Goal: Task Accomplishment & Management: Manage account settings

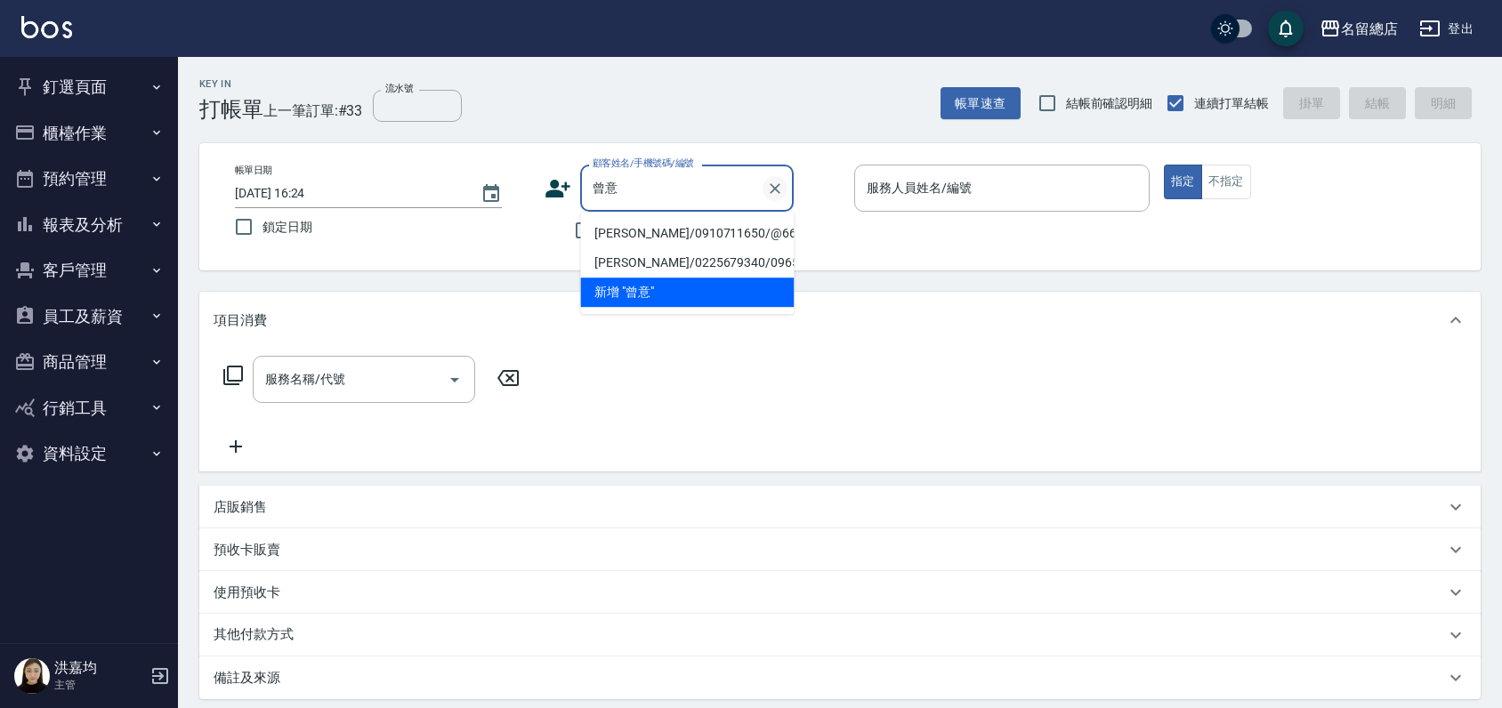
type input "曾意意"
click at [772, 188] on icon "Clear" at bounding box center [775, 189] width 18 height 18
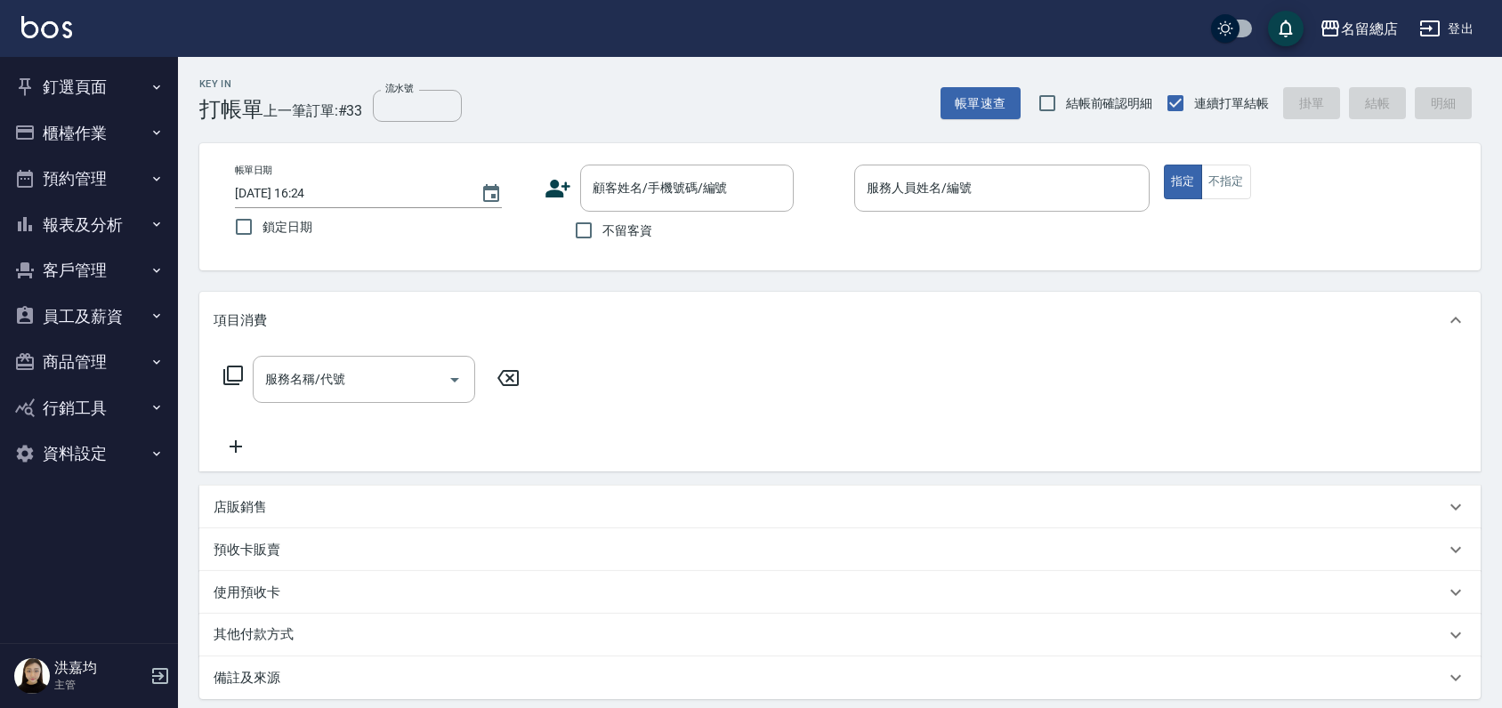
click at [815, 100] on div "Key In 打帳單 上一筆訂單:#33 流水號 流水號 帳單速查 結帳前確認明細 連續打單結帳 掛單 結帳 明細" at bounding box center [829, 89] width 1303 height 65
click at [644, 176] on input "顧客姓名/手機號碼/編號" at bounding box center [664, 188] width 153 height 31
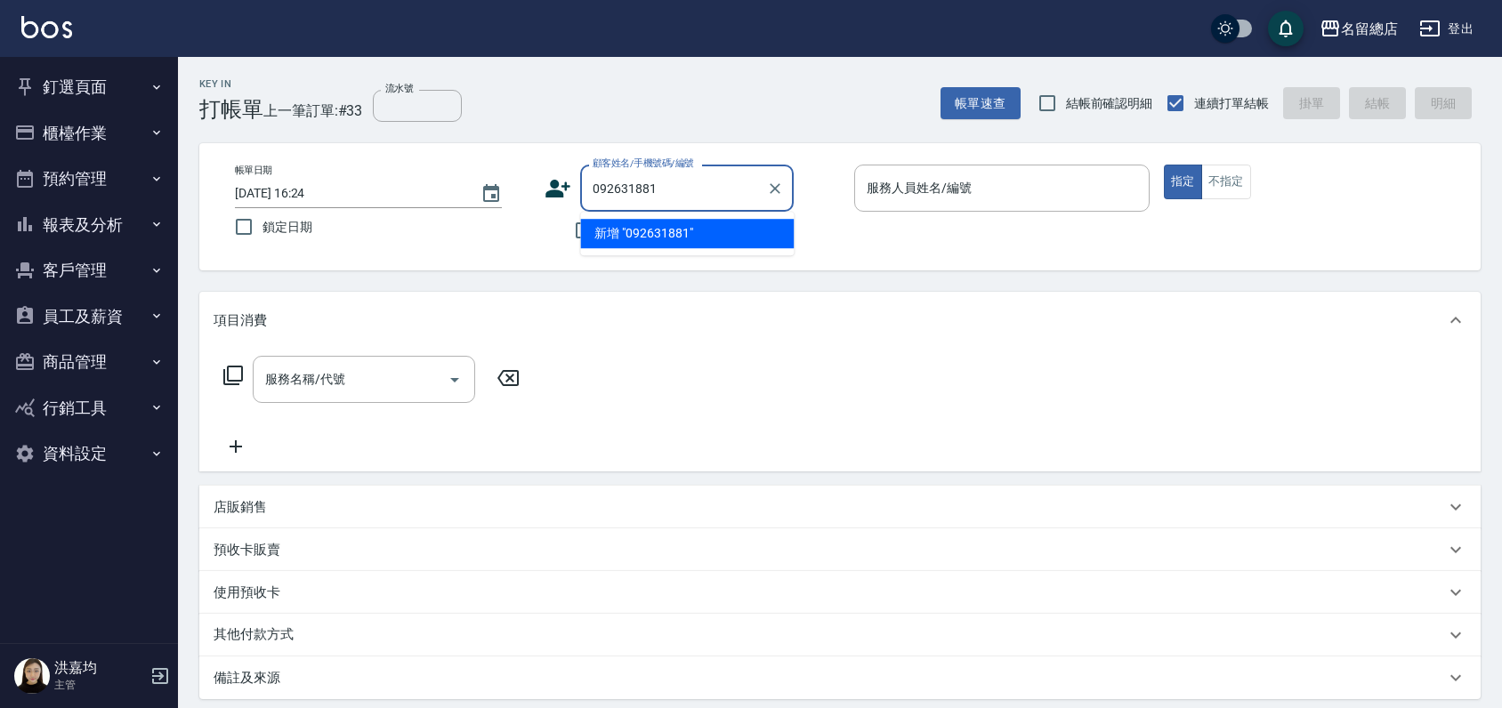
type input "0926318815"
click at [780, 186] on icon "Clear" at bounding box center [775, 189] width 18 height 18
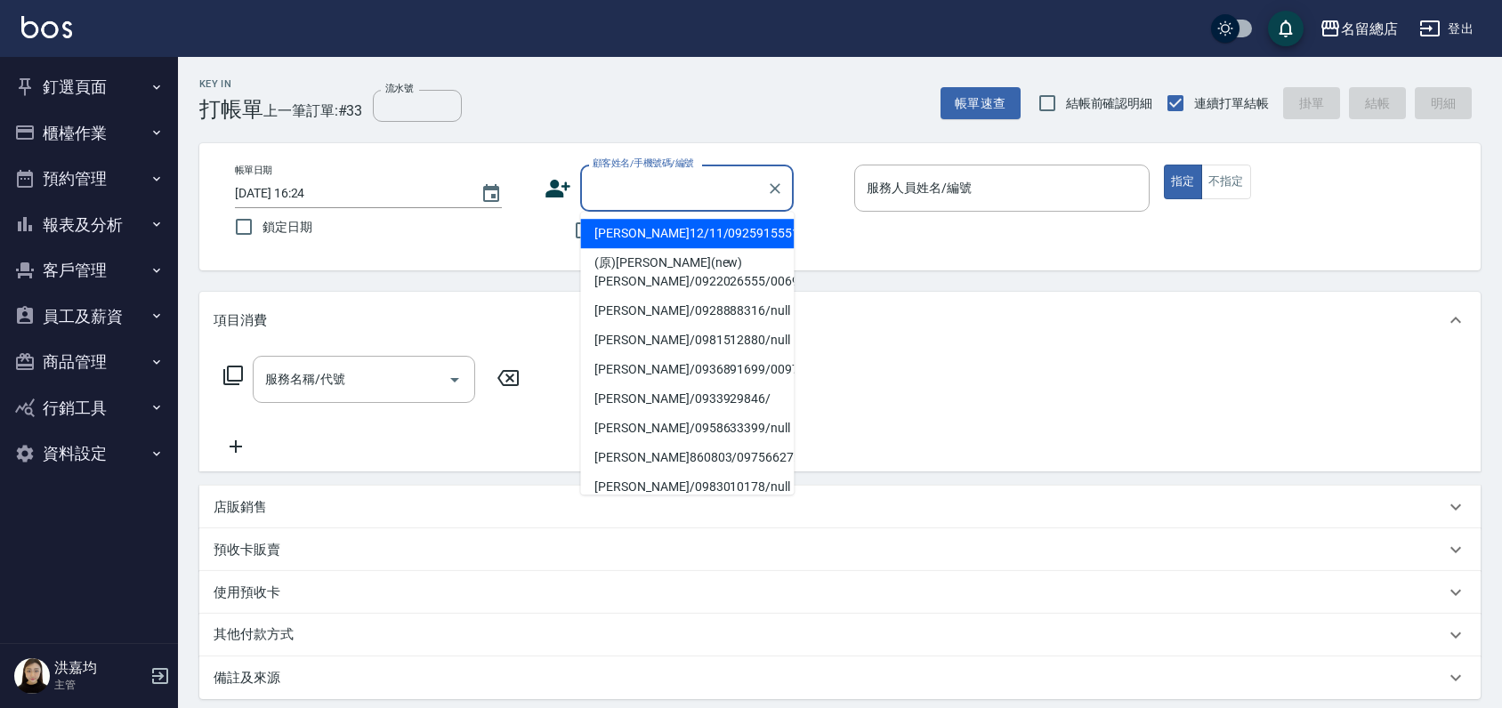
click at [755, 45] on div "名留總店 登出" at bounding box center [751, 28] width 1502 height 57
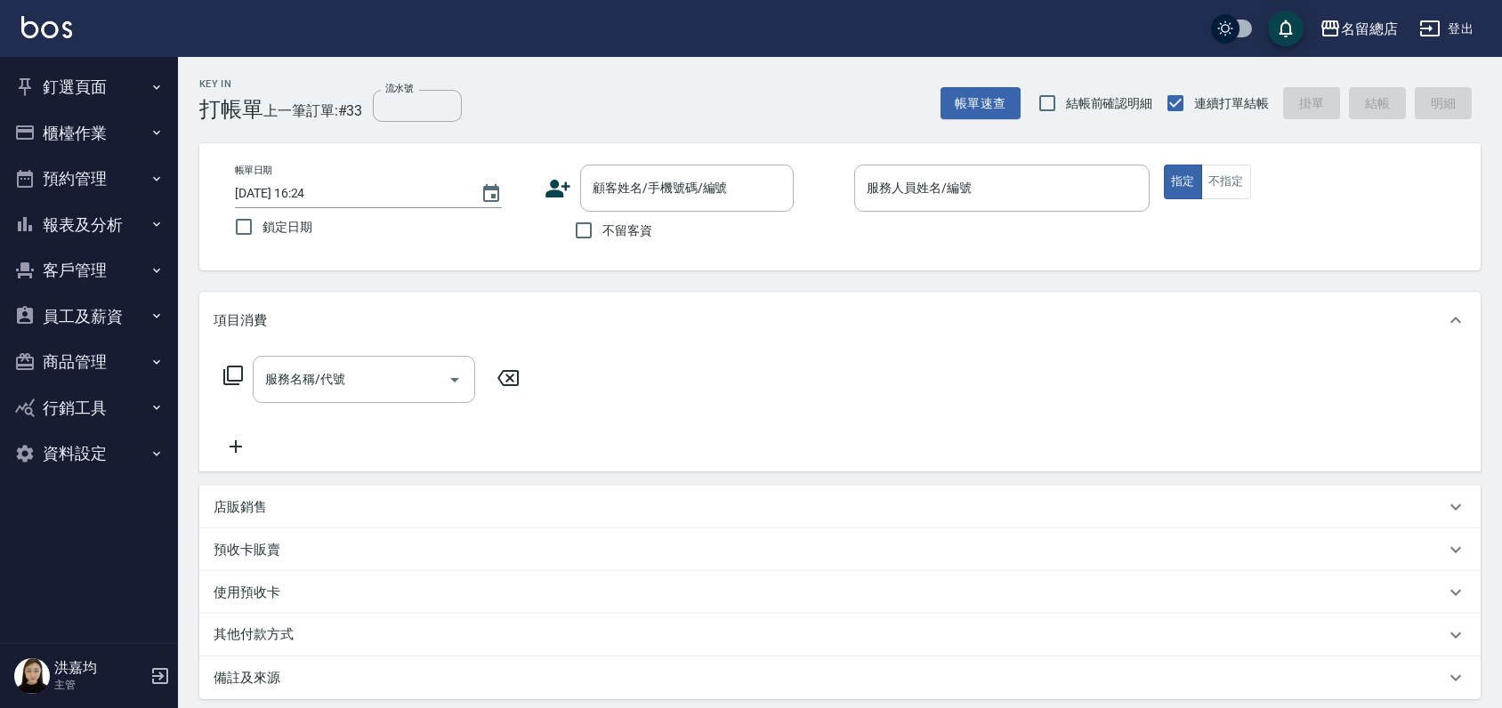
click at [94, 91] on button "釘選頁面" at bounding box center [89, 87] width 164 height 46
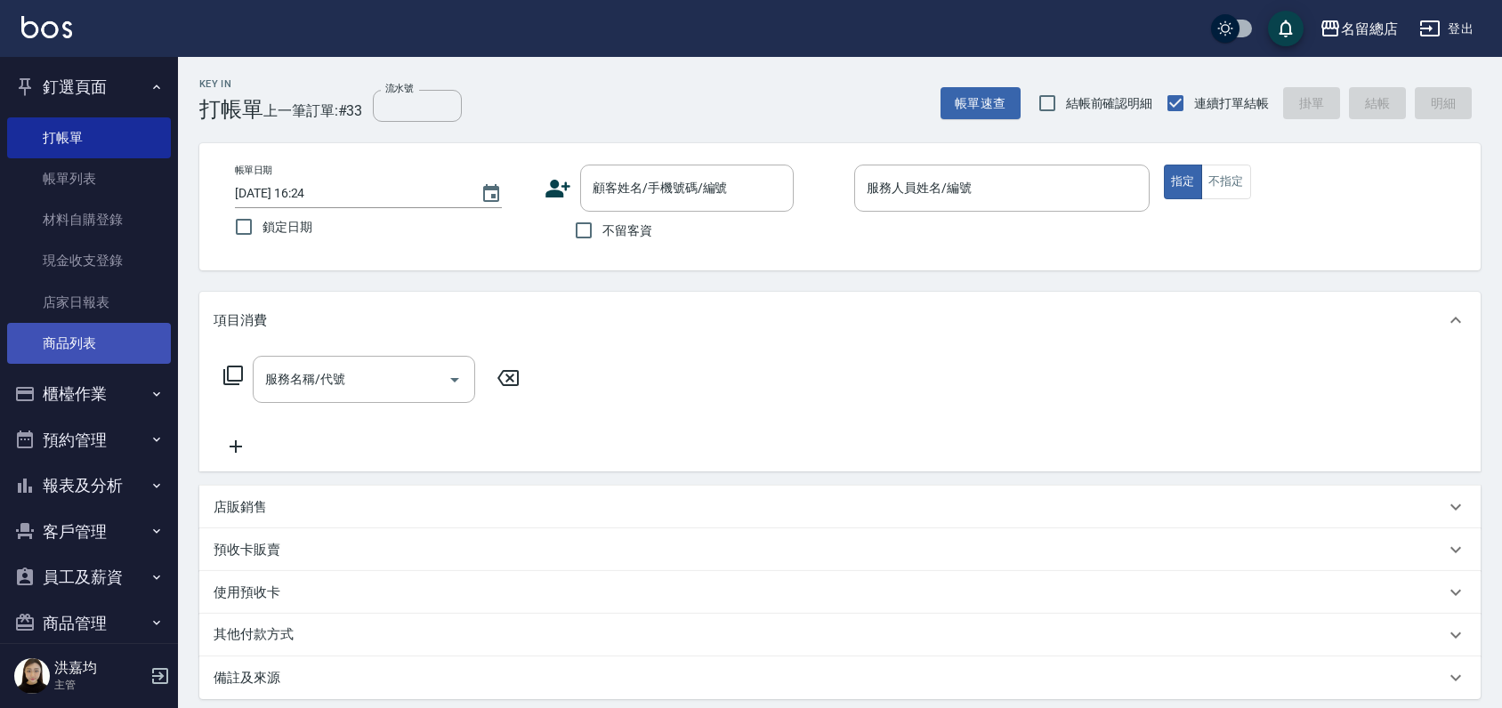
click at [79, 335] on link "商品列表" at bounding box center [89, 343] width 164 height 41
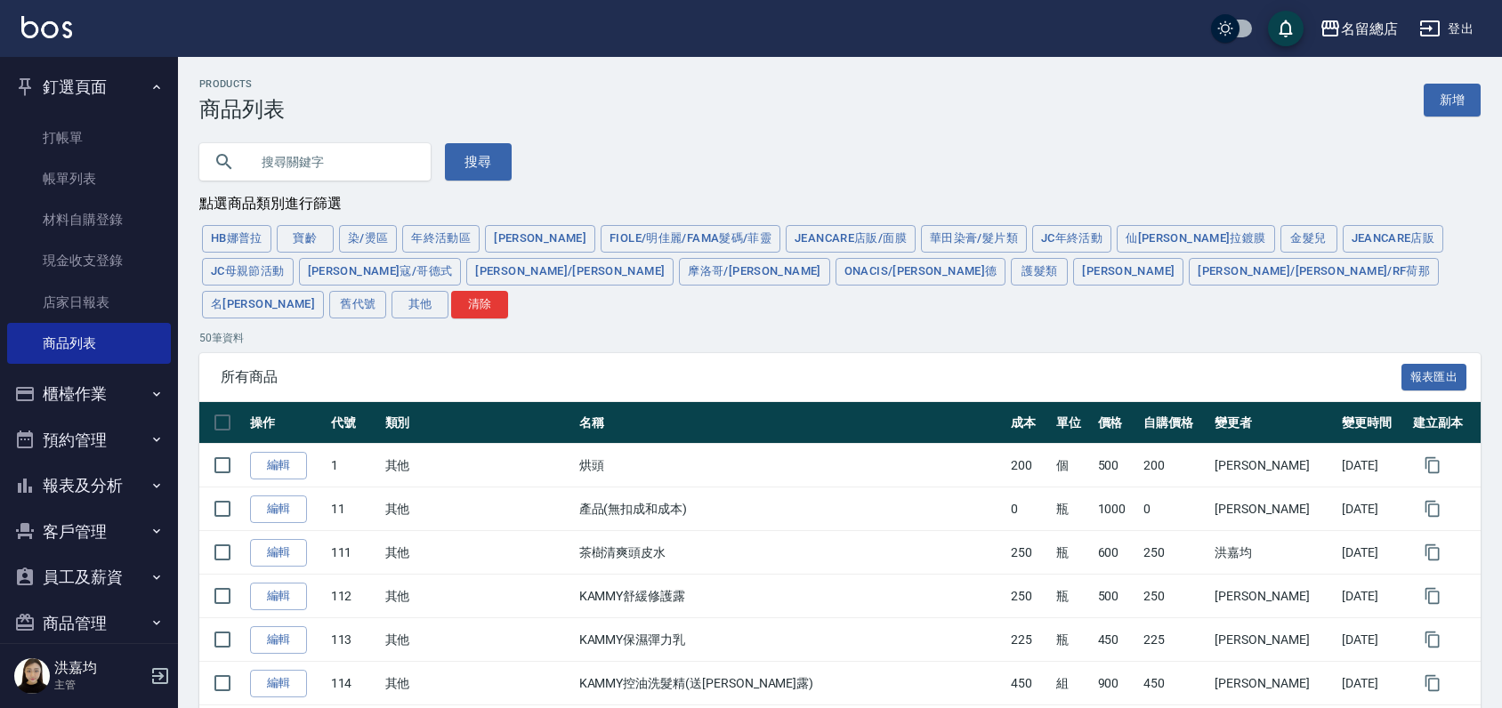
click at [307, 160] on input "text" at bounding box center [332, 162] width 167 height 48
type input "ㄒ"
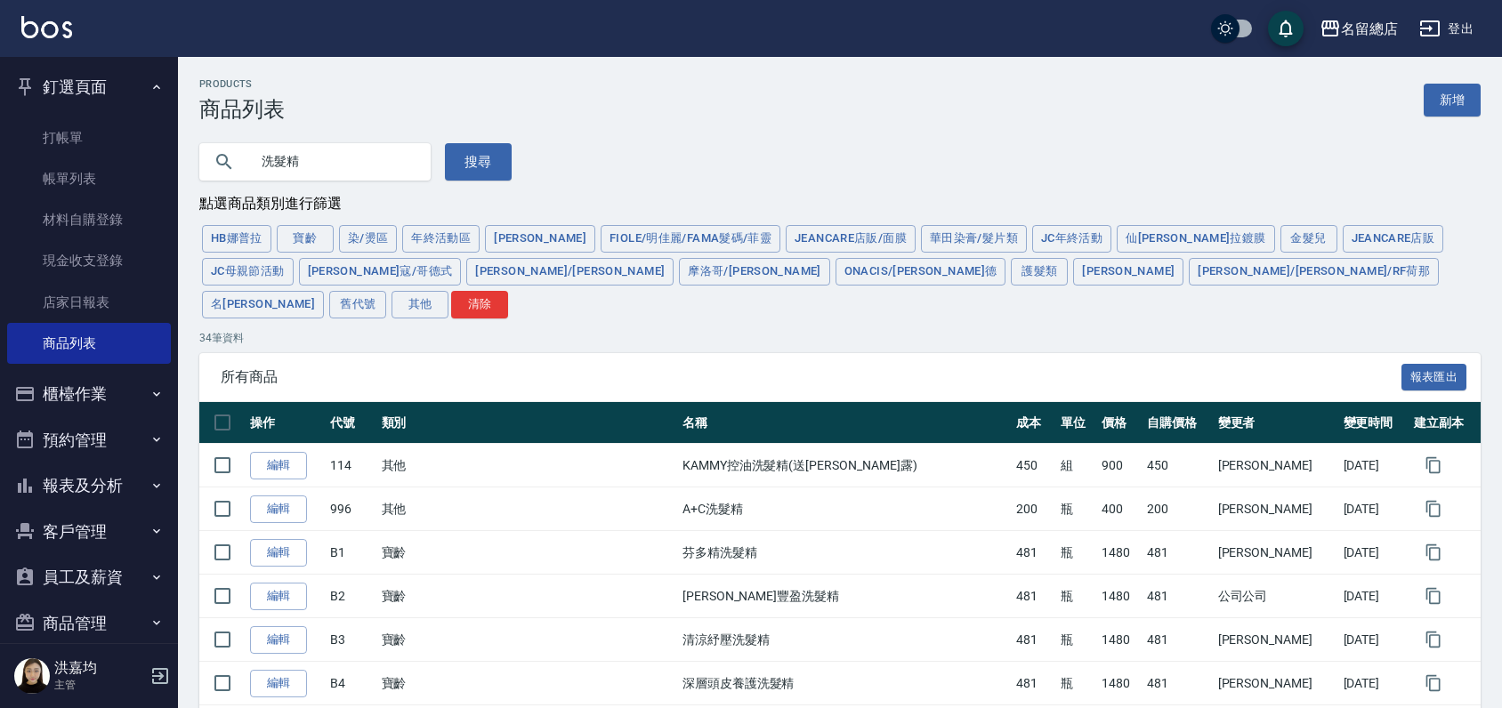
click at [353, 166] on input "洗髮精" at bounding box center [332, 162] width 167 height 48
type input "洗"
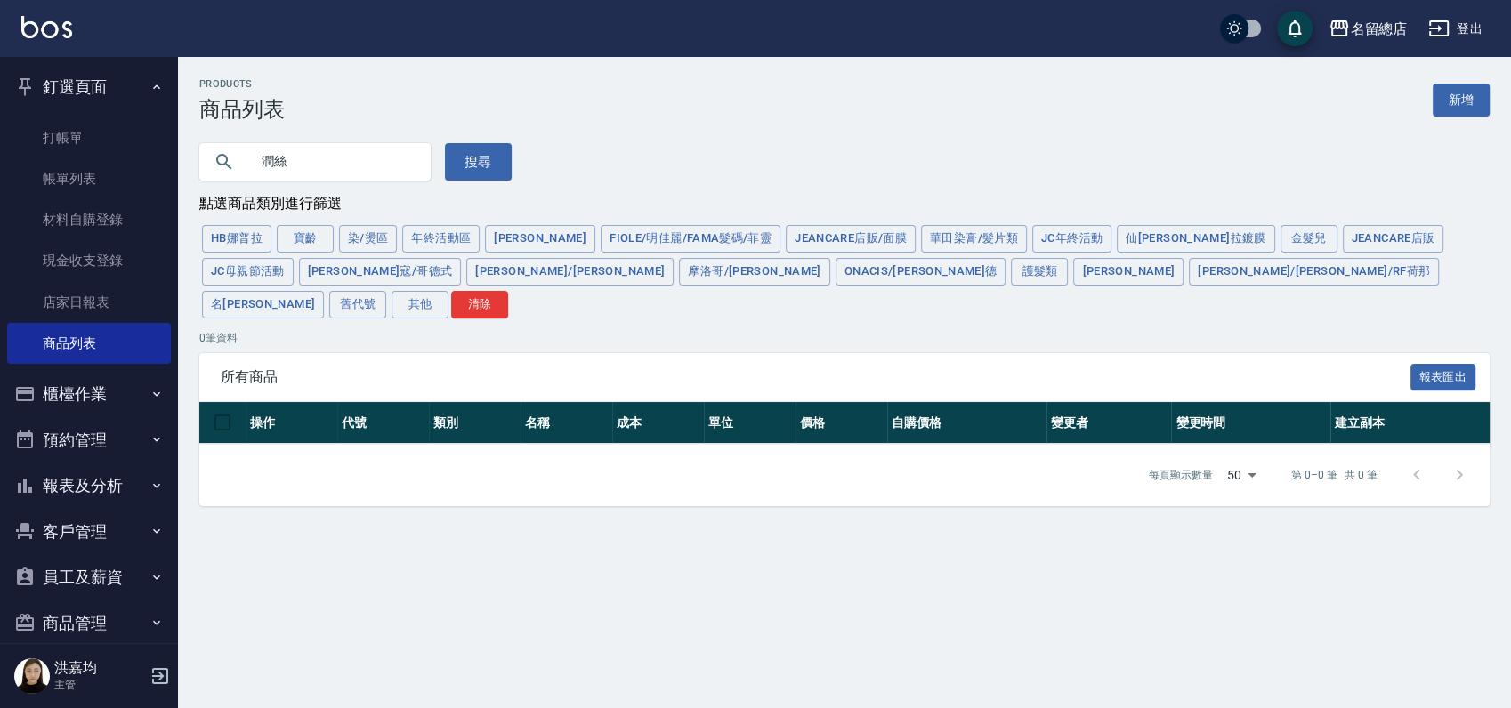
type input "潤"
click at [93, 125] on link "打帳單" at bounding box center [89, 137] width 164 height 41
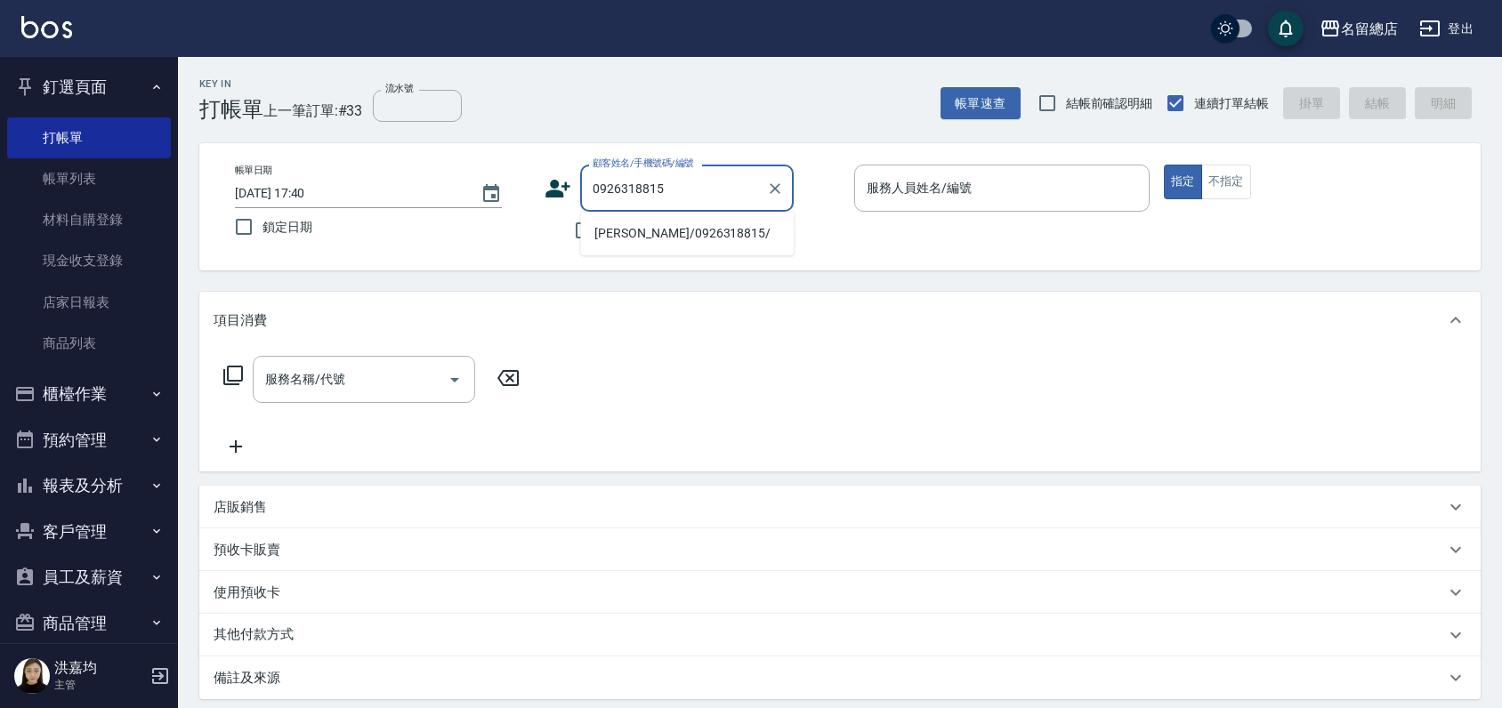
click at [632, 238] on li "[PERSON_NAME]/0926318815/" at bounding box center [687, 233] width 214 height 29
type input "[PERSON_NAME]/0926318815/"
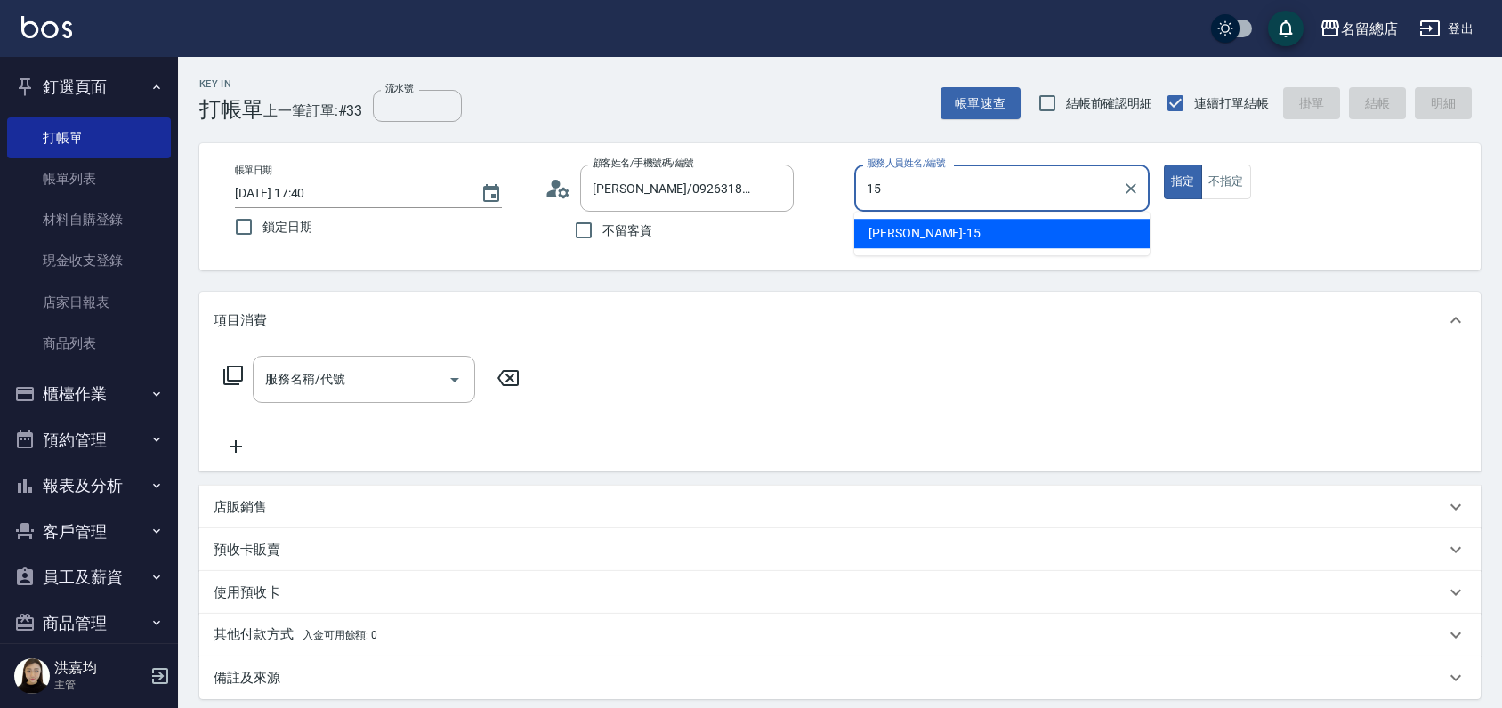
type input "[PERSON_NAME]-15"
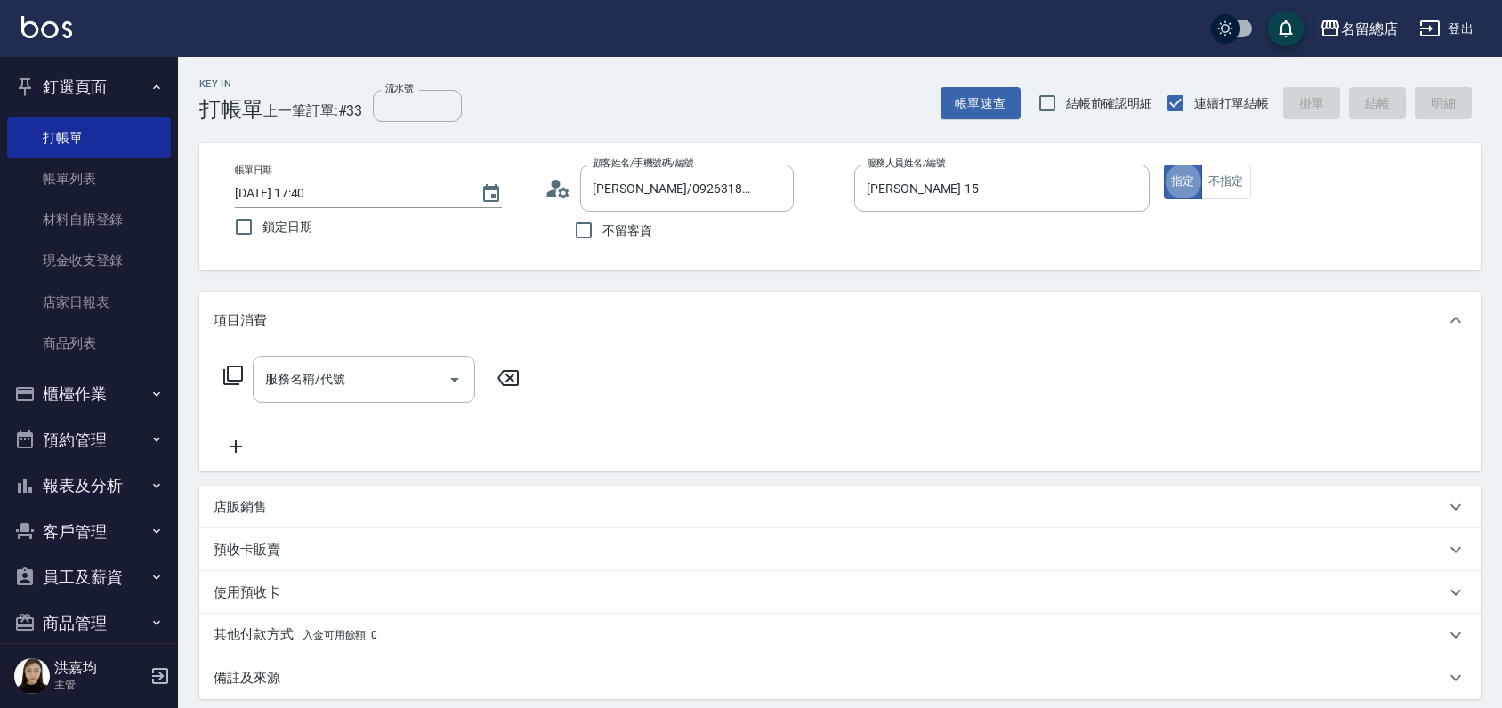
type button "true"
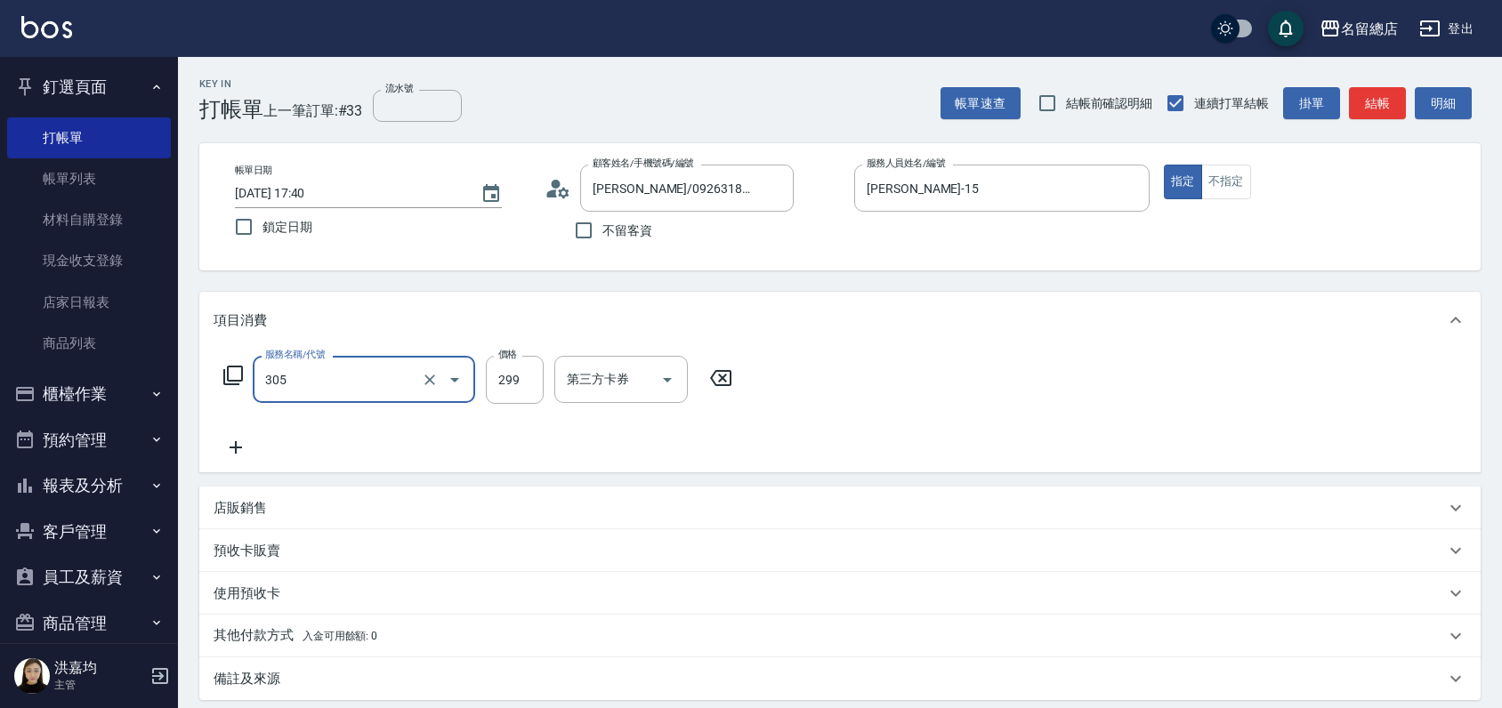
type input "剪髮(305)"
type input "500"
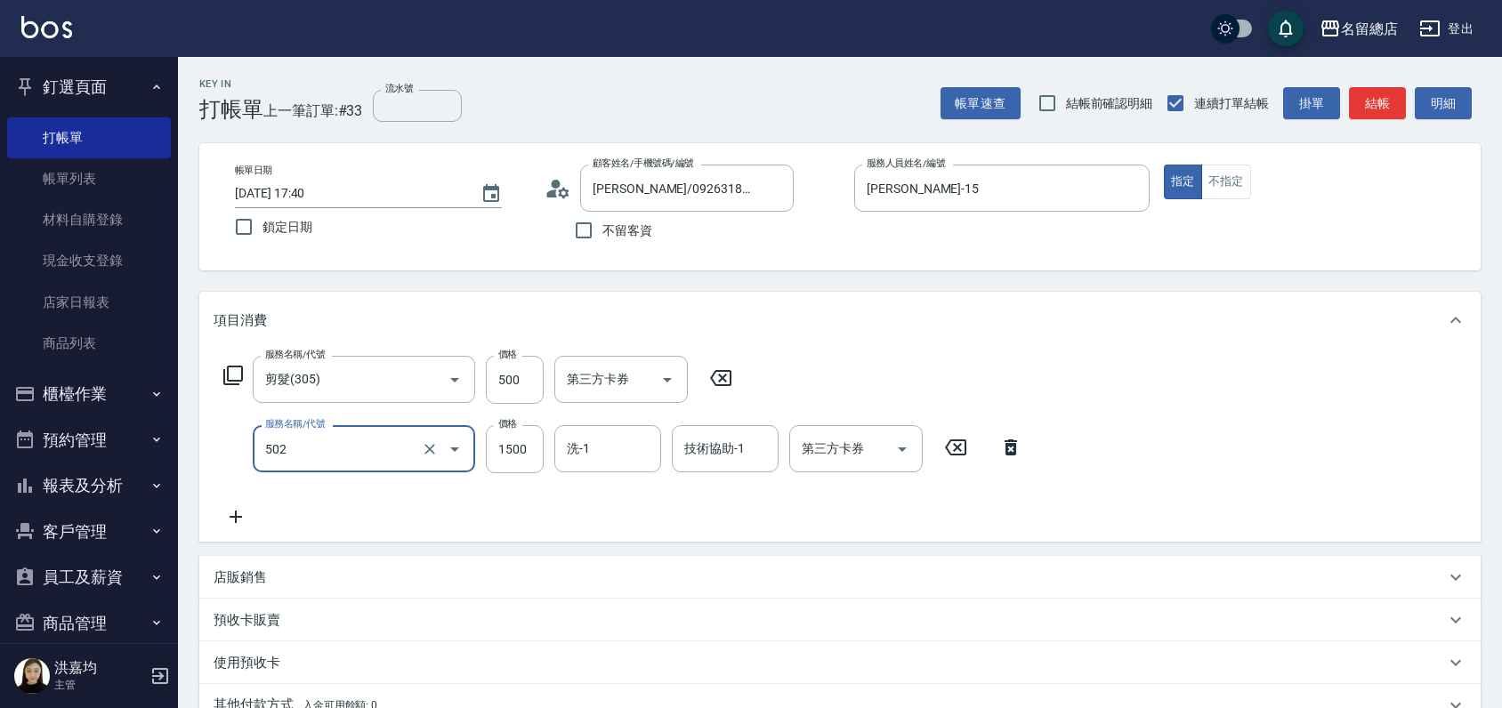
type input "染髮1500以上(502)"
type input "1000"
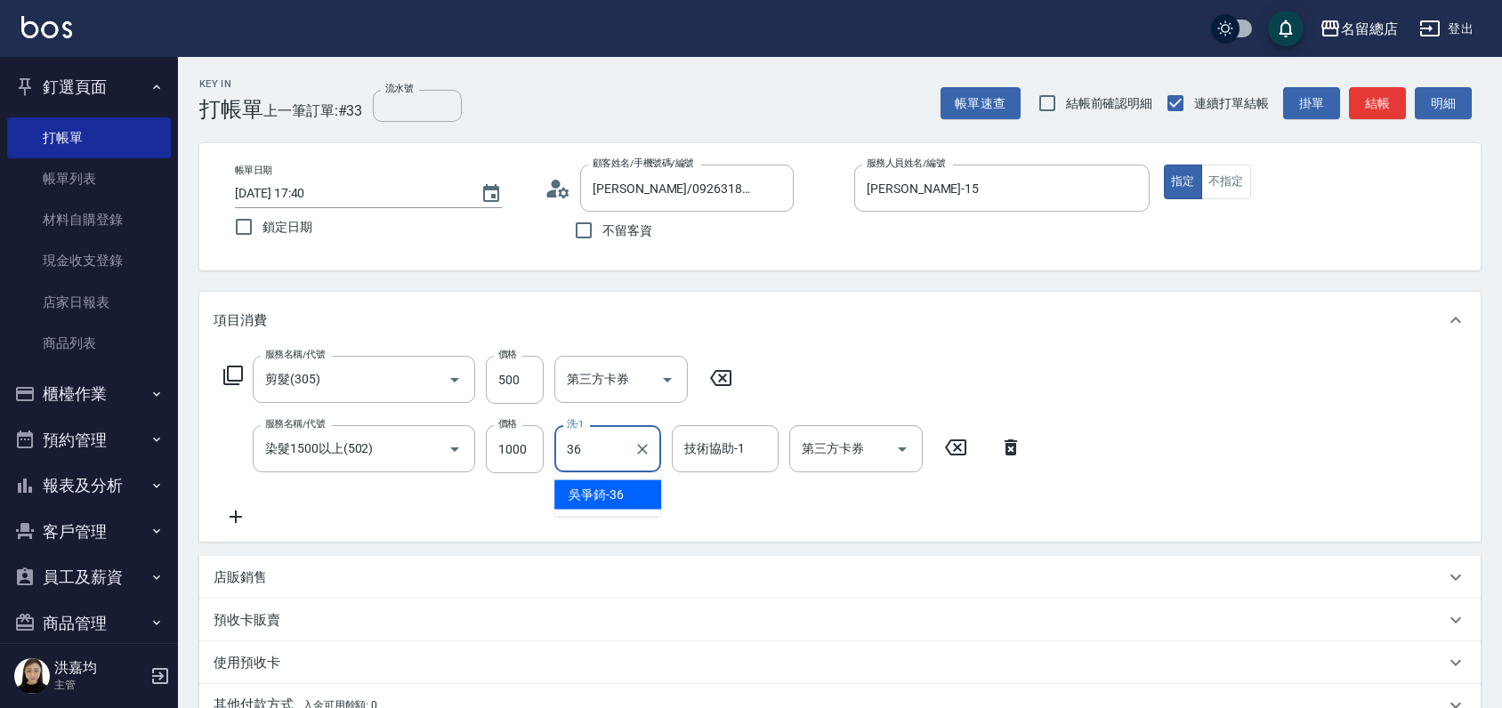
type input "[PERSON_NAME]-36"
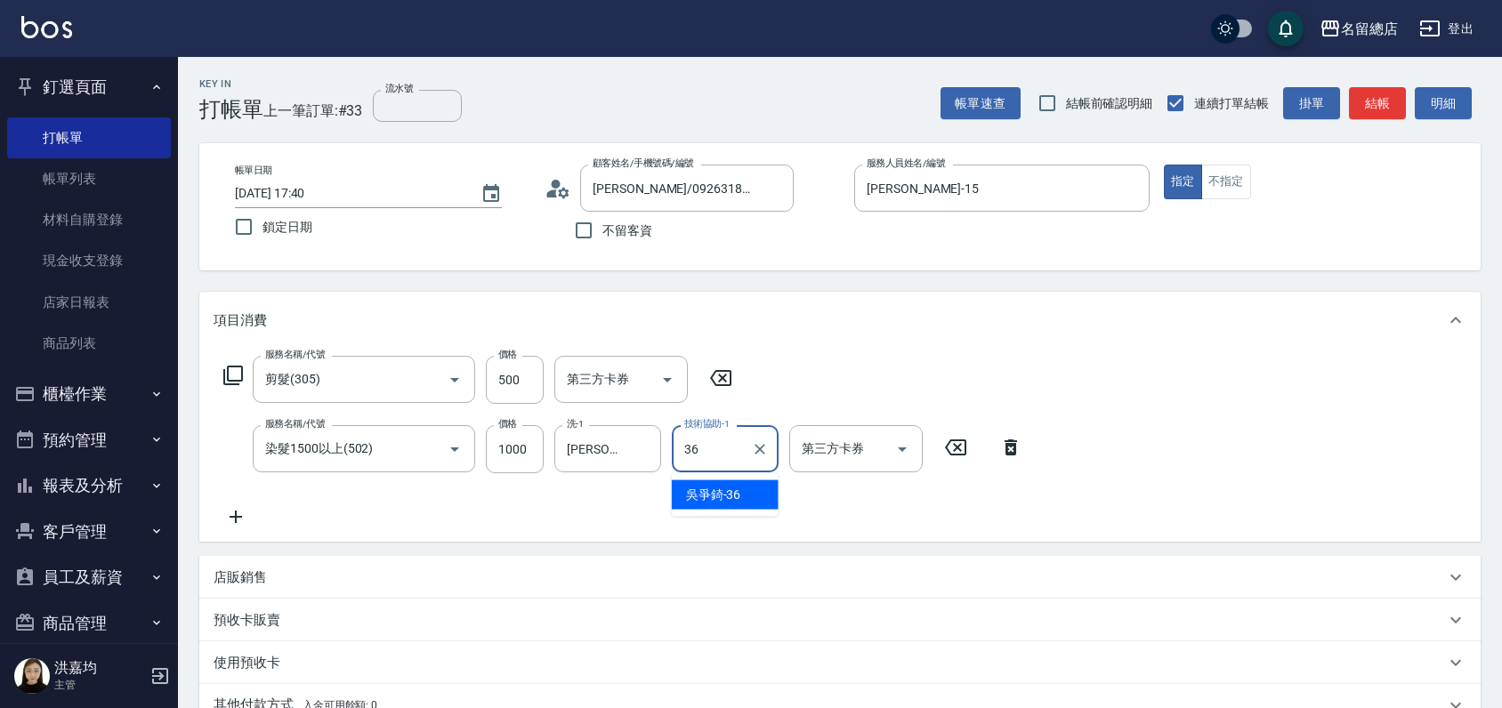
type input "[PERSON_NAME]-36"
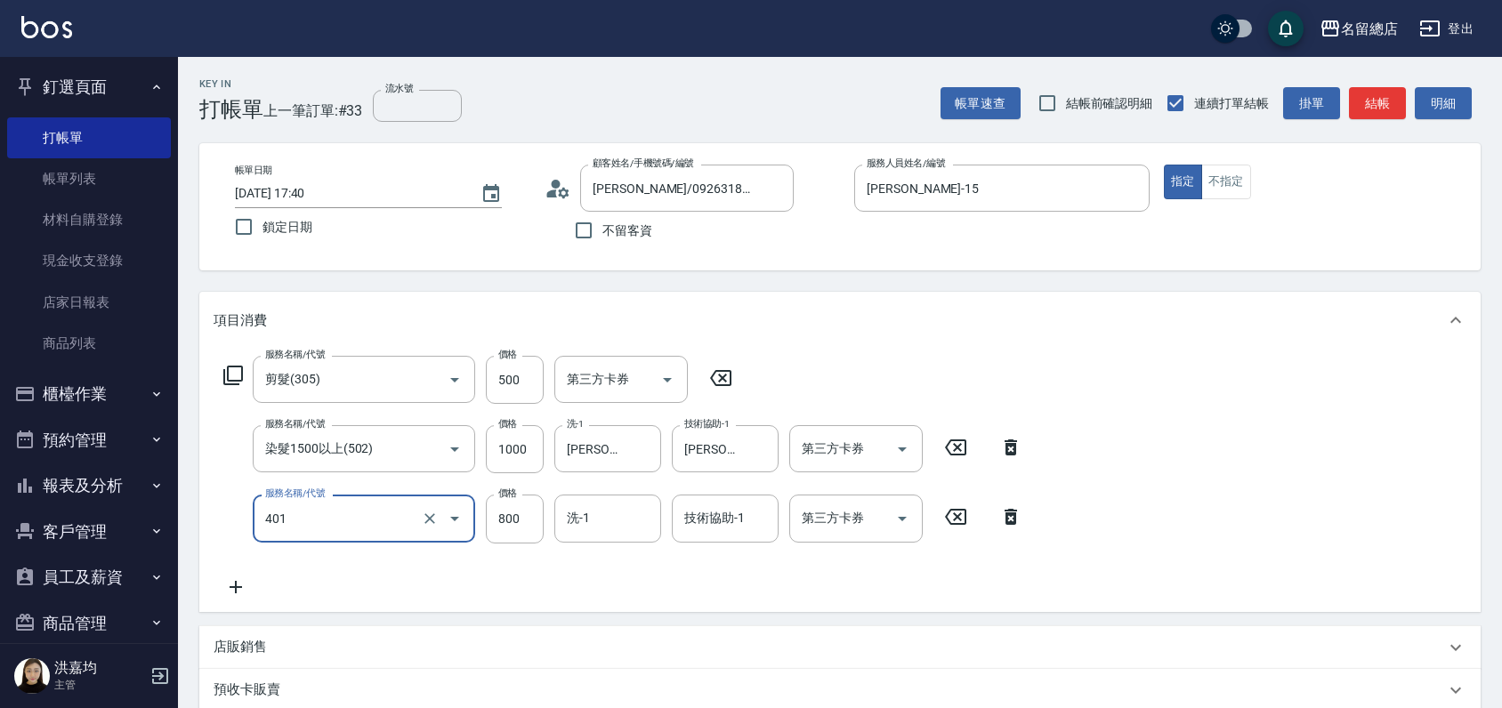
type input "自備護髮(401)"
type input "1200"
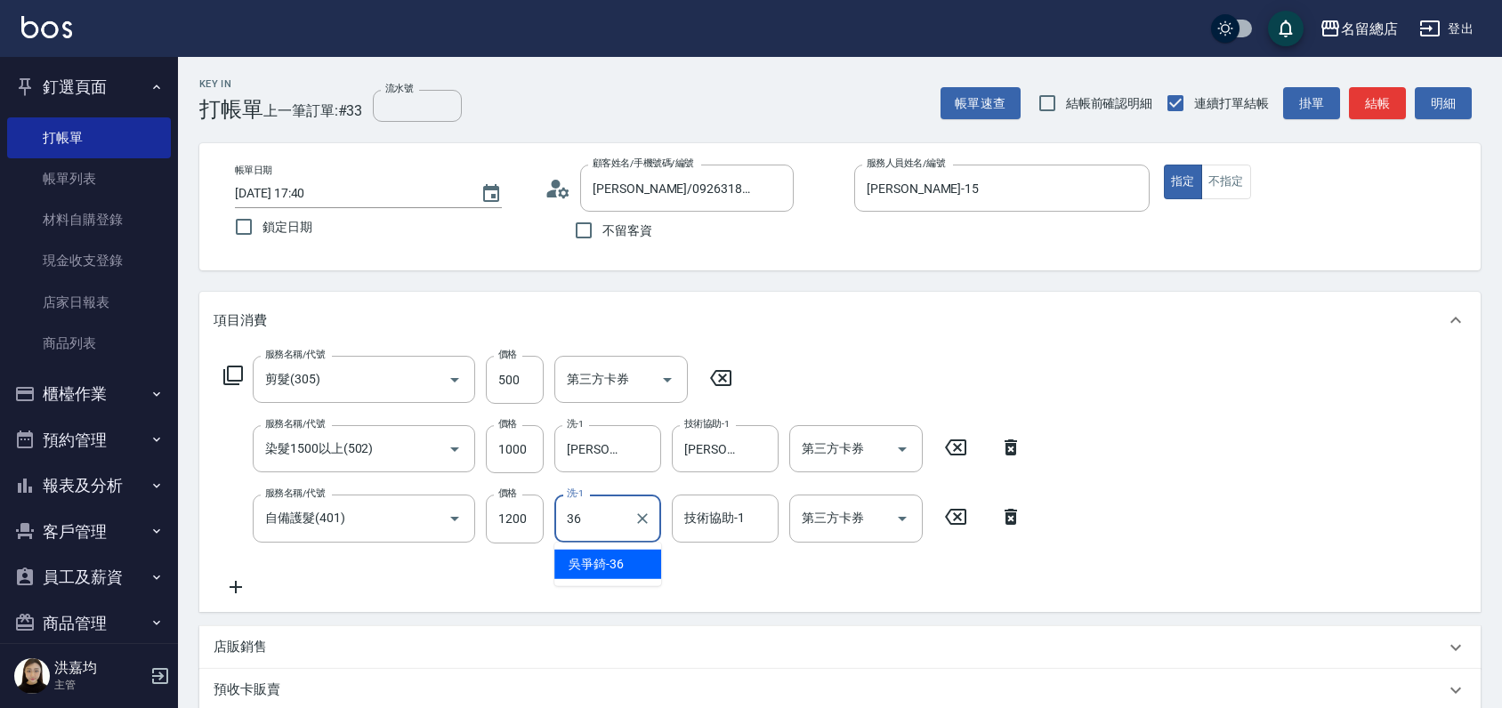
type input "[PERSON_NAME]-36"
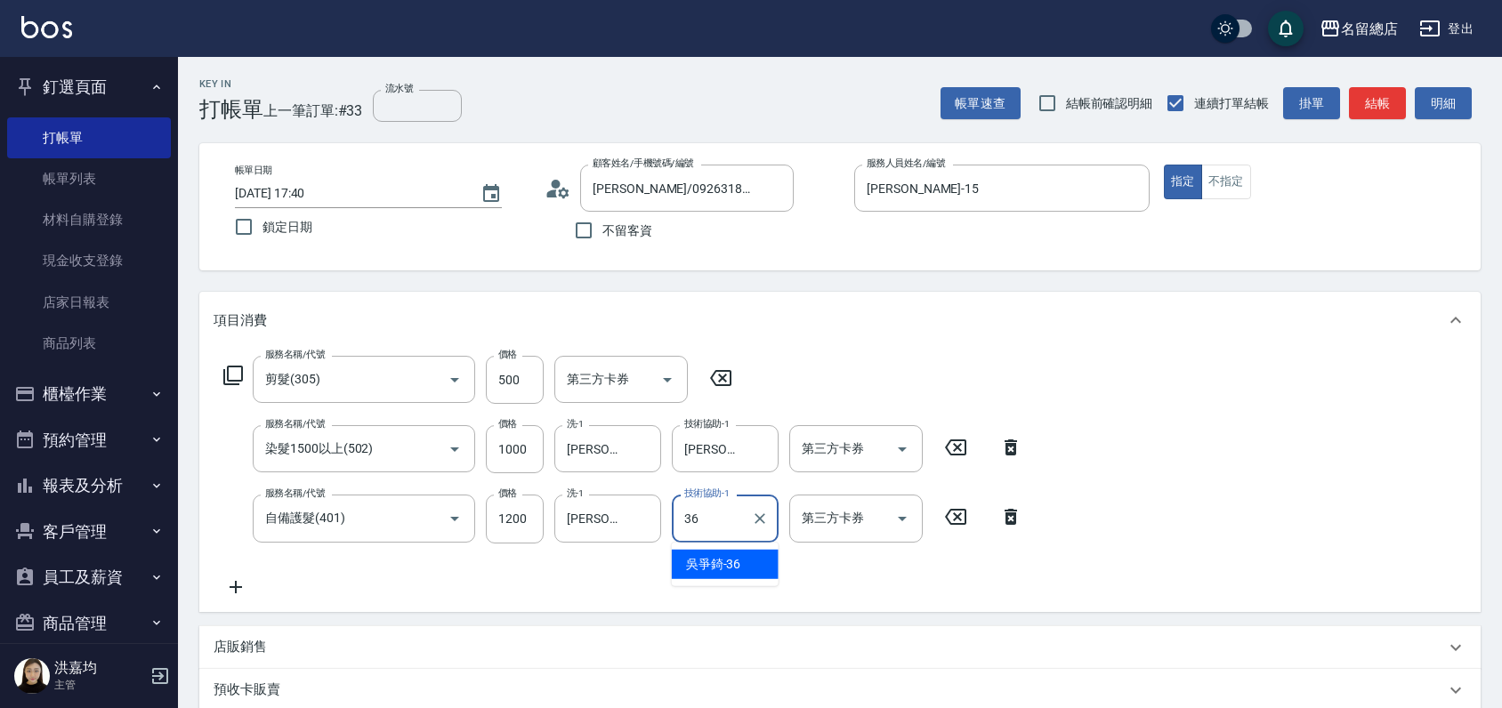
type input "[PERSON_NAME]-36"
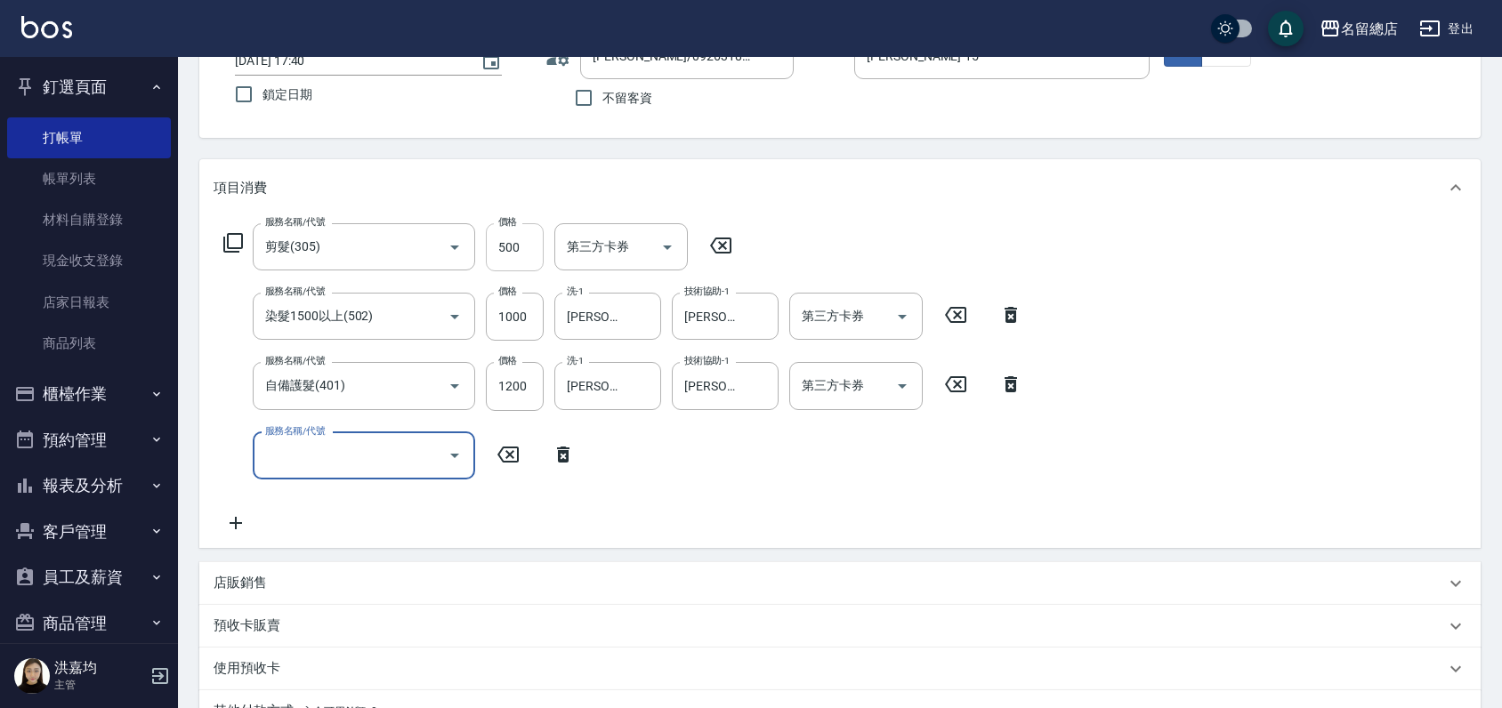
scroll to position [296, 0]
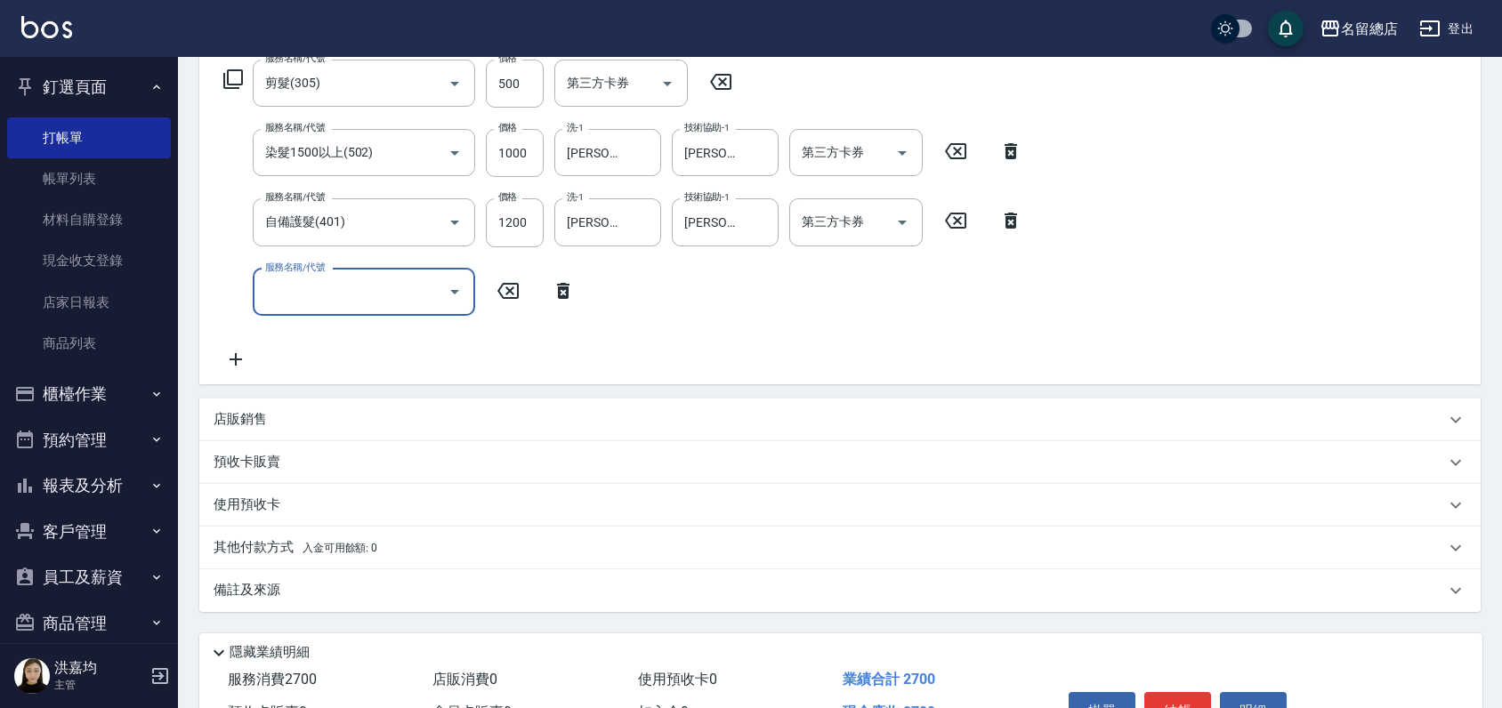
click at [236, 473] on div "預收卡販賣" at bounding box center [839, 462] width 1281 height 43
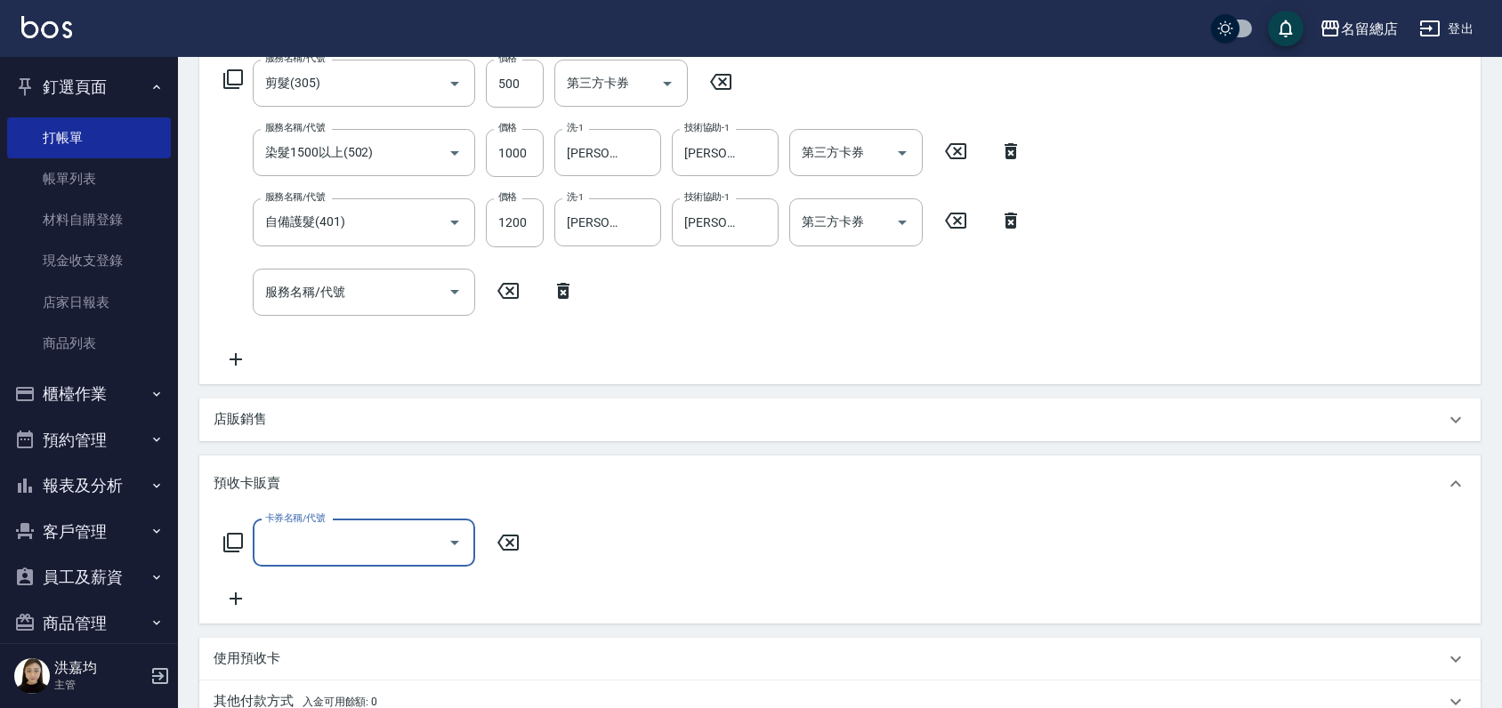
scroll to position [0, 0]
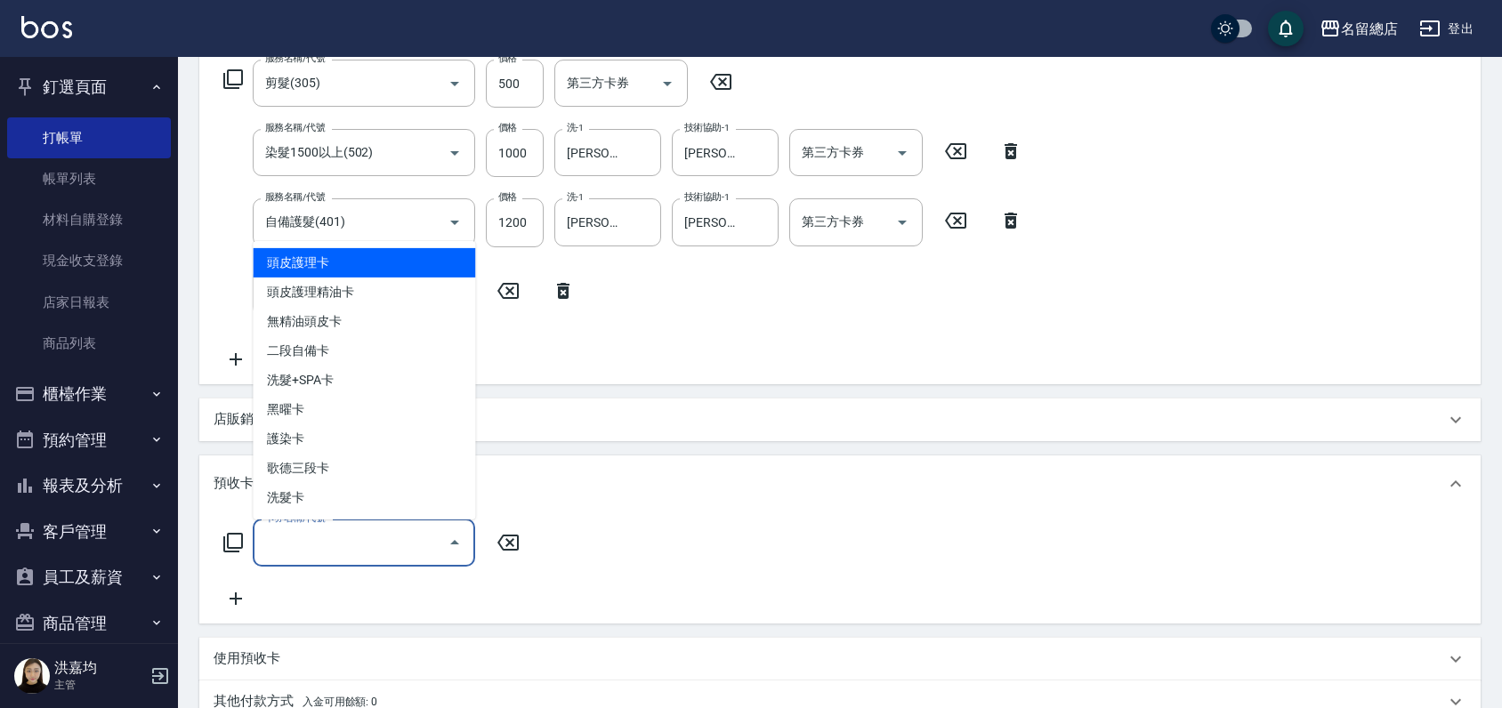
click at [296, 542] on input "卡券名稱/代號" at bounding box center [351, 543] width 180 height 31
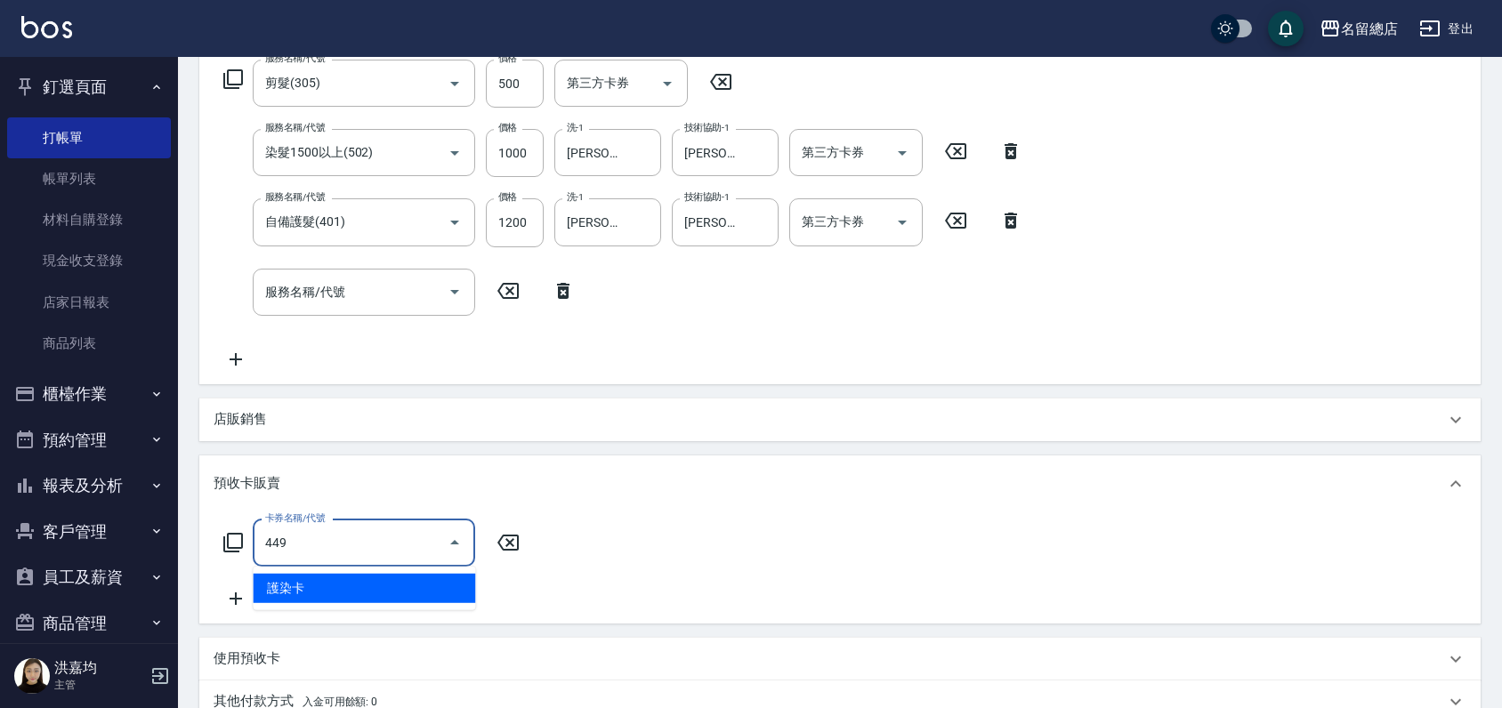
type input "護染卡(449)"
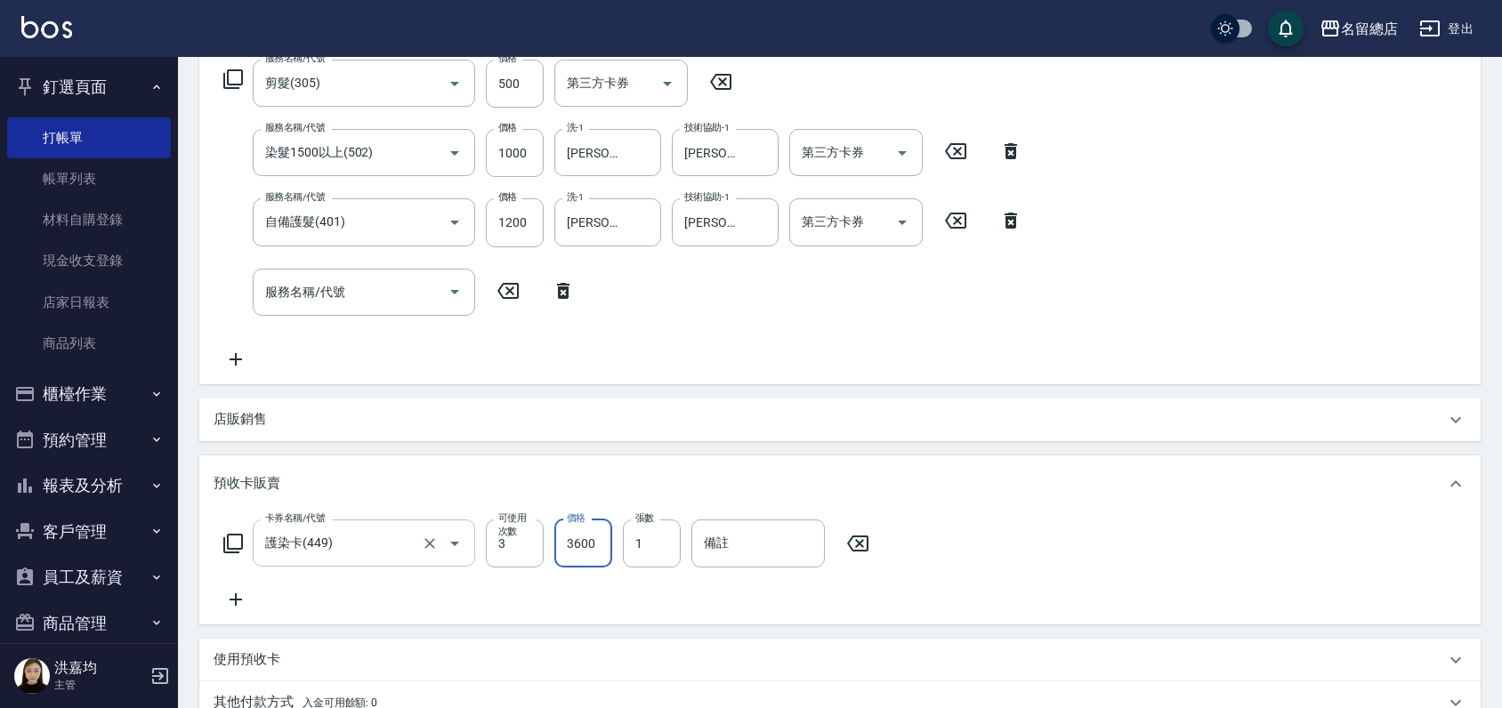
type input "3600"
type input "9256"
click at [555, 439] on div "店販銷售" at bounding box center [839, 420] width 1281 height 43
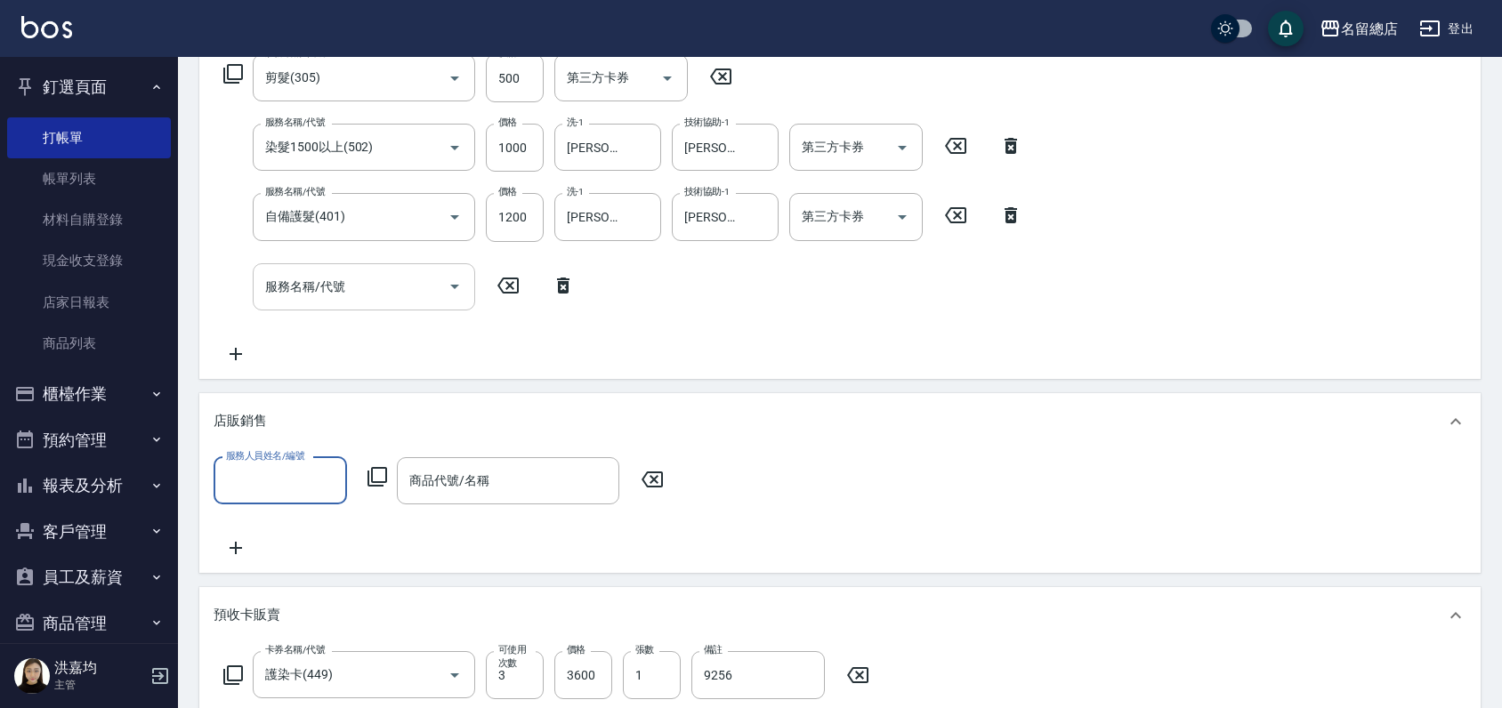
scroll to position [296, 0]
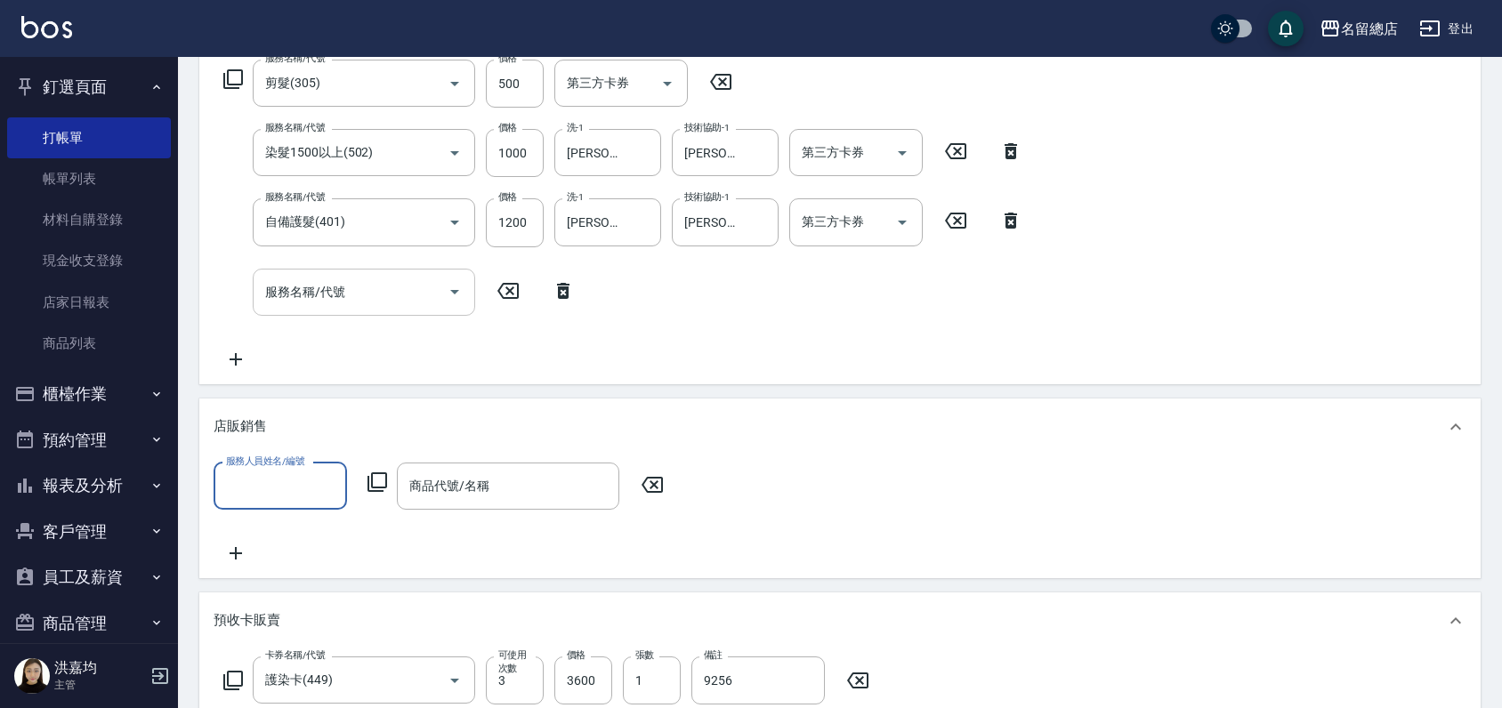
click at [355, 292] on input "服務名稱/代號" at bounding box center [351, 292] width 180 height 31
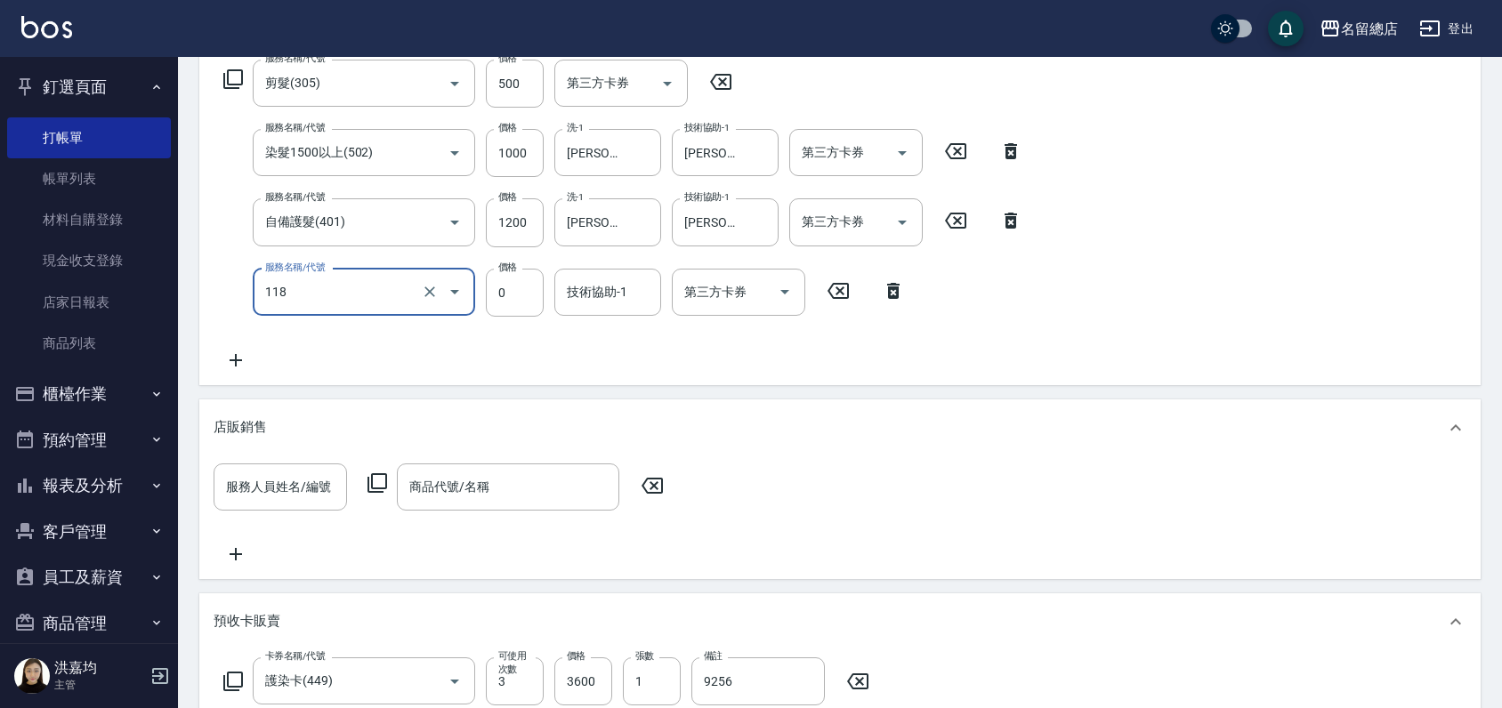
type input "頭皮蓋卡4點(118)"
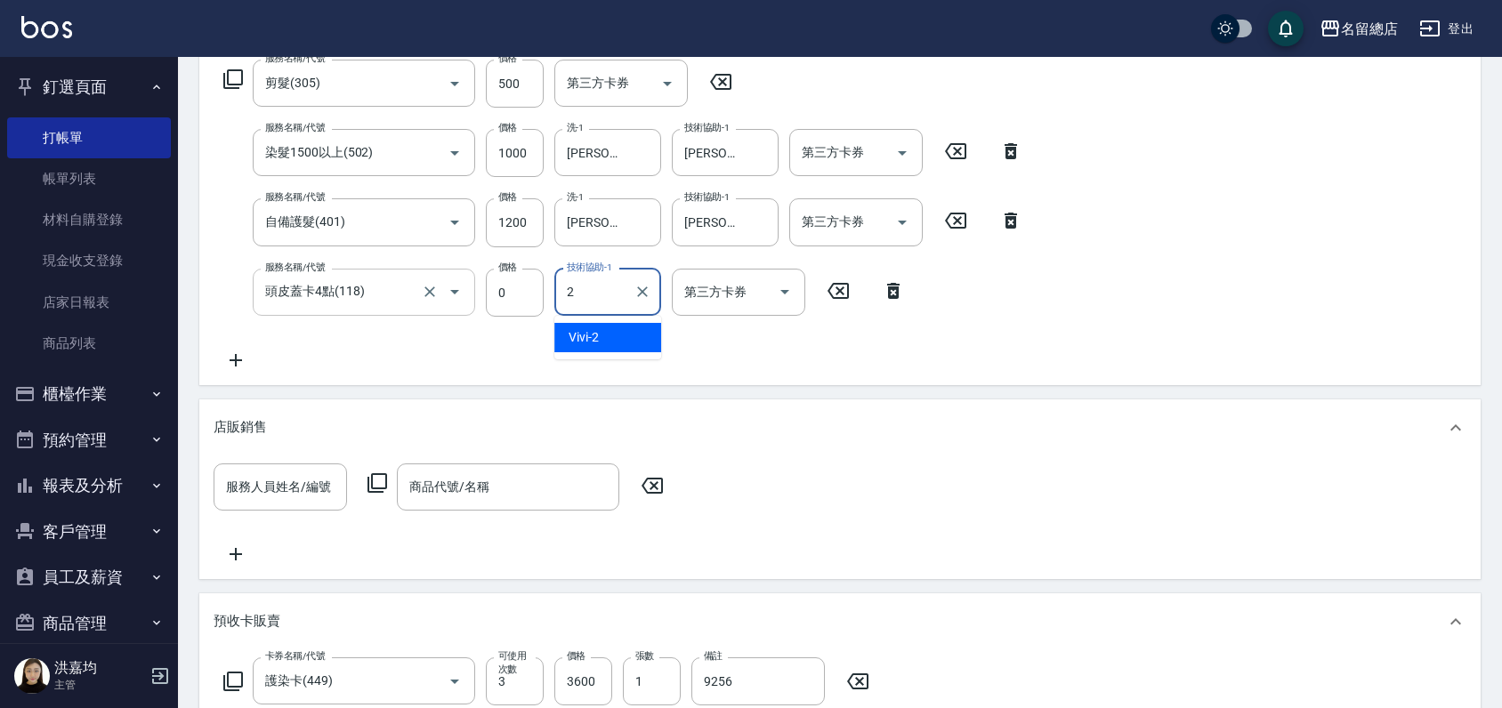
type input "Vivi-2"
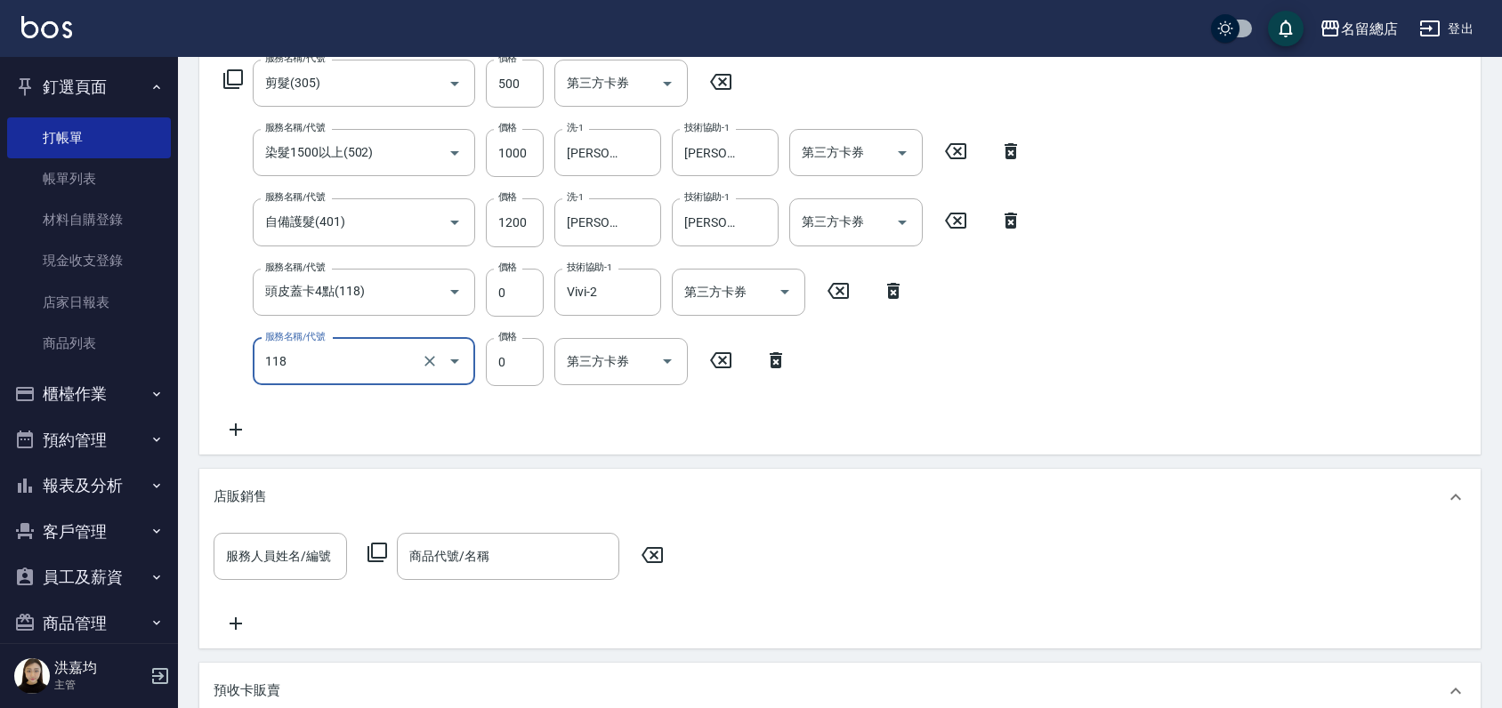
type input "頭皮蓋卡4點(118)"
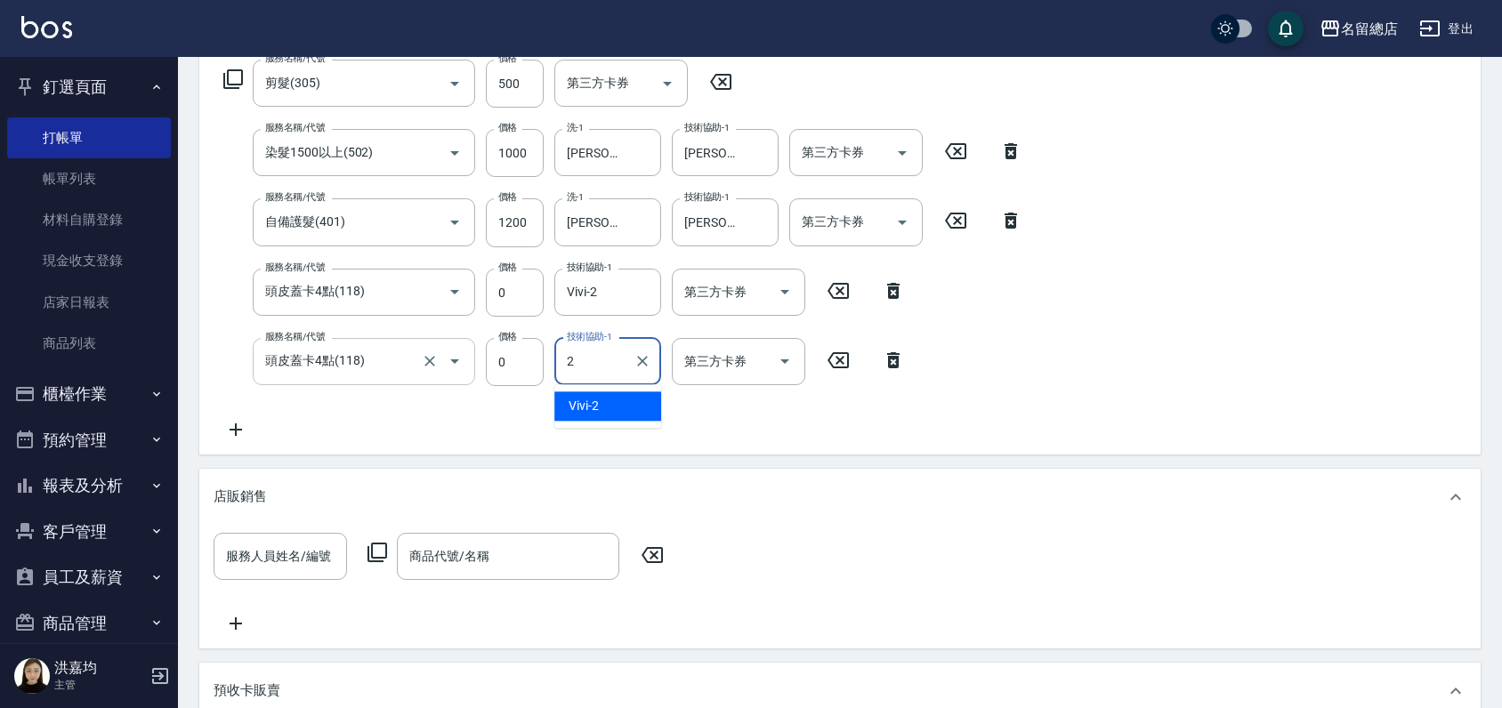
type input "Vivi-2"
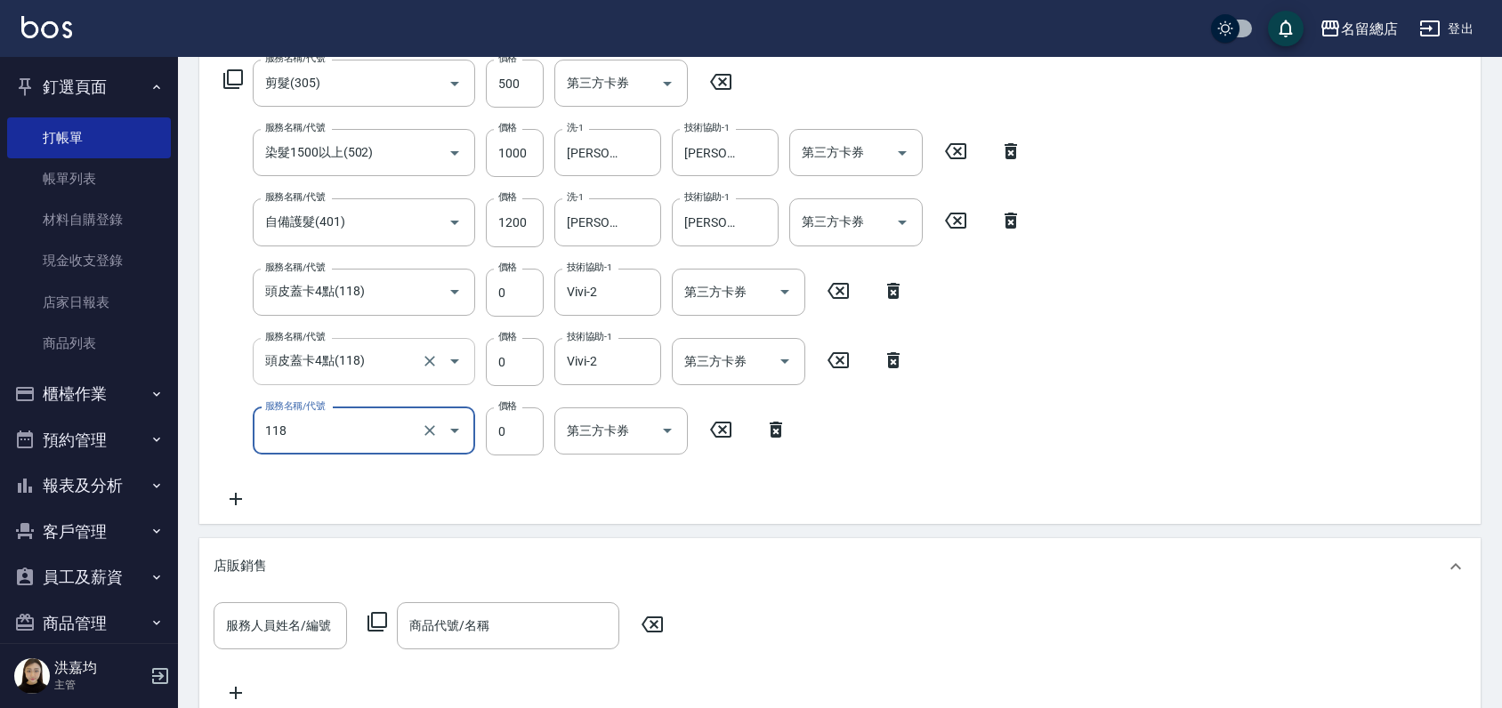
type input "頭皮蓋卡4點(118)"
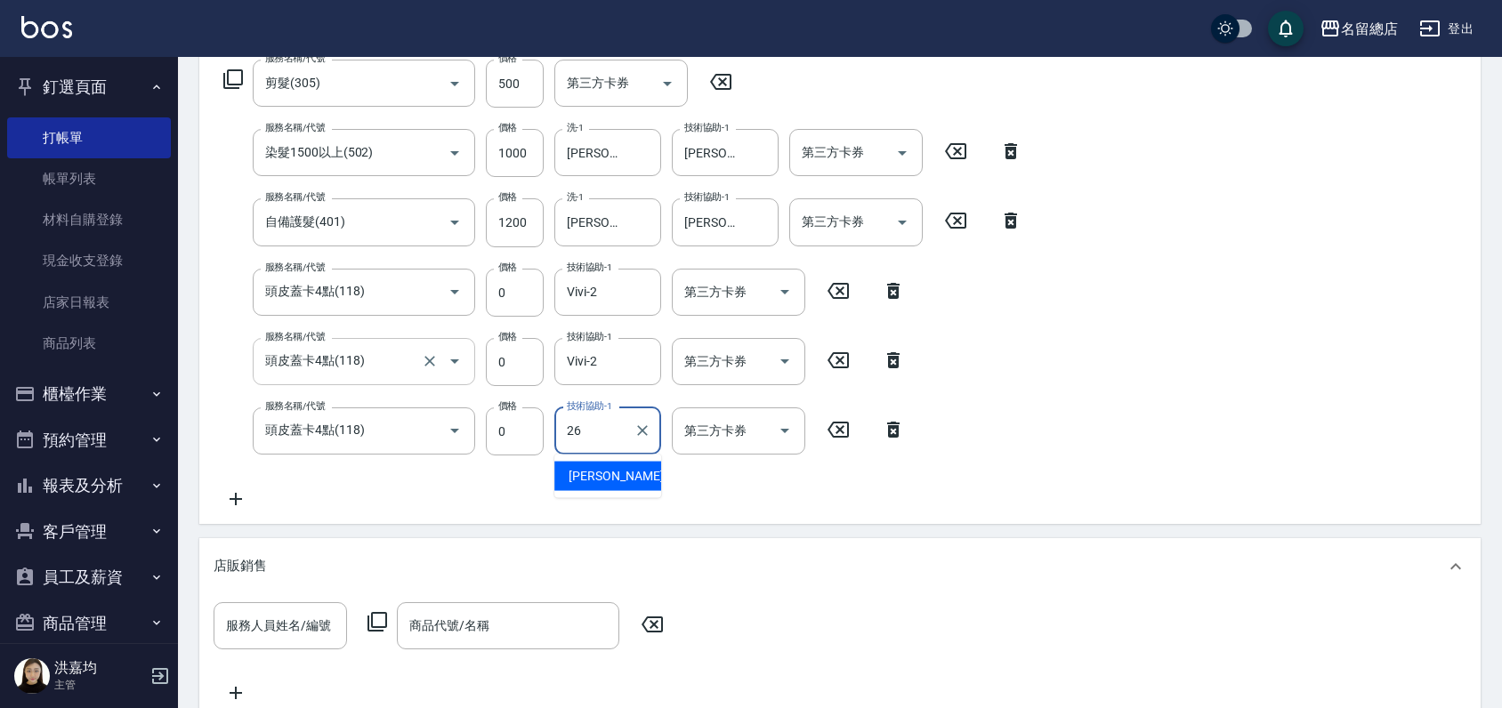
type input "[PERSON_NAME]-26"
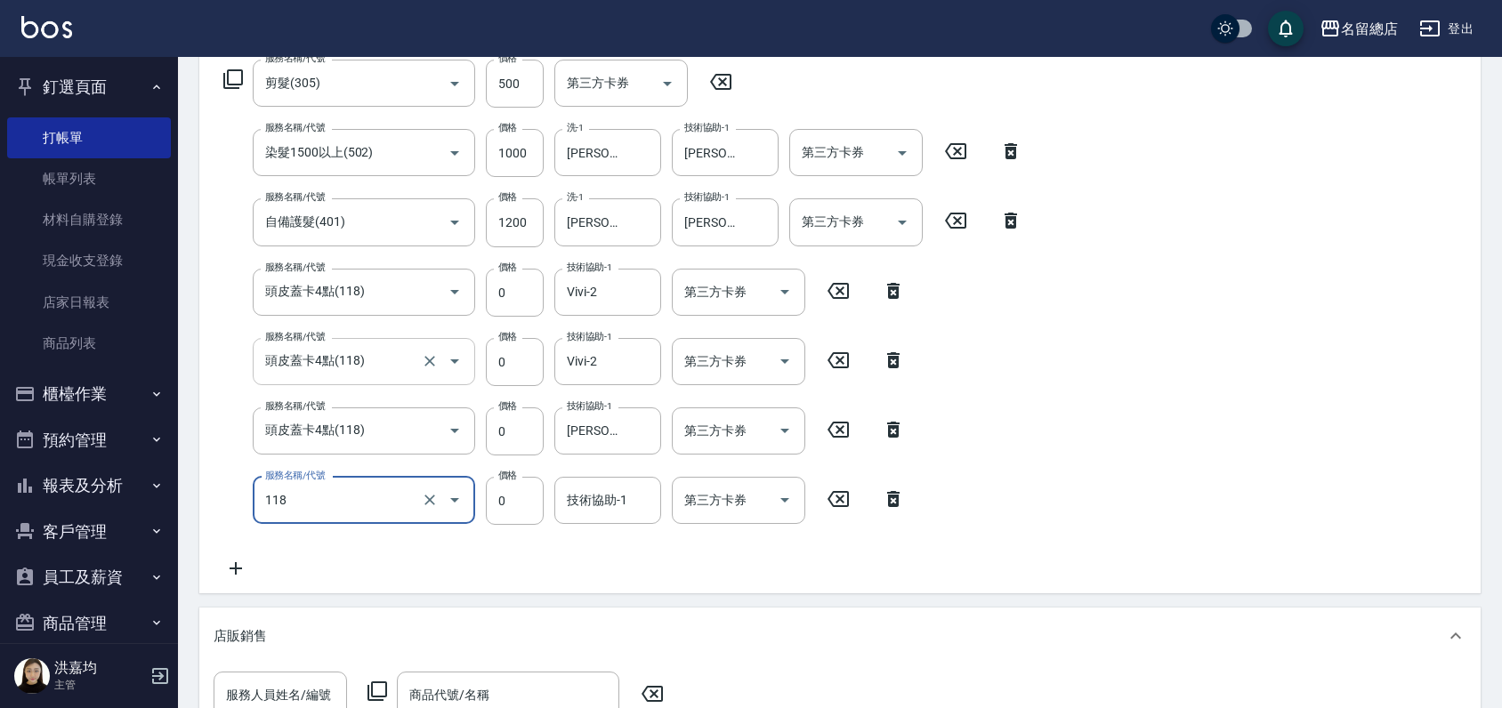
type input "頭皮蓋卡4點(118)"
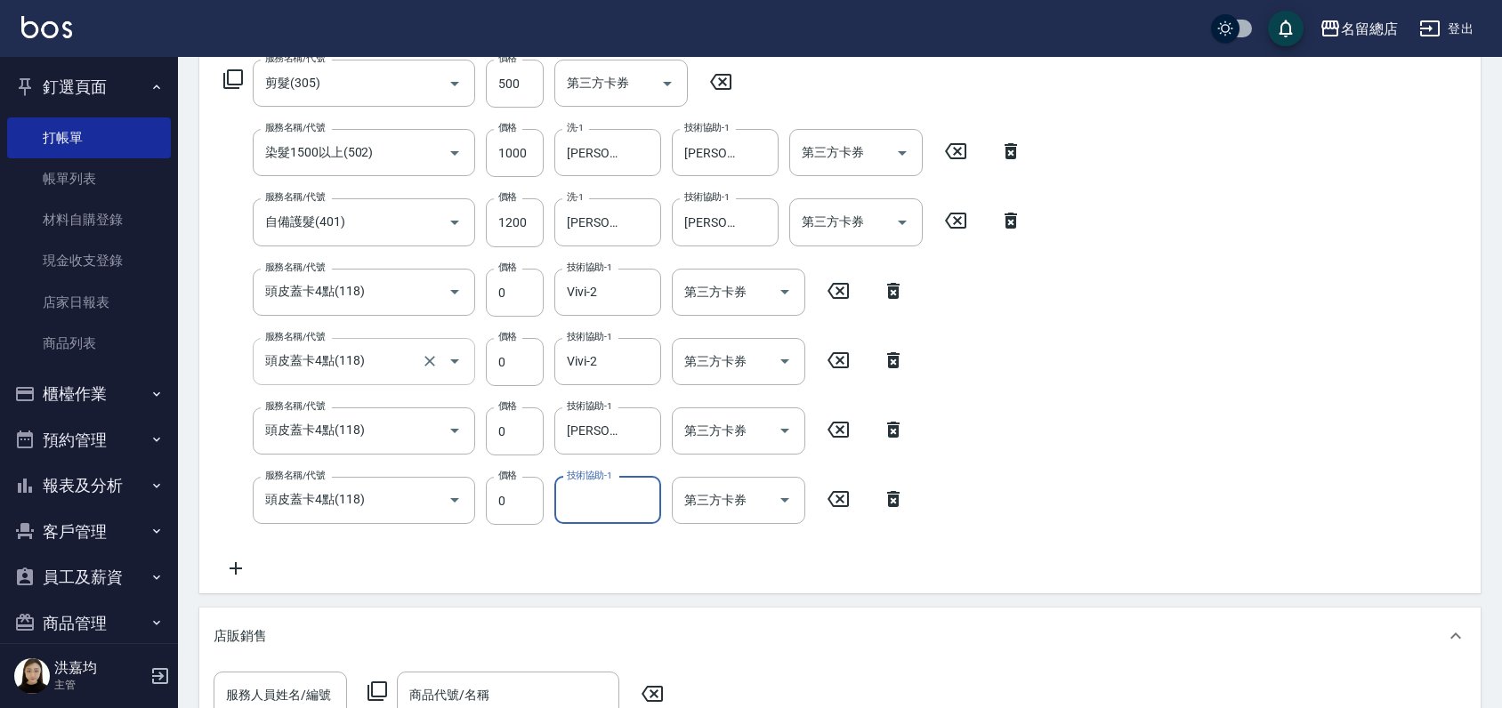
type input "2"
type input "Una-12"
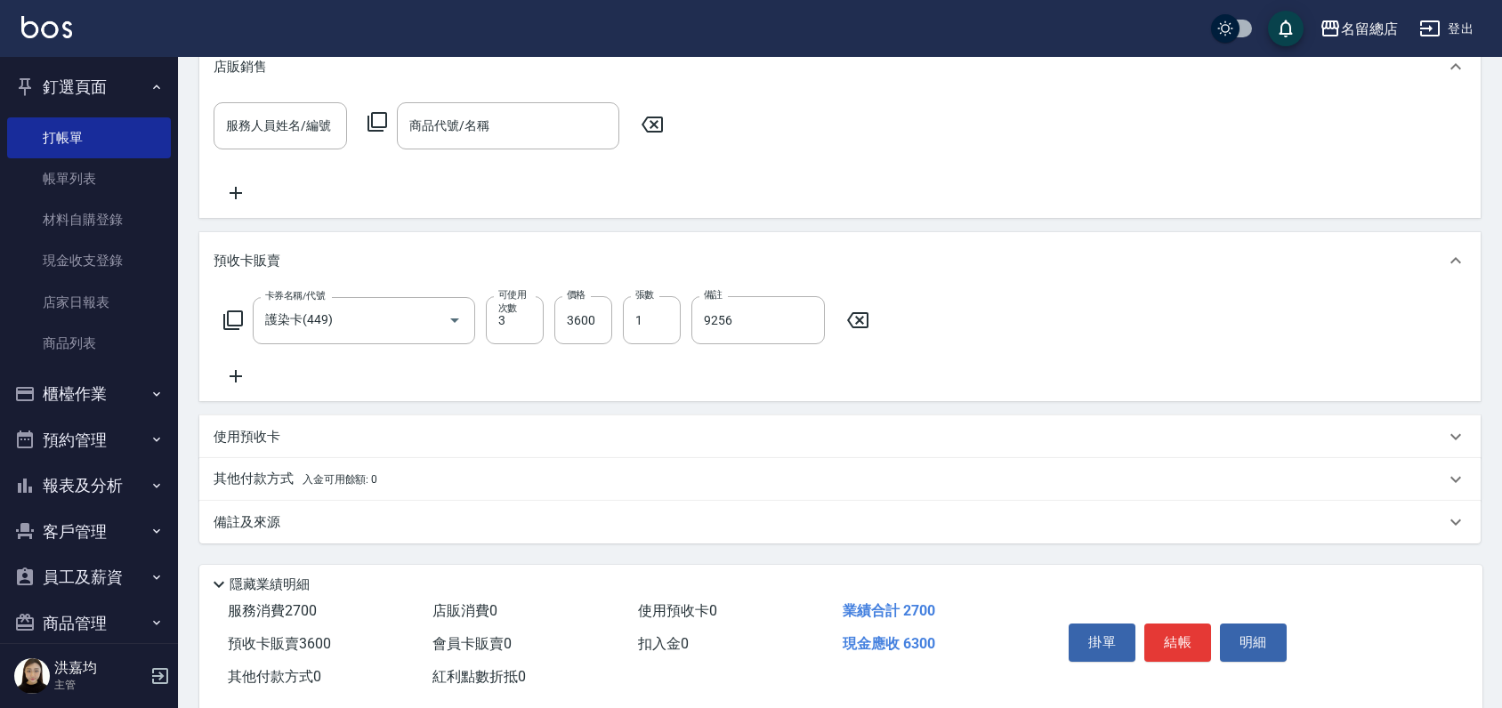
scroll to position [901, 0]
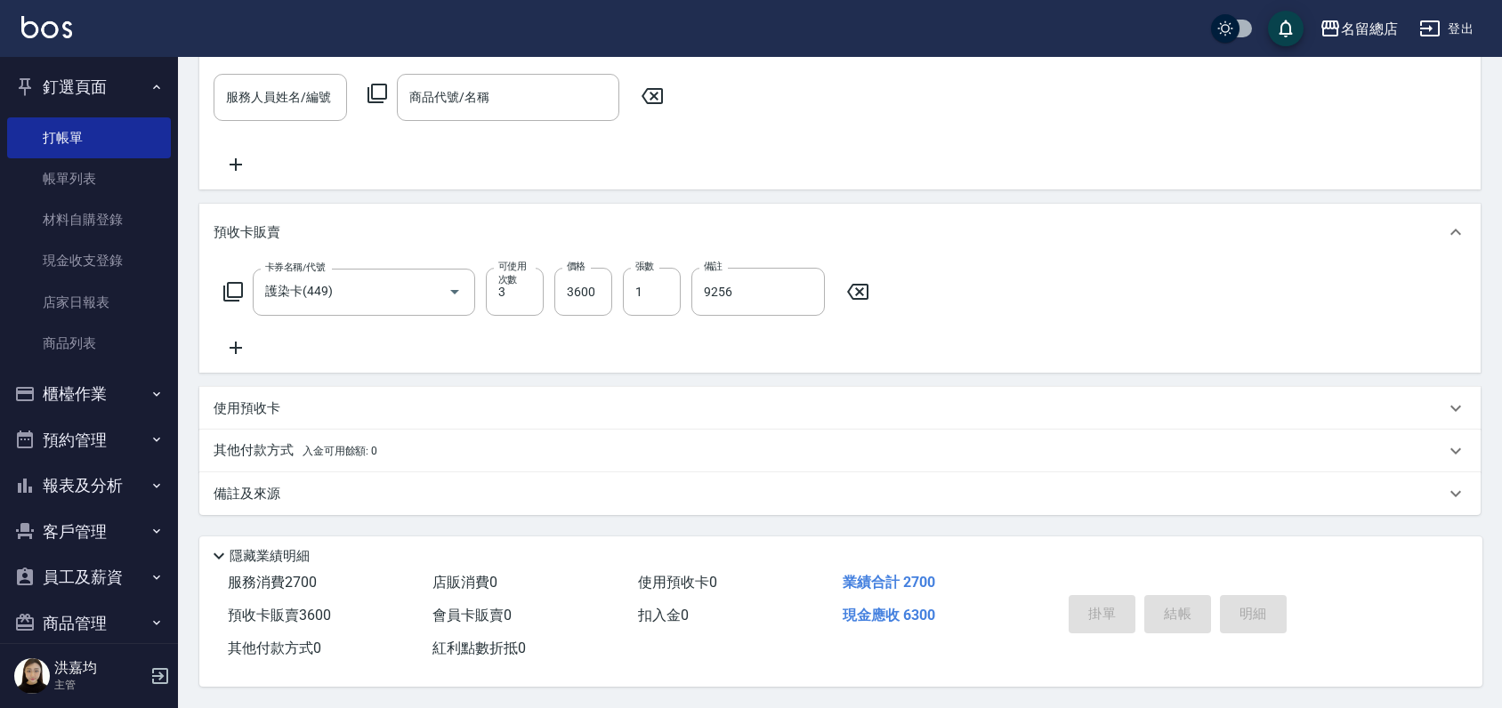
type input "2025/09/22 17:42"
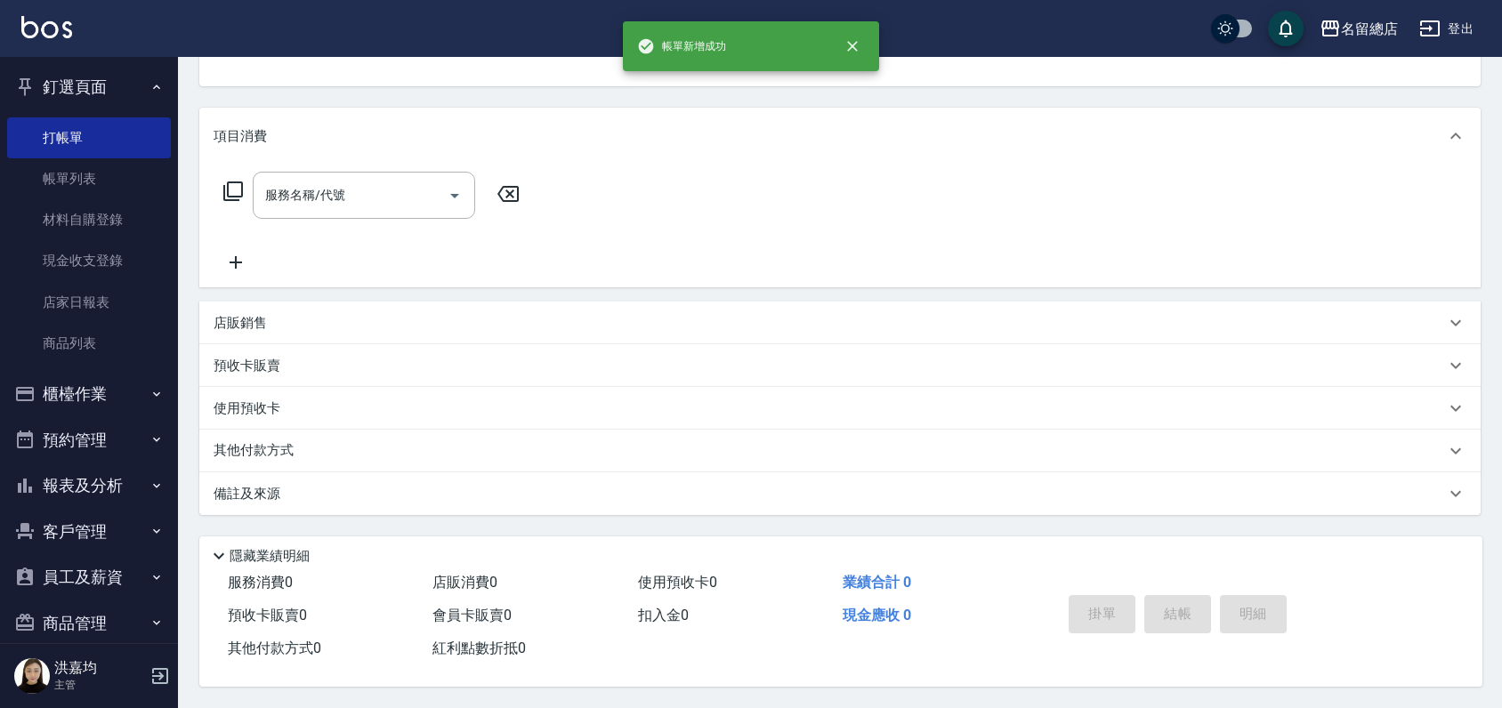
scroll to position [0, 0]
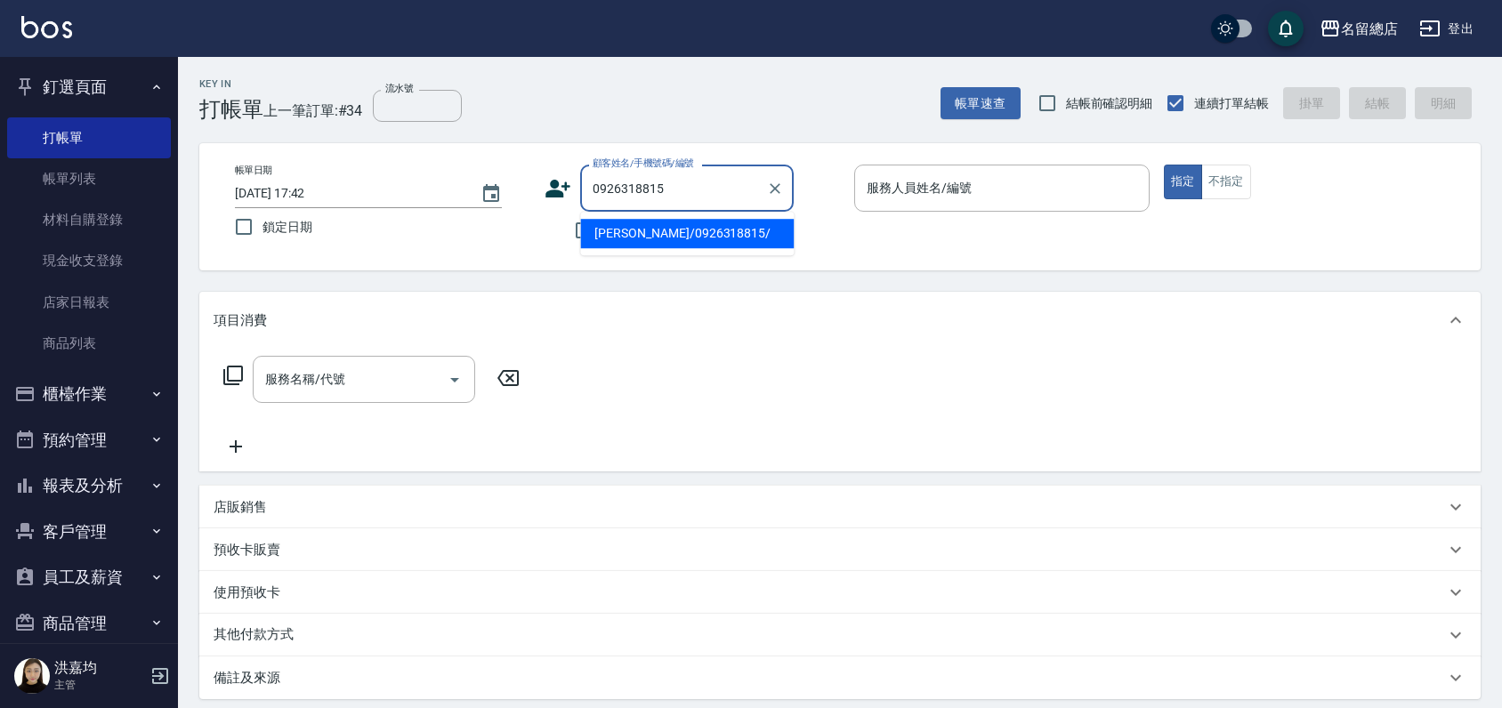
click at [627, 231] on li "[PERSON_NAME]/0926318815/" at bounding box center [687, 233] width 214 height 29
type input "[PERSON_NAME]/0926318815/"
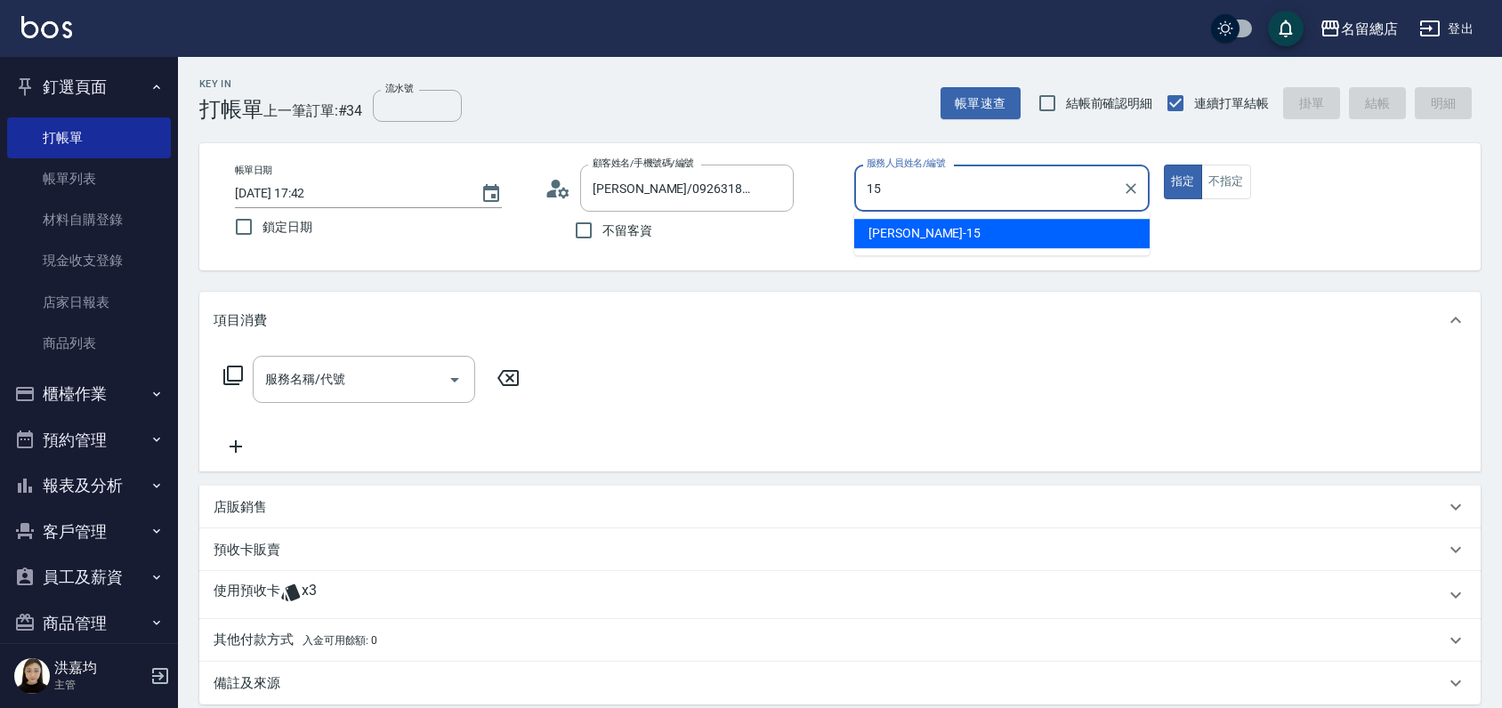
type input "[PERSON_NAME]-15"
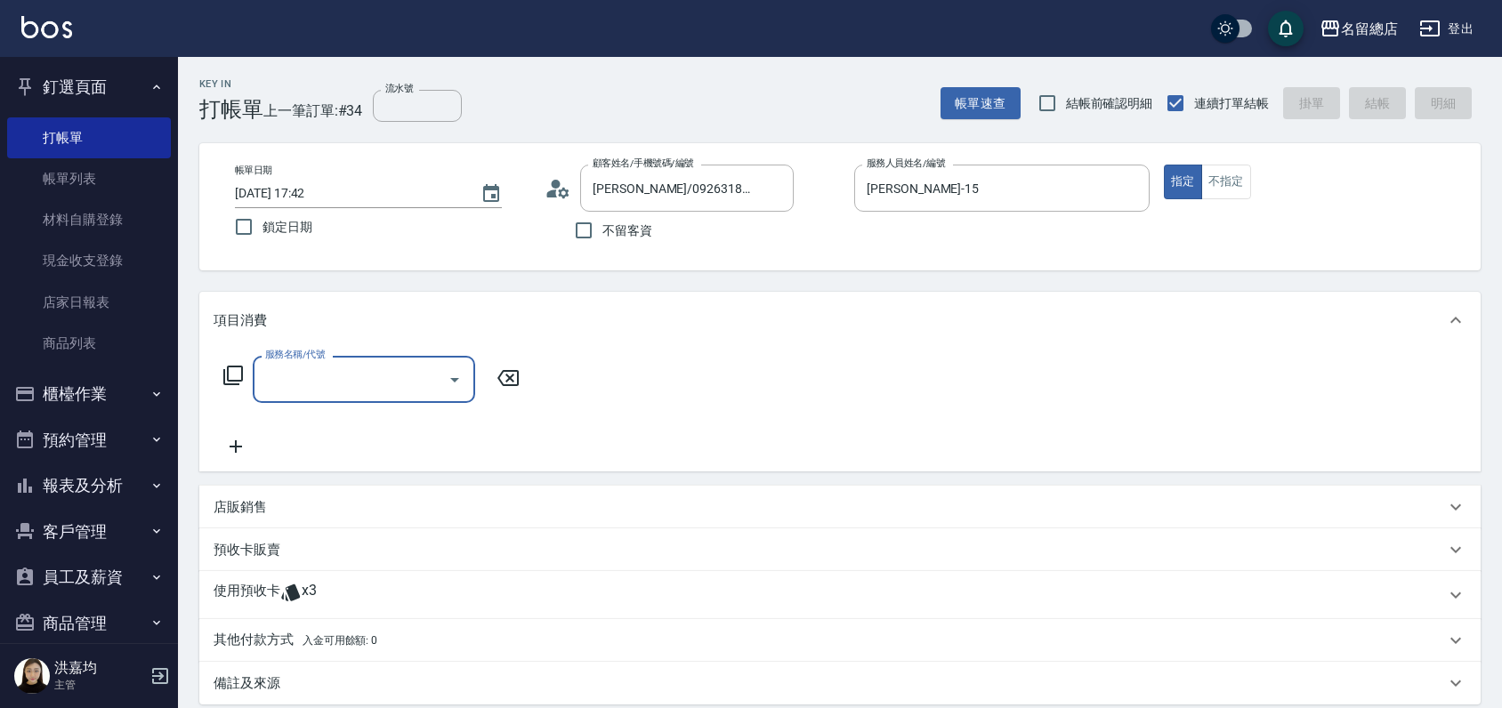
click at [264, 606] on p "使用預收卡" at bounding box center [247, 595] width 67 height 27
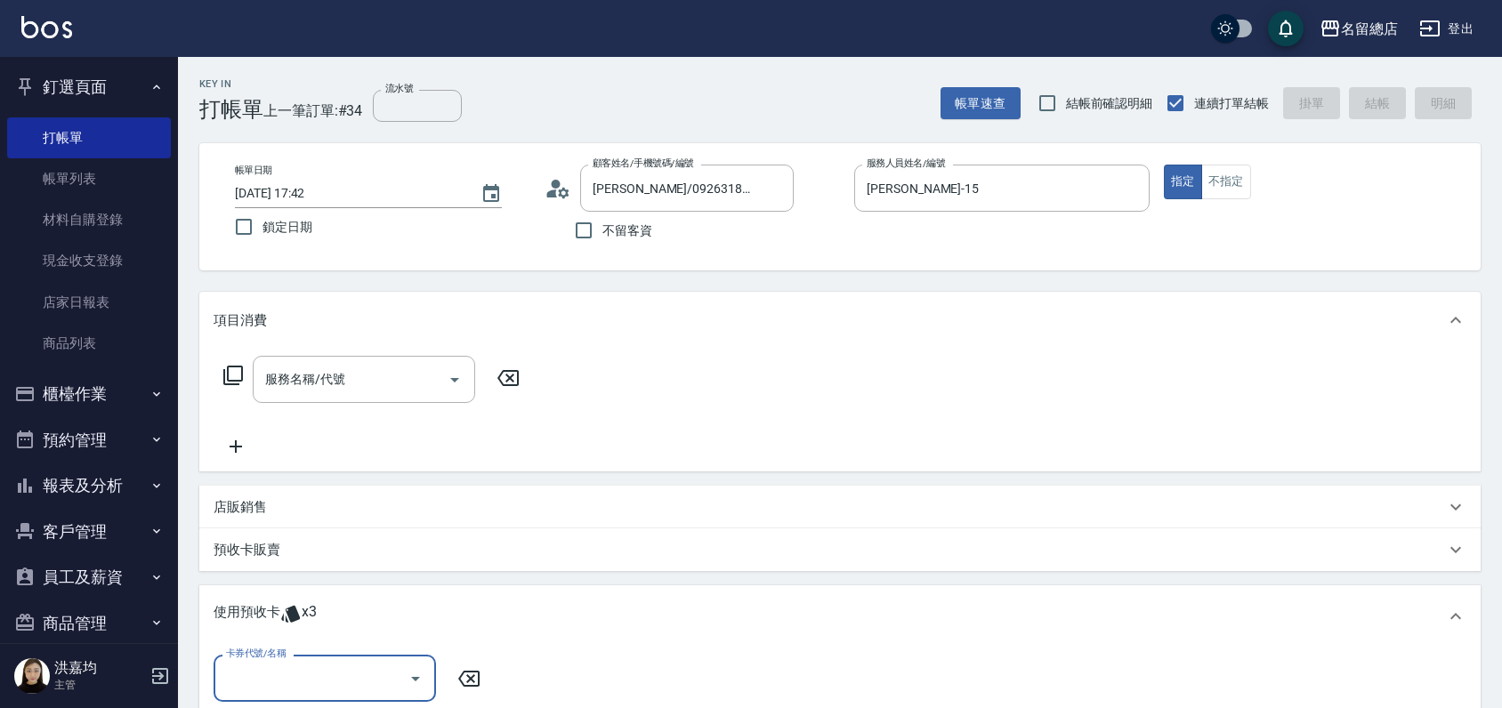
click at [318, 671] on input "卡券代號/名稱" at bounding box center [312, 678] width 180 height 31
click at [320, 634] on div "護染卡 剩餘3張 9256" at bounding box center [325, 632] width 222 height 29
type input "護染卡 9256"
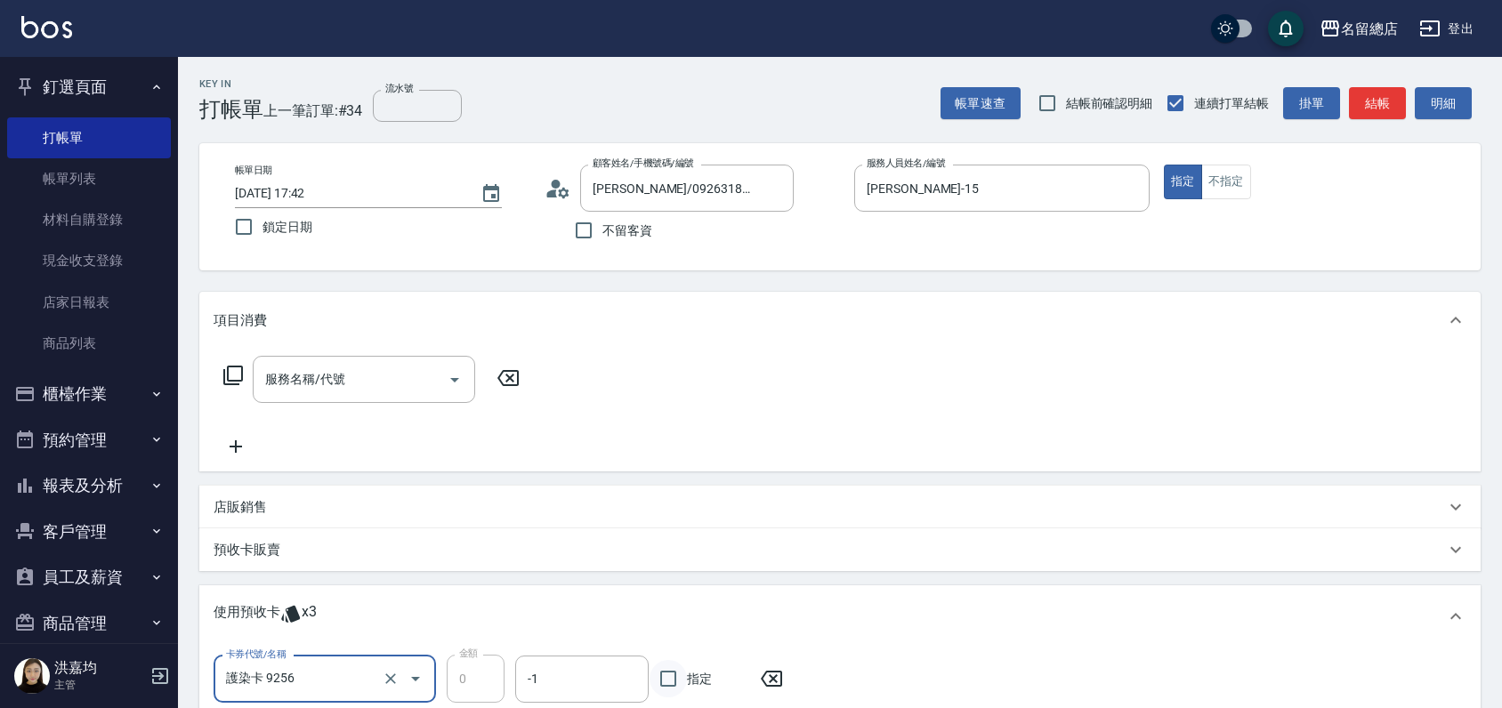
click at [665, 677] on input "指定" at bounding box center [668, 678] width 37 height 37
checkbox input "true"
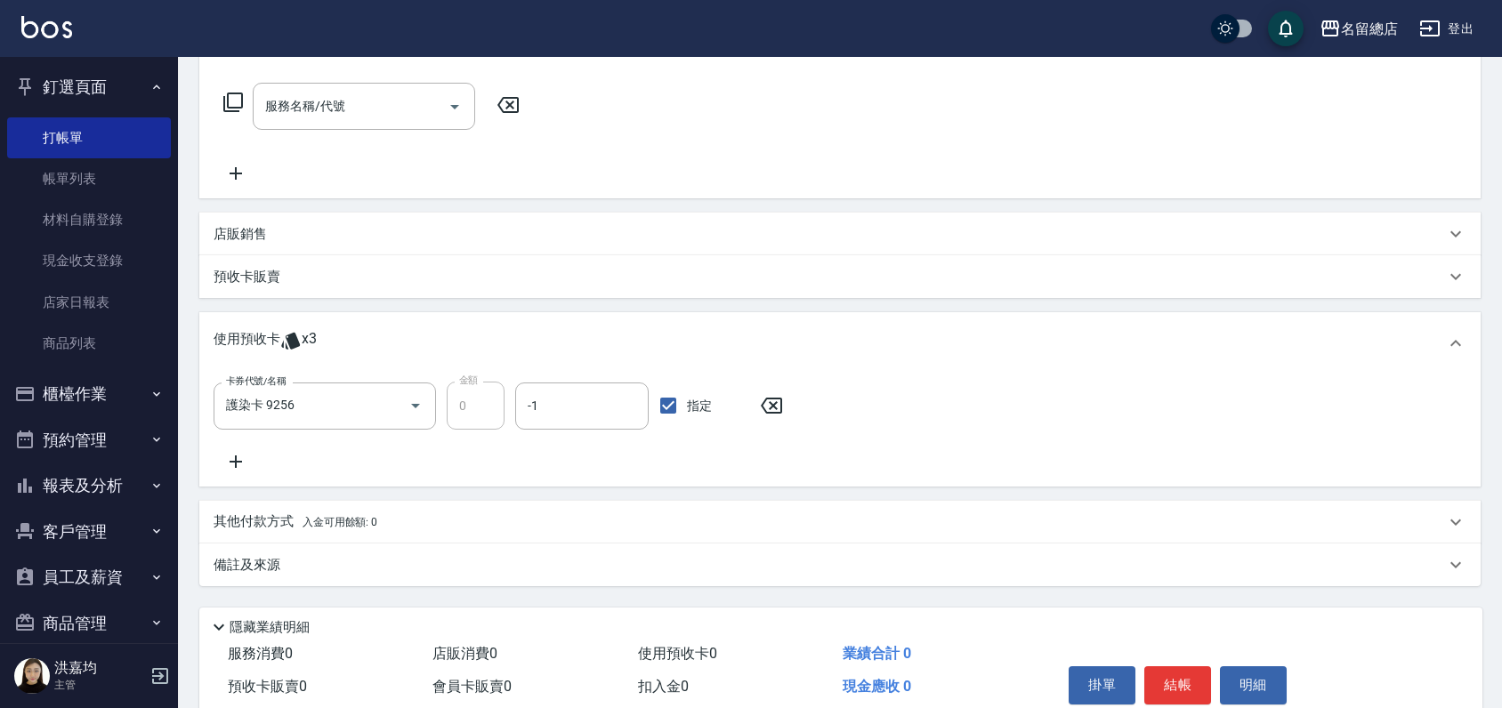
scroll to position [350, 0]
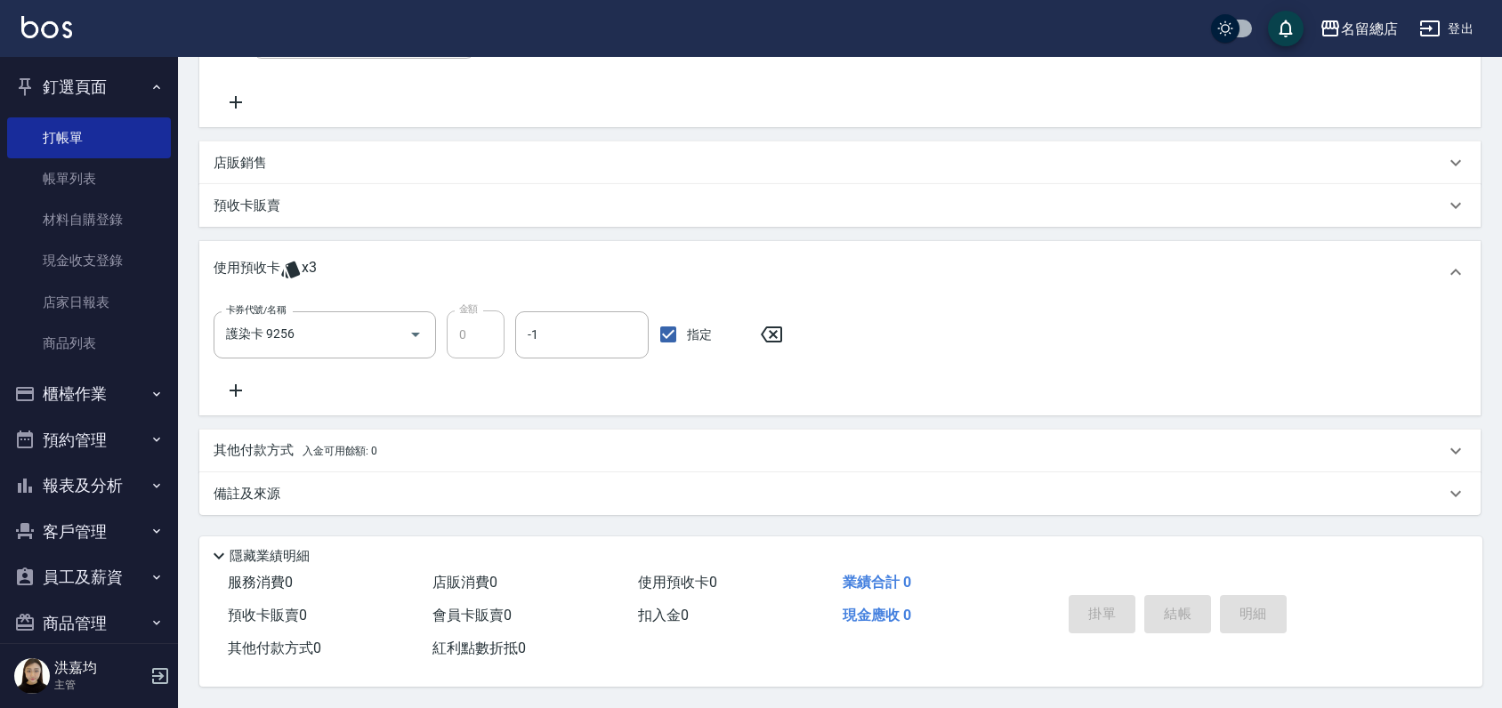
type input "2025/09/22 17:43"
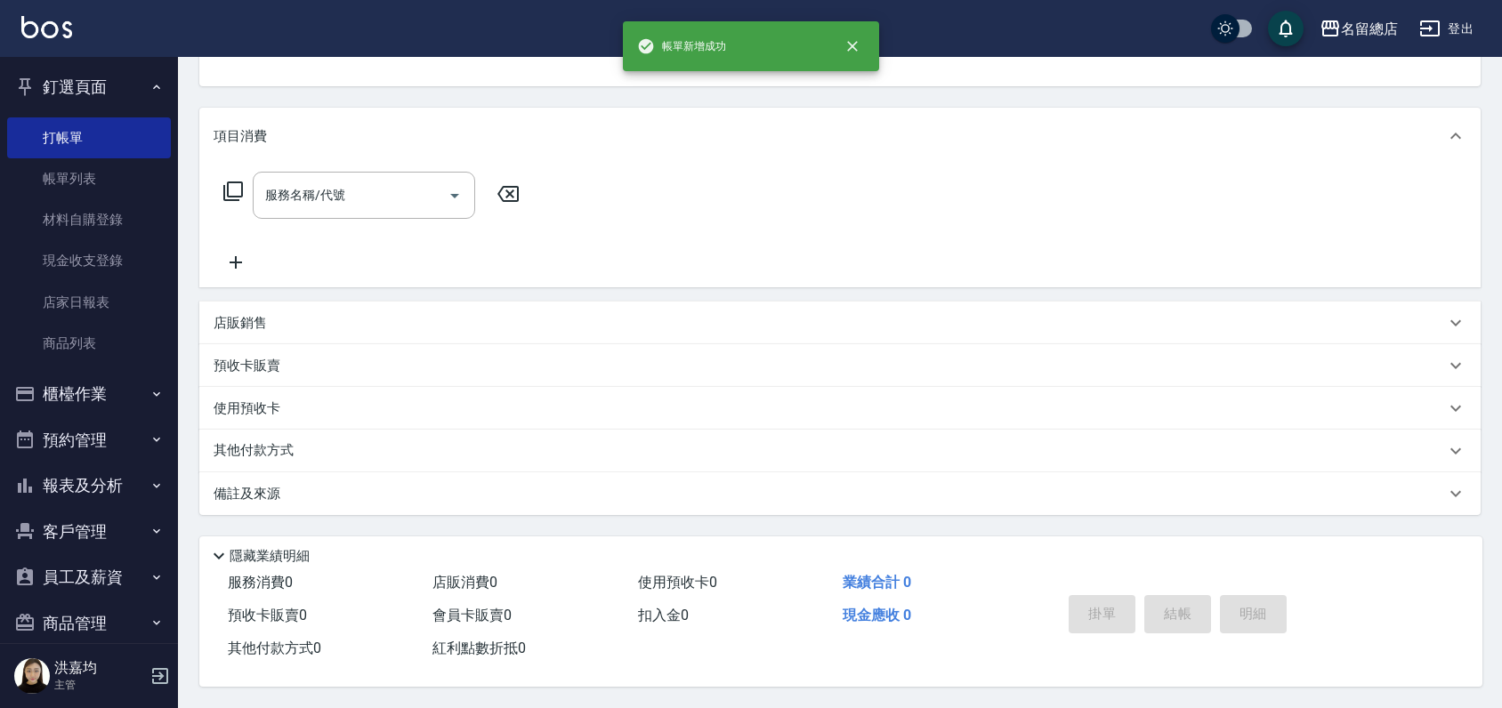
scroll to position [0, 0]
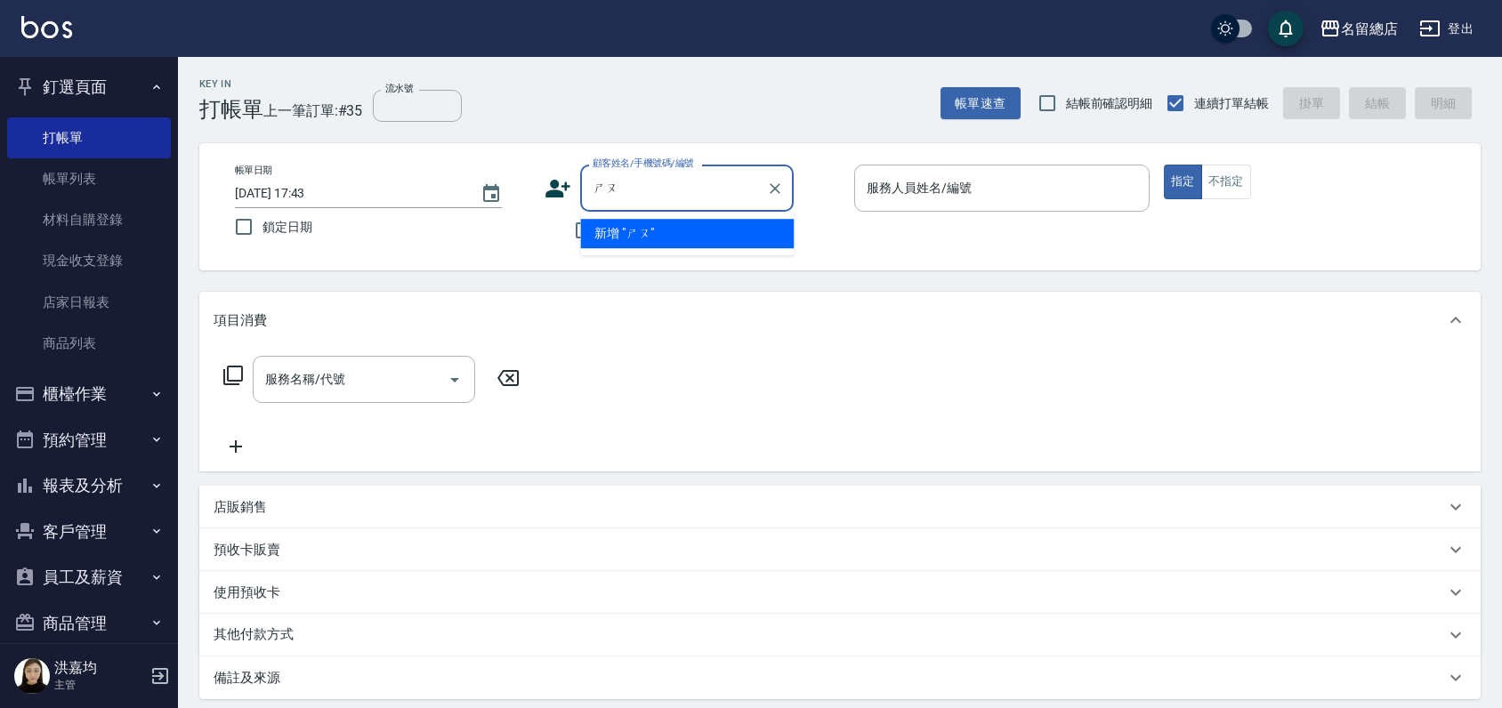
type input "受"
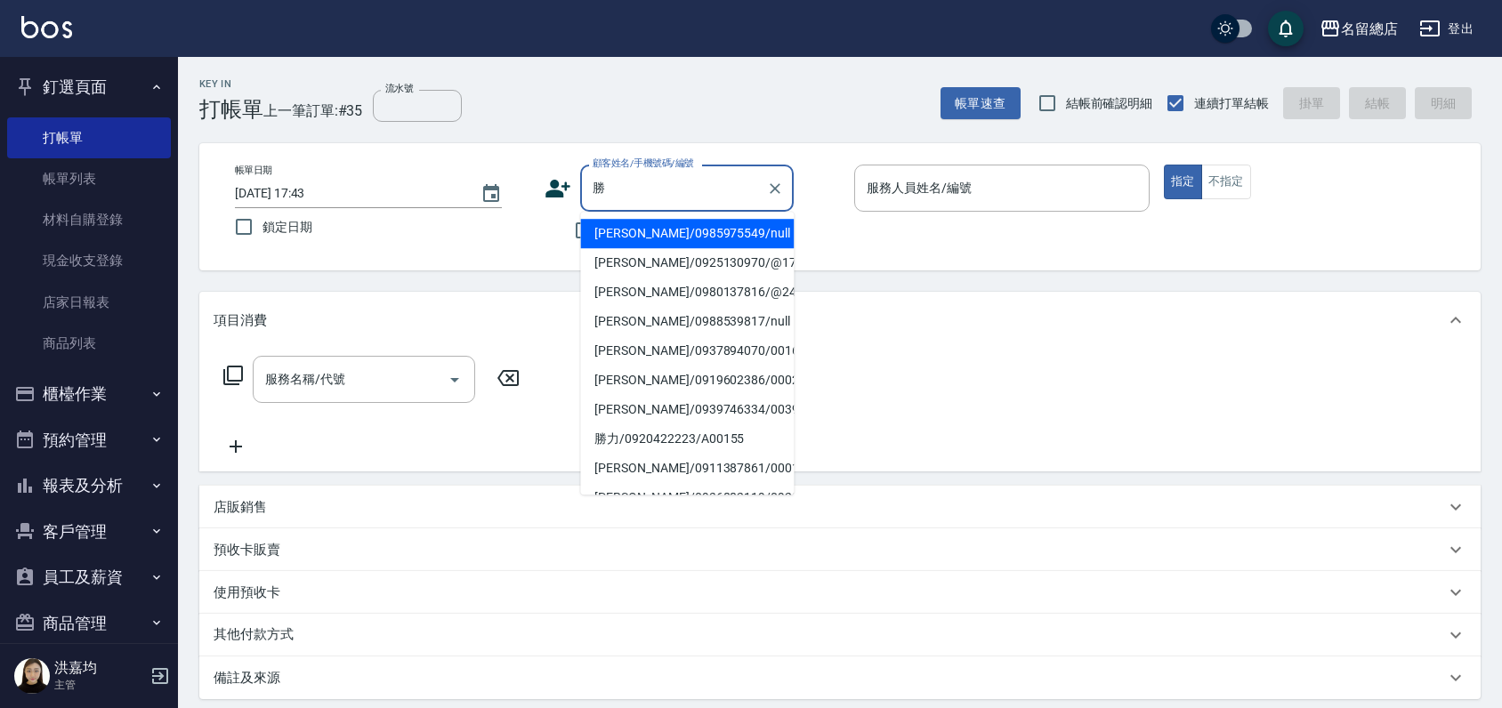
click at [655, 446] on li "勝力/0920422223/A00155" at bounding box center [687, 438] width 214 height 29
type input "勝力/0920422223/A00155"
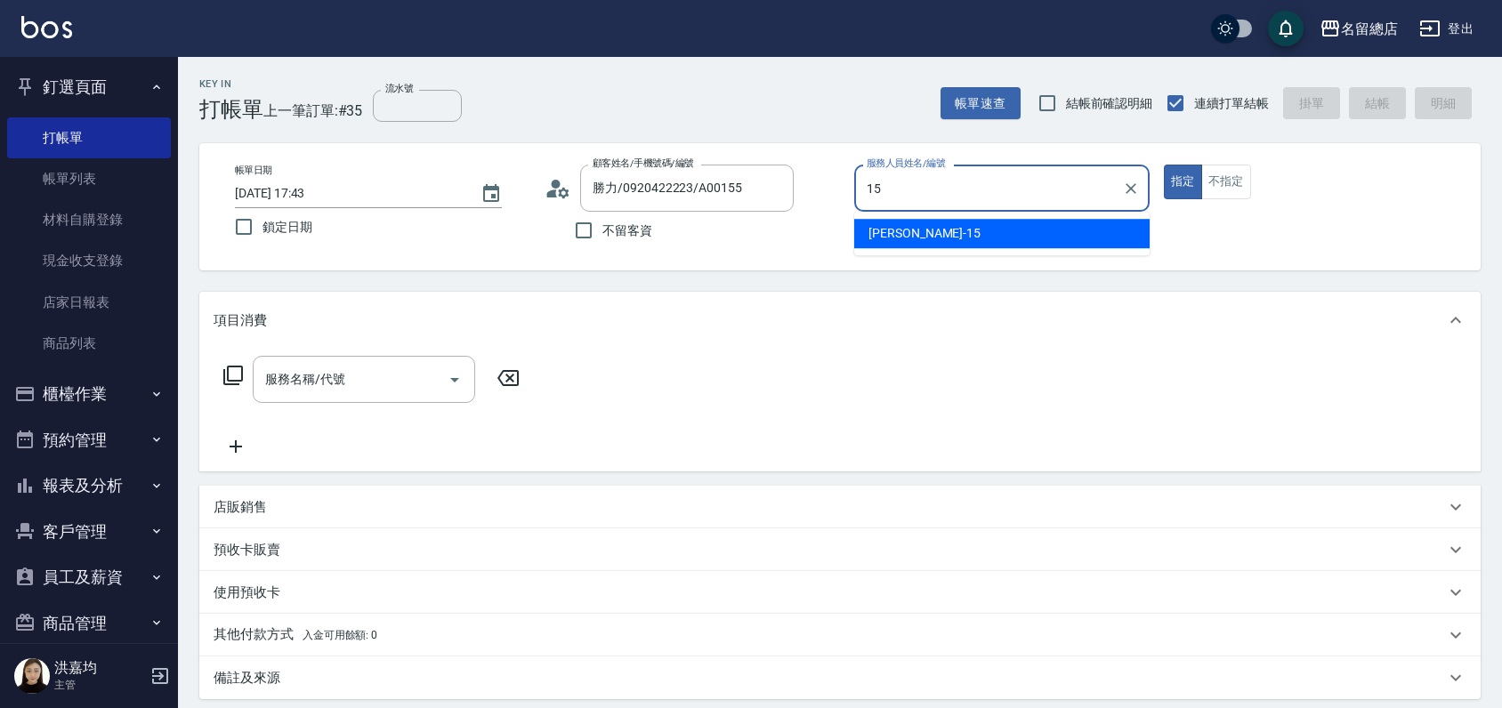
type input "[PERSON_NAME]-15"
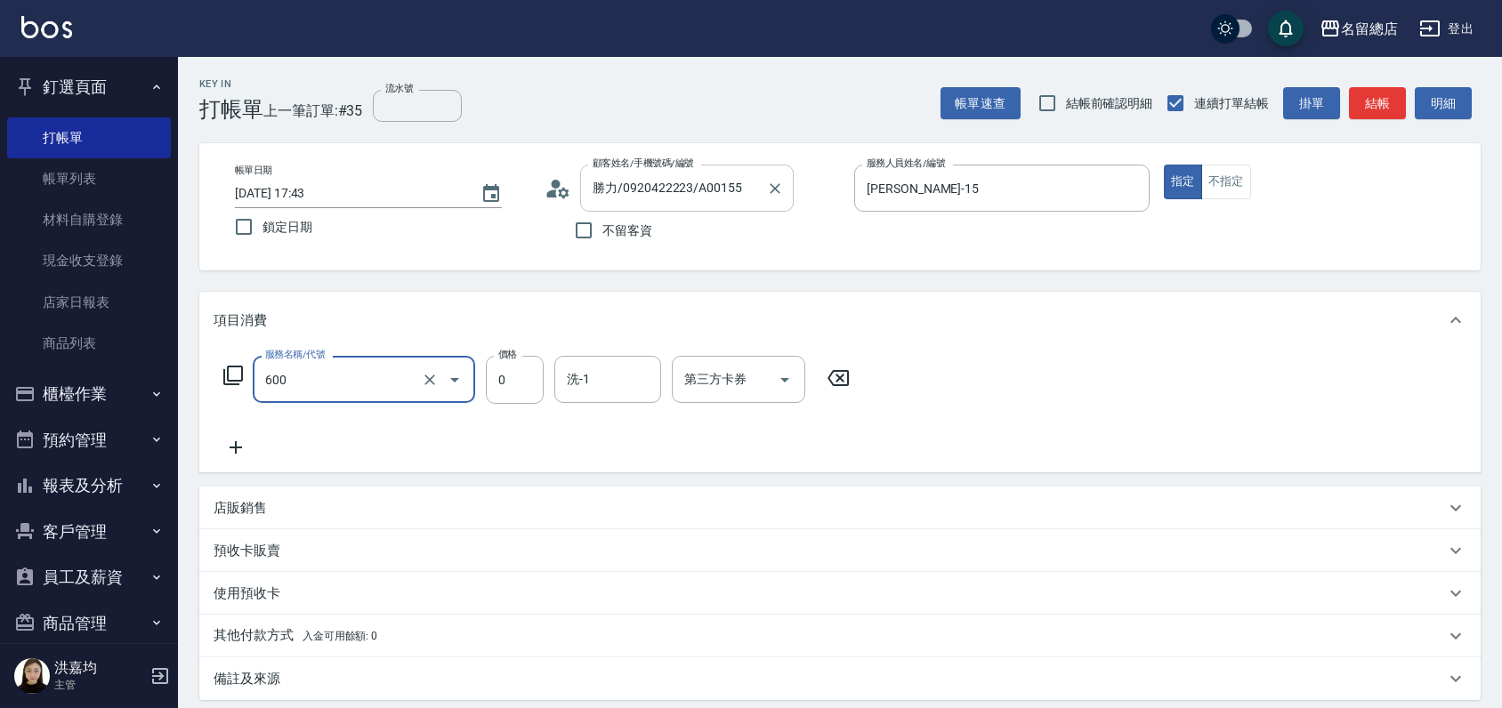
type input "洗髮(免費)(600)"
click at [642, 188] on input "勝力/0920422223/A00155" at bounding box center [673, 188] width 171 height 31
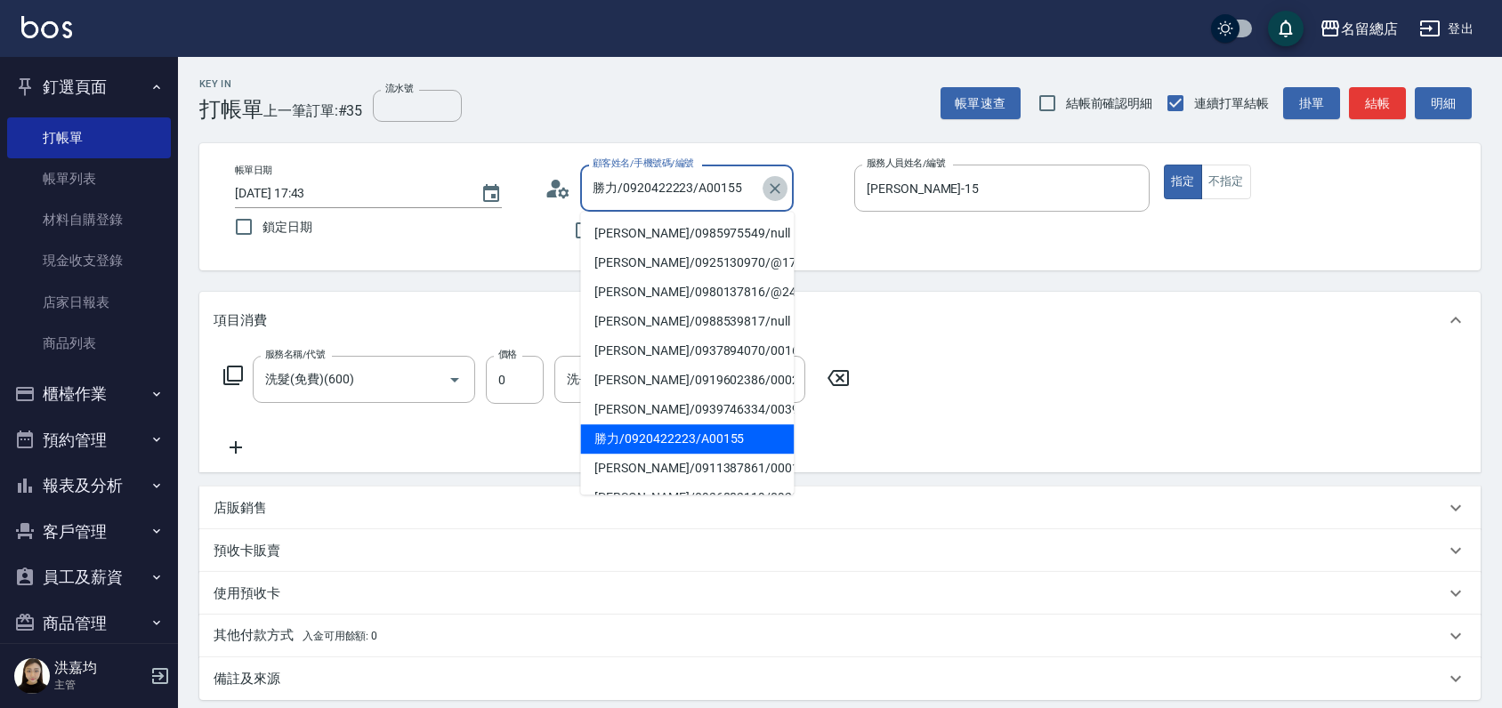
click at [772, 185] on icon "Clear" at bounding box center [775, 188] width 11 height 11
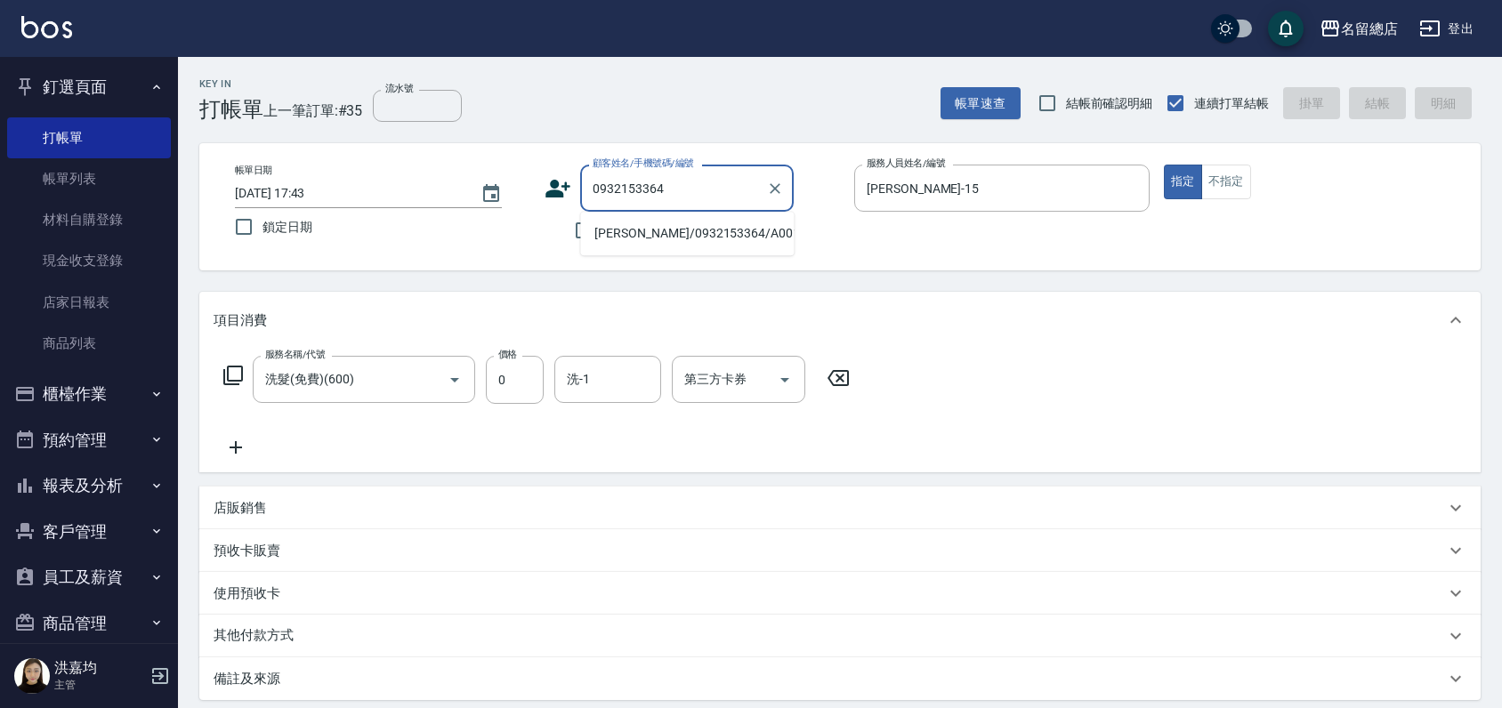
click at [653, 247] on li "[PERSON_NAME]/0932153364/A00153" at bounding box center [687, 233] width 214 height 29
type input "[PERSON_NAME]/0932153364/A00153"
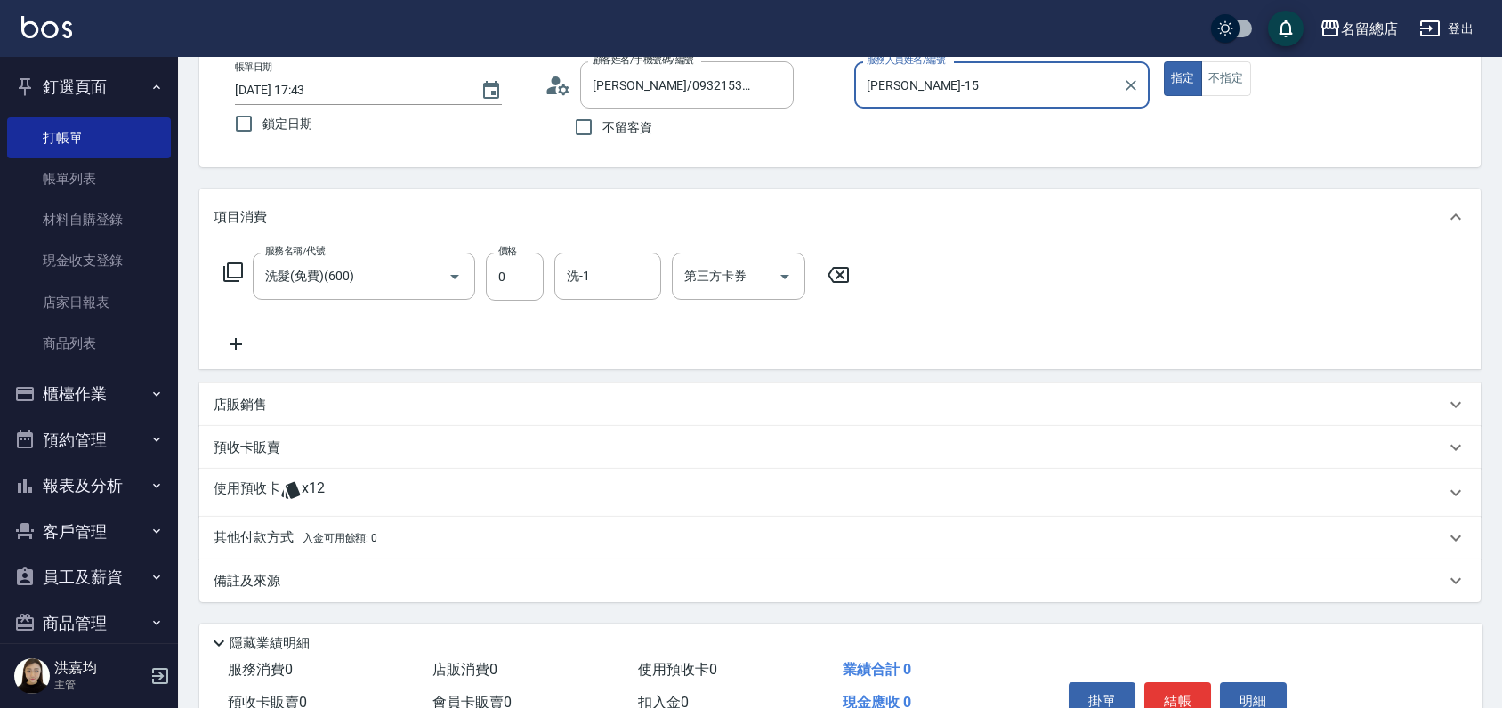
scroll to position [197, 0]
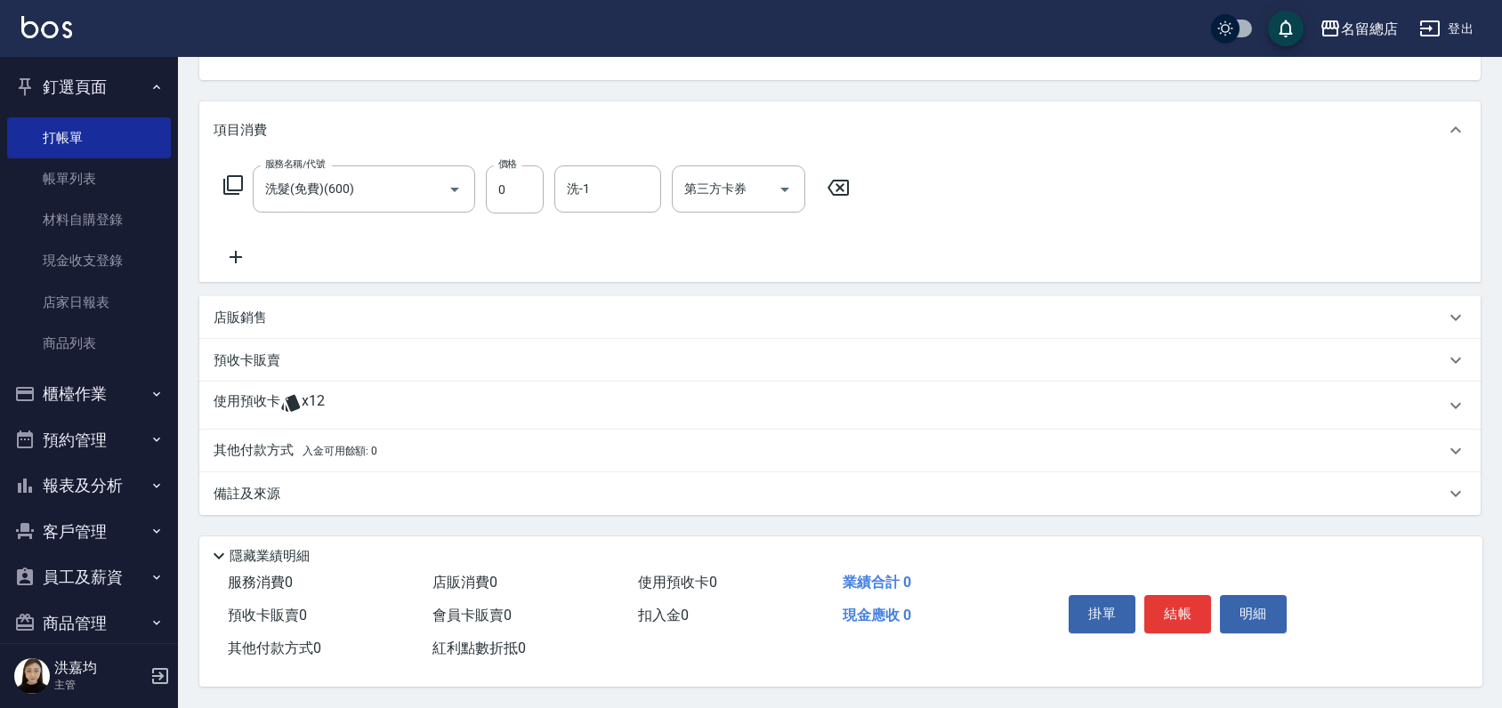
click at [269, 402] on p "使用預收卡" at bounding box center [247, 405] width 67 height 27
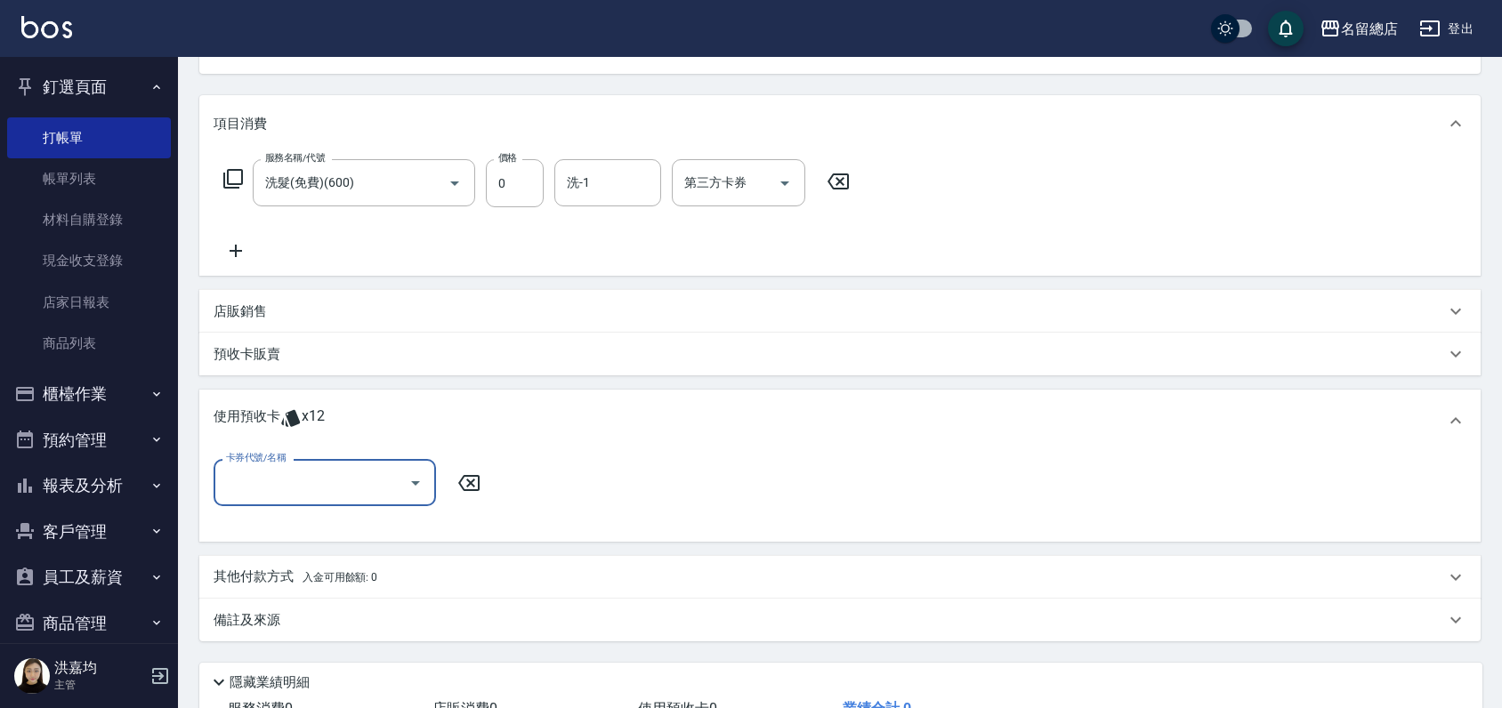
scroll to position [0, 0]
click at [272, 494] on input "卡券代號/名稱" at bounding box center [312, 482] width 180 height 31
click at [370, 557] on div "洗髮卡 剩餘10張 335" at bounding box center [325, 557] width 222 height 29
type input "洗髮卡 335"
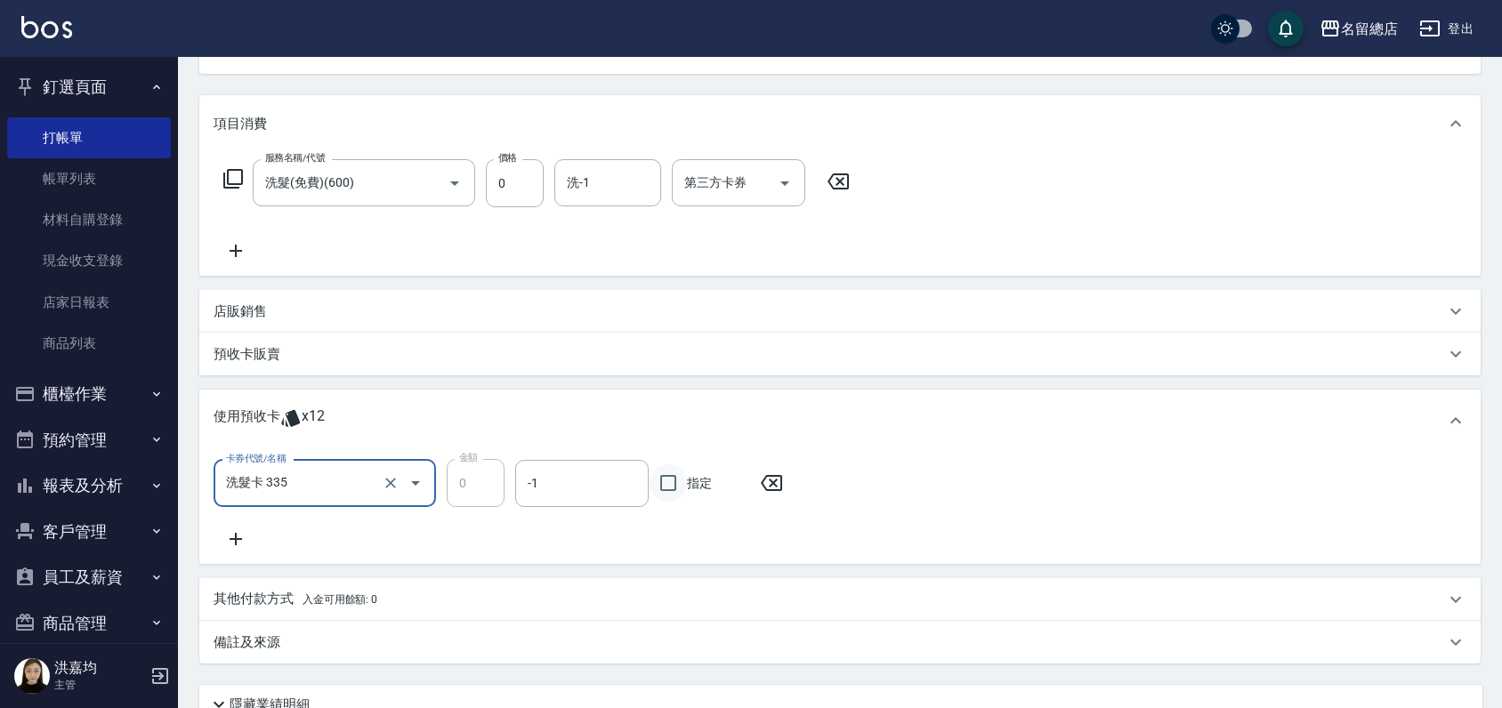
click at [669, 484] on input "指定" at bounding box center [668, 483] width 37 height 37
checkbox input "true"
click at [281, 481] on input "洗髮卡 335" at bounding box center [300, 483] width 157 height 31
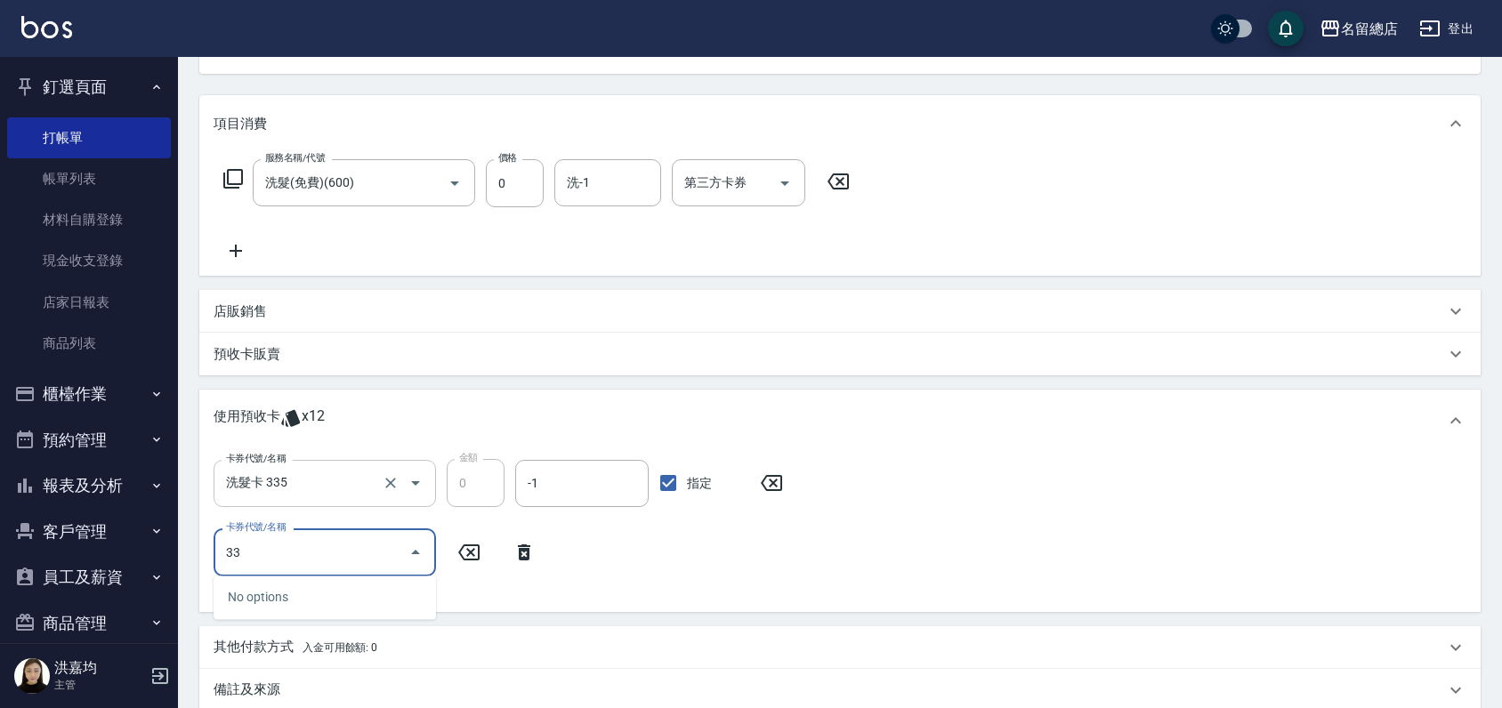
type input "3"
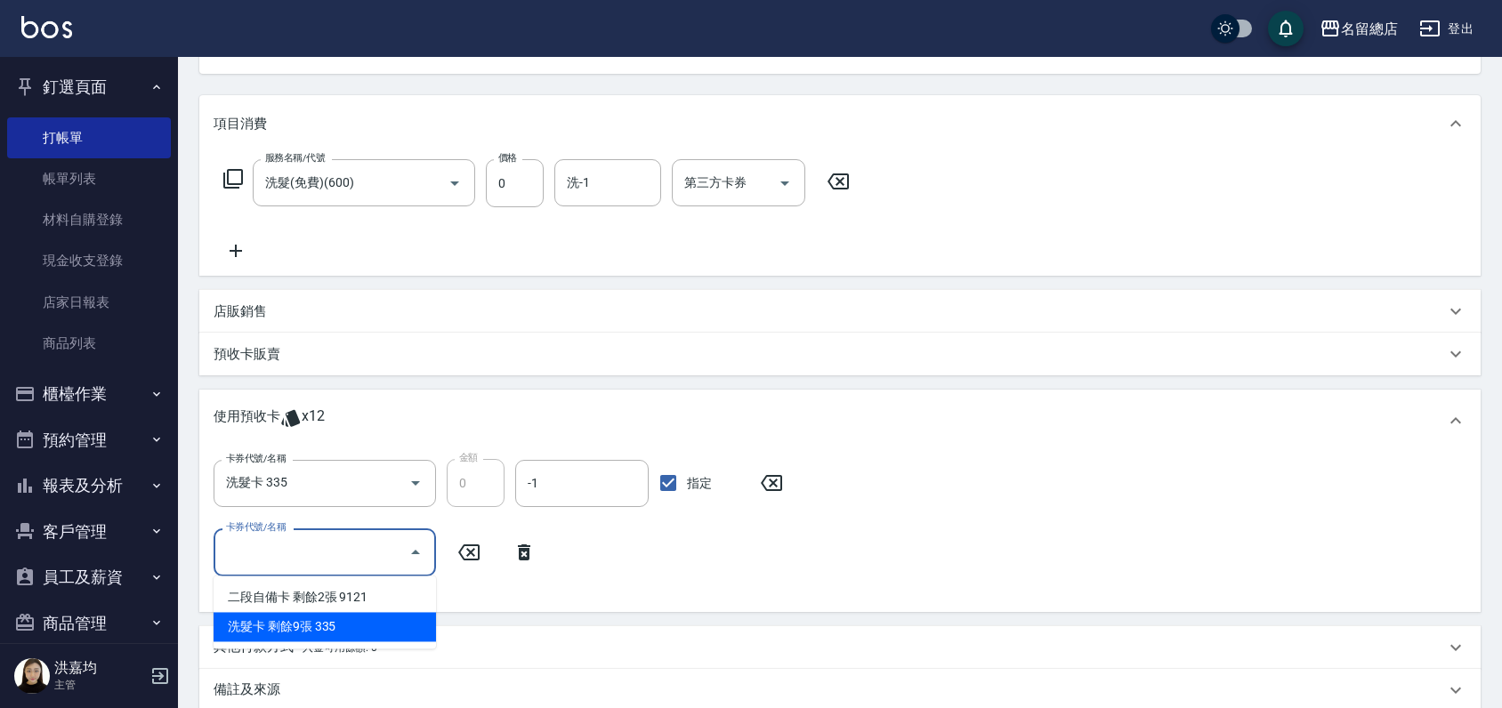
click at [308, 641] on div "洗髮卡 剩餘9張 335" at bounding box center [325, 626] width 222 height 29
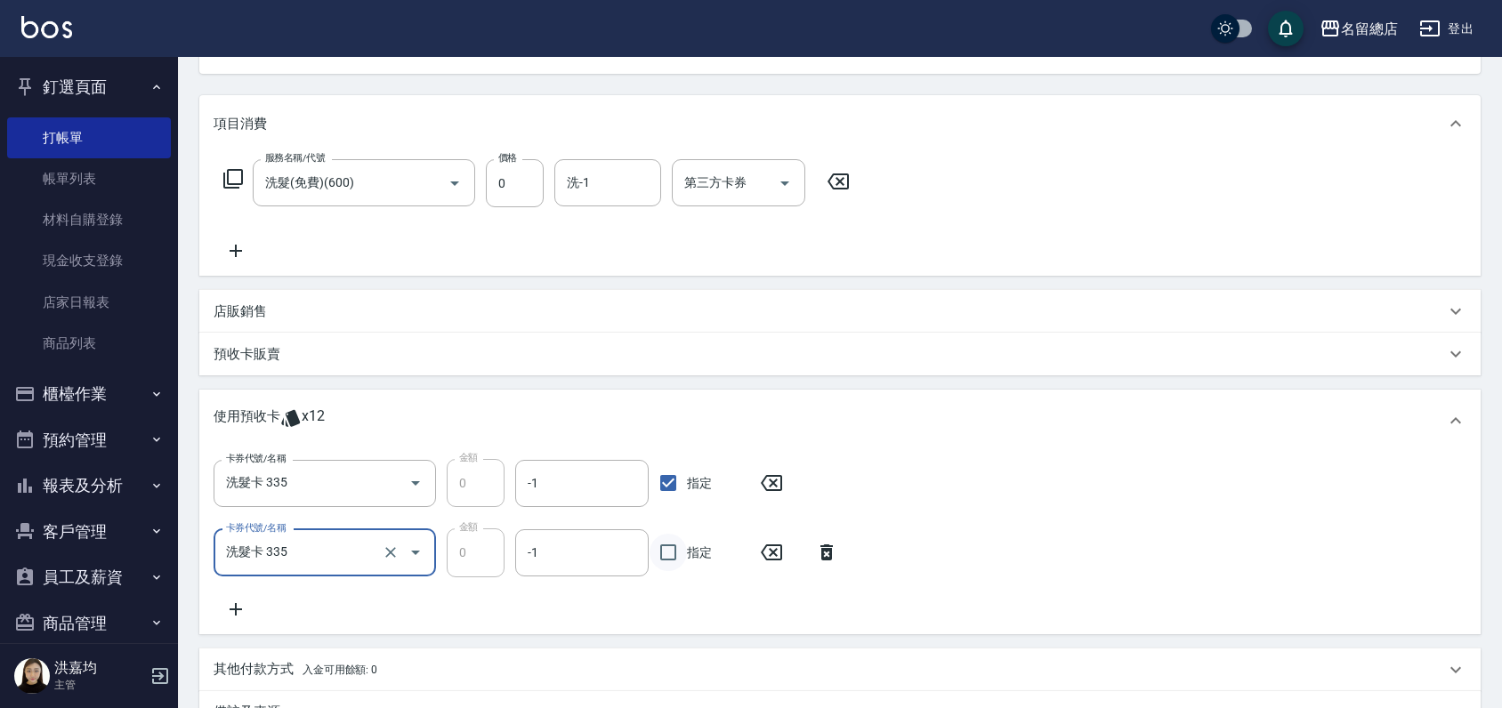
type input "洗髮卡 335"
click at [668, 555] on input "指定" at bounding box center [668, 552] width 37 height 37
checkbox input "true"
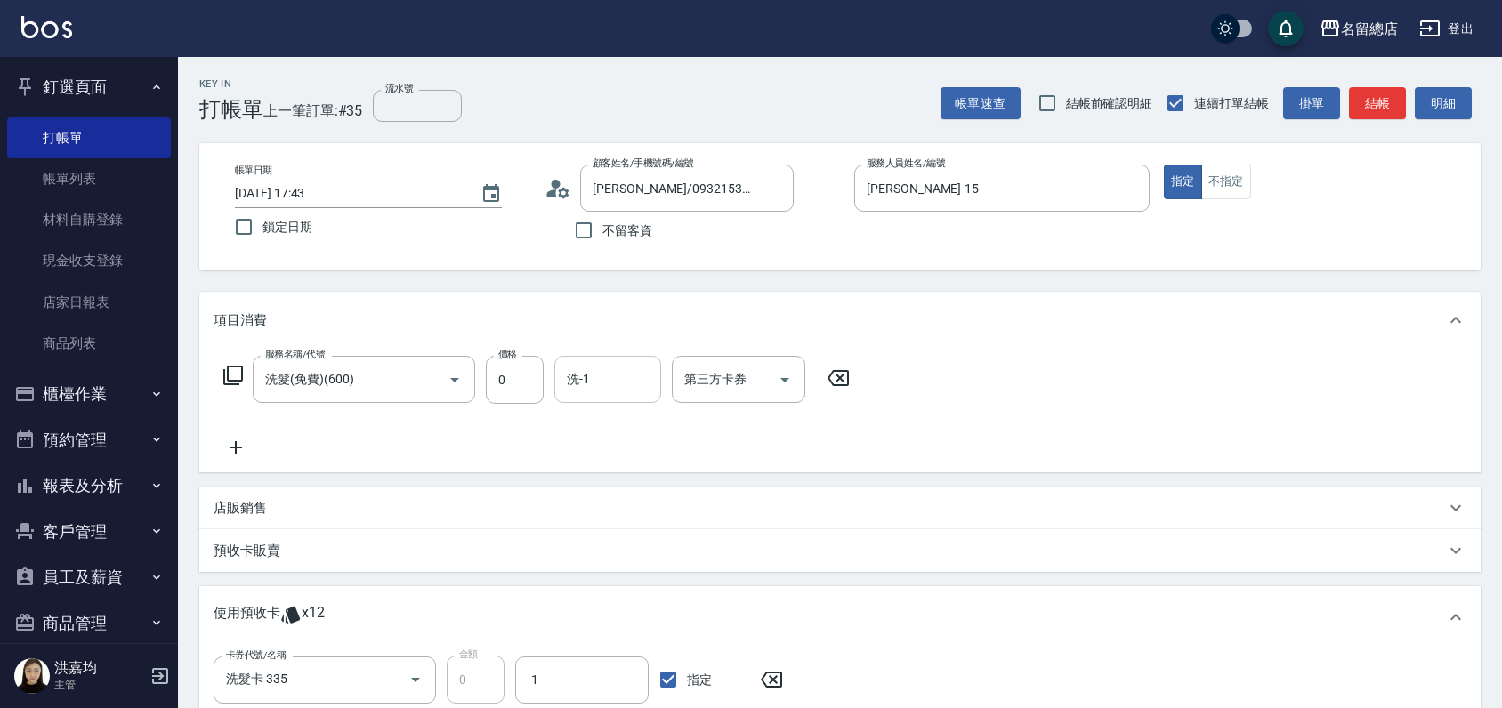
click at [584, 384] on input "洗-1" at bounding box center [607, 379] width 91 height 31
type input "[PERSON_NAME]-36"
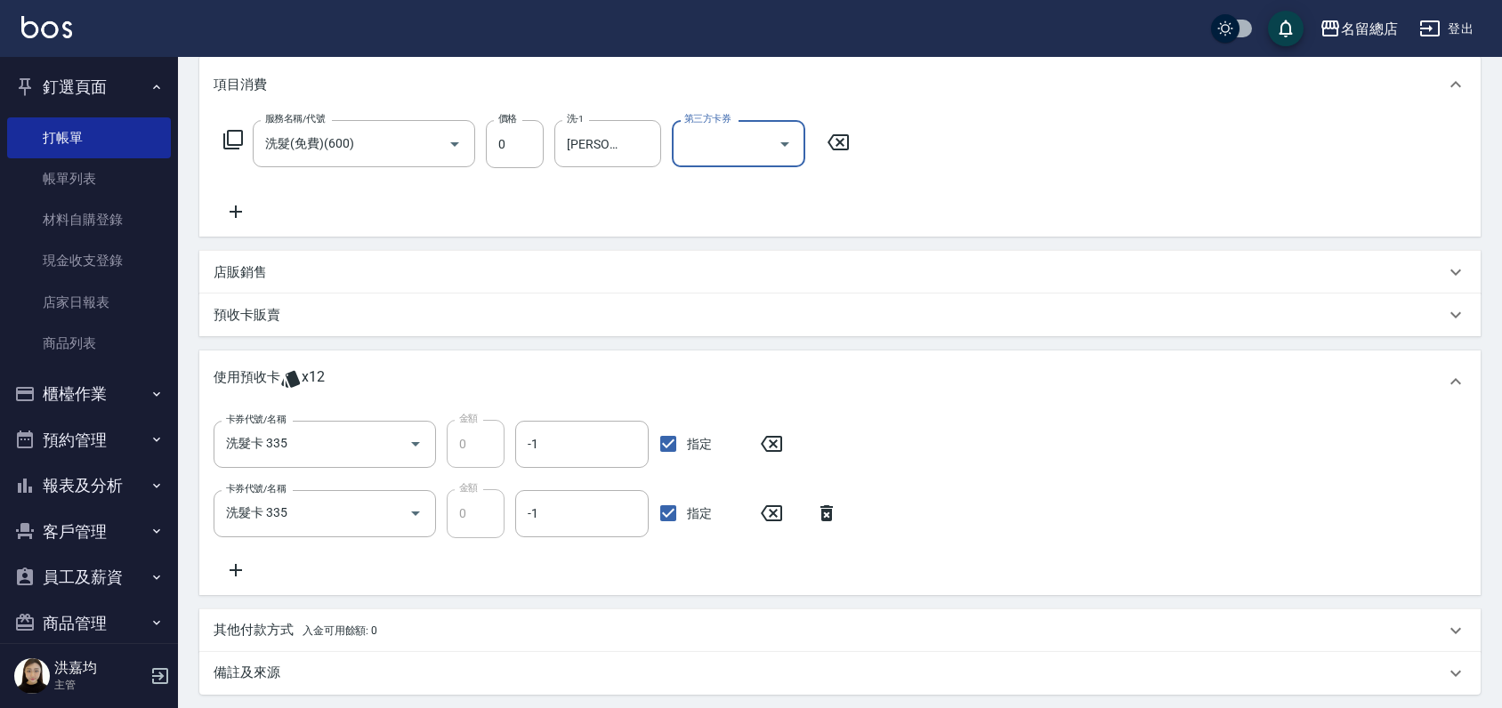
scroll to position [420, 0]
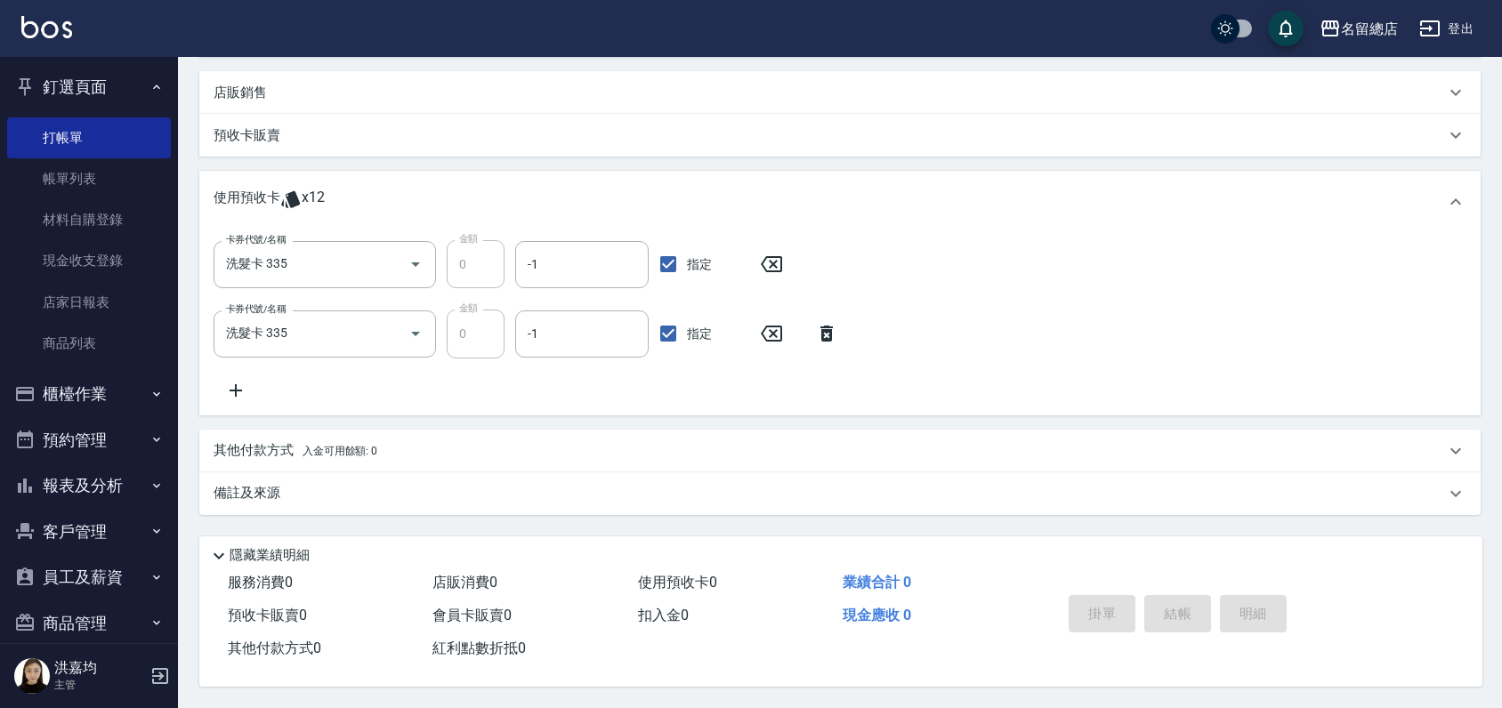
type input "[DATE] 17:45"
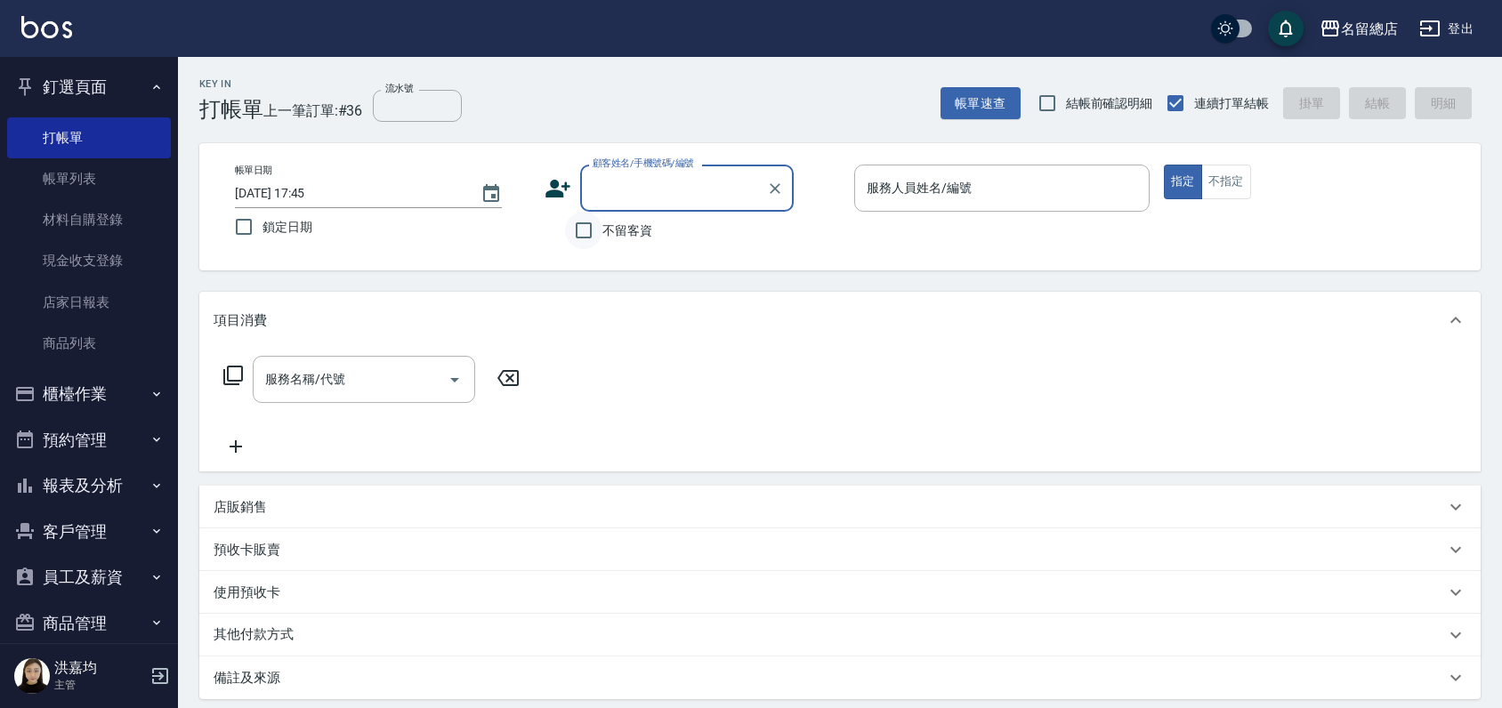
click at [582, 237] on input "不留客資" at bounding box center [583, 230] width 37 height 37
checkbox input "true"
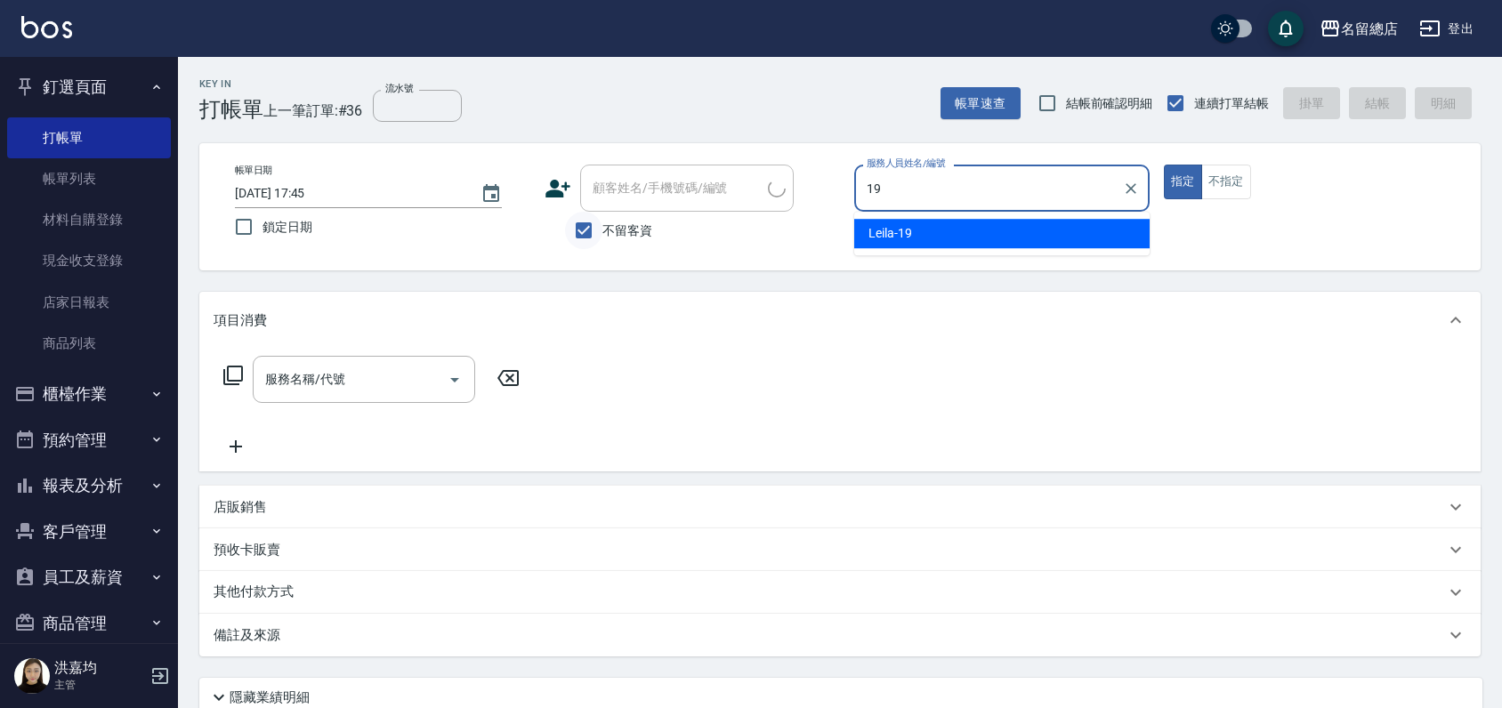
type input "Leila-19"
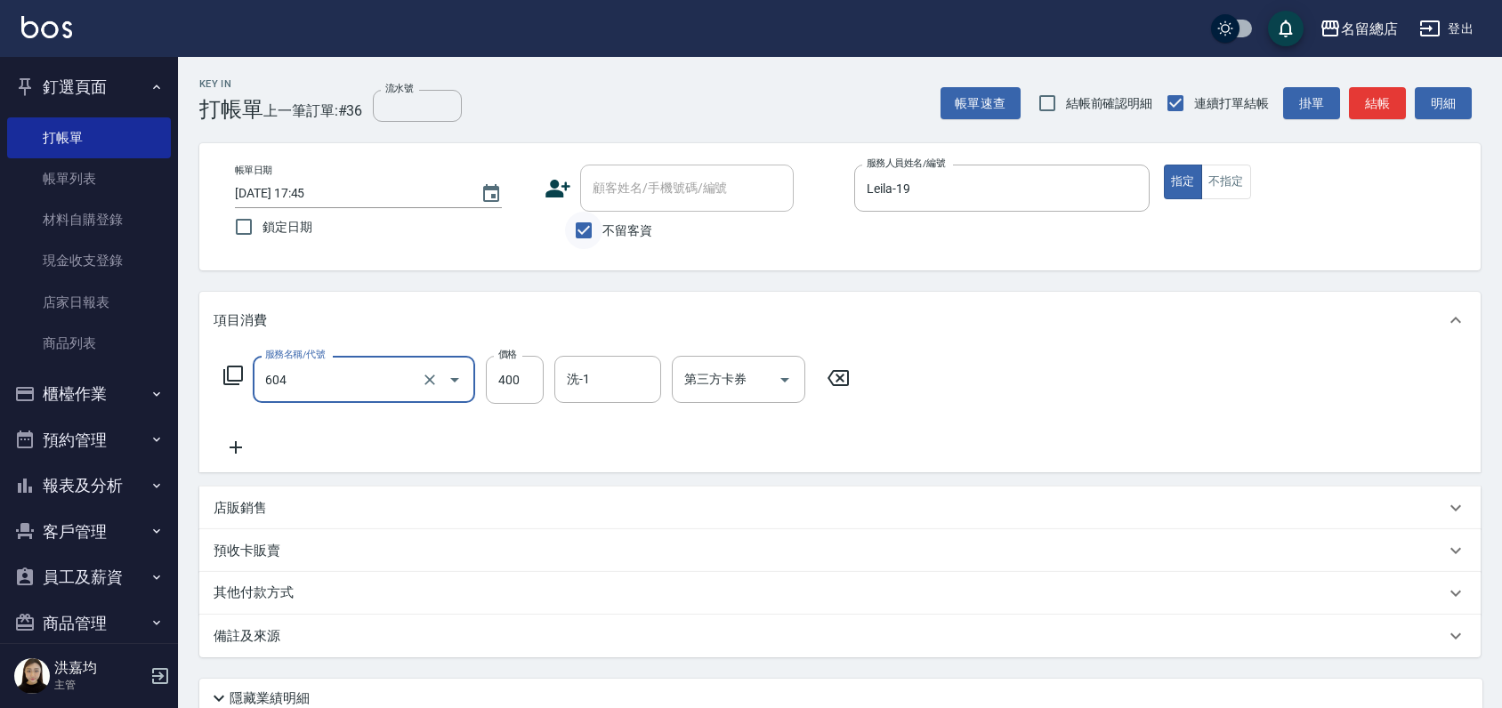
type input "健康洗髮(604)"
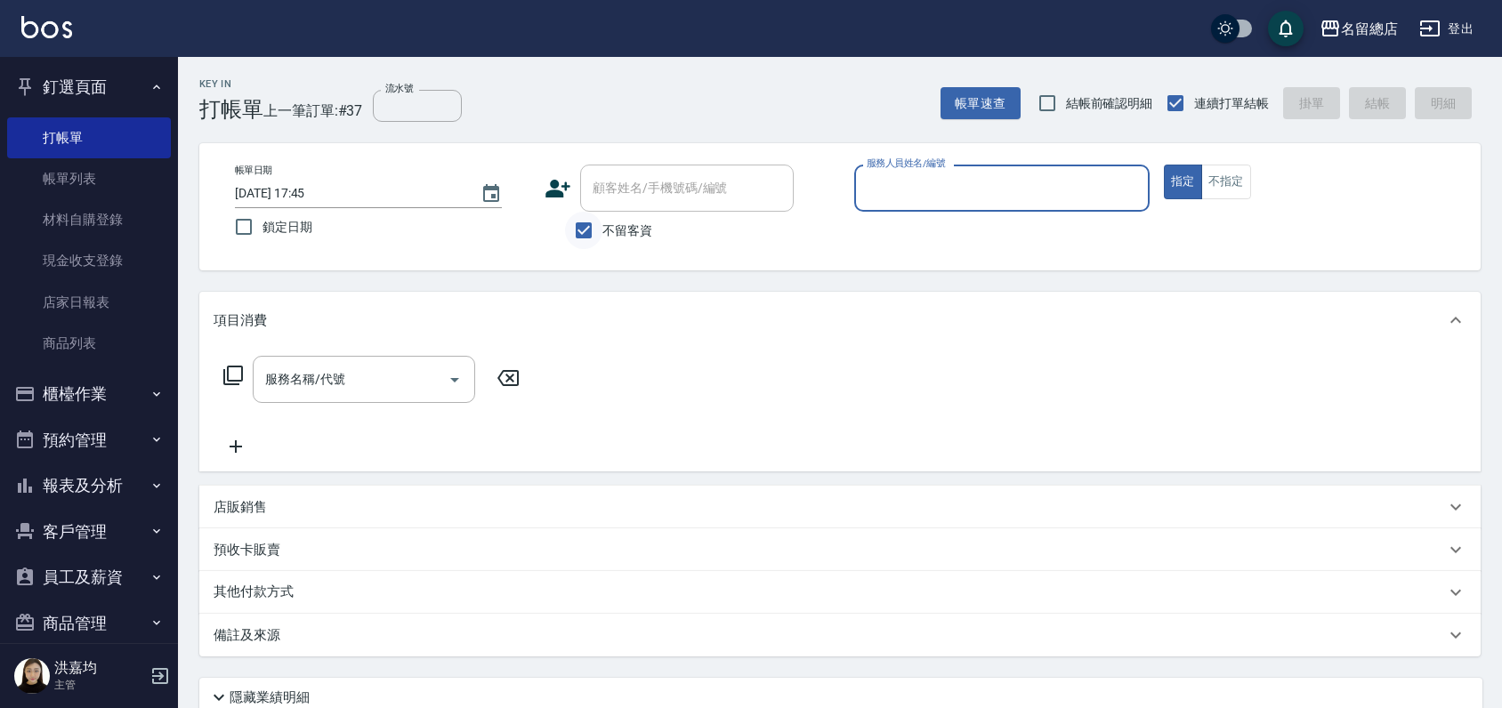
type input "ㄆ"
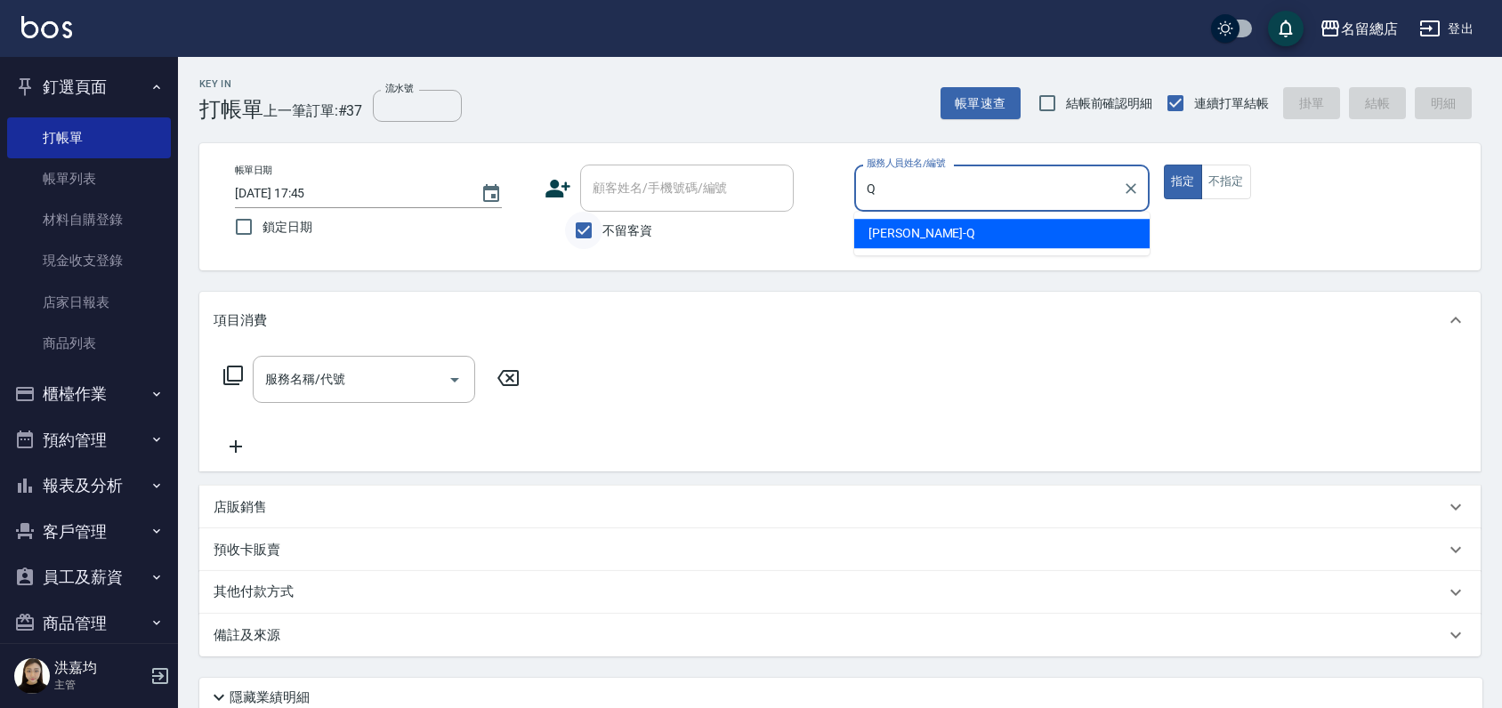
type input "[PERSON_NAME]"
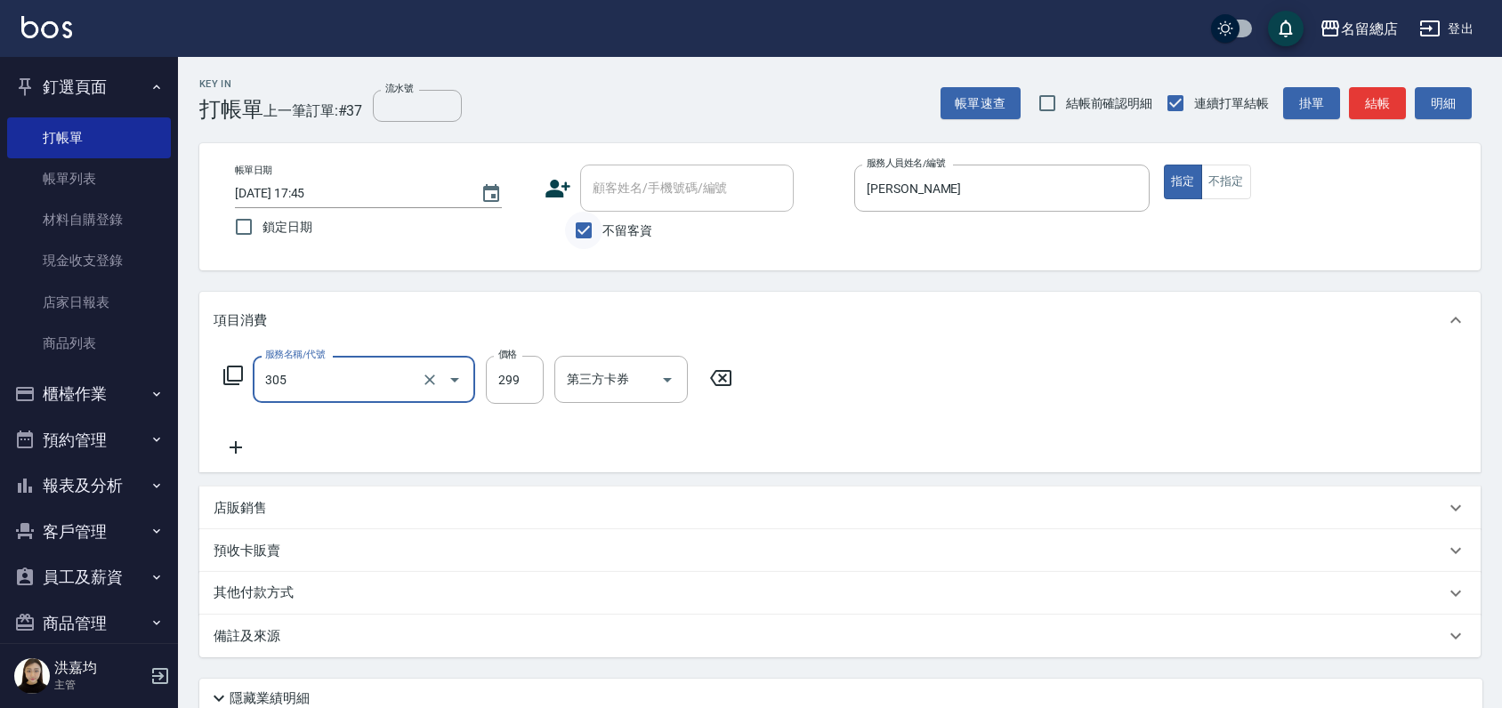
type input "剪髮(305)"
type input "400"
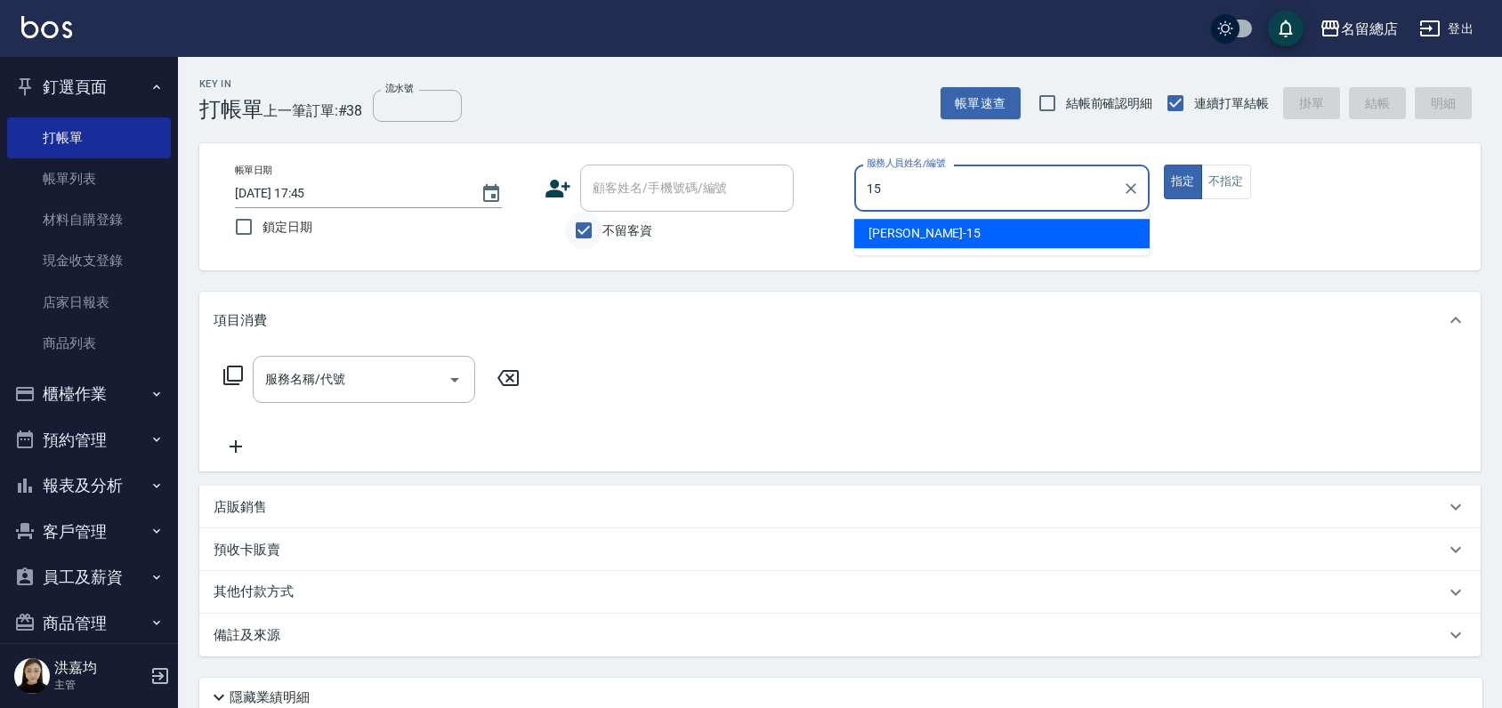
type input "[PERSON_NAME]-15"
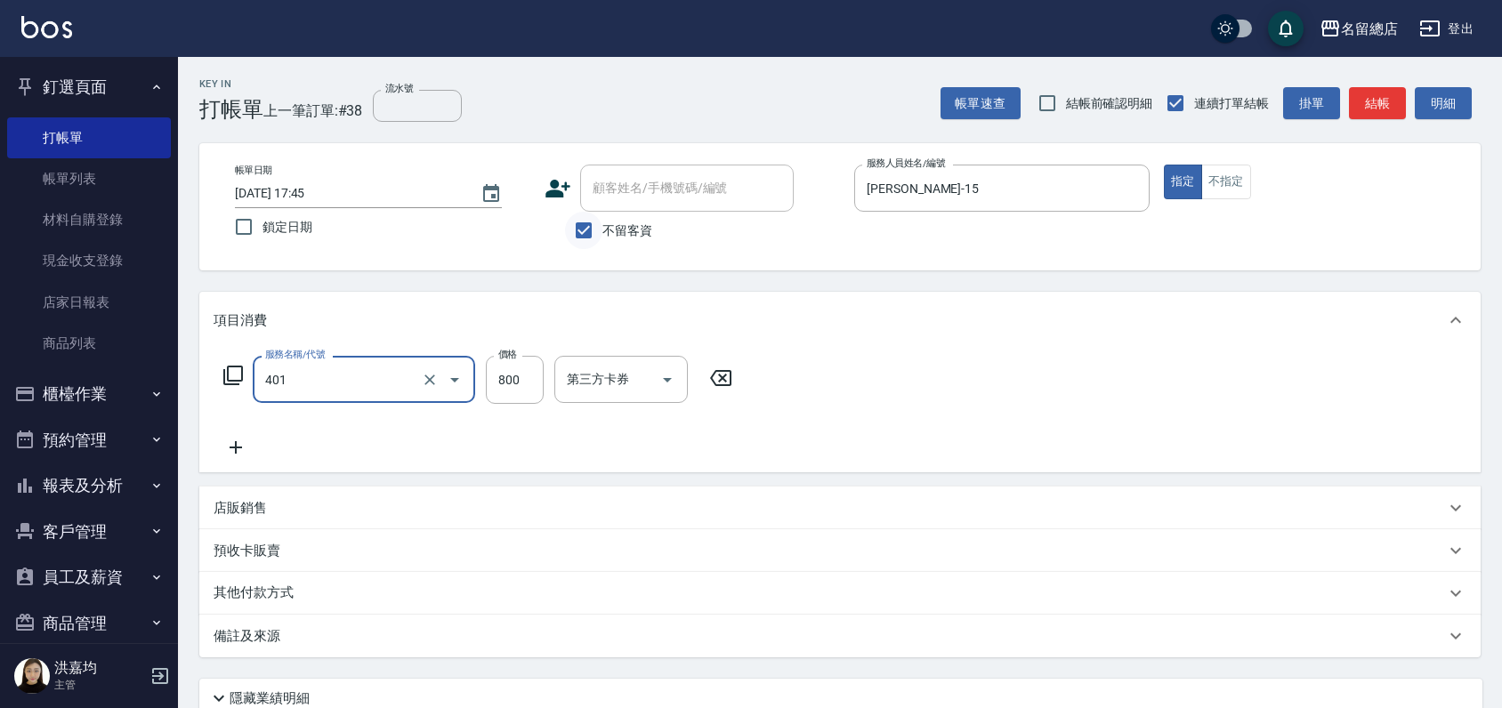
type input "自備護髮(401)"
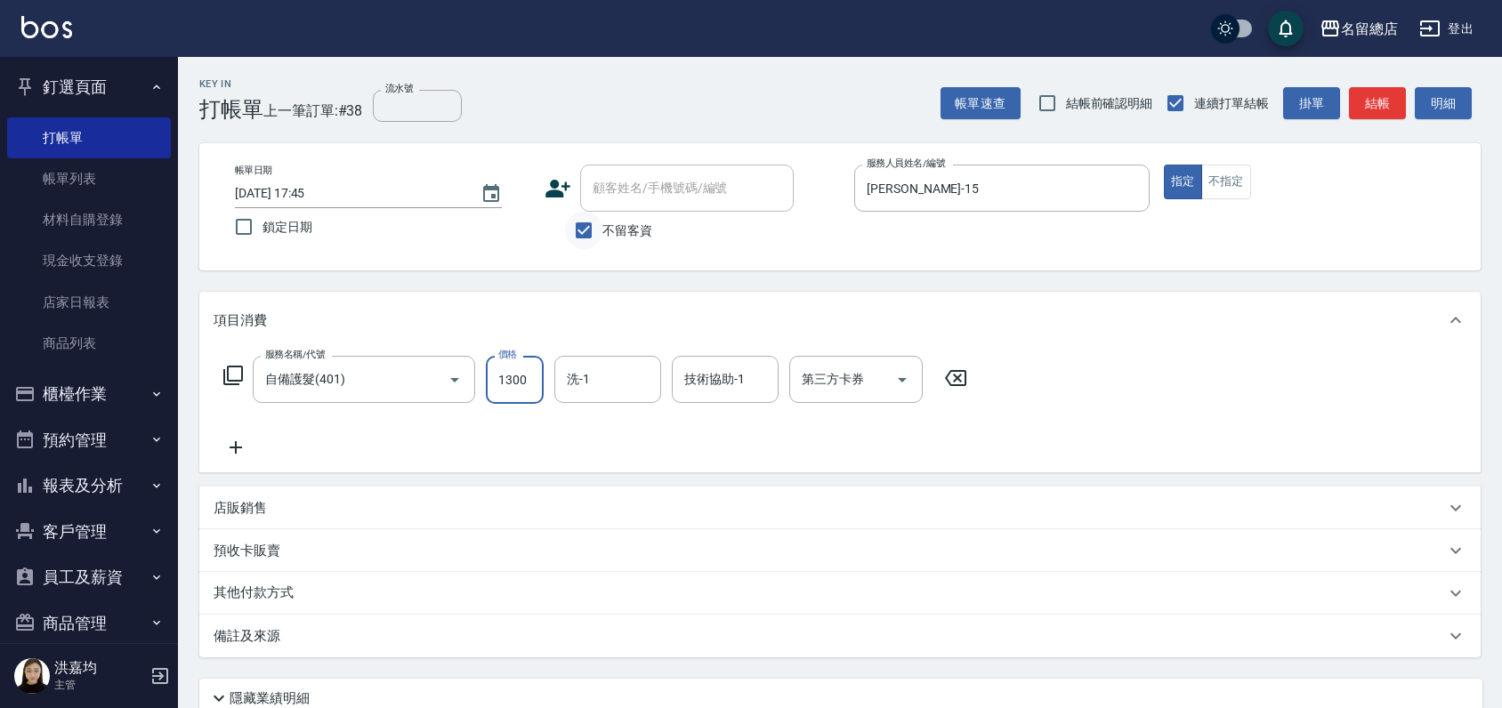
type input "1300"
type input "[PERSON_NAME]-36"
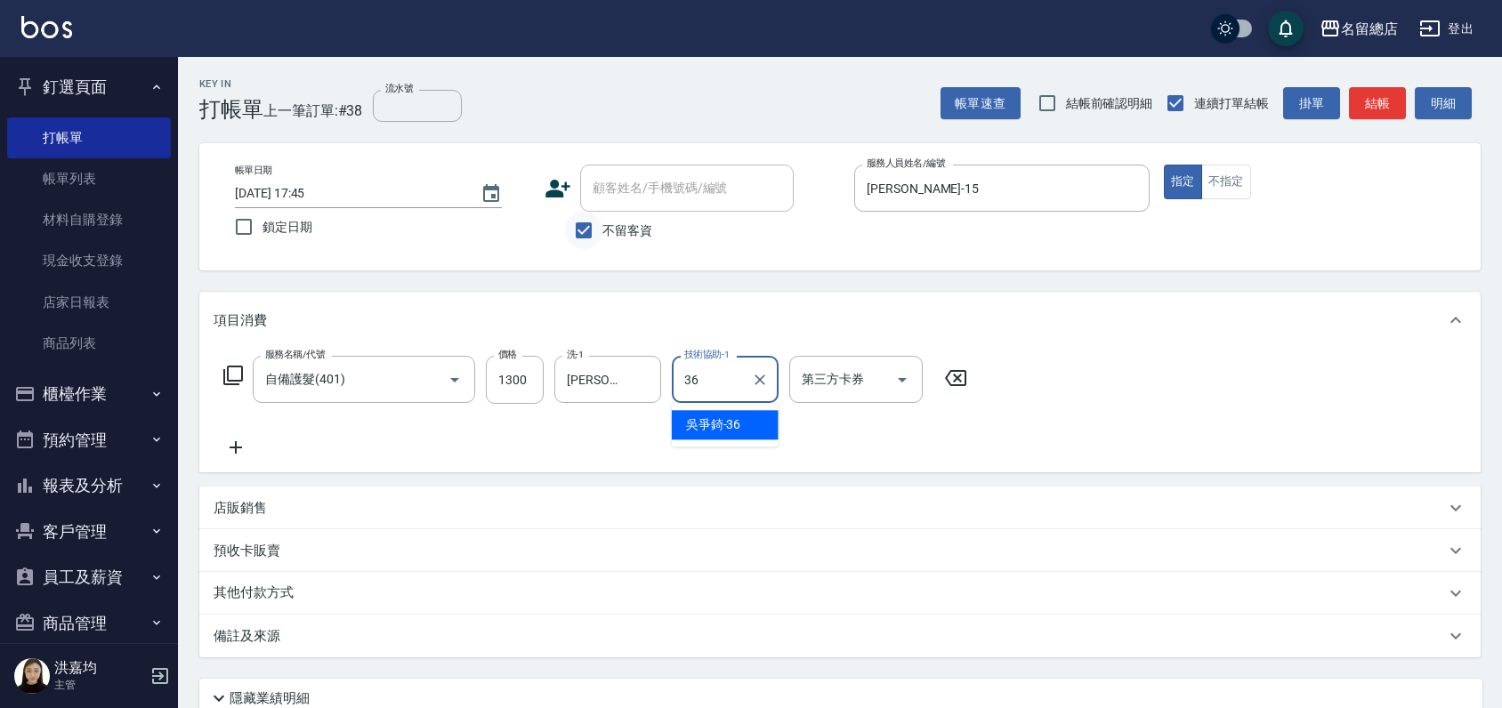
type input "[PERSON_NAME]-36"
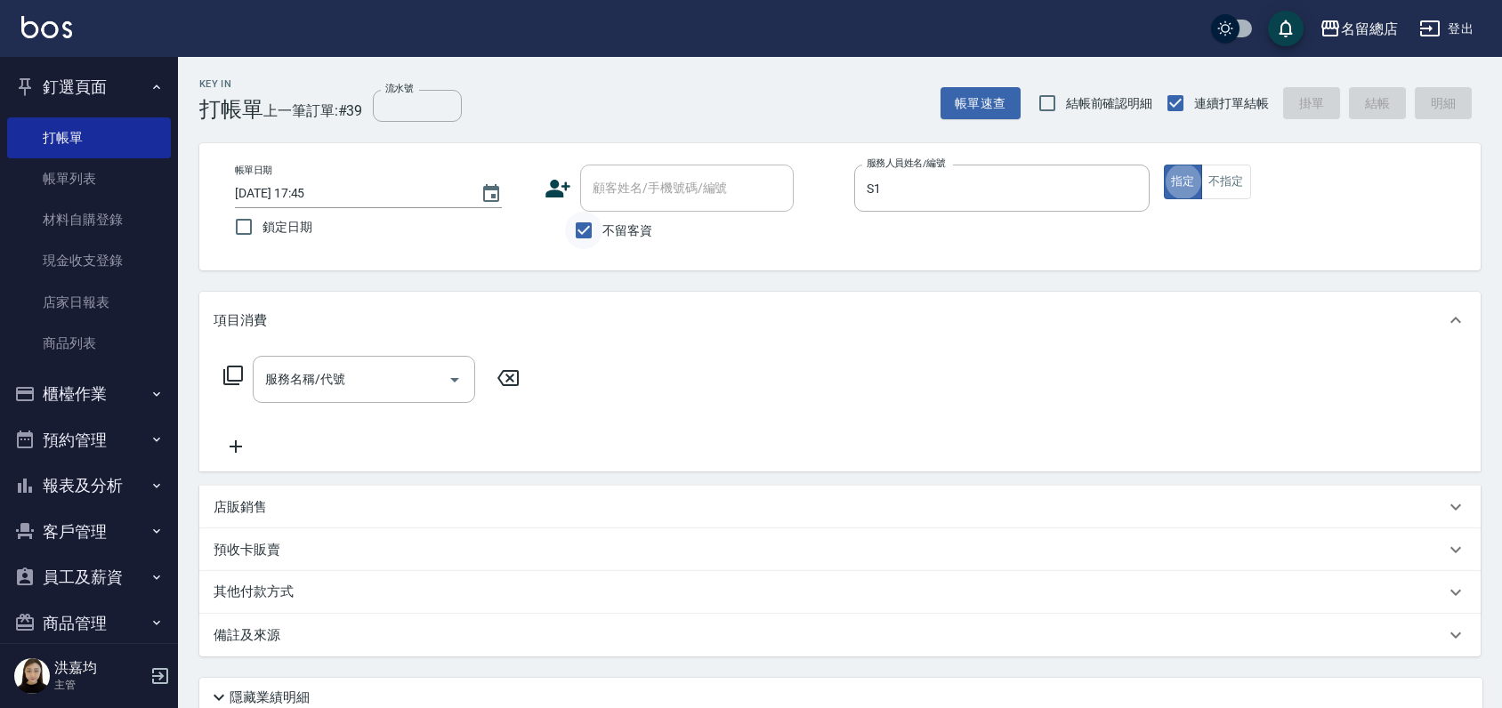
type input "Selina-S1"
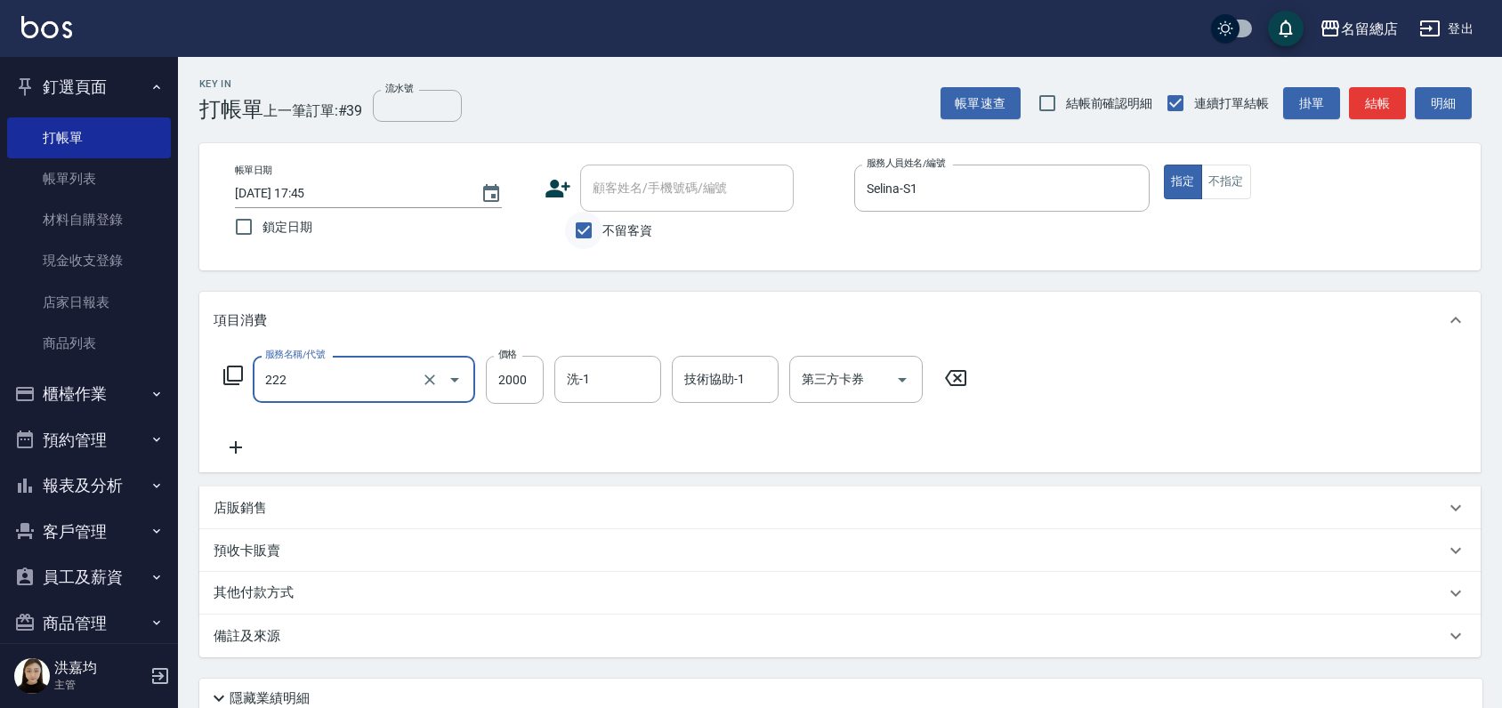
type input "燙髮2000以上(222)"
type input "2200"
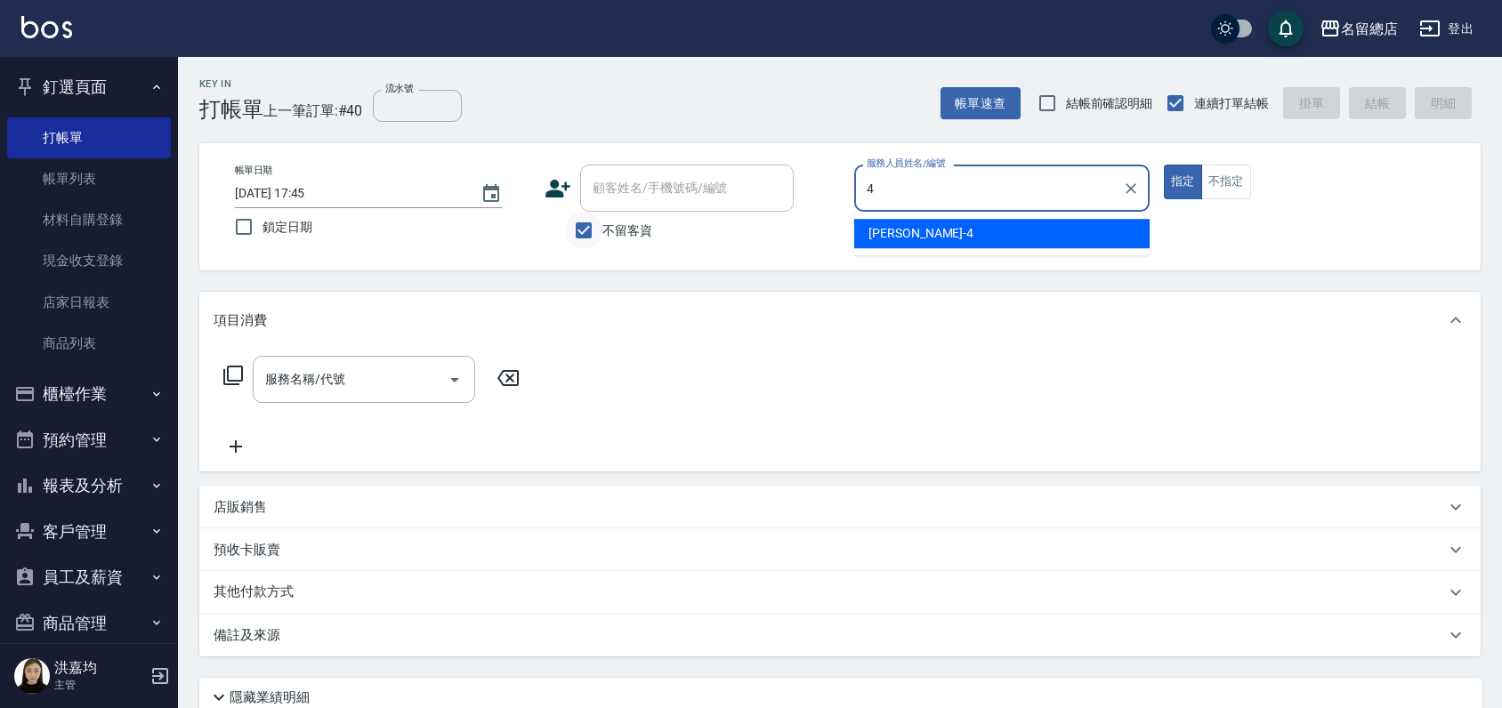
type input "Amy-4"
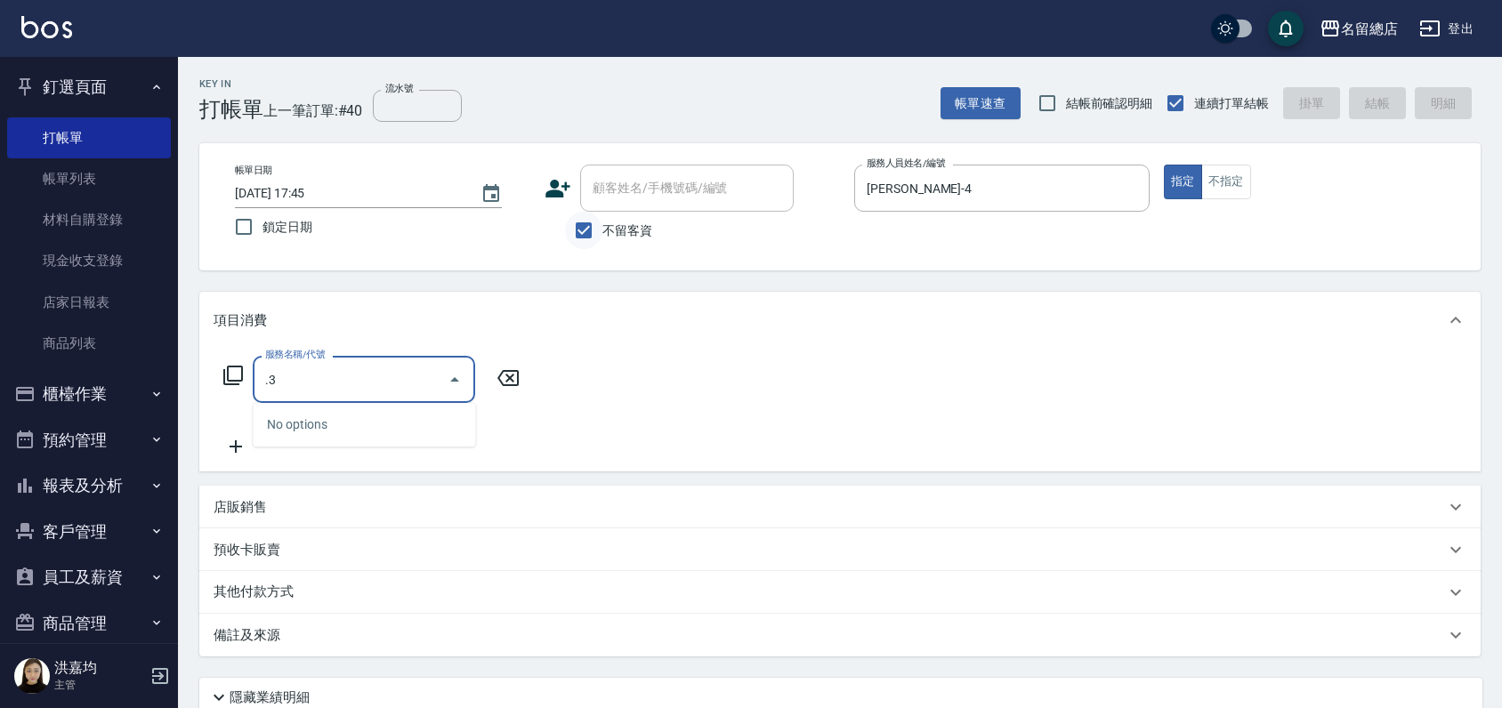
type input "."
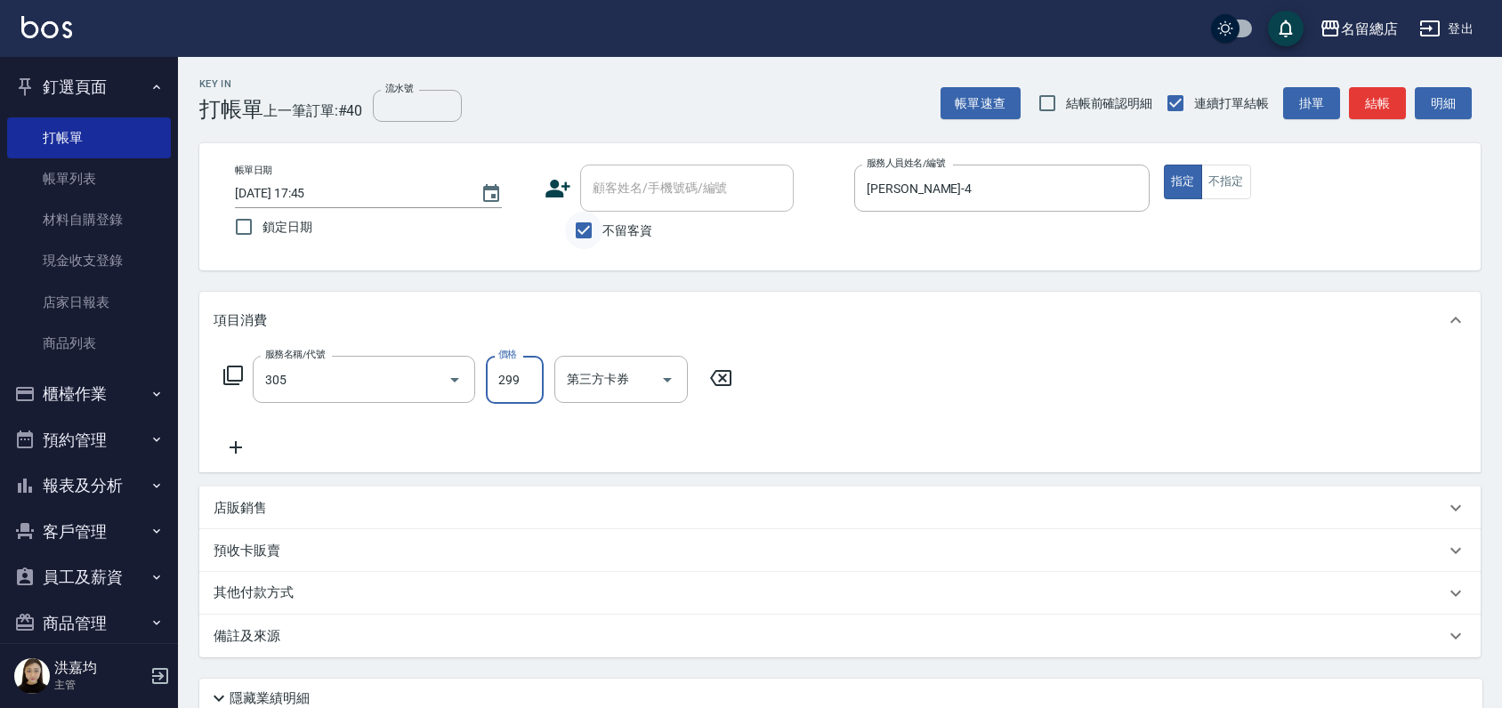
type input "剪髮(305)"
type input "500"
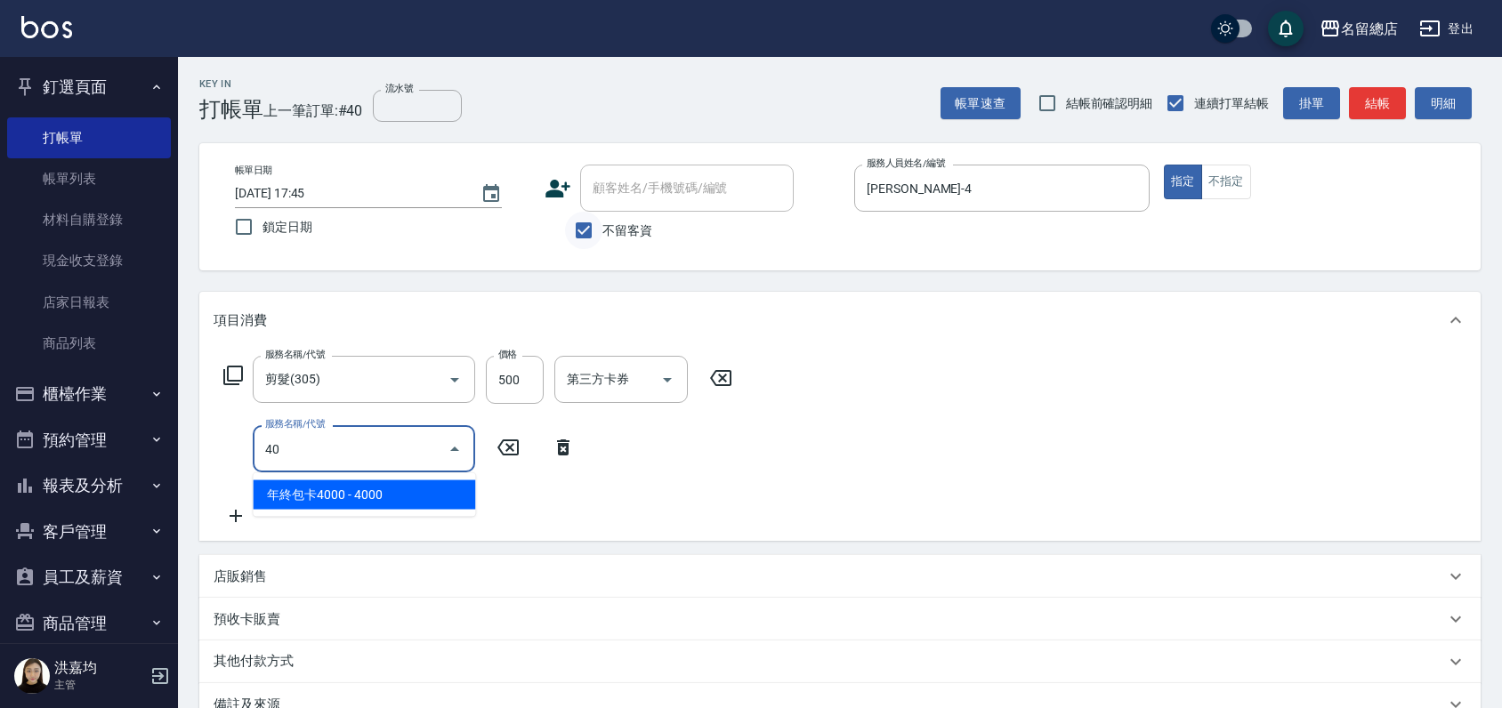
type input "4"
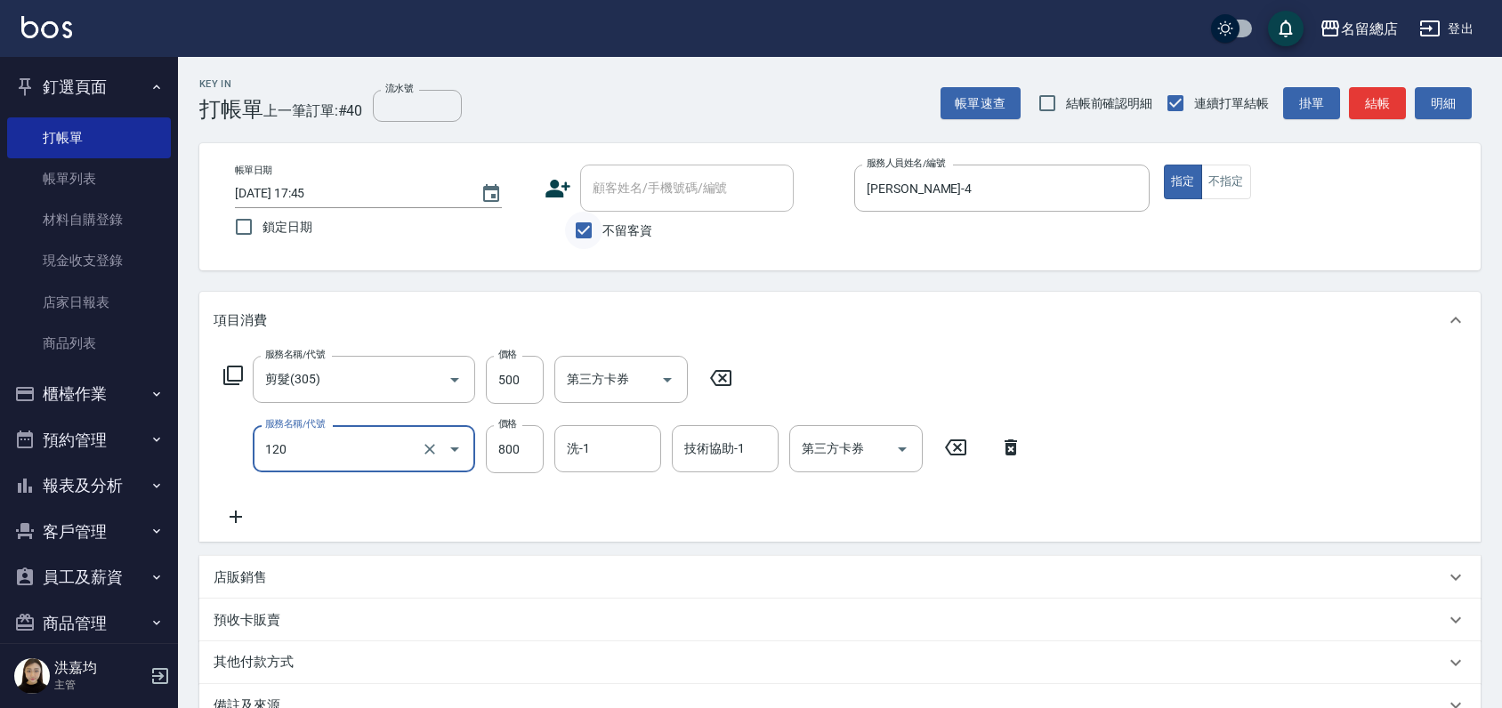
type input "自備頭皮(120)"
type input "600"
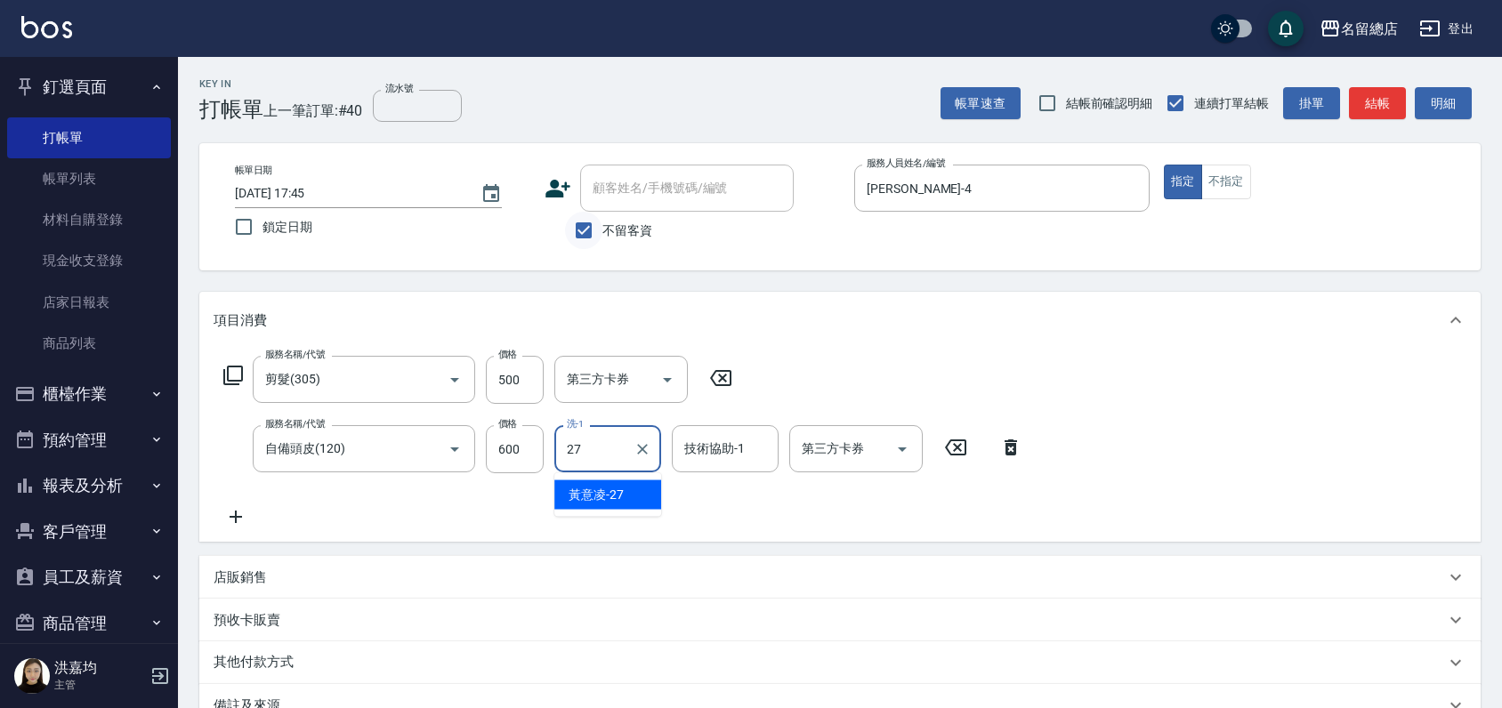
type input "[PERSON_NAME]-27"
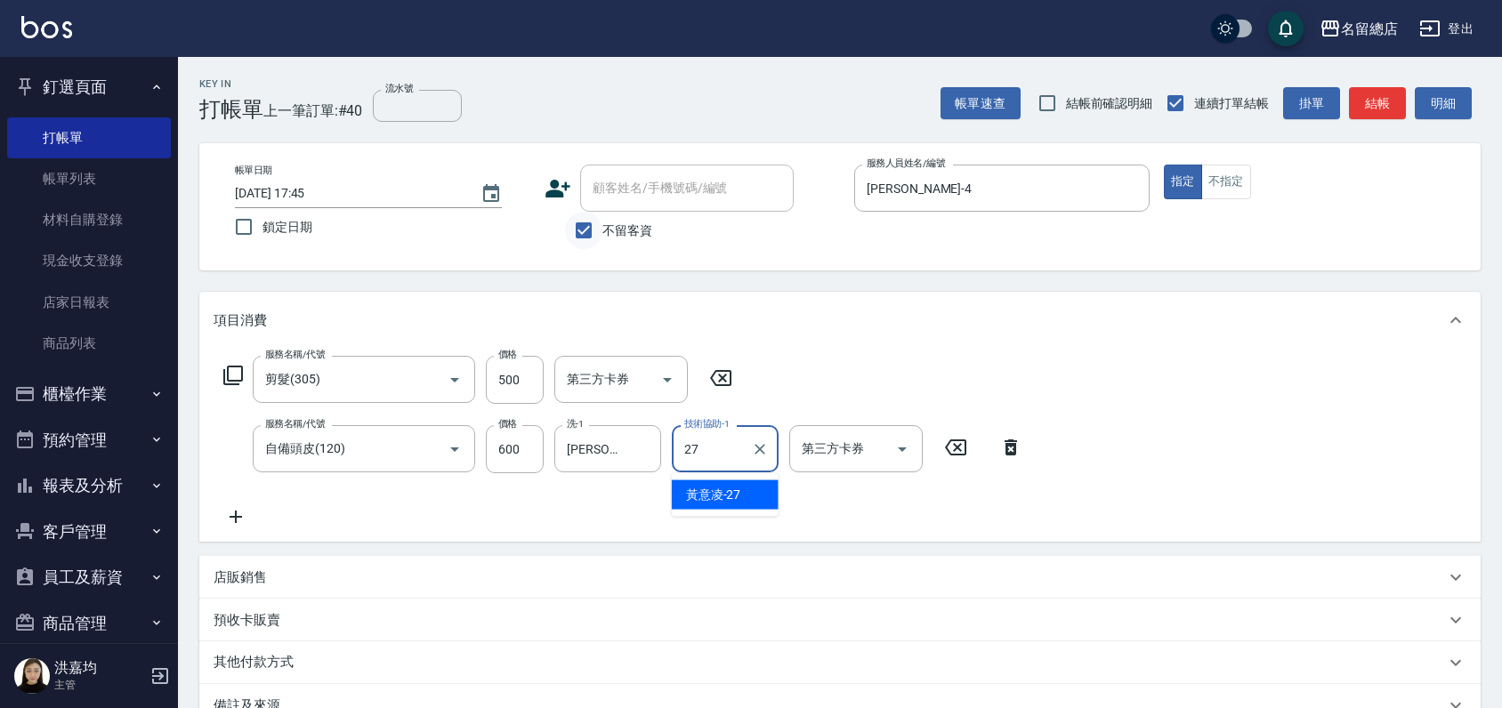
type input "[PERSON_NAME]-27"
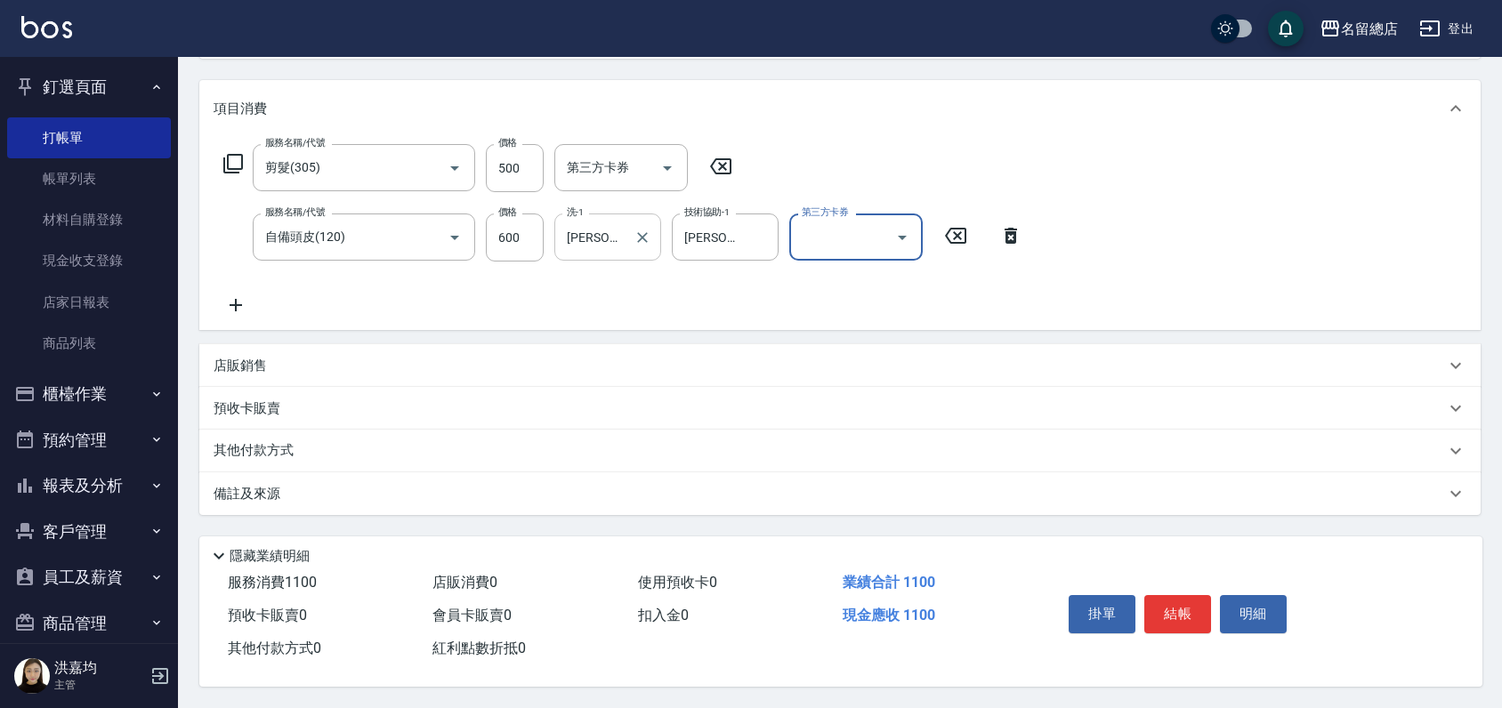
scroll to position [218, 0]
type input "[DATE] 17:46"
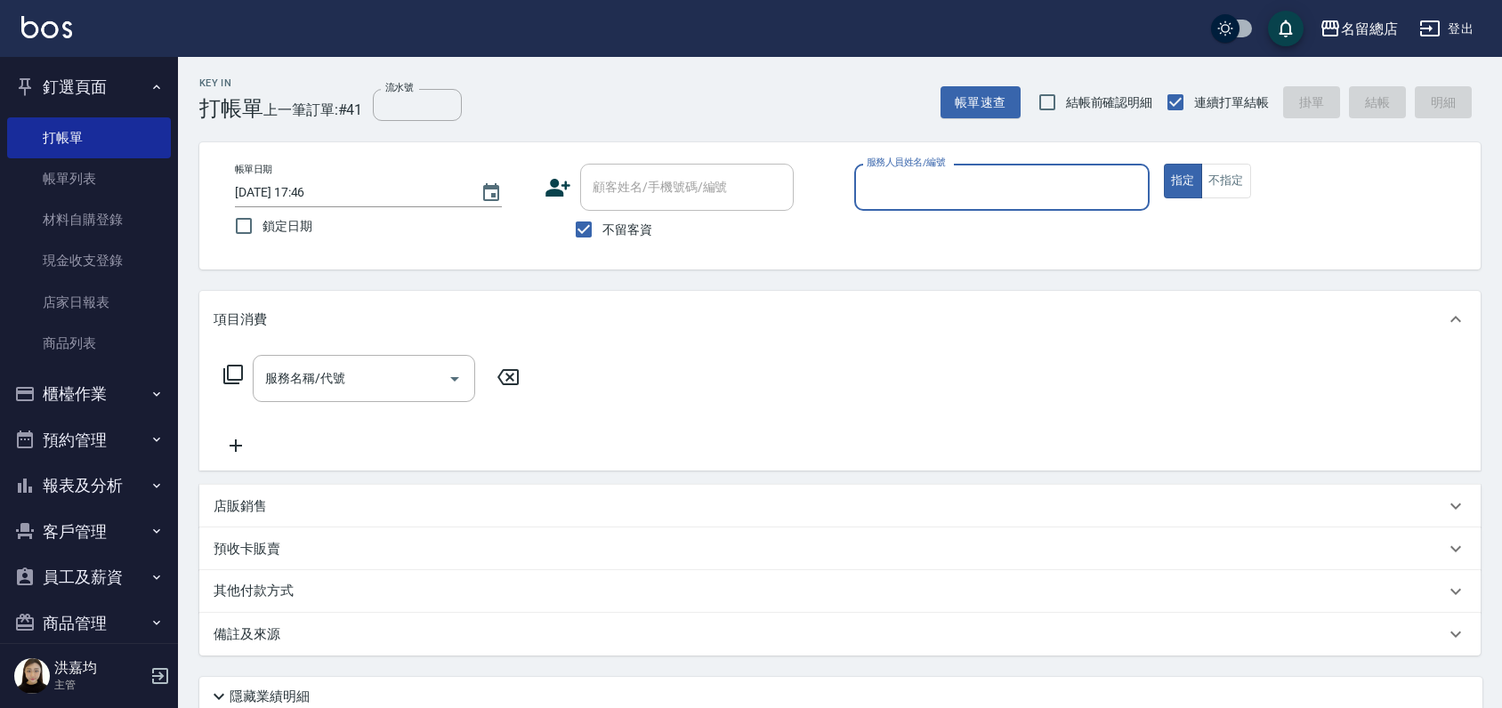
scroll to position [0, 0]
type input "[PERSON_NAME]-5"
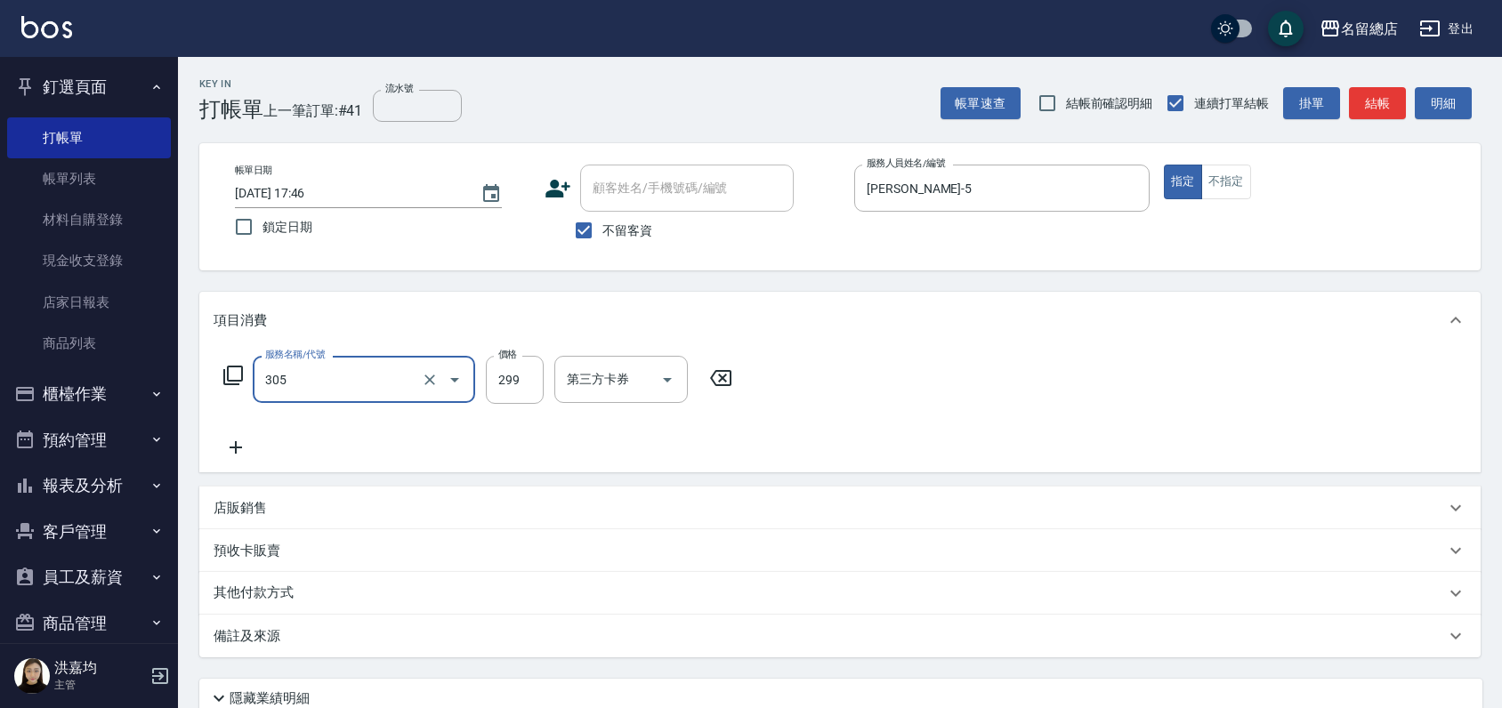
type input "剪髮(305)"
type input "400"
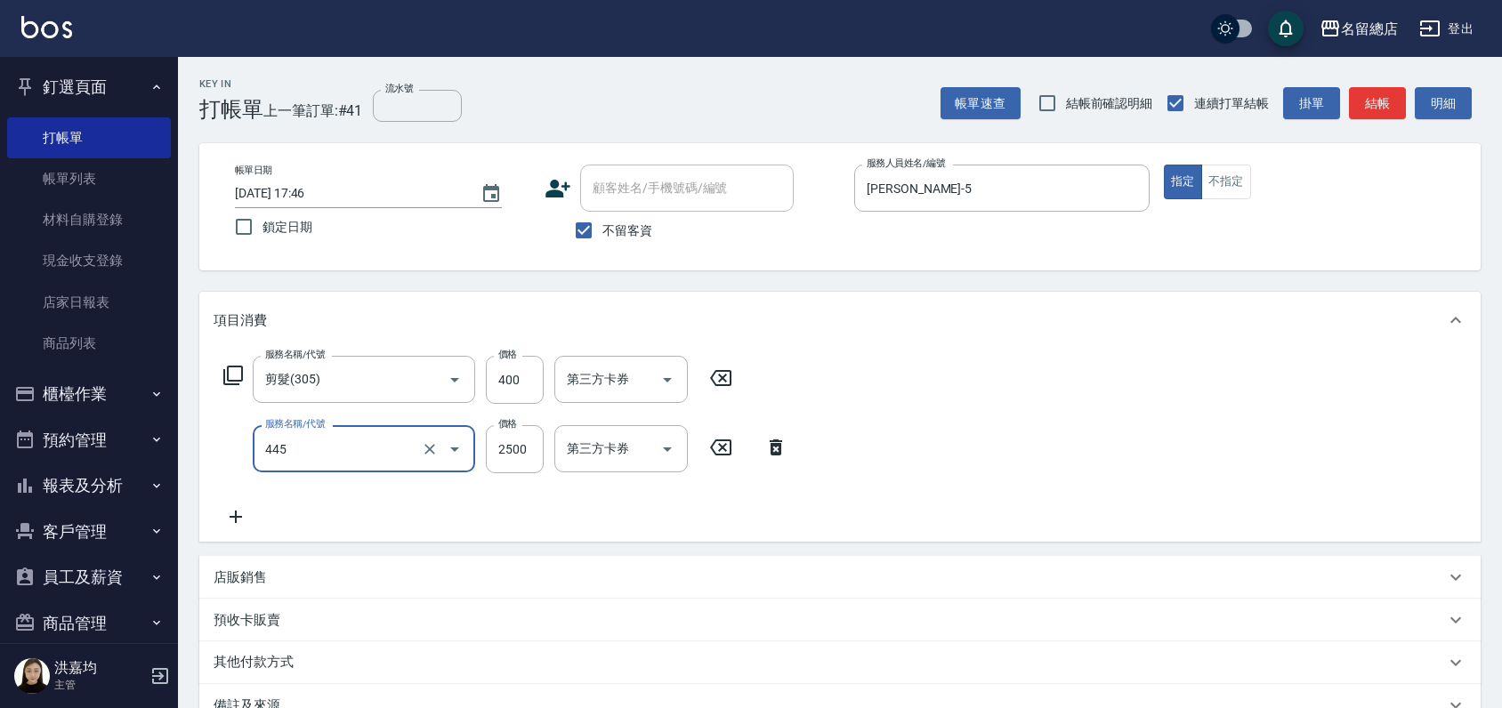
type input "黑耀光護髮(445)"
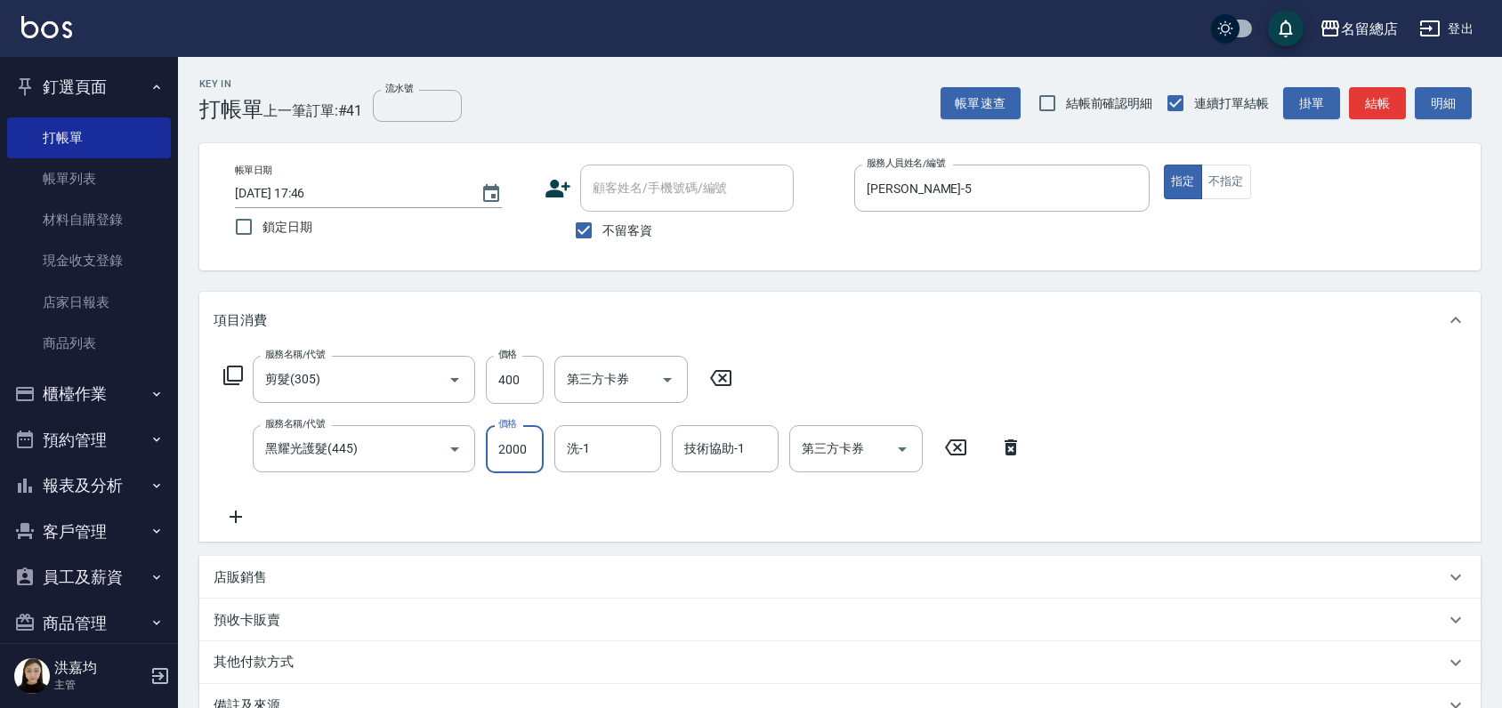
type input "2000"
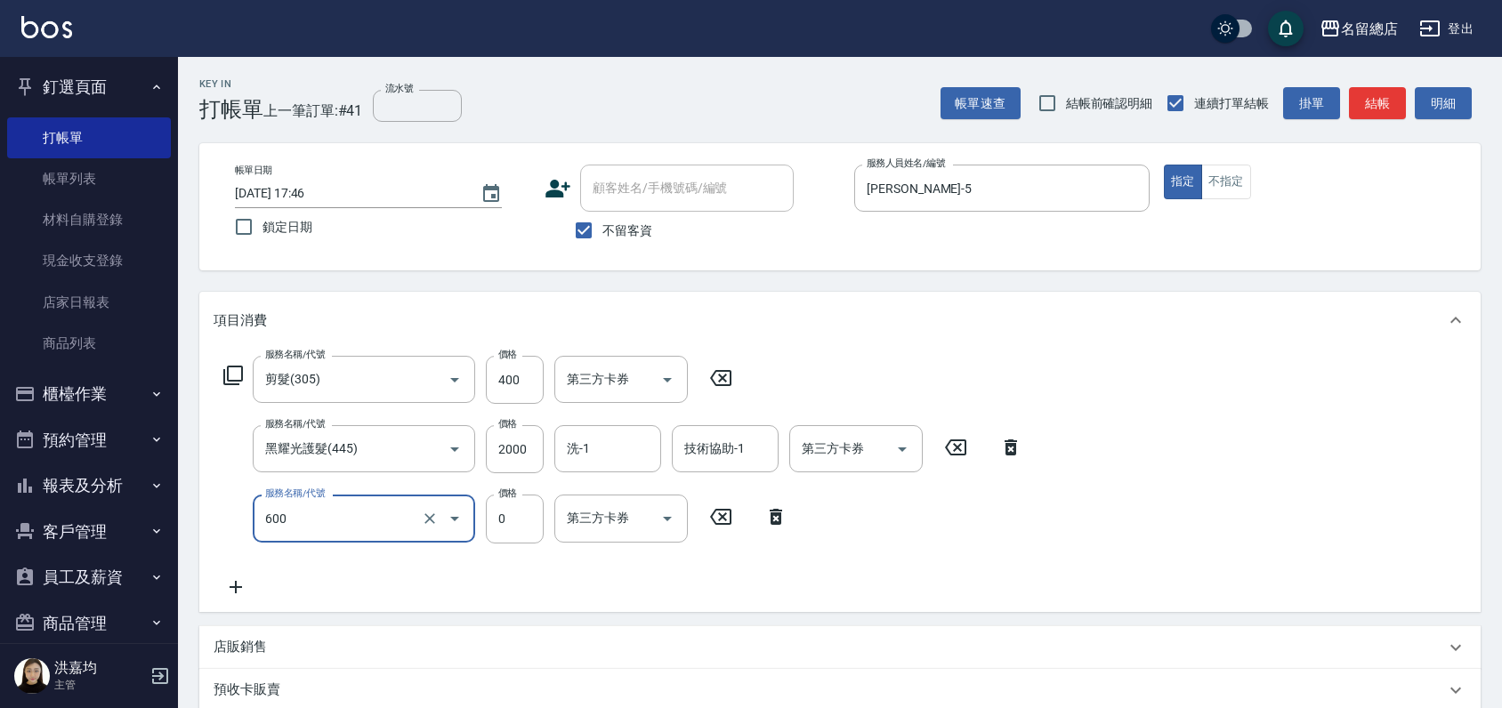
type input "洗髮(免費)(600)"
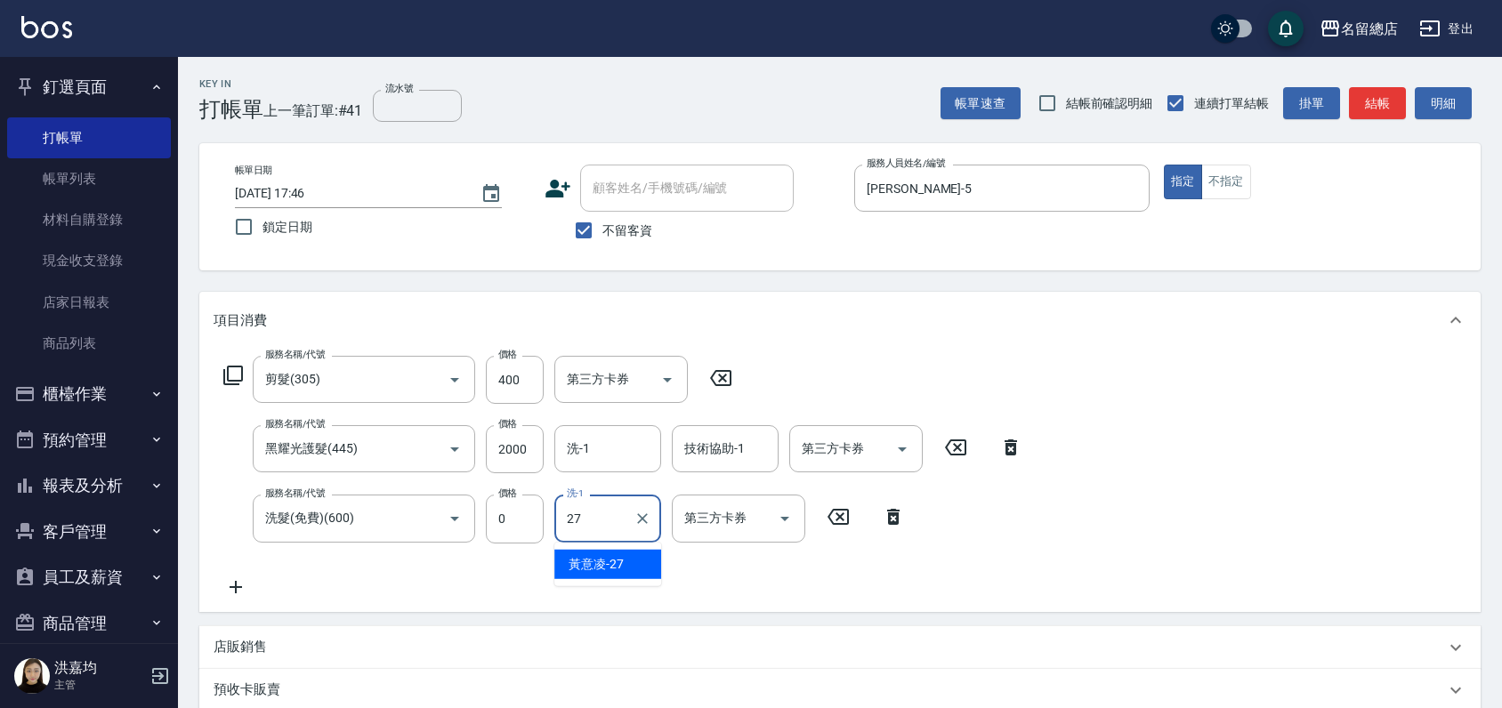
type input "[PERSON_NAME]-27"
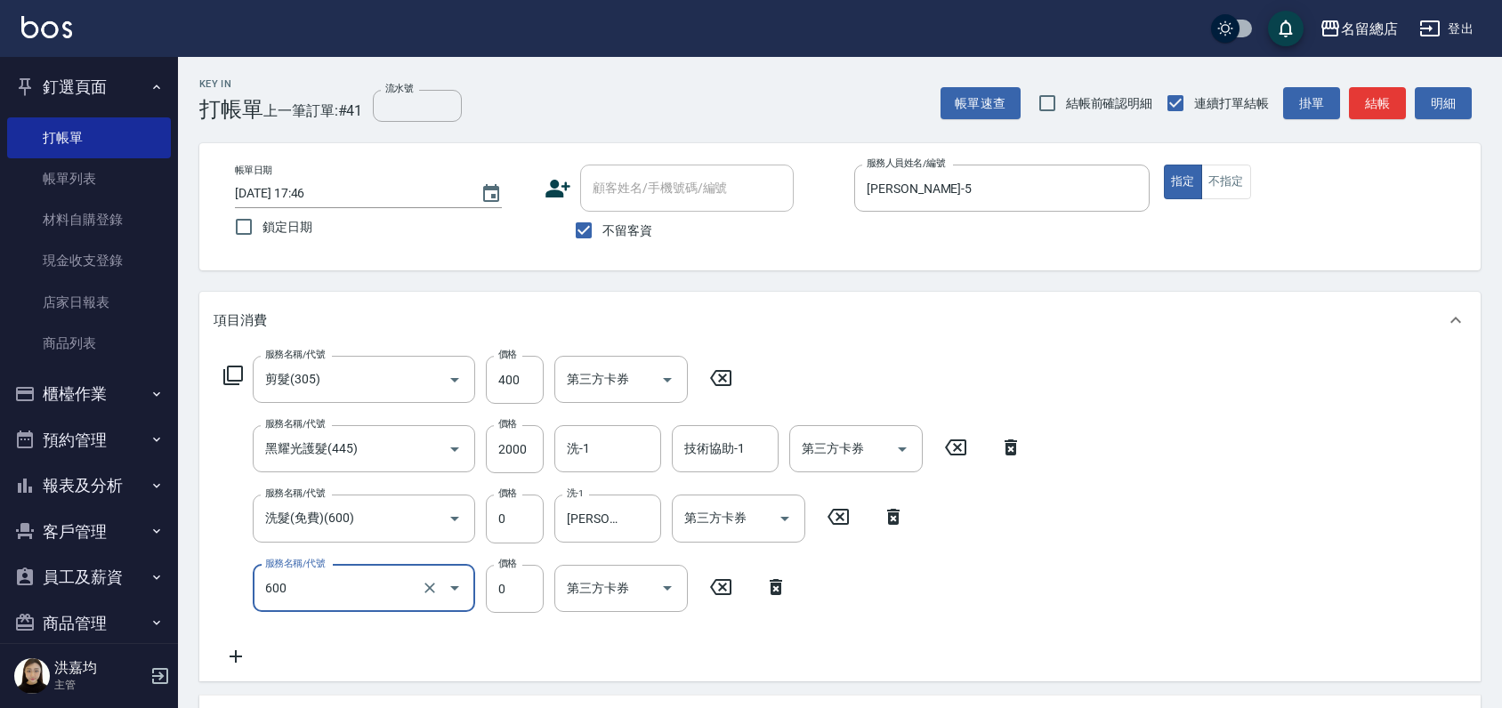
type input "洗髮(免費)(600)"
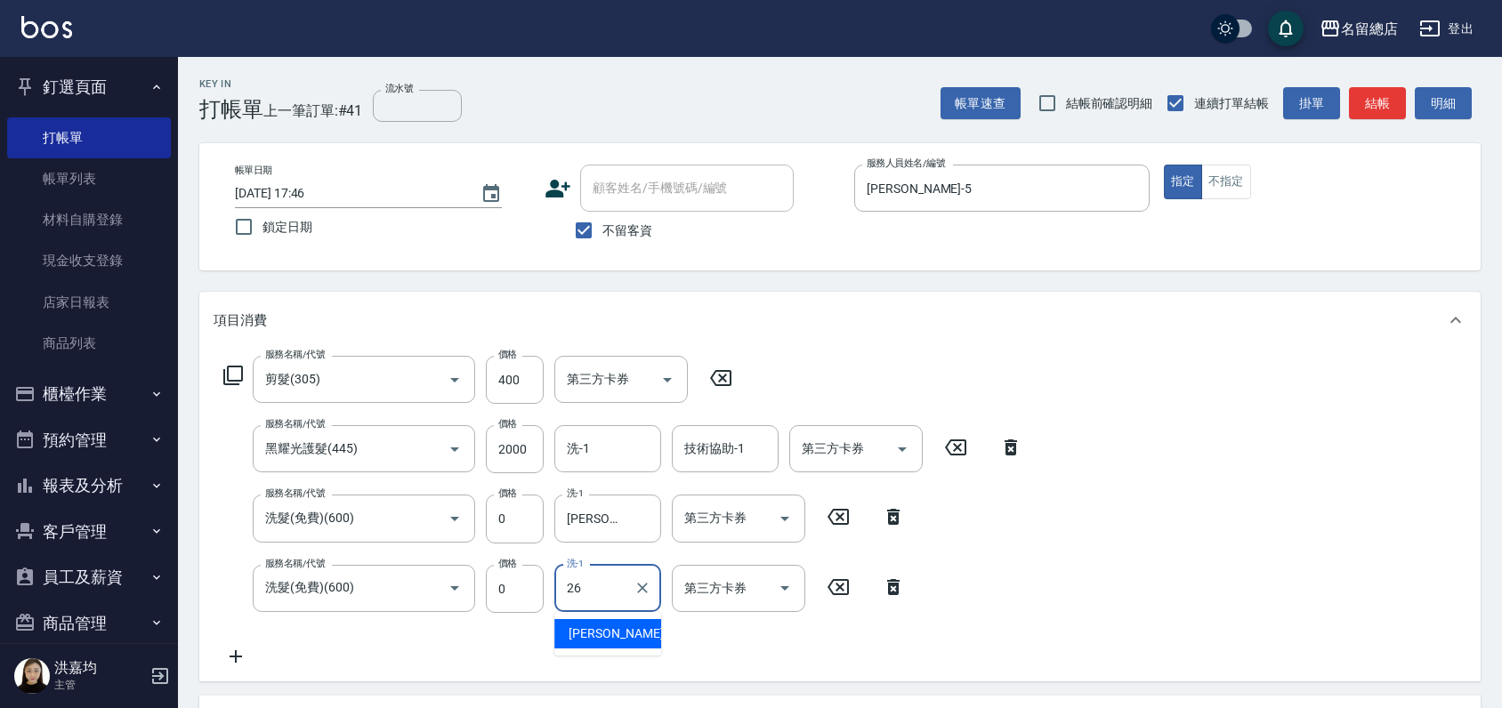
type input "[PERSON_NAME]-26"
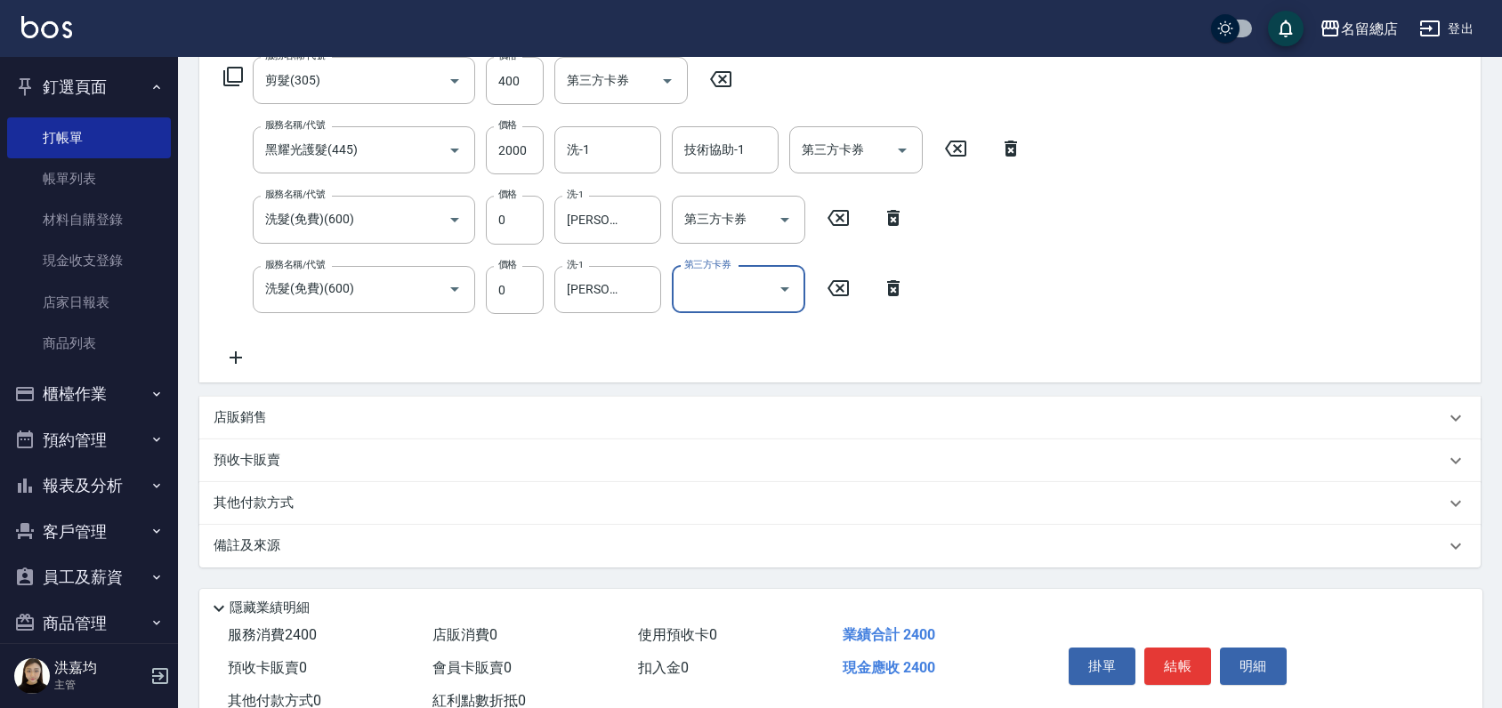
scroll to position [357, 0]
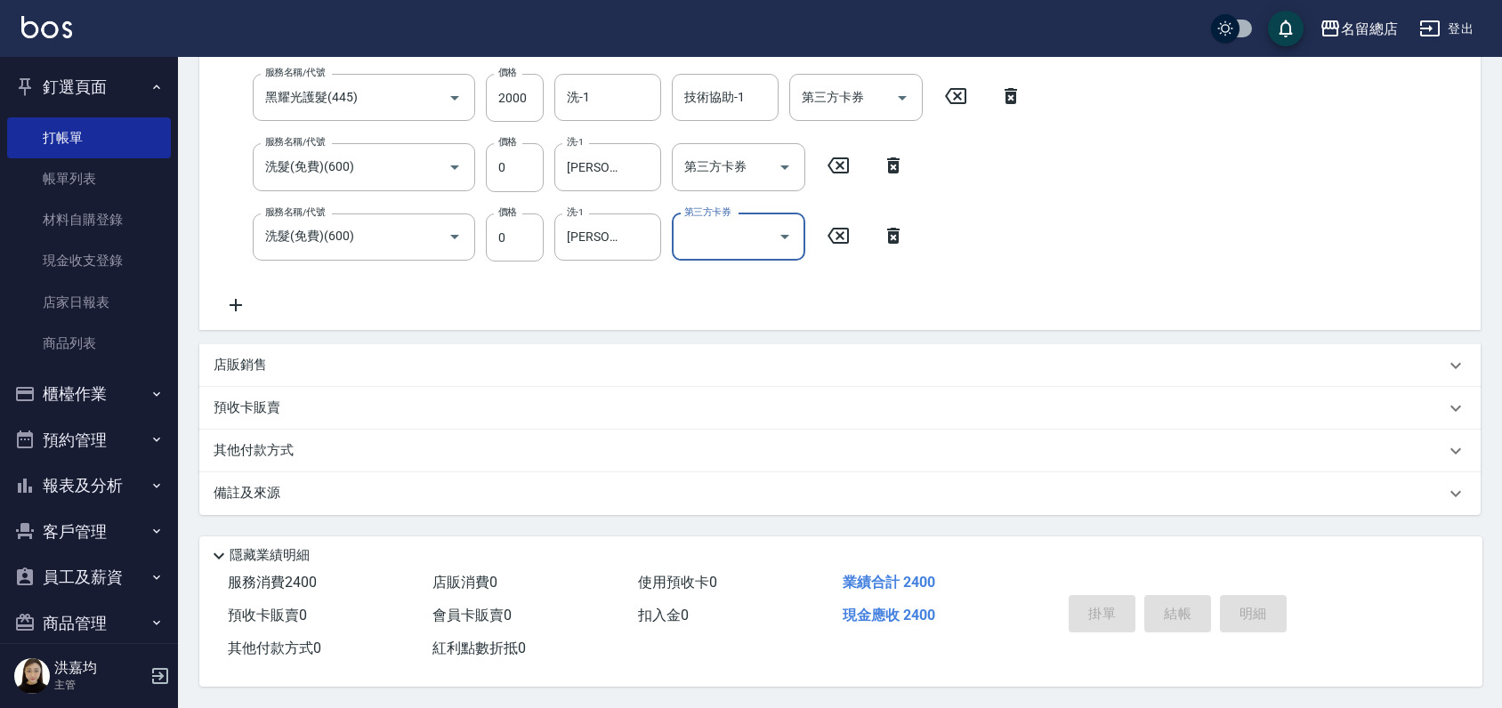
type input "2025/09/22 17:47"
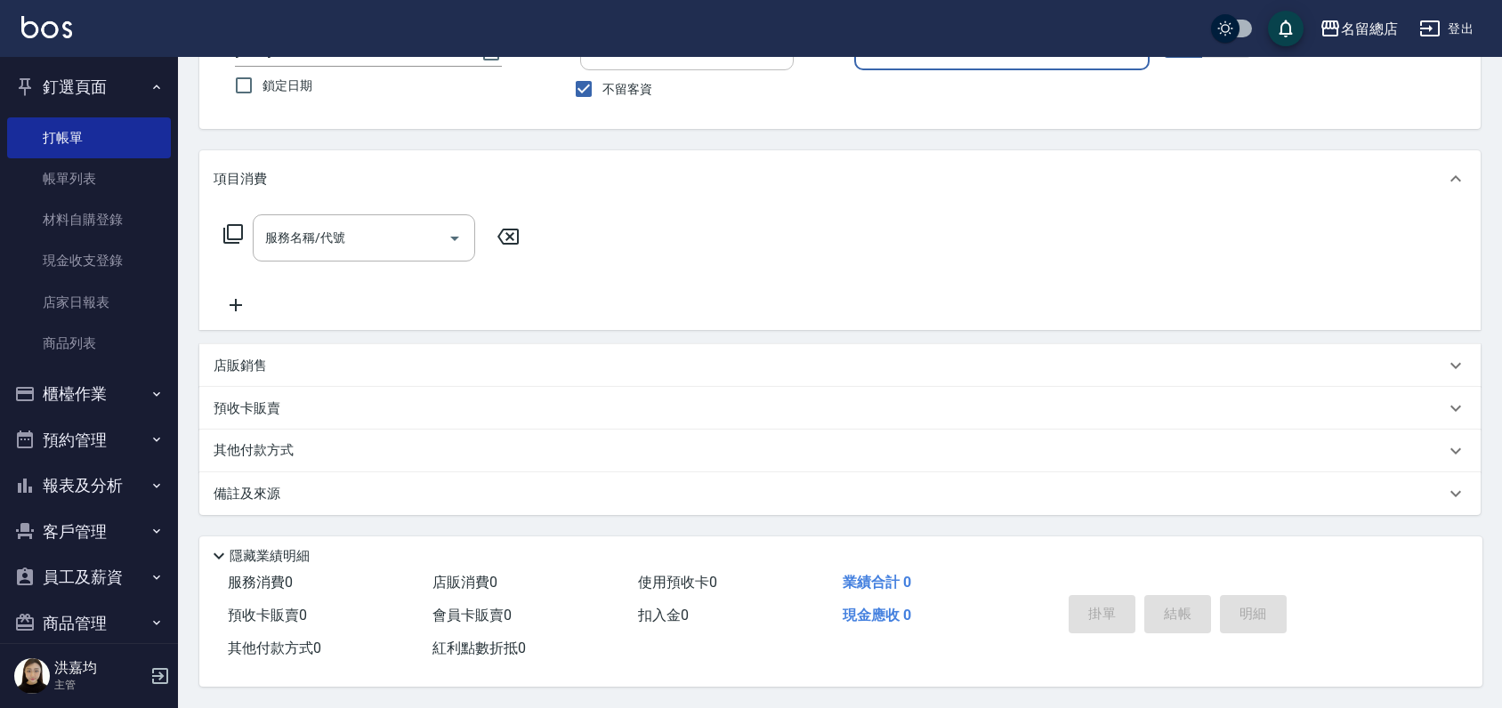
scroll to position [0, 0]
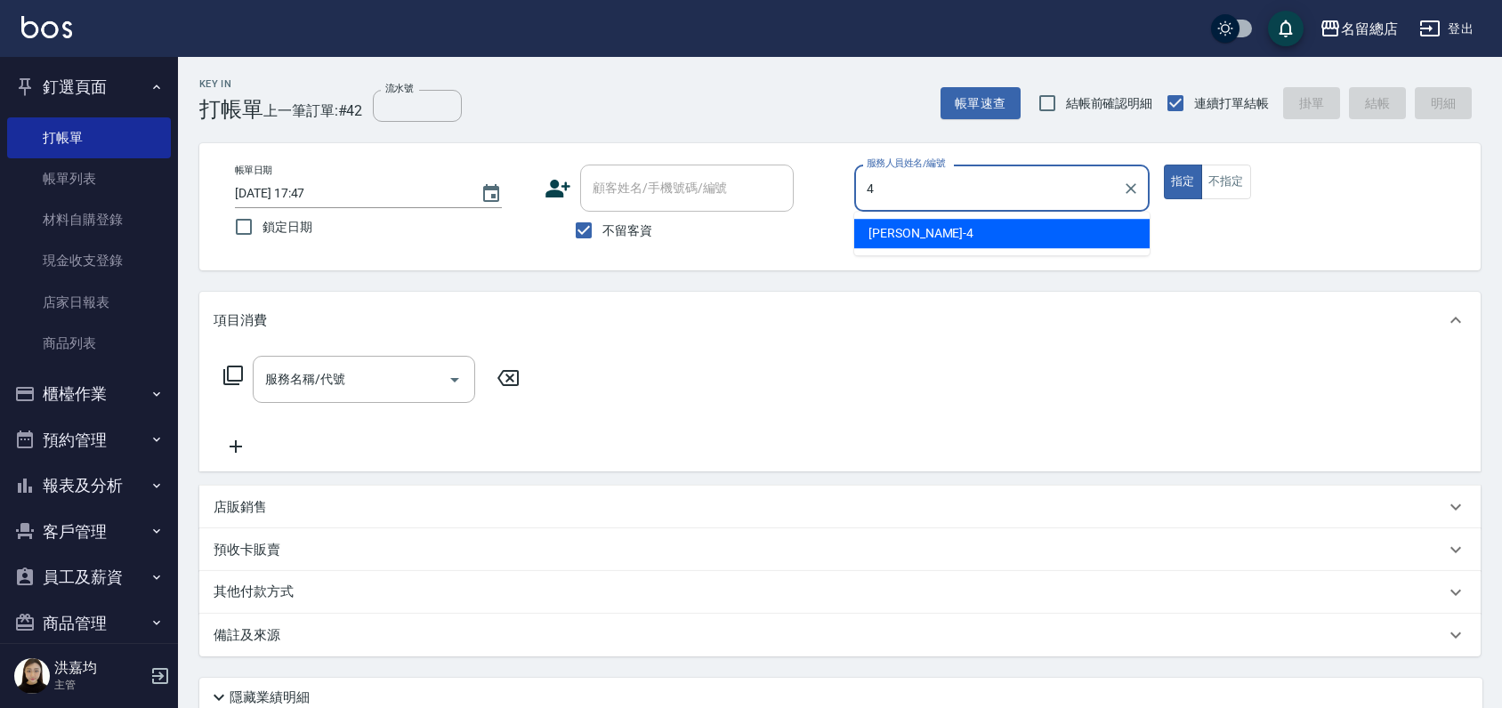
type input "Amy-4"
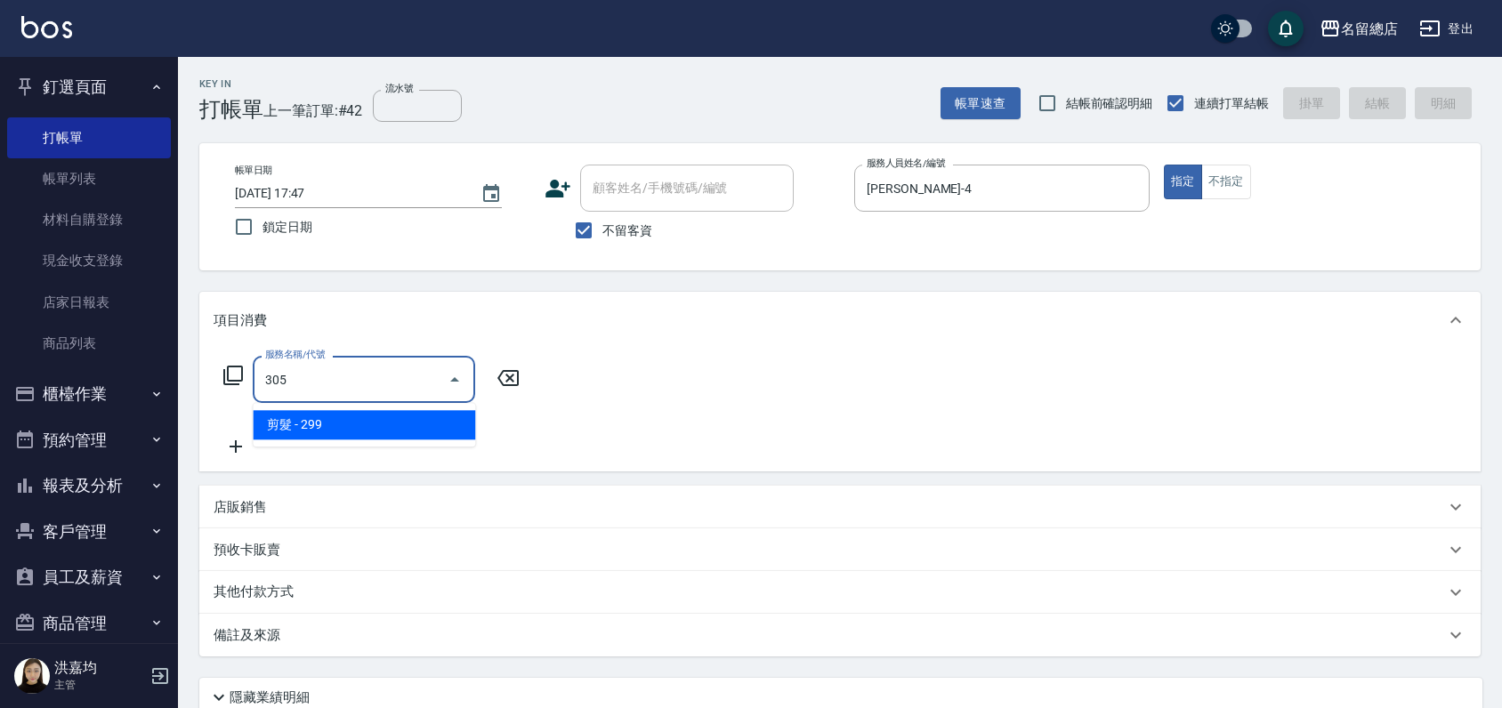
type input "剪髮(305)"
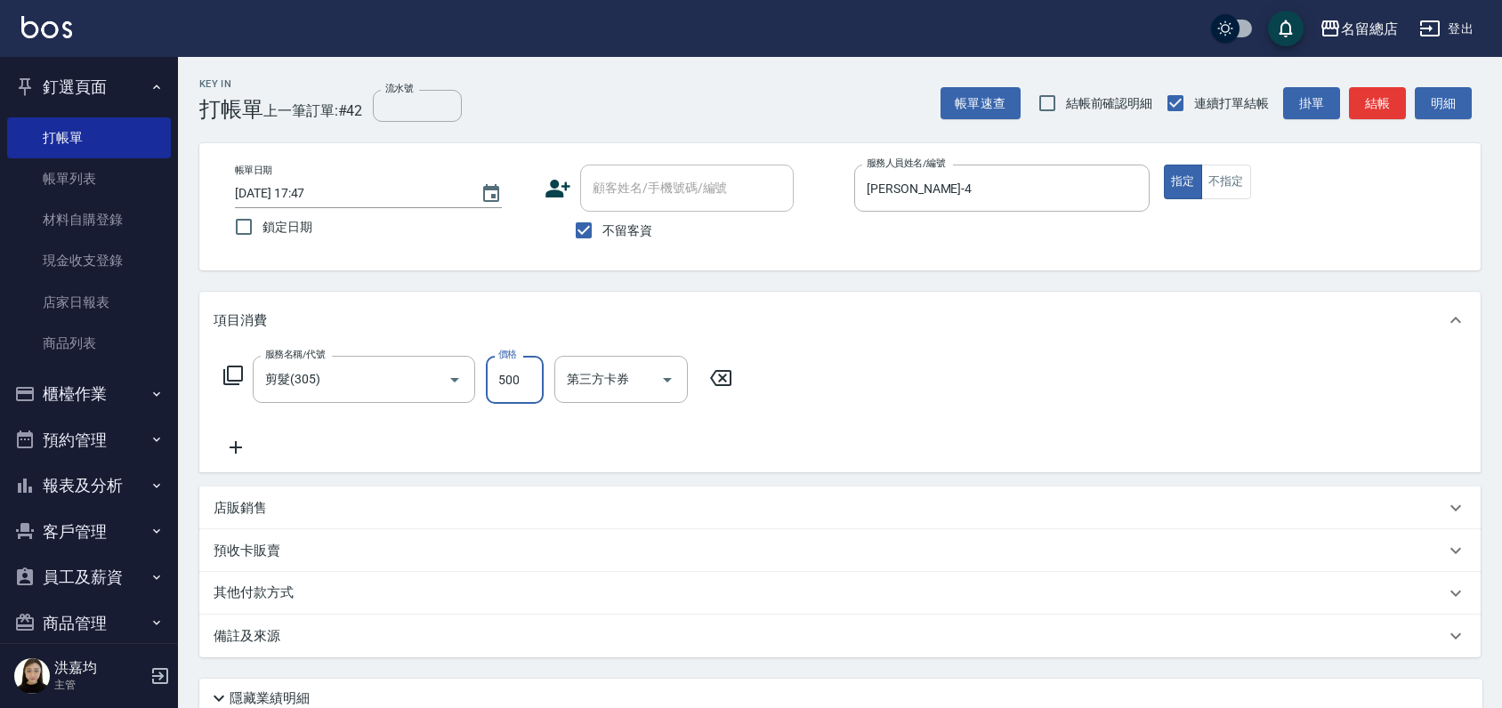
type input "500"
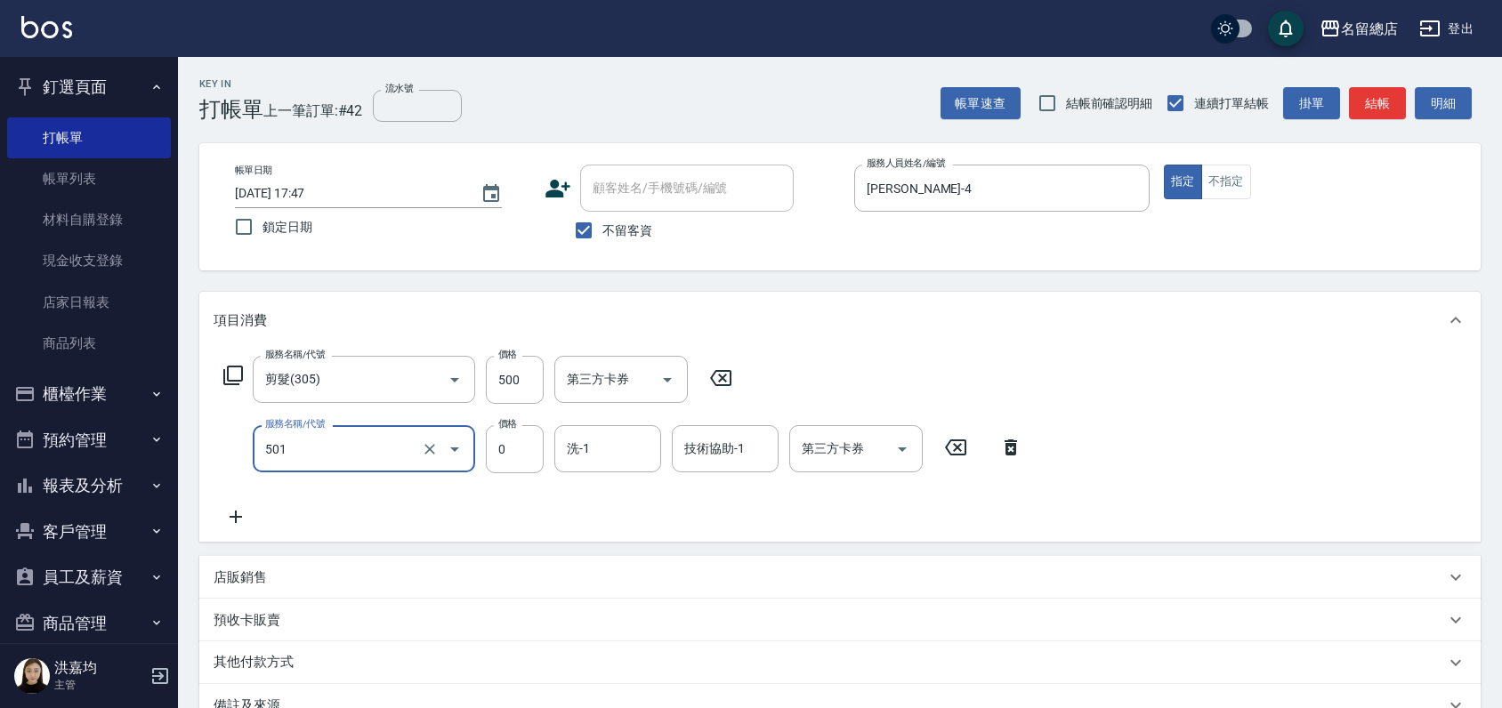
type input "2段蓋卡1300以上(501)"
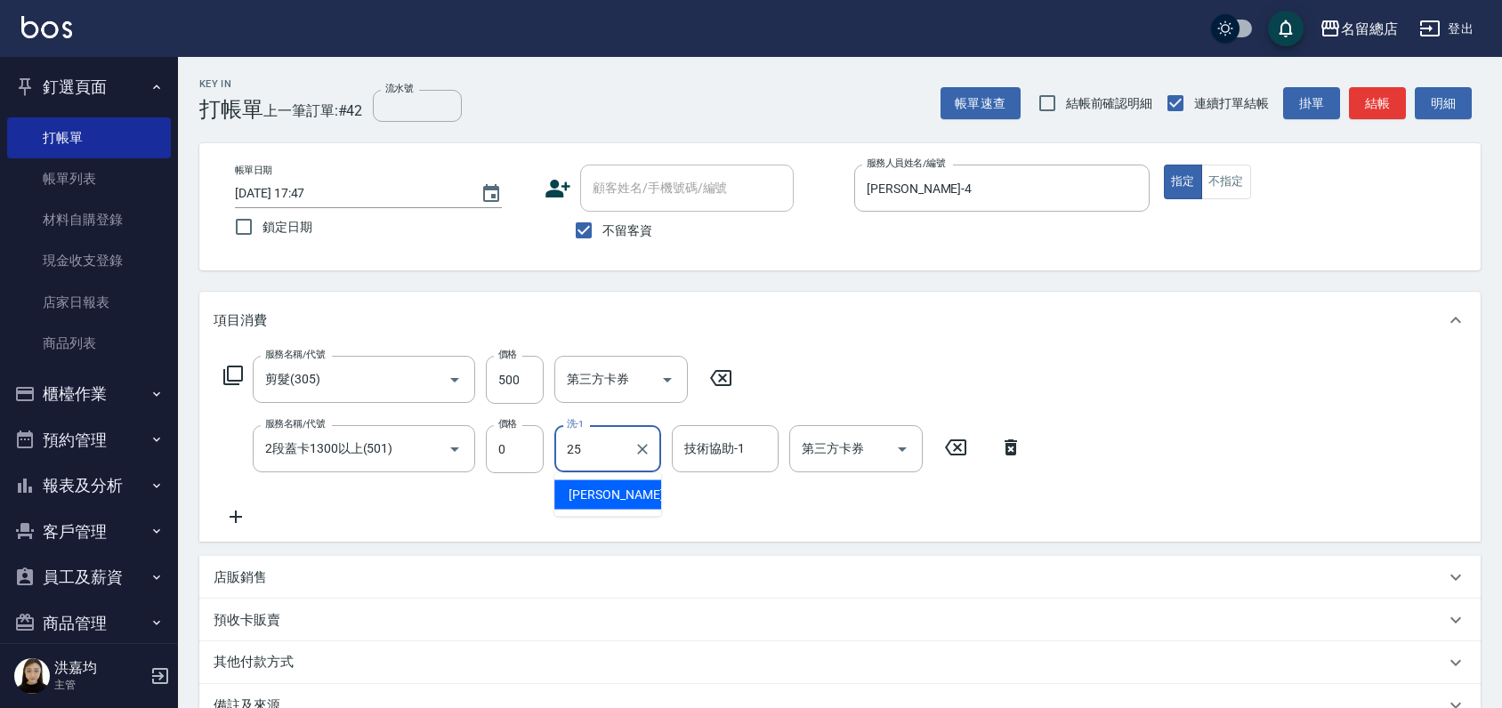
type input "[PERSON_NAME]-25"
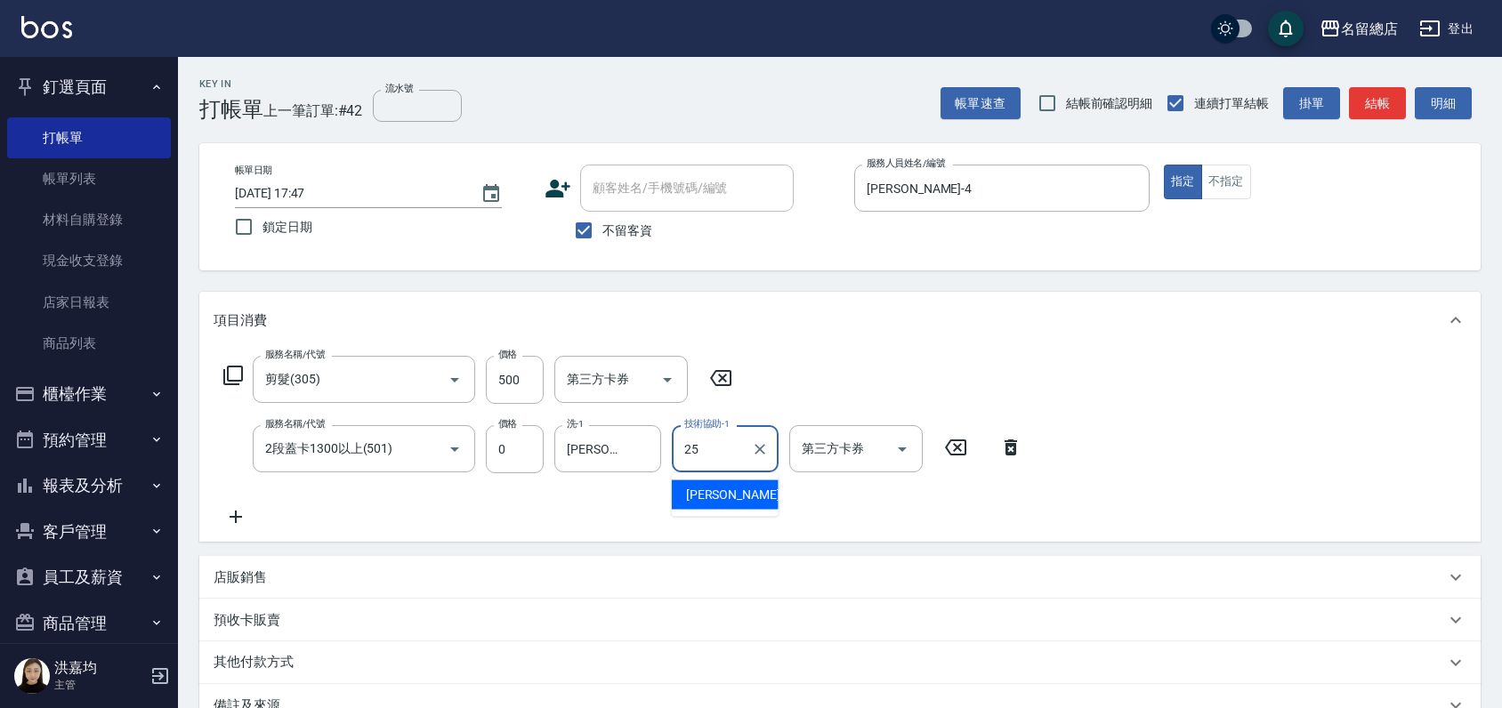
type input "[PERSON_NAME]-25"
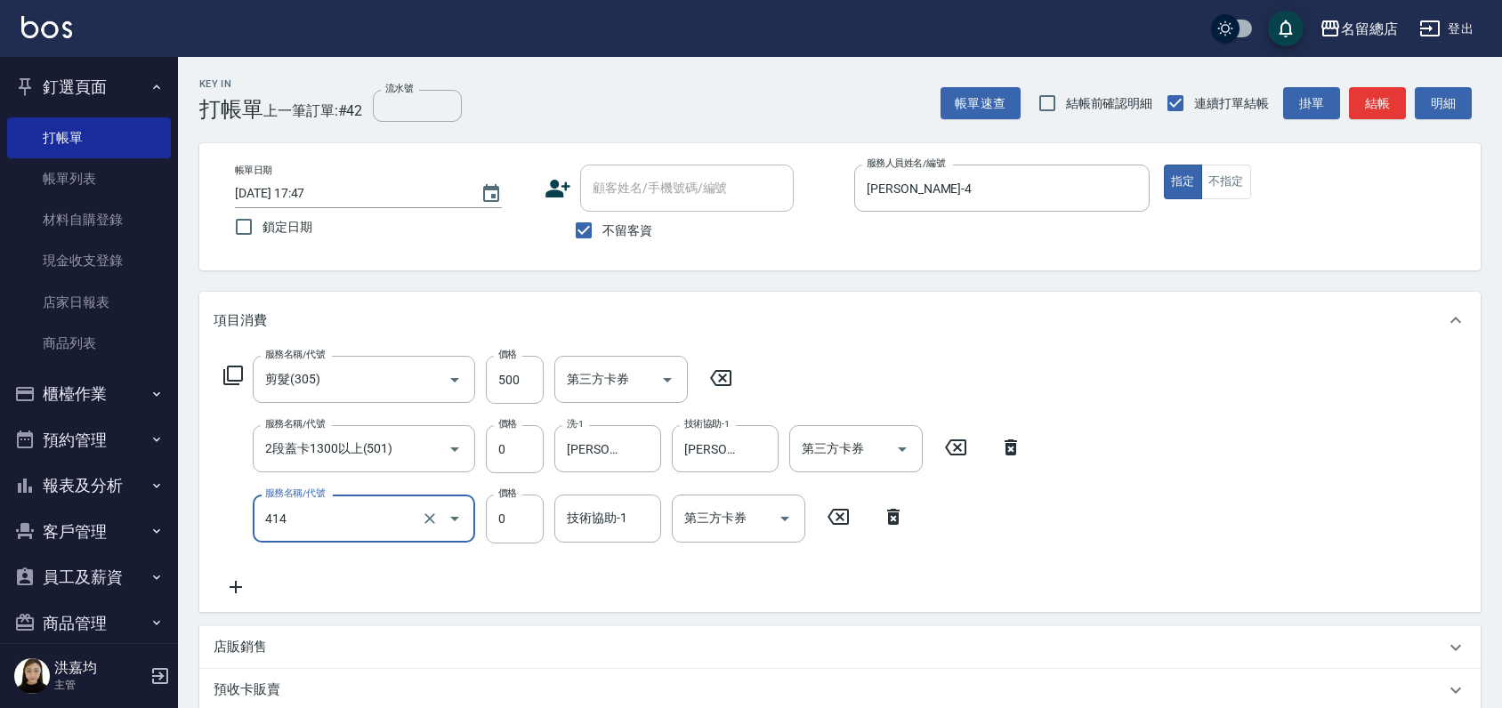
type input "護染蓋卡1000~1499(414)"
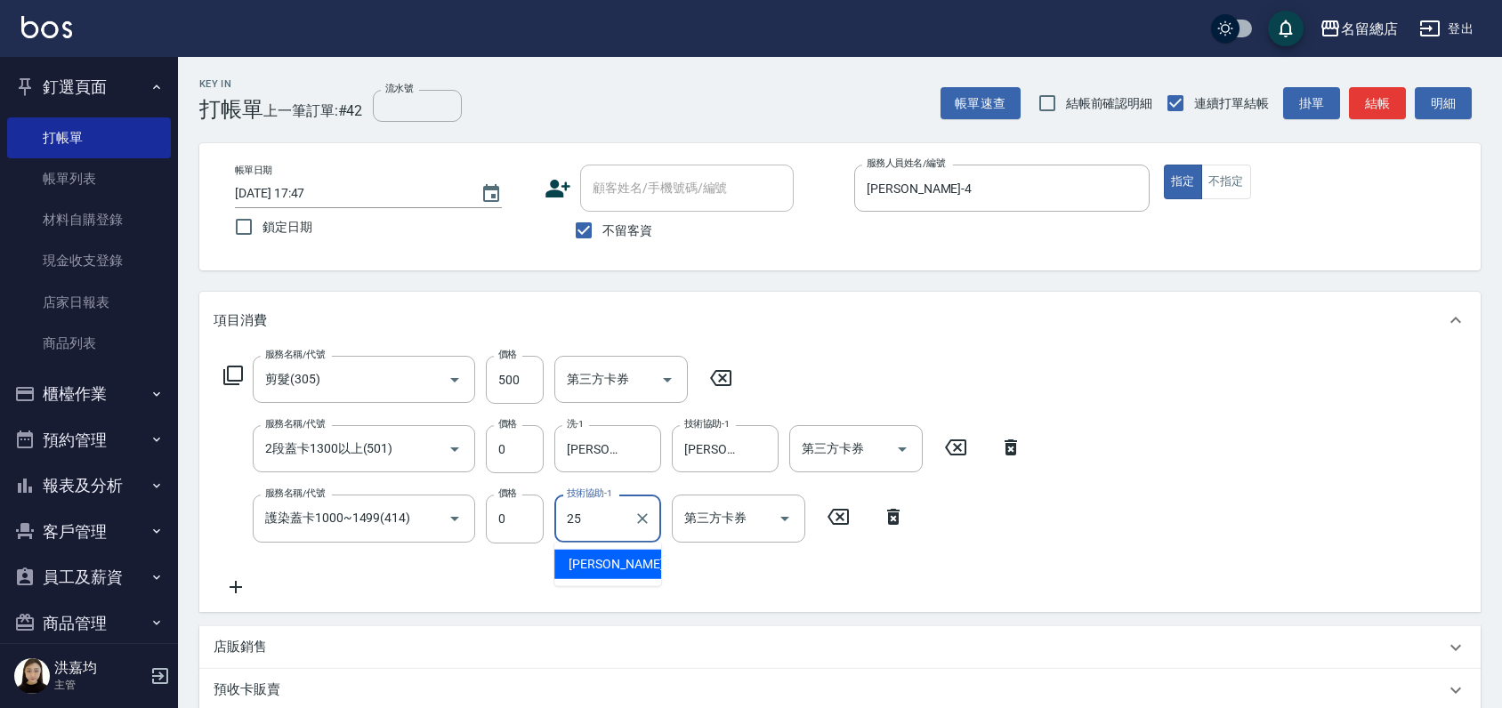
type input "[PERSON_NAME]-25"
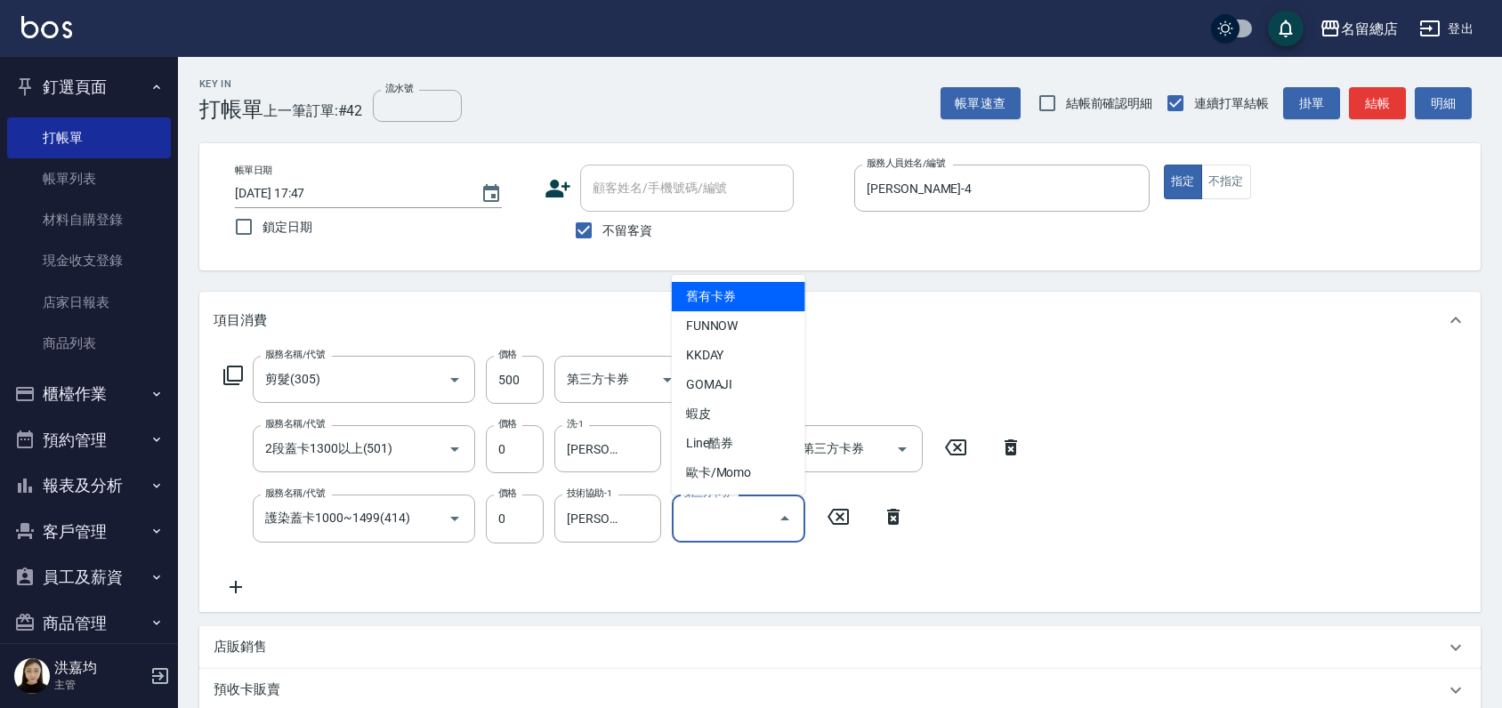
click at [684, 605] on div "服務名稱/代號 剪髮(305) 服務名稱/代號 價格 500 價格 第三方卡券 第三方卡券 服務名稱/代號 2段蓋卡1300以上(501) 服務名稱/代號 價…" at bounding box center [839, 480] width 1281 height 263
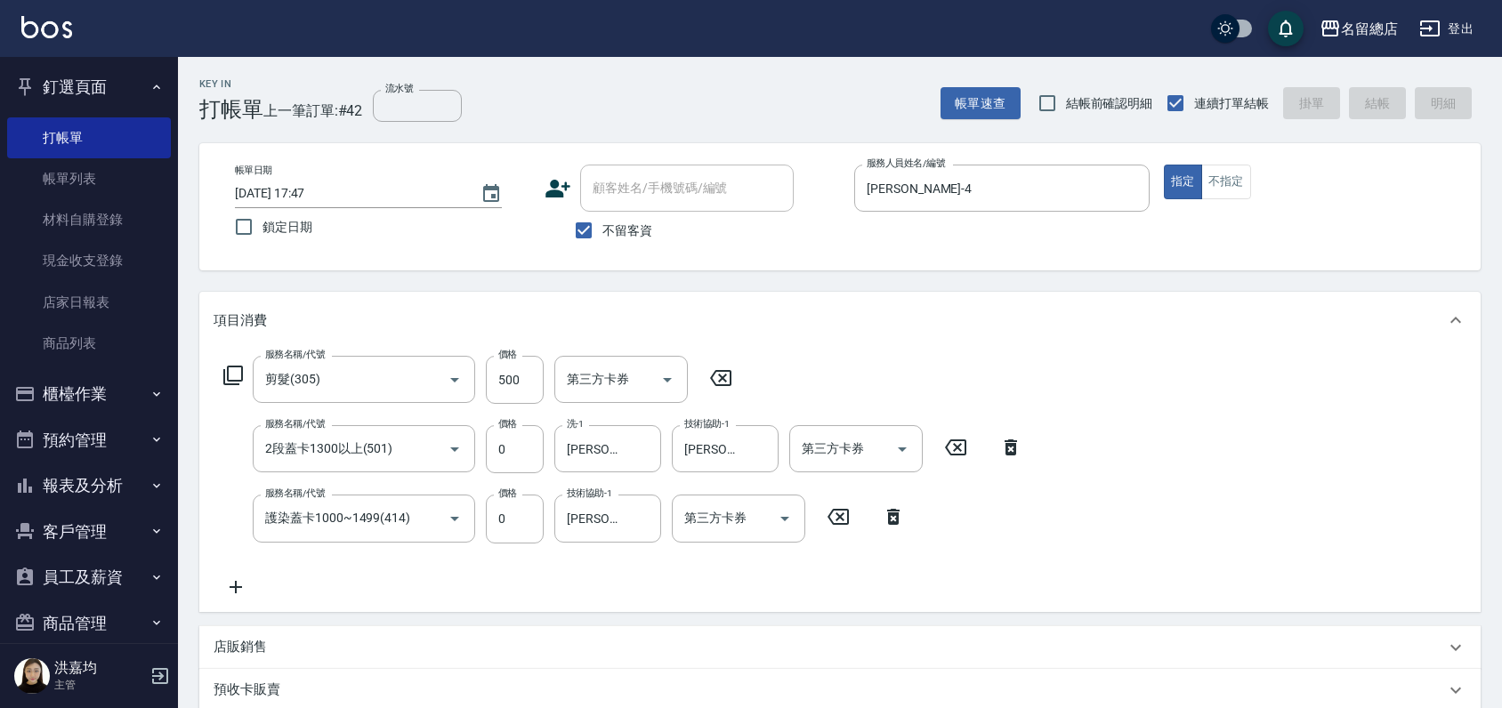
type input "2025/09/22 17:48"
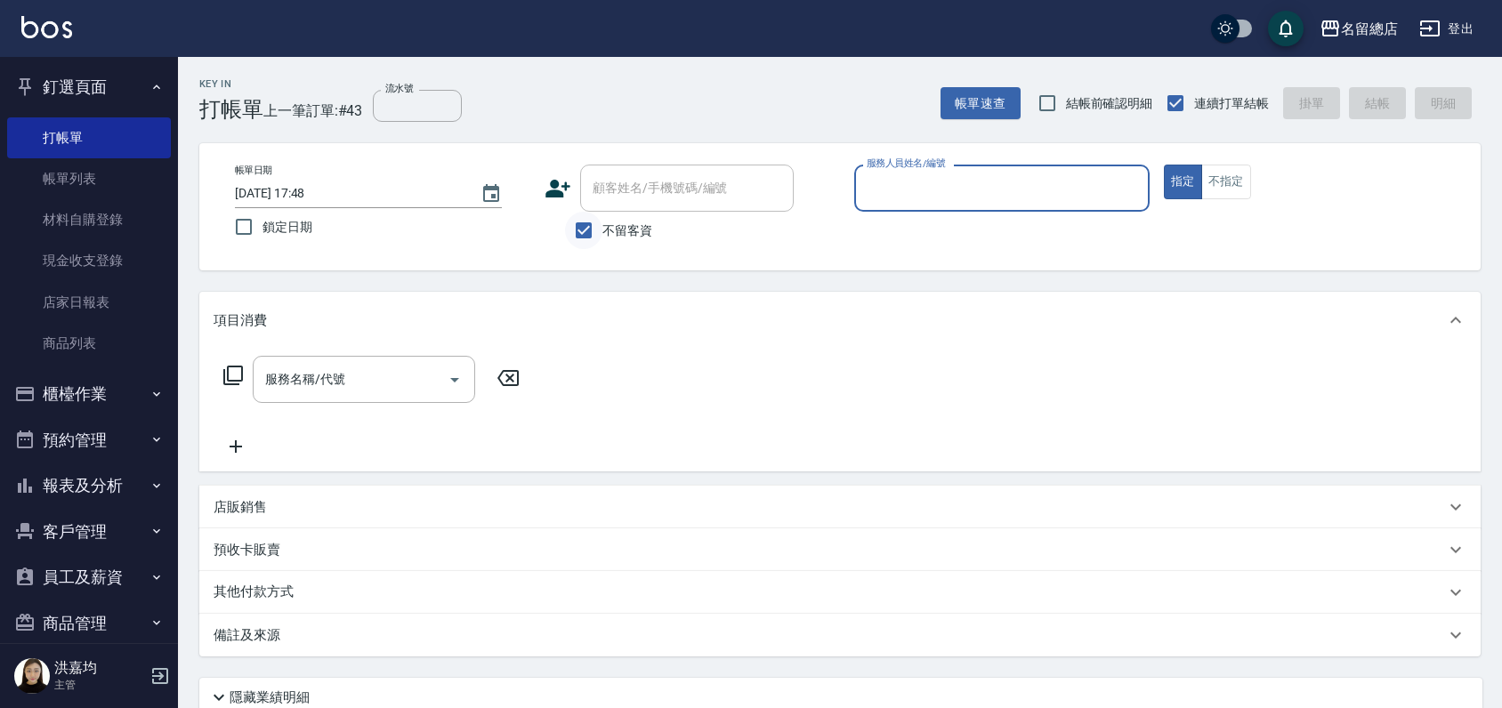
drag, startPoint x: 578, startPoint y: 225, endPoint x: 584, endPoint y: 217, distance: 9.6
click at [578, 224] on input "不留客資" at bounding box center [583, 230] width 37 height 37
checkbox input "false"
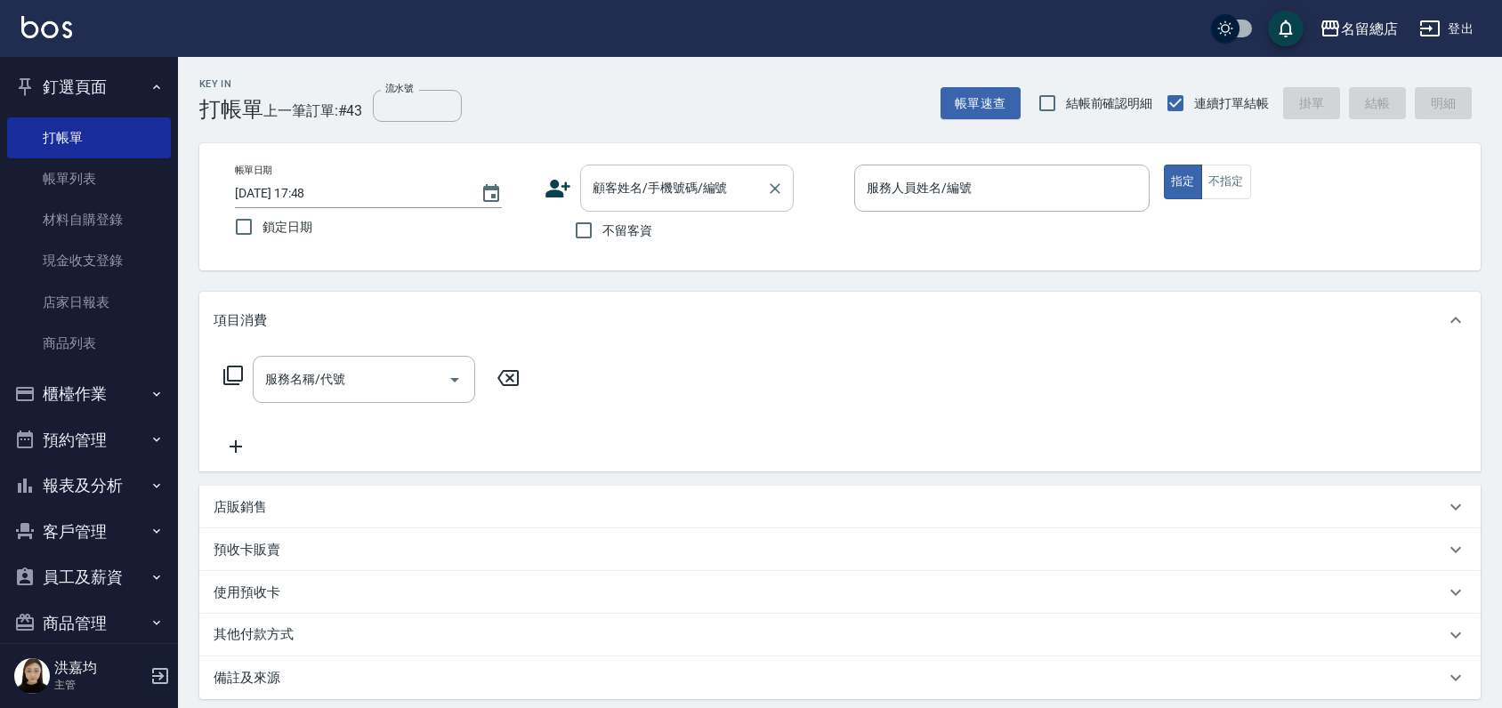
click at [603, 191] on input "顧客姓名/手機號碼/編號" at bounding box center [673, 188] width 171 height 31
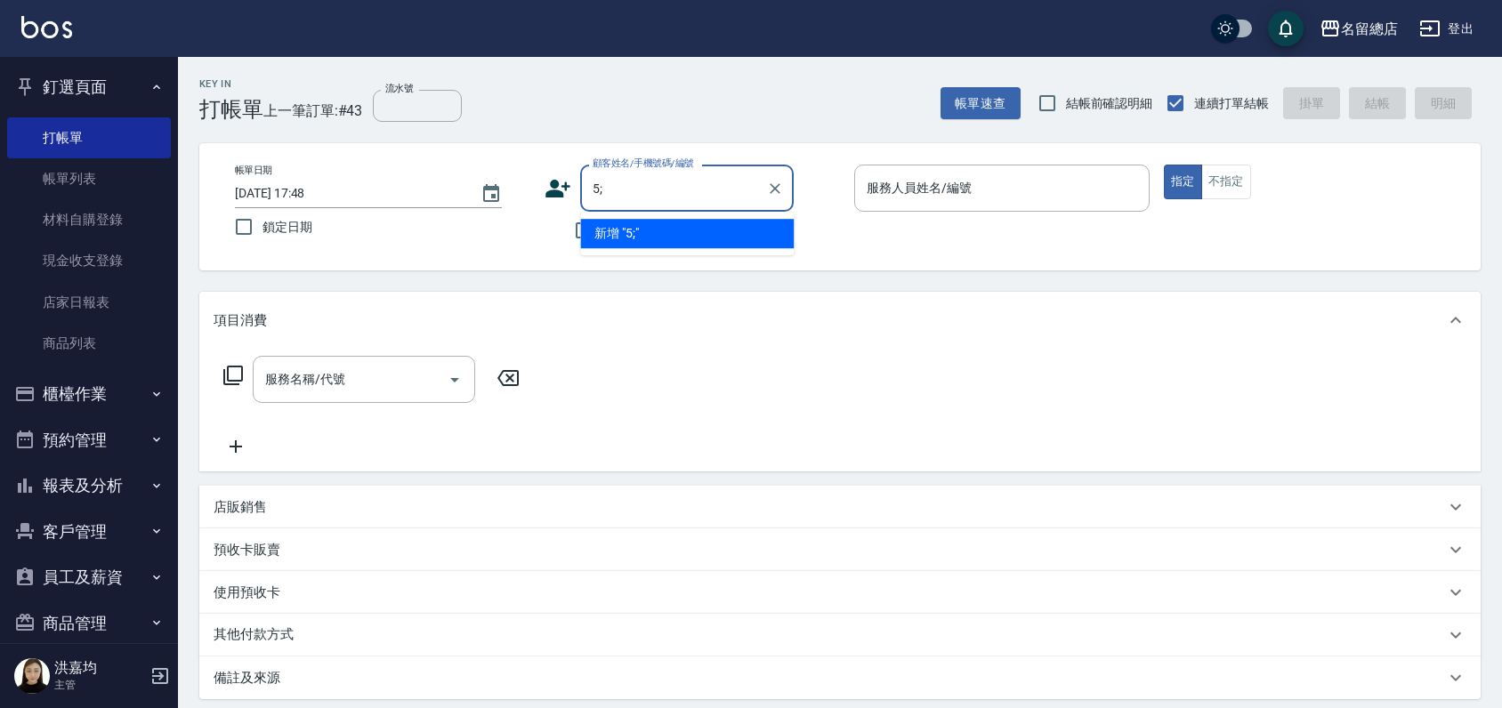
type input "5"
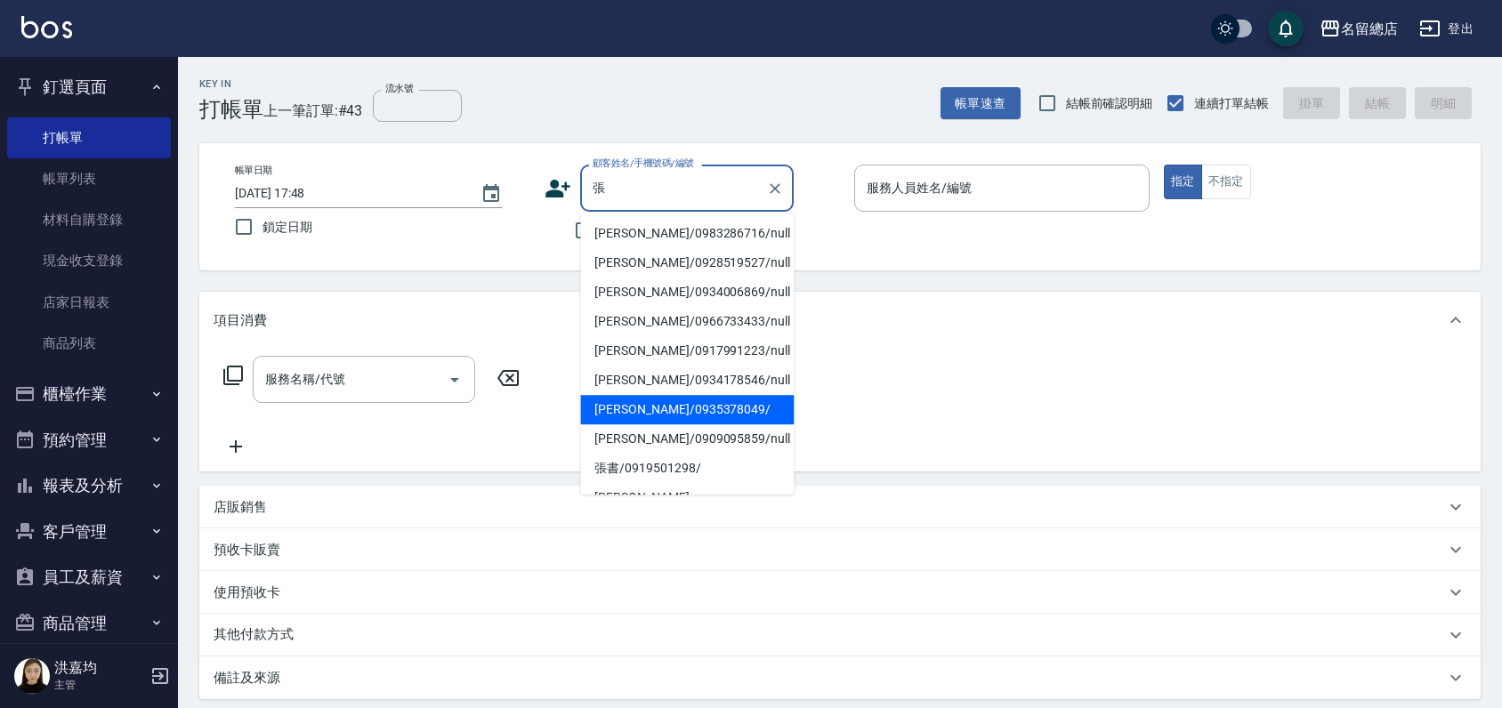
click at [632, 420] on li "[PERSON_NAME]/0935378049/" at bounding box center [687, 409] width 214 height 29
type input "[PERSON_NAME]/0935378049/"
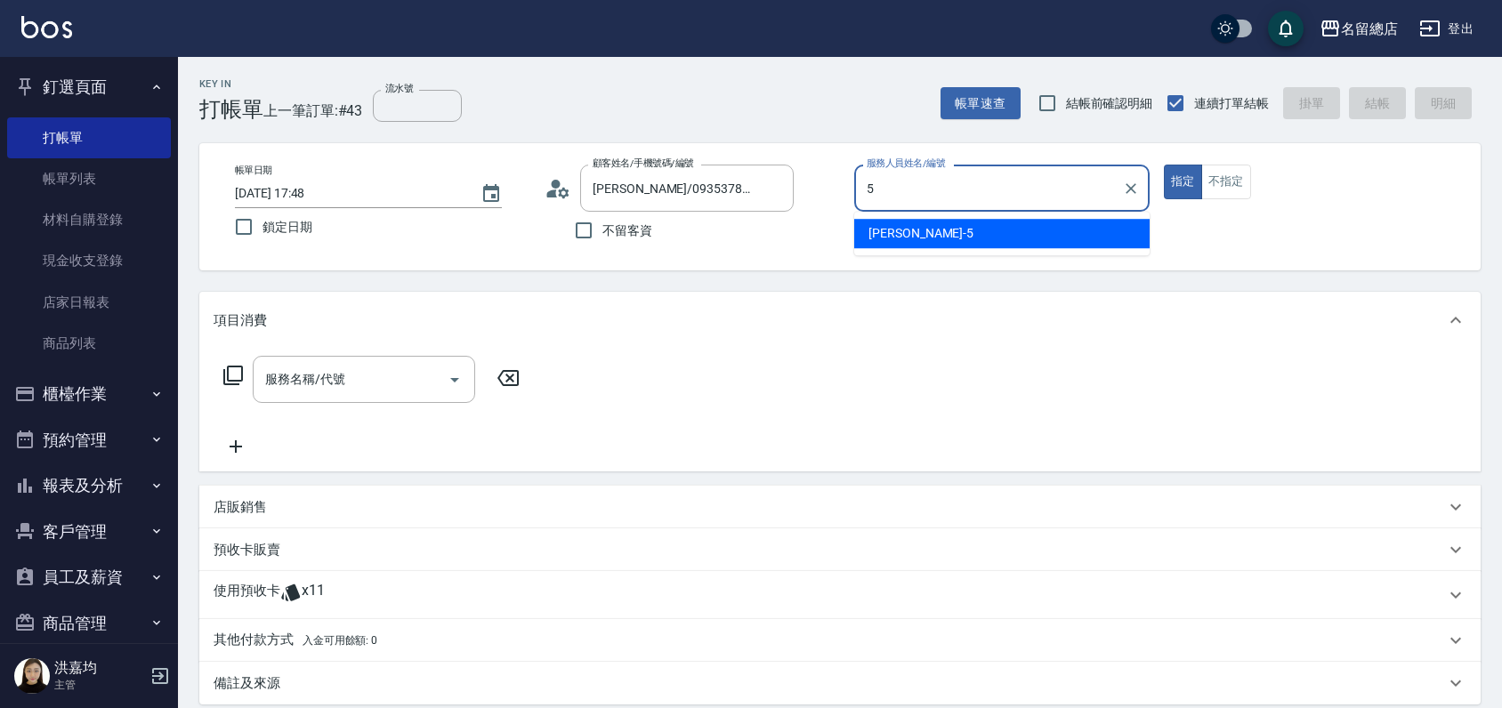
type input "[PERSON_NAME]-5"
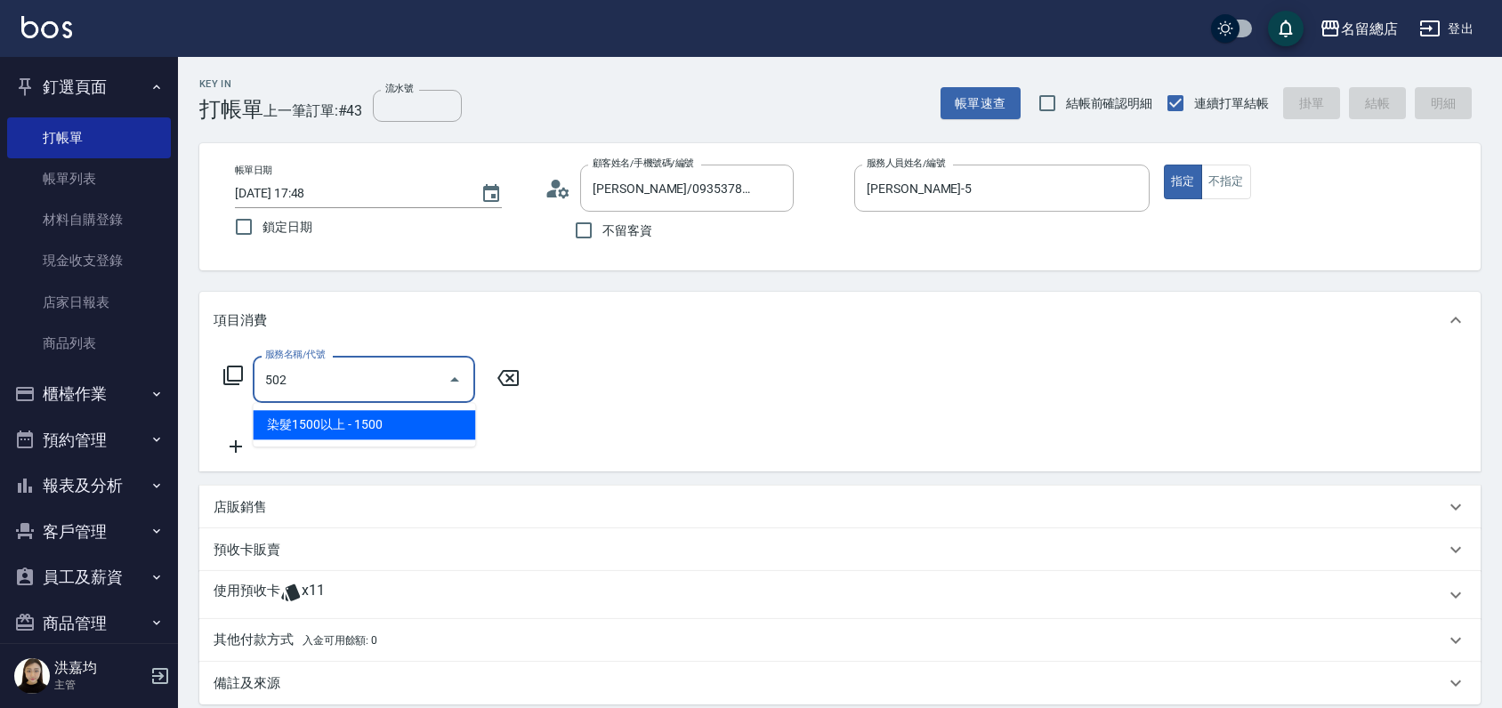
type input "染髮1500以上(502)"
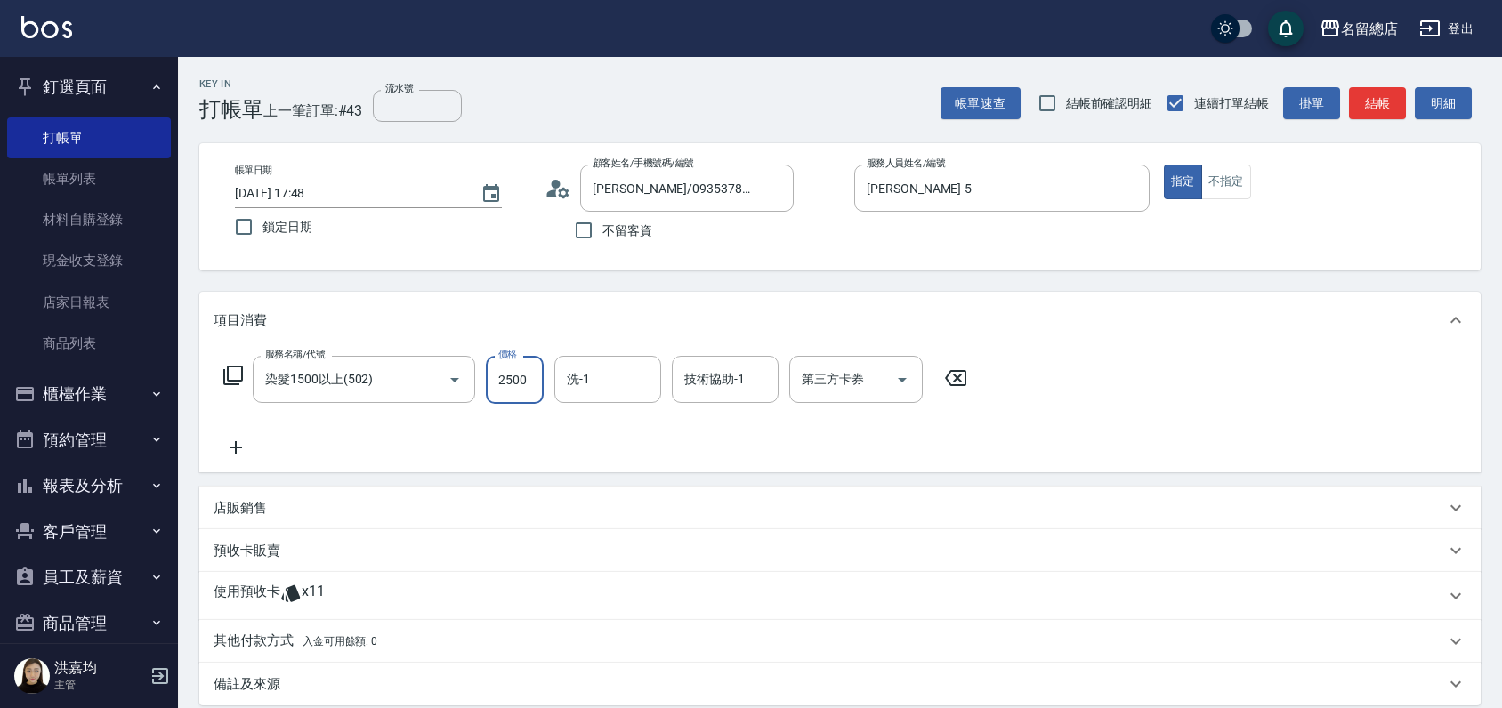
type input "2500"
click at [257, 594] on p "使用預收卡" at bounding box center [247, 596] width 67 height 27
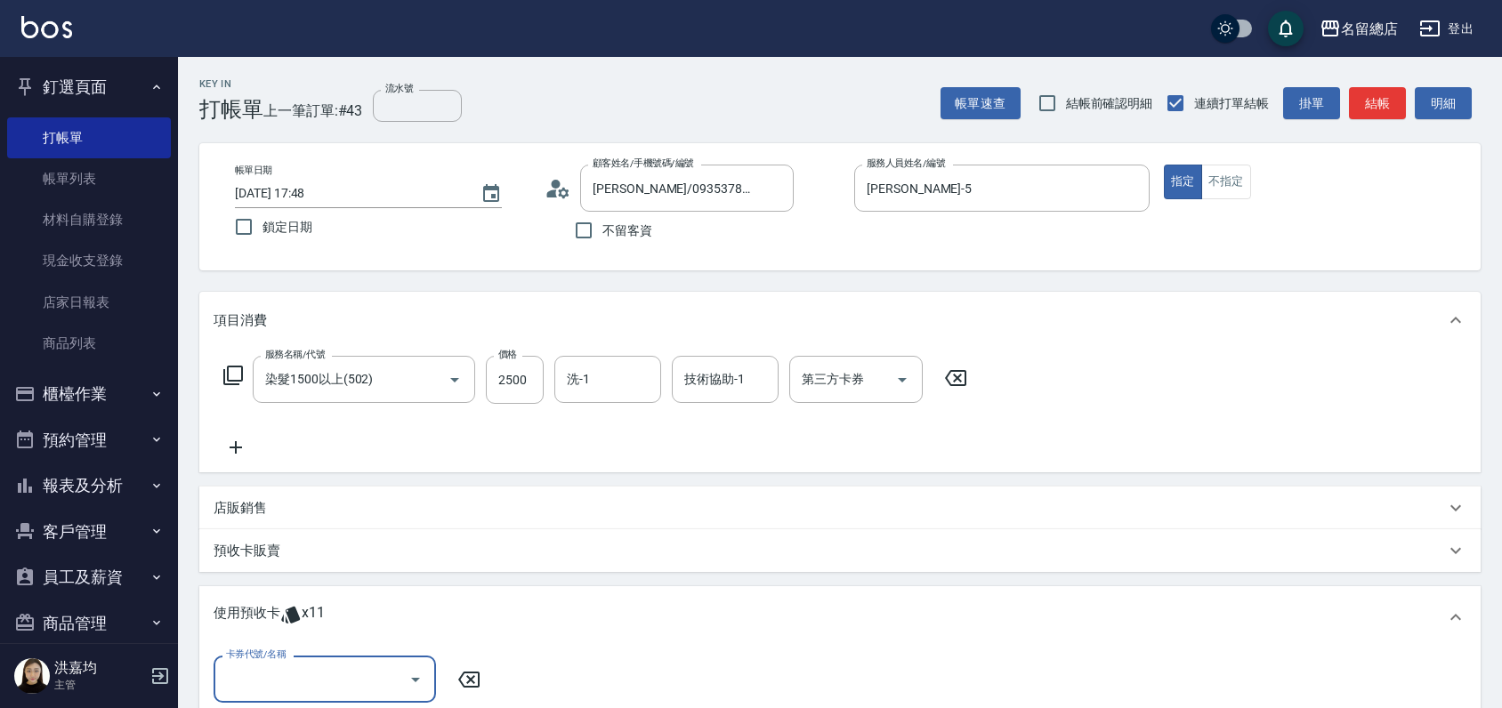
click at [308, 666] on div "卡券代號/名稱" at bounding box center [325, 679] width 222 height 47
click at [373, 635] on div "洗髮卡 剩餘1張 315" at bounding box center [325, 633] width 222 height 29
type input "洗髮卡 315"
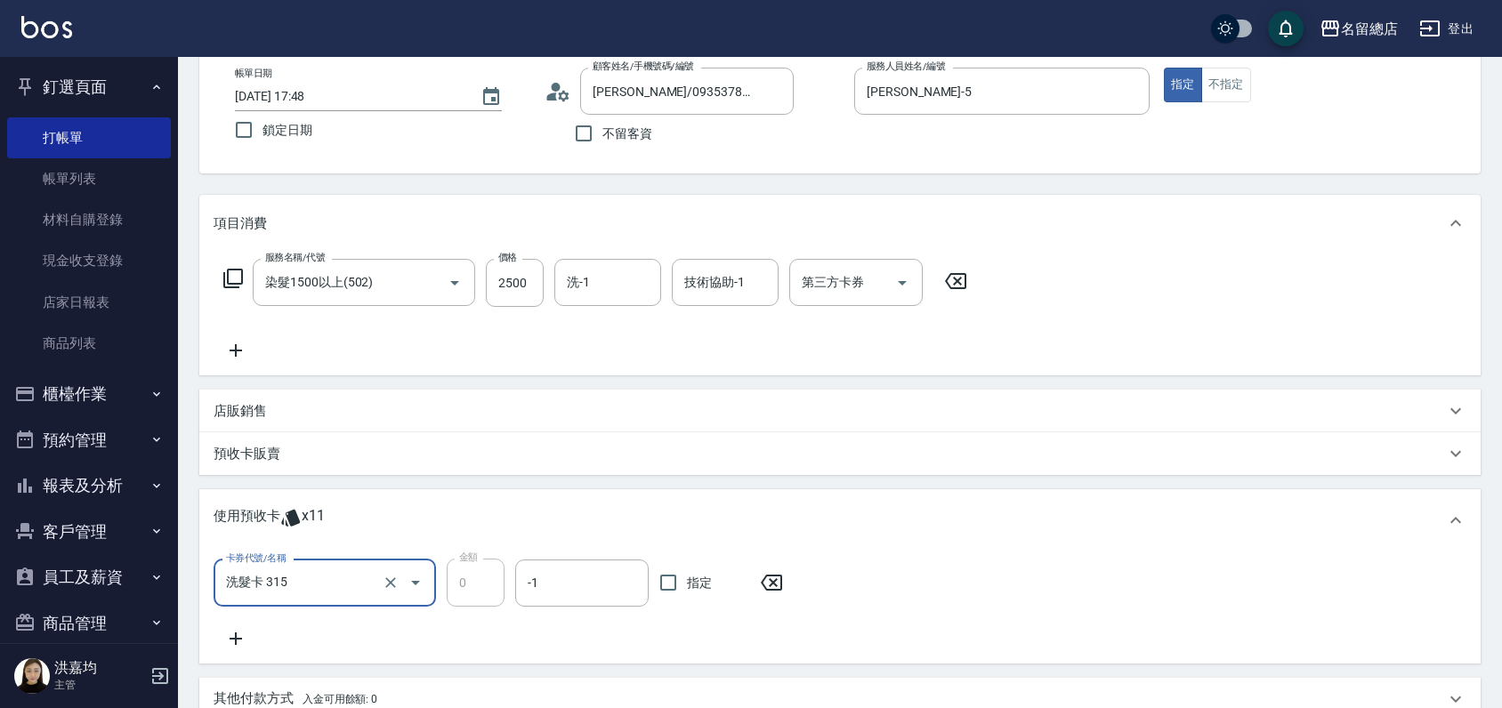
scroll to position [198, 0]
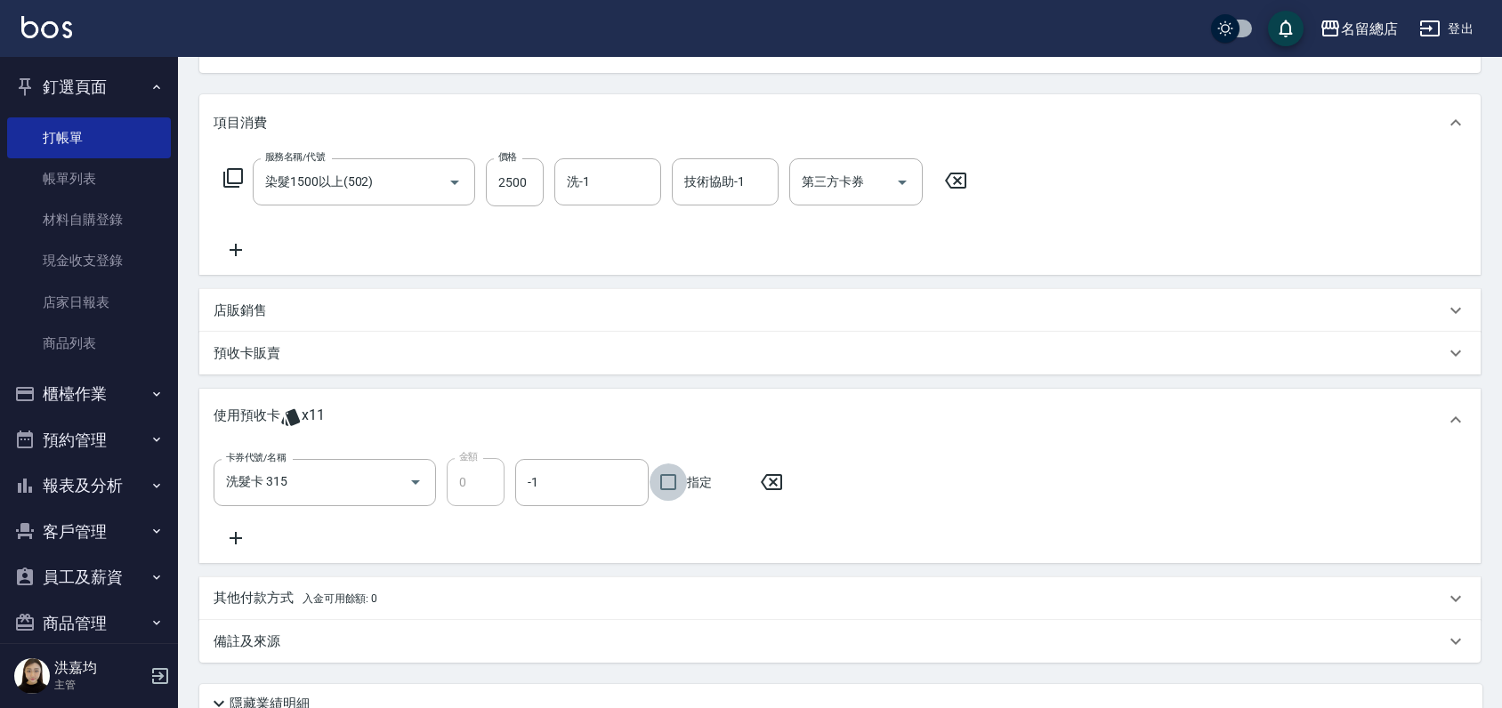
click at [663, 483] on input "指定" at bounding box center [668, 482] width 37 height 37
click at [344, 484] on input "洗髮卡 315" at bounding box center [300, 482] width 157 height 31
click at [662, 477] on input "指定" at bounding box center [668, 482] width 37 height 37
checkbox input "false"
click at [332, 482] on input "洗髮卡 315" at bounding box center [300, 482] width 157 height 31
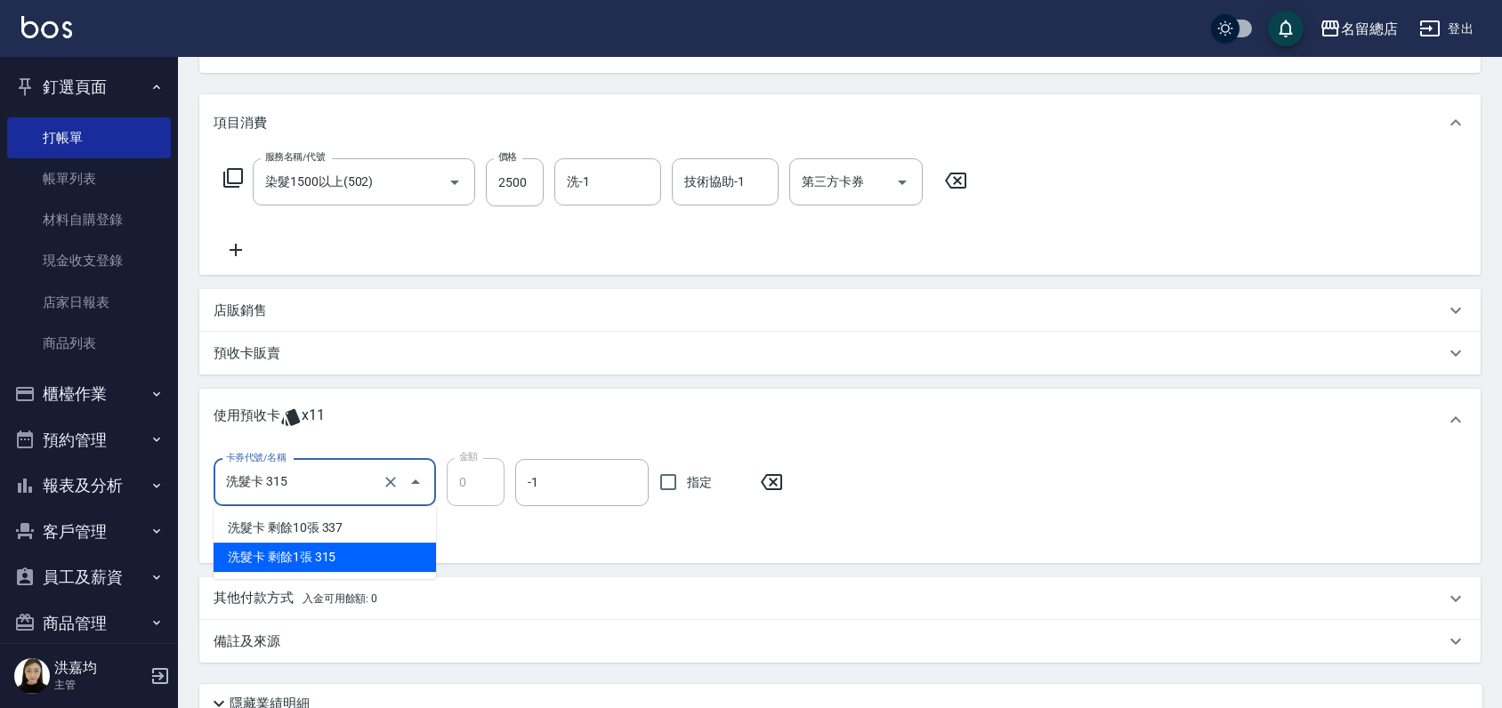
click at [765, 484] on icon at bounding box center [771, 482] width 44 height 21
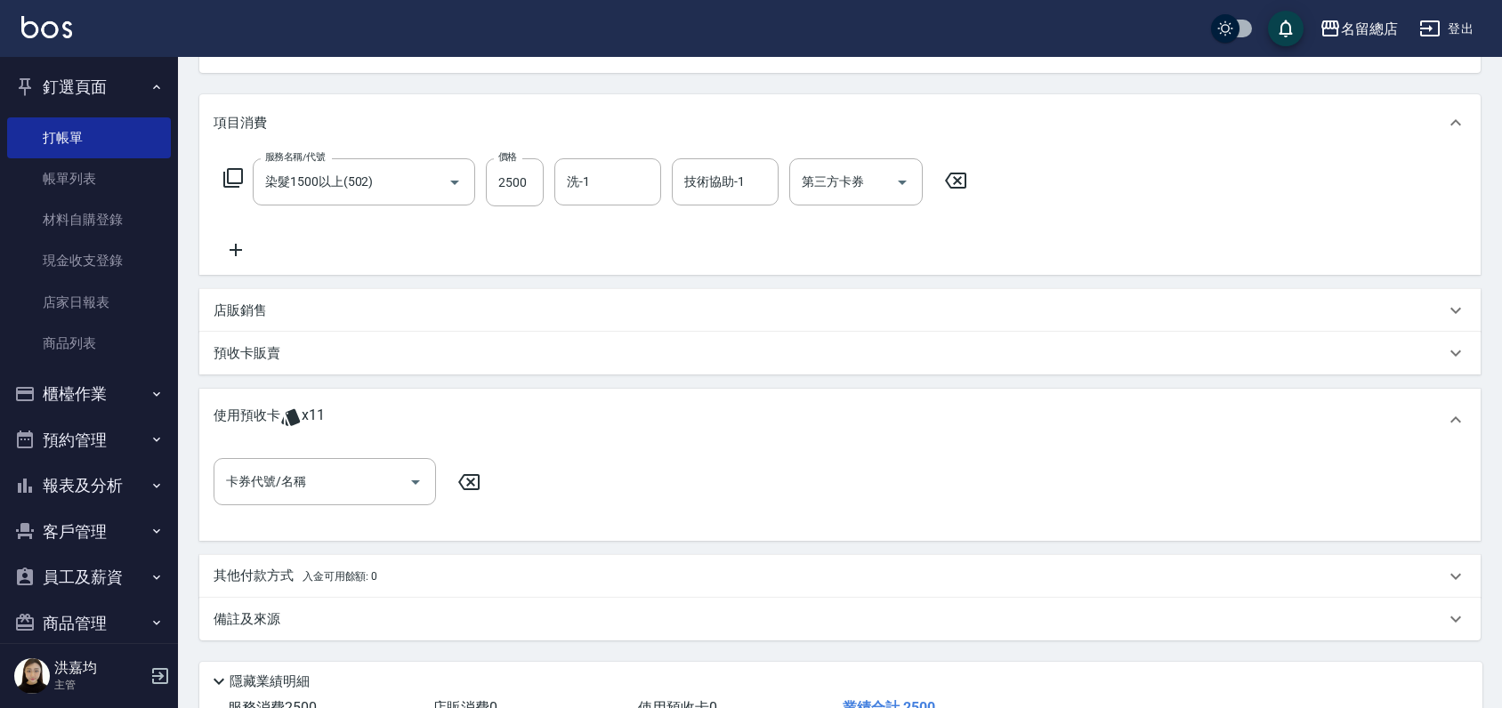
click at [895, 424] on div "使用預收卡 x11" at bounding box center [830, 420] width 1232 height 27
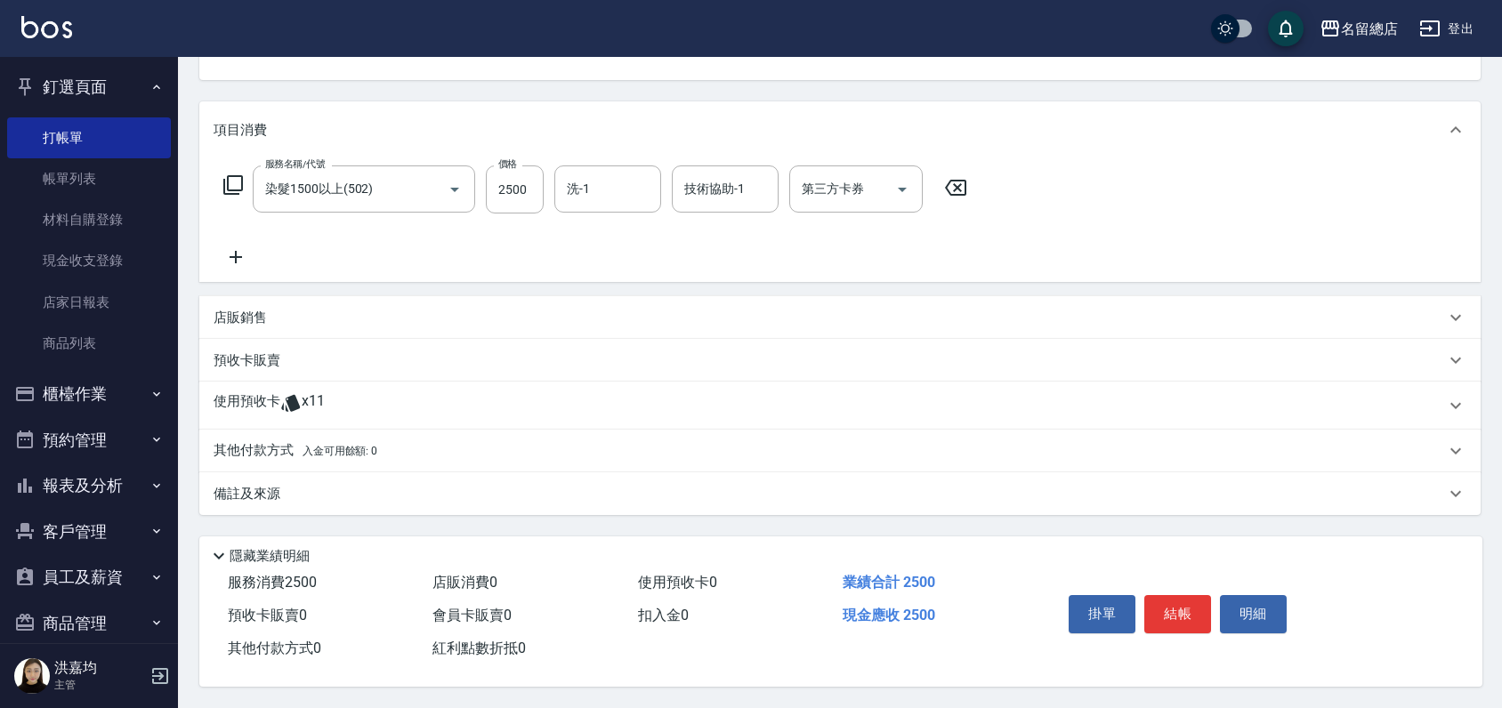
scroll to position [197, 0]
type input "2025/09/22 17:49"
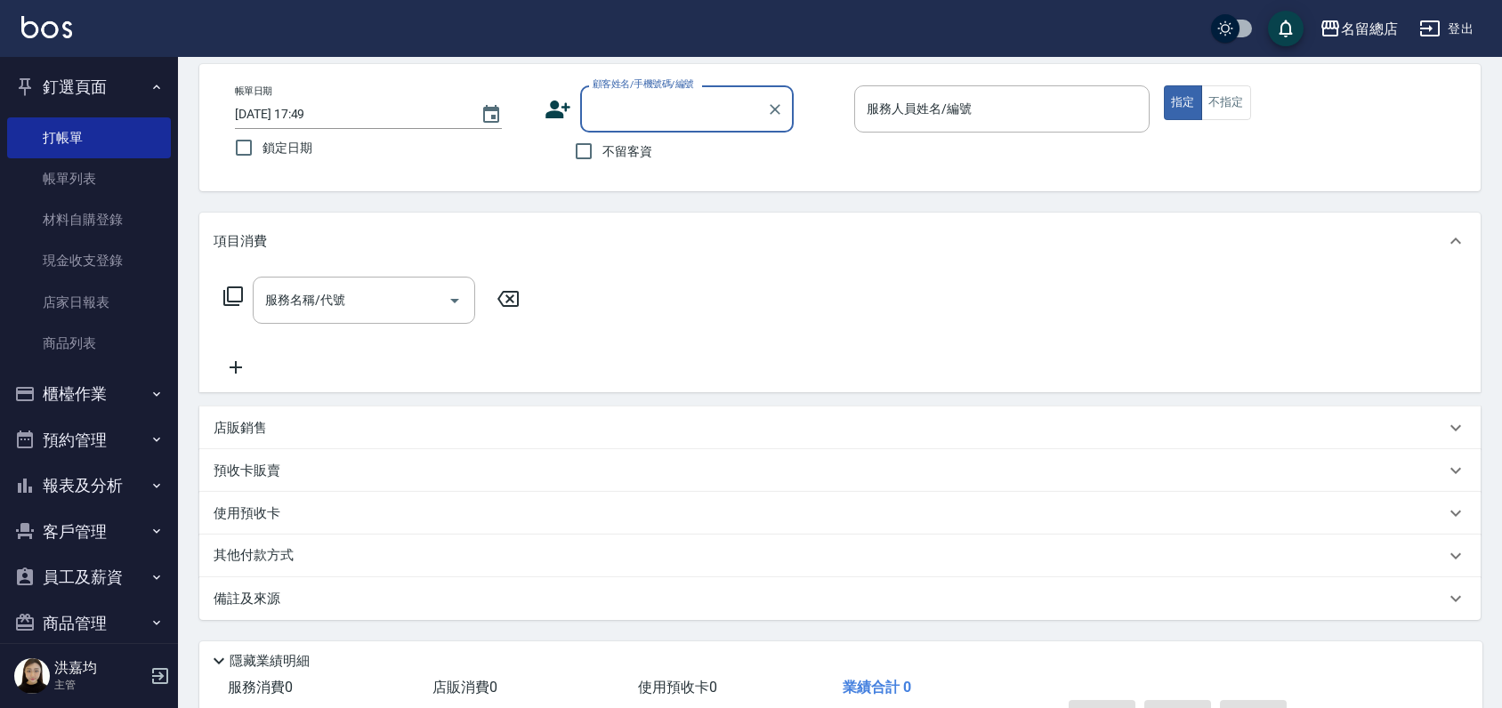
scroll to position [0, 0]
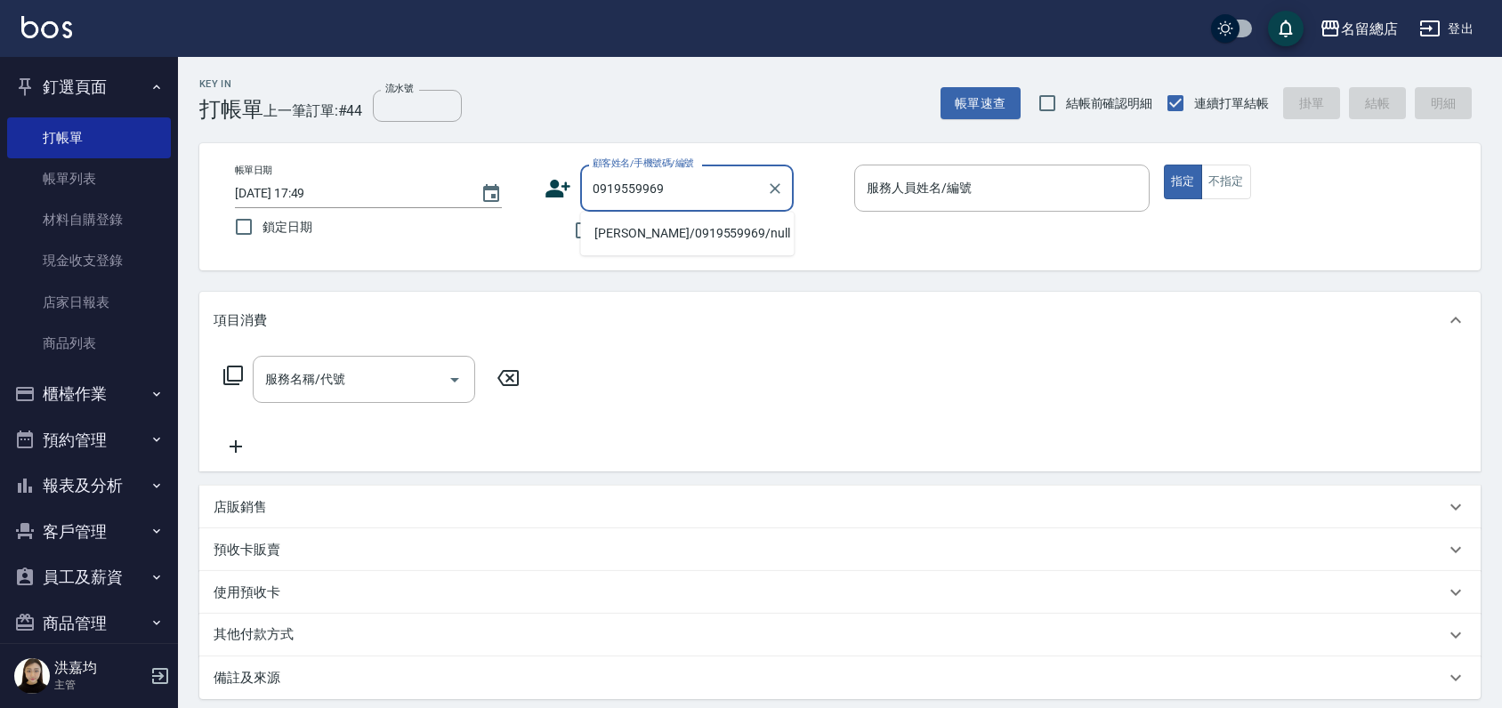
click at [635, 233] on li "[PERSON_NAME]/0919559969/null" at bounding box center [687, 233] width 214 height 29
type input "[PERSON_NAME]/0919559969/null"
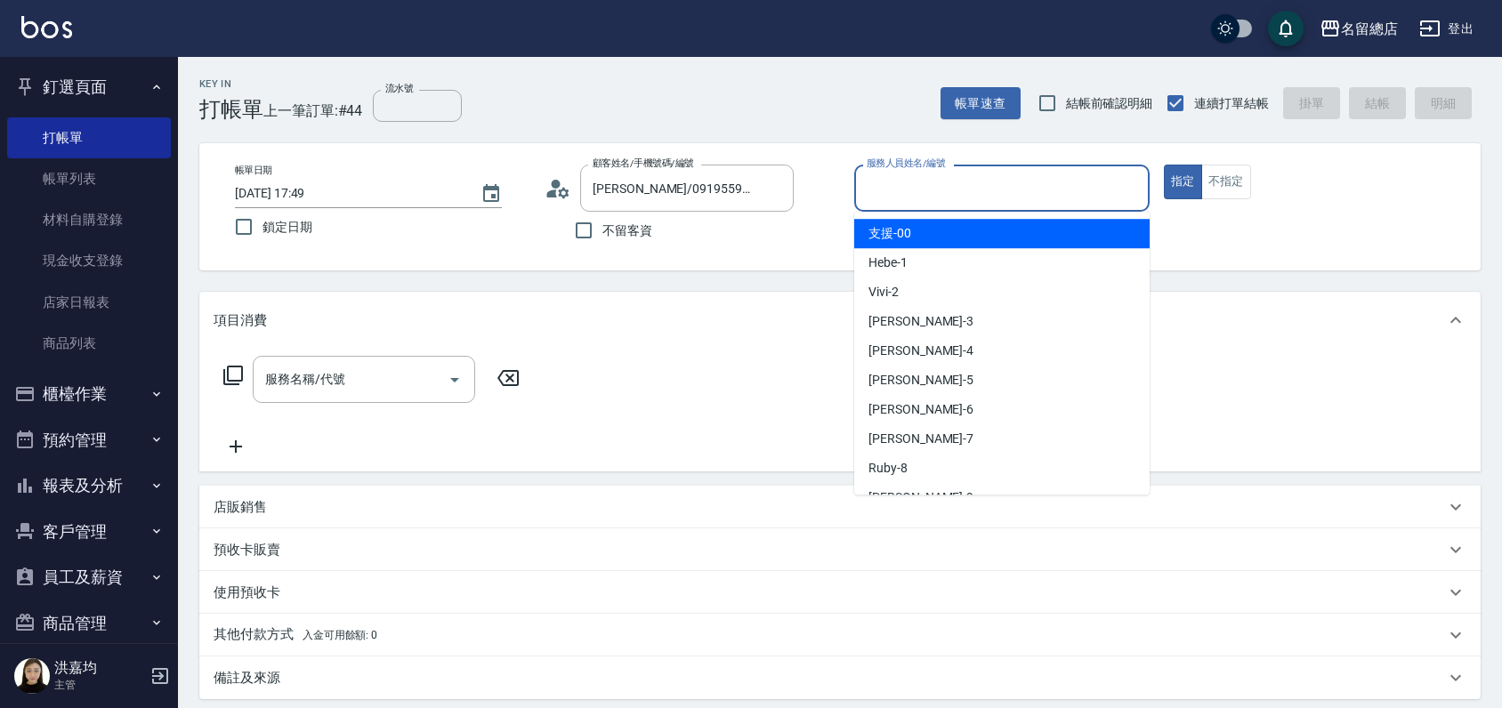
click at [898, 187] on input "服務人員姓名/編號" at bounding box center [1001, 188] width 279 height 31
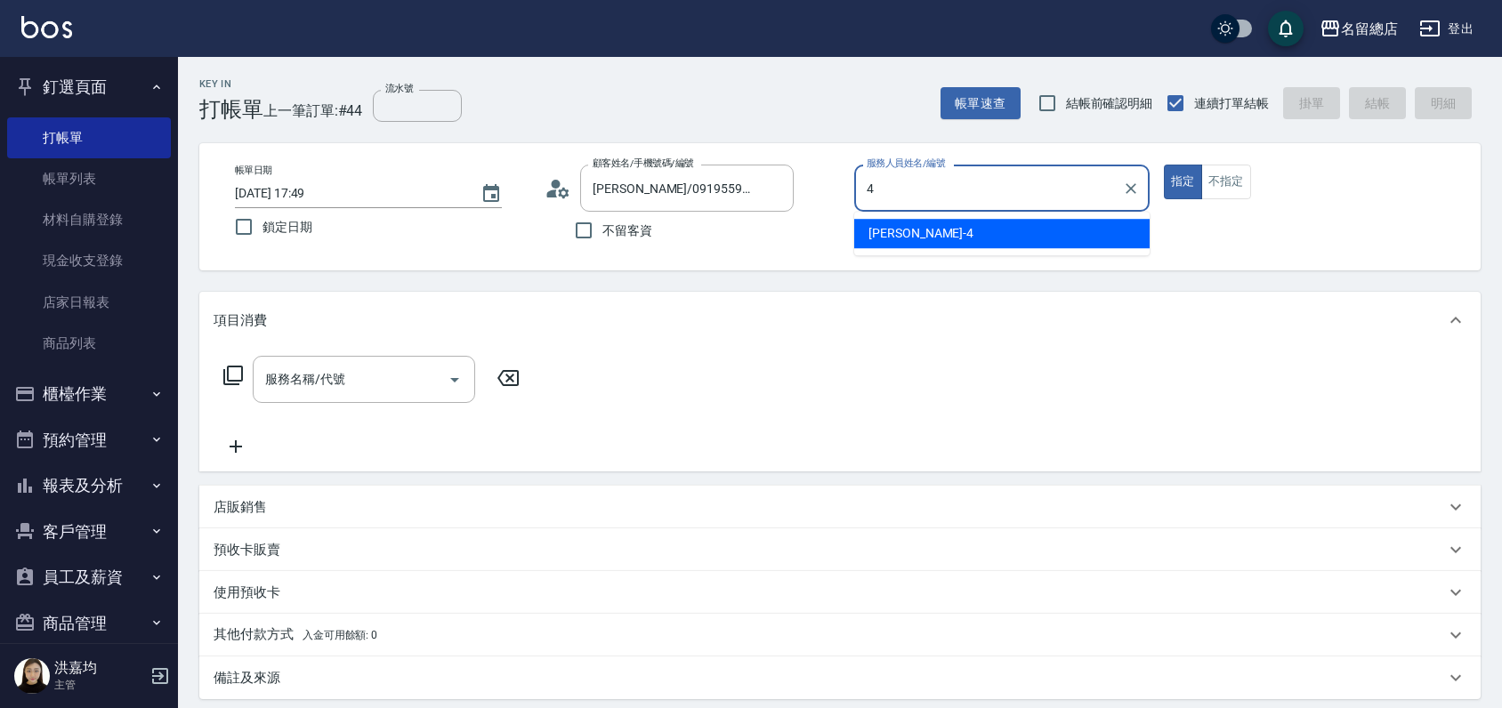
type input "Amy-4"
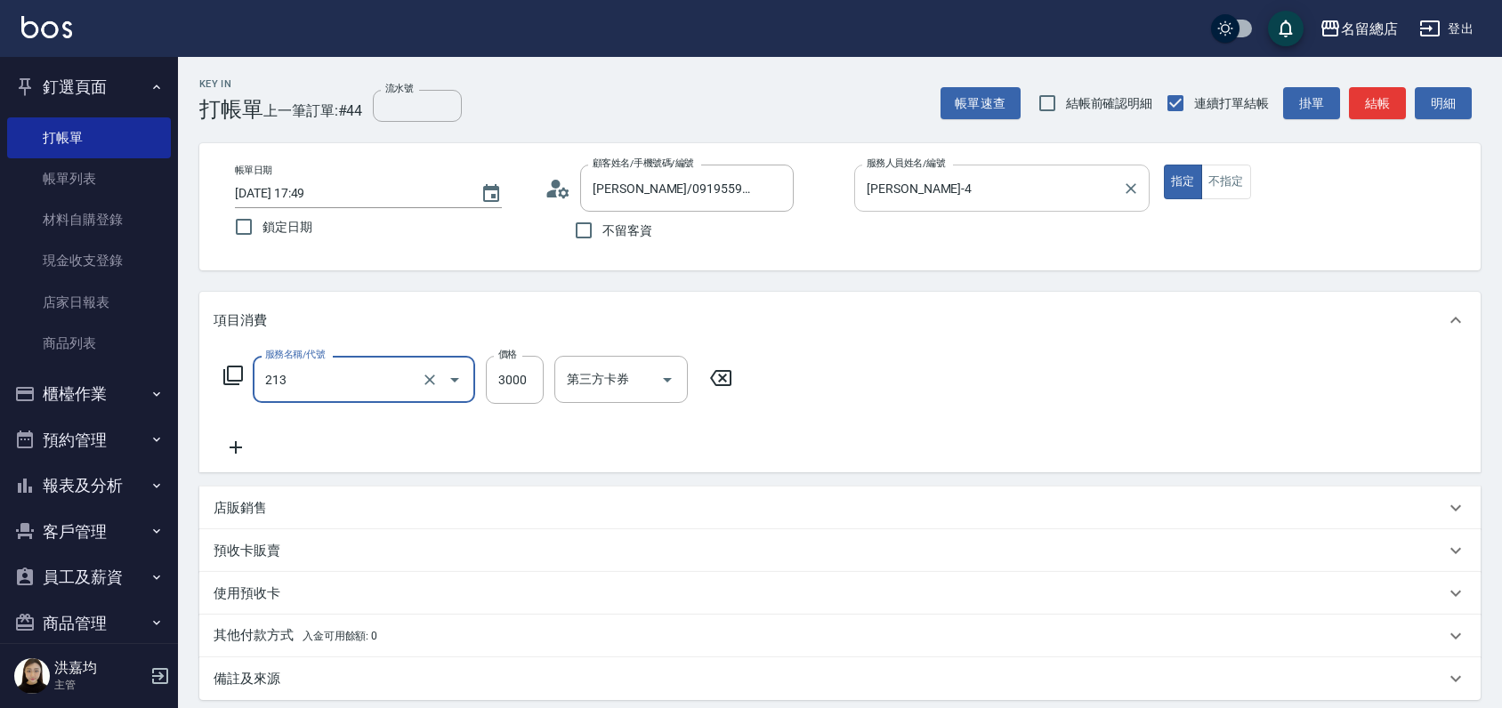
type input "陶溫3000以上(213)"
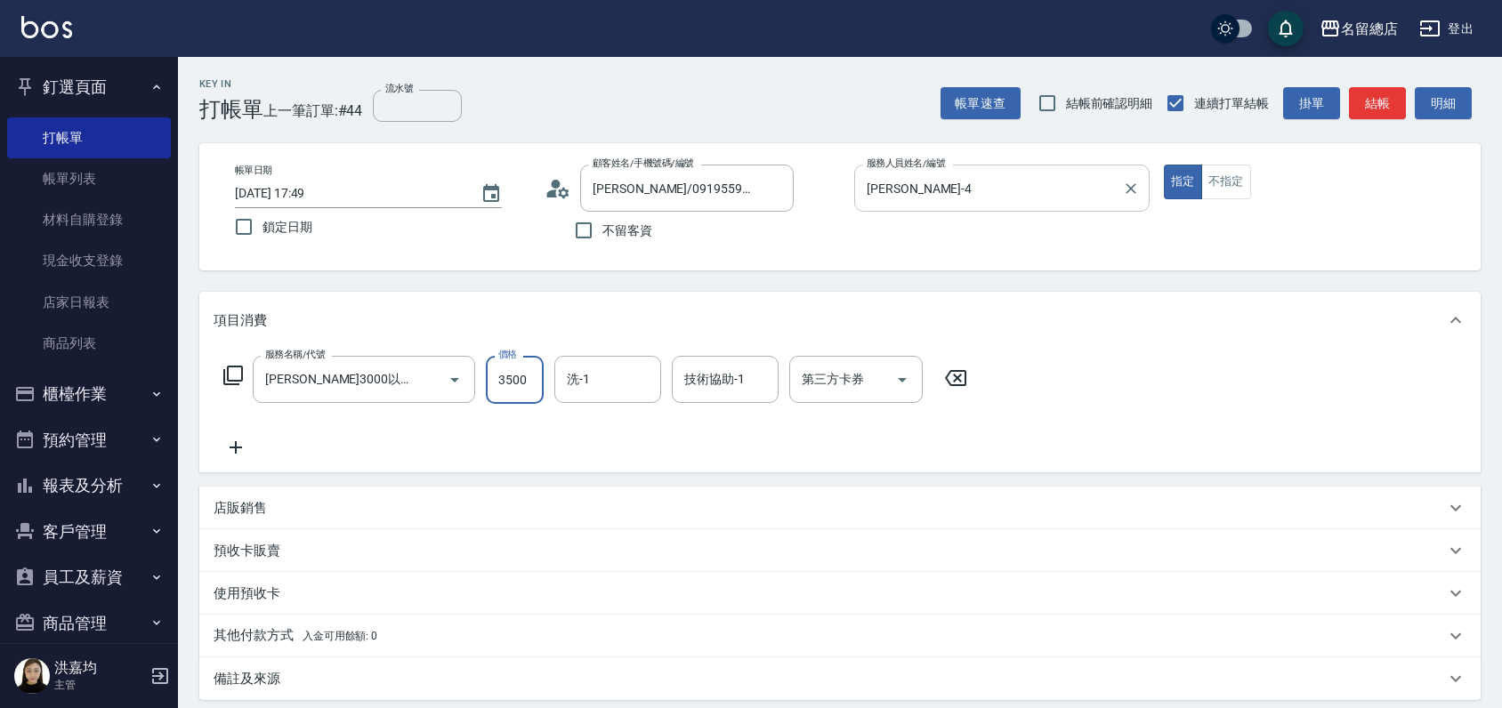
type input "3500"
type input "祥哥-98"
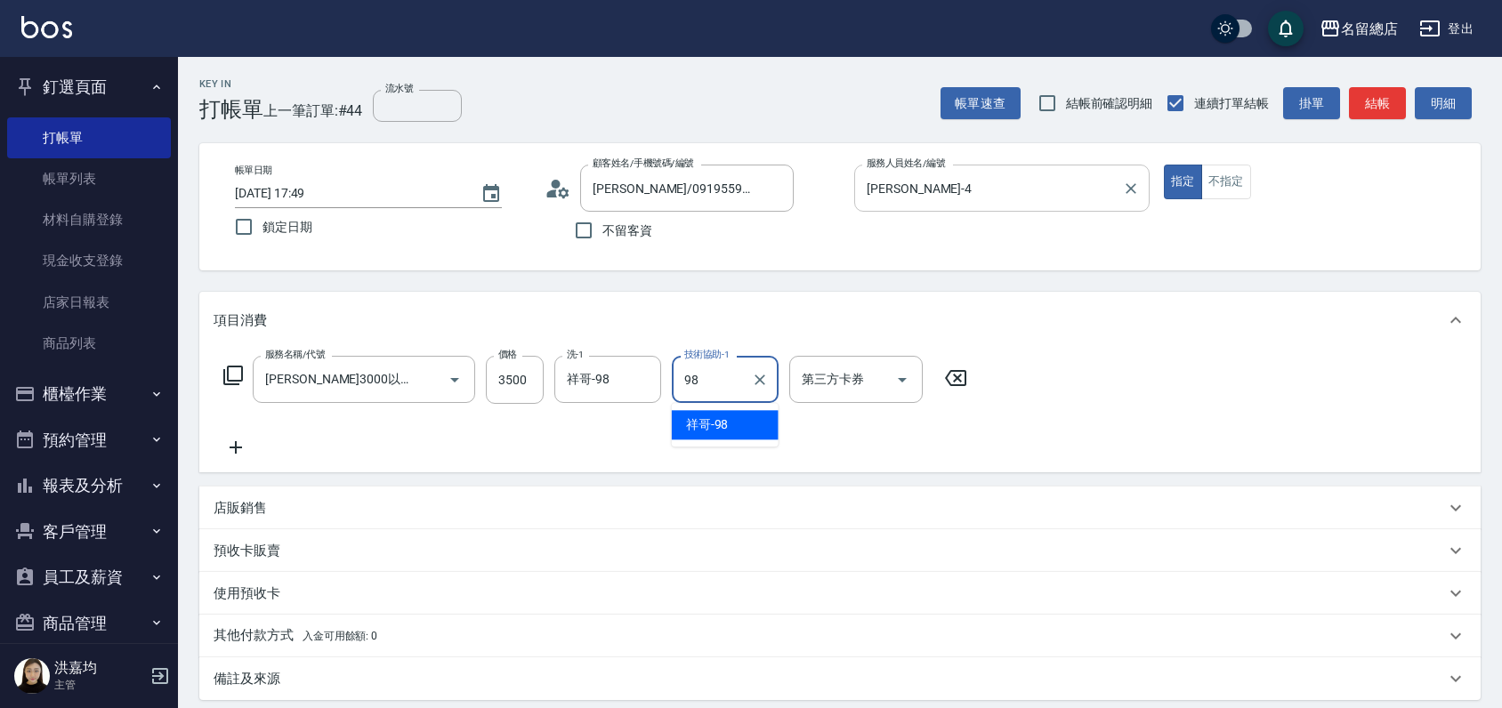
type input "祥哥-98"
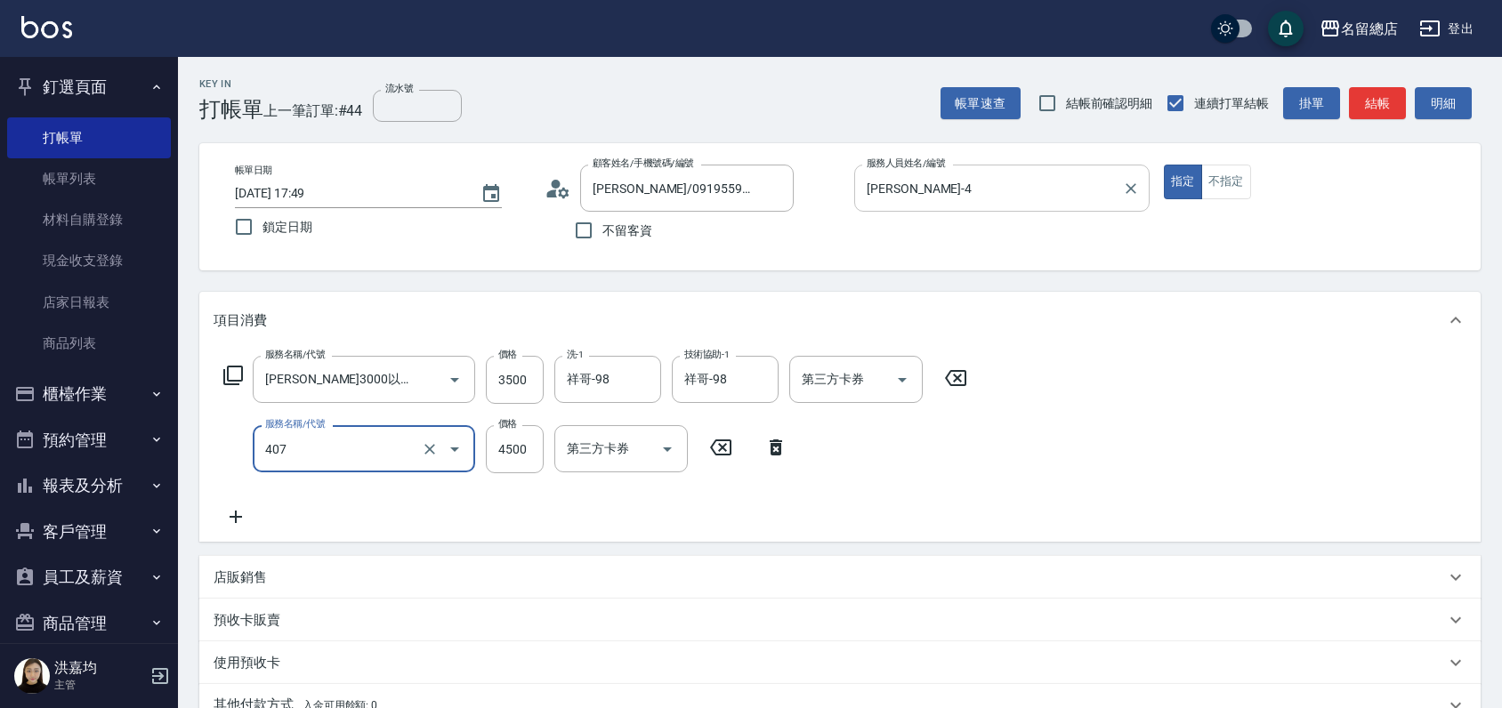
type input "2段卡 3次(407)"
type input "4100"
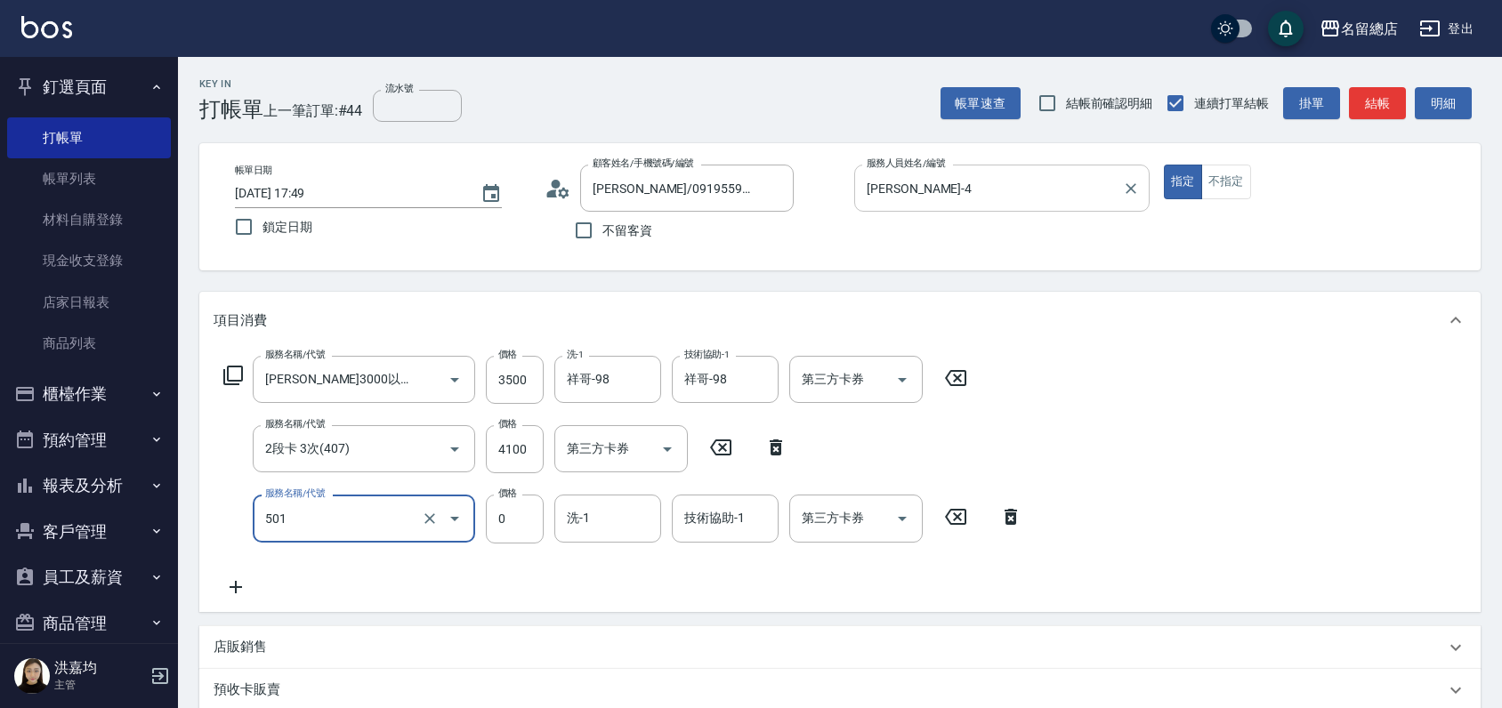
type input "2段蓋卡1300以上(501)"
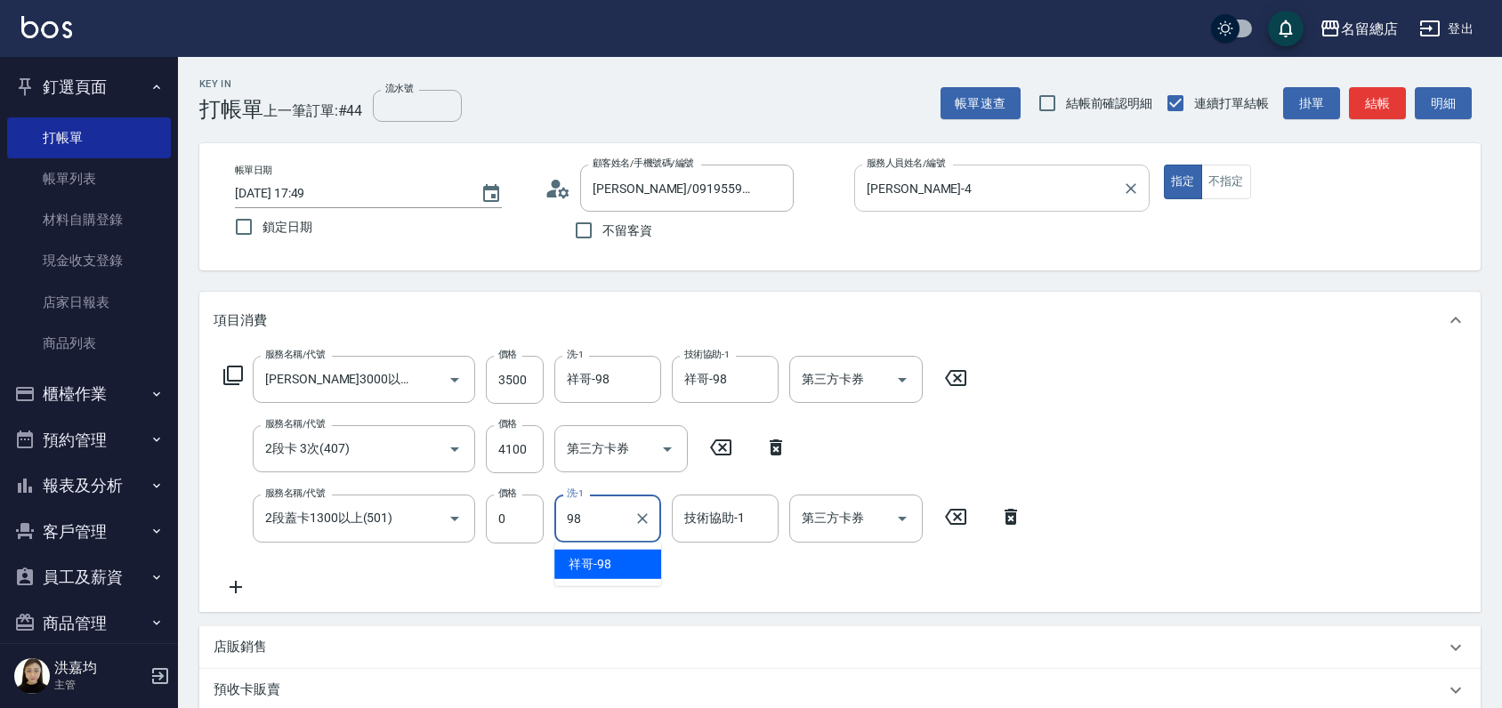
type input "祥哥-98"
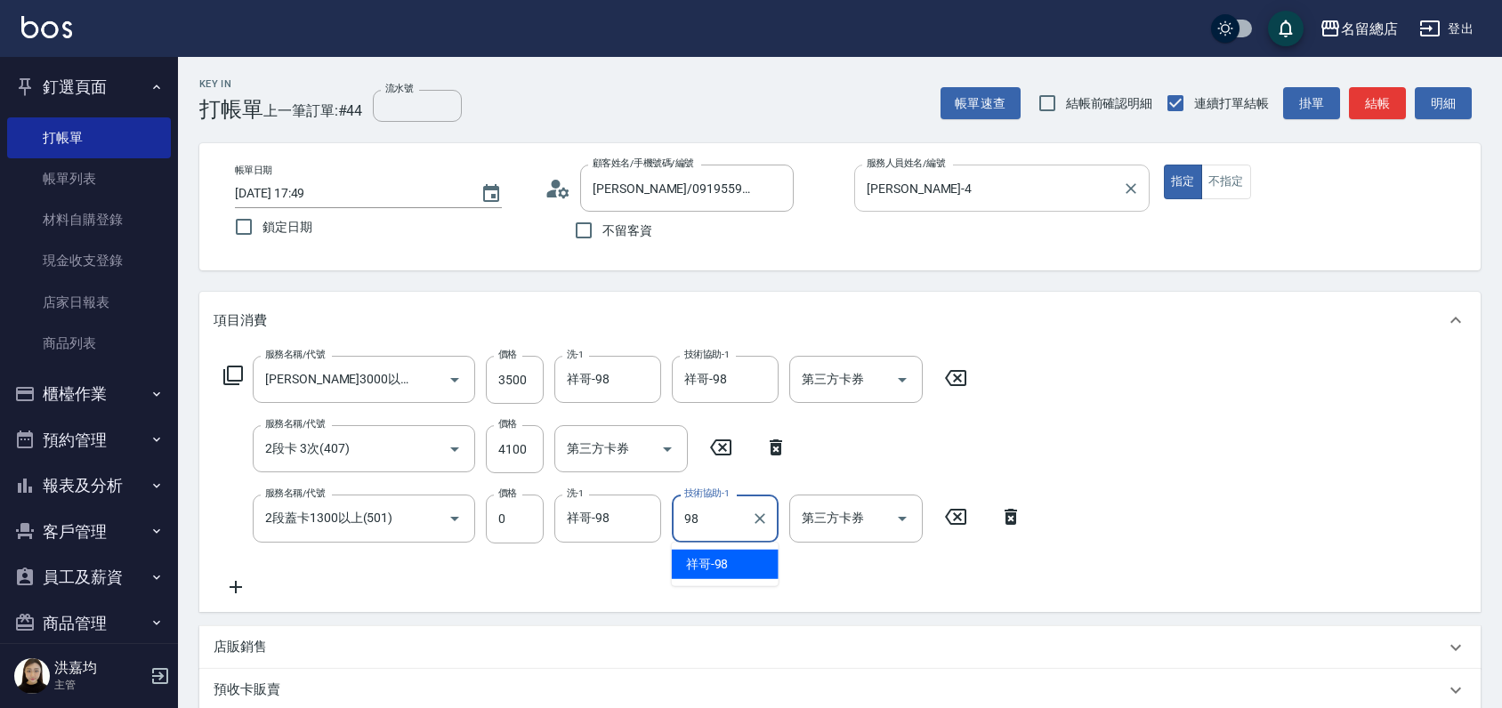
type input "祥哥-98"
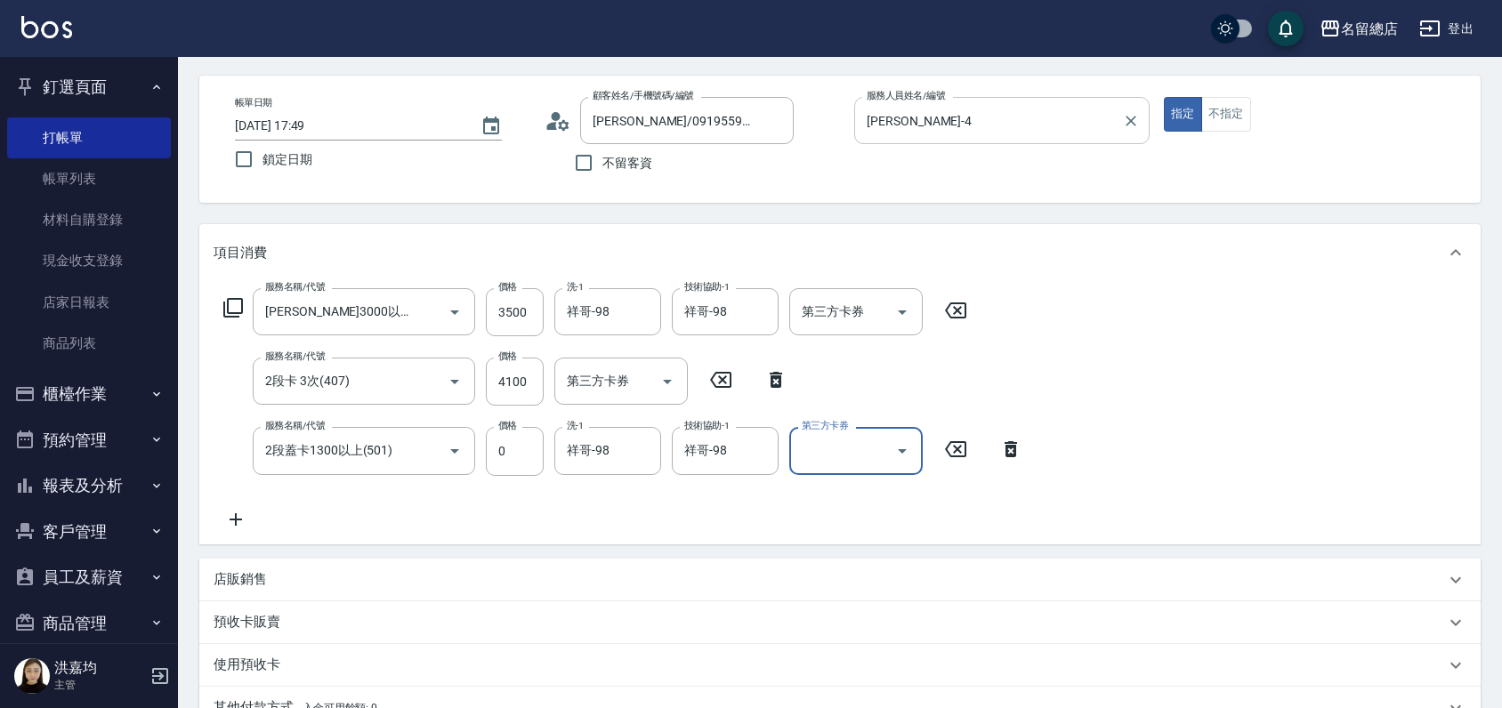
scroll to position [99, 0]
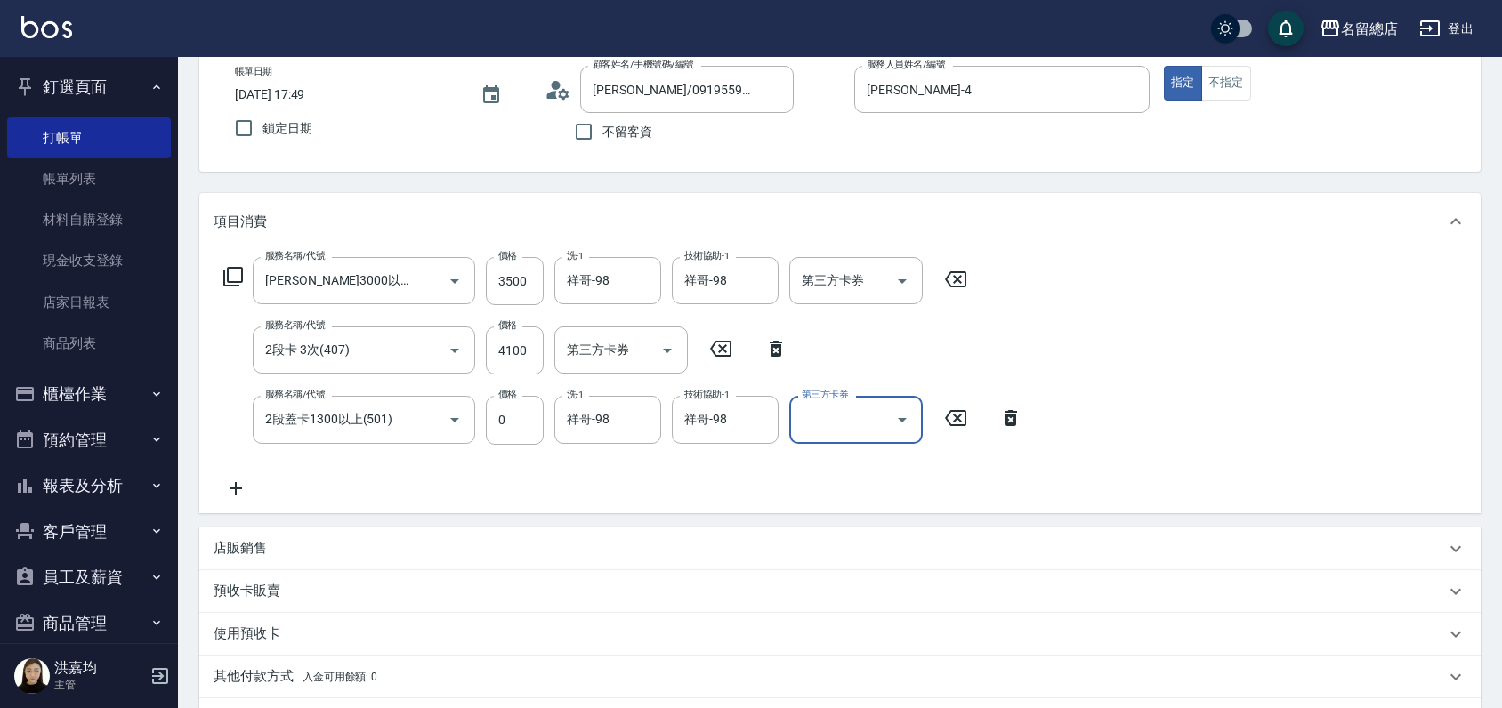
click at [770, 349] on icon at bounding box center [776, 348] width 44 height 21
type input "2段蓋卡1300以上(501)"
type input "0"
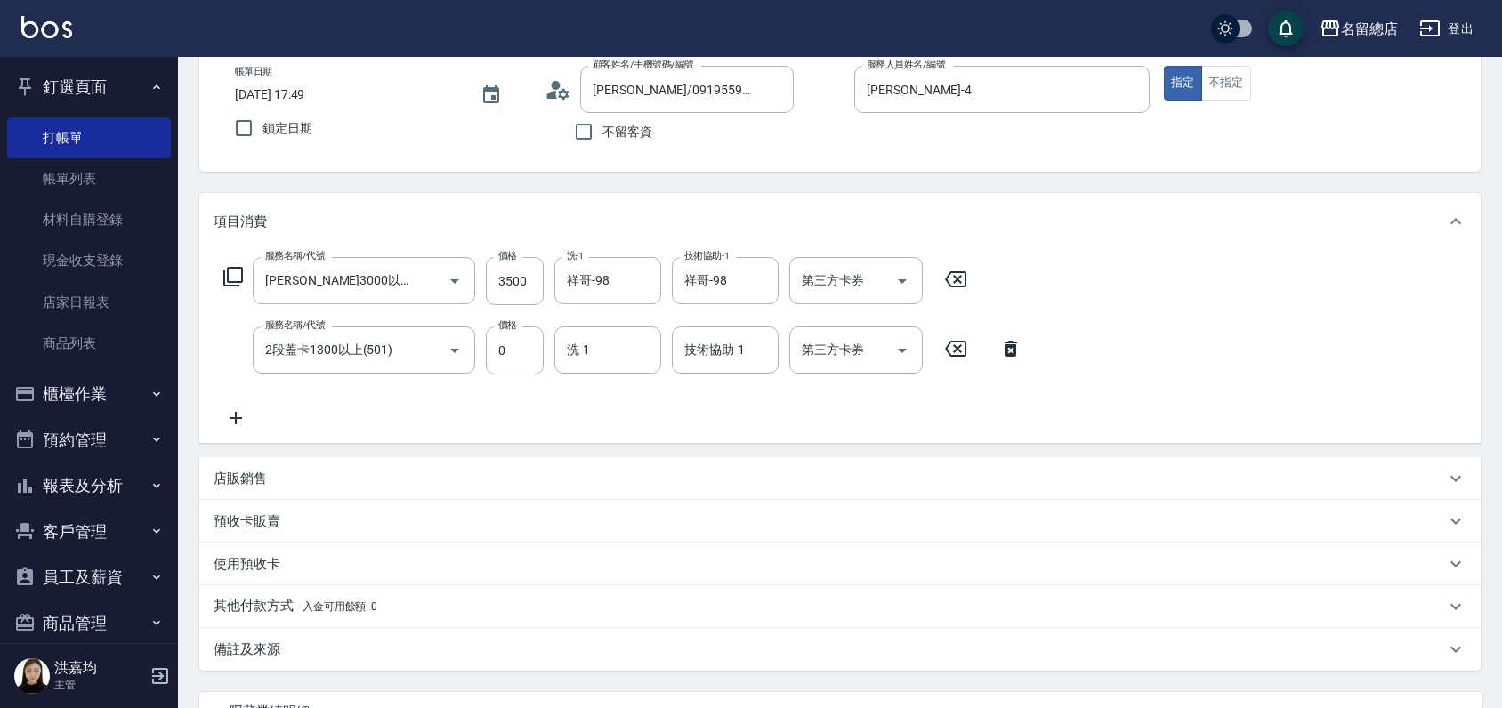
click at [260, 512] on div "預收卡販賣" at bounding box center [839, 521] width 1281 height 43
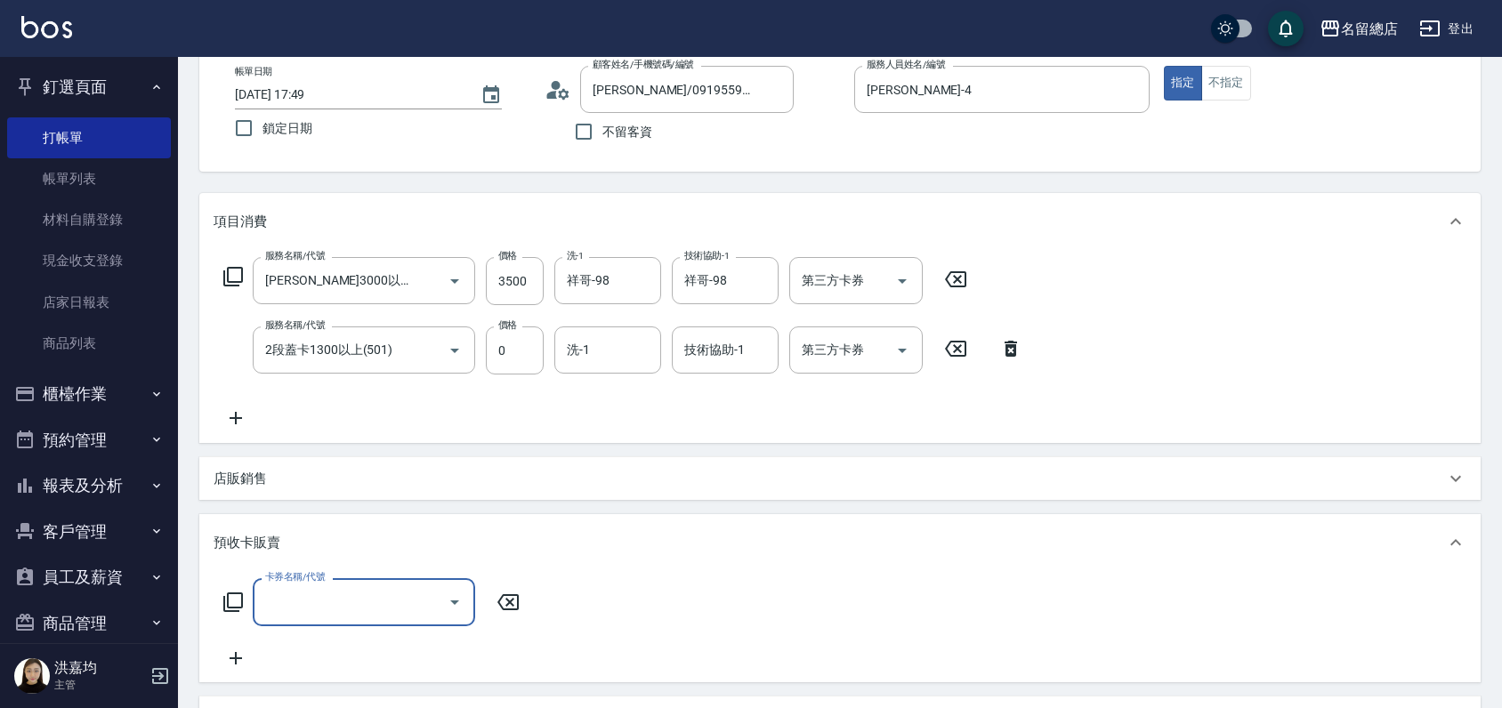
scroll to position [0, 0]
click at [300, 591] on input "卡券名稱/代號" at bounding box center [351, 601] width 180 height 31
type input "二段自備卡(407)"
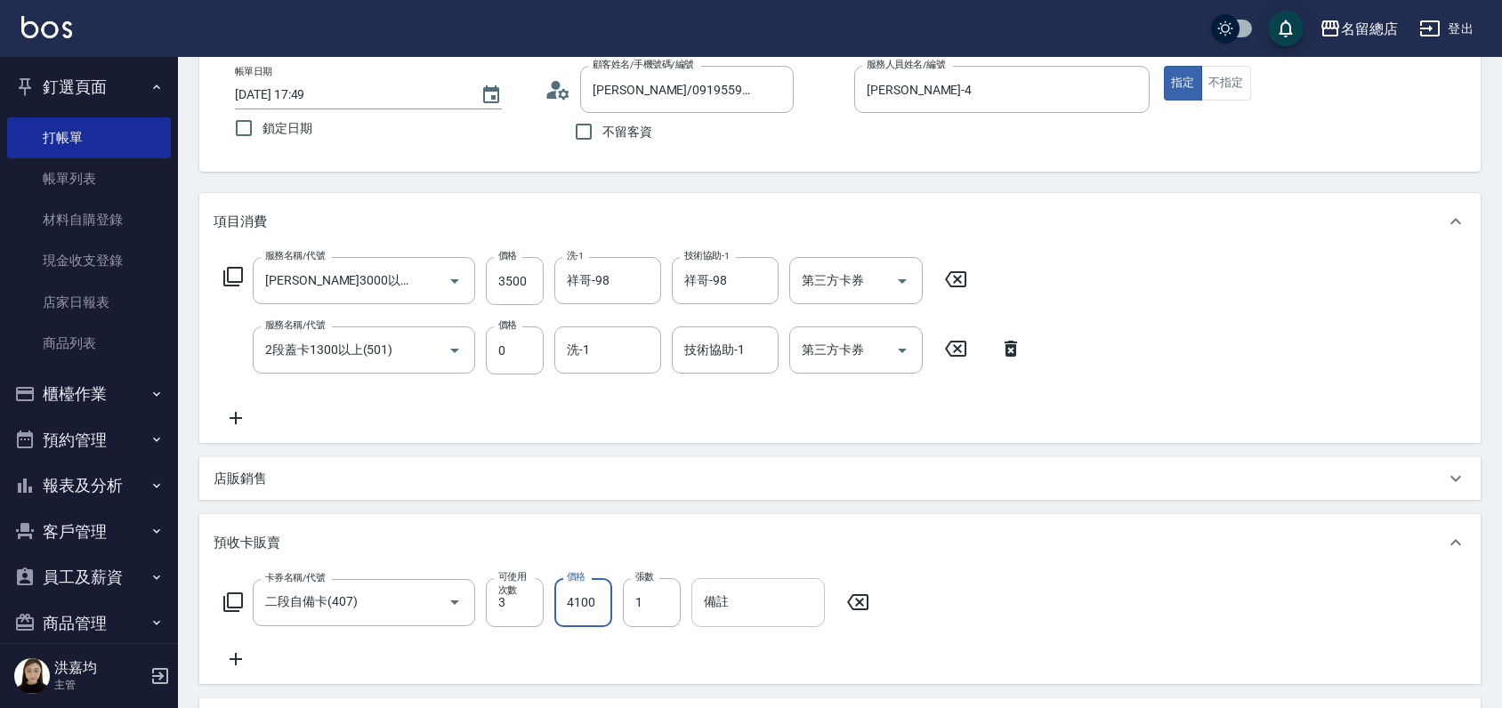
type input "4100"
click at [743, 592] on input "備註" at bounding box center [757, 602] width 133 height 48
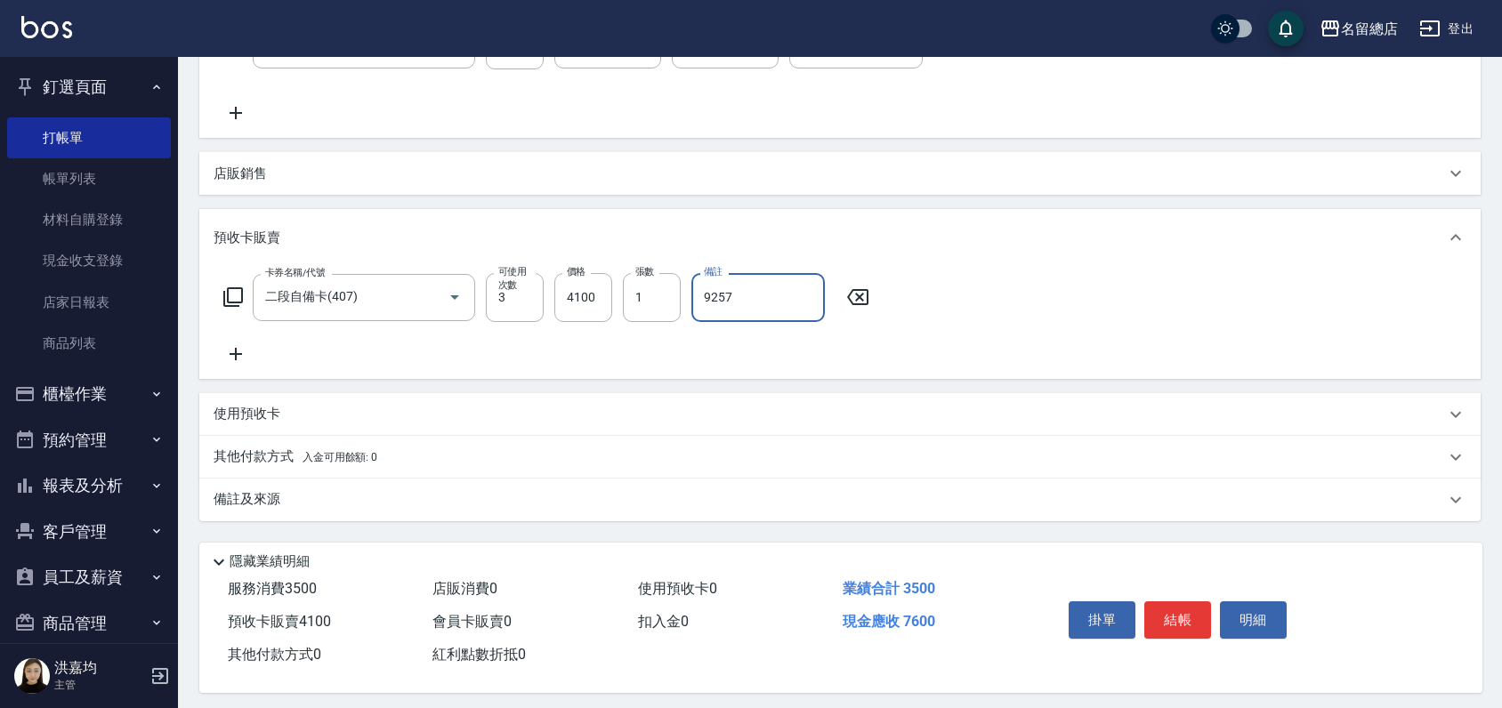
scroll to position [416, 0]
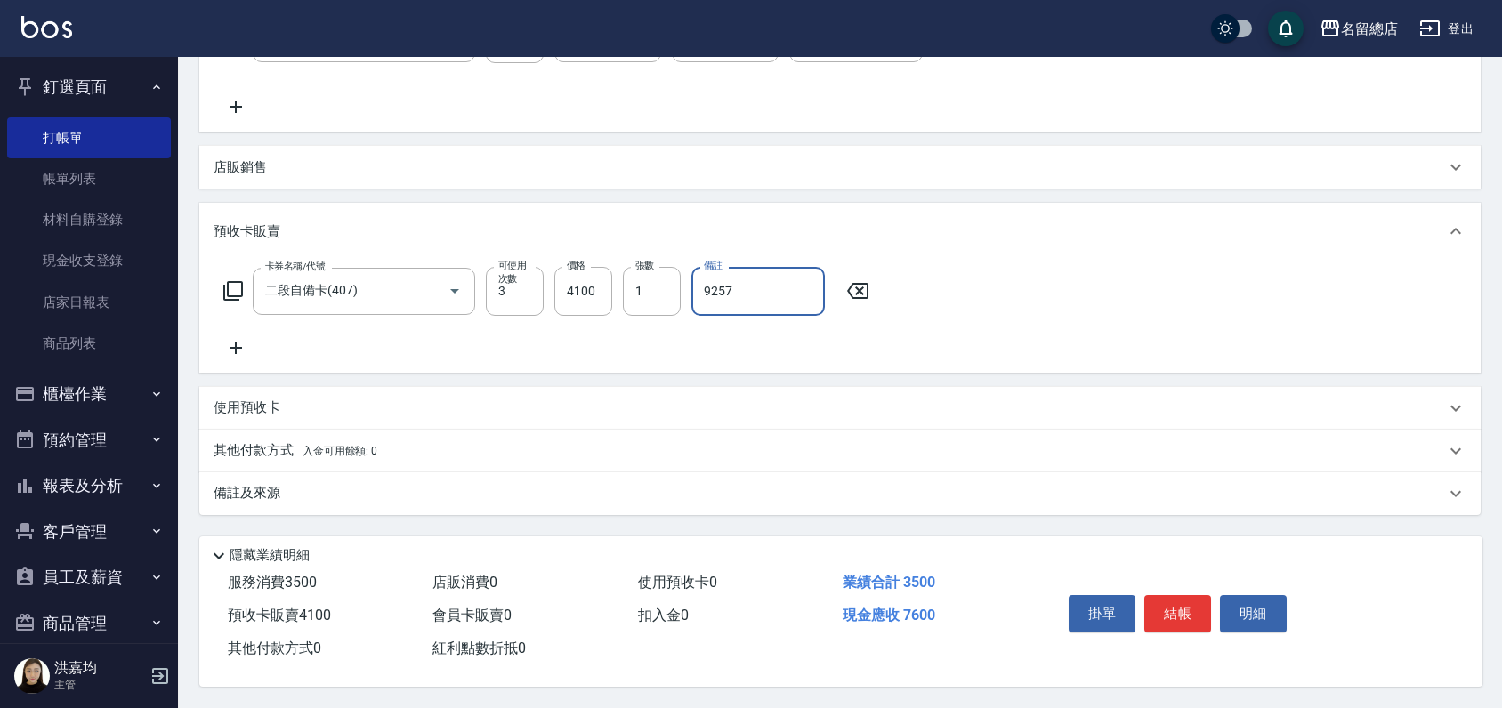
type input "9257"
click at [246, 441] on p "其他付款方式 入金可用餘額: 0" at bounding box center [296, 451] width 164 height 20
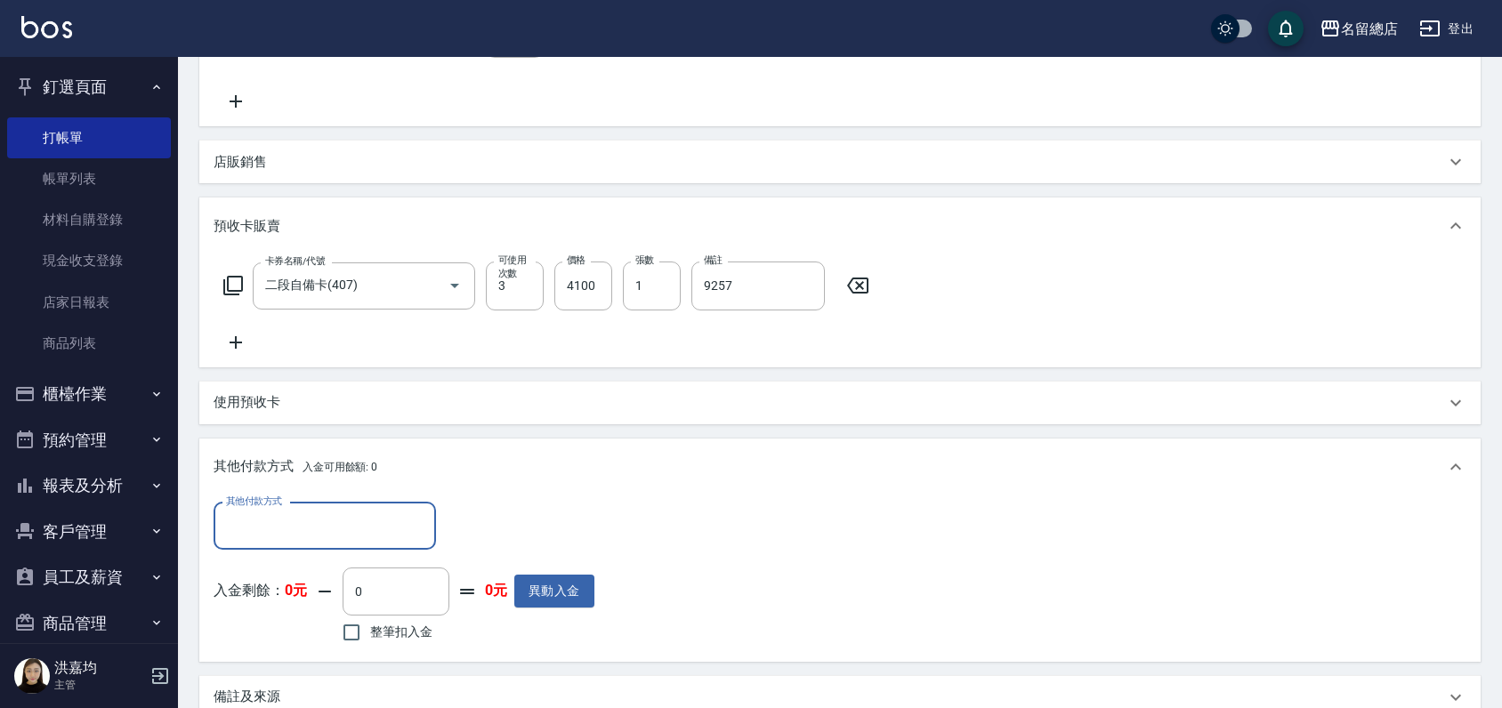
scroll to position [0, 0]
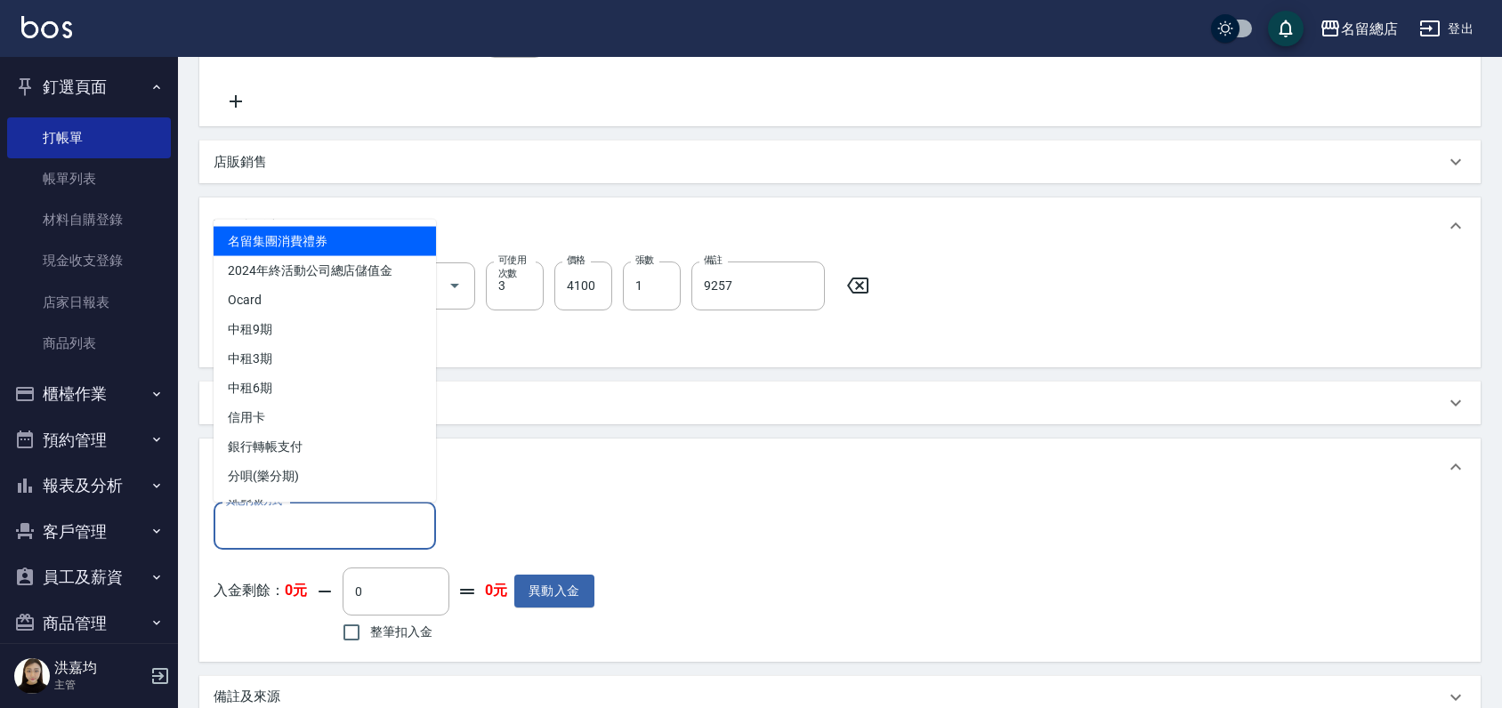
click at [271, 517] on input "其他付款方式" at bounding box center [325, 526] width 206 height 31
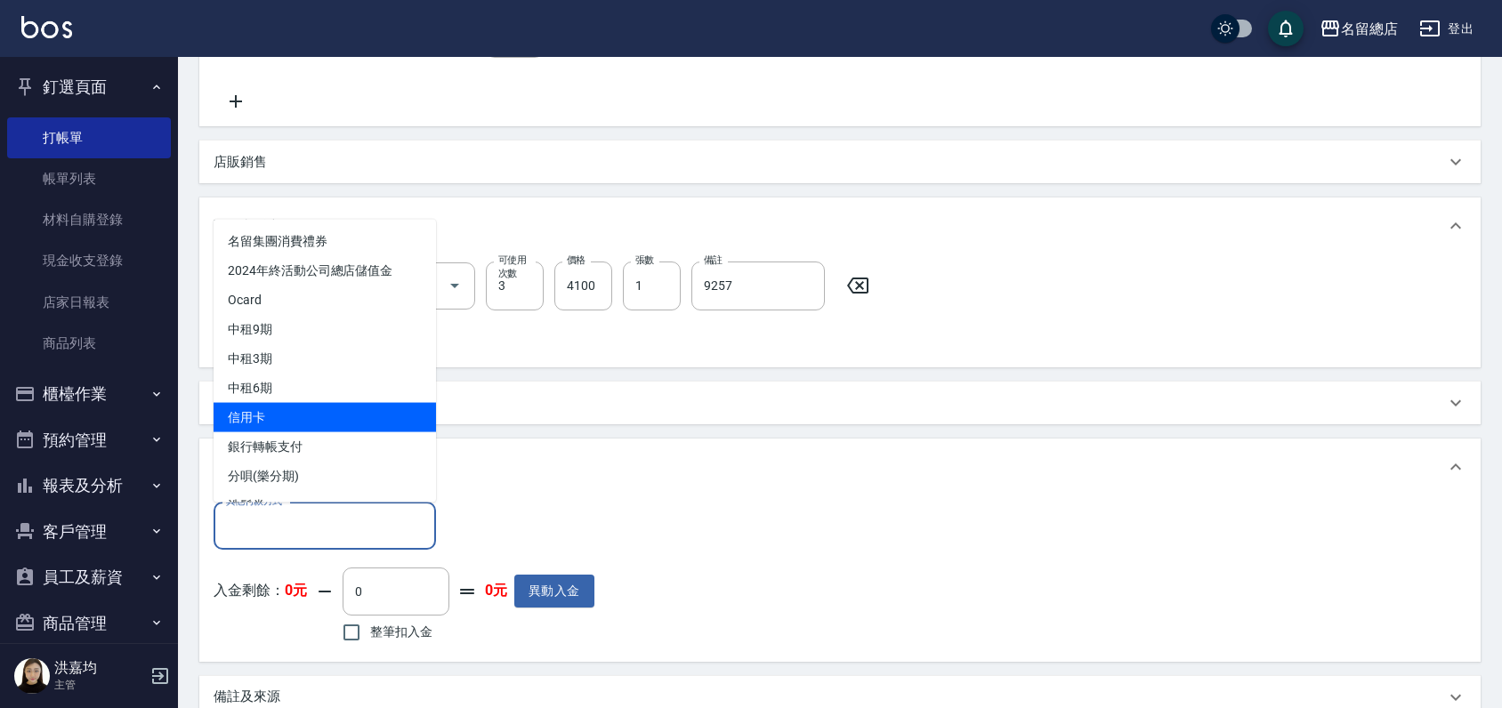
click at [291, 413] on span "信用卡" at bounding box center [325, 416] width 222 height 29
type input "信用卡"
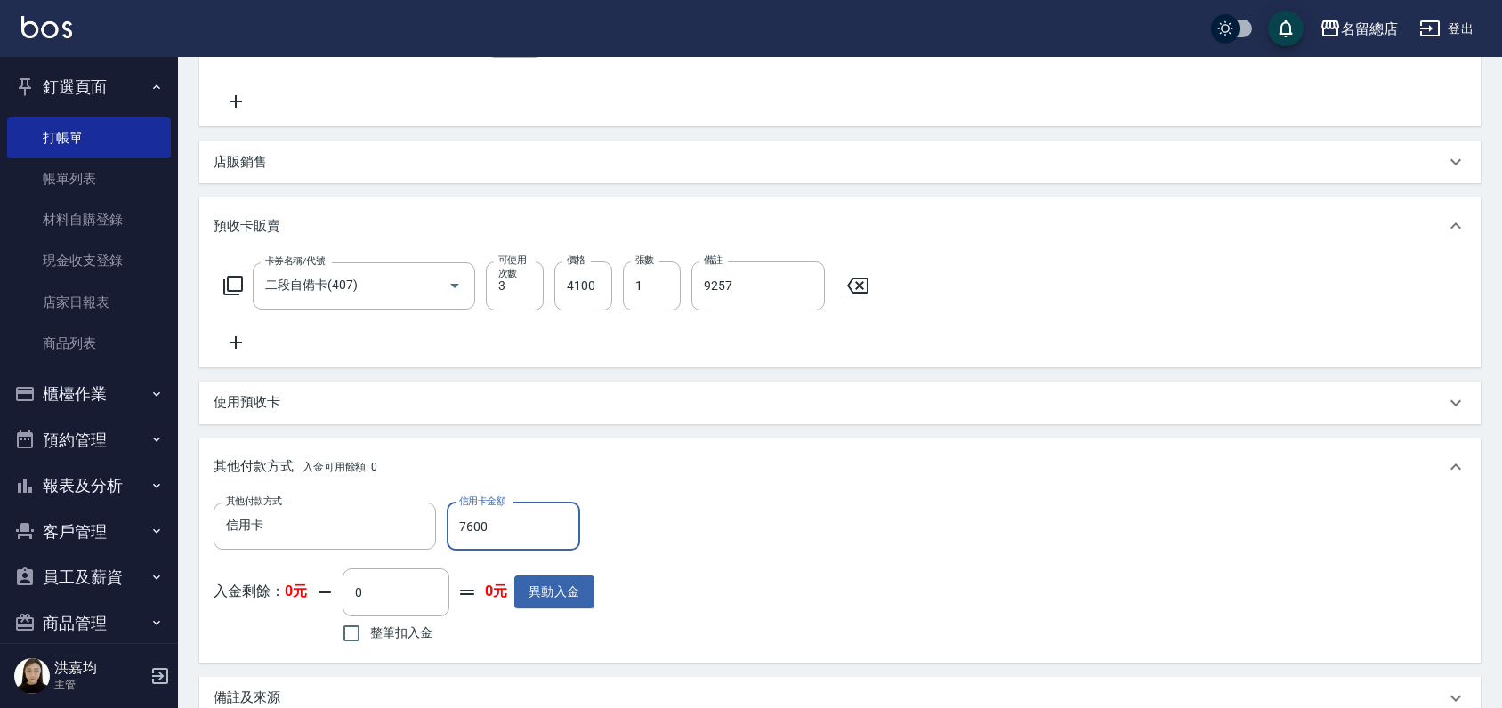
type input "7600"
click at [781, 403] on div "使用預收卡" at bounding box center [830, 402] width 1232 height 19
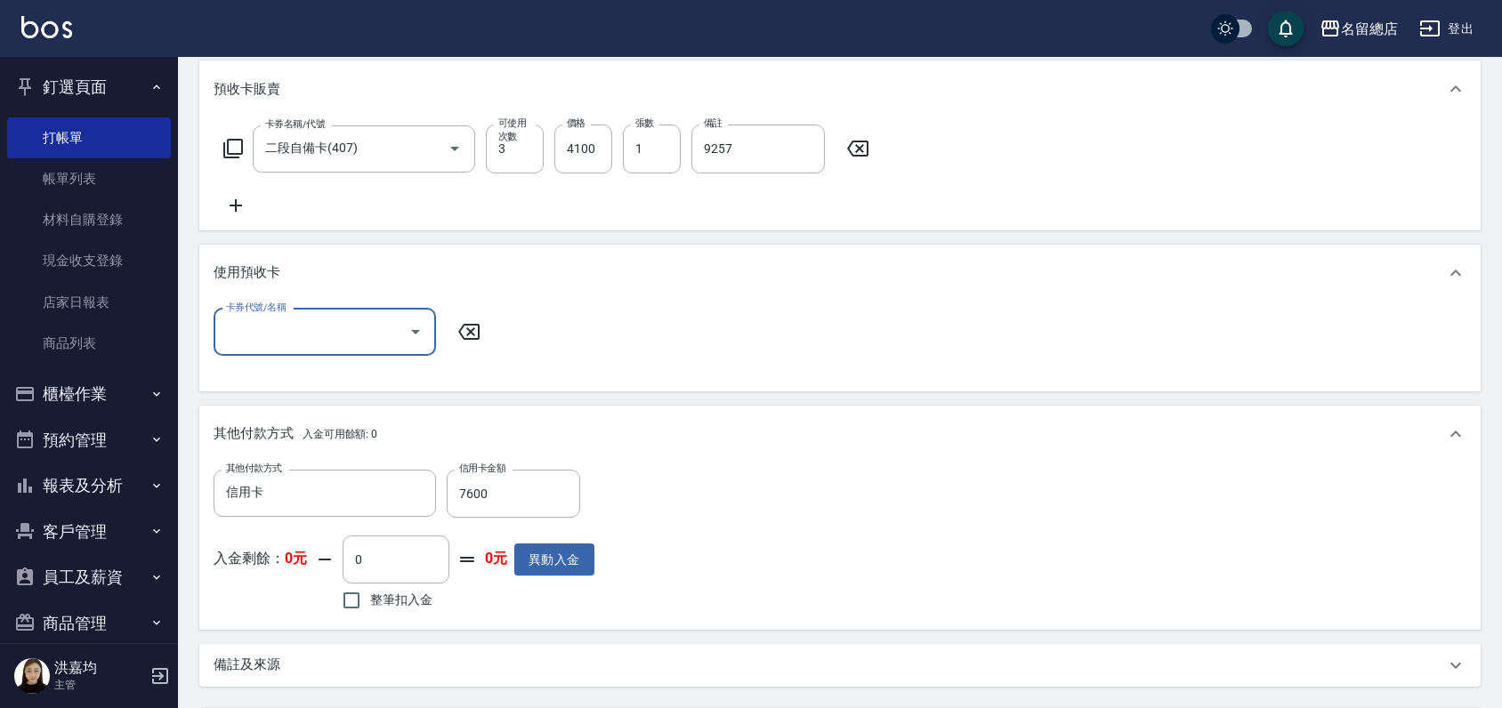
scroll to position [730, 0]
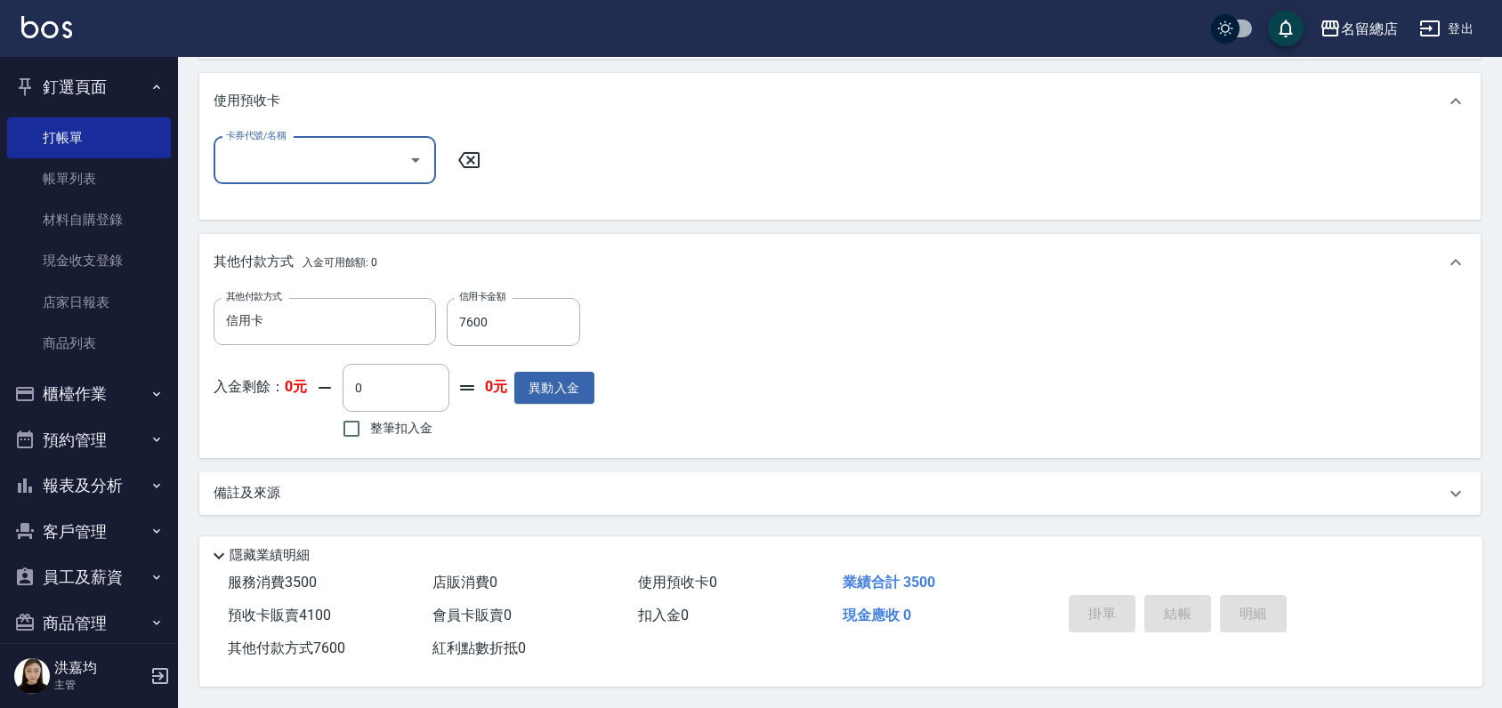
type input "2025/09/22 17:50"
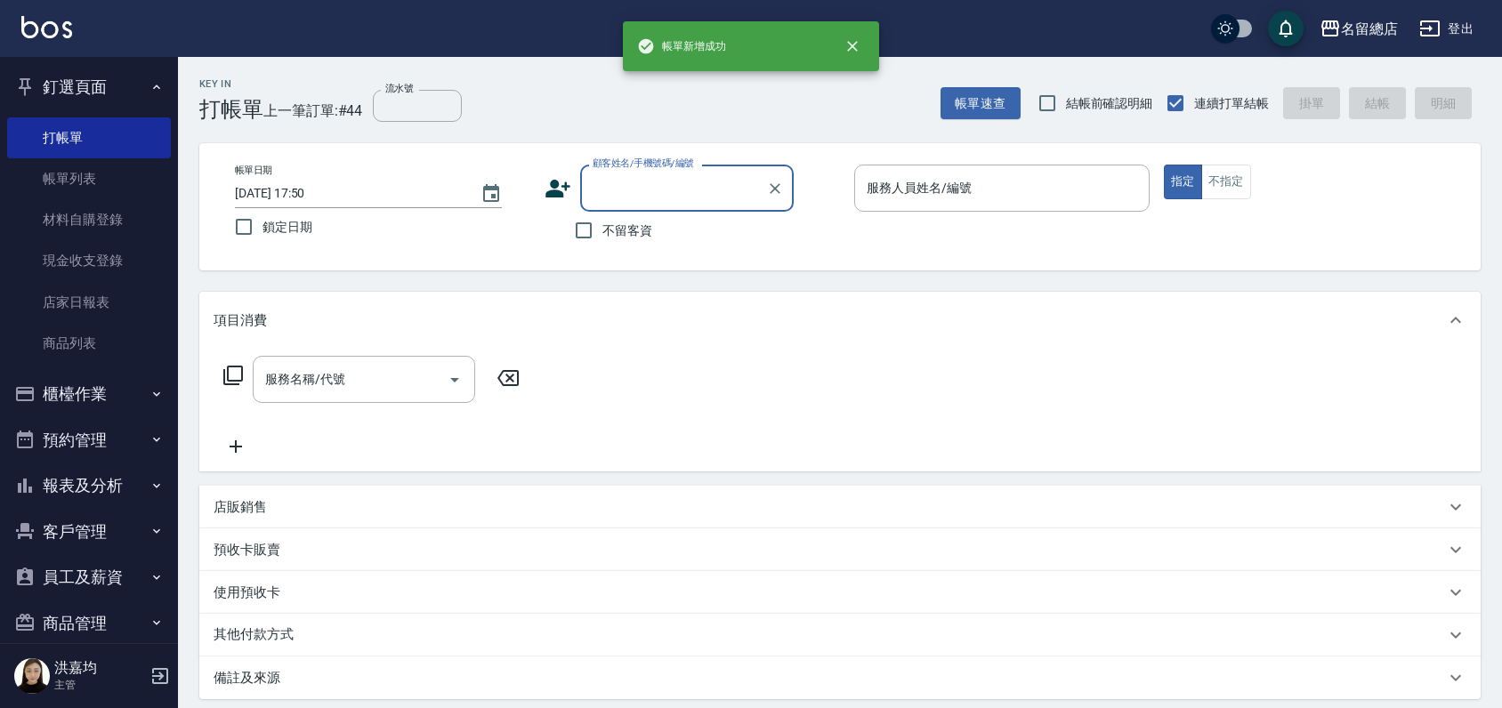
scroll to position [0, 0]
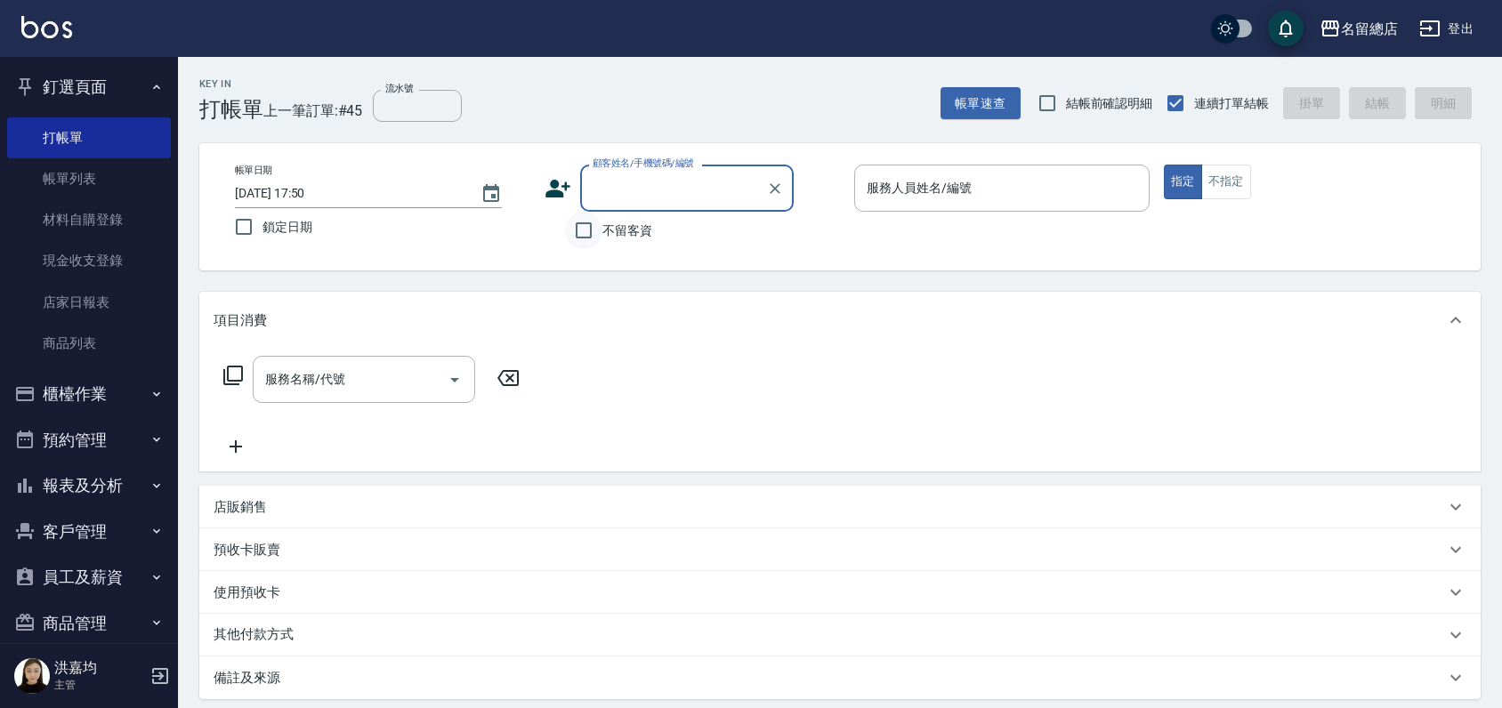
click at [582, 222] on input "不留客資" at bounding box center [583, 230] width 37 height 37
checkbox input "true"
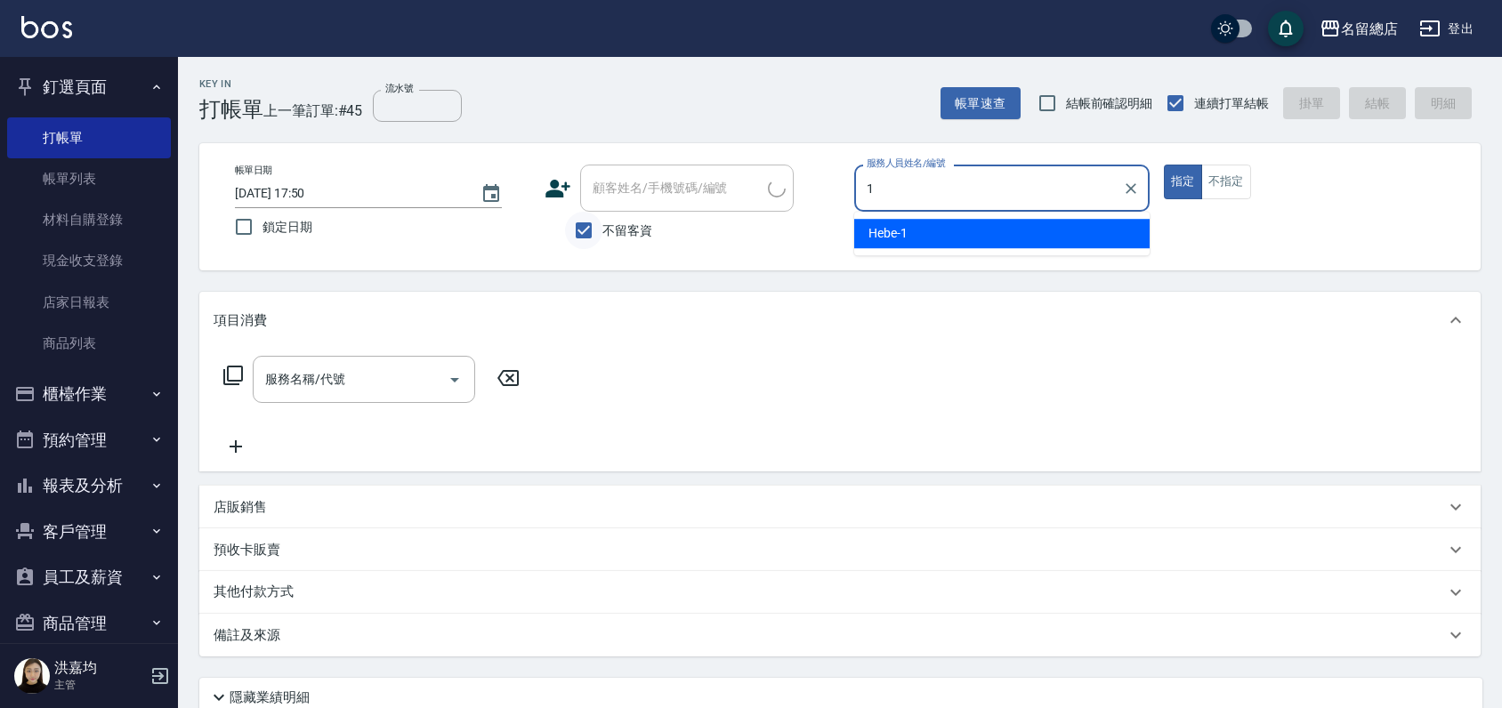
type input "Hebe-1"
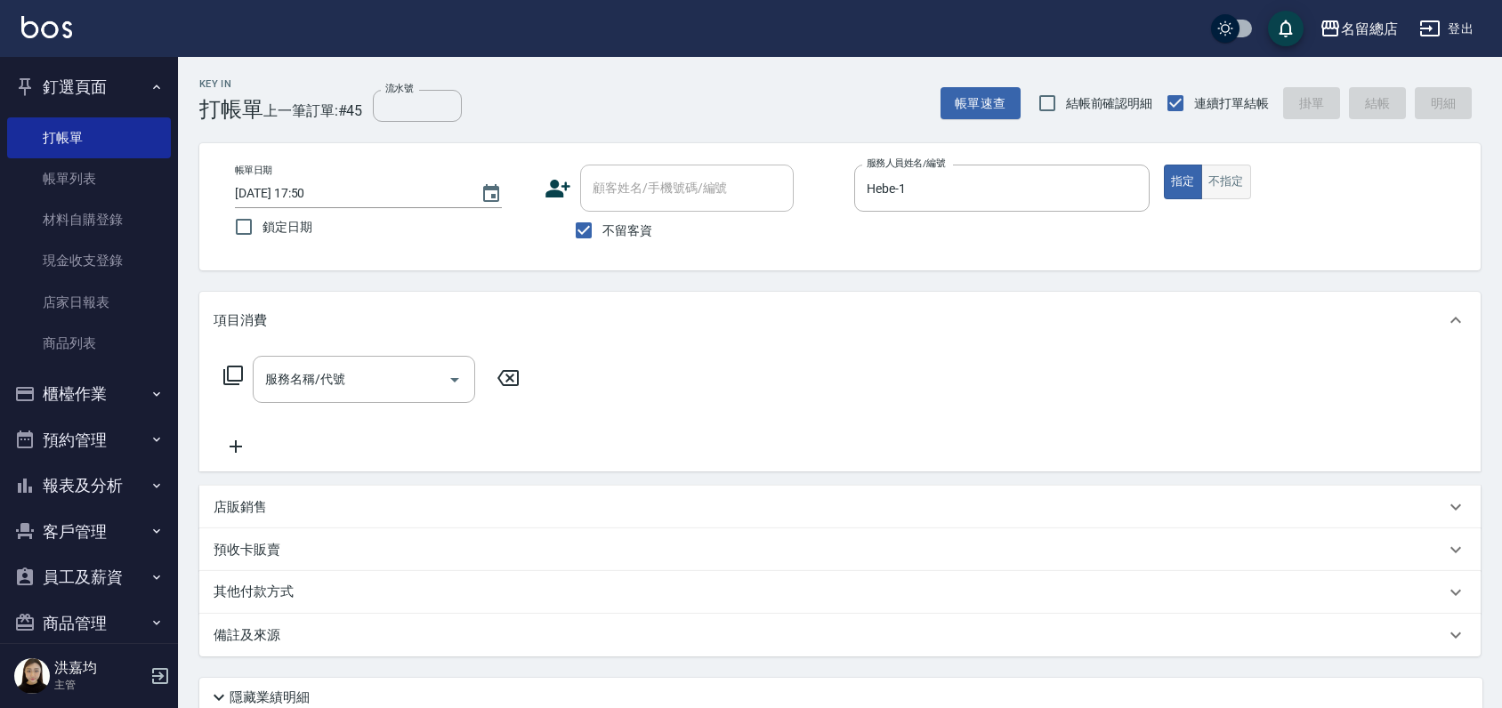
click at [1225, 183] on button "不指定" at bounding box center [1226, 182] width 50 height 35
type button "false"
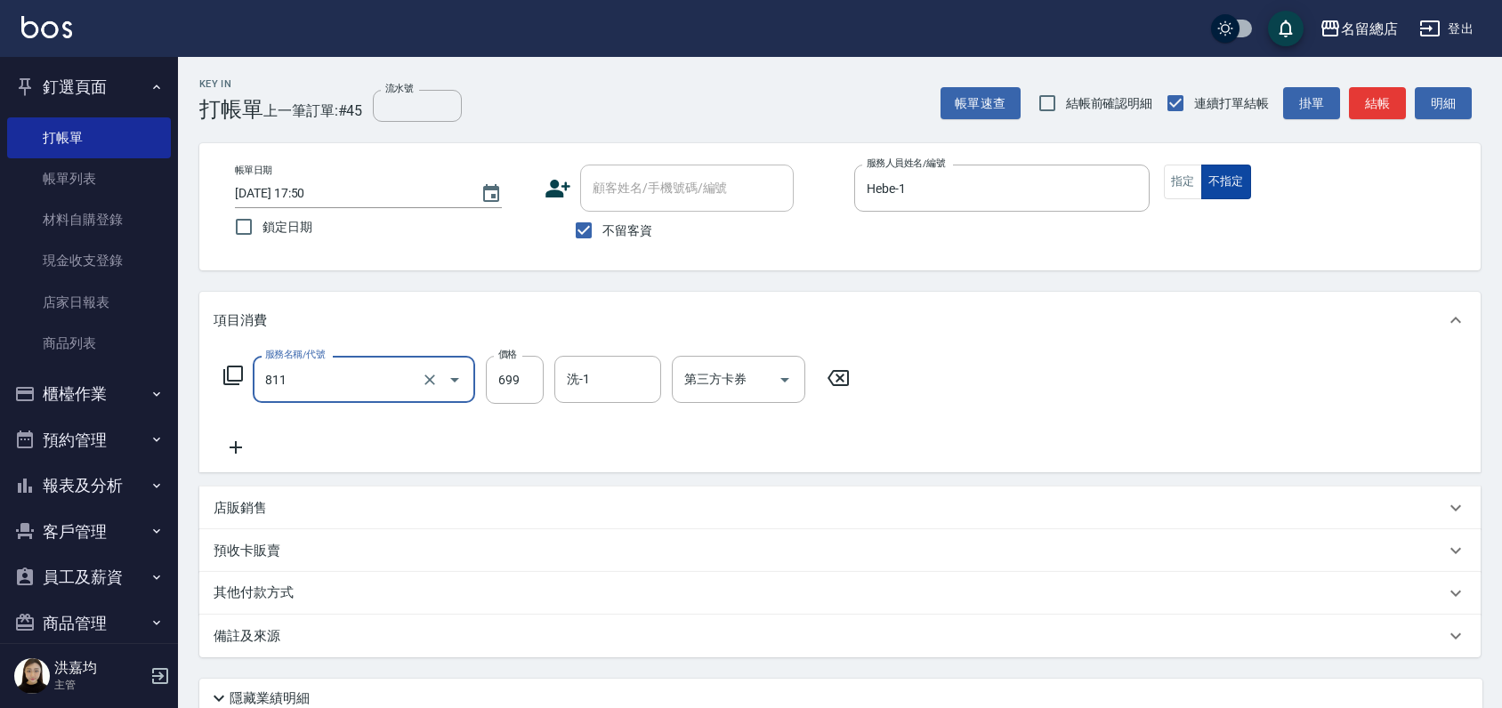
type input "洗+剪(811)"
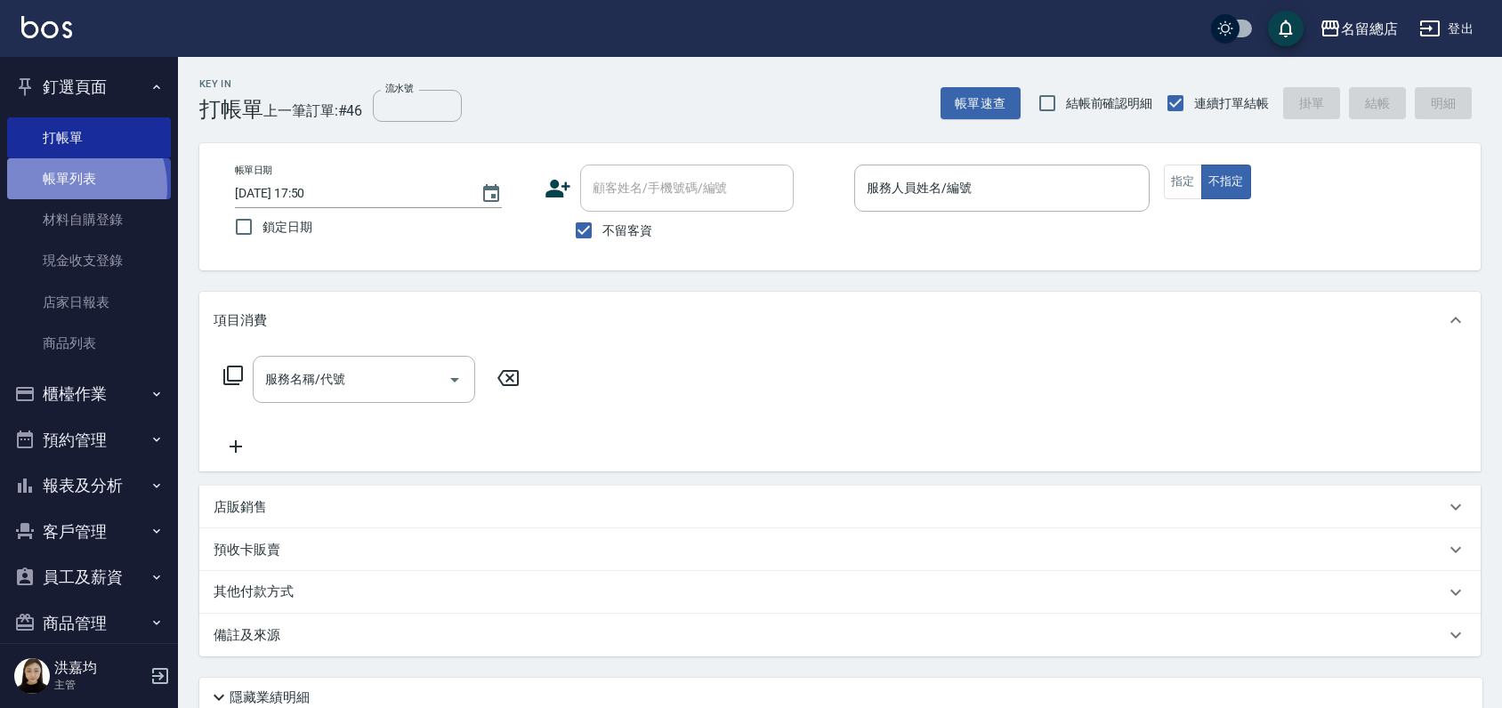
click at [71, 188] on link "帳單列表" at bounding box center [89, 178] width 164 height 41
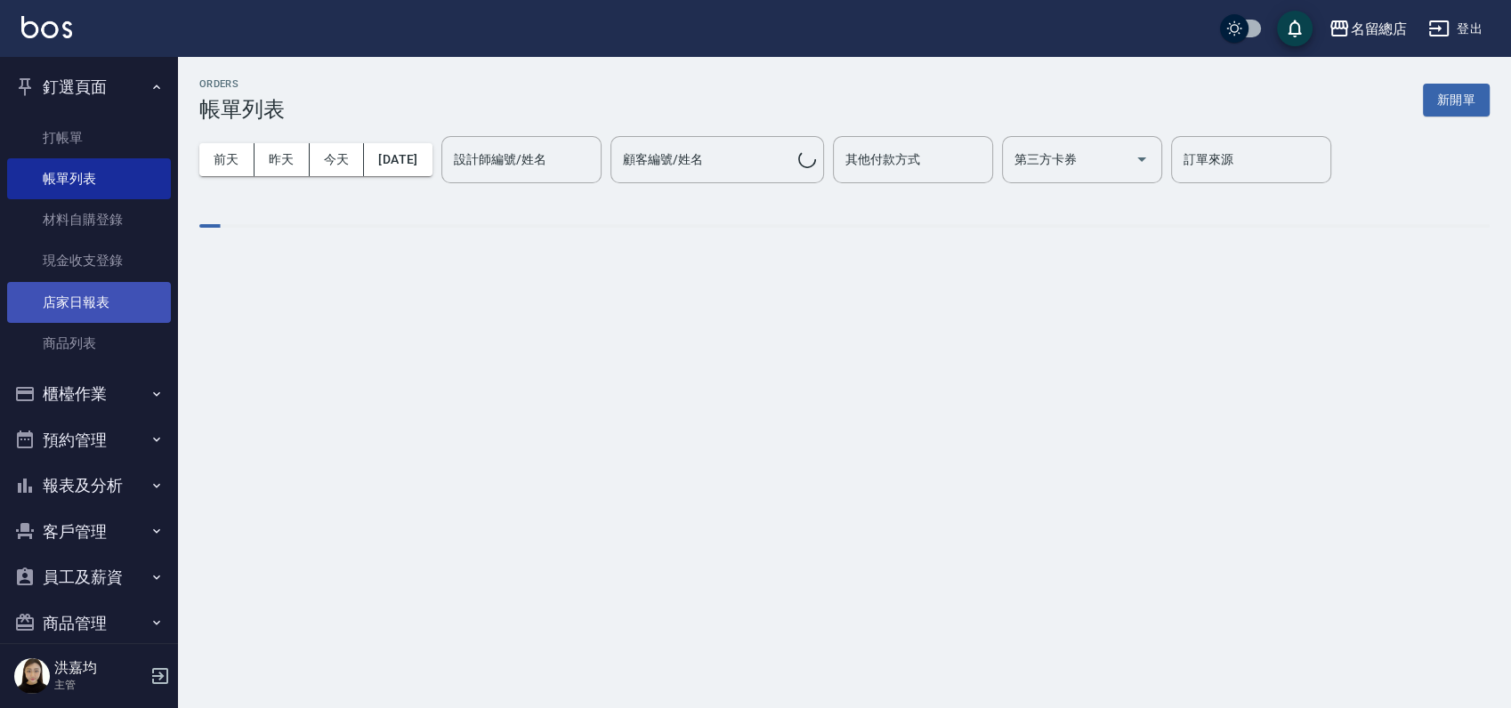
click at [99, 298] on link "店家日報表" at bounding box center [89, 302] width 164 height 41
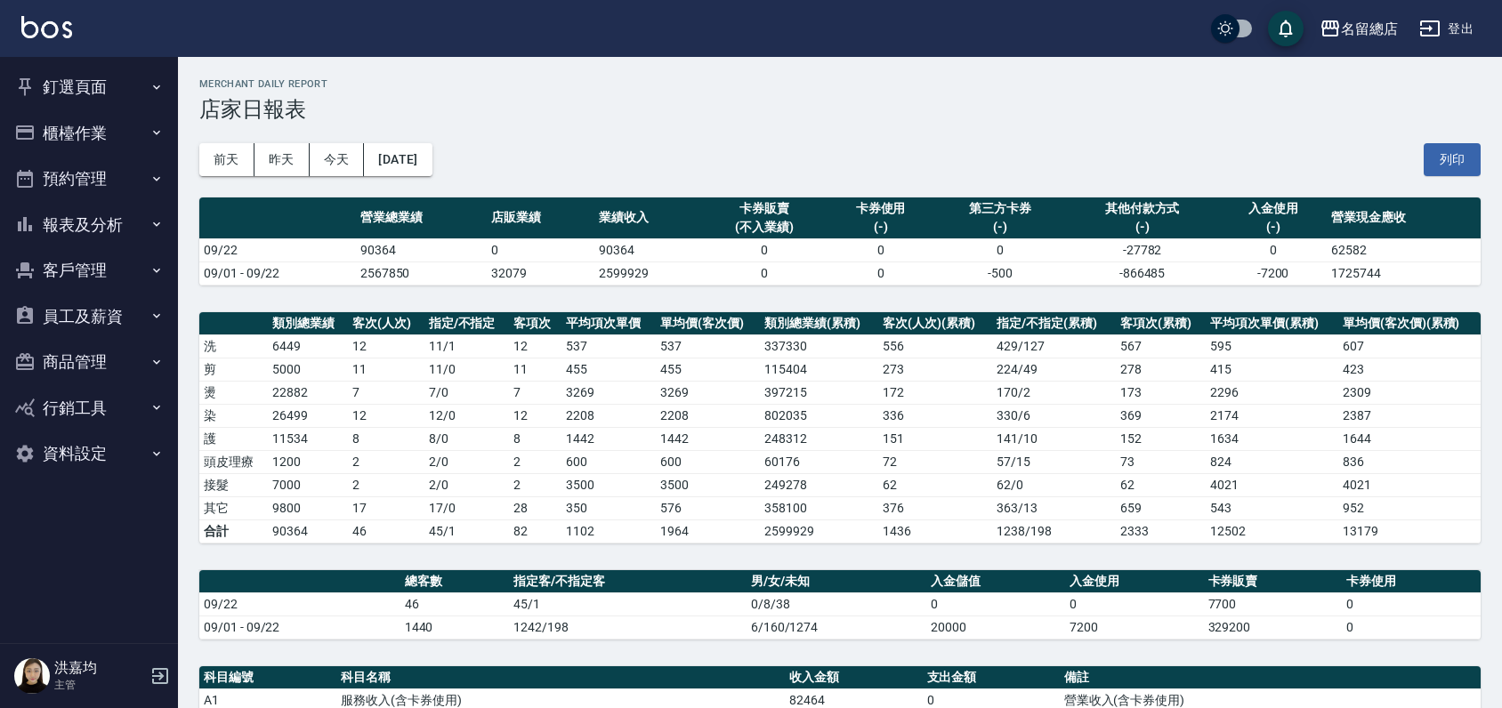
click at [62, 83] on button "釘選頁面" at bounding box center [89, 87] width 164 height 46
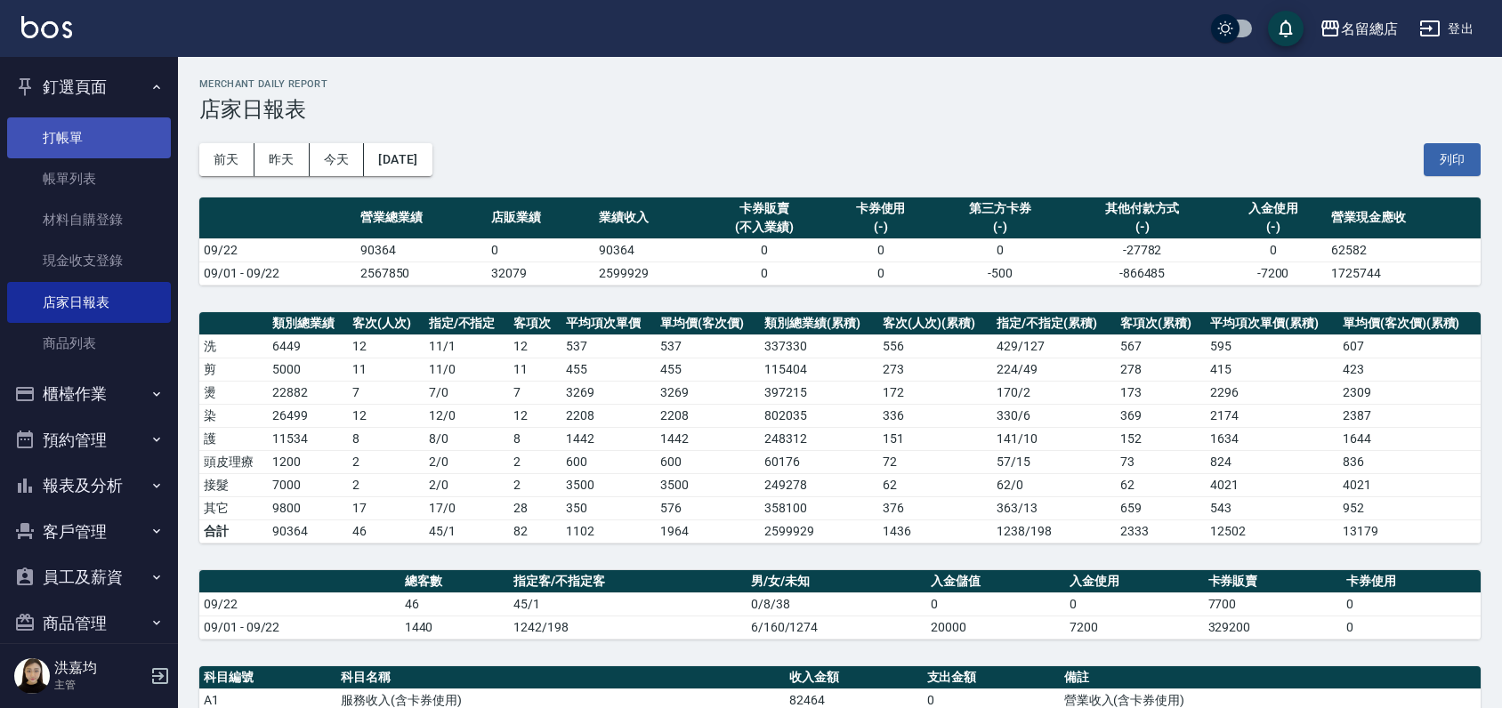
click at [93, 141] on link "打帳單" at bounding box center [89, 137] width 164 height 41
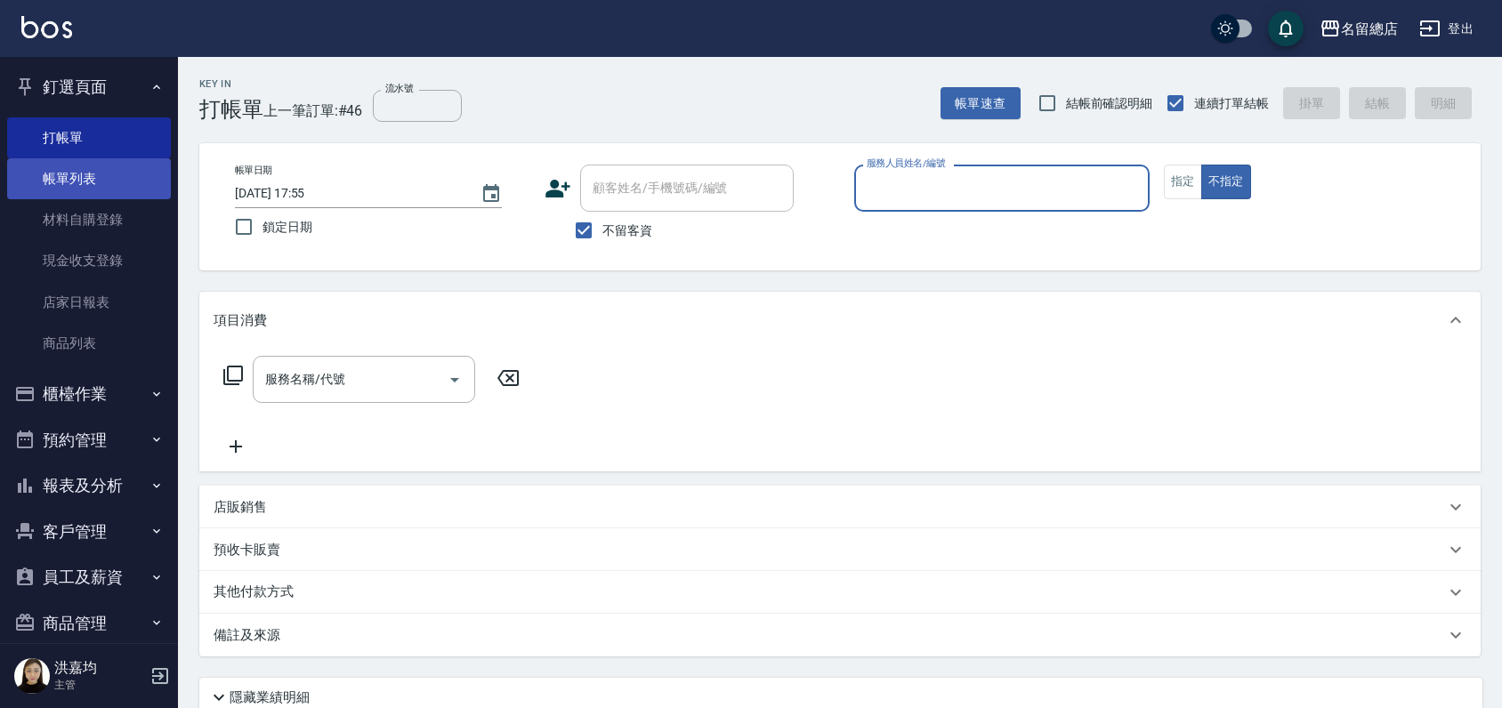
click at [95, 177] on link "帳單列表" at bounding box center [89, 178] width 164 height 41
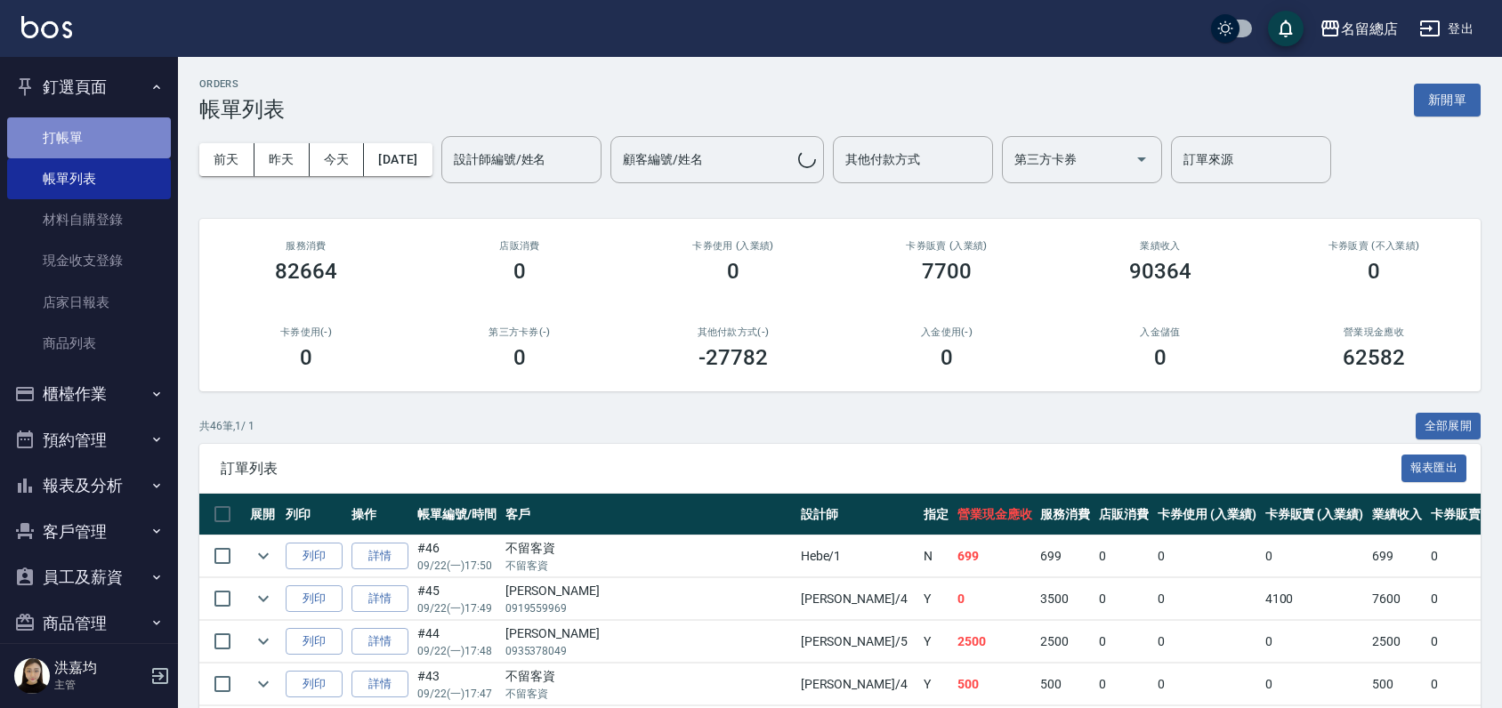
click at [96, 145] on link "打帳單" at bounding box center [89, 137] width 164 height 41
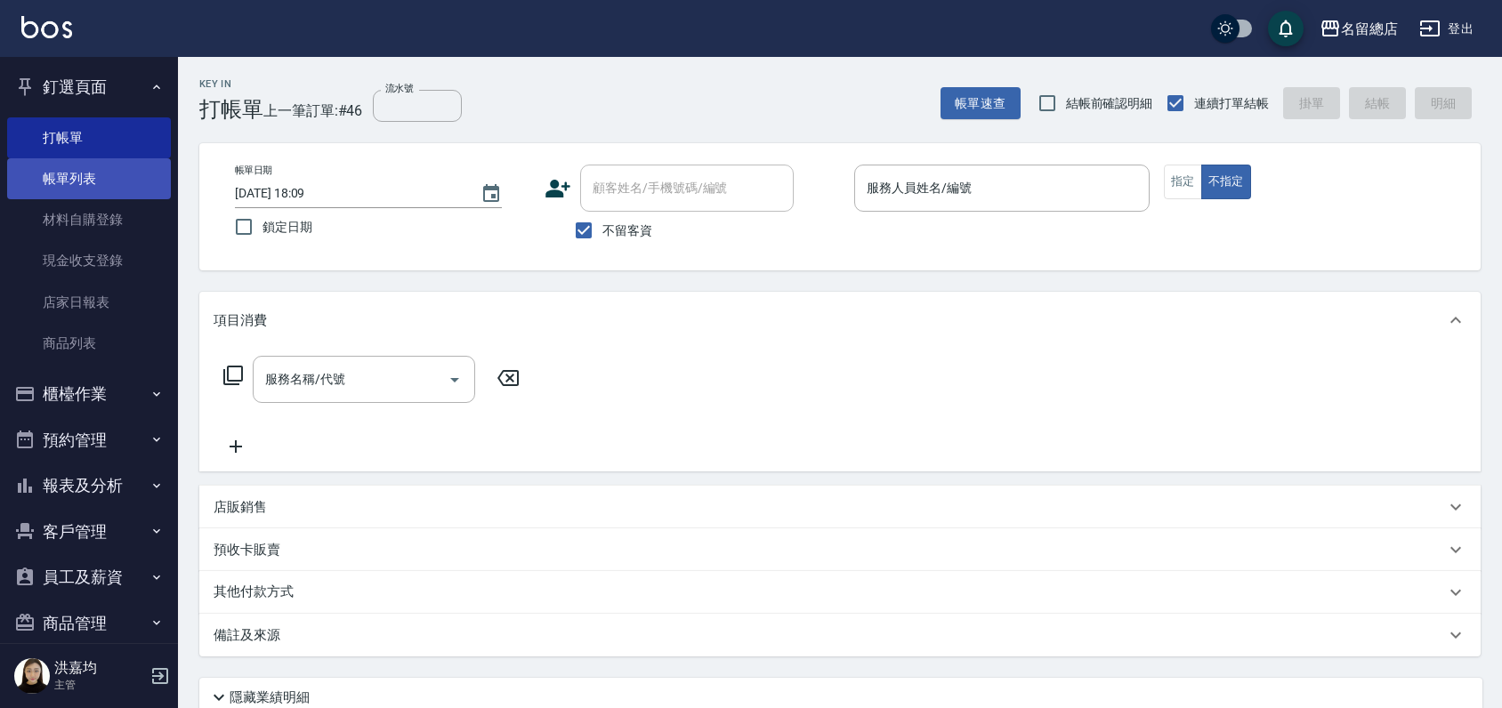
click at [74, 185] on link "帳單列表" at bounding box center [89, 178] width 164 height 41
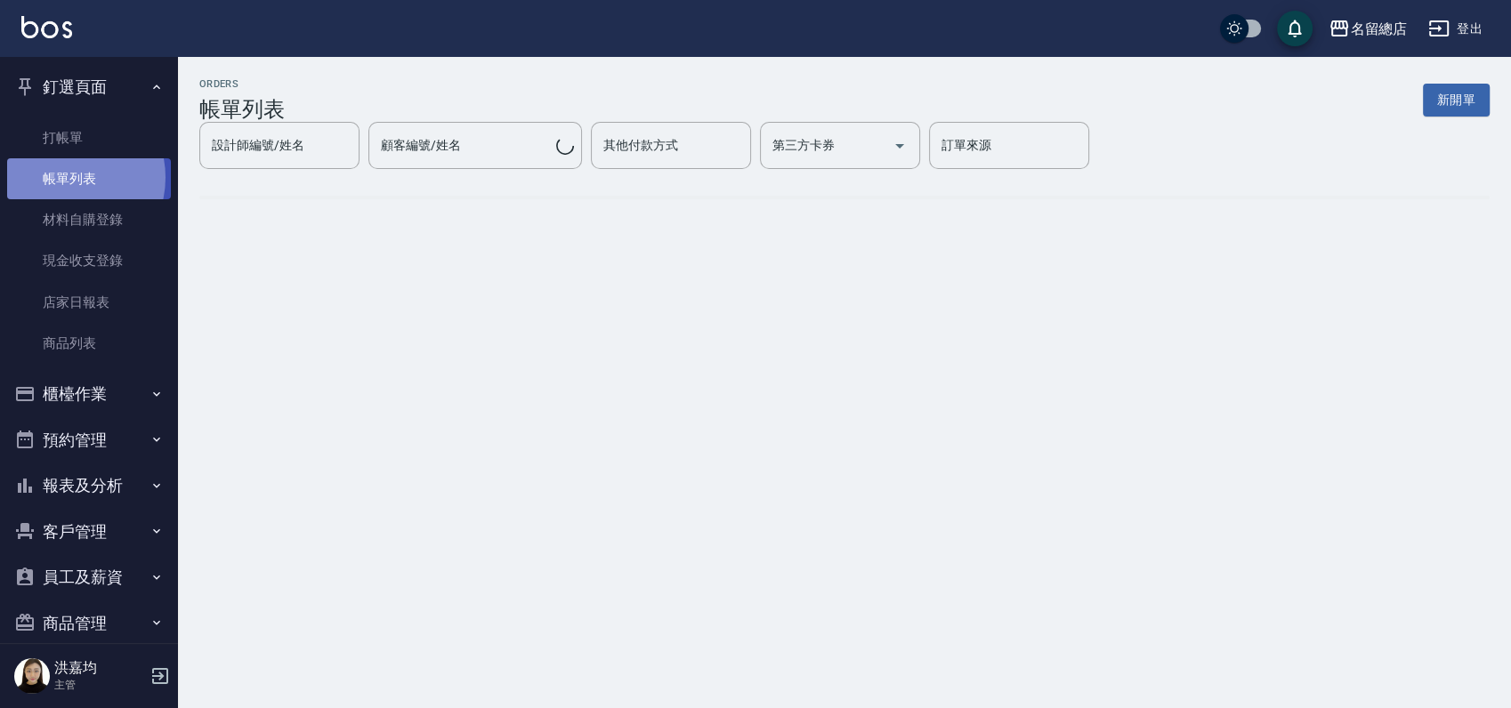
click at [62, 178] on link "帳單列表" at bounding box center [89, 178] width 164 height 41
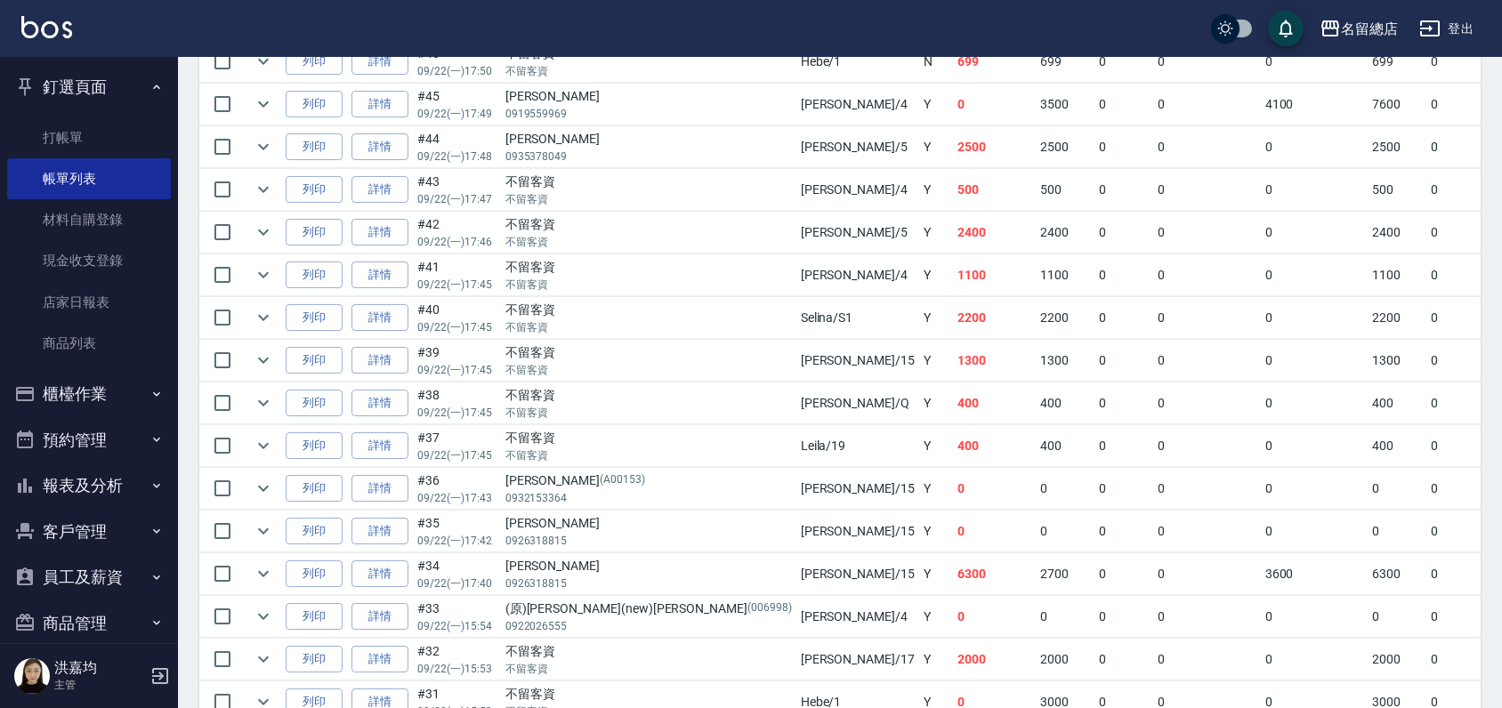
scroll to position [494, 0]
click at [392, 235] on link "詳情" at bounding box center [379, 234] width 57 height 28
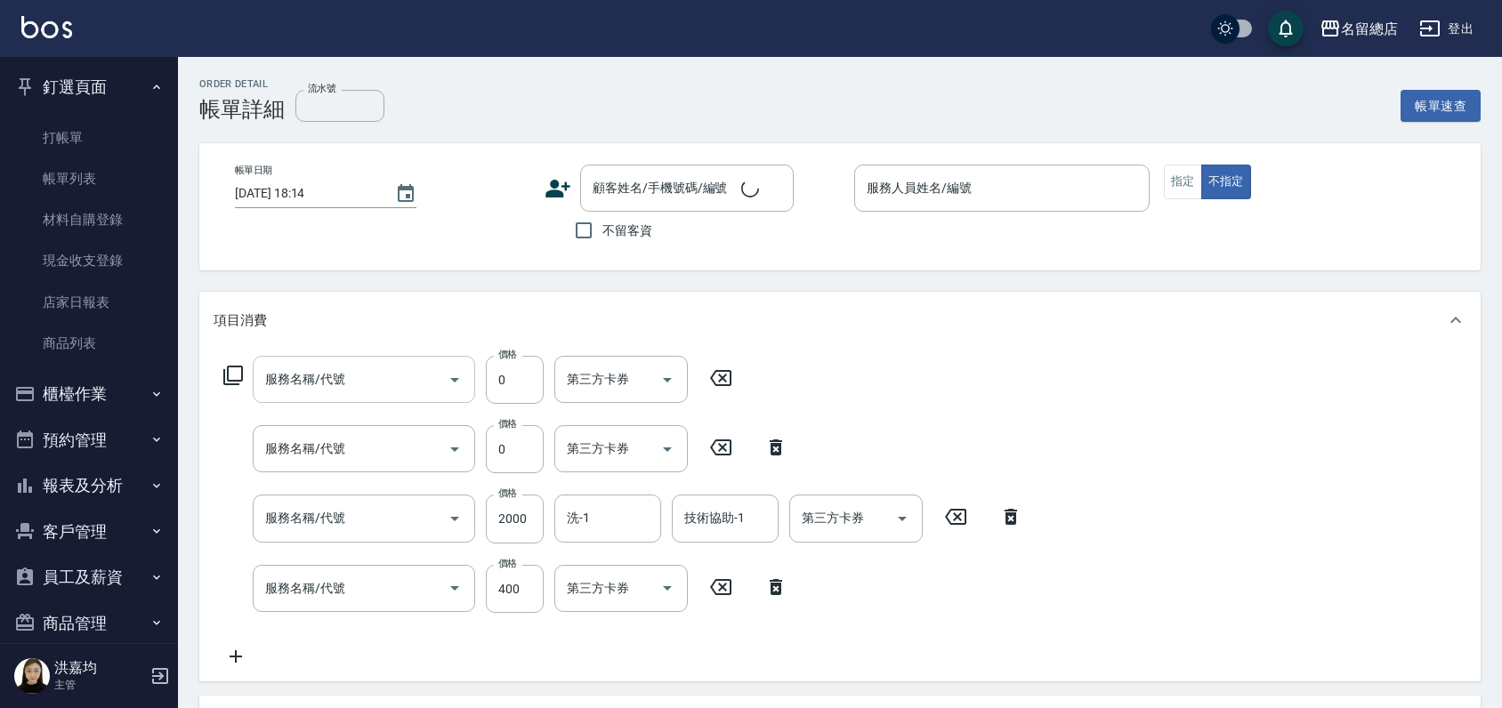
type input "[DATE] 17:46"
checkbox input "true"
type input "[PERSON_NAME]-5"
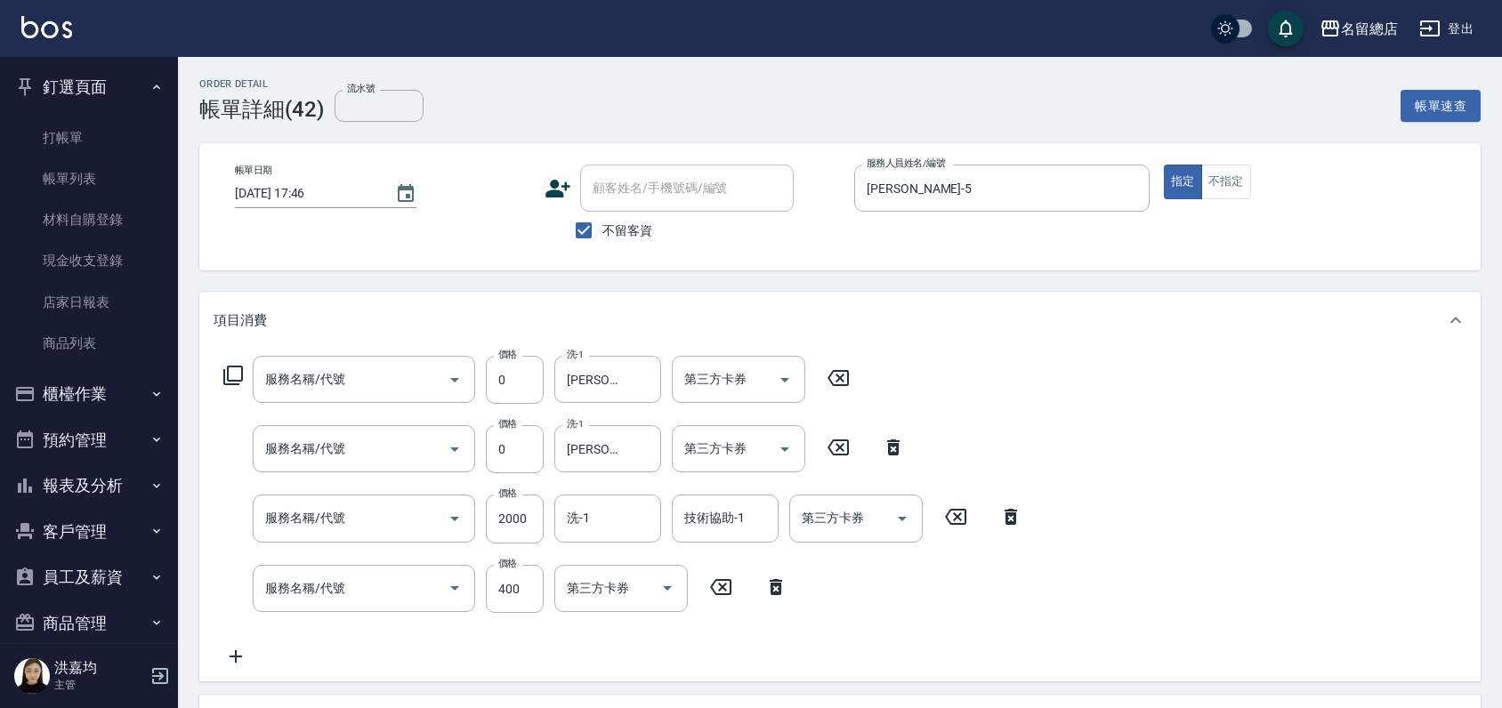
type input "洗髮(免費)(600)"
type input "黑耀光護髮(445)"
type input "剪髮(305)"
click at [368, 377] on input "洗髮(免費)(600)" at bounding box center [339, 379] width 157 height 31
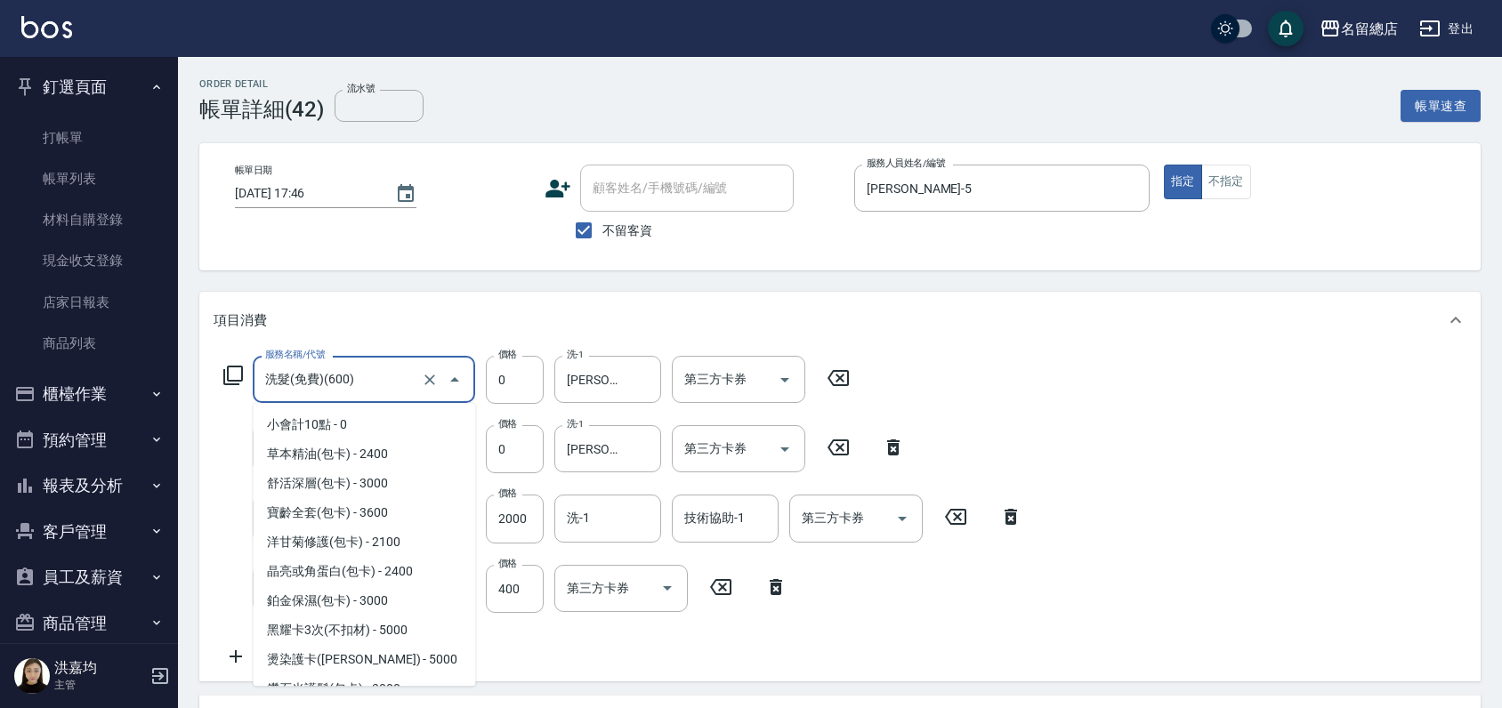
scroll to position [2278, 0]
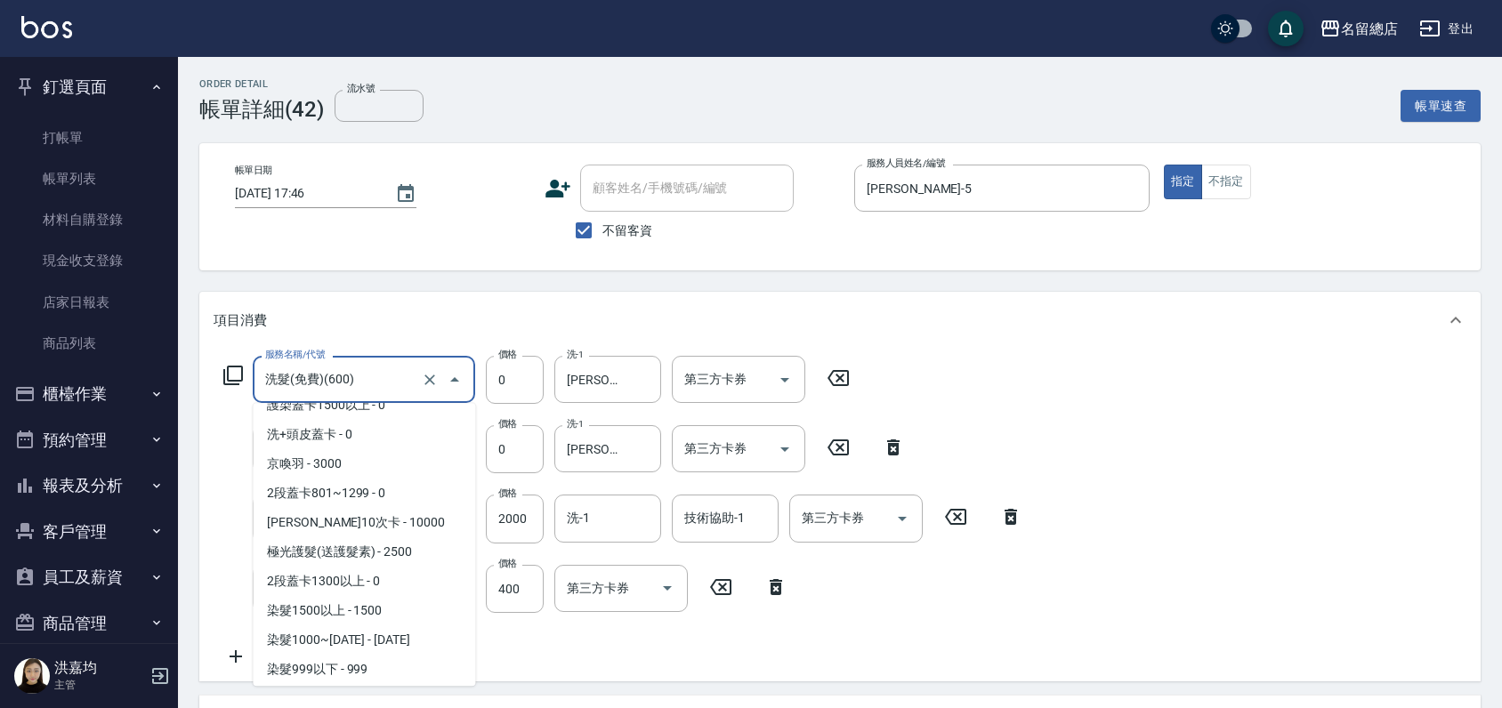
click at [380, 378] on input "洗髮(免費)(600)" at bounding box center [339, 379] width 157 height 31
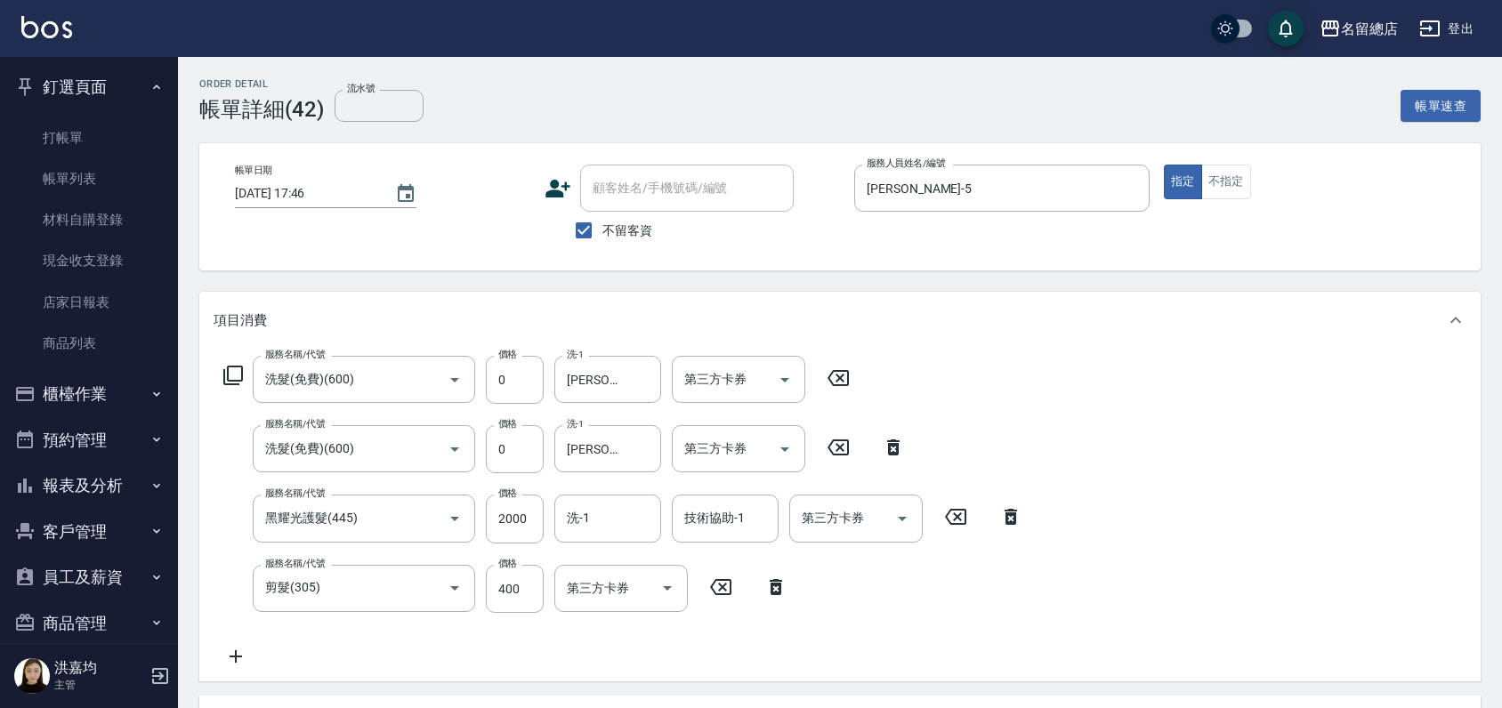
click at [1062, 369] on div "服務名稱/代號 洗髮(免費)(600) 服務名稱/代號 價格 0 價格 洗-1 [PERSON_NAME]-26 洗-1 第三方卡券 第三方卡券 服務名稱/代…" at bounding box center [839, 515] width 1281 height 333
click at [362, 597] on input "剪髮(305)" at bounding box center [339, 588] width 157 height 31
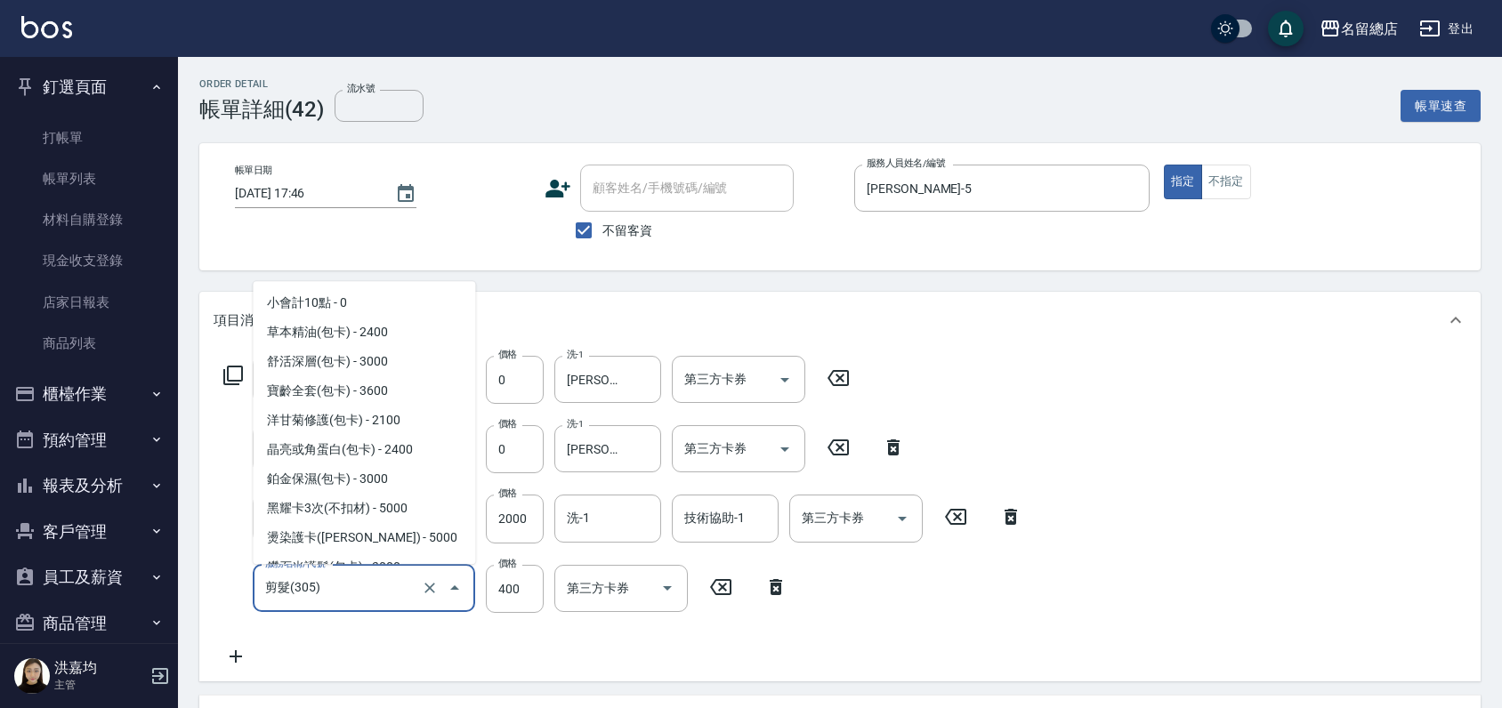
scroll to position [898, 0]
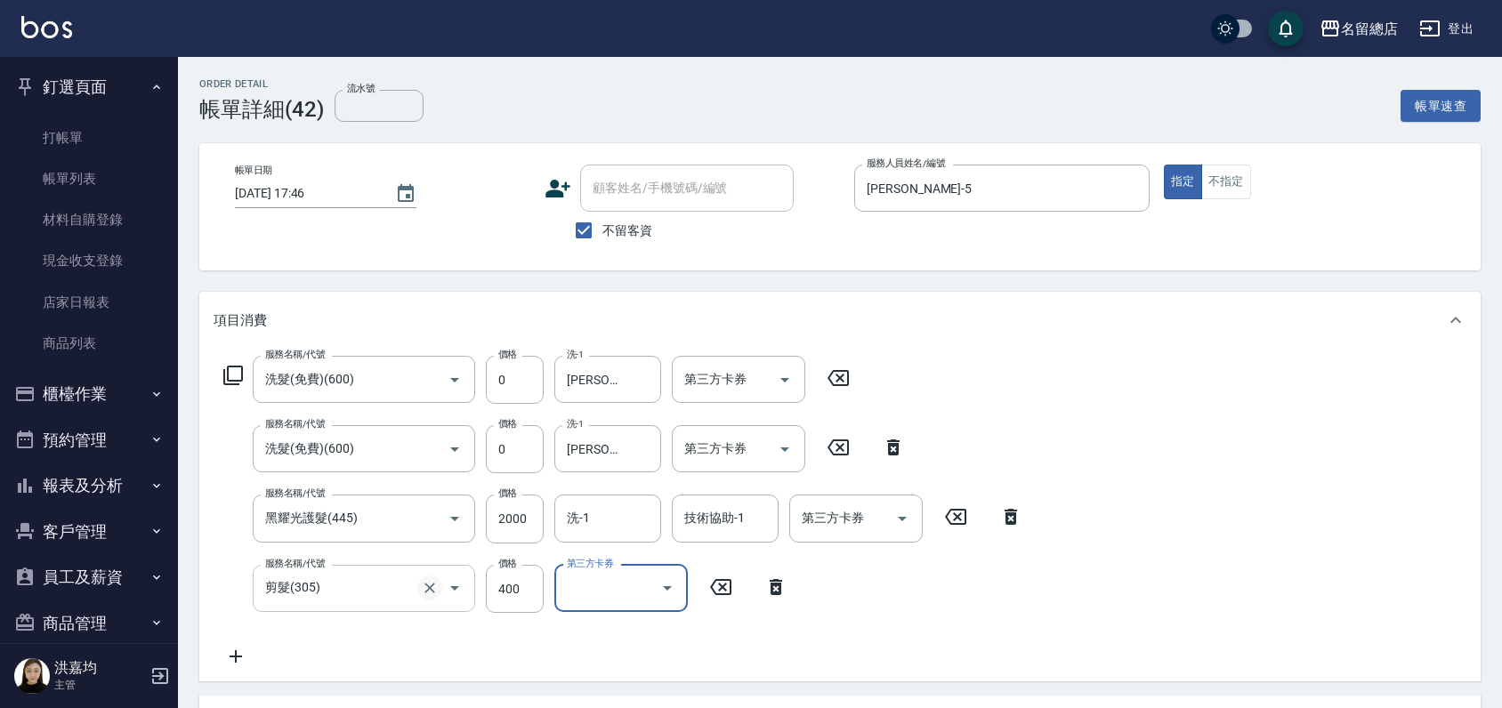
click at [423, 588] on icon "Clear" at bounding box center [430, 588] width 18 height 18
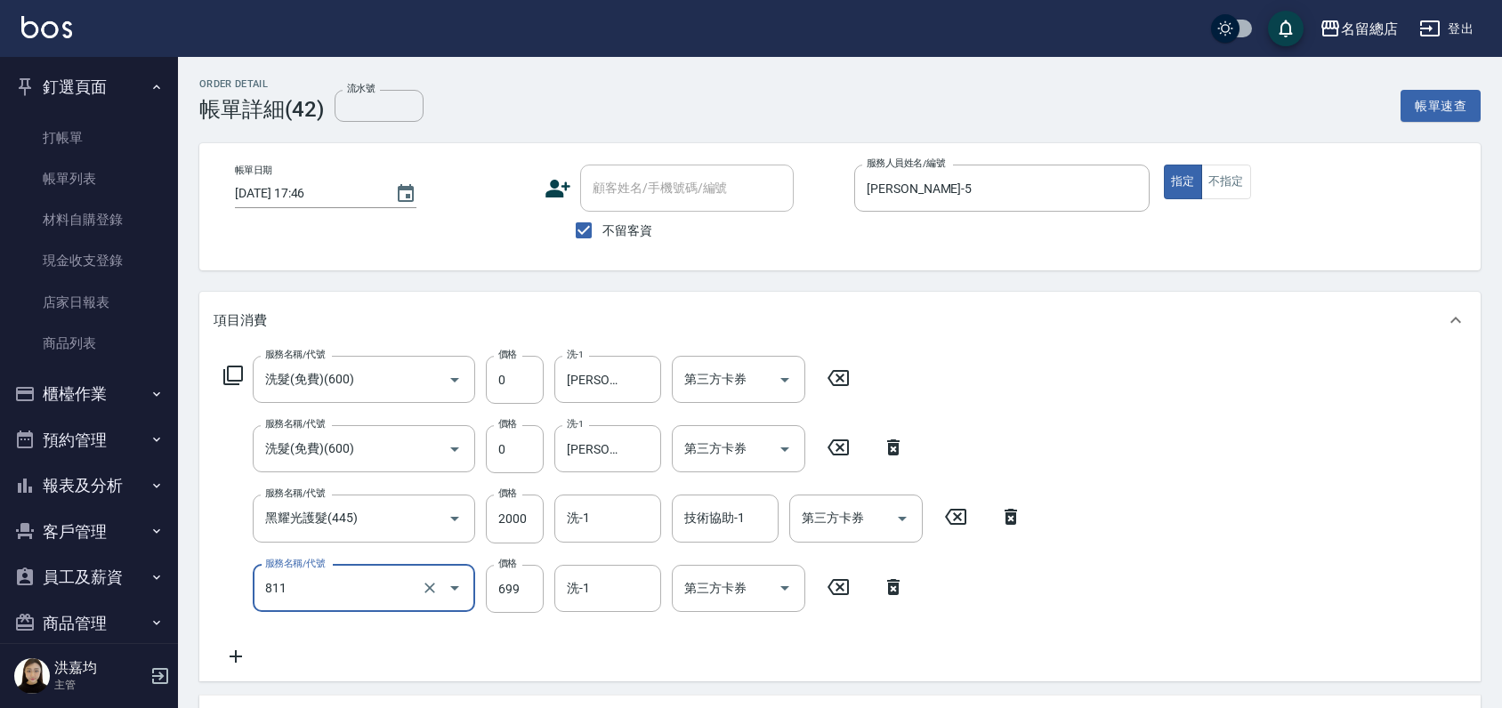
type input "洗+剪(811)"
type input "800"
click at [1054, 454] on div "服務名稱/代號 洗髮(免費)(600) 服務名稱/代號 價格 0 價格 洗-1 [PERSON_NAME]-26 洗-1 第三方卡券 第三方卡券 服務名稱/代…" at bounding box center [839, 515] width 1281 height 333
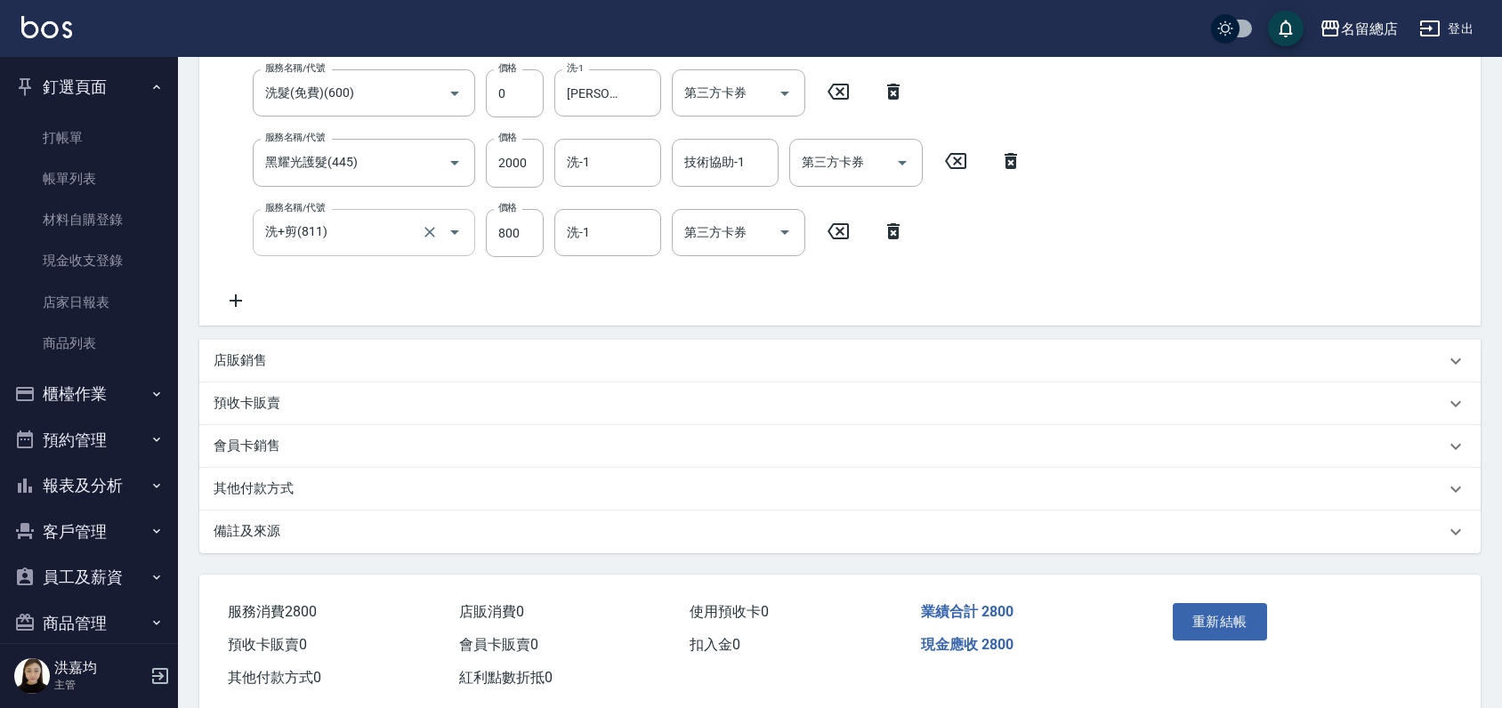
scroll to position [391, 0]
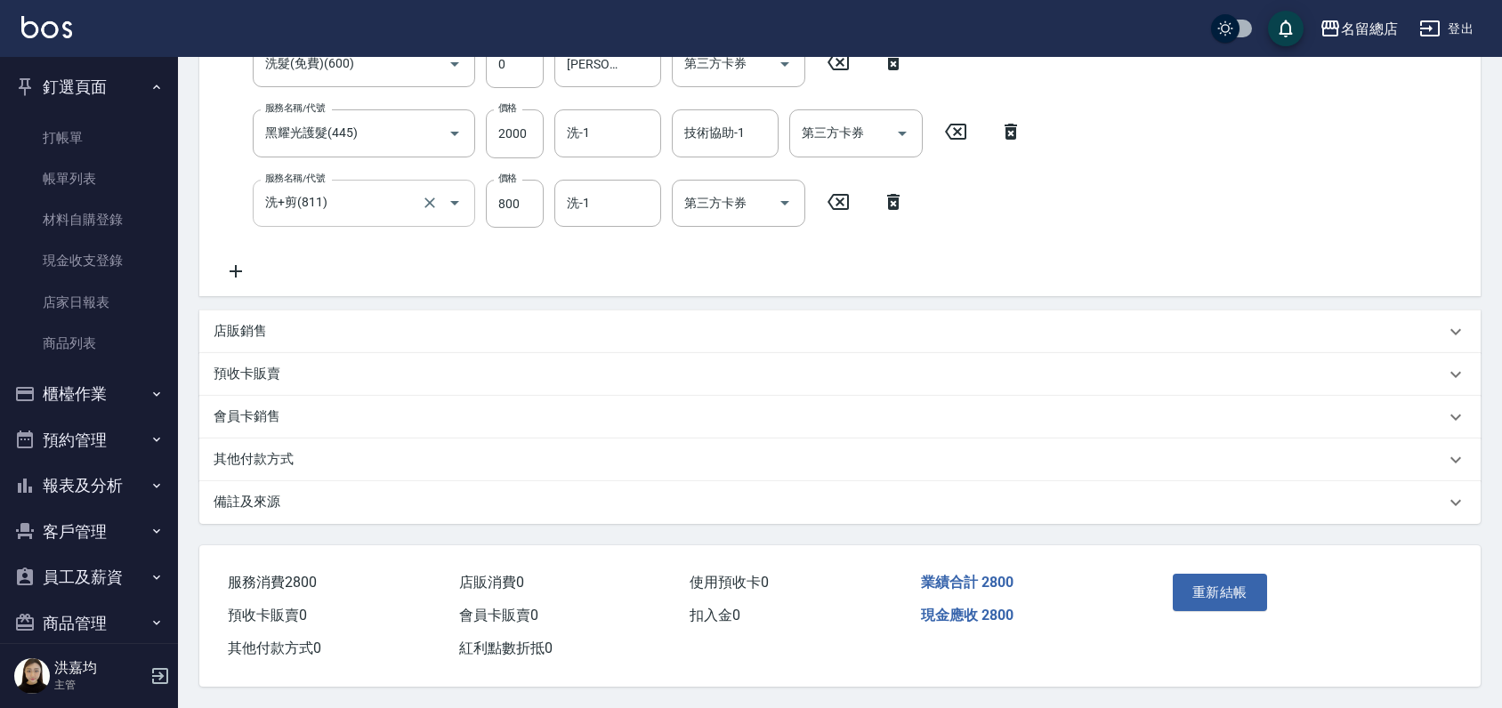
click at [254, 457] on p "其他付款方式" at bounding box center [254, 459] width 80 height 19
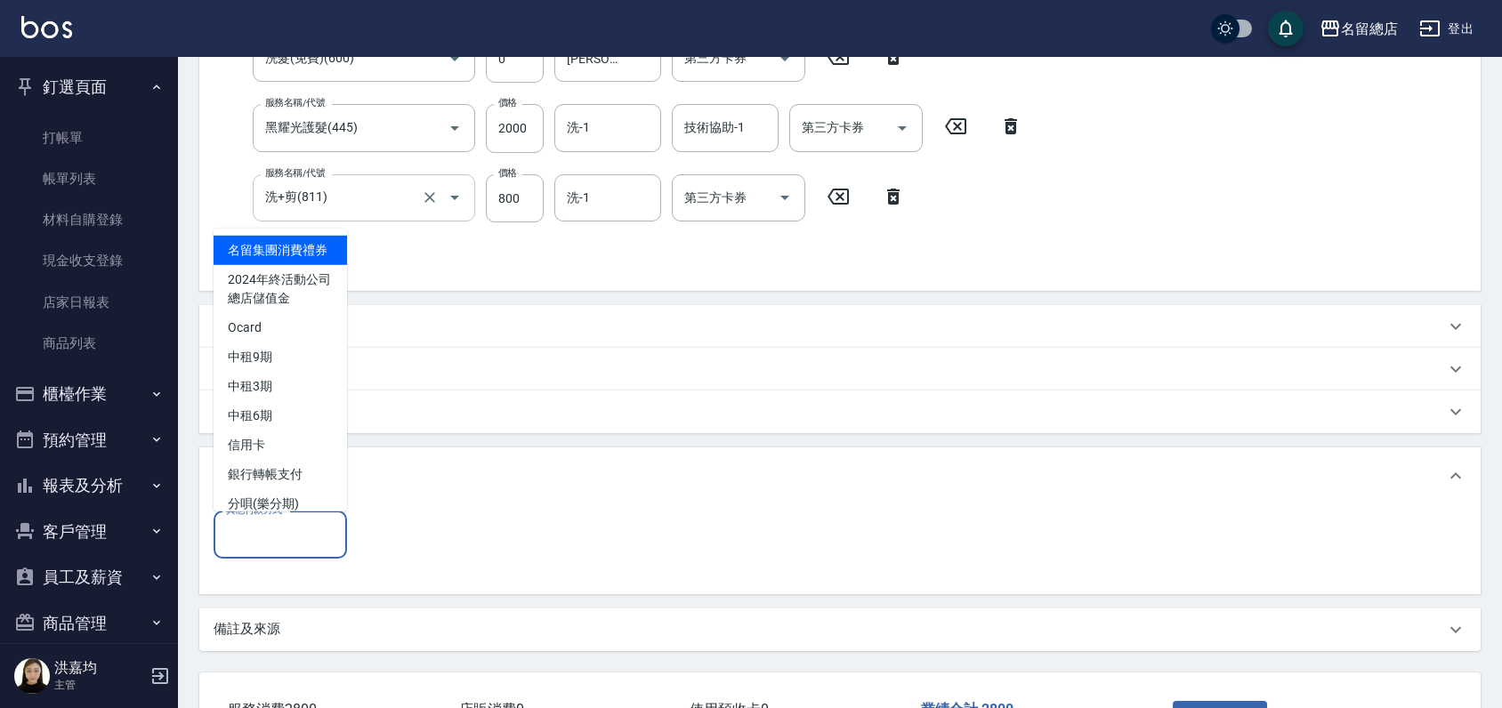
click at [289, 537] on input "其他付款方式" at bounding box center [280, 535] width 117 height 31
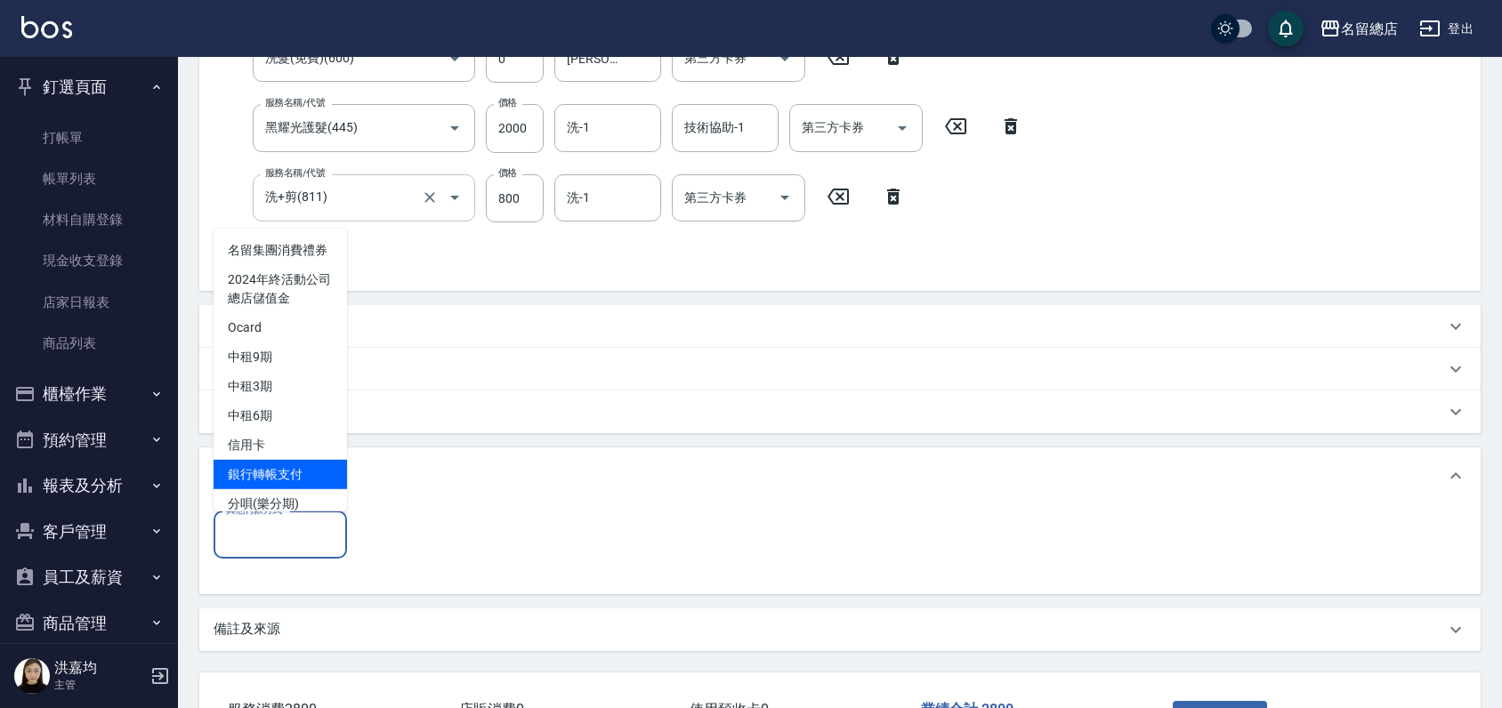
click at [298, 489] on span "銀行轉帳支付" at bounding box center [280, 473] width 133 height 29
type input "銀行轉帳支付"
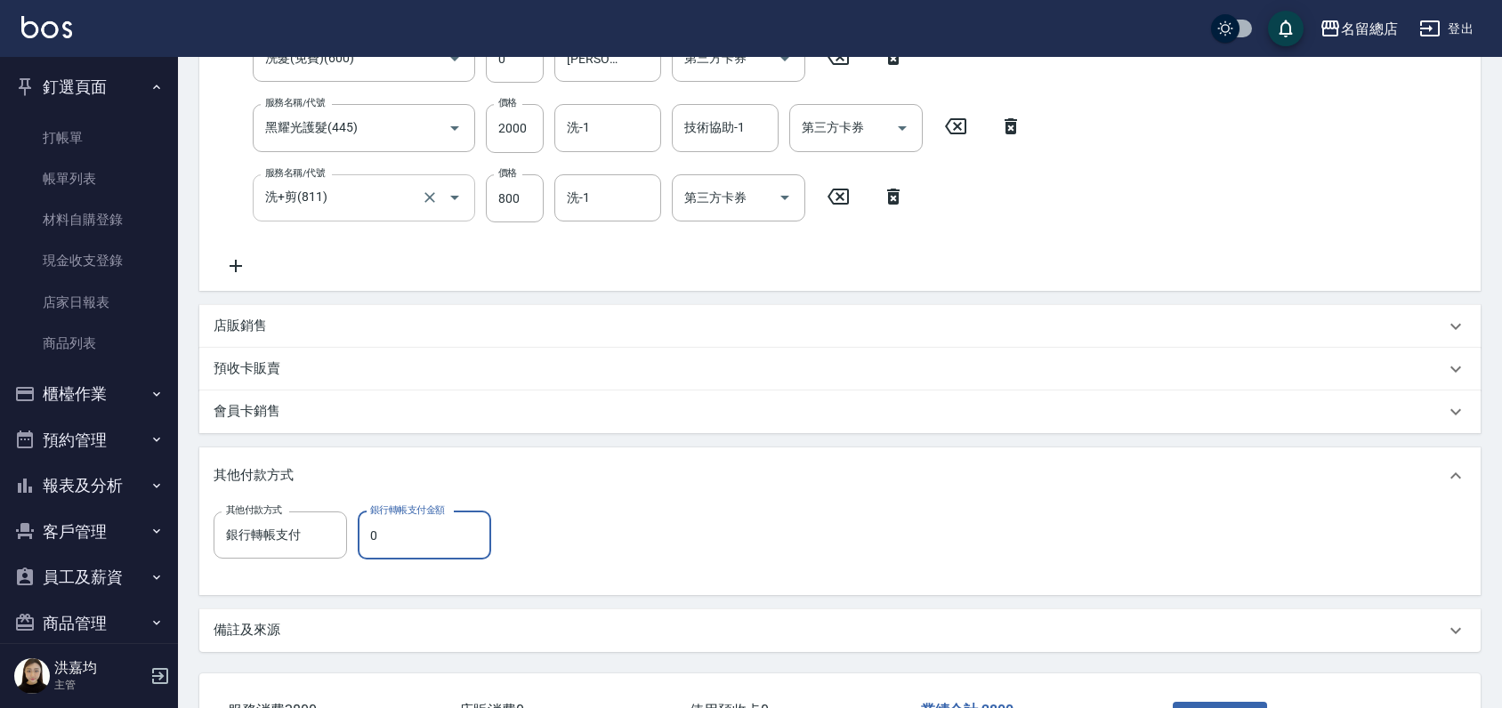
click at [390, 526] on input "0" at bounding box center [424, 536] width 133 height 48
type input "400"
click at [655, 410] on div "會員卡銷售" at bounding box center [830, 411] width 1232 height 19
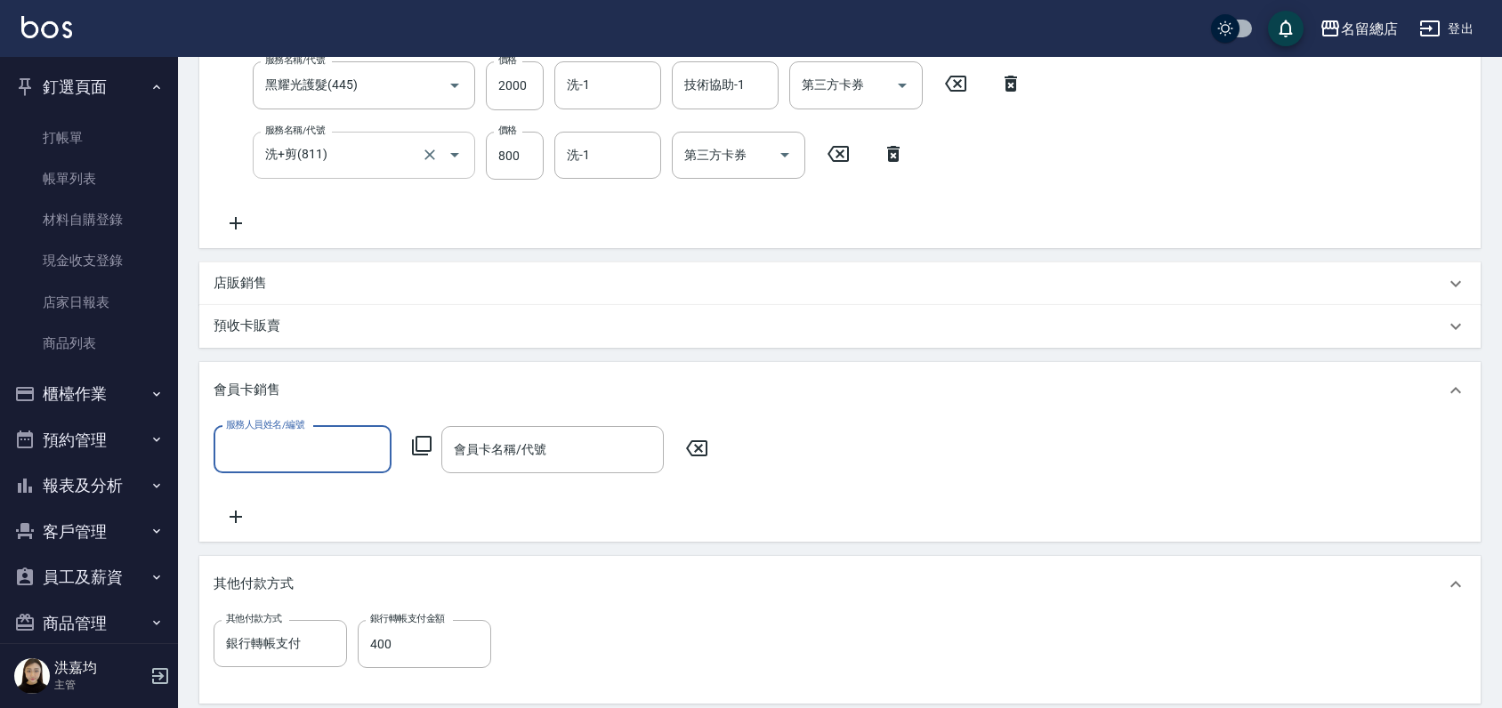
scroll to position [691, 0]
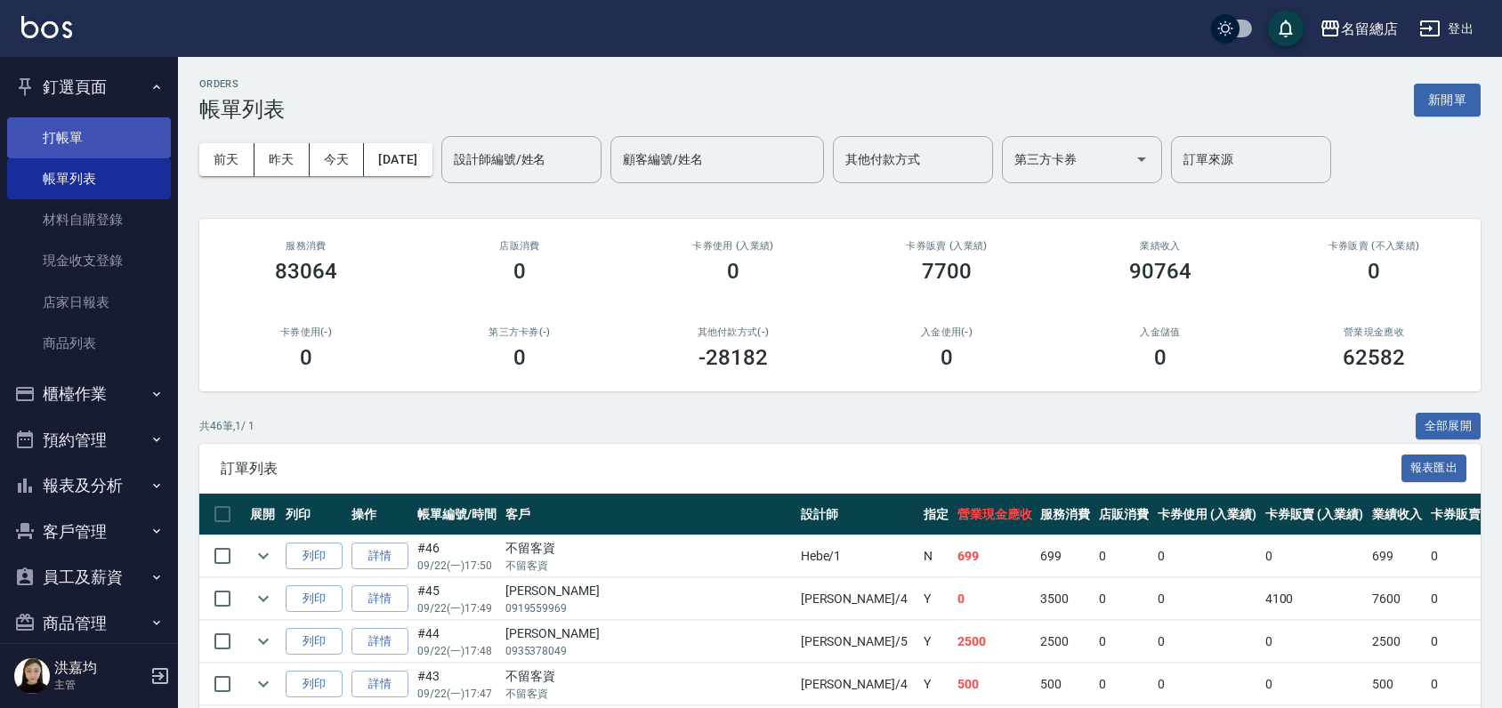
click at [38, 132] on link "打帳單" at bounding box center [89, 137] width 164 height 41
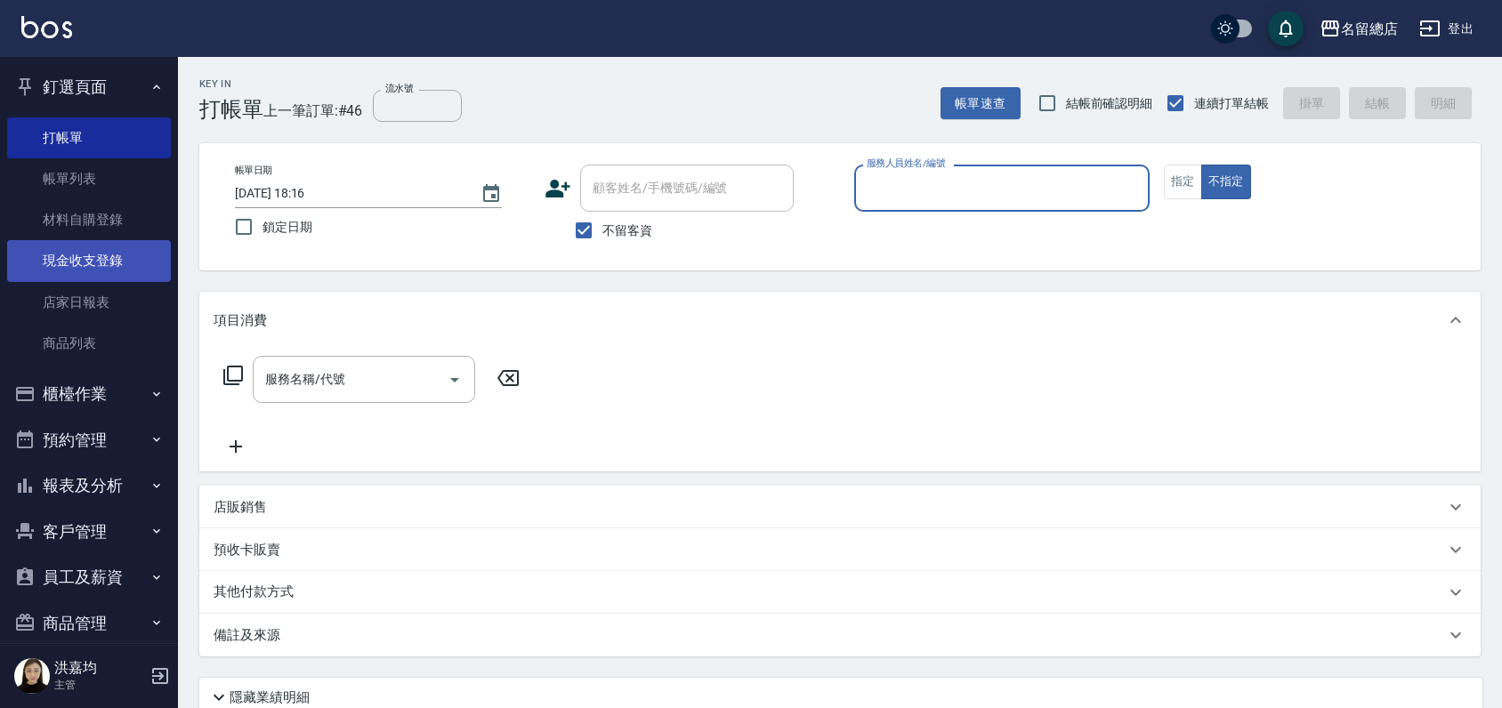
click at [67, 263] on link "現金收支登錄" at bounding box center [89, 260] width 164 height 41
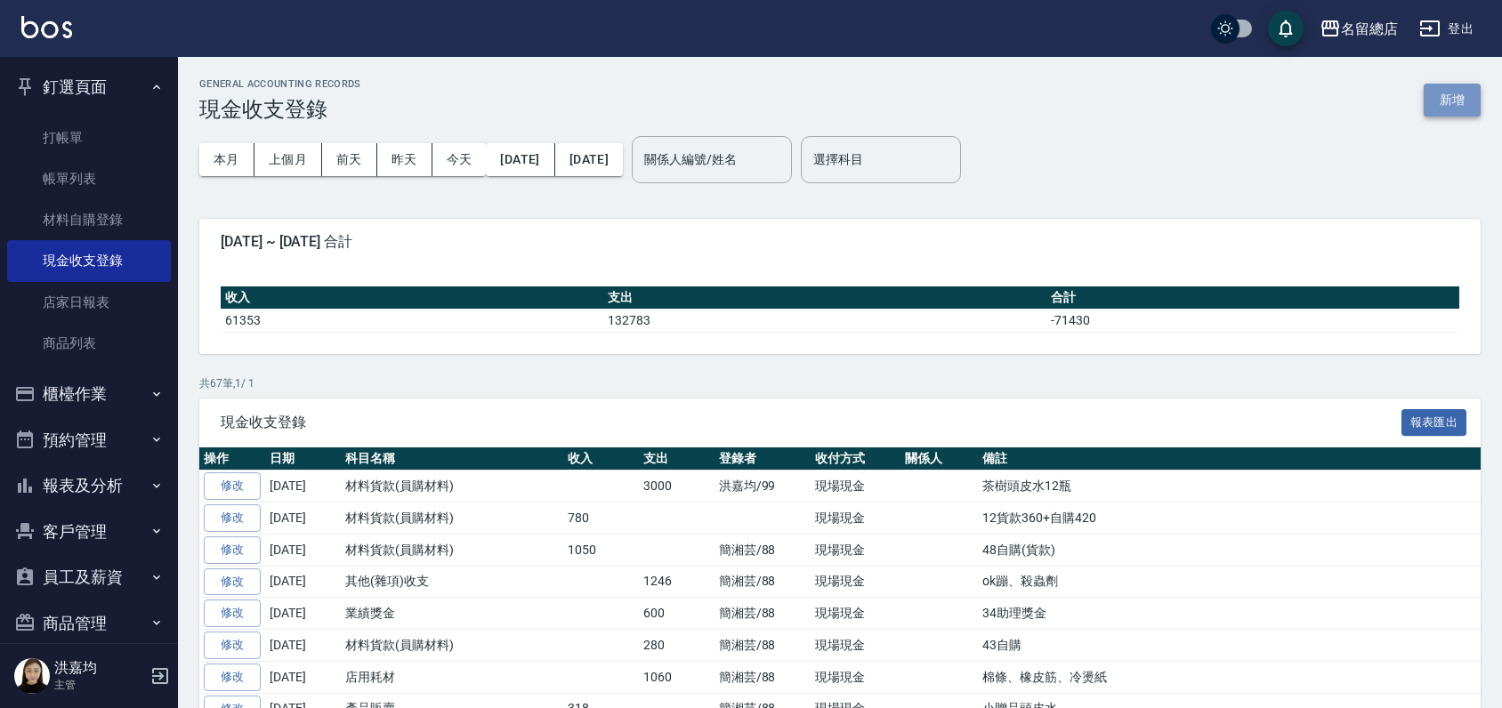
click at [1461, 93] on button "新增" at bounding box center [1452, 100] width 57 height 33
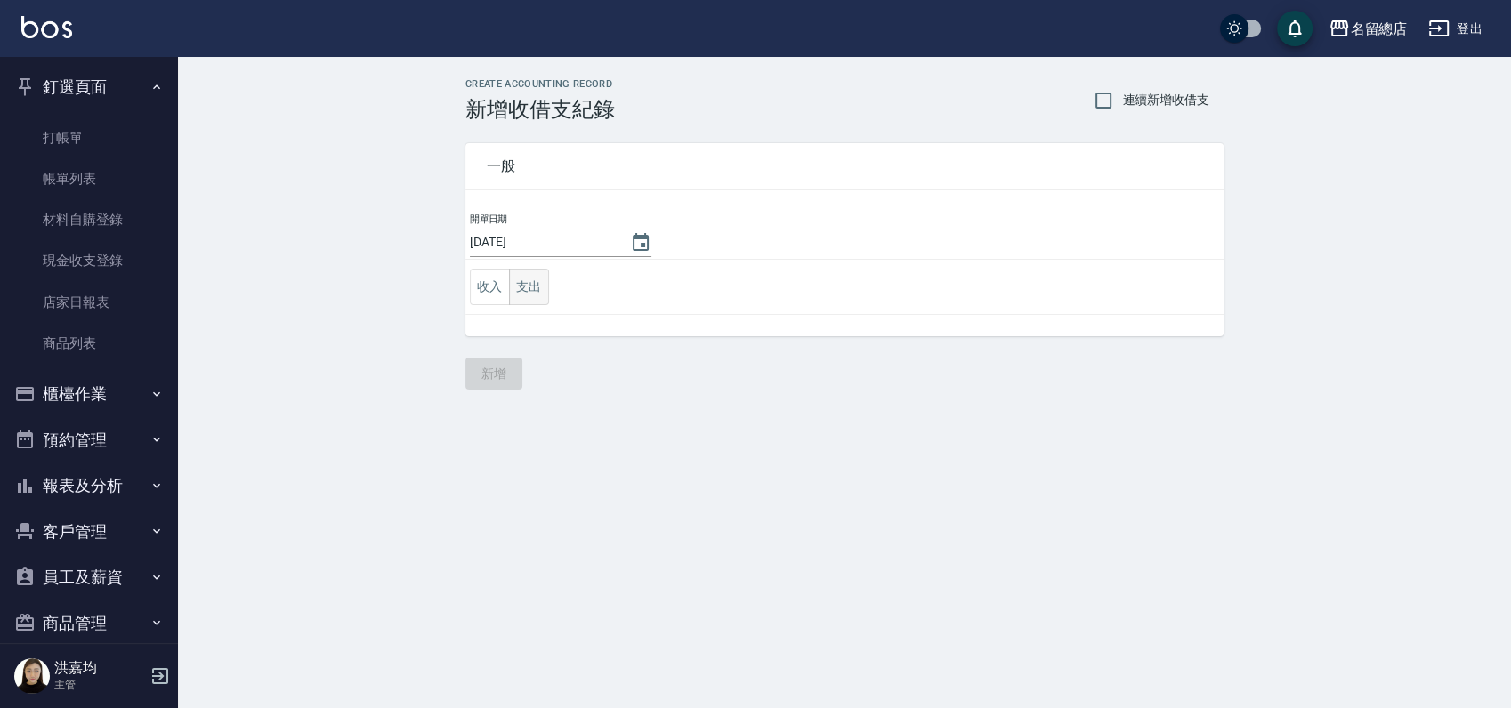
click at [541, 287] on button "支出" at bounding box center [529, 287] width 40 height 36
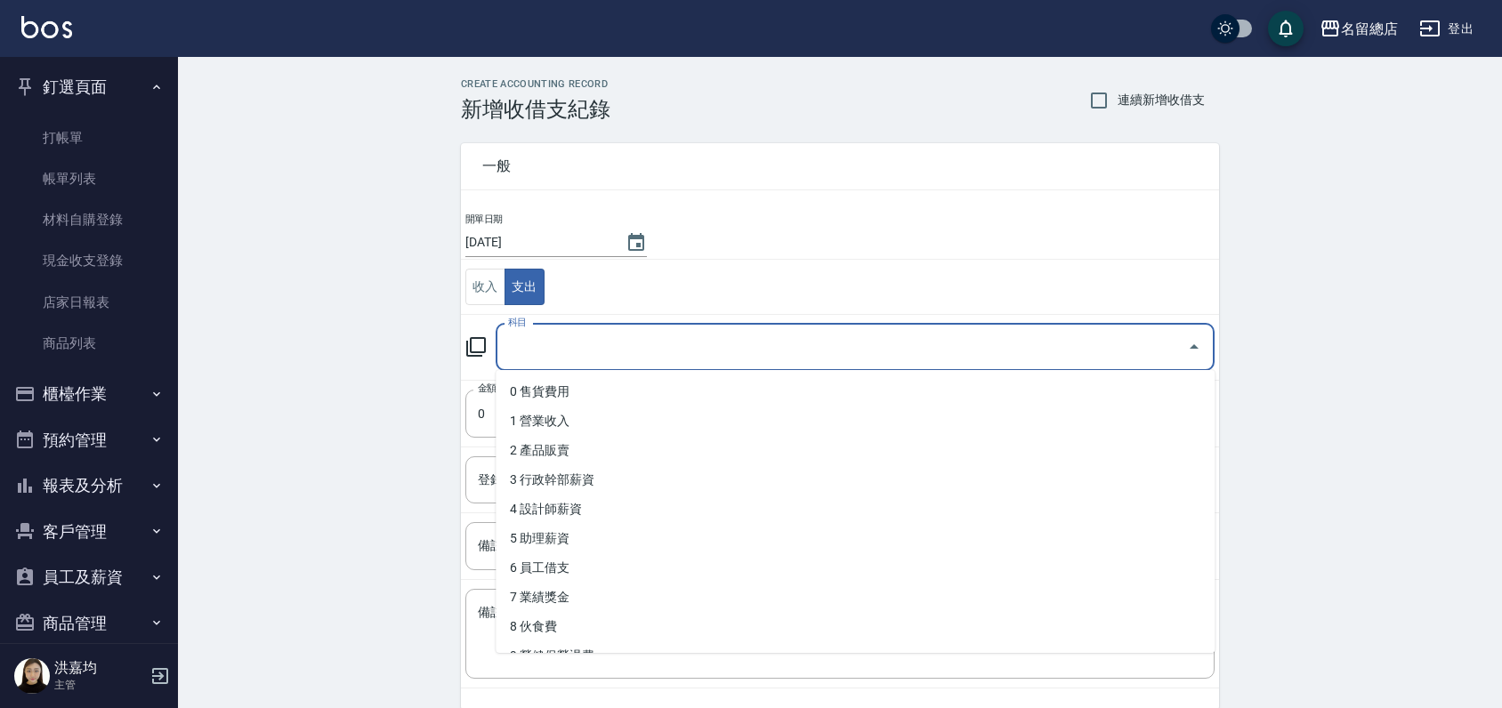
click at [595, 349] on input "科目" at bounding box center [842, 347] width 676 height 31
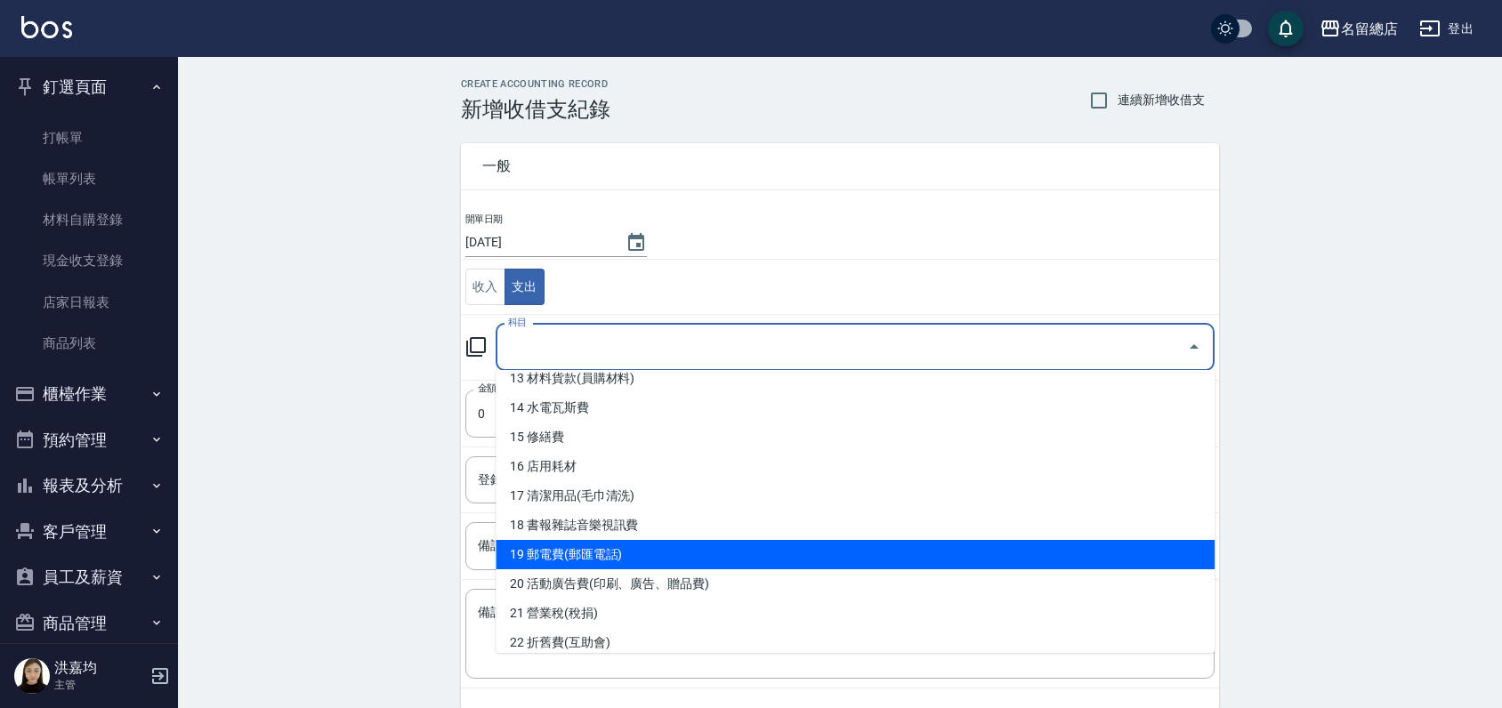
scroll to position [691, 0]
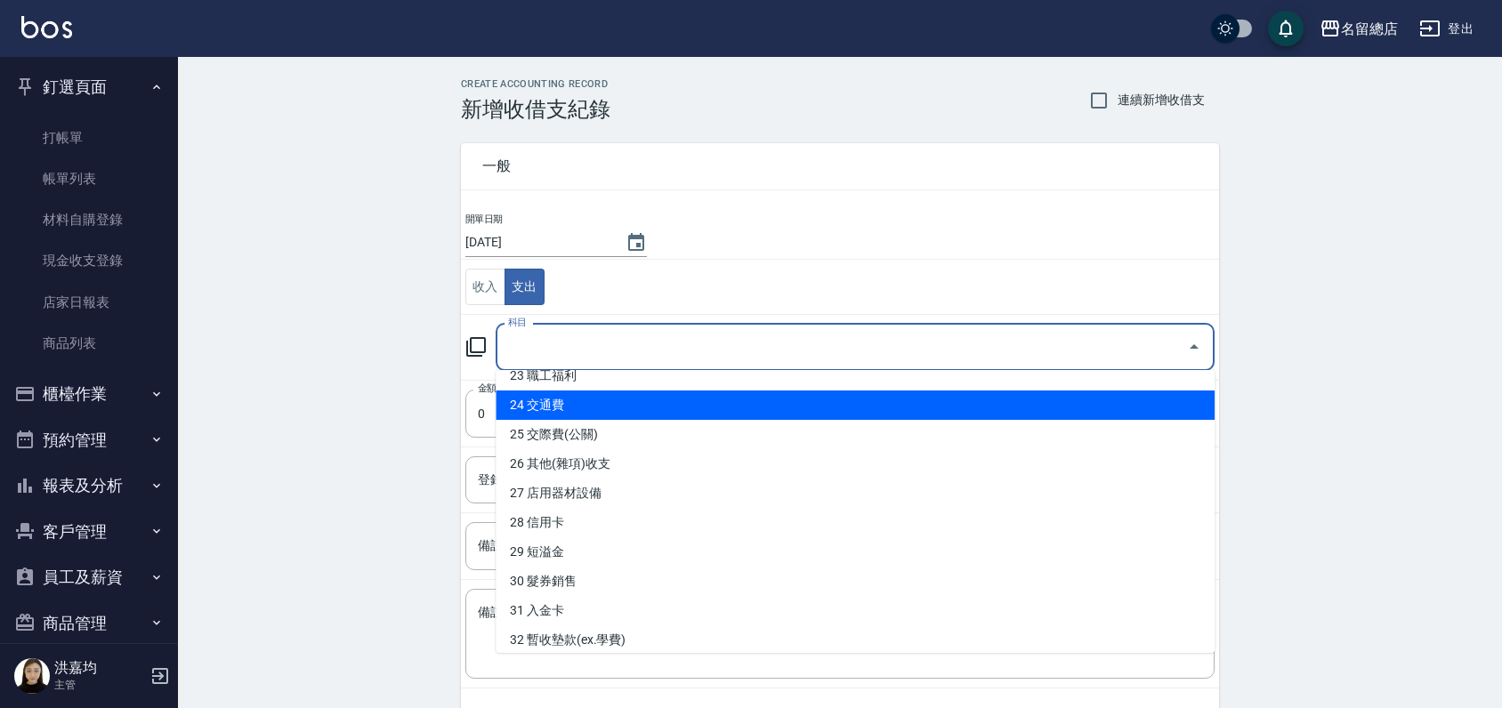
click at [610, 342] on input "科目" at bounding box center [842, 347] width 676 height 31
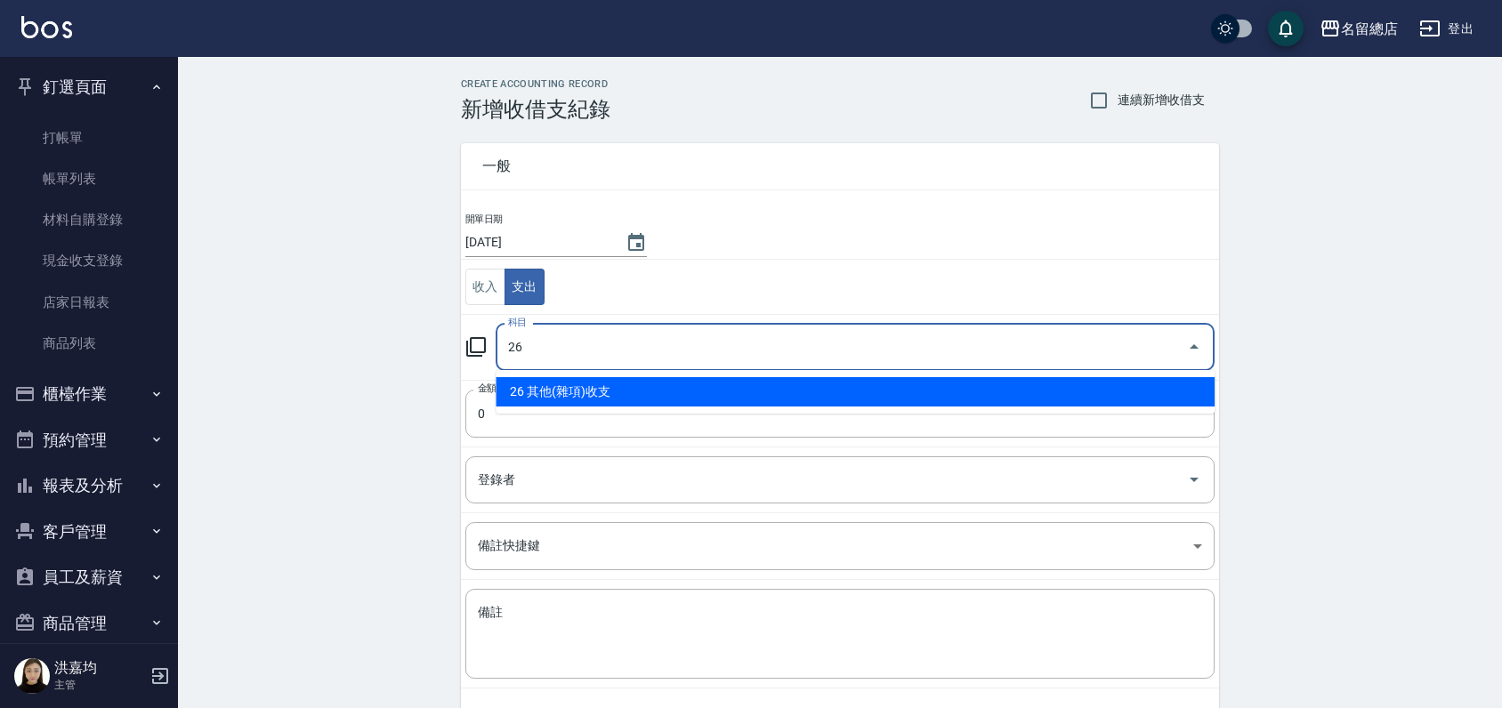
click at [623, 388] on li "26 其他(雜項)收支" at bounding box center [855, 391] width 719 height 29
type input "26 其他(雜項)收支"
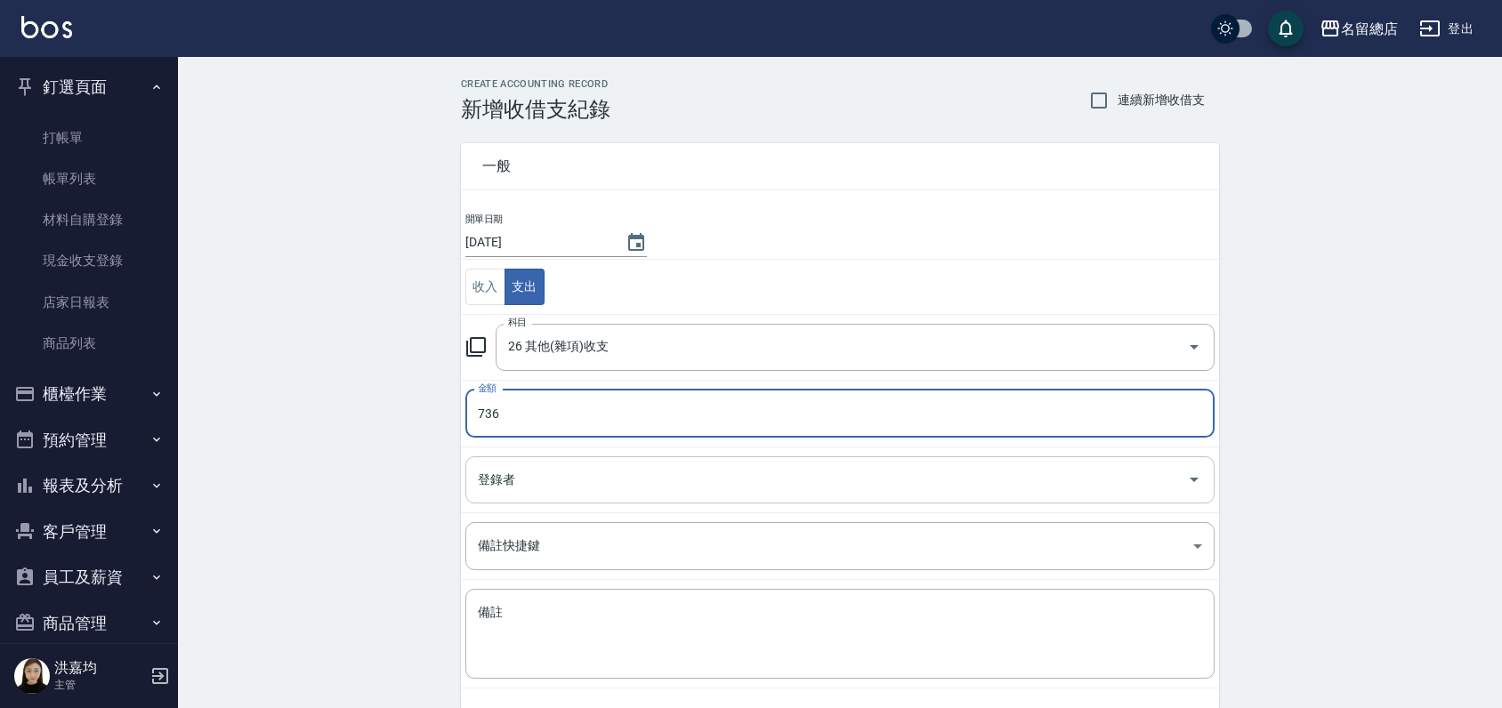
type input "736"
click at [533, 484] on input "登錄者" at bounding box center [826, 480] width 707 height 31
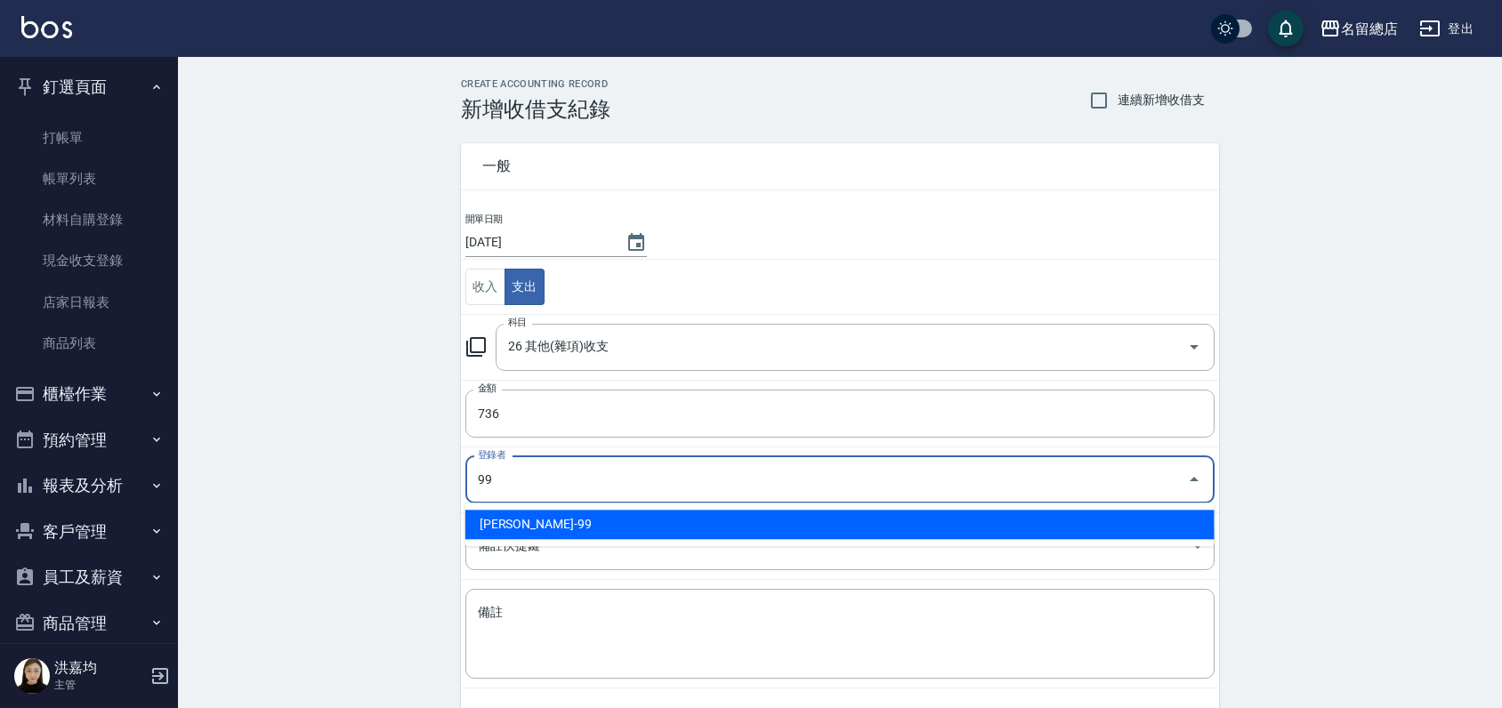
type input "[PERSON_NAME]-99"
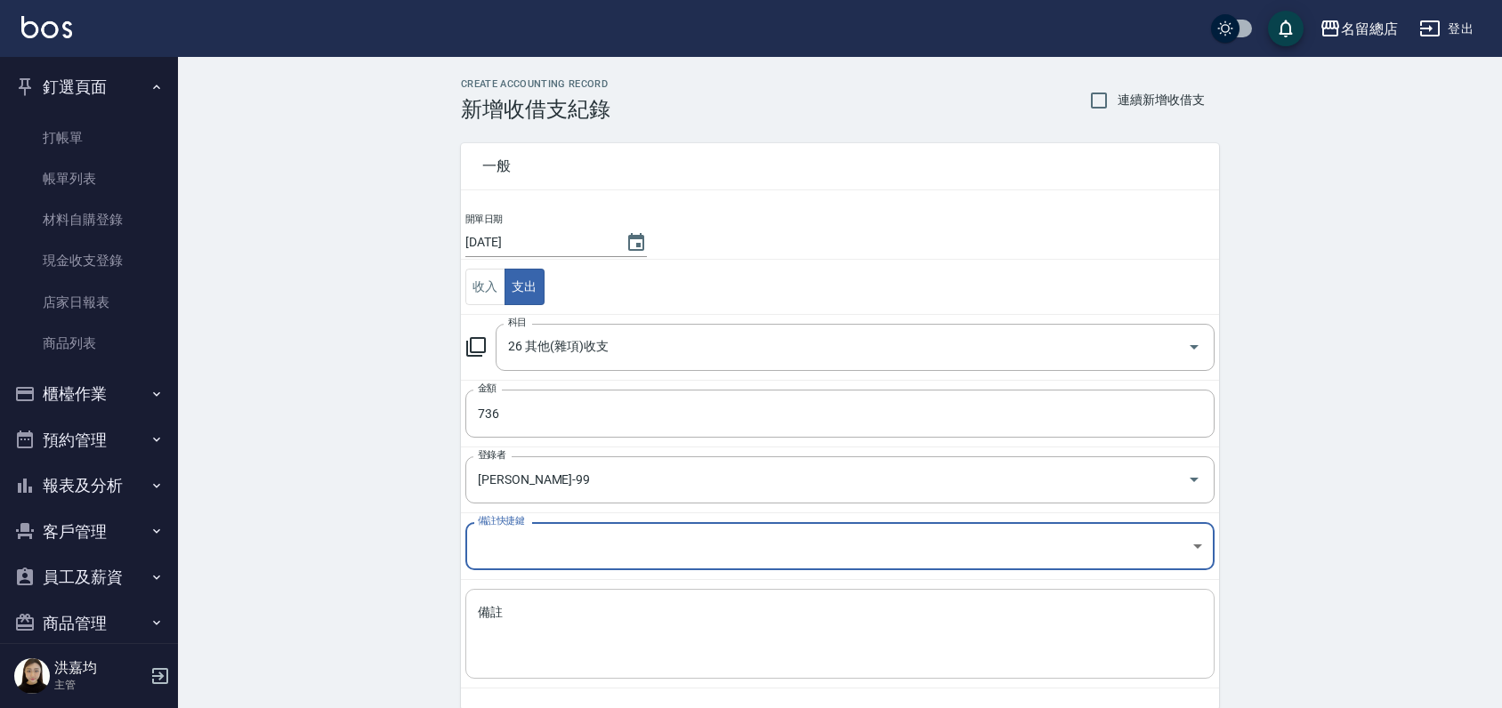
click at [600, 630] on textarea "備註" at bounding box center [840, 634] width 724 height 61
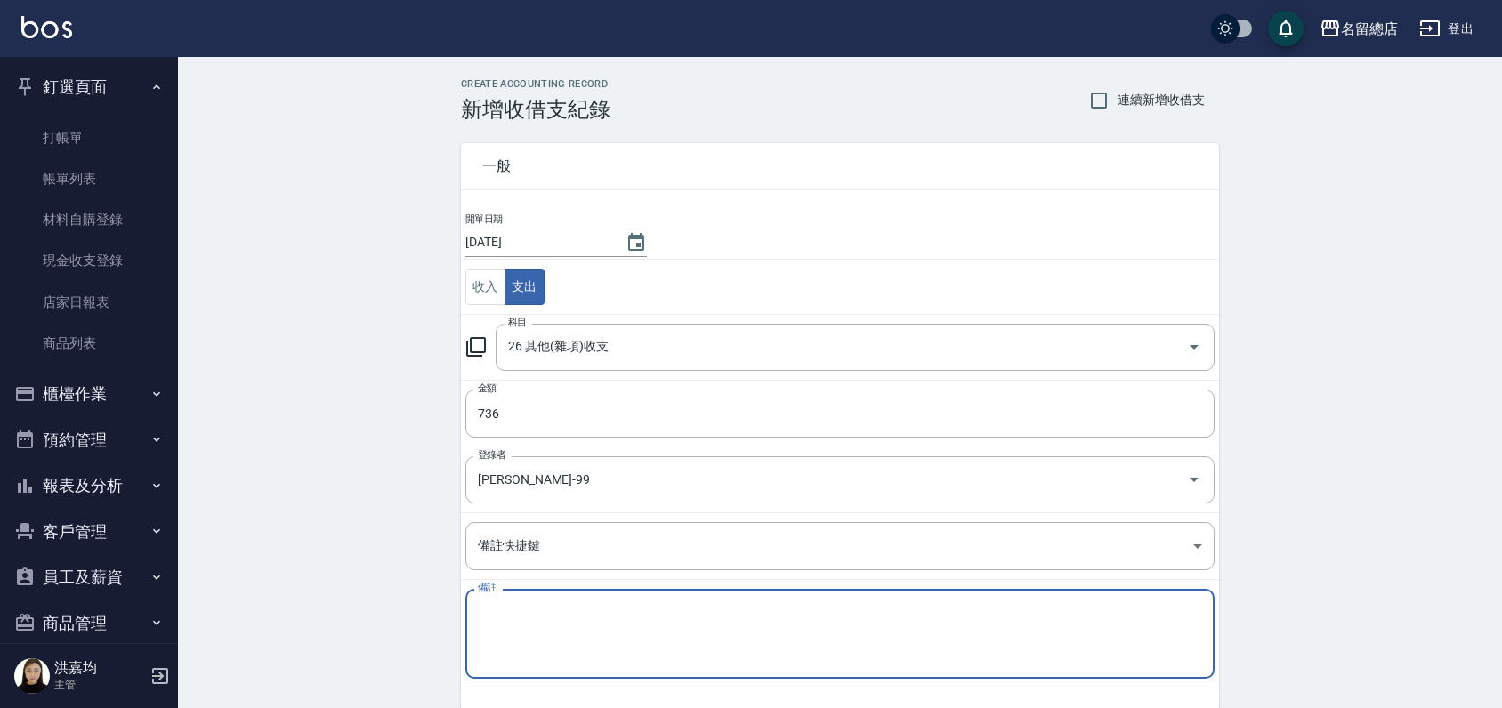
type textarea "T"
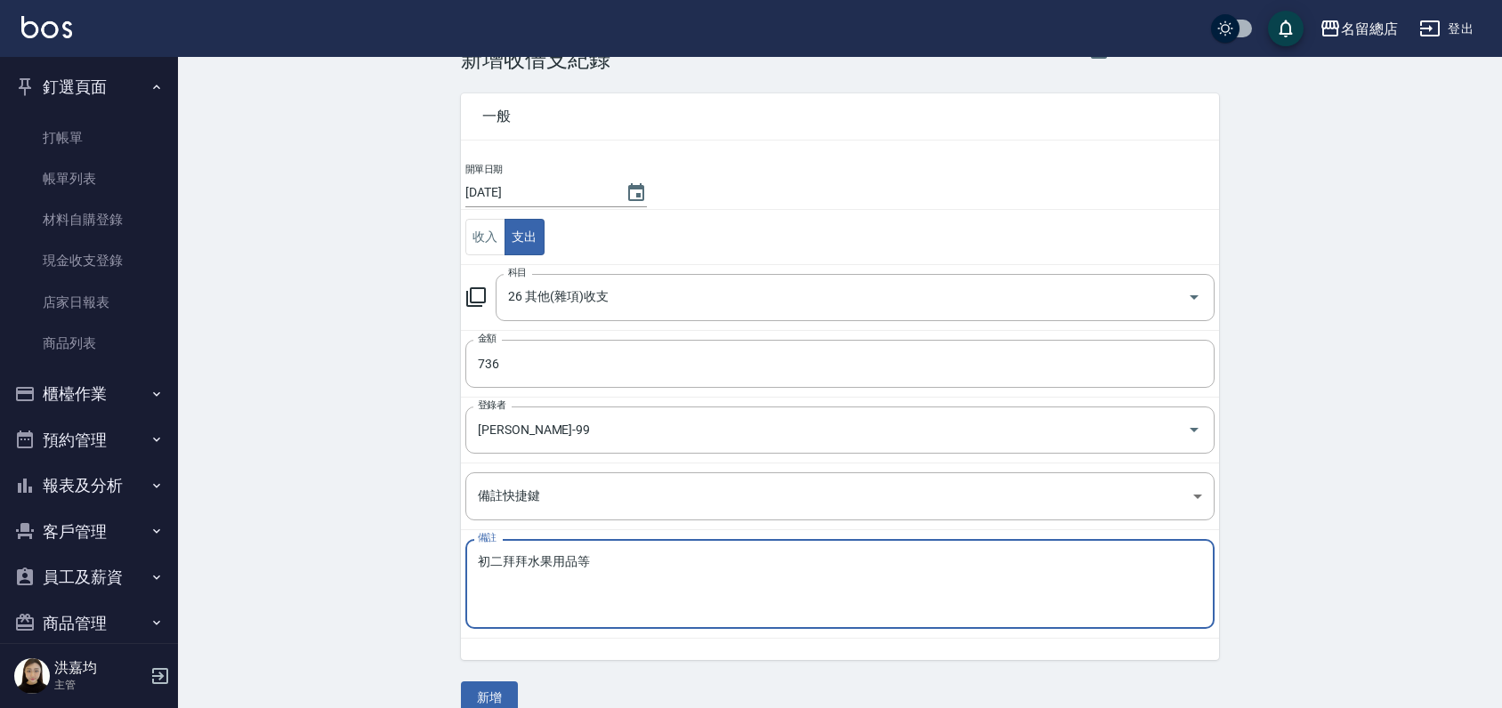
scroll to position [77, 0]
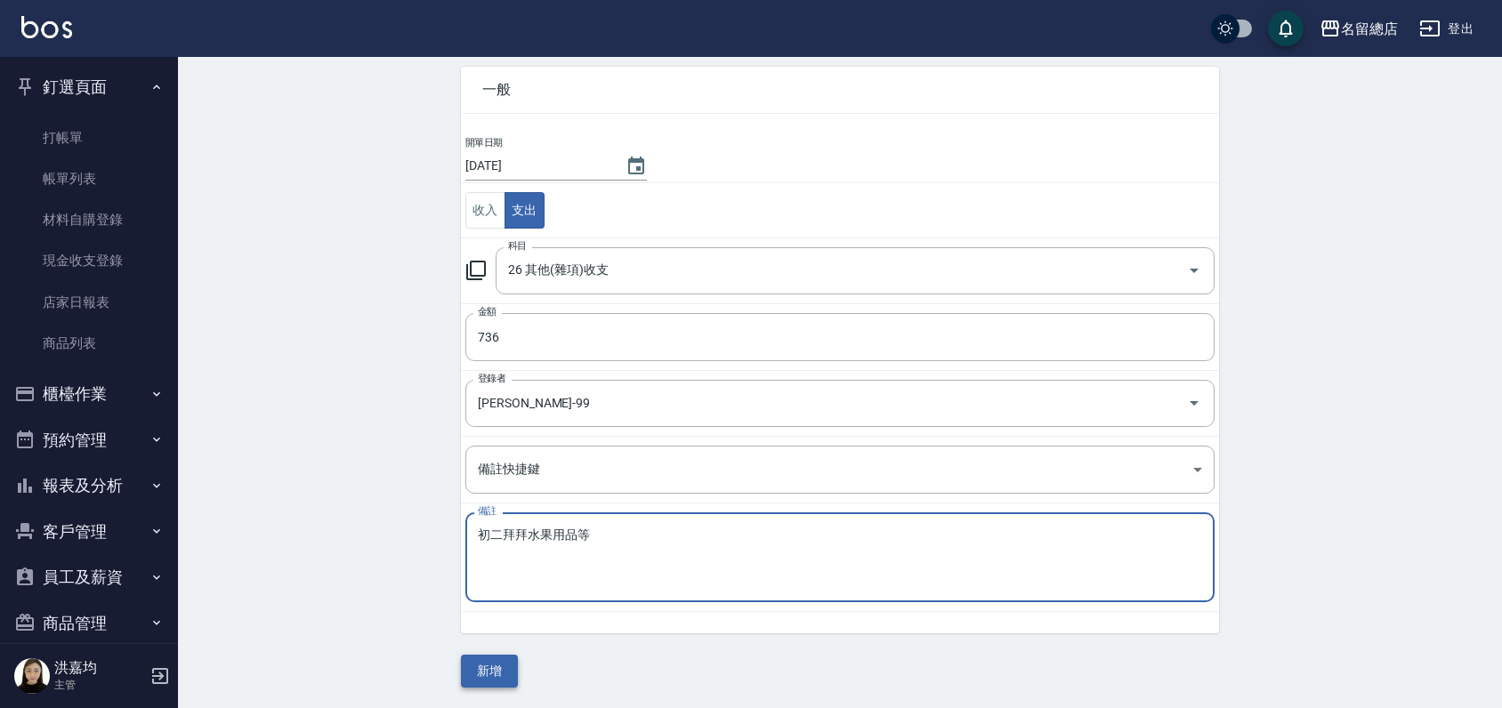
type textarea "初二拜拜水果用品等"
click at [487, 672] on button "新增" at bounding box center [489, 671] width 57 height 33
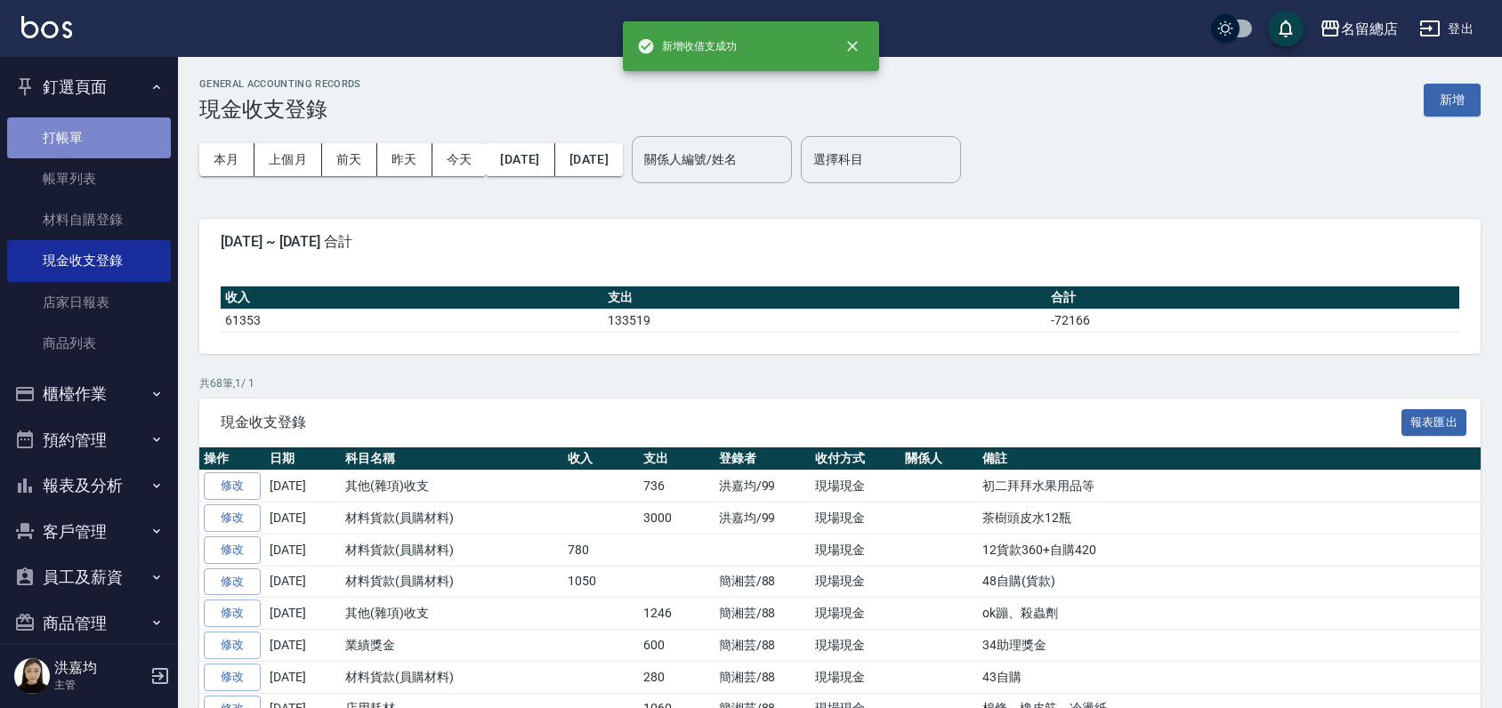
click at [90, 139] on link "打帳單" at bounding box center [89, 137] width 164 height 41
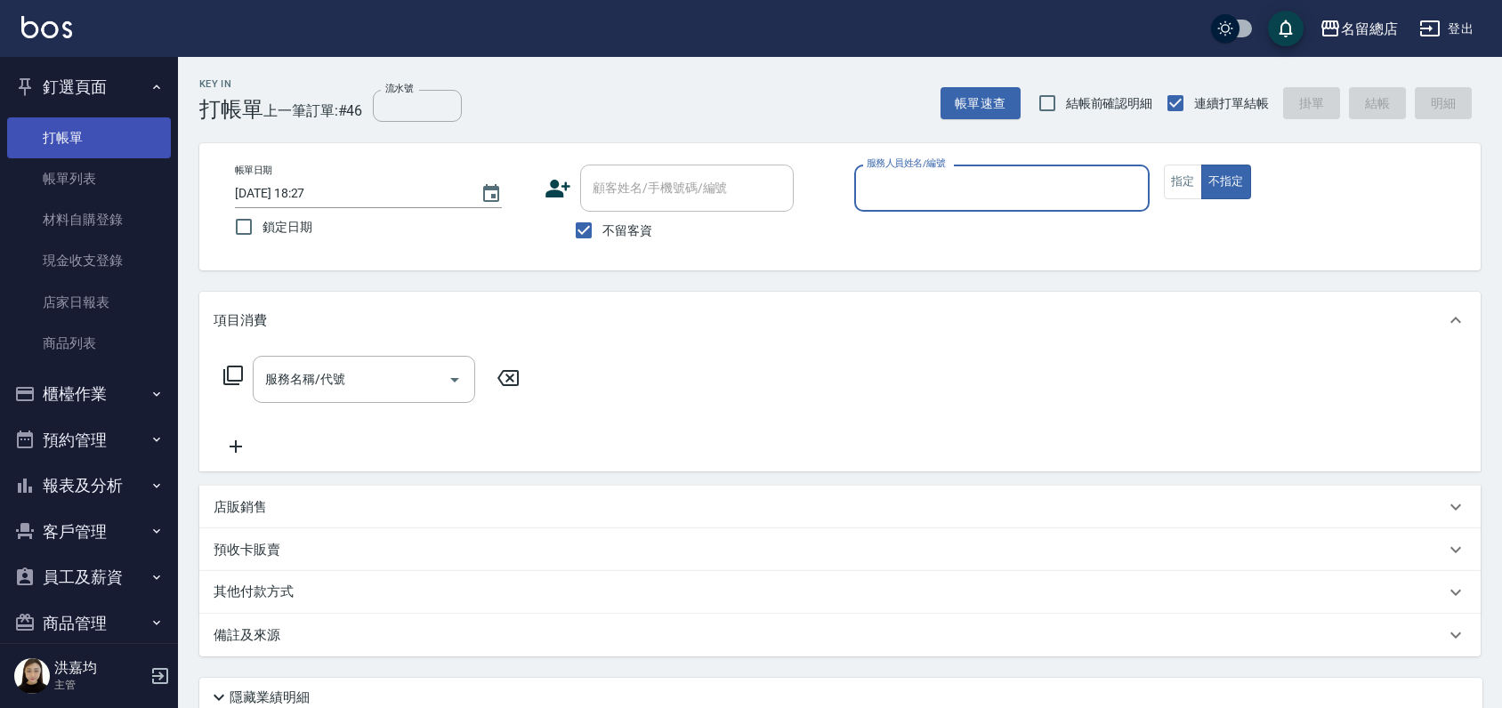
type input "ㄆ"
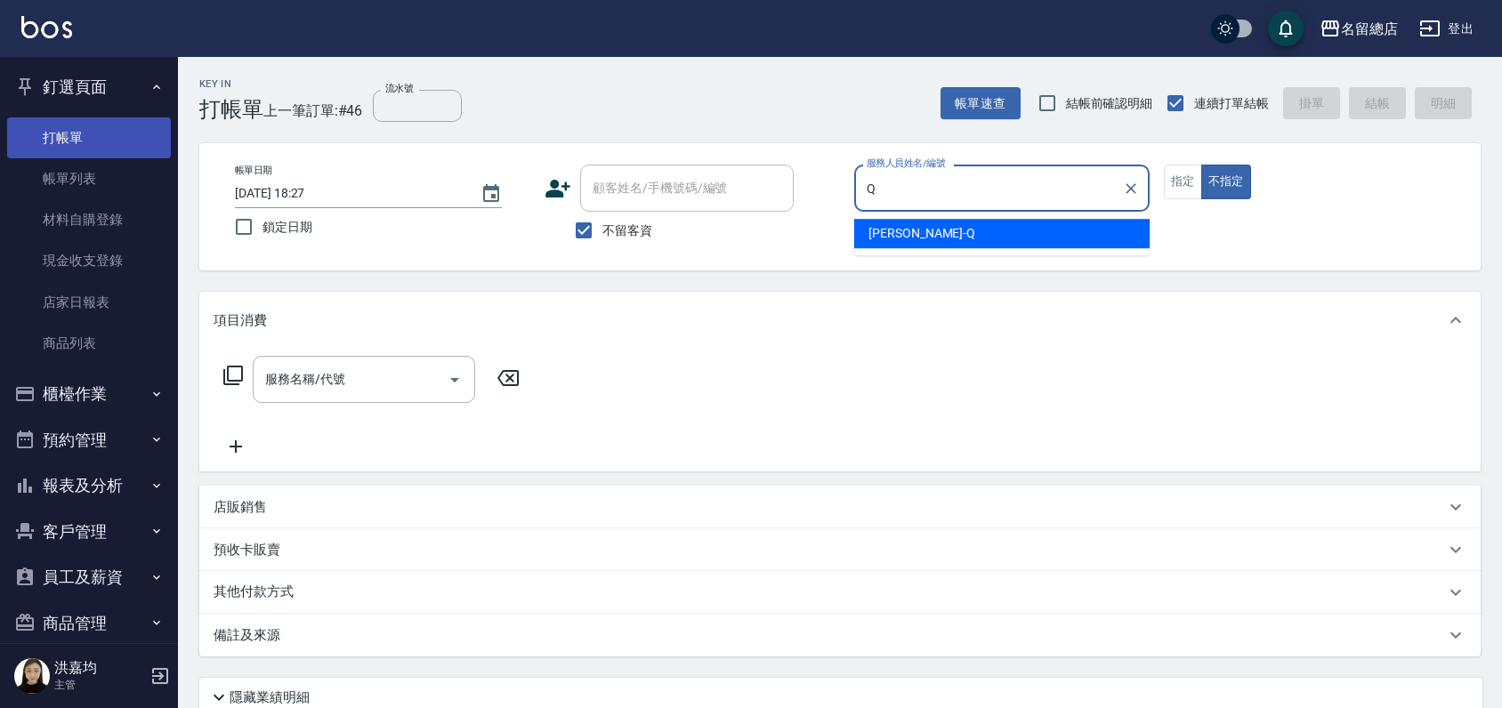
type input "[PERSON_NAME]"
type button "false"
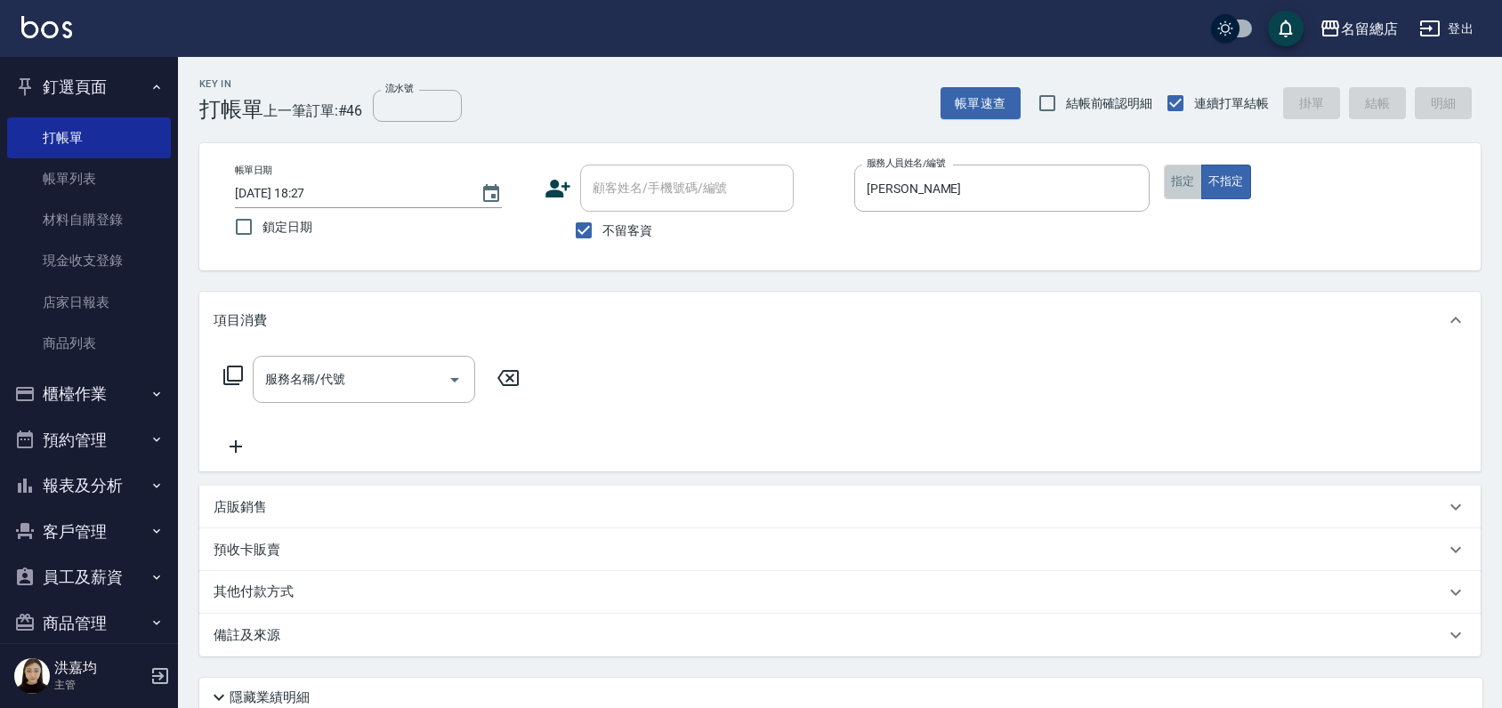
click at [1173, 185] on button "指定" at bounding box center [1183, 182] width 38 height 35
type button "true"
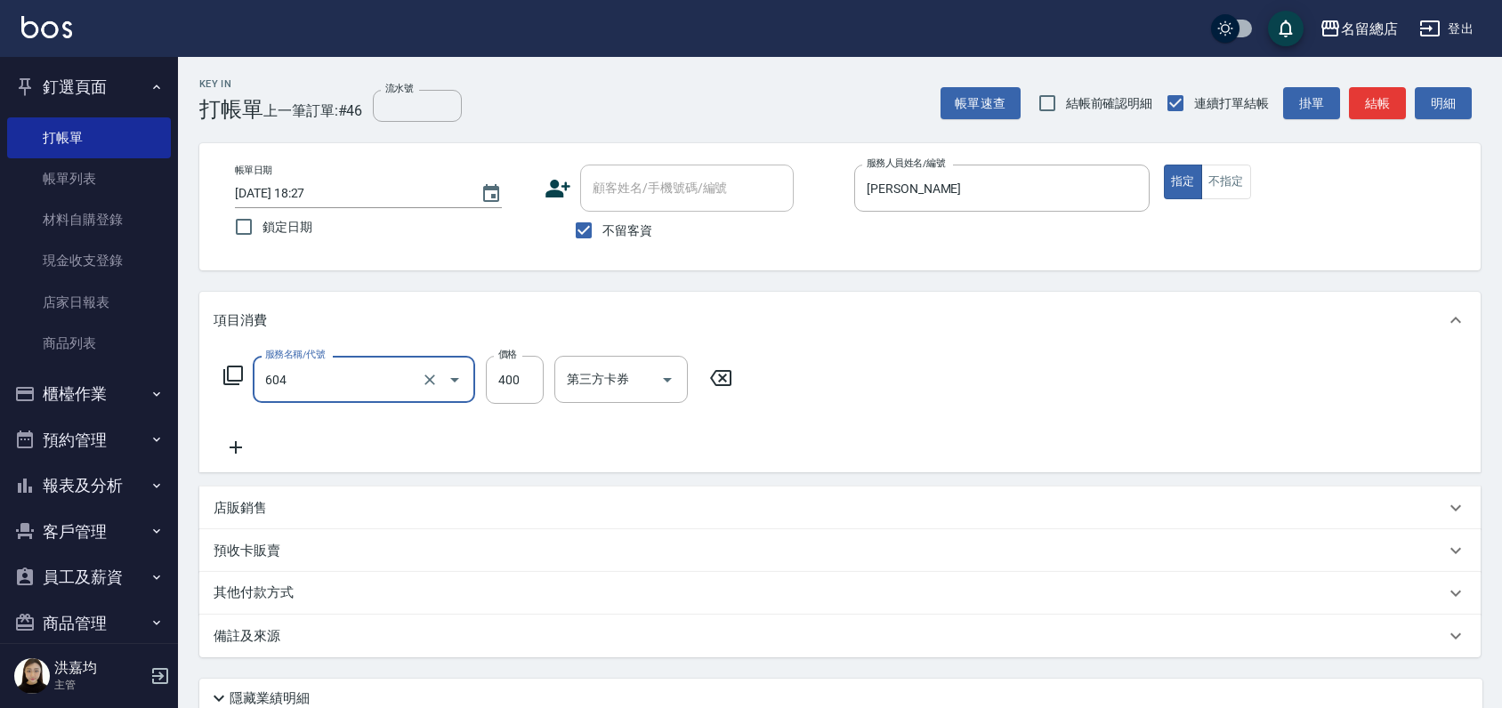
type input "健康洗髮(604)"
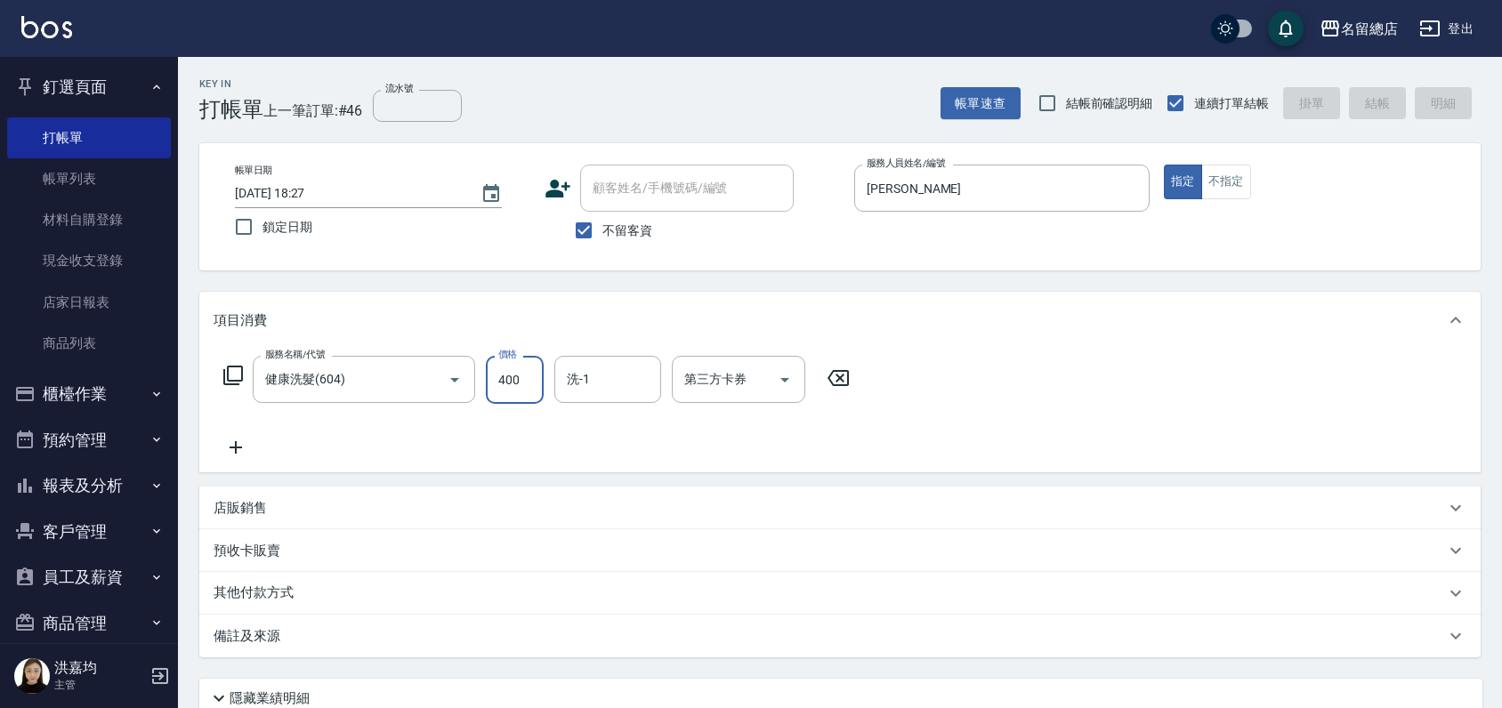
type input "[DATE] 18:29"
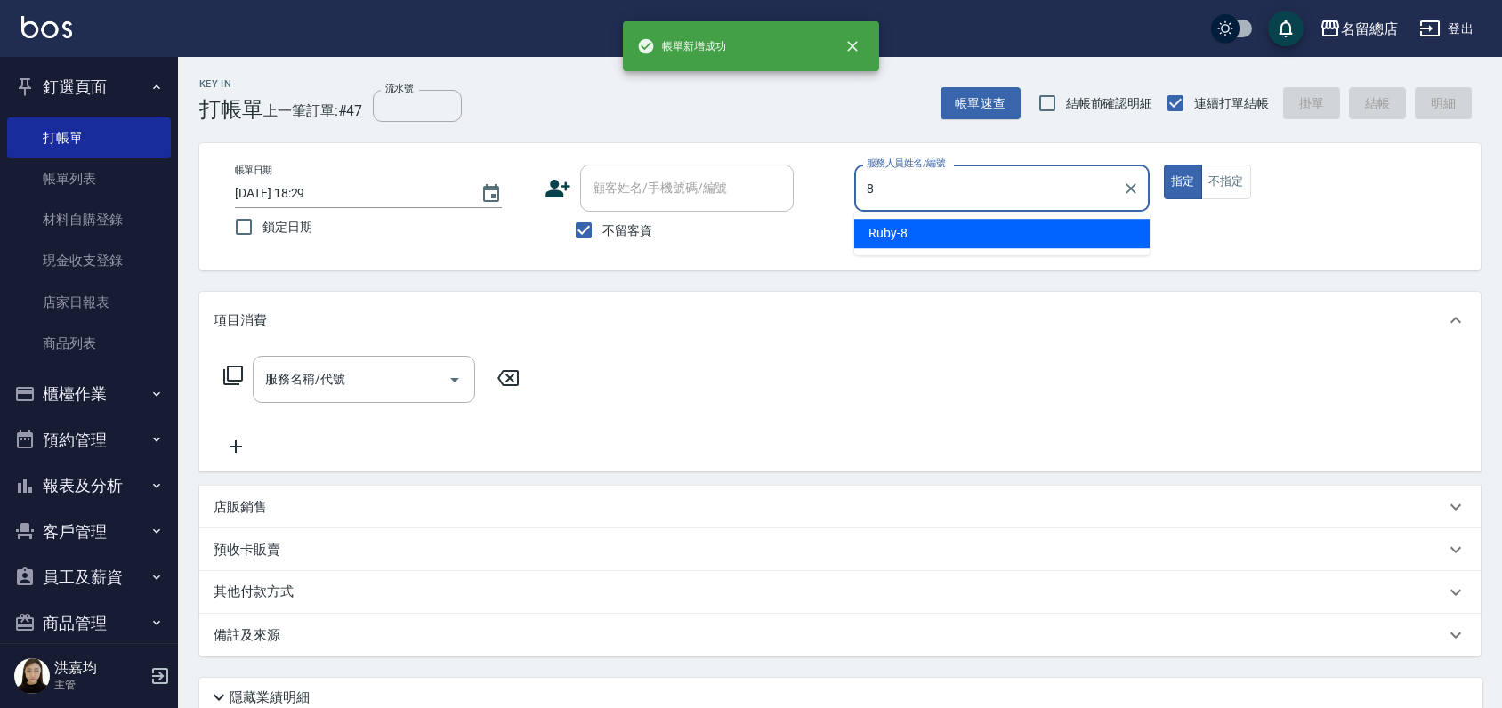
type input "Ruby-8"
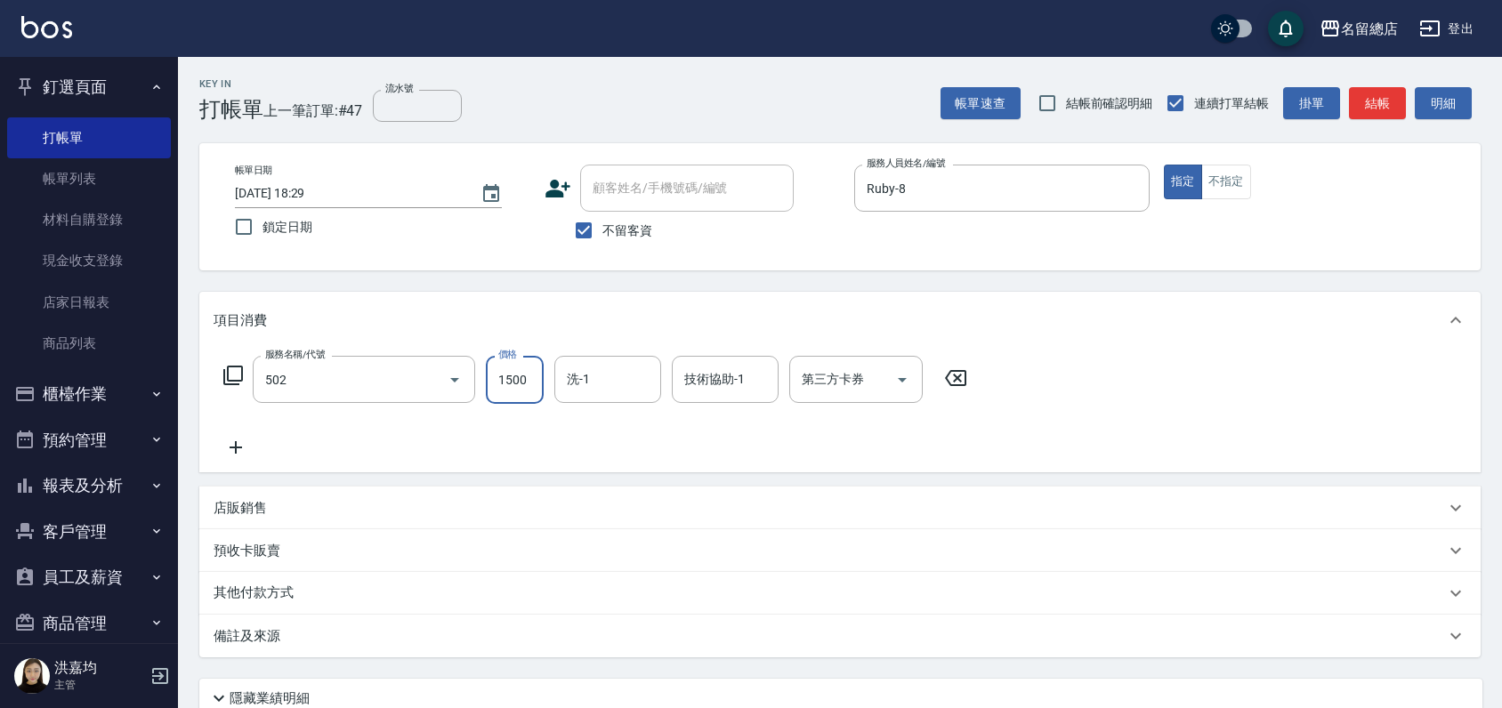
type input "染髮1500以上(502)"
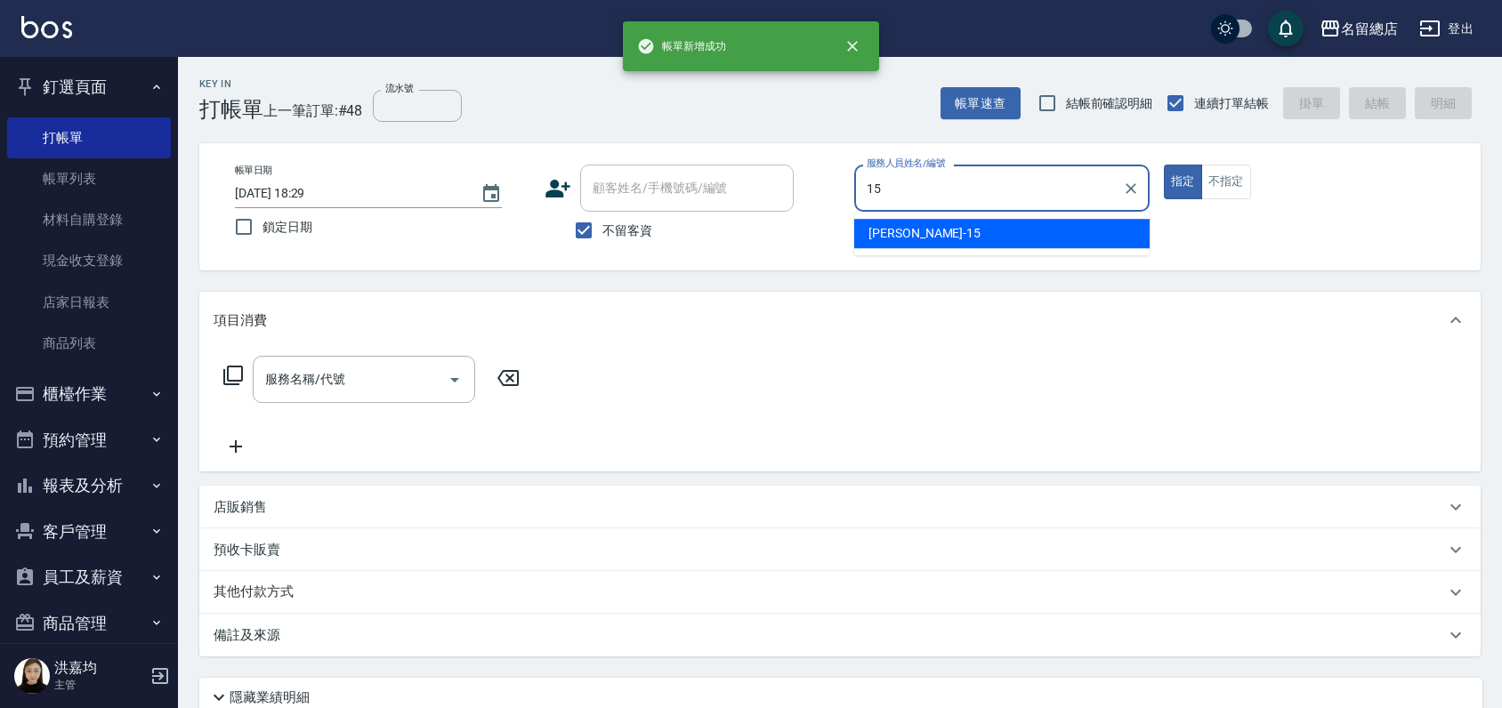
type input "[PERSON_NAME]-15"
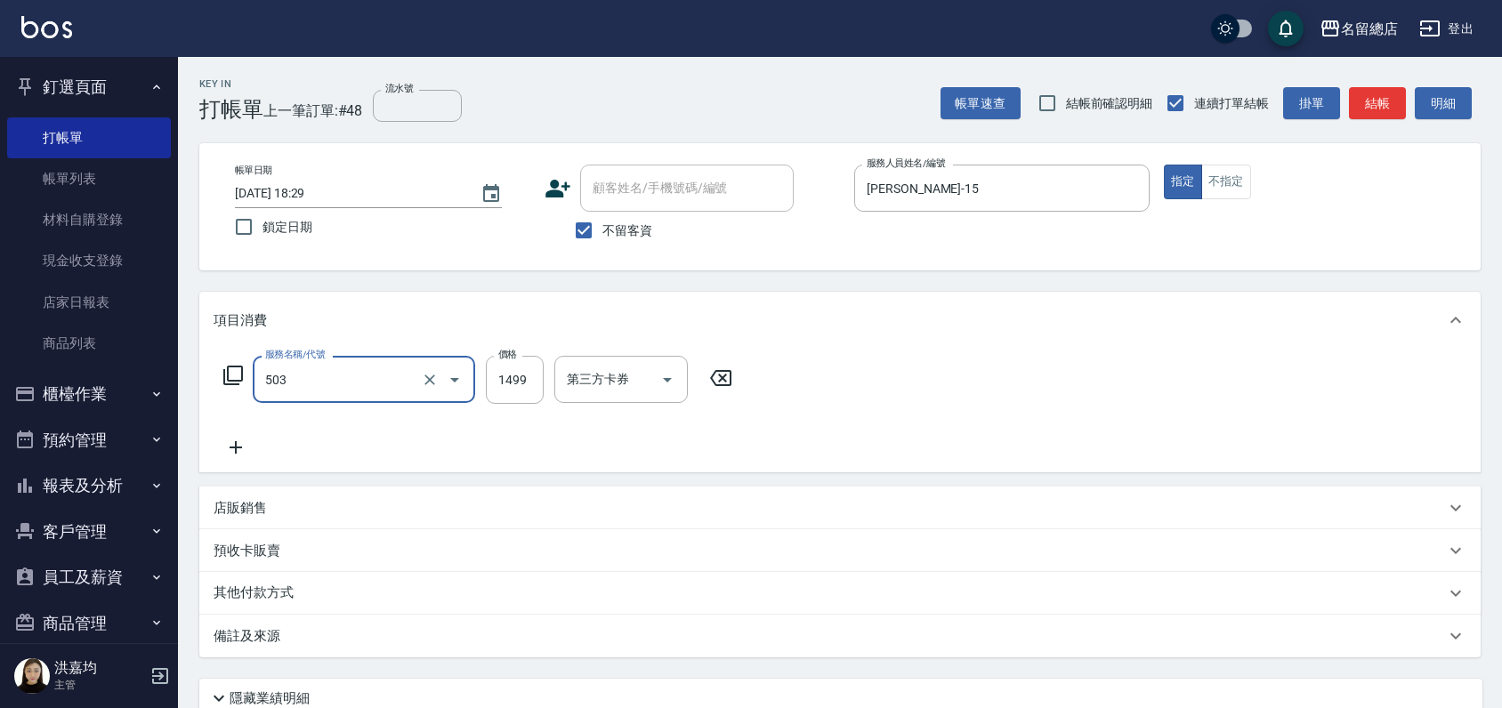
type input "染髮1000~1499(503)"
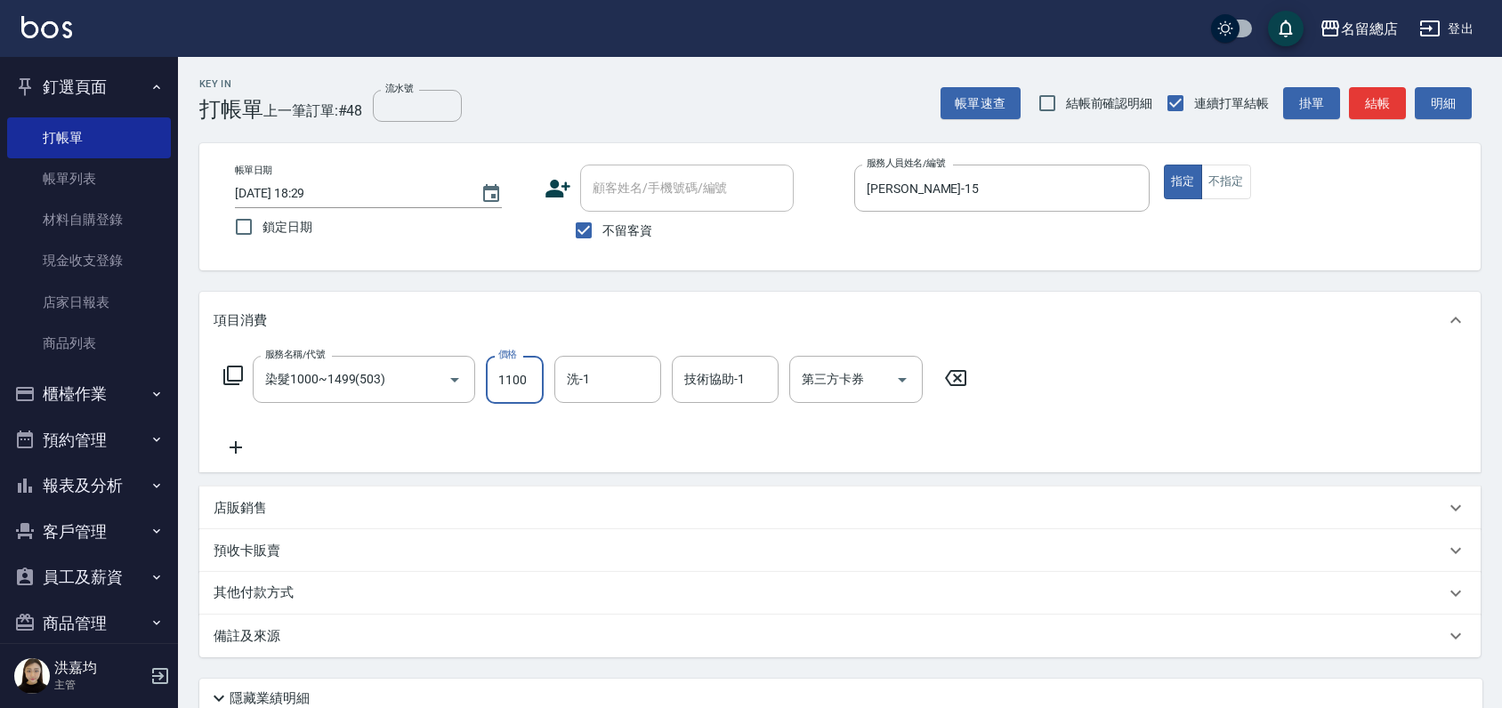
type input "1100"
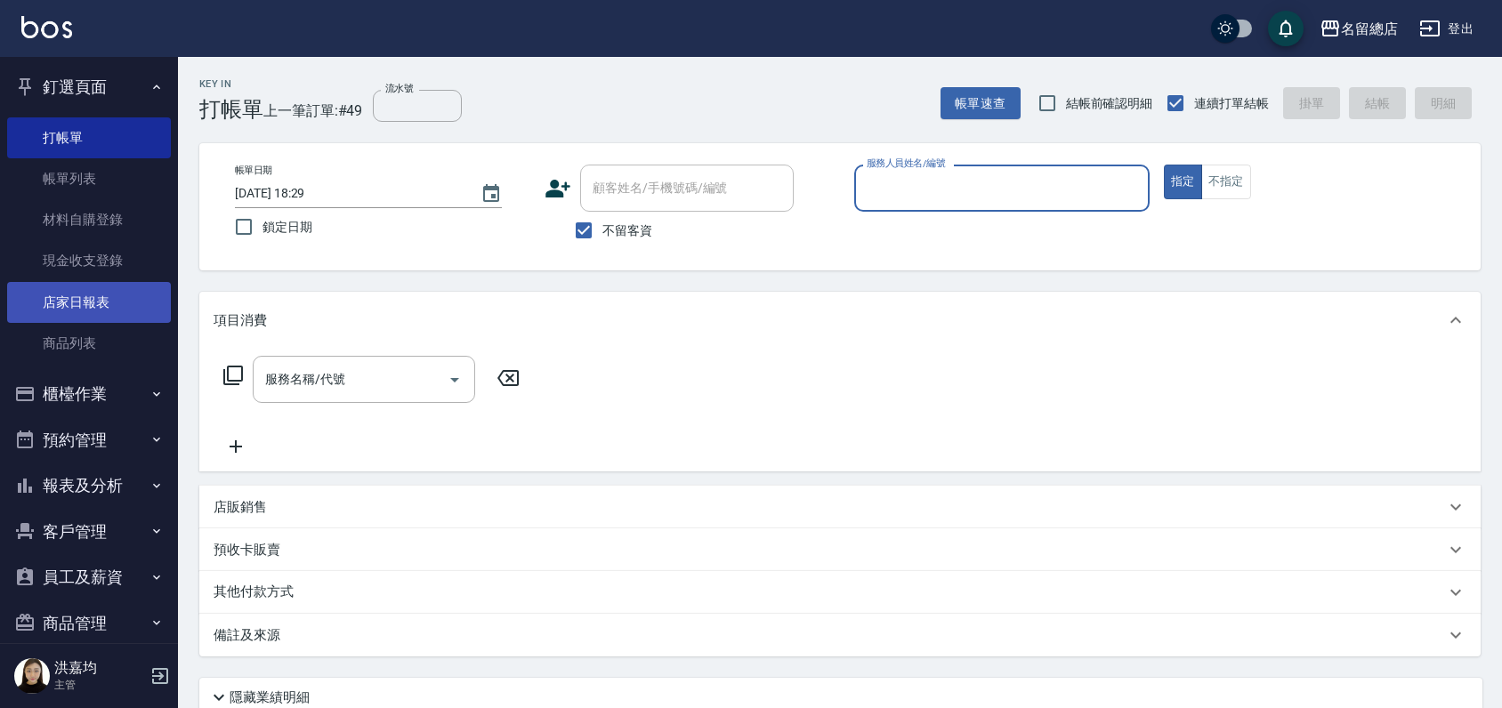
click at [78, 307] on link "店家日報表" at bounding box center [89, 302] width 164 height 41
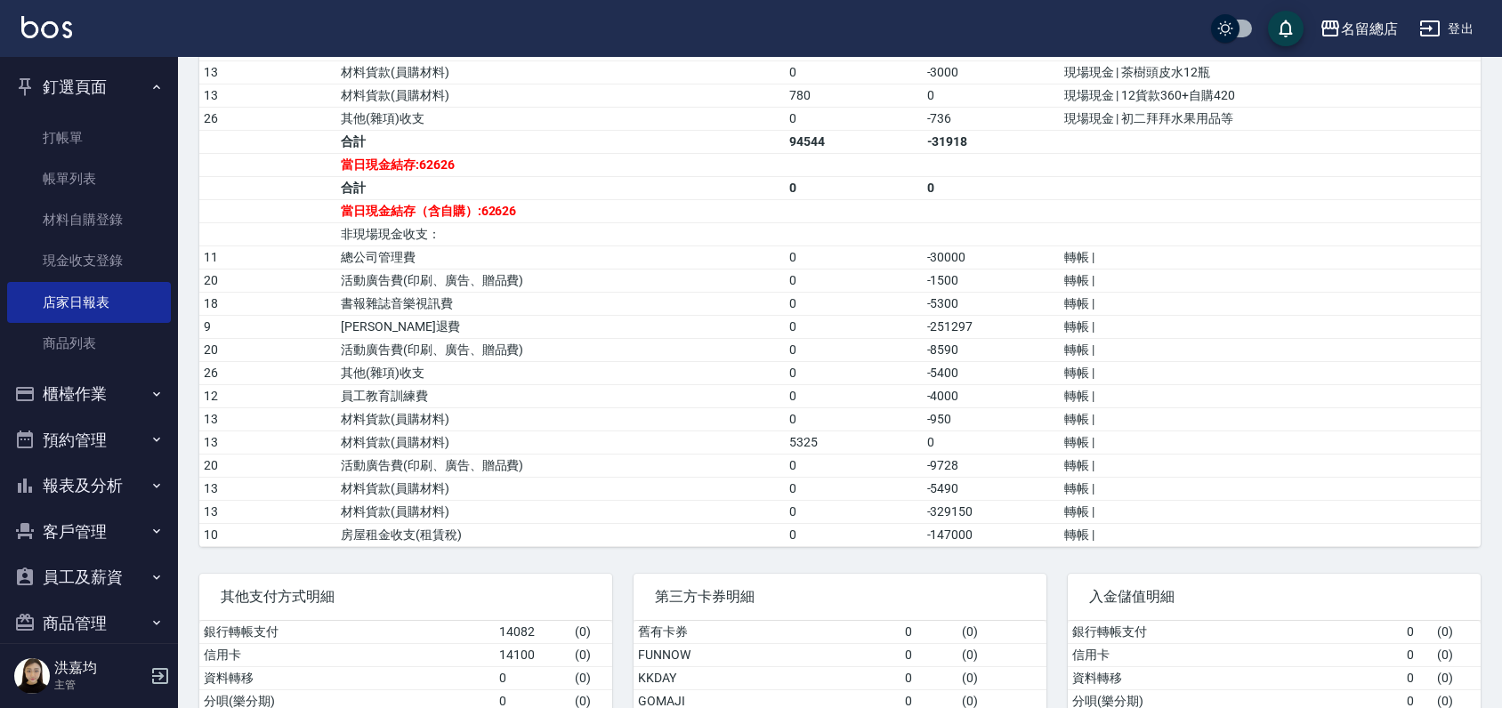
scroll to position [790, 0]
click at [88, 158] on link "帳單列表" at bounding box center [89, 178] width 164 height 41
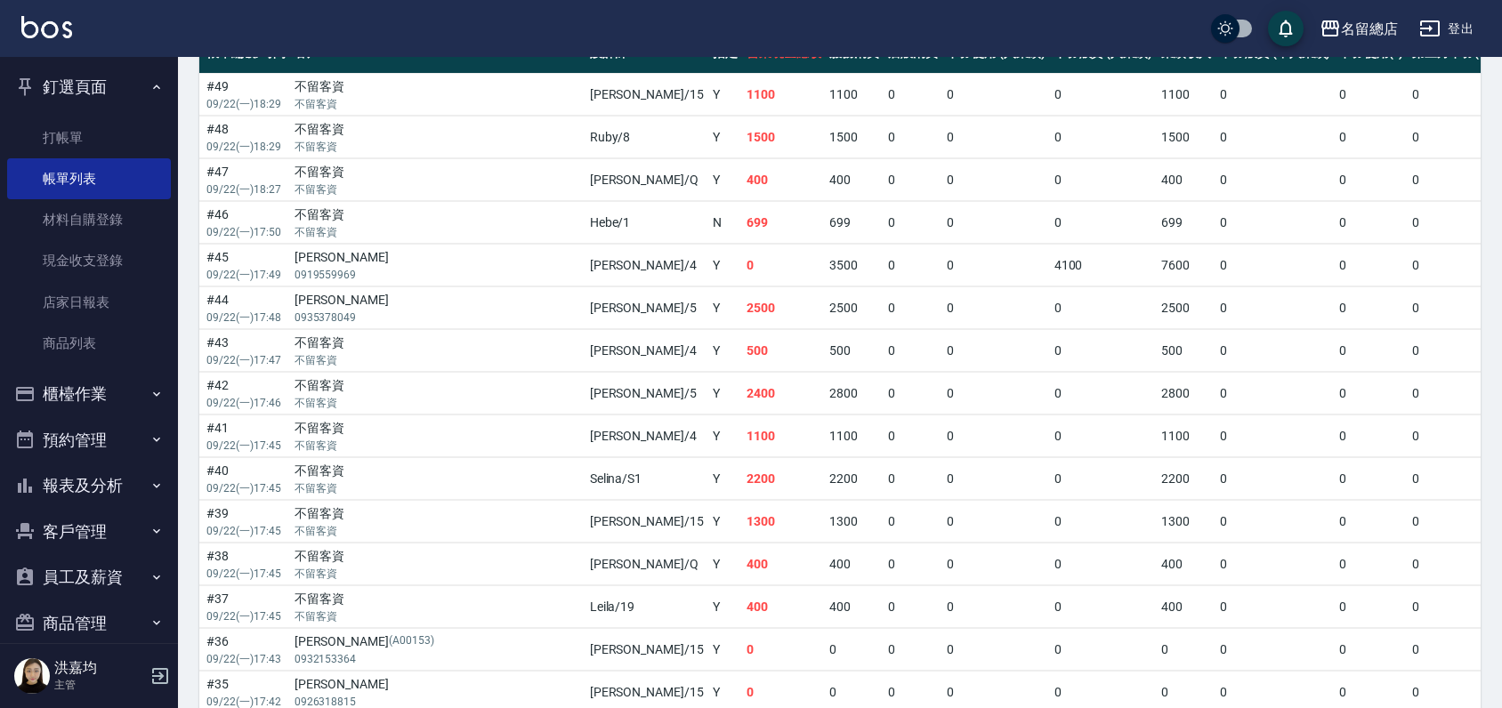
scroll to position [494, 0]
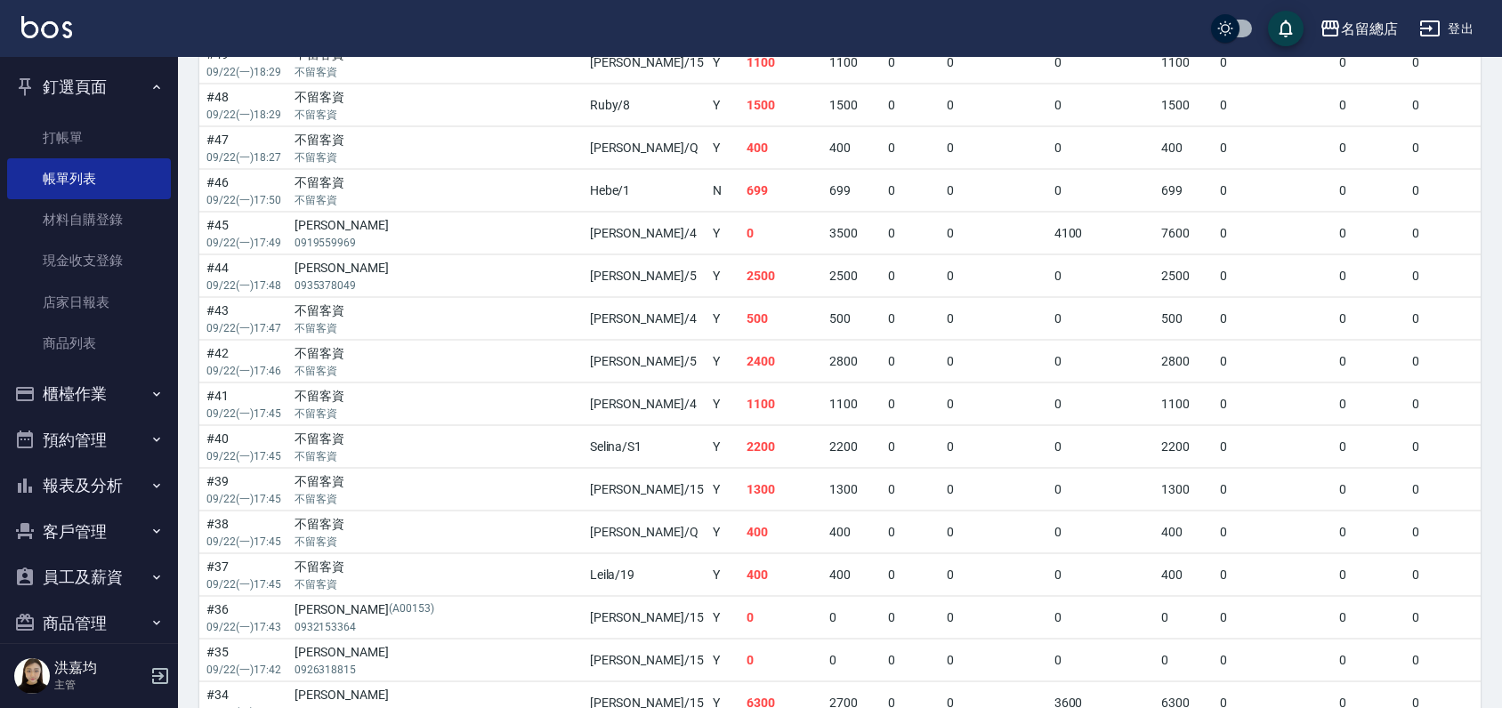
click at [396, 441] on div "不留客資" at bounding box center [438, 439] width 287 height 19
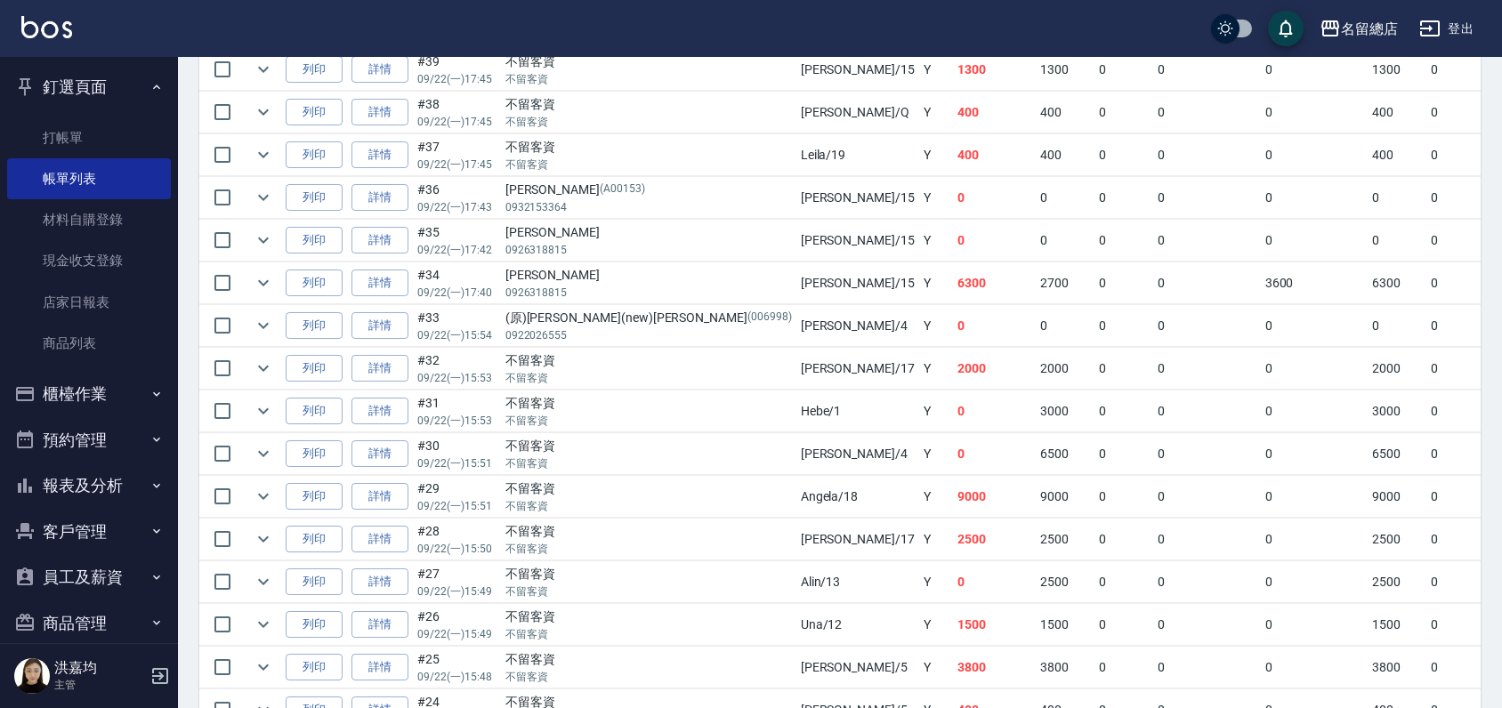
scroll to position [611, 0]
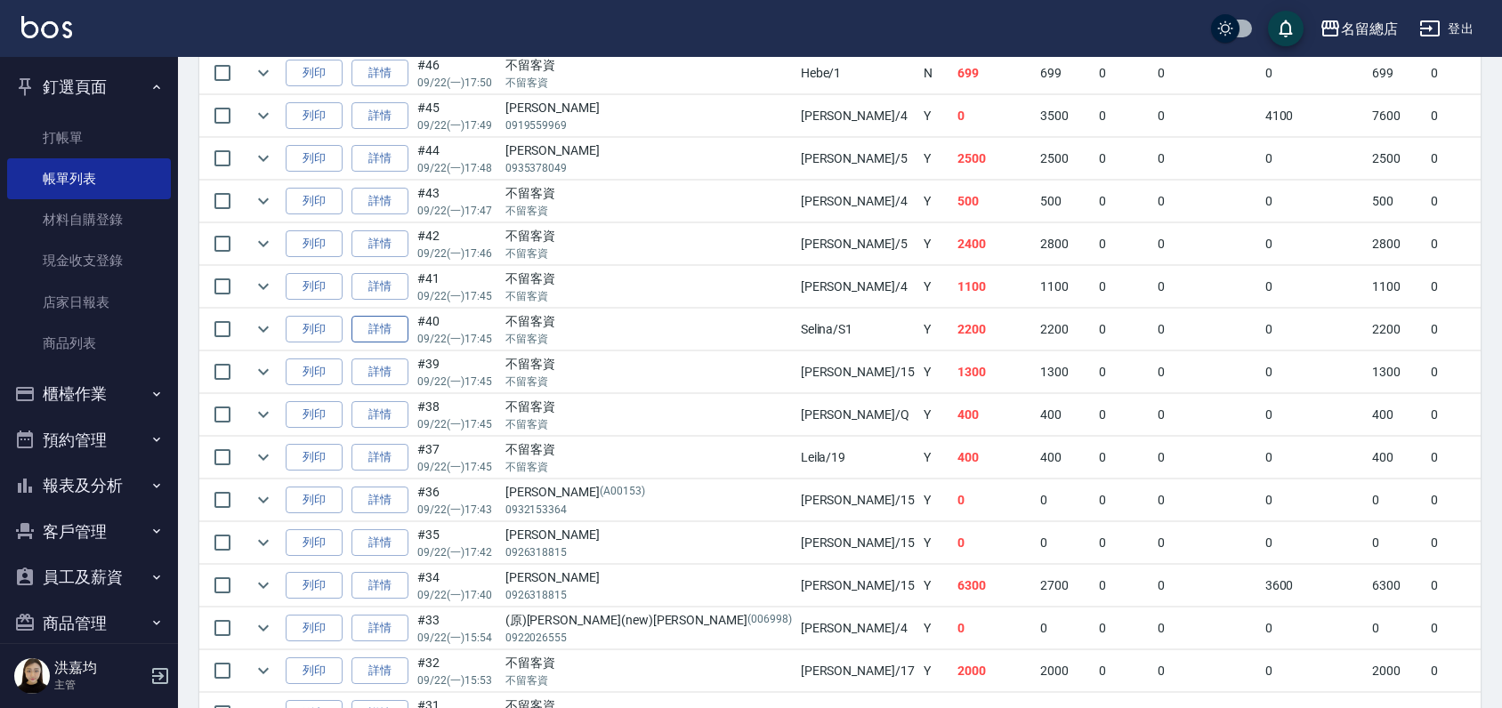
click at [392, 322] on link "詳情" at bounding box center [379, 330] width 57 height 28
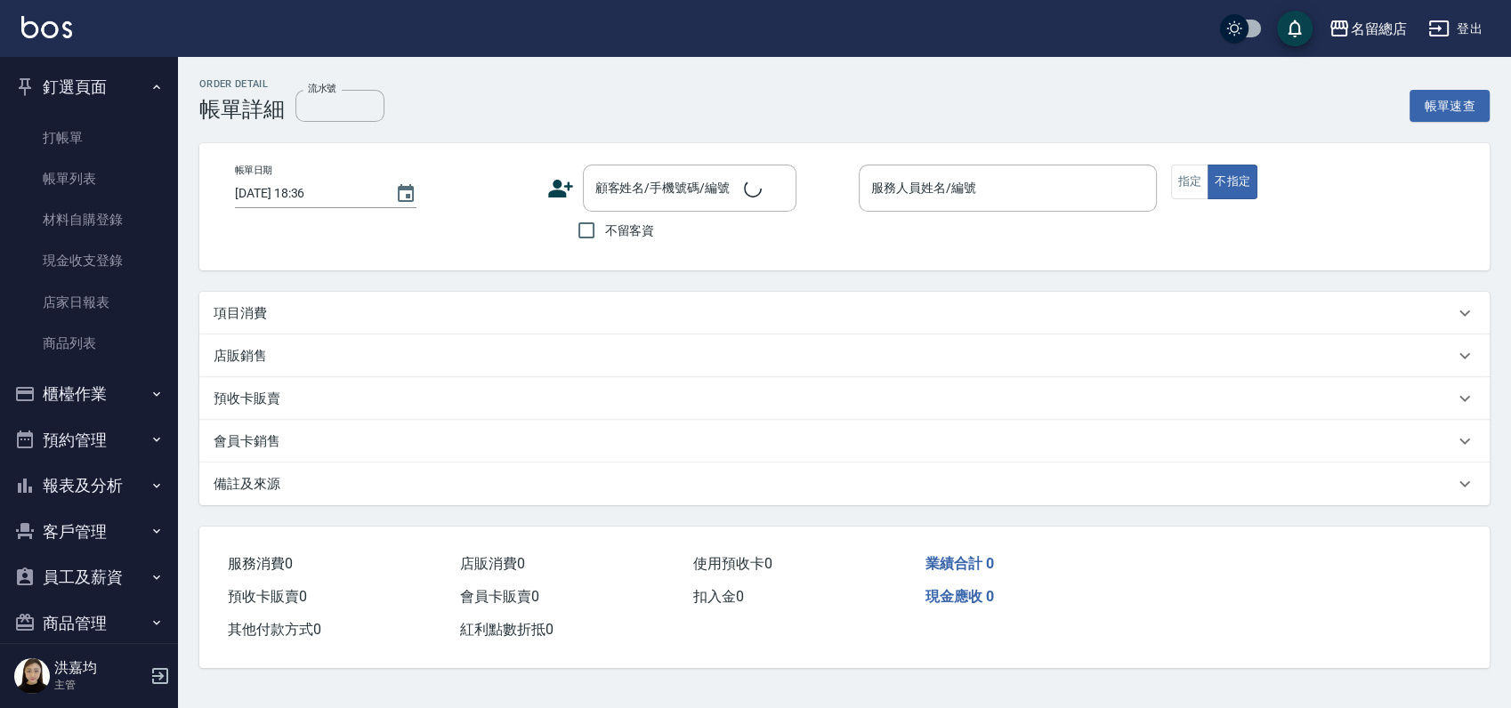
type input "[DATE] 17:45"
checkbox input "true"
type input "Selina-S1"
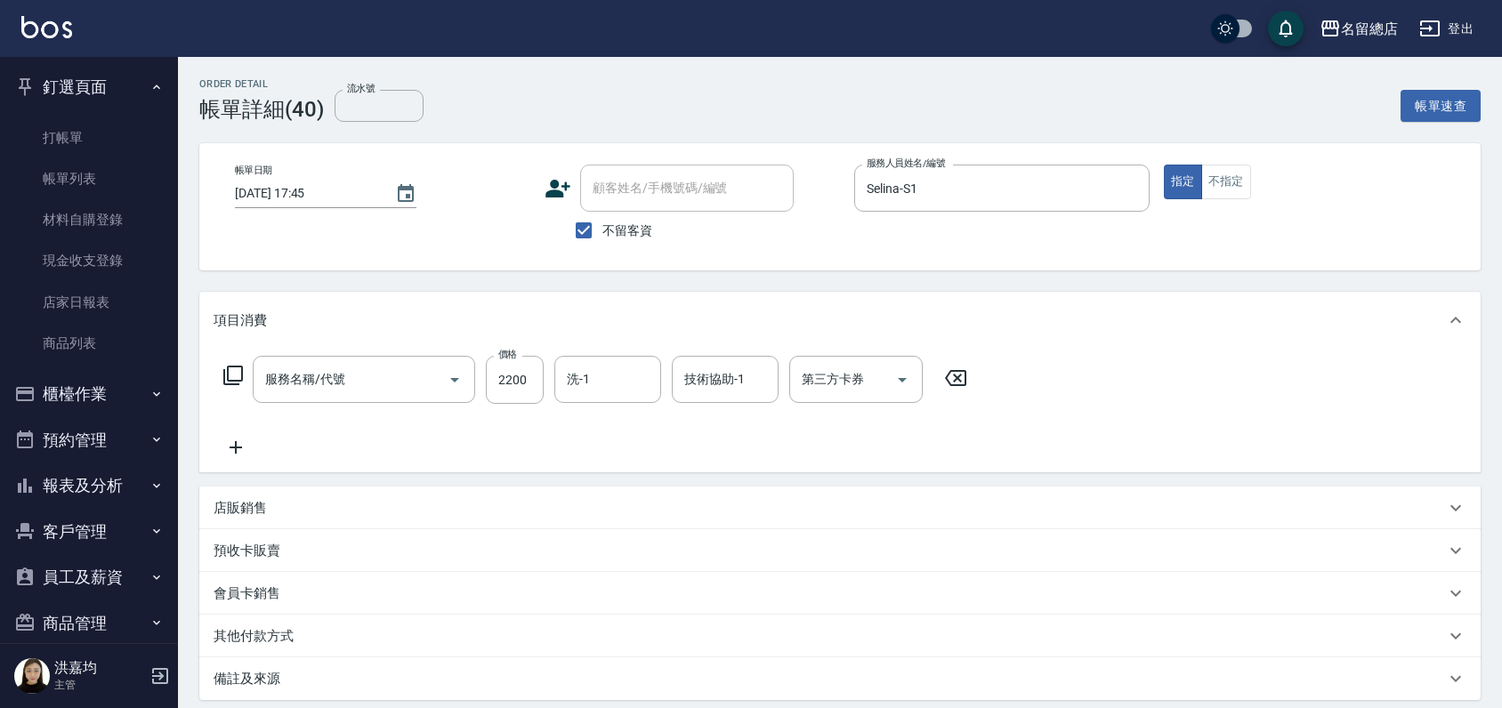
type input "燙髮2000以上(222)"
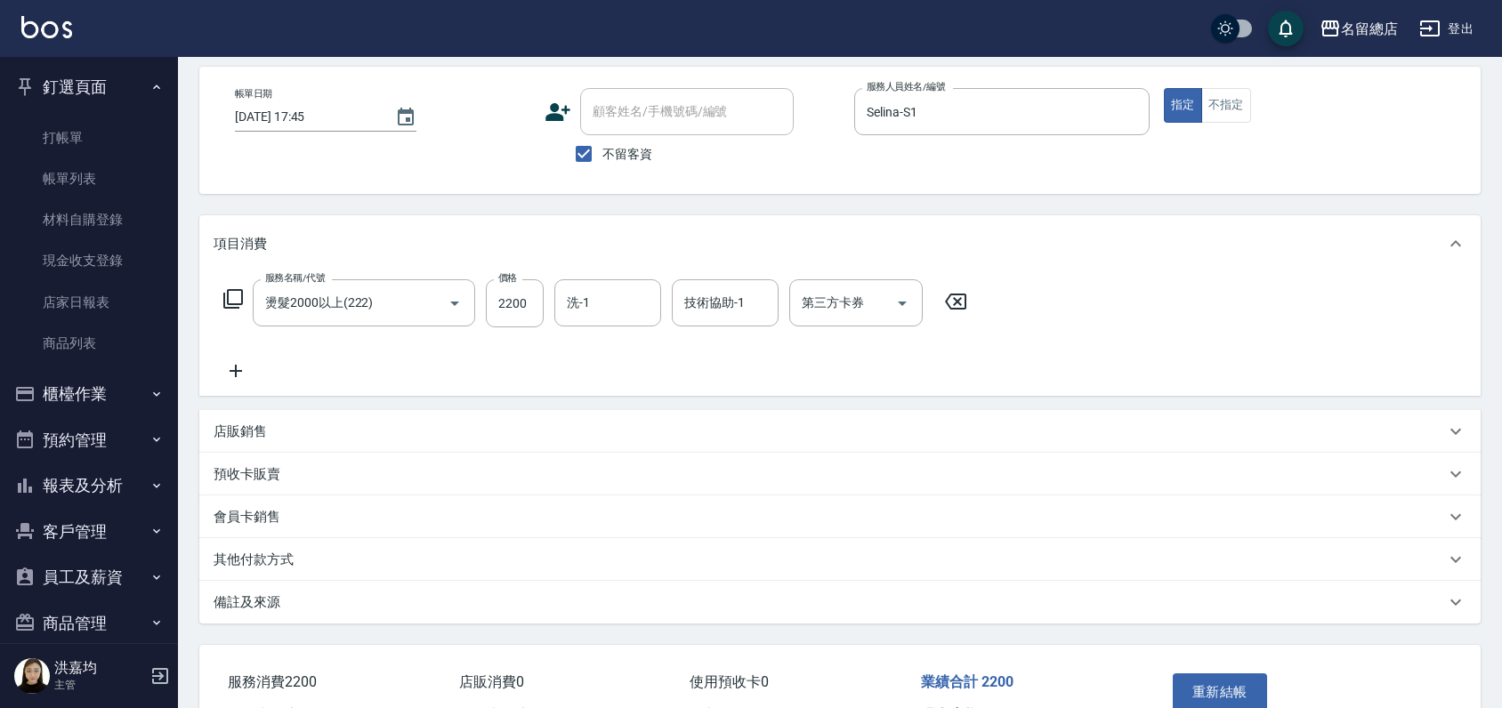
scroll to position [182, 0]
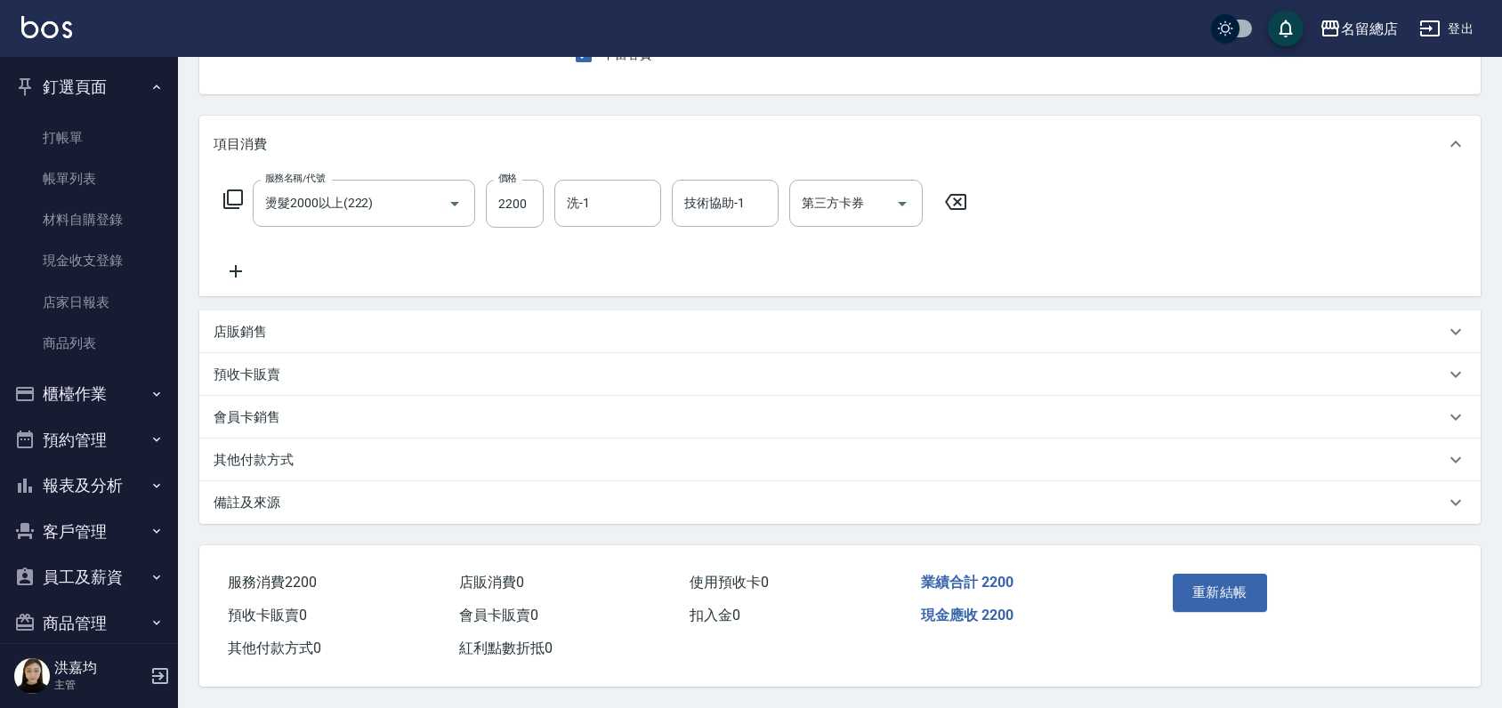
click at [247, 451] on p "其他付款方式" at bounding box center [254, 460] width 80 height 19
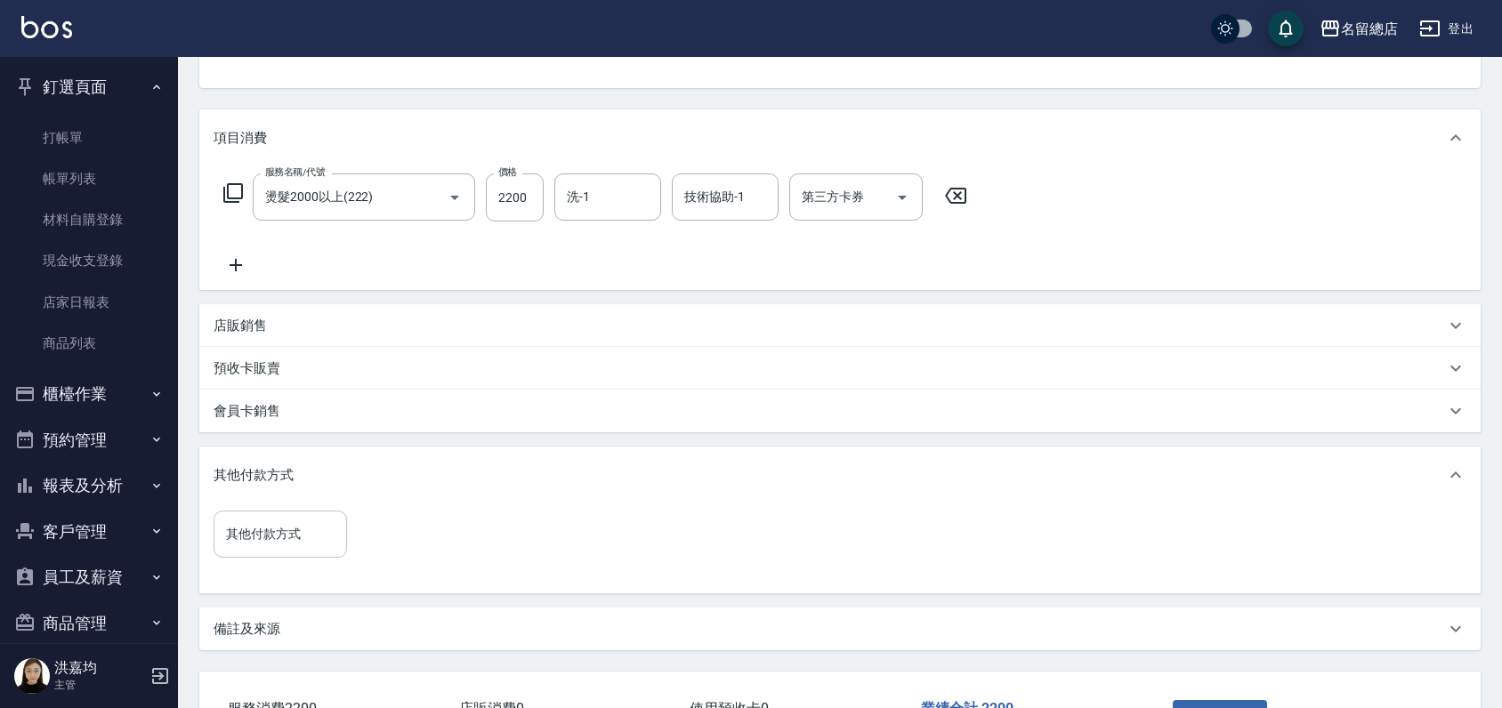
click at [271, 540] on input "其他付款方式" at bounding box center [280, 534] width 117 height 31
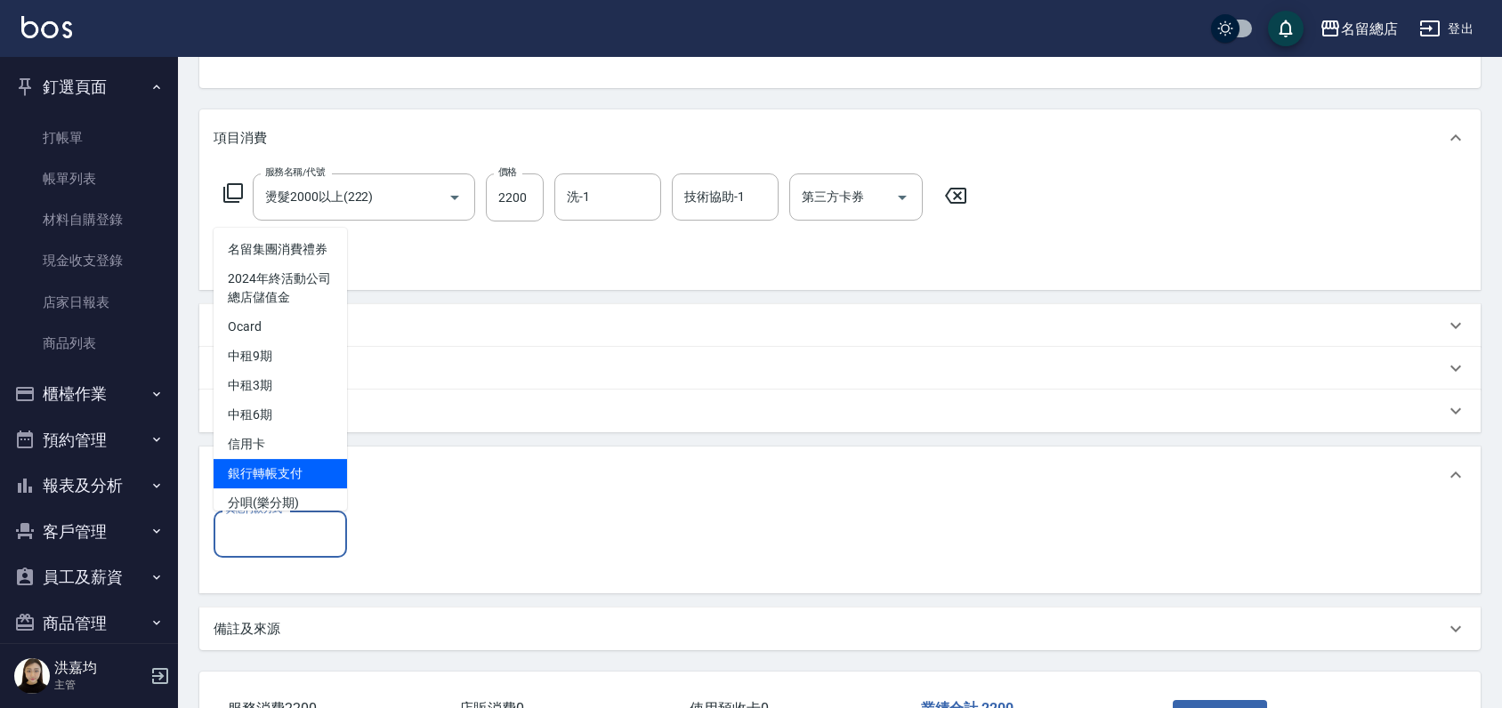
click at [267, 489] on span "銀行轉帳支付" at bounding box center [280, 473] width 133 height 29
type input "銀行轉帳支付"
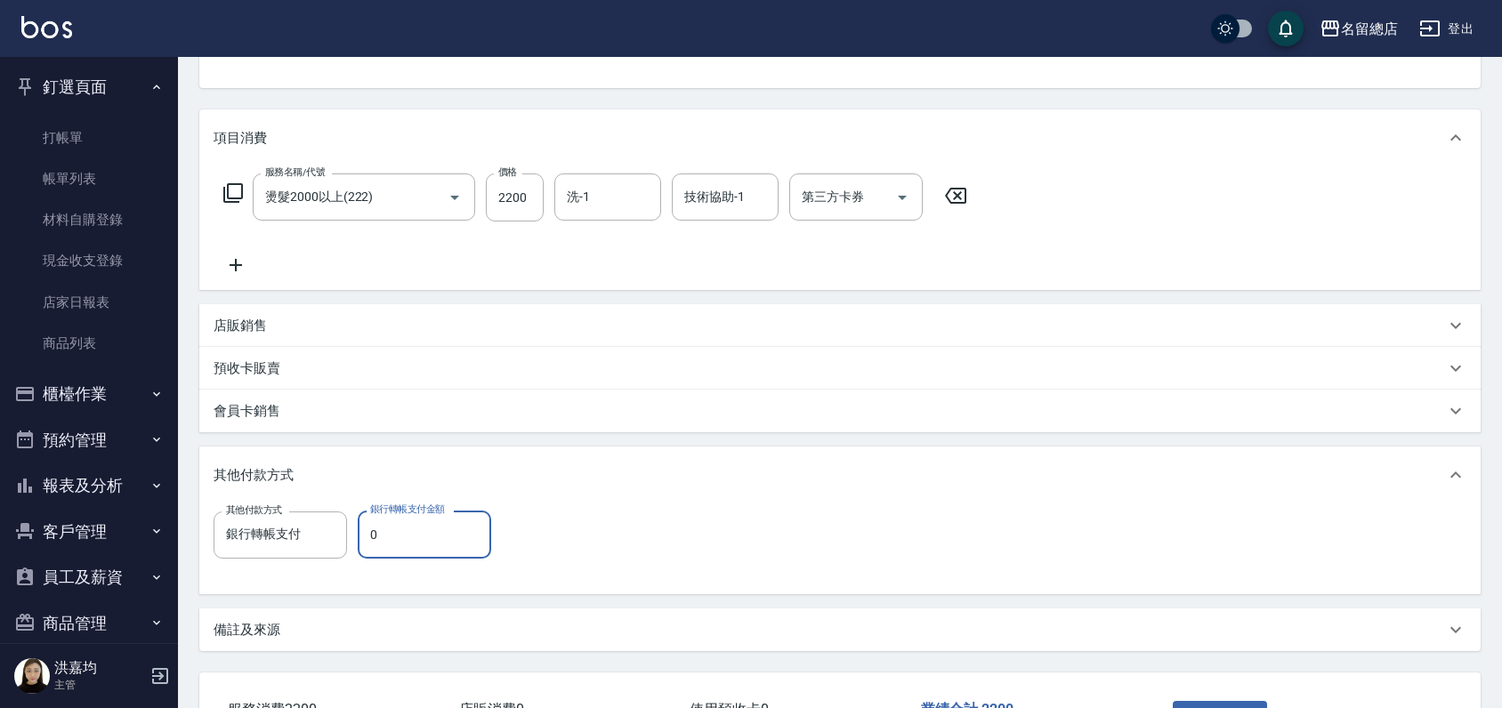
click at [391, 543] on input "0" at bounding box center [424, 535] width 133 height 48
type input "2200"
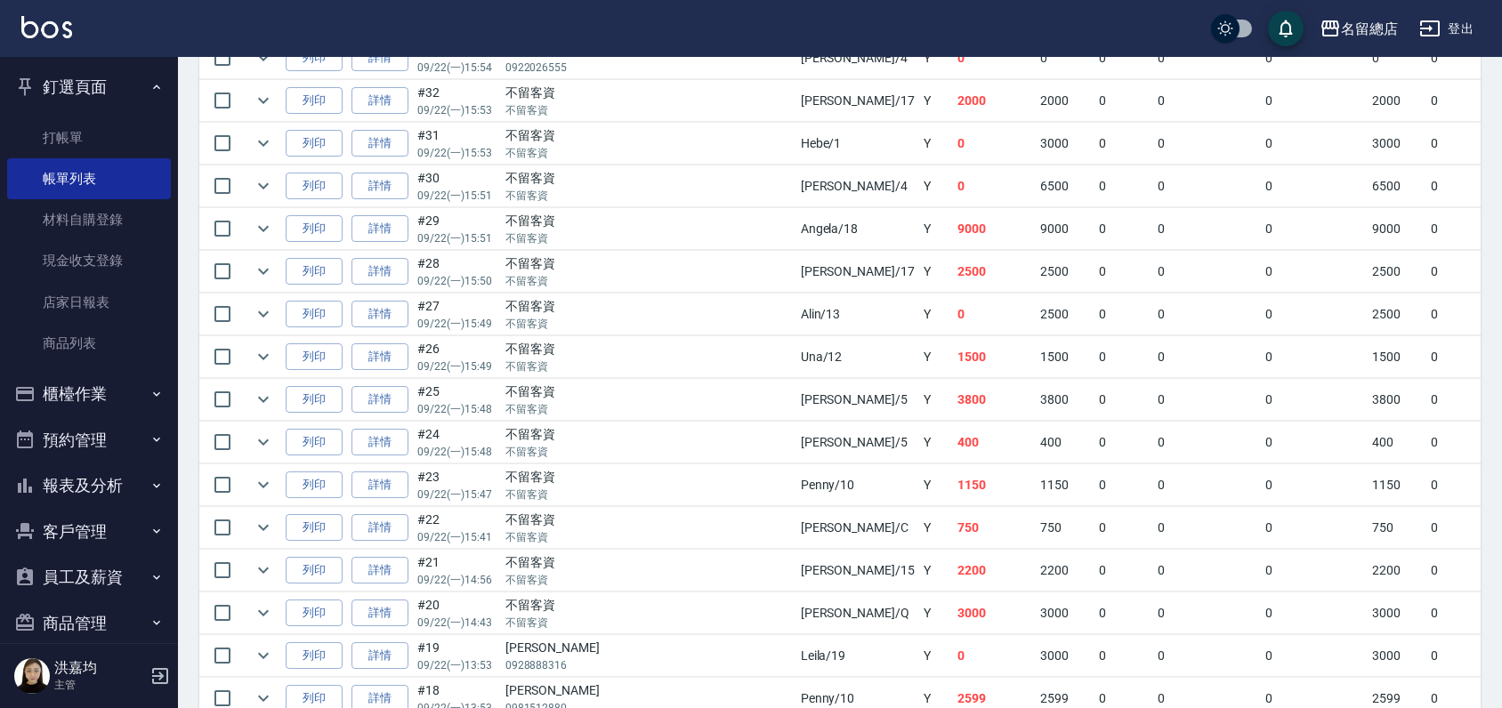
scroll to position [1285, 0]
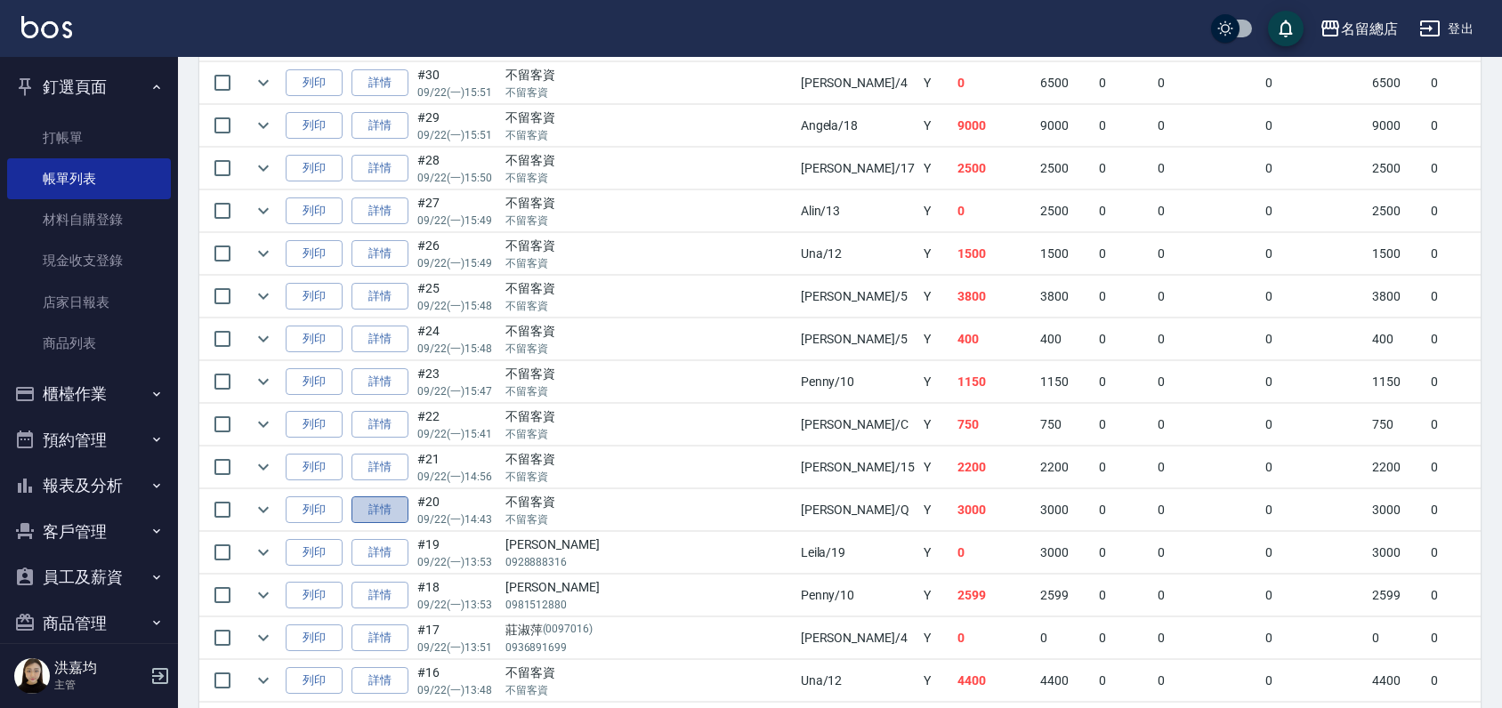
click at [370, 506] on link "詳情" at bounding box center [379, 511] width 57 height 28
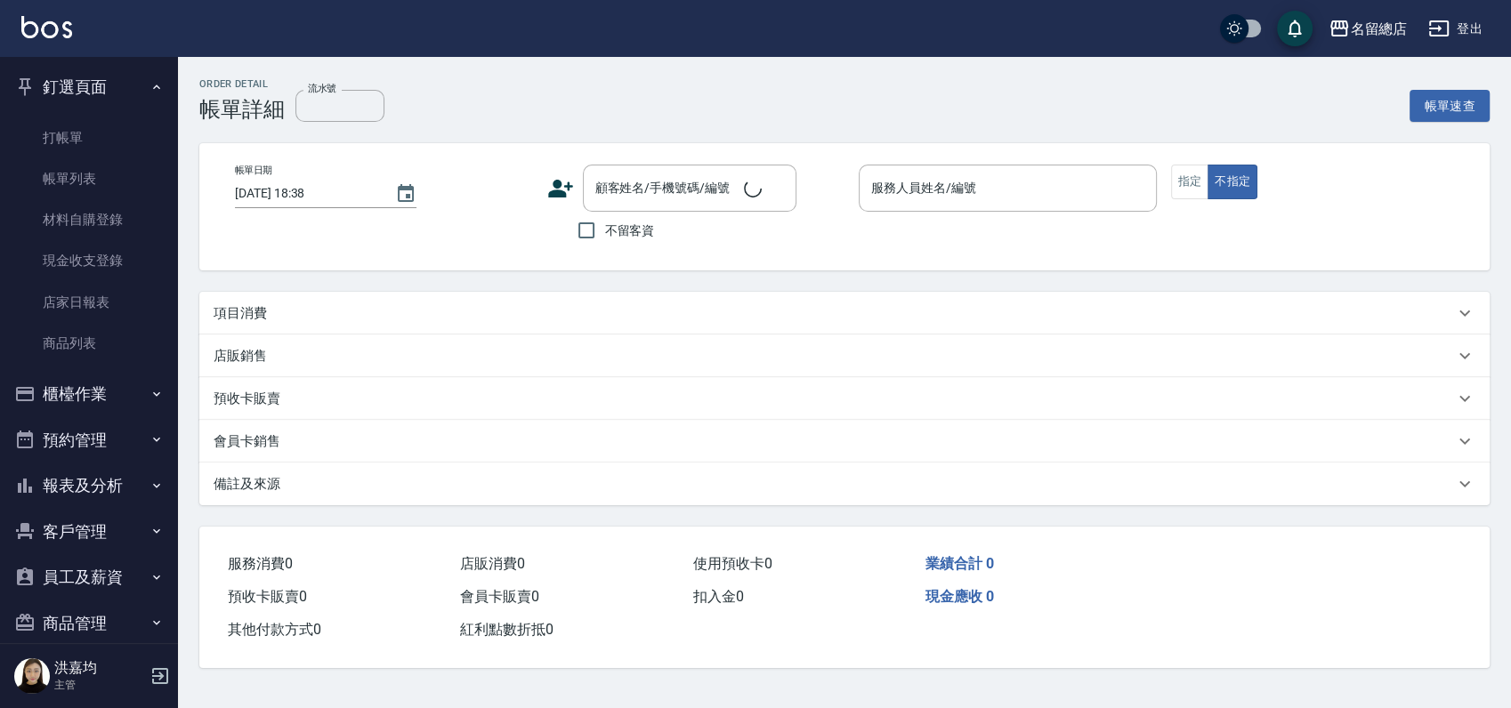
type input "[DATE] 14:43"
checkbox input "true"
type input "[PERSON_NAME]"
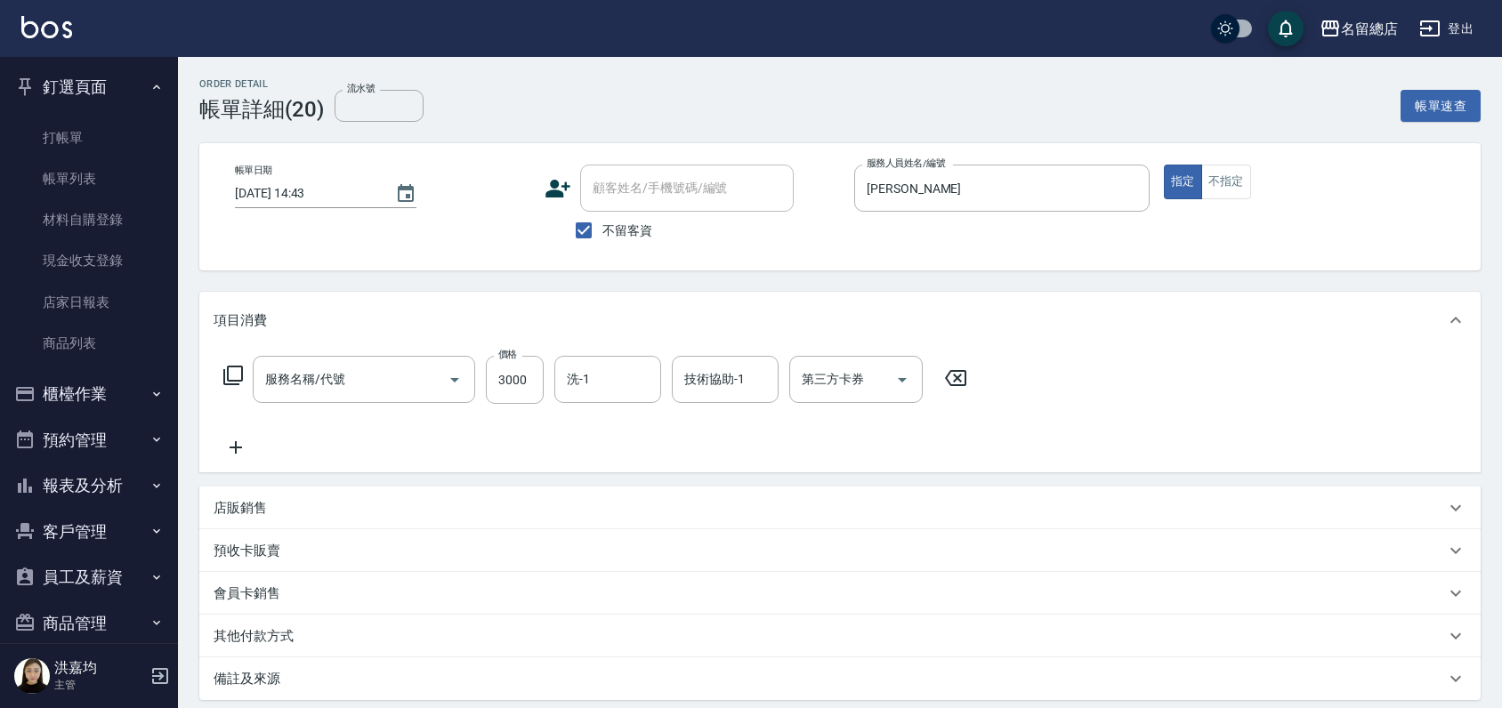
type input "燙髮2000以上(222)"
click at [260, 643] on p "其他付款方式" at bounding box center [254, 636] width 80 height 19
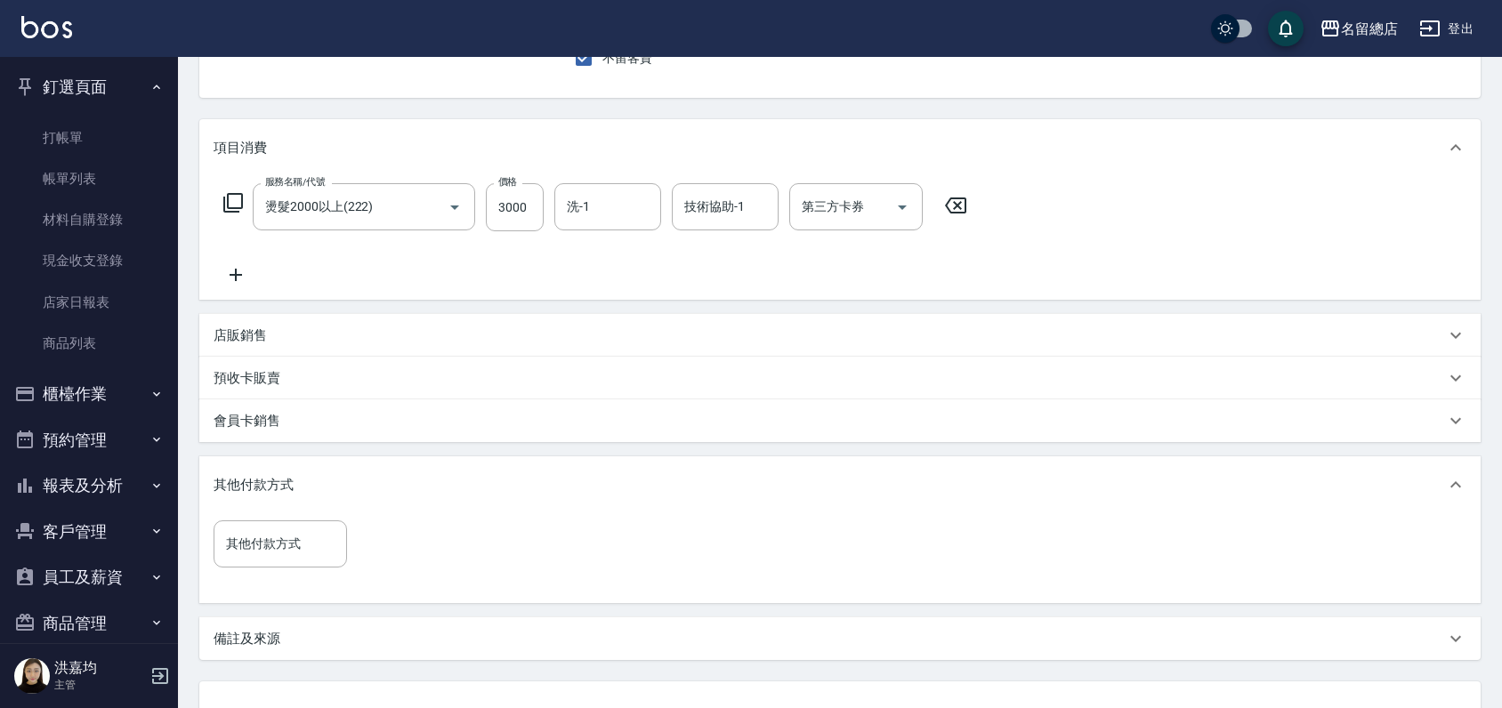
scroll to position [198, 0]
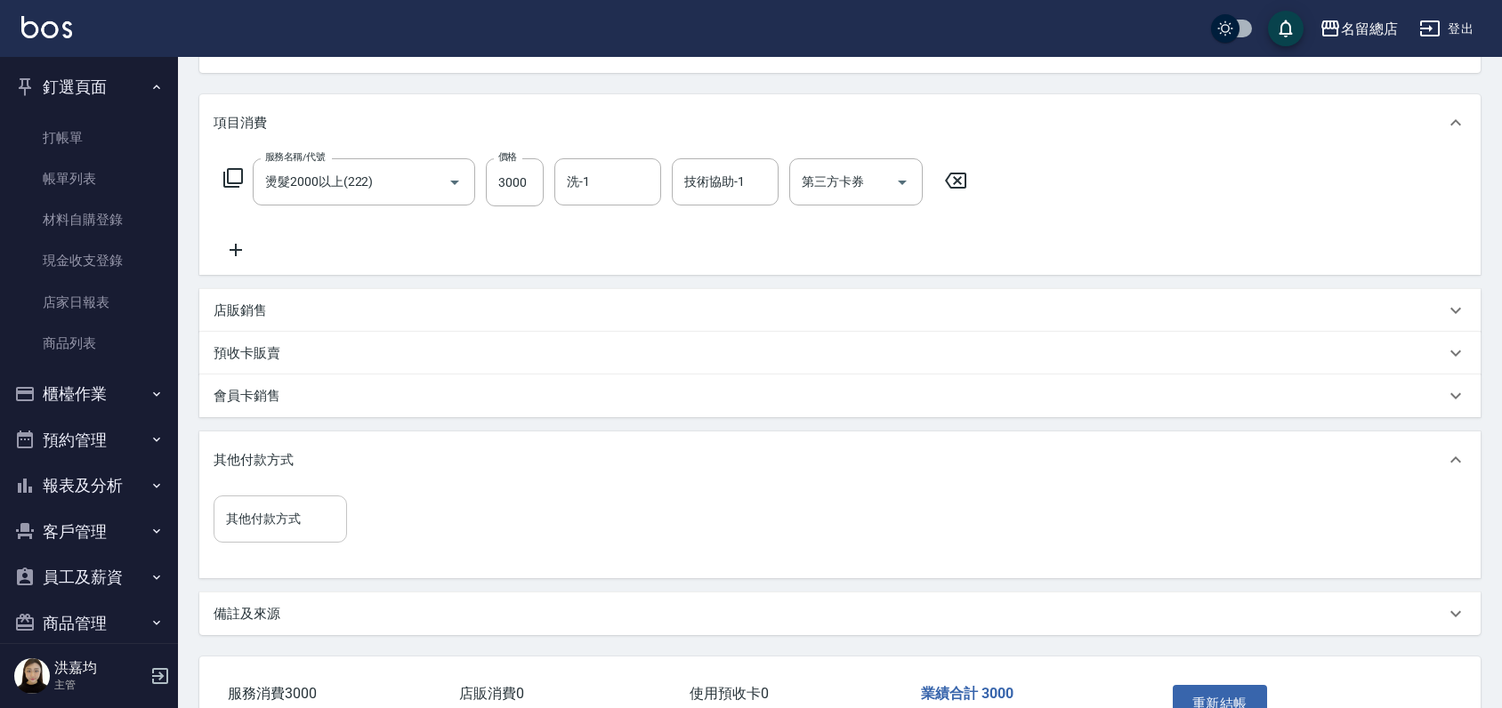
click at [270, 497] on div "其他付款方式" at bounding box center [280, 519] width 133 height 47
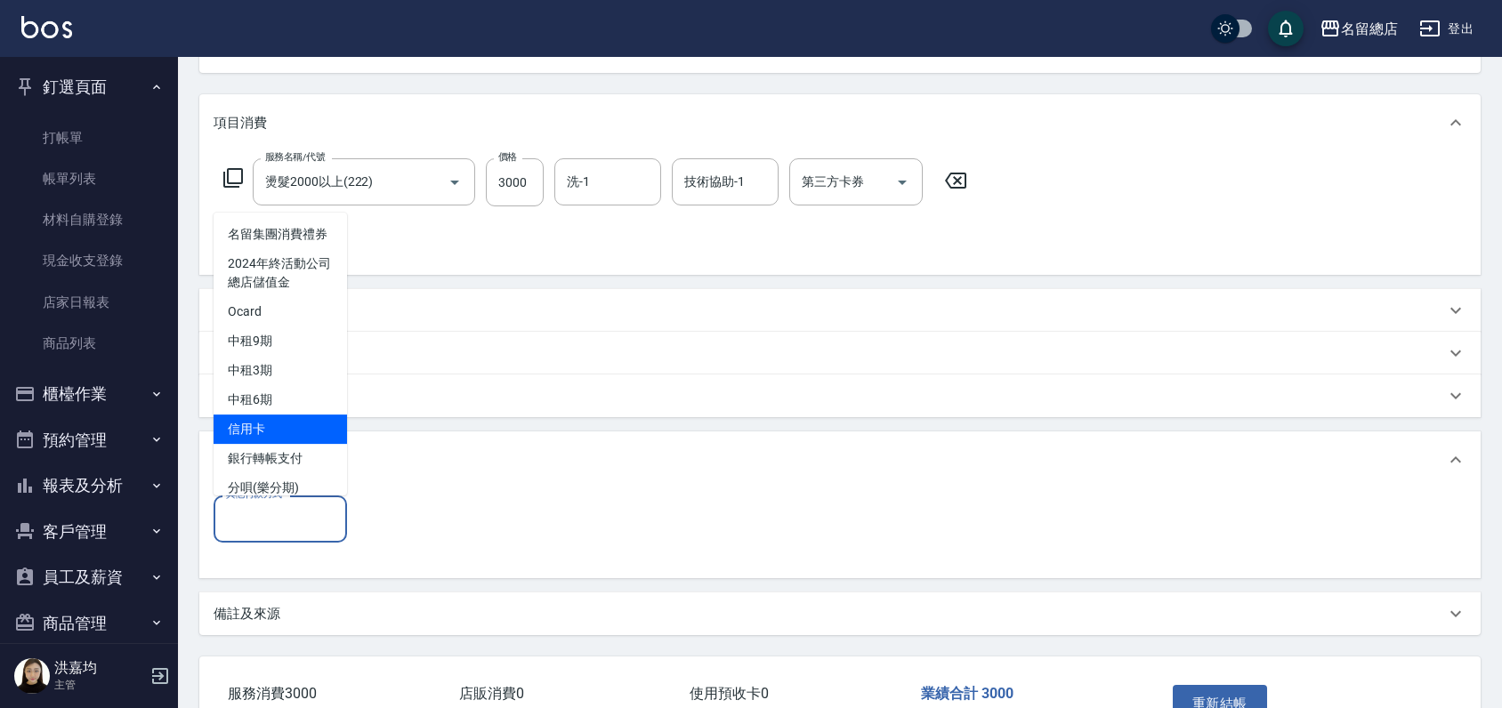
click at [291, 440] on span "信用卡" at bounding box center [280, 429] width 133 height 29
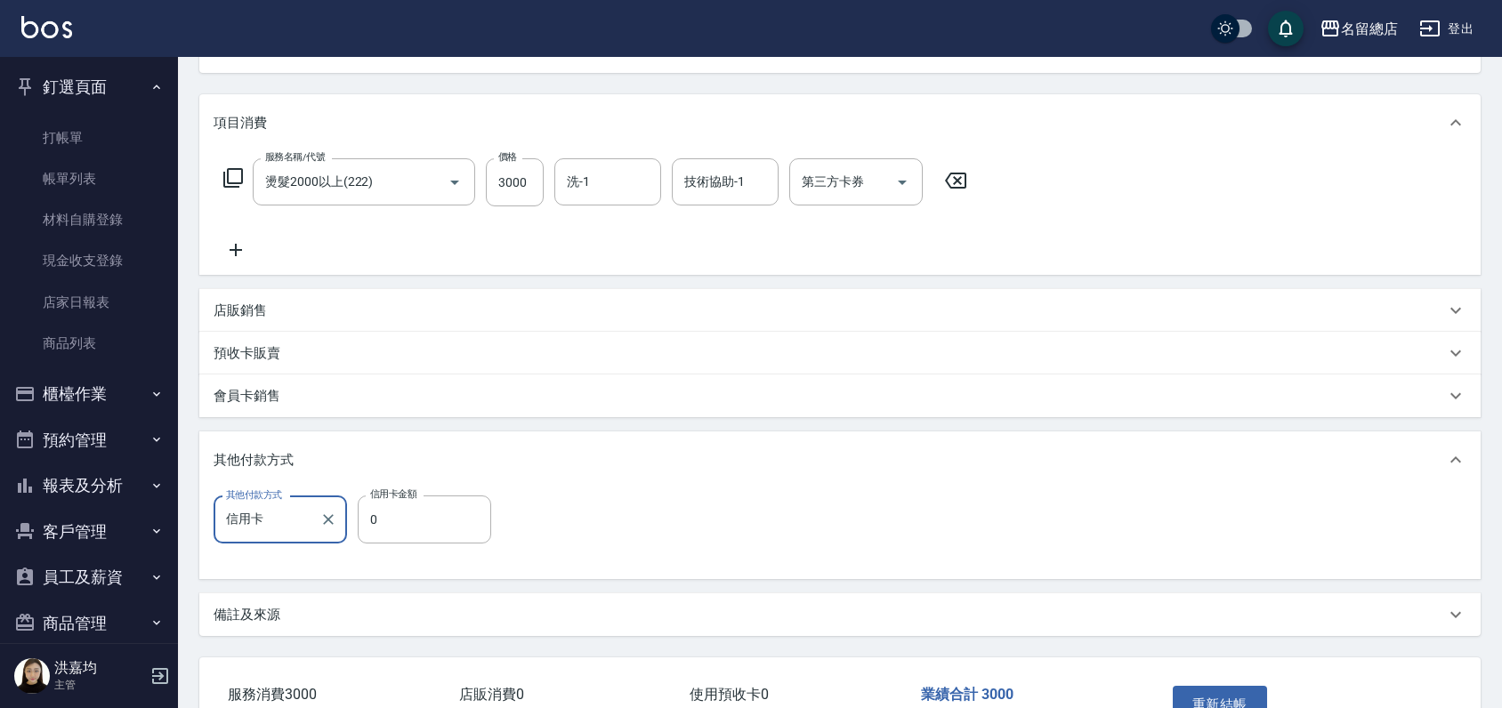
type input "信用卡"
click at [405, 517] on input "0" at bounding box center [424, 520] width 133 height 48
type input "3000"
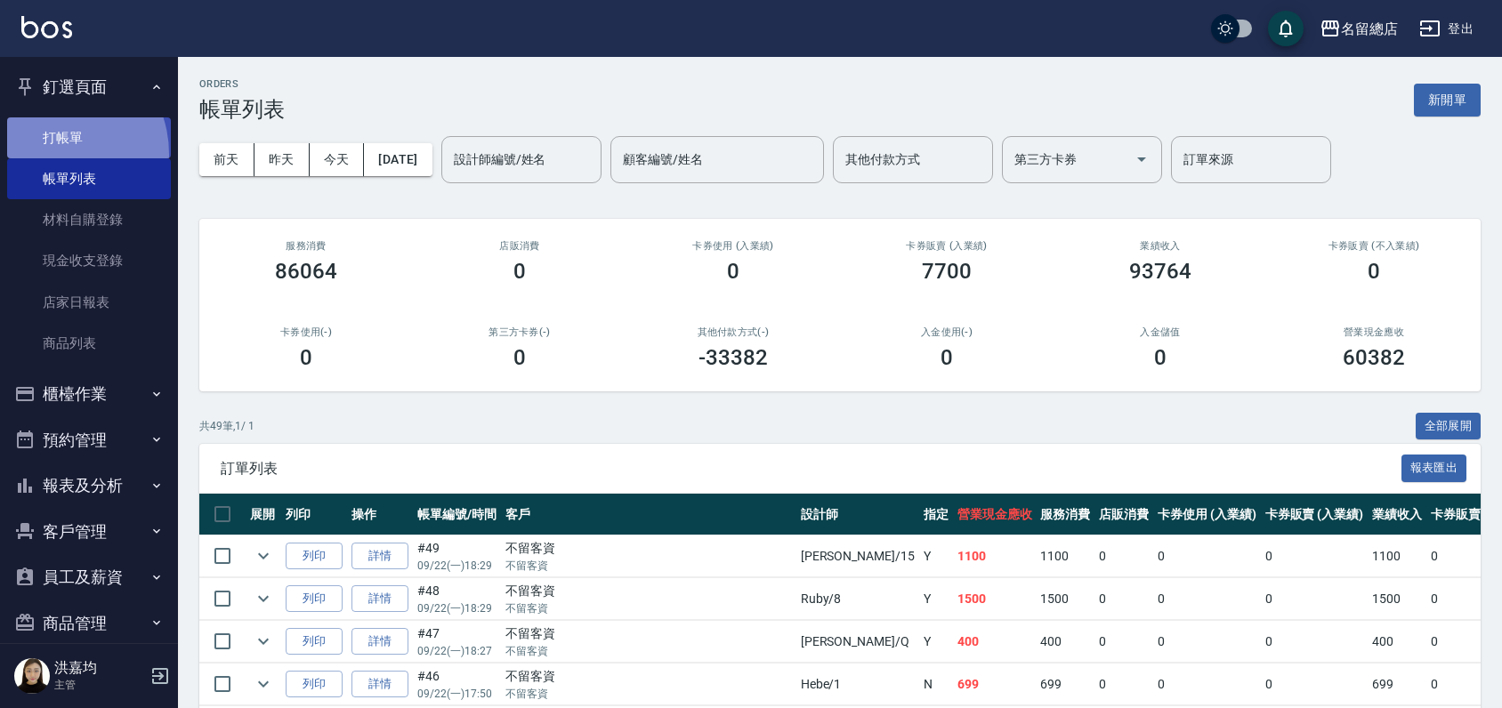
click at [51, 153] on link "打帳單" at bounding box center [89, 137] width 164 height 41
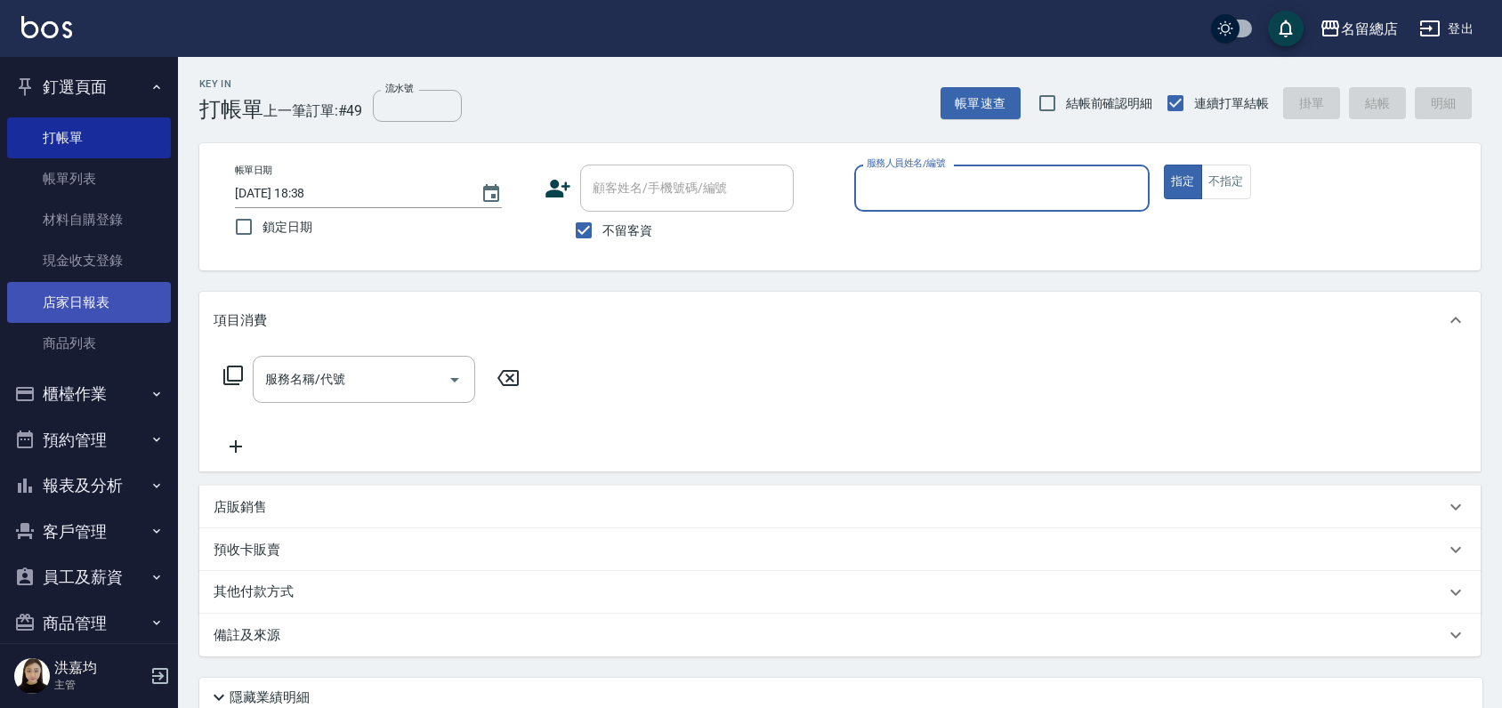
click at [80, 292] on link "店家日報表" at bounding box center [89, 302] width 164 height 41
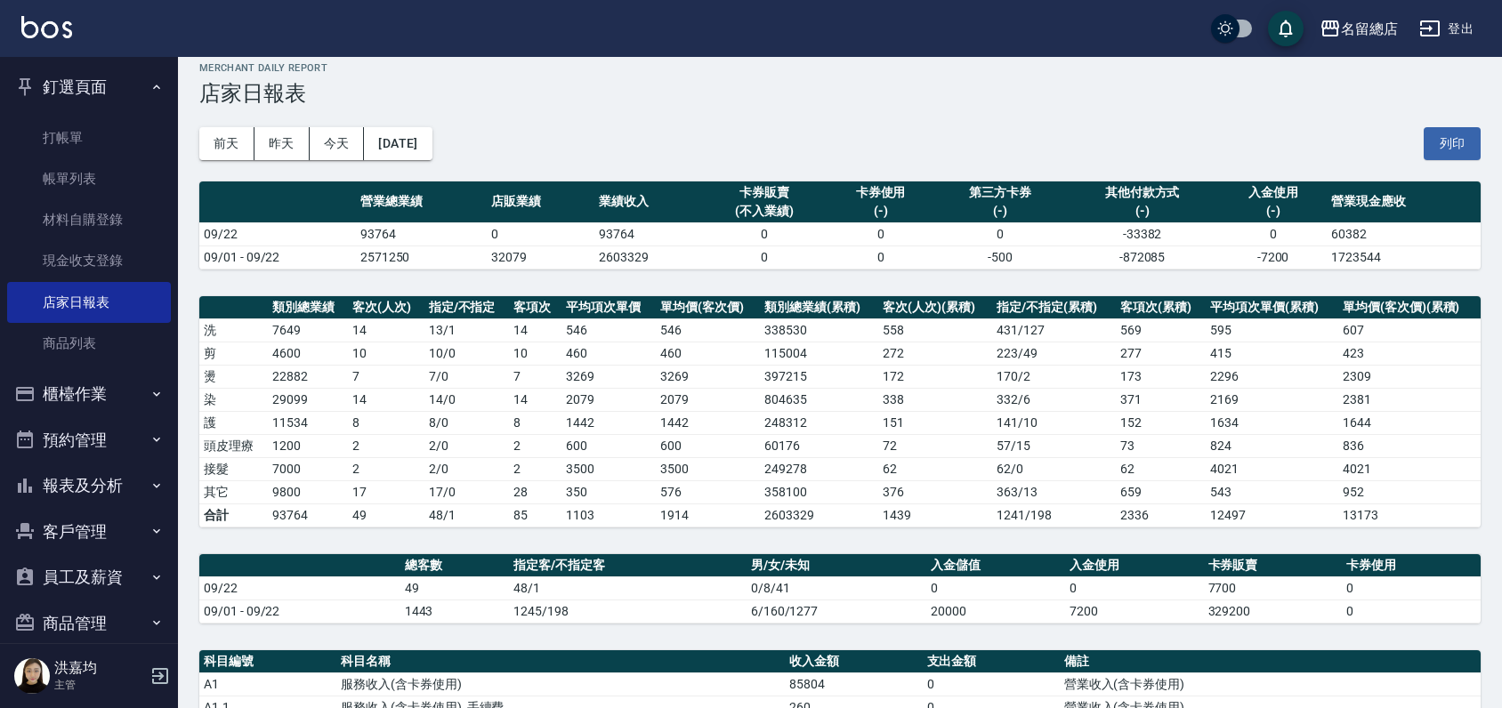
scroll to position [395, 0]
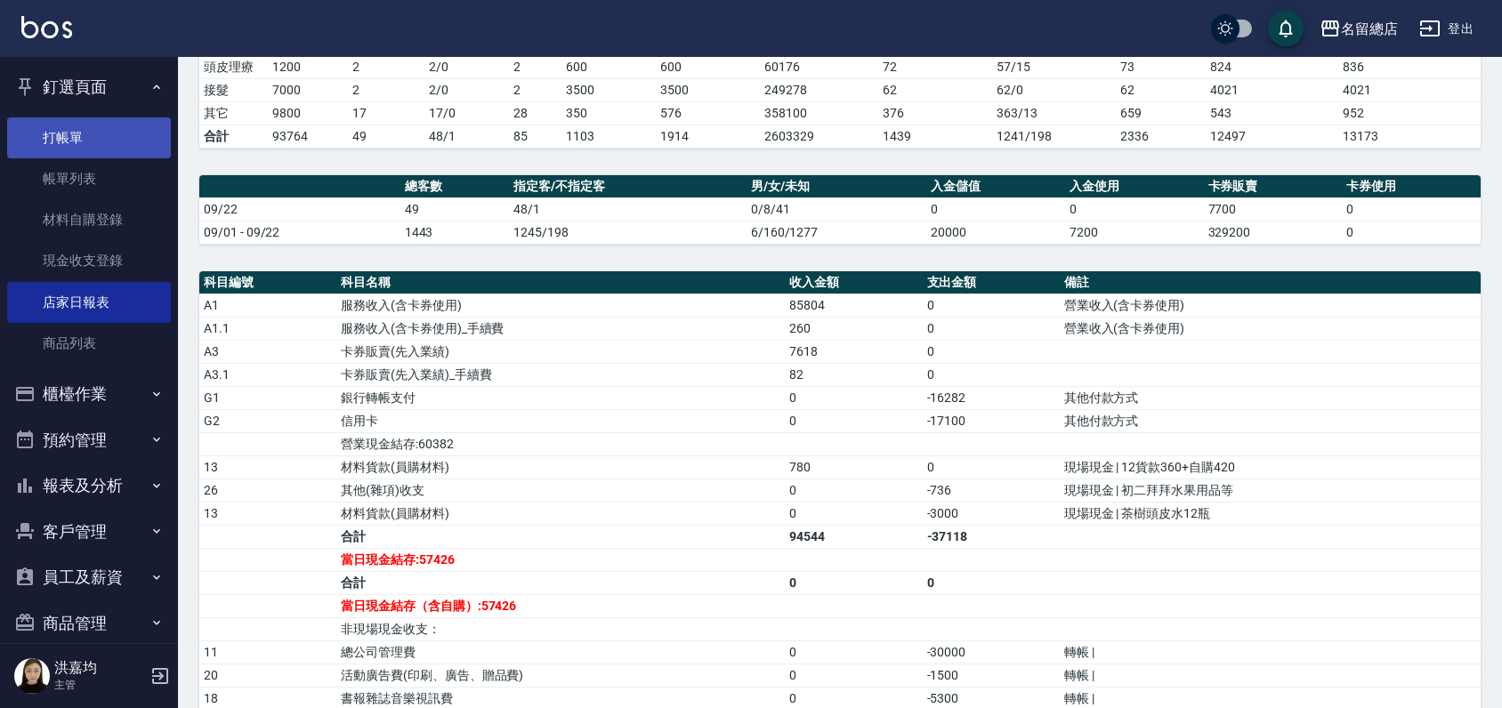
click at [54, 137] on link "打帳單" at bounding box center [89, 137] width 164 height 41
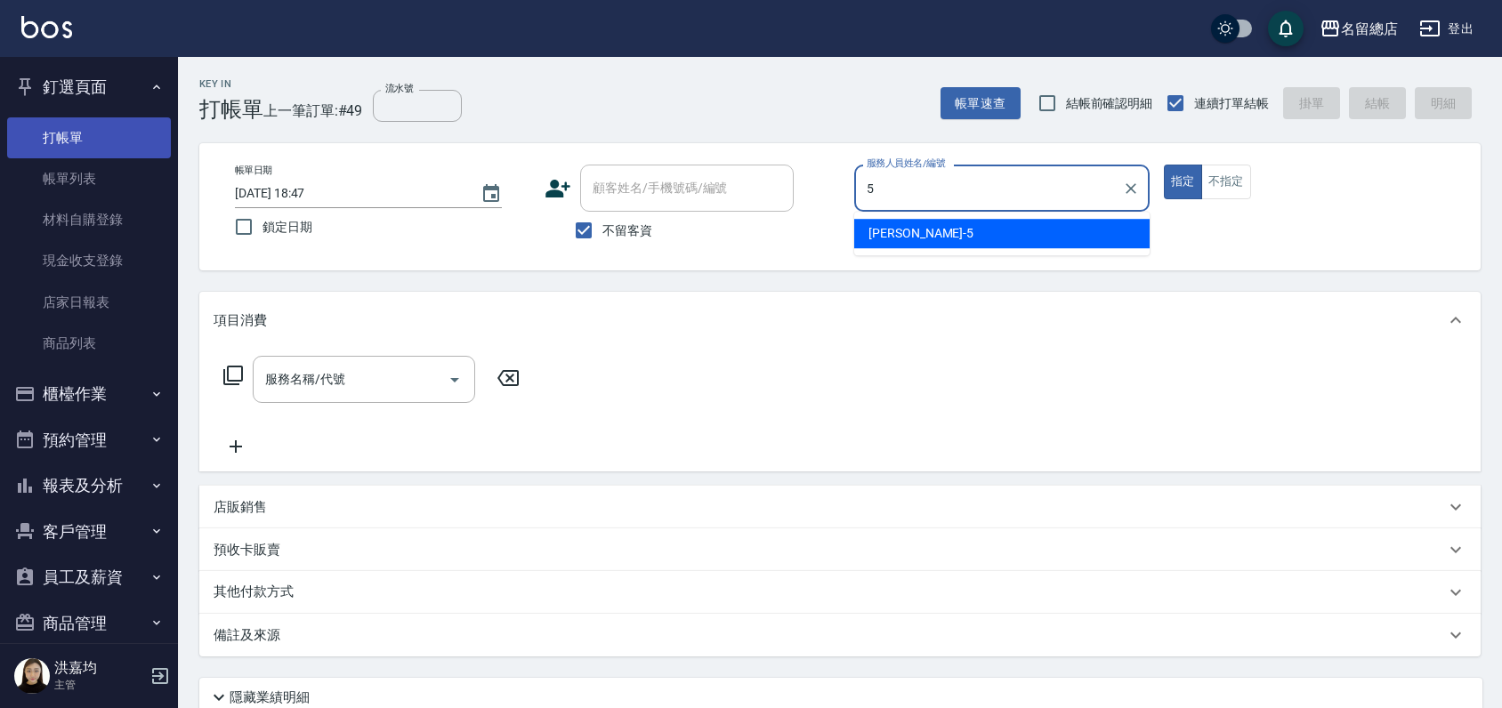
type input "[PERSON_NAME]-5"
type button "true"
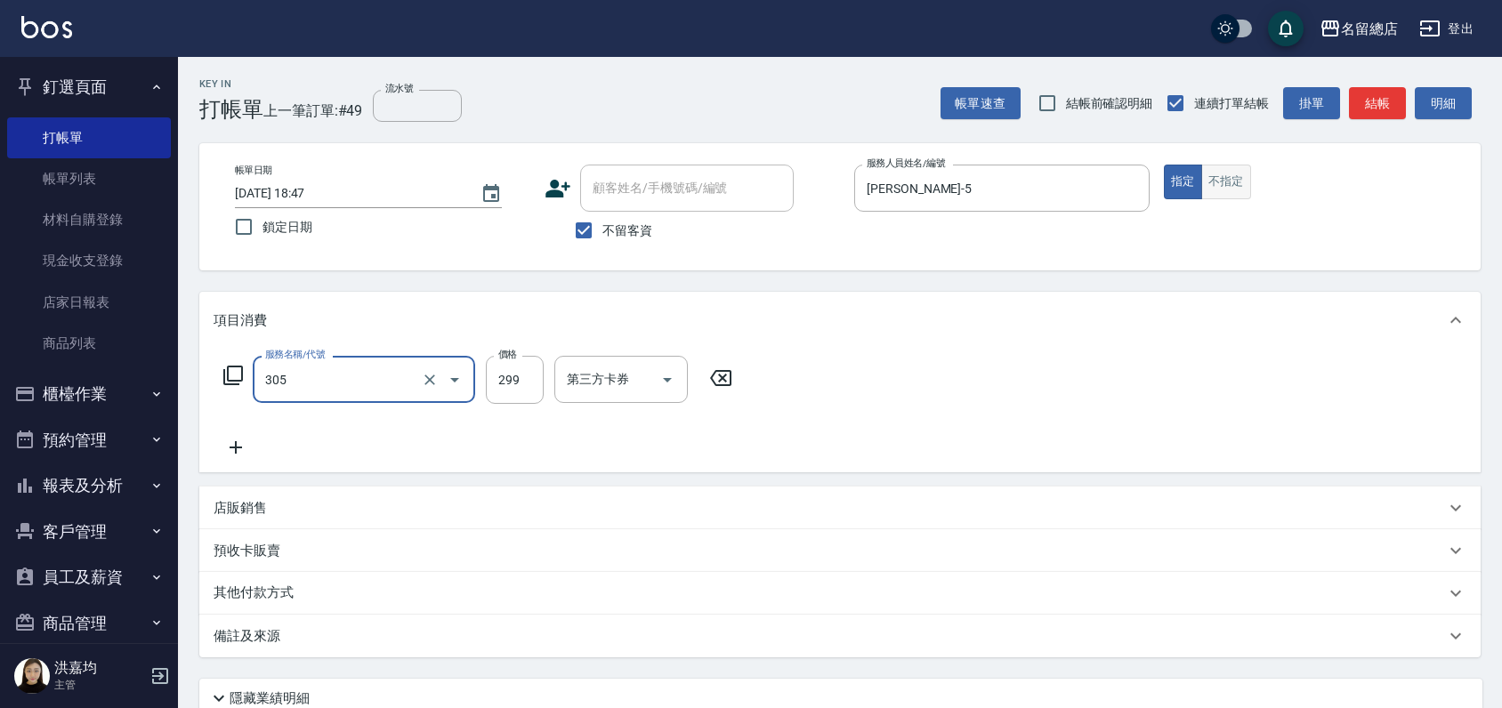
type input "剪髮(305)"
click at [1226, 173] on button "不指定" at bounding box center [1226, 182] width 50 height 35
type button "false"
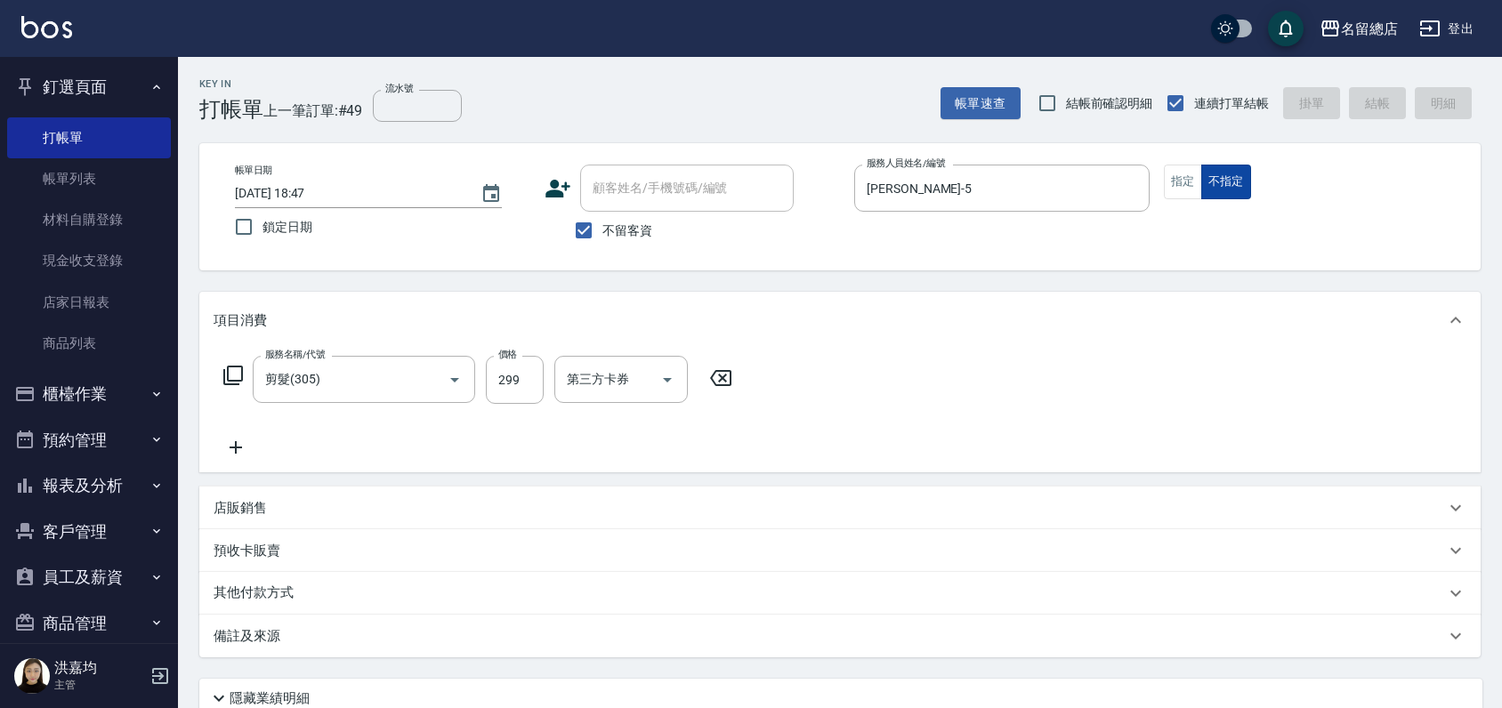
type input "[DATE] 18:51"
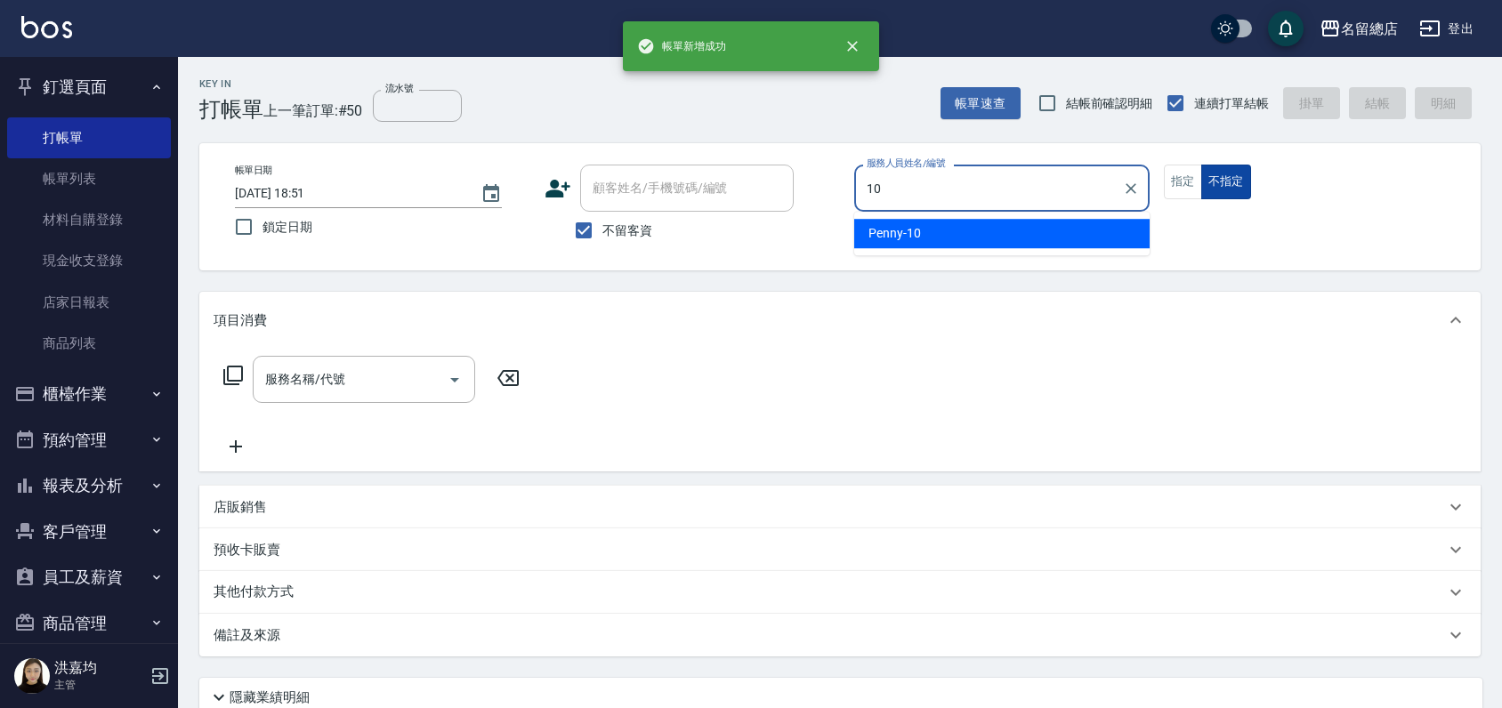
type input "Penny-10"
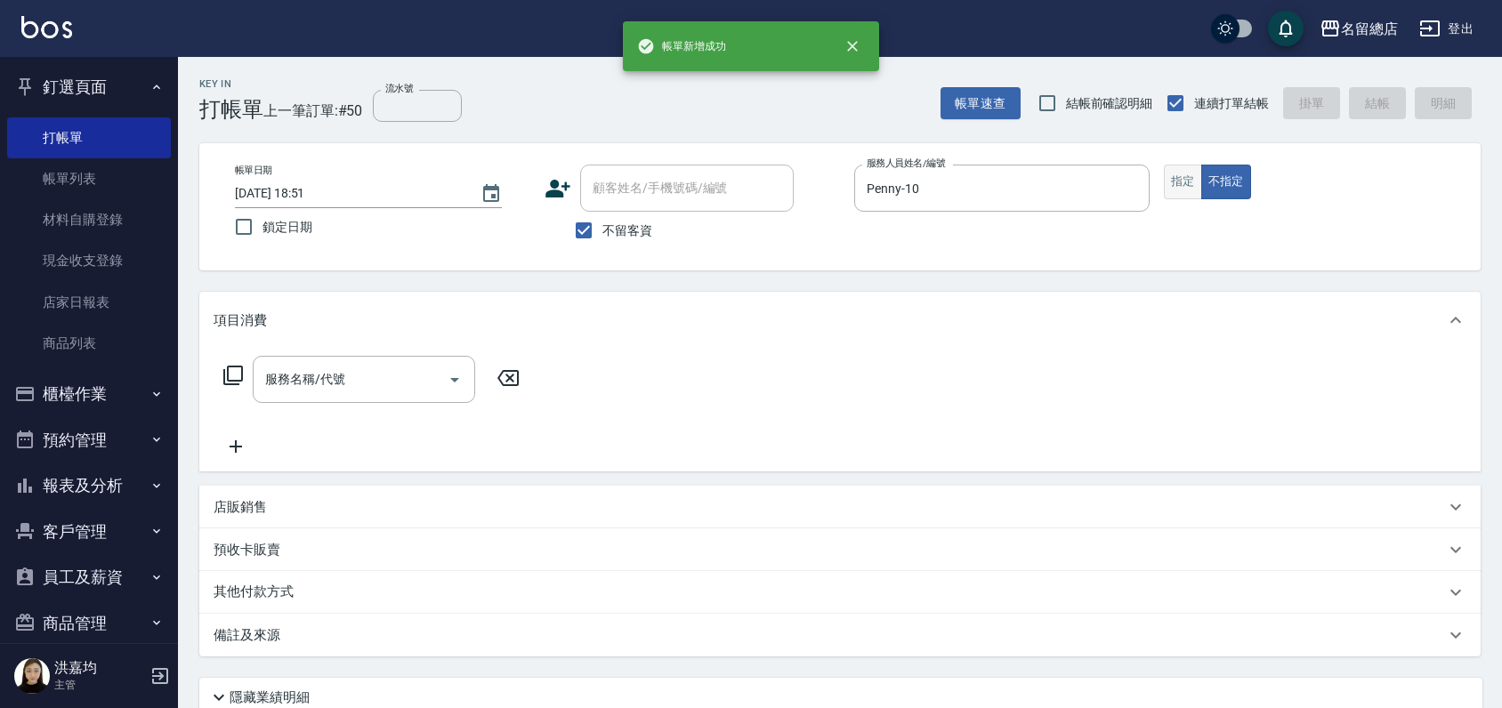
click at [1178, 180] on button "指定" at bounding box center [1183, 182] width 38 height 35
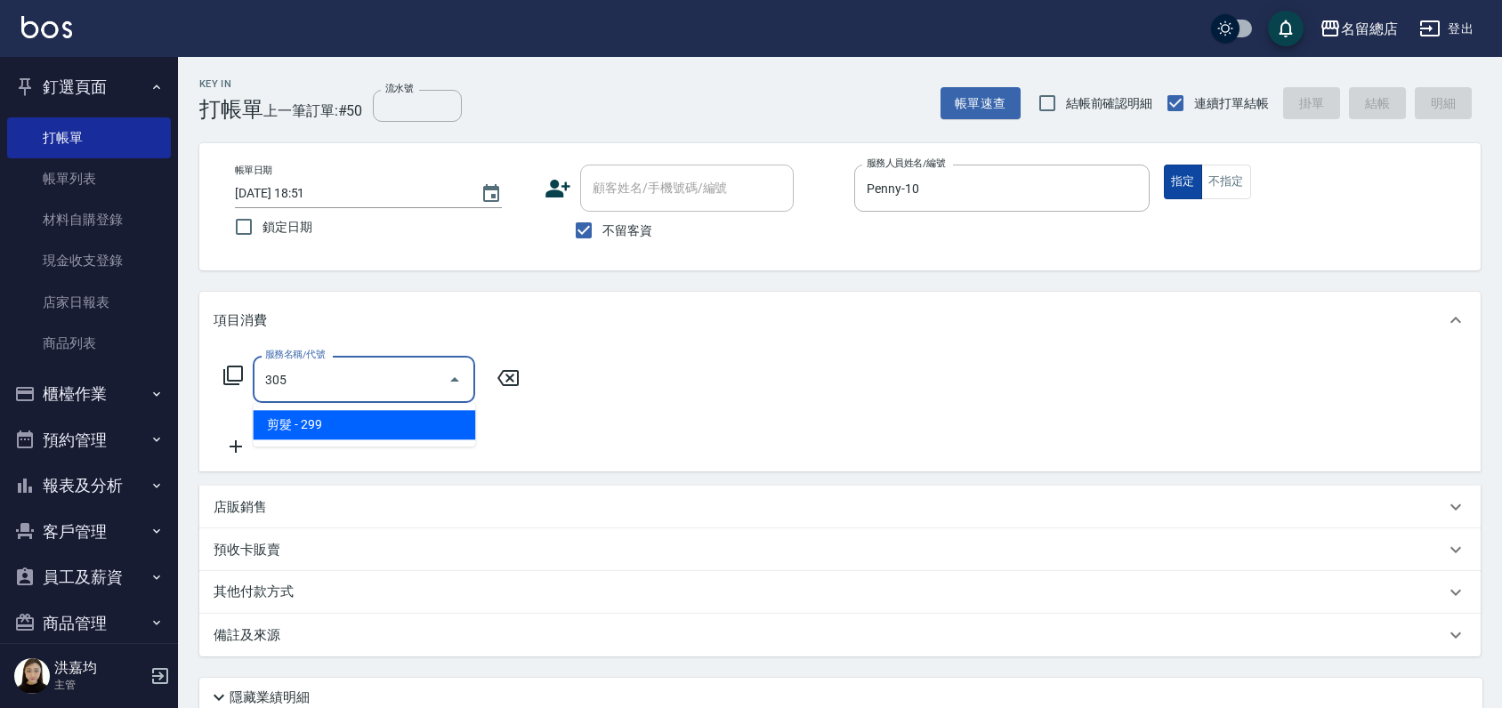
type input "剪髮(305)"
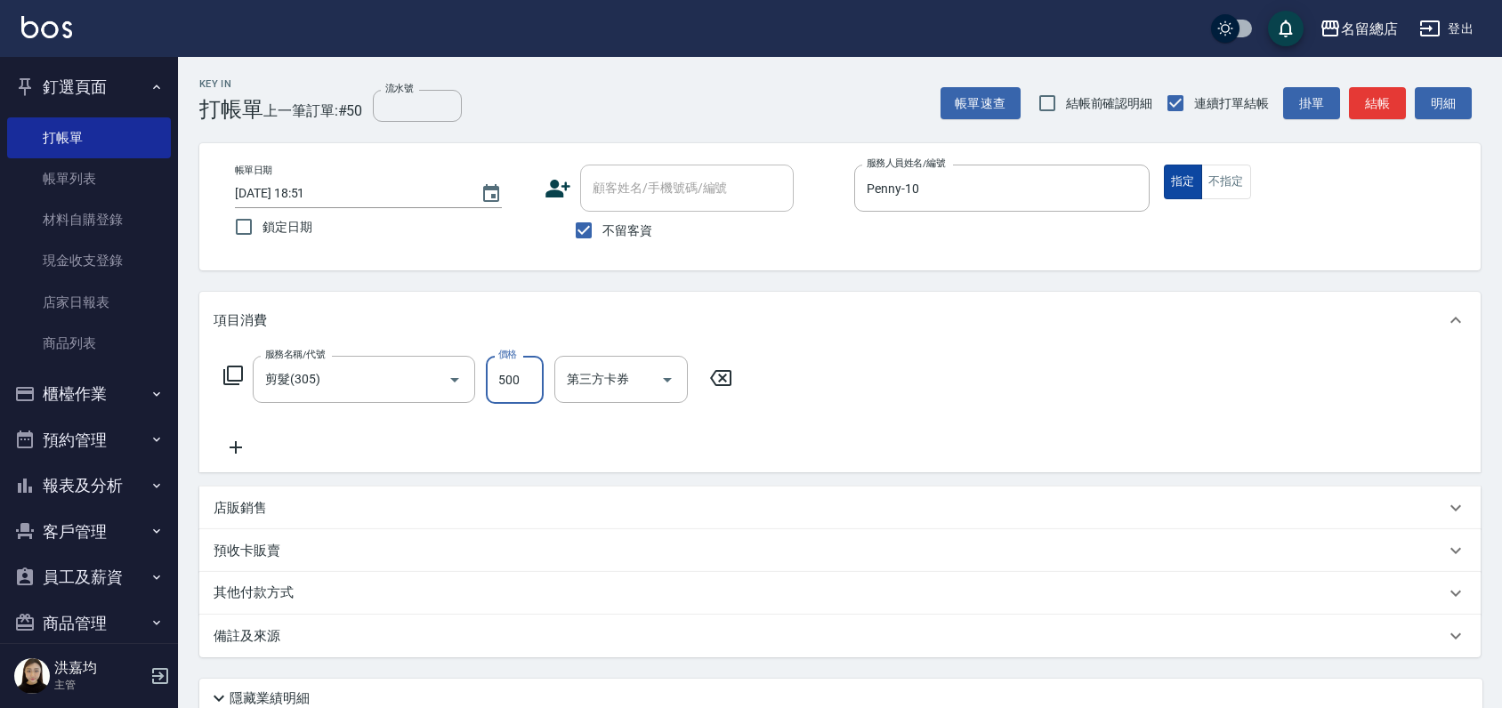
type input "500"
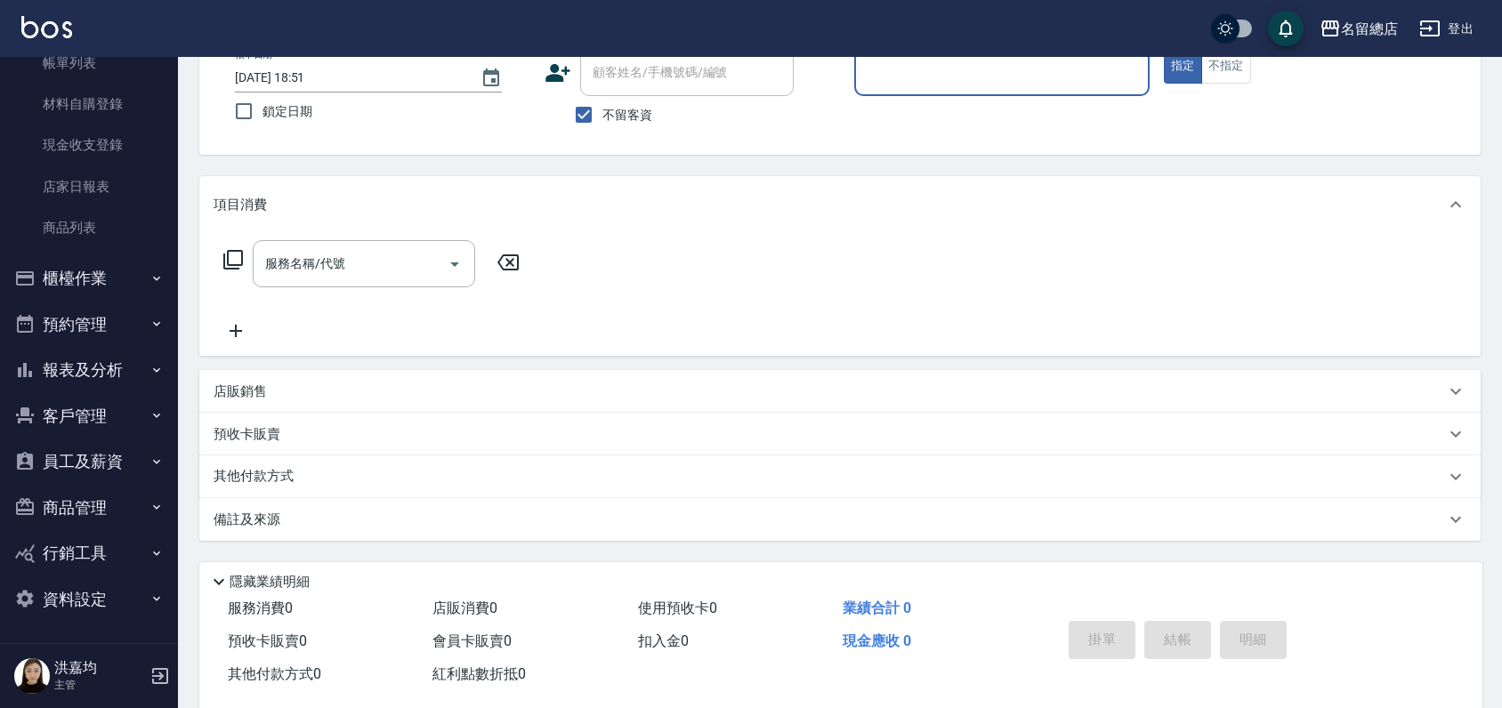
scroll to position [148, 0]
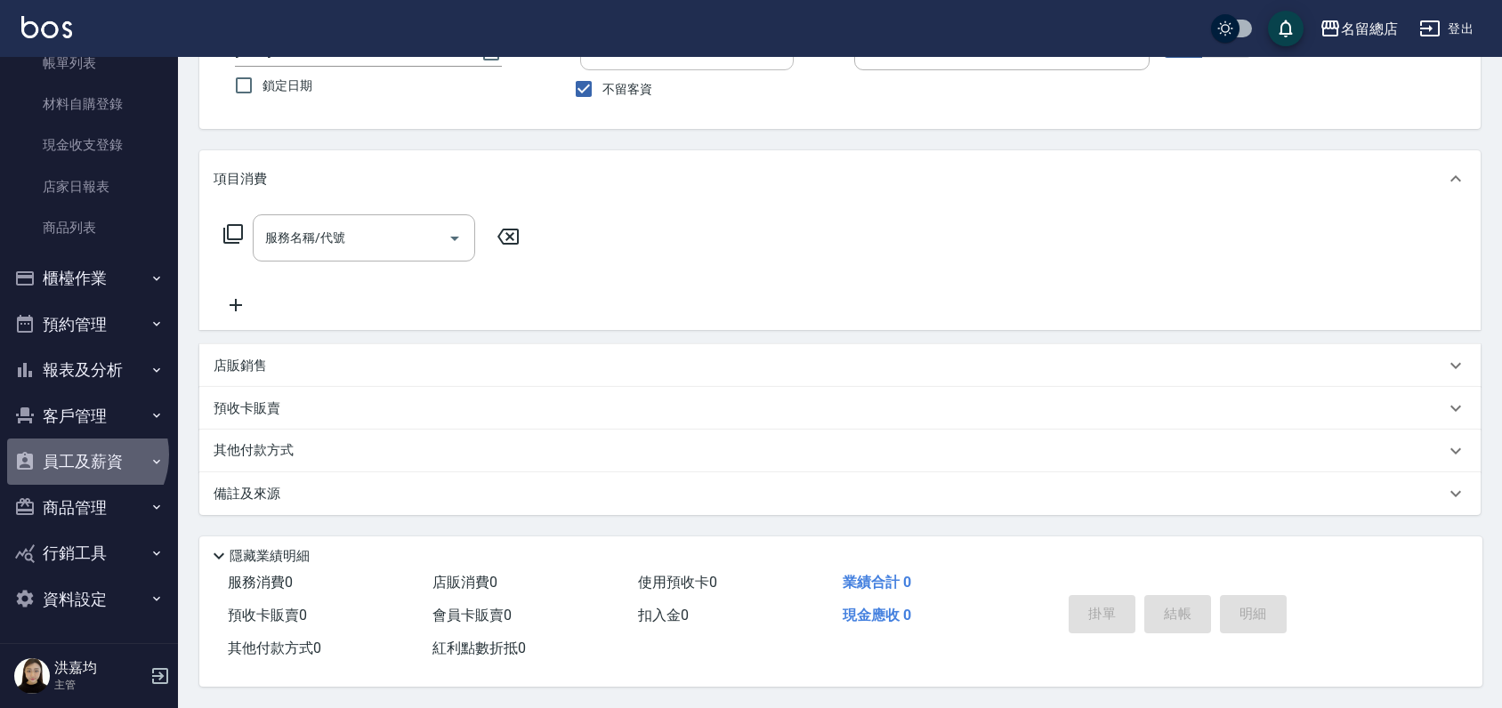
click at [84, 454] on button "員工及薪資" at bounding box center [89, 462] width 164 height 46
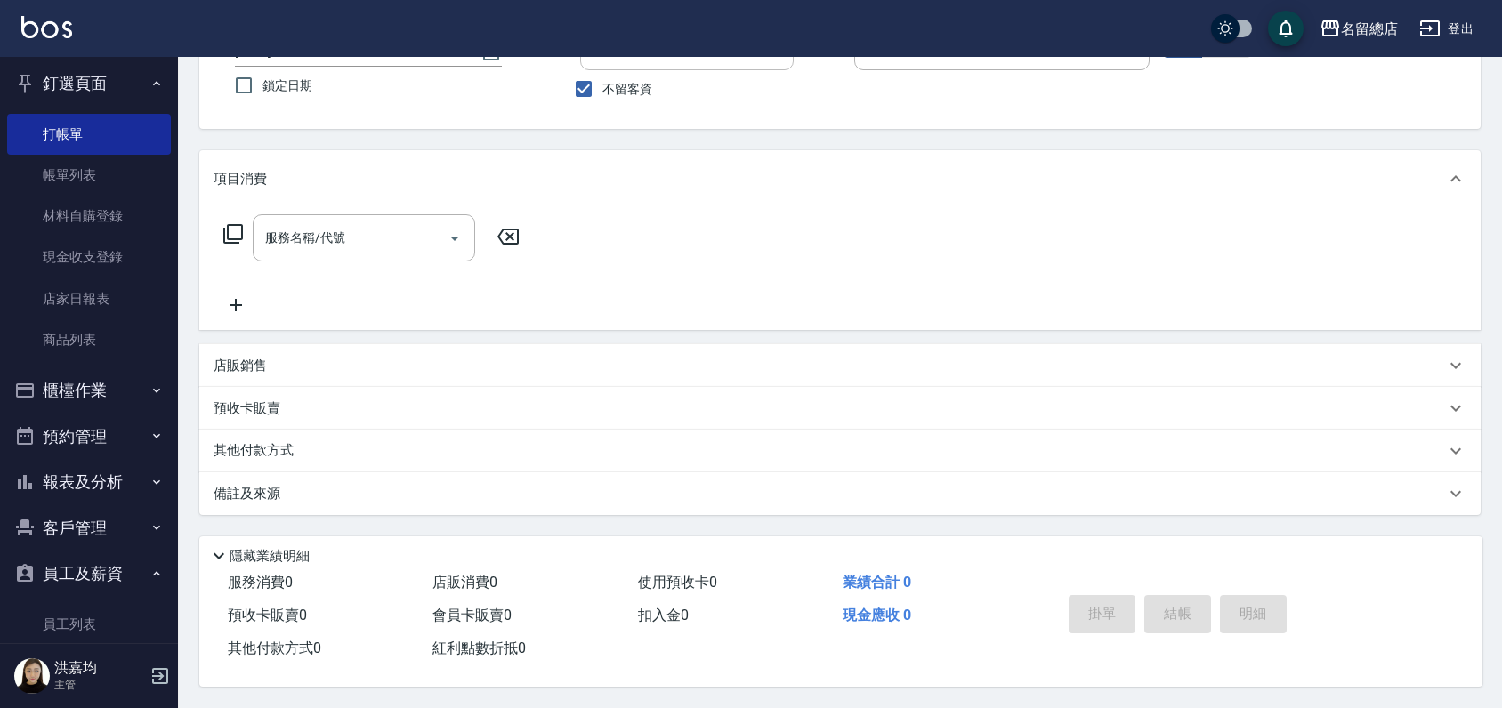
scroll to position [0, 0]
click at [101, 476] on button "報表及分析" at bounding box center [89, 486] width 164 height 46
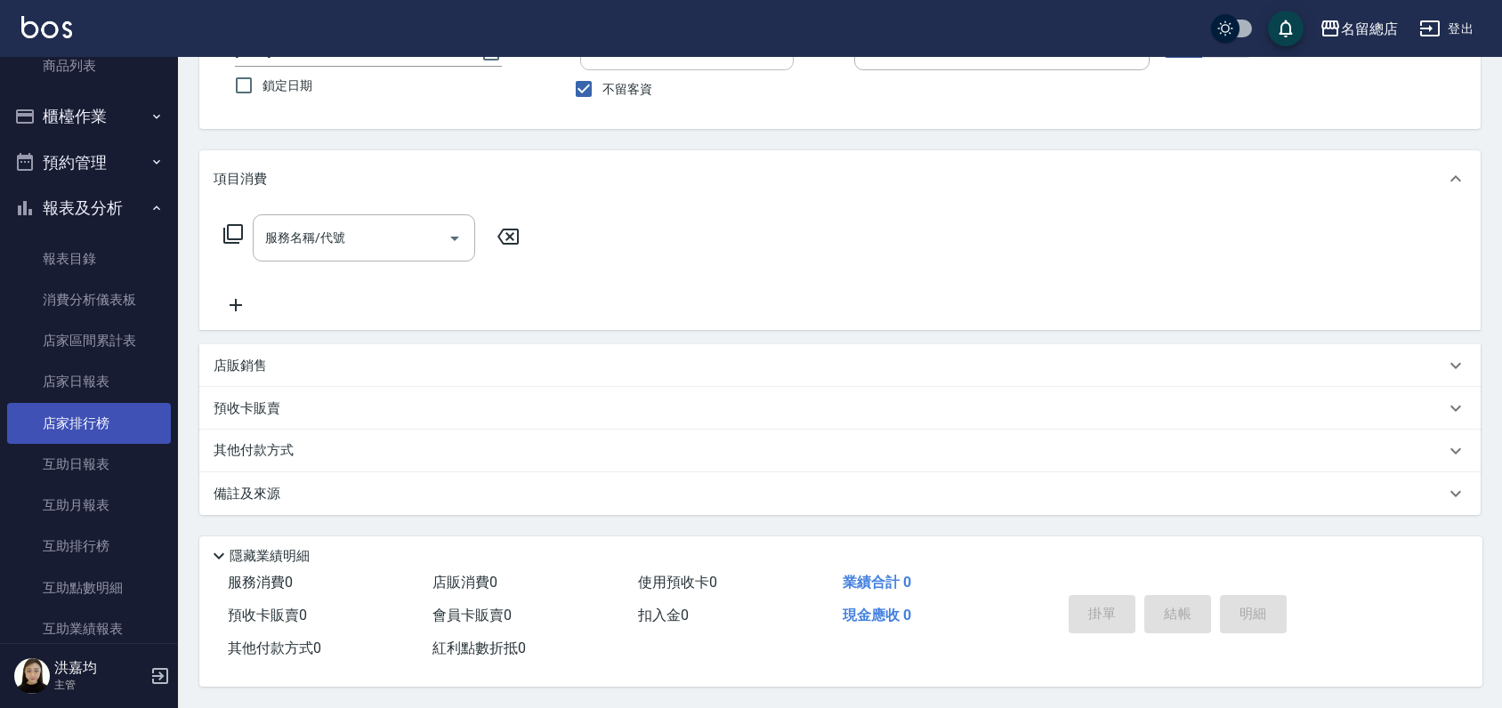
scroll to position [395, 0]
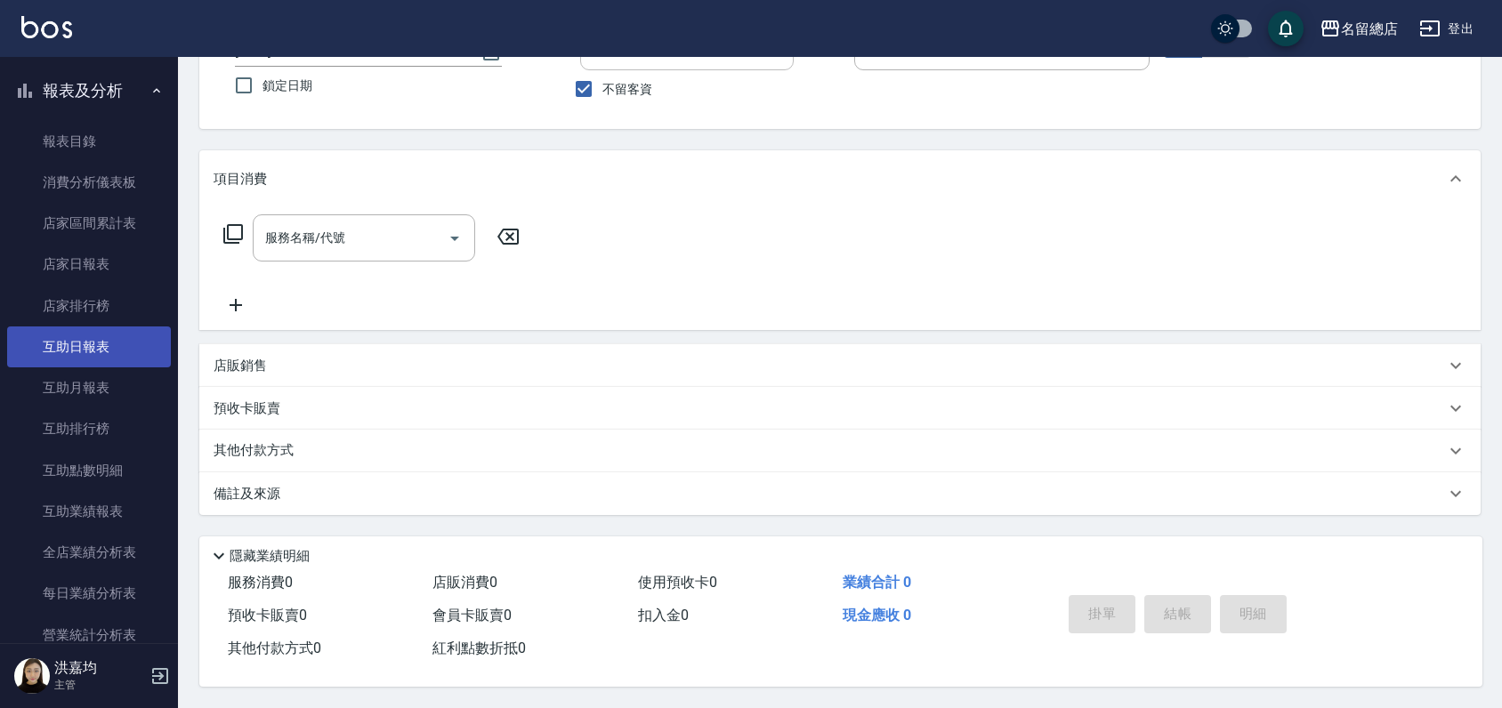
click at [84, 343] on link "互助日報表" at bounding box center [89, 347] width 164 height 41
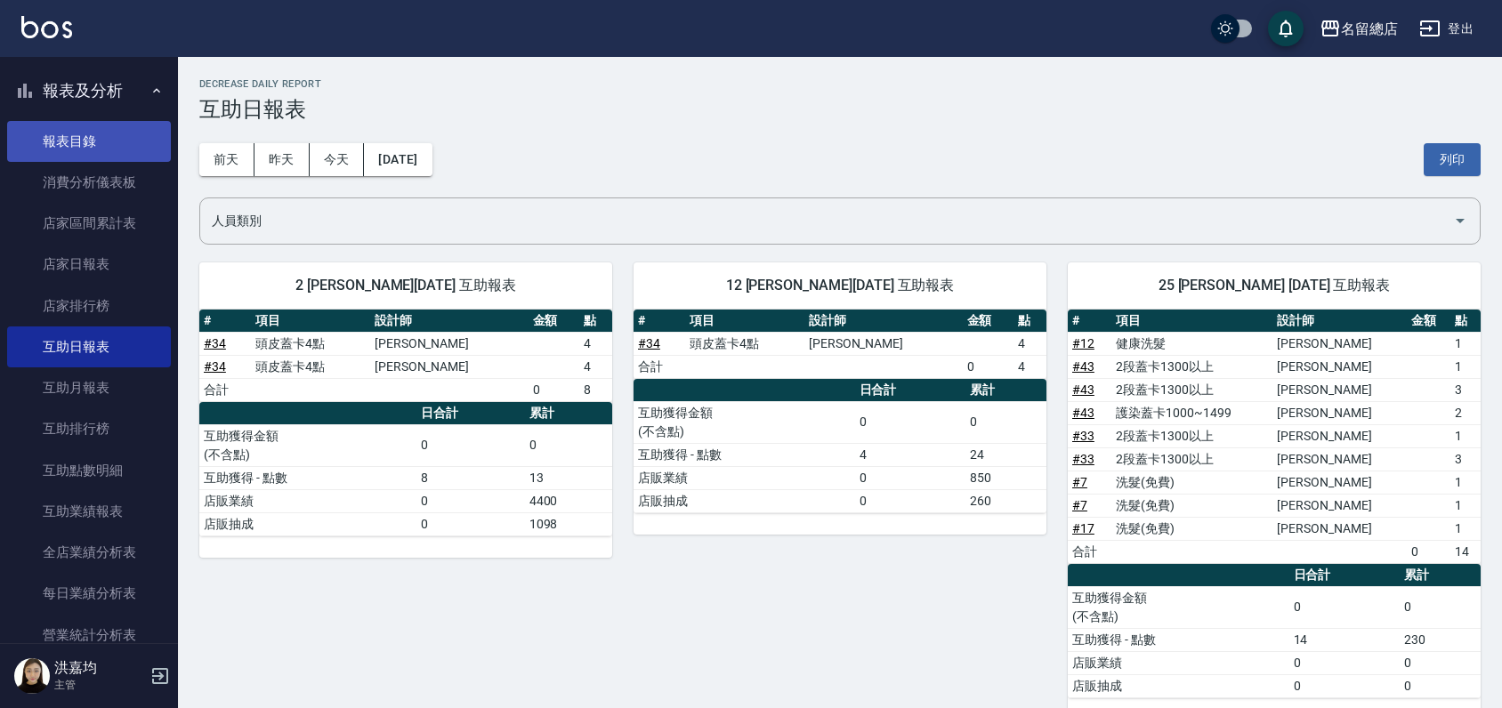
click at [129, 130] on link "報表目錄" at bounding box center [89, 141] width 164 height 41
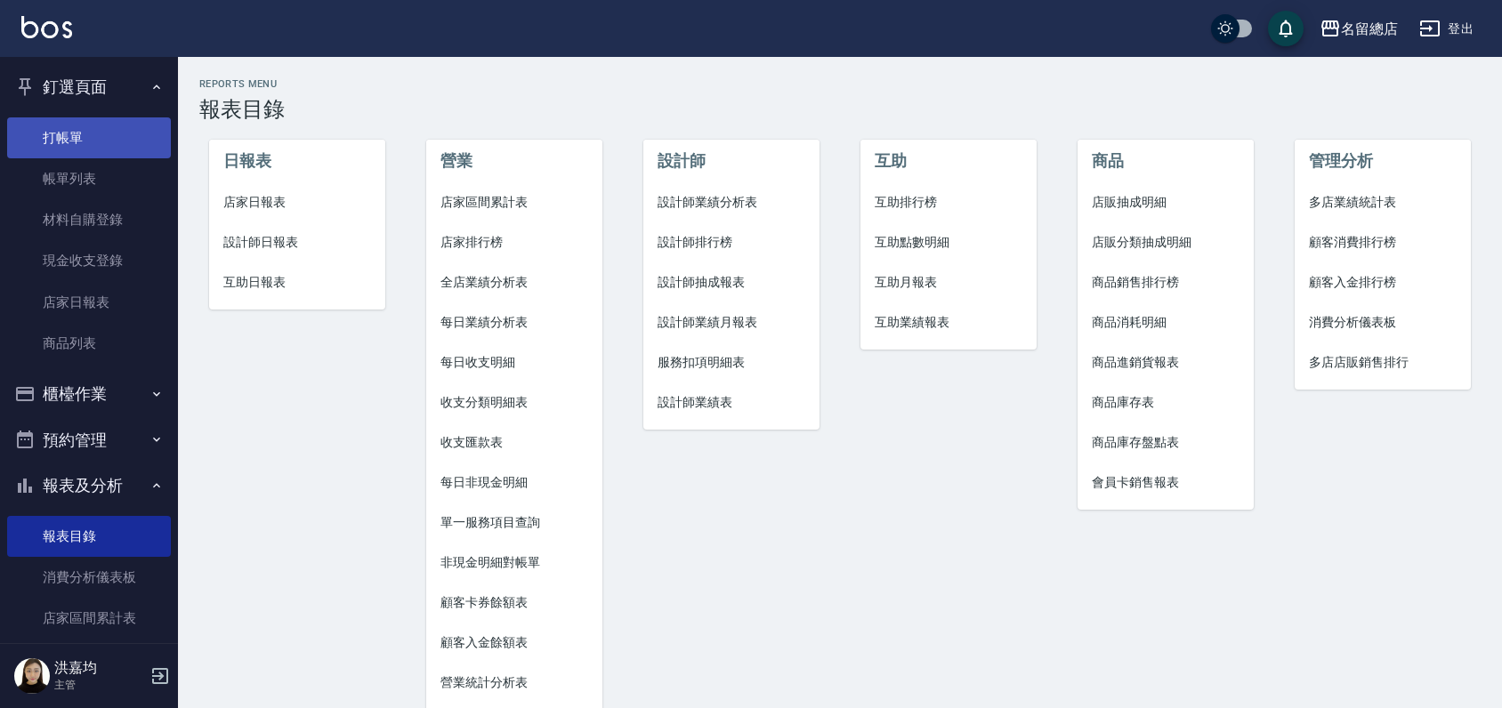
click at [71, 141] on link "打帳單" at bounding box center [89, 137] width 164 height 41
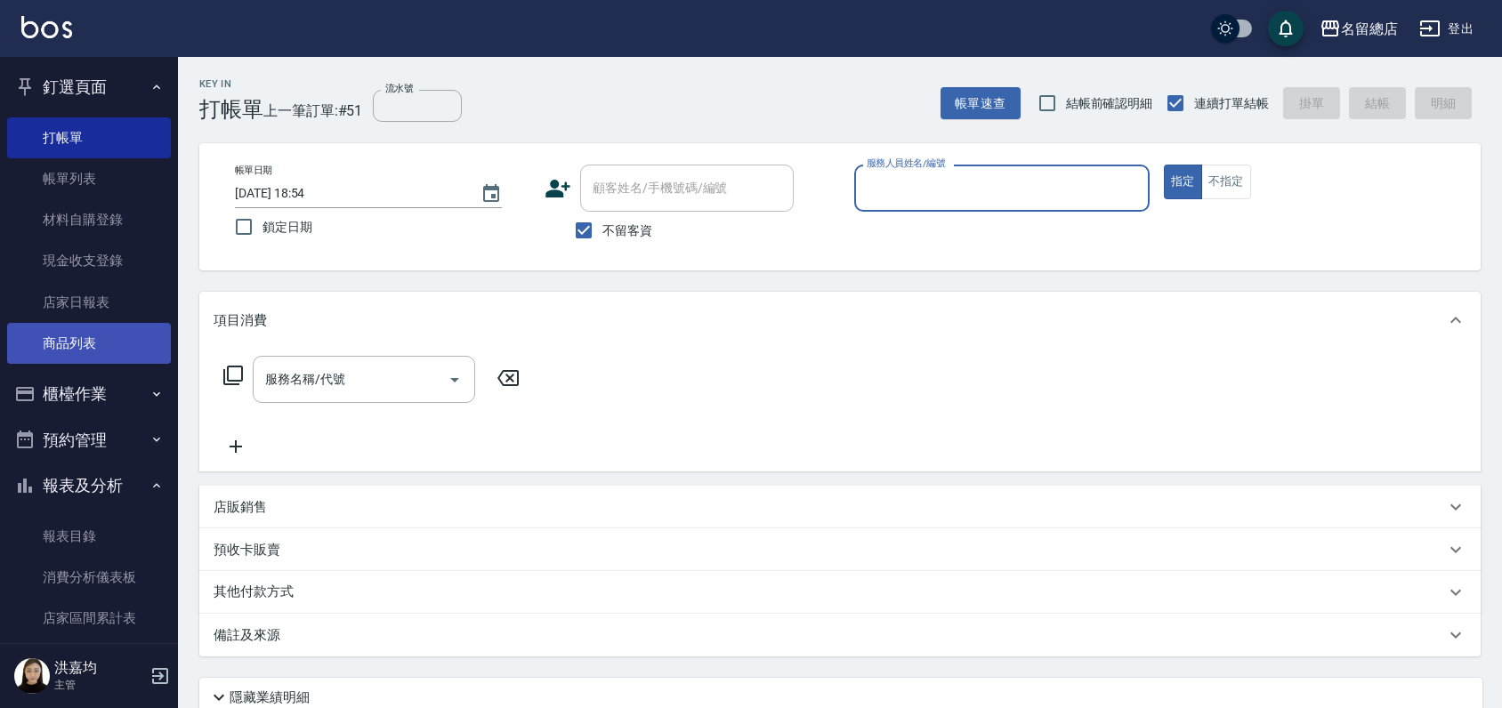
click at [77, 341] on link "商品列表" at bounding box center [89, 343] width 164 height 41
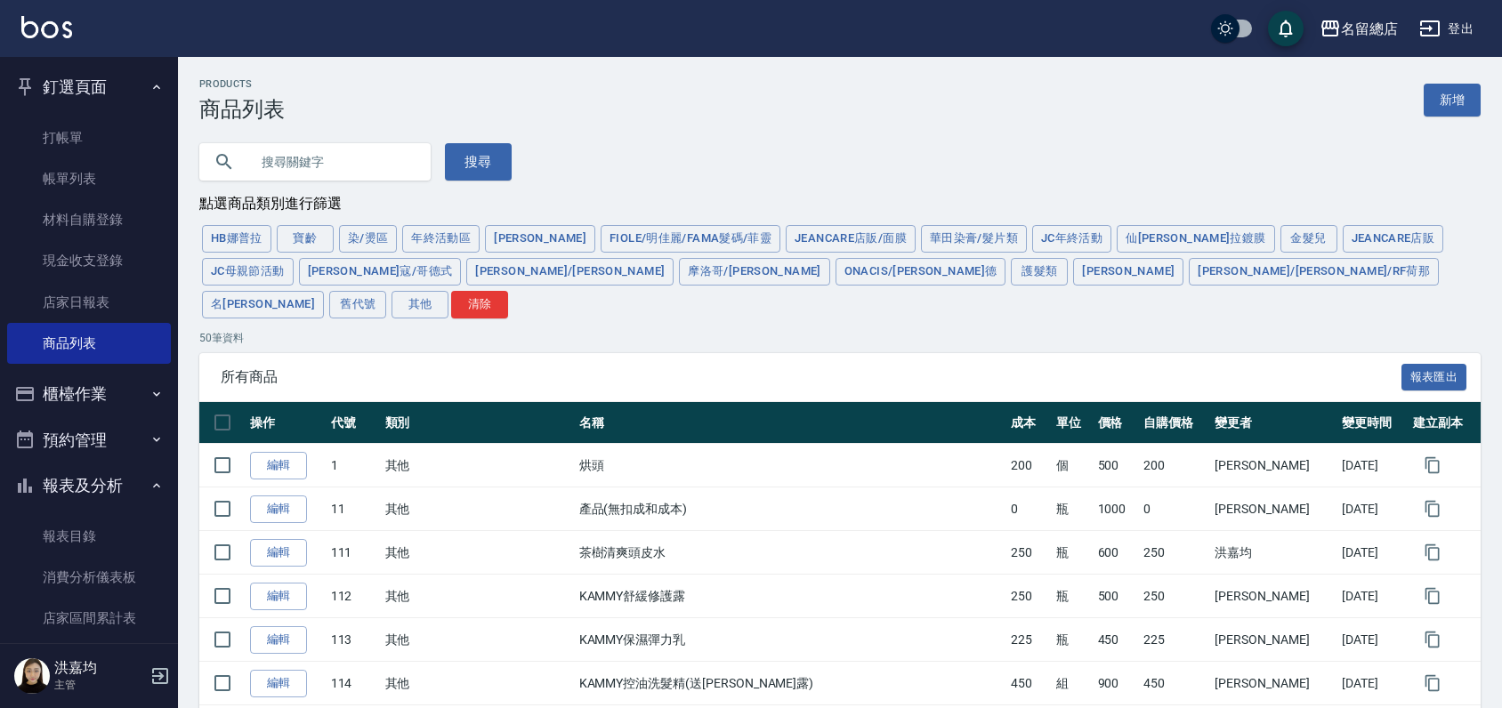
click at [294, 155] on input "text" at bounding box center [332, 162] width 167 height 48
type input "T"
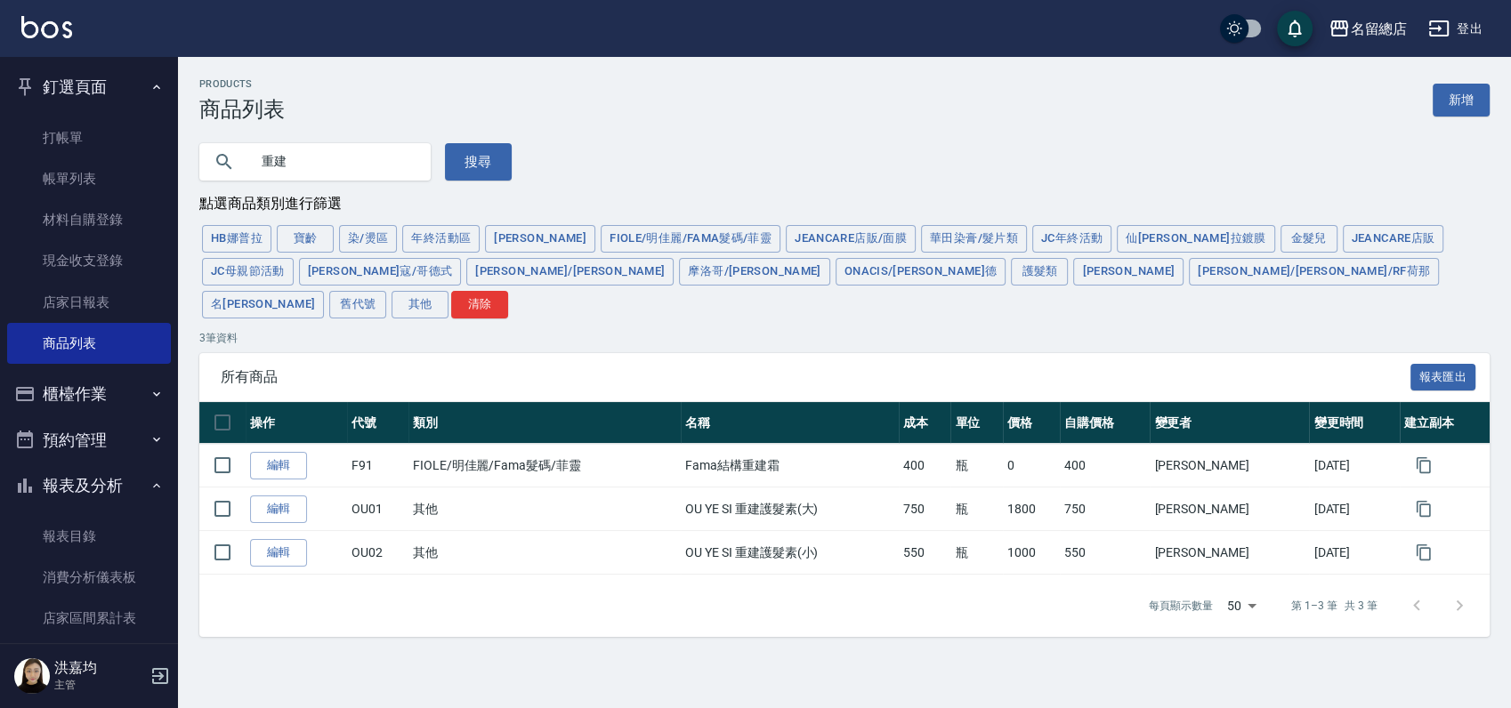
type input "重"
type input "神仙"
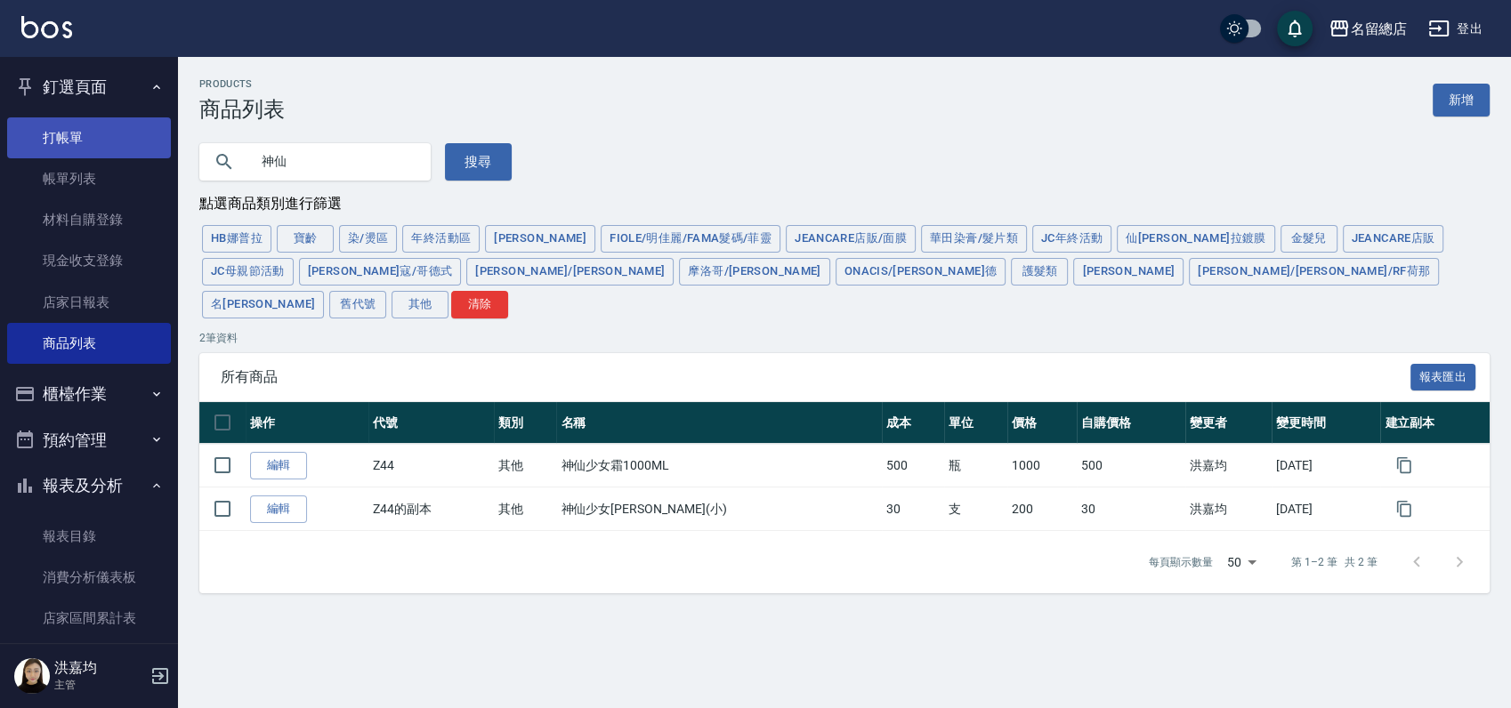
click at [60, 133] on link "打帳單" at bounding box center [89, 137] width 164 height 41
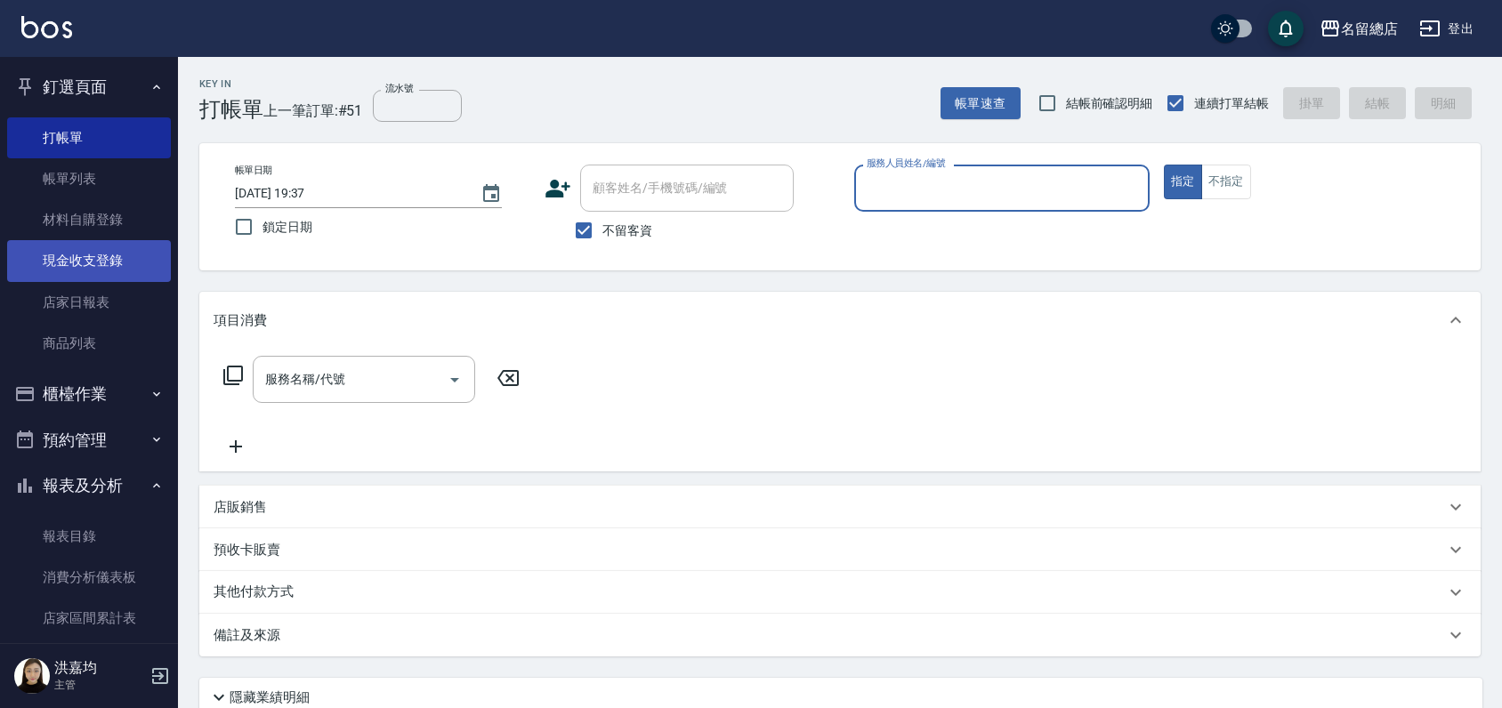
click at [78, 265] on link "現金收支登錄" at bounding box center [89, 260] width 164 height 41
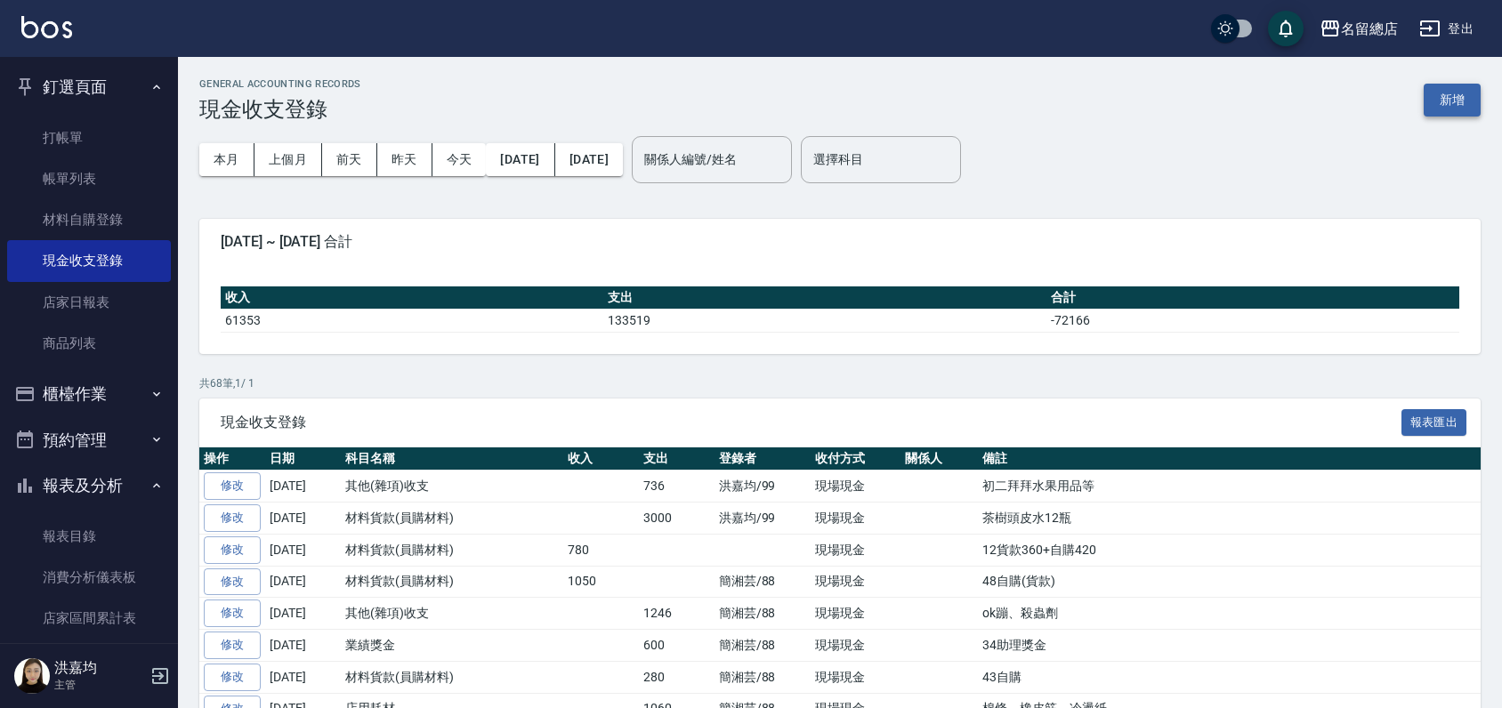
click at [1466, 101] on button "新增" at bounding box center [1452, 100] width 57 height 33
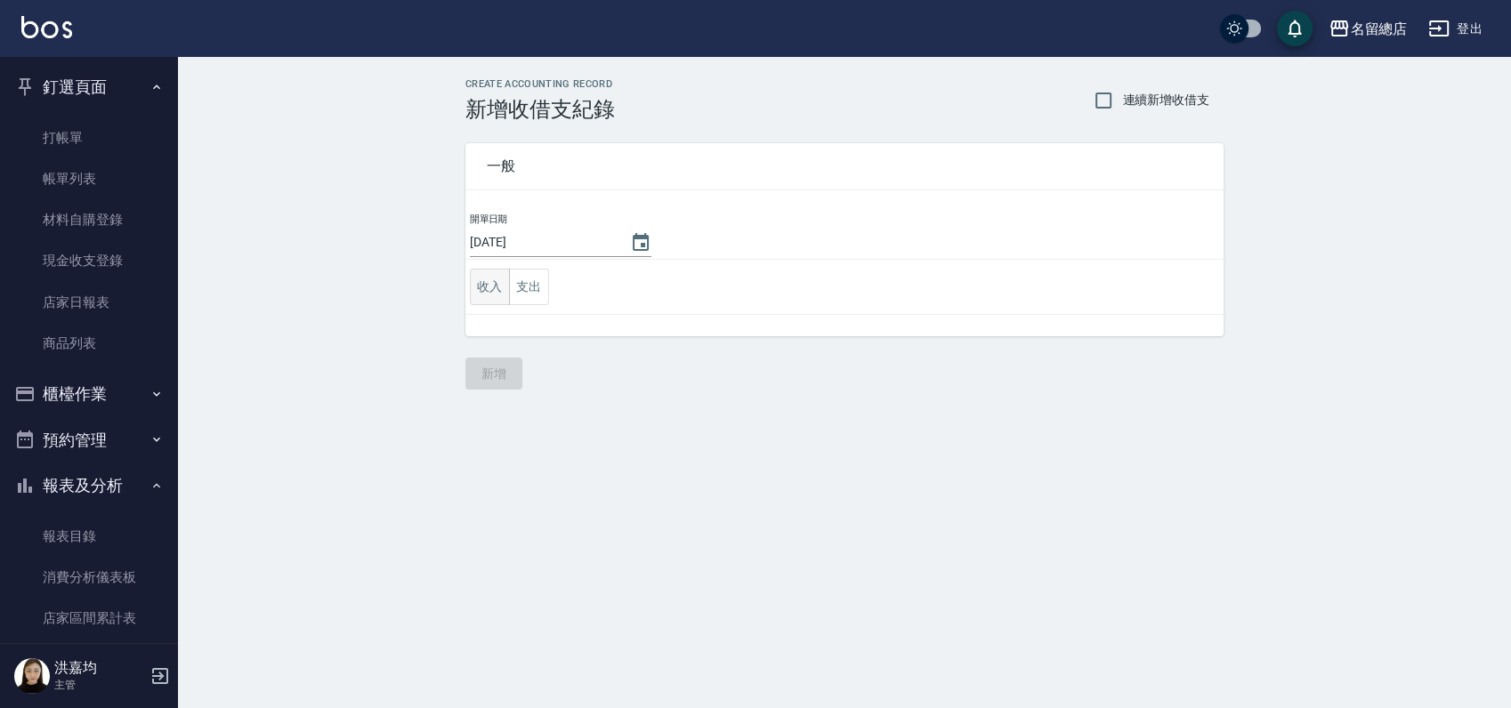
click at [486, 284] on button "收入" at bounding box center [490, 287] width 40 height 36
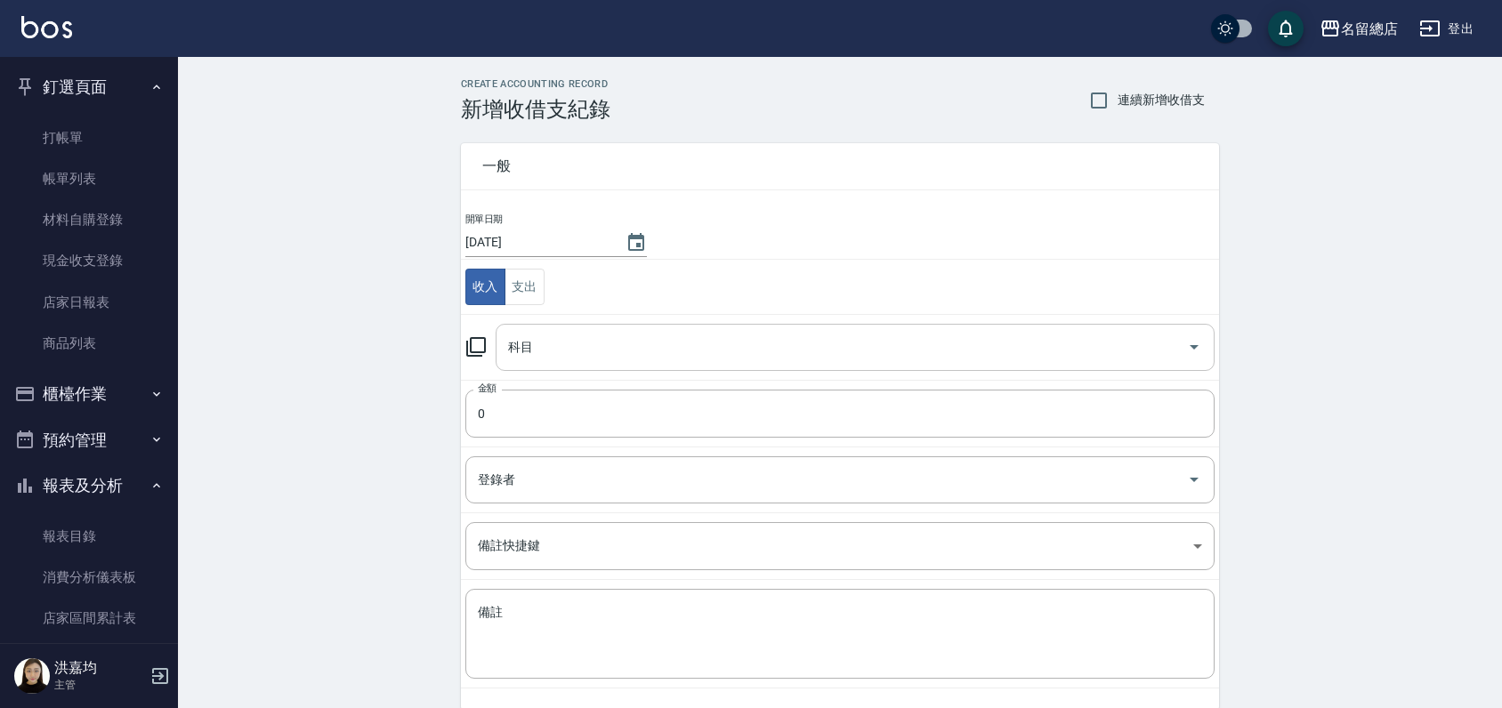
click at [541, 356] on input "科目" at bounding box center [842, 347] width 676 height 31
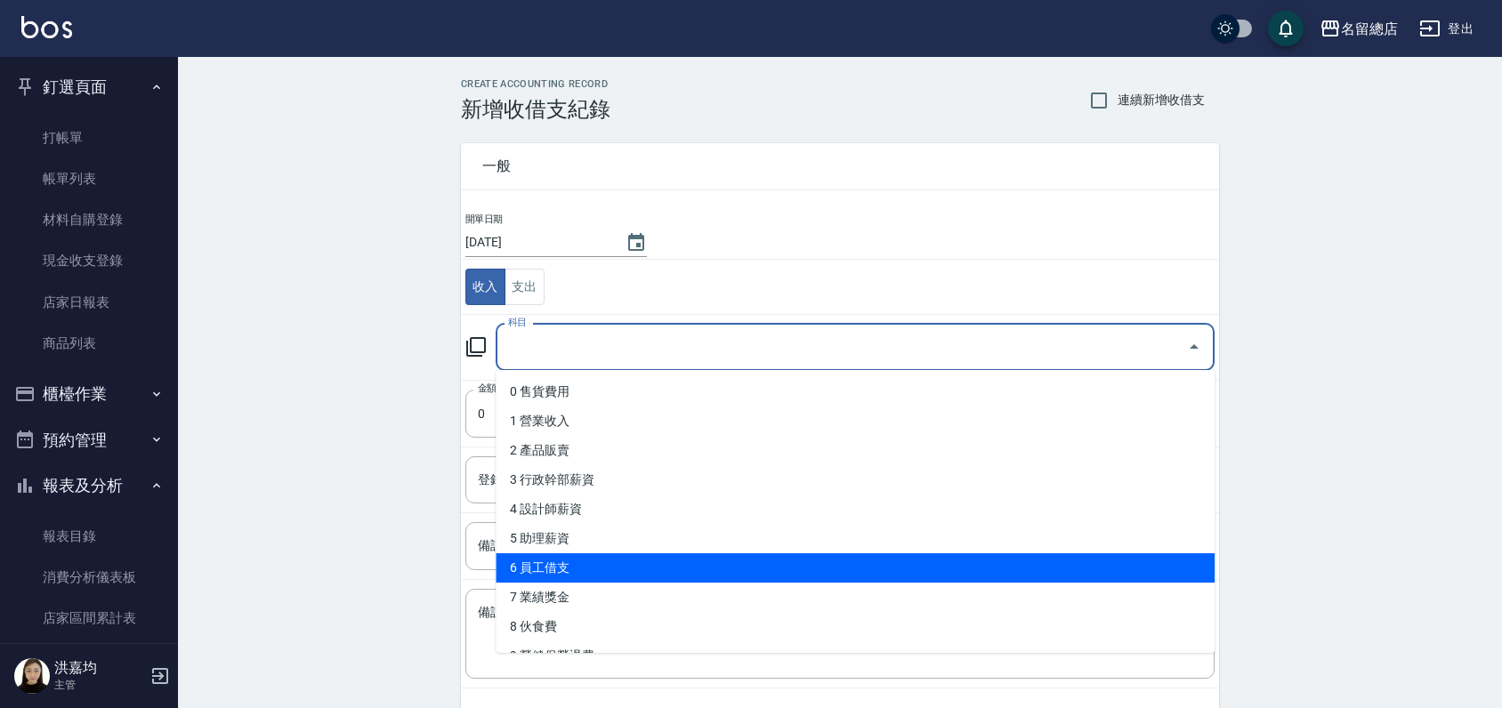
scroll to position [198, 0]
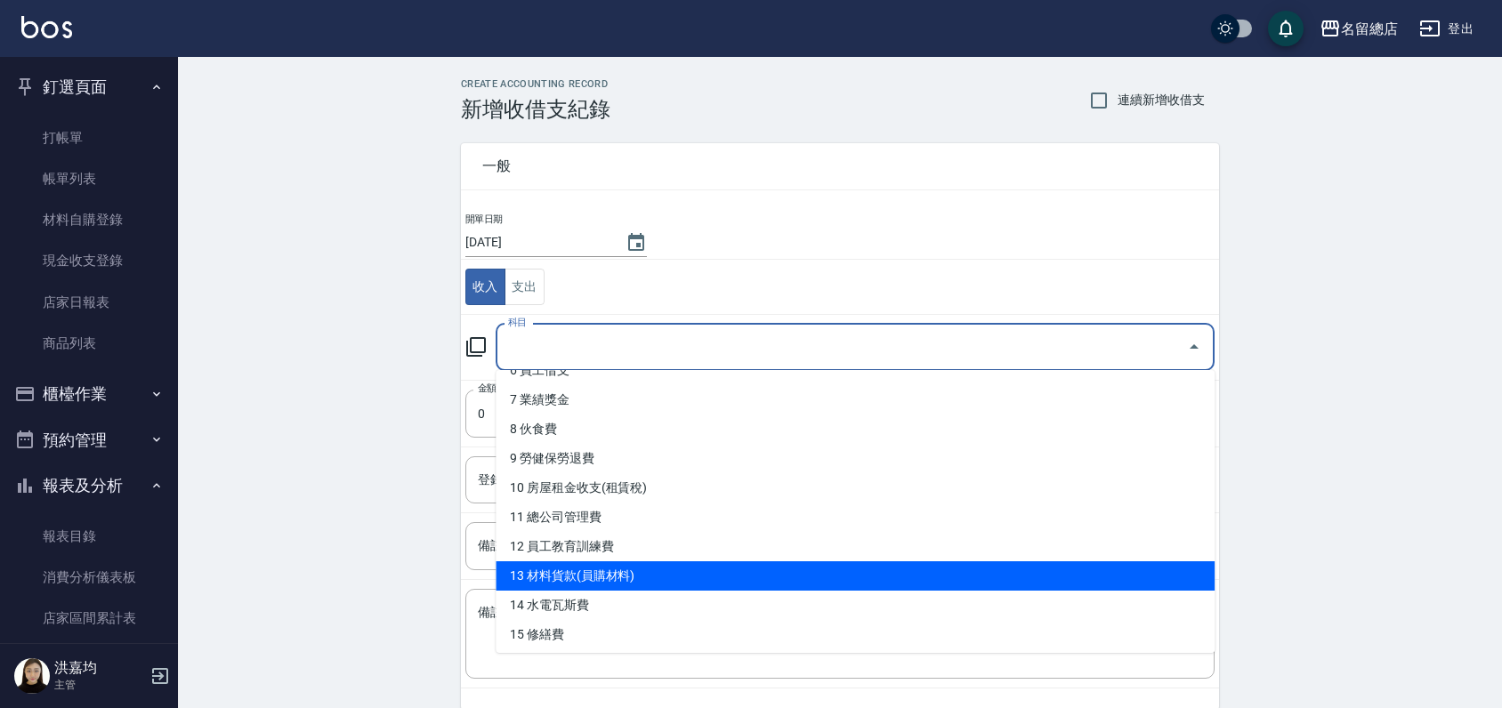
click at [579, 584] on li "13 材料貨款(員購材料)" at bounding box center [855, 575] width 719 height 29
type input "13 材料貨款(員購材料)"
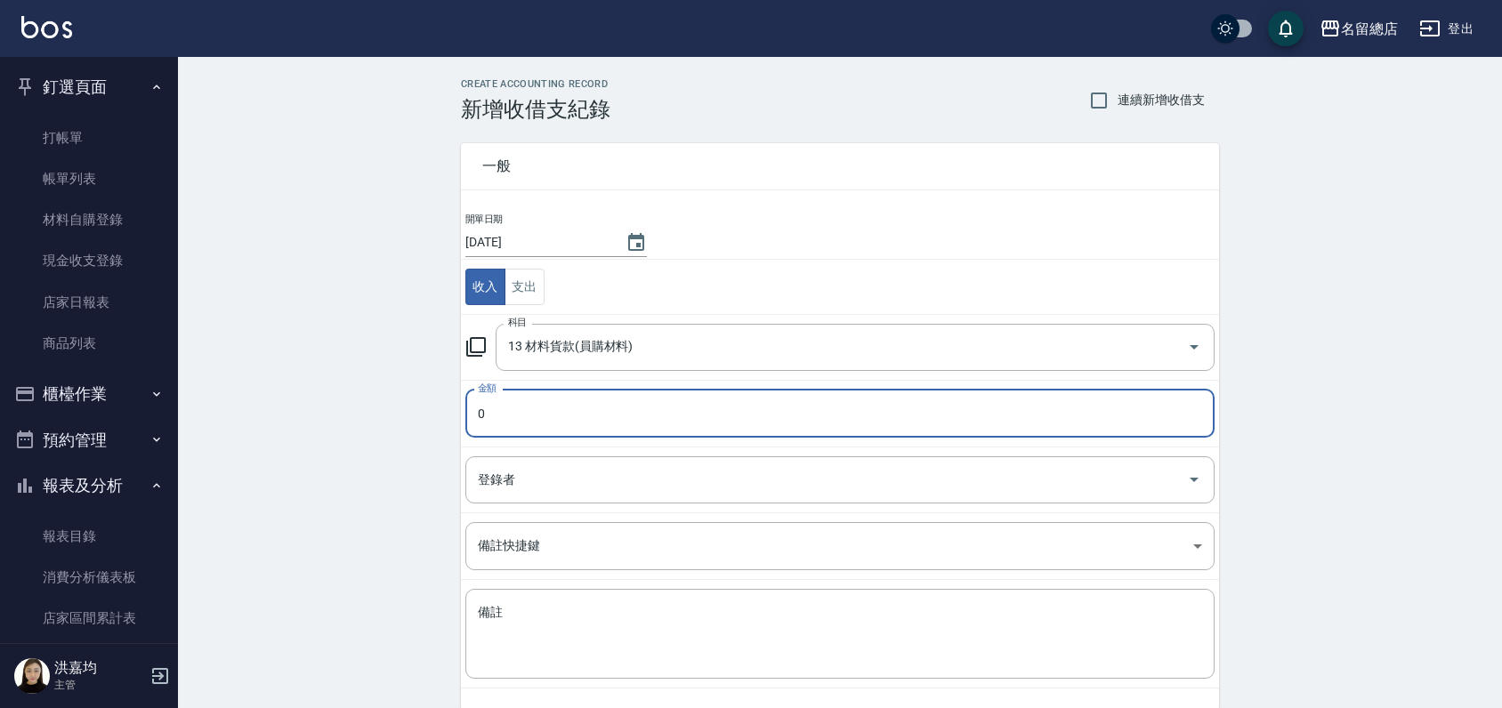
click at [508, 413] on input "0" at bounding box center [839, 414] width 749 height 48
type input "090"
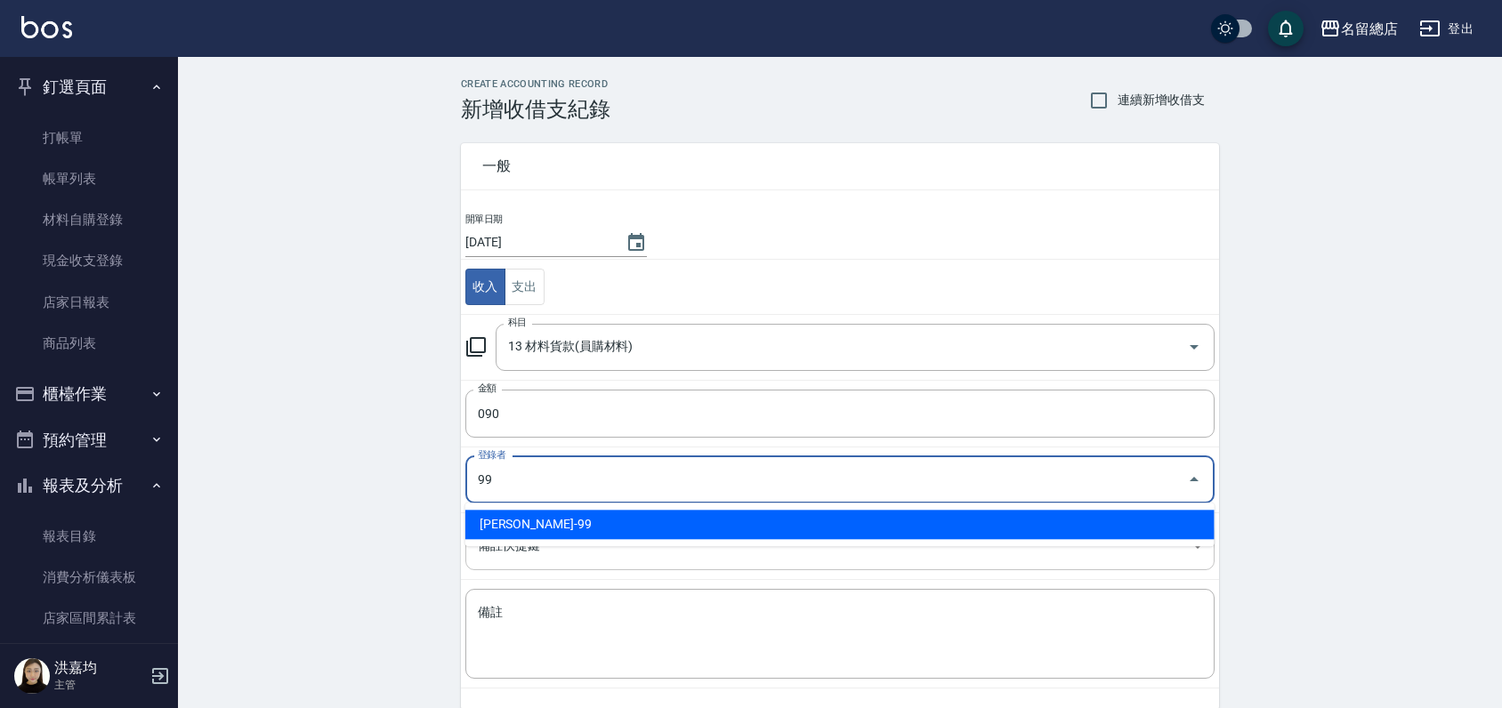
click at [560, 533] on li "[PERSON_NAME]-99" at bounding box center [839, 524] width 749 height 29
type input "[PERSON_NAME]-99"
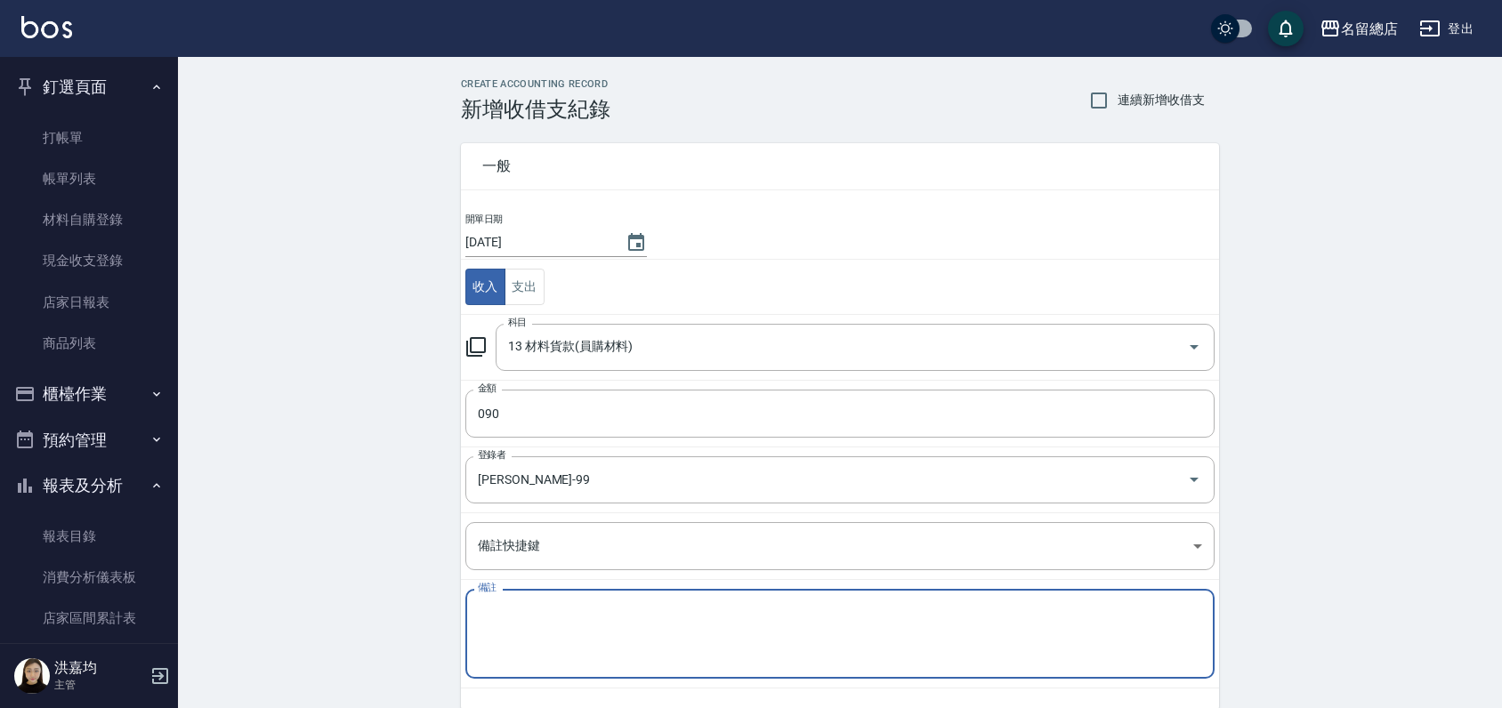
click at [546, 615] on textarea "備註" at bounding box center [840, 634] width 724 height 61
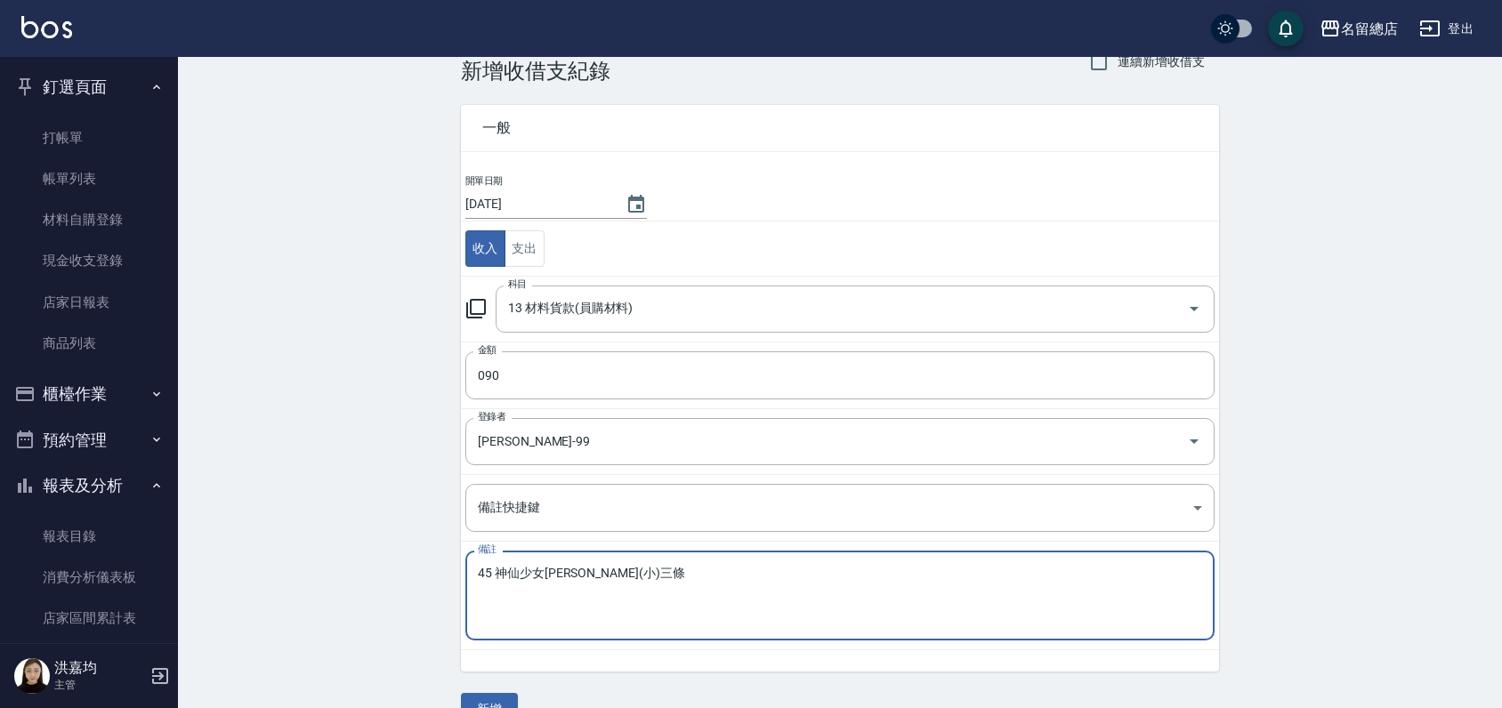
scroll to position [77, 0]
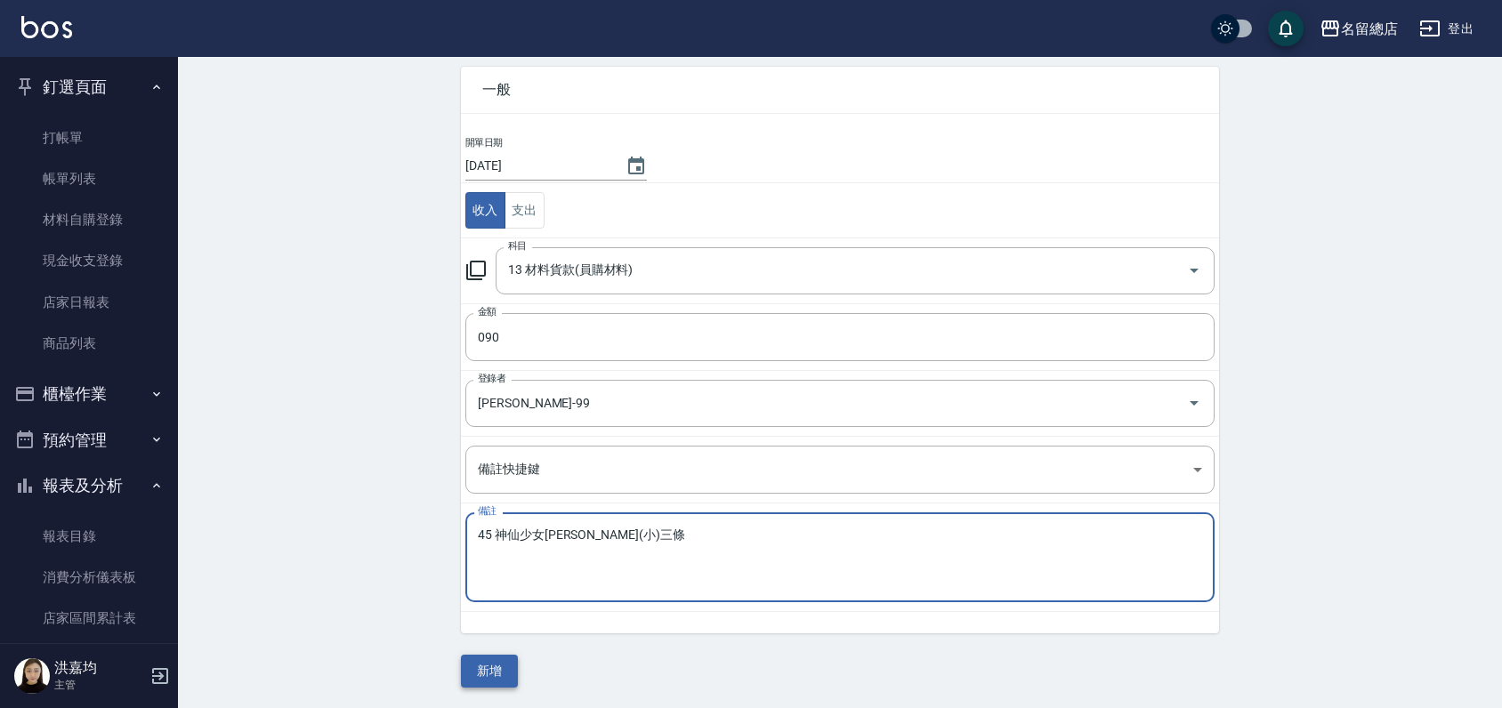
type textarea "45 神仙少女[PERSON_NAME](小)三條"
click at [498, 662] on button "新增" at bounding box center [489, 671] width 57 height 33
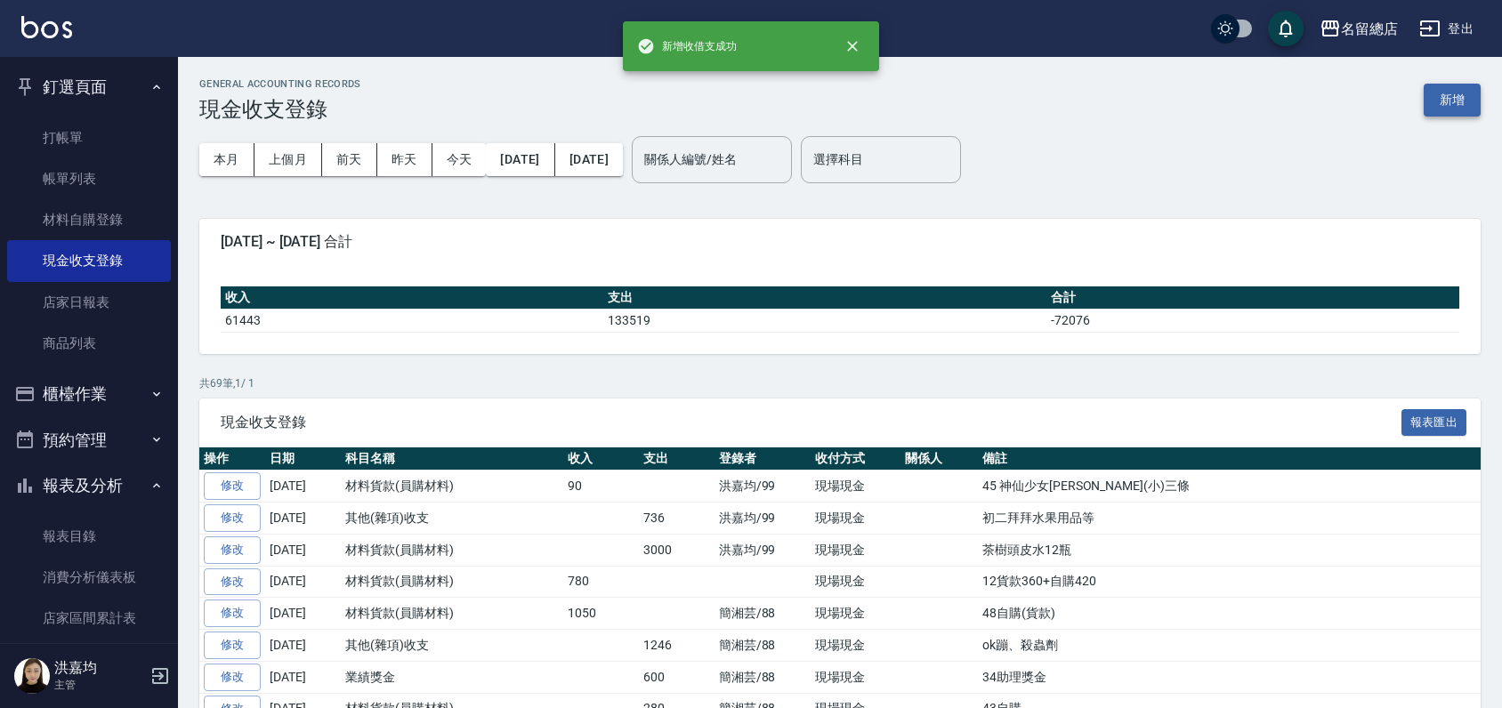
click at [1467, 99] on button "新增" at bounding box center [1452, 100] width 57 height 33
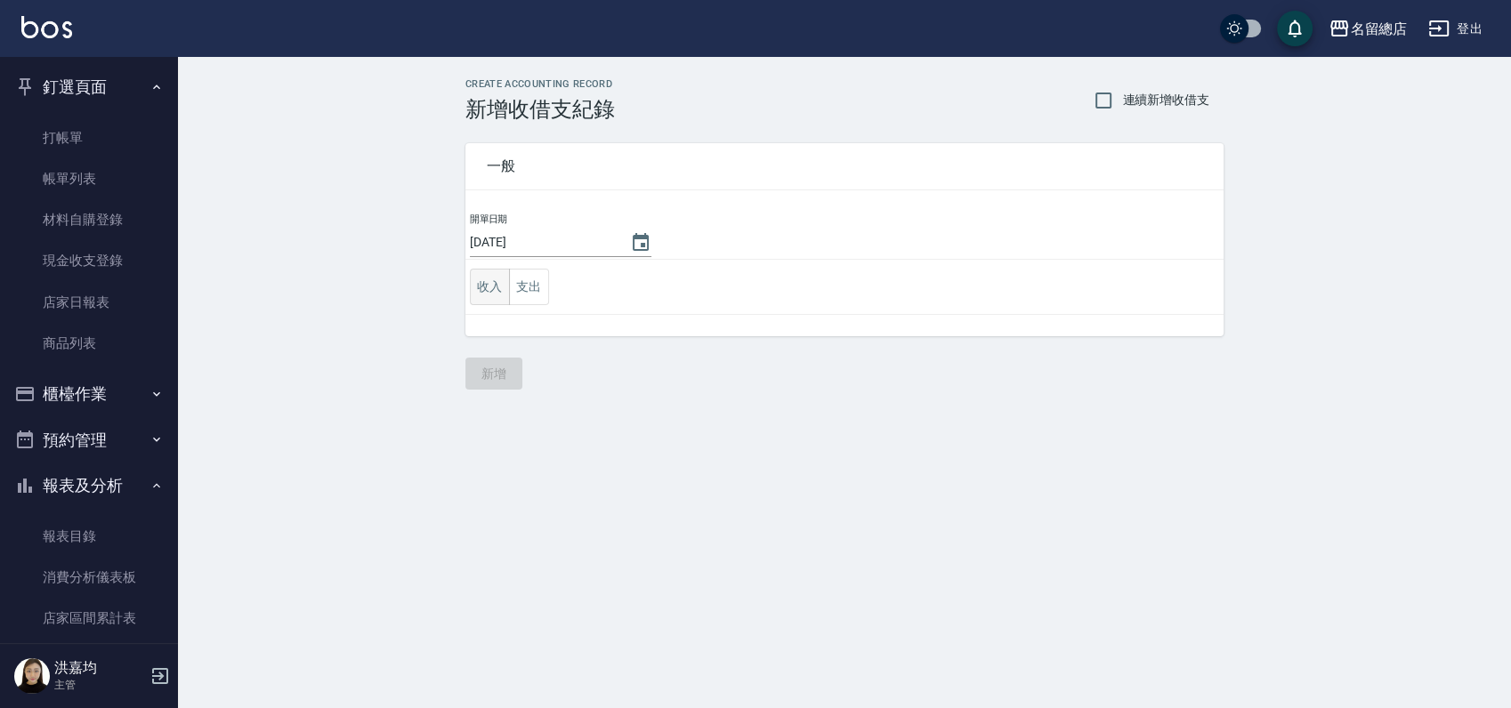
click at [489, 278] on button "收入" at bounding box center [490, 287] width 40 height 36
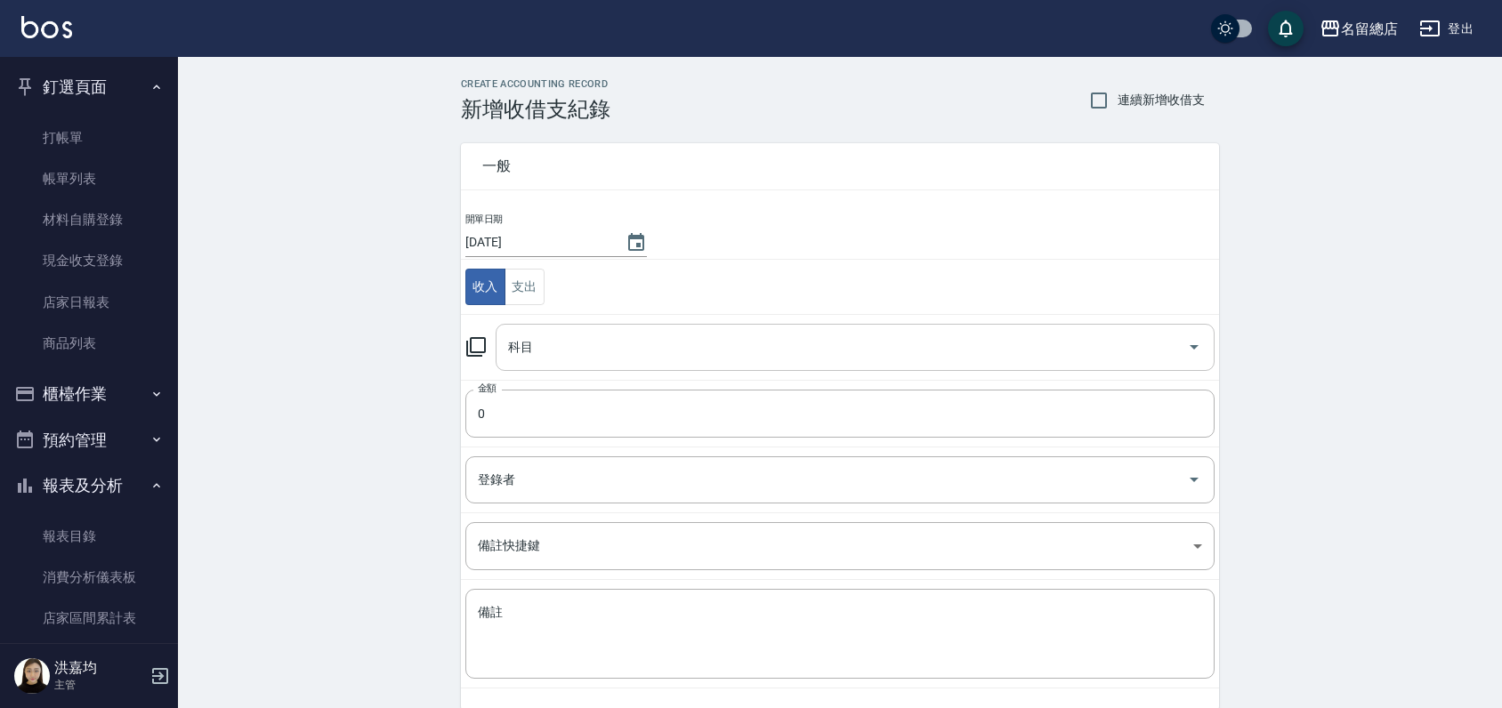
click at [547, 340] on input "科目" at bounding box center [842, 347] width 676 height 31
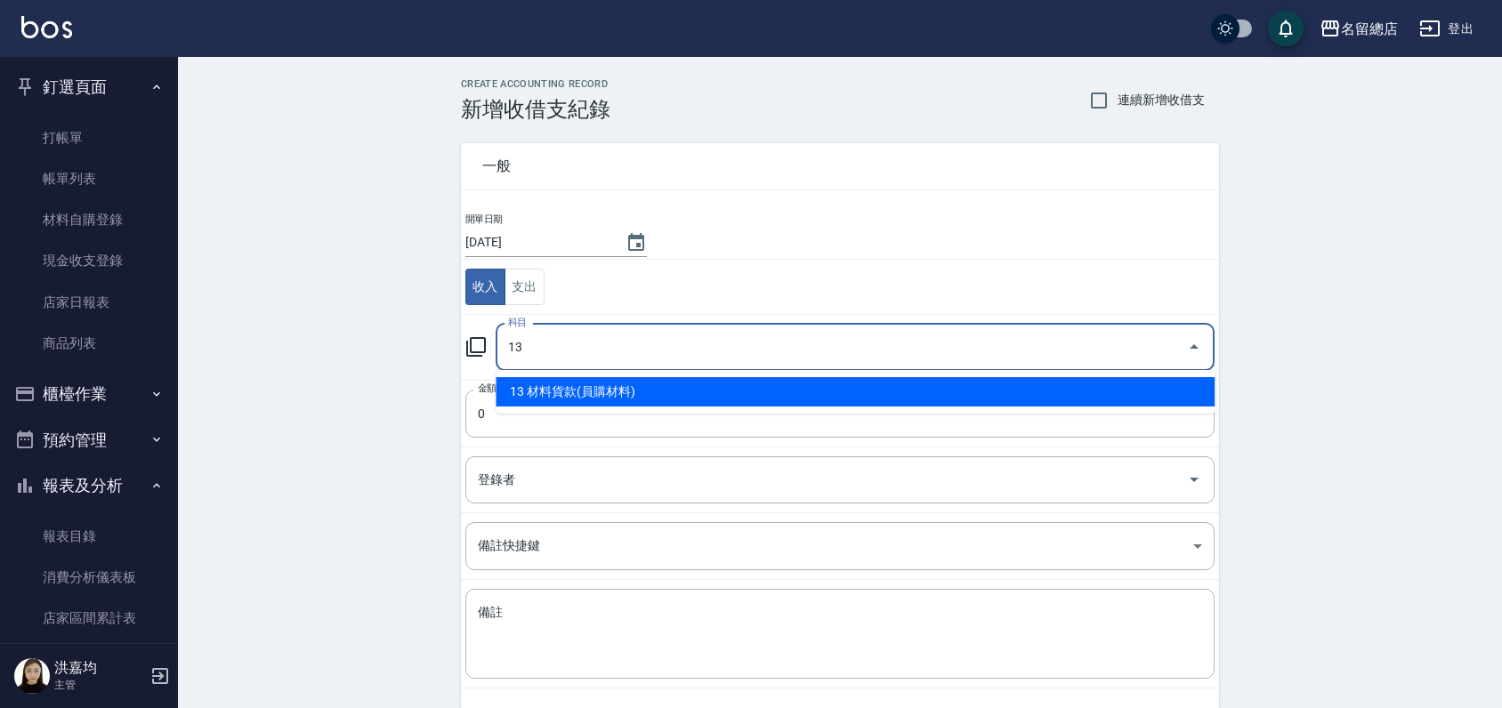
click at [540, 386] on li "13 材料貨款(員購材料)" at bounding box center [855, 391] width 719 height 29
type input "13 材料貨款(員購材料)"
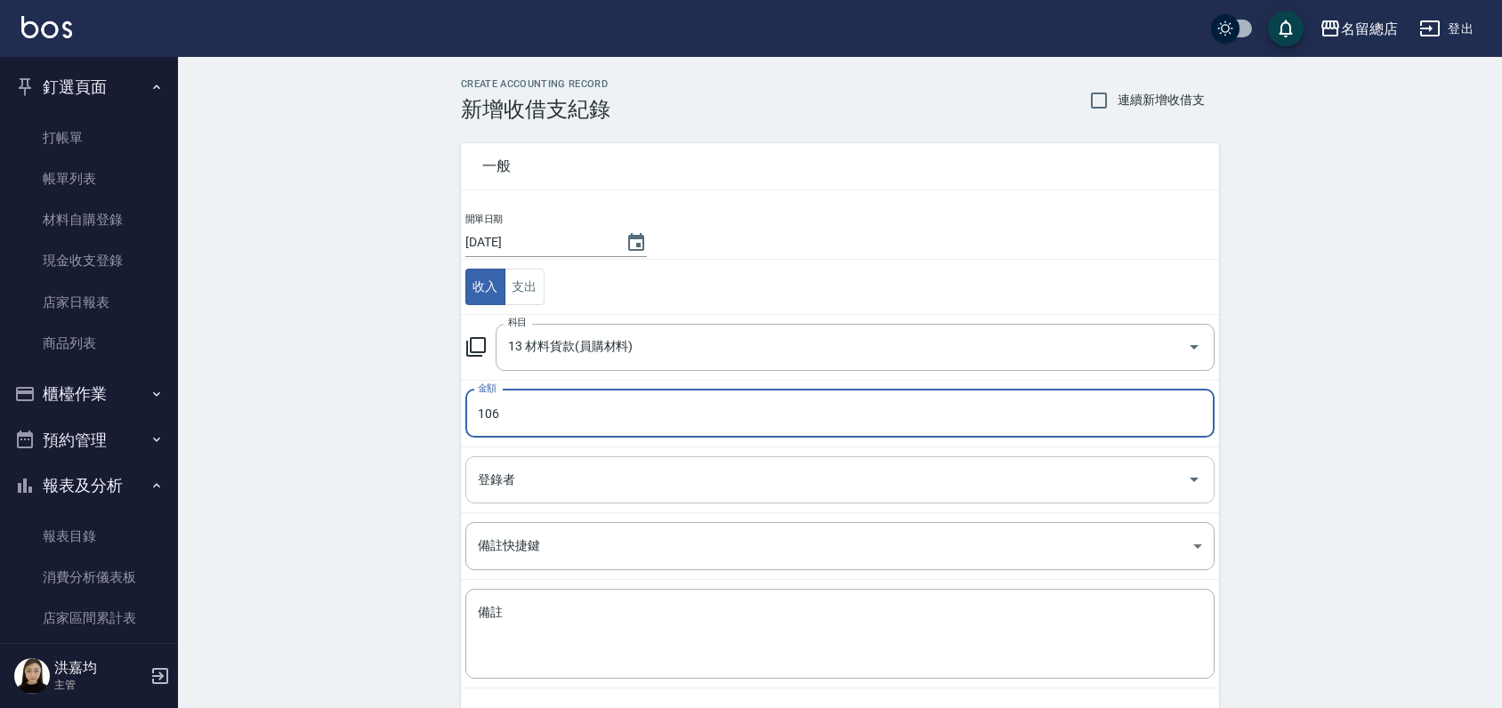
type input "106"
click at [537, 481] on input "登錄者" at bounding box center [826, 480] width 707 height 31
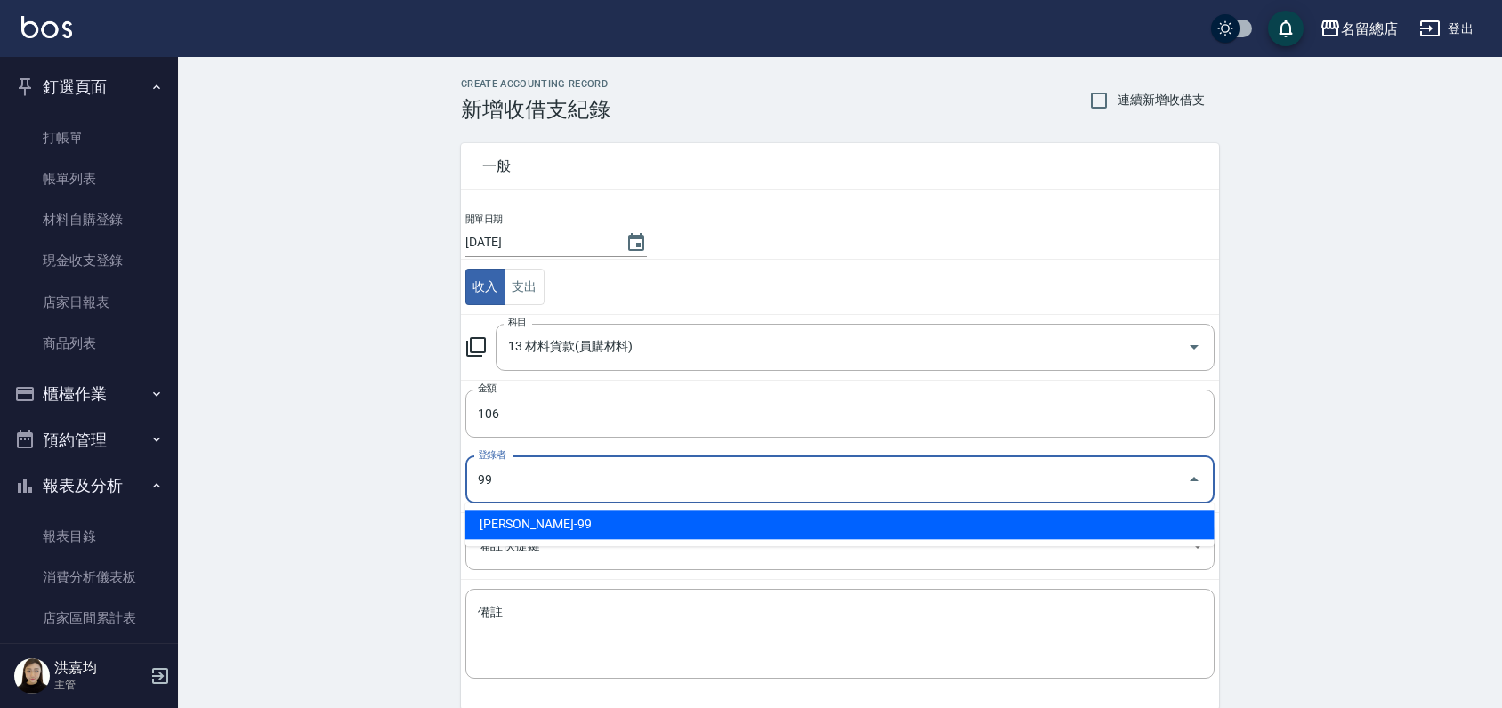
type input "[PERSON_NAME]-99"
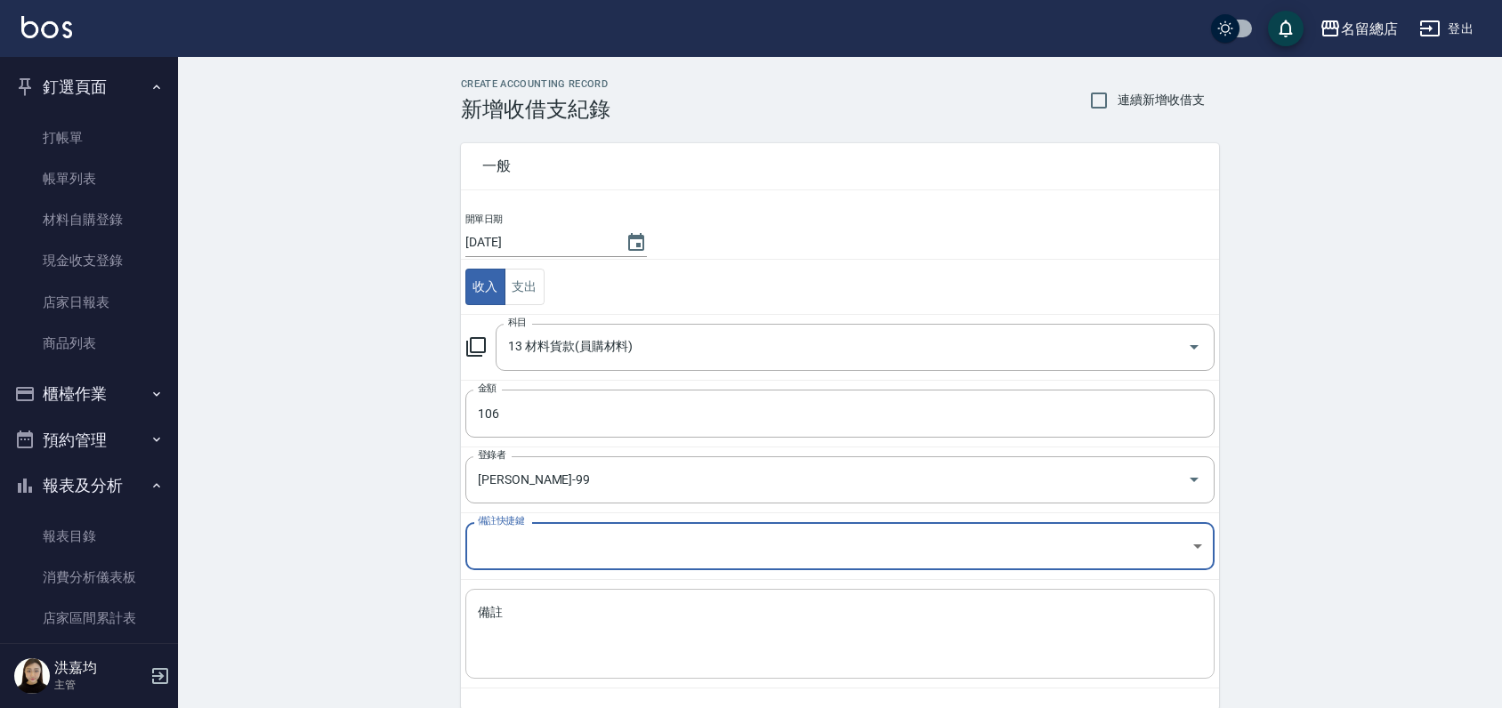
click at [510, 628] on textarea "備註" at bounding box center [840, 634] width 724 height 61
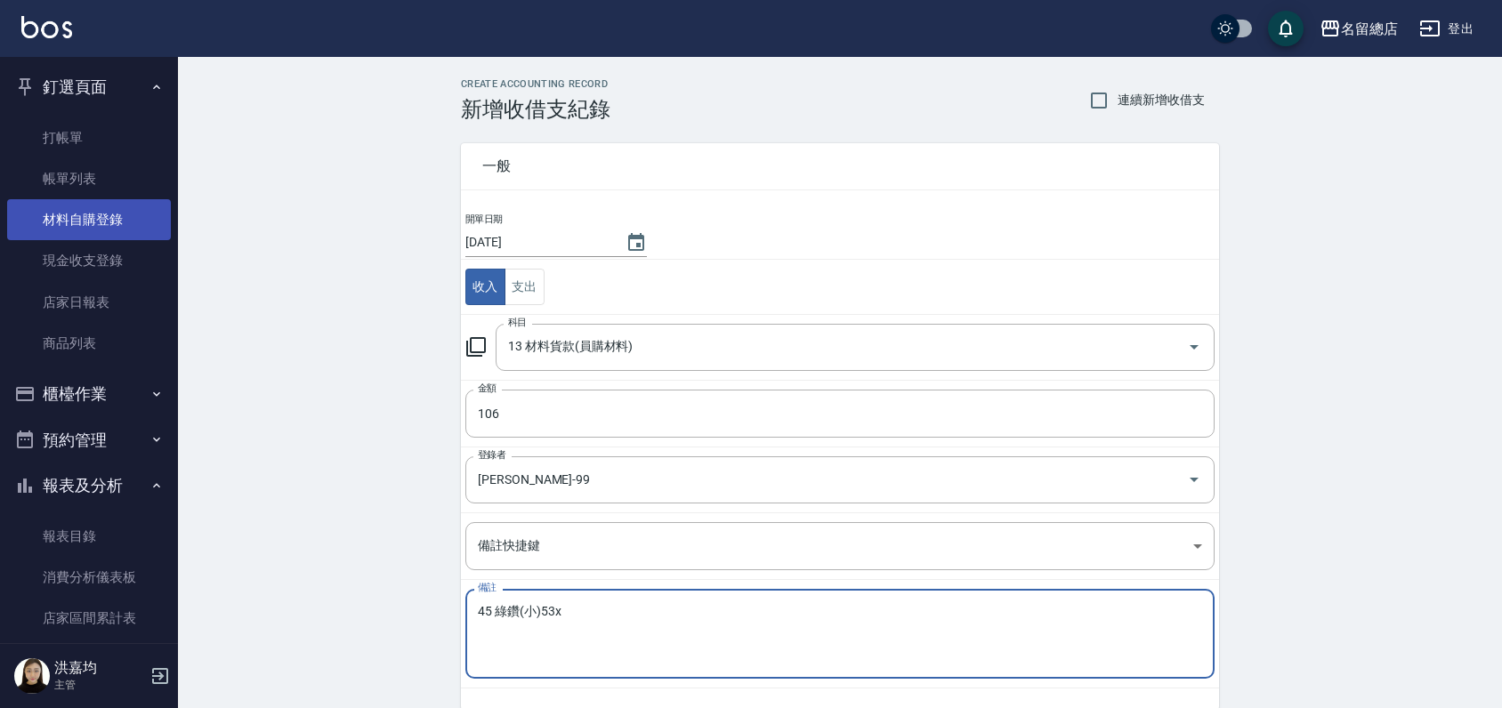
type textarea "45 綠鑽(小)53x"
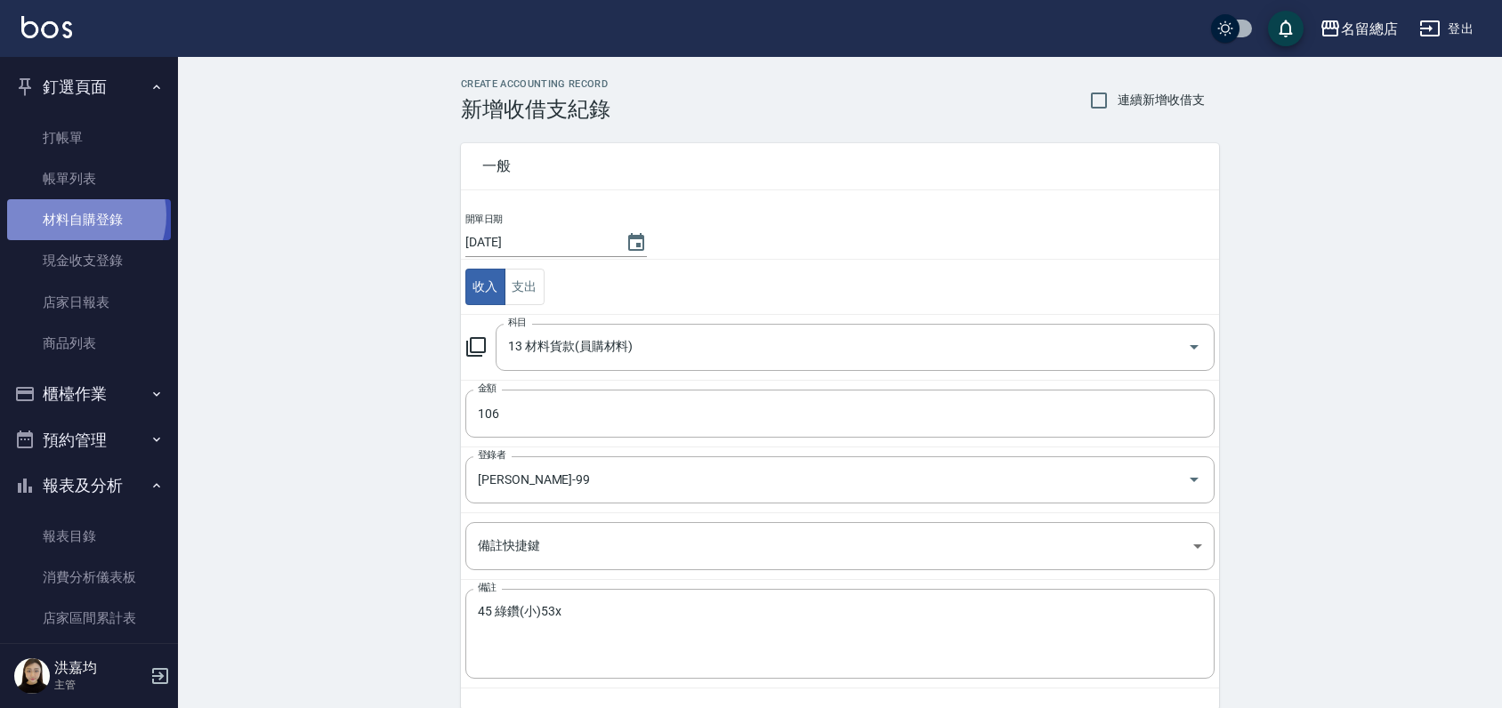
click at [78, 215] on link "材料自購登錄" at bounding box center [89, 219] width 164 height 41
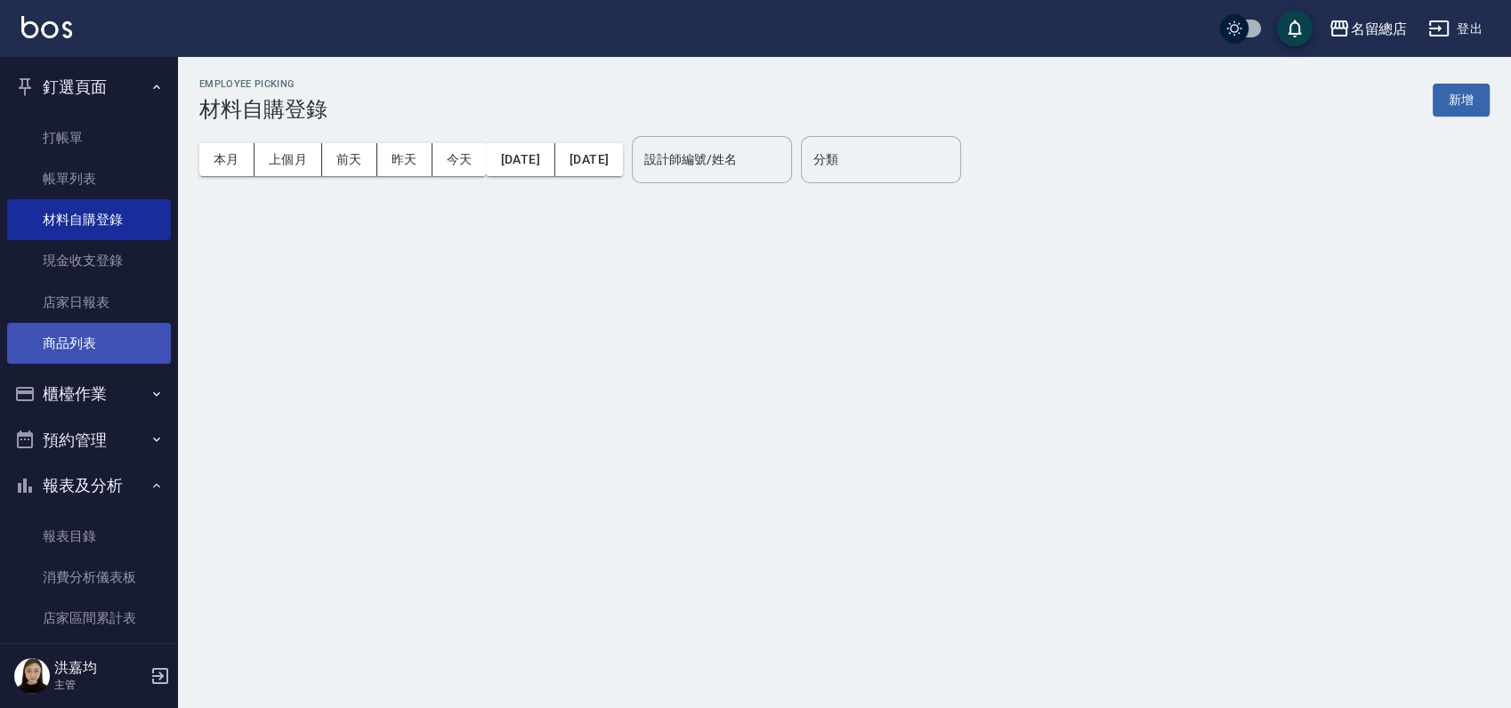
click at [110, 341] on link "商品列表" at bounding box center [89, 343] width 164 height 41
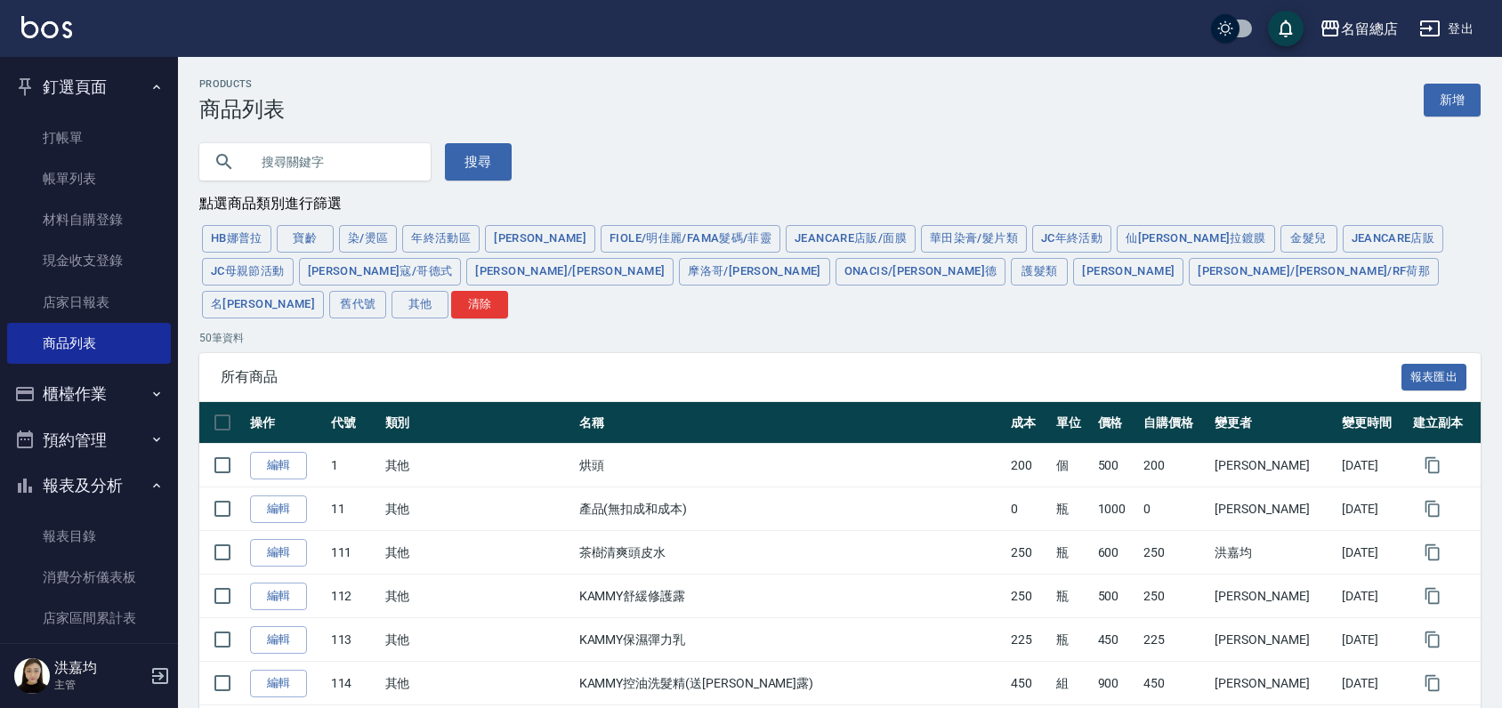
click at [359, 156] on input "text" at bounding box center [332, 162] width 167 height 48
type input "ㄨ"
type input "j"
type input "果油"
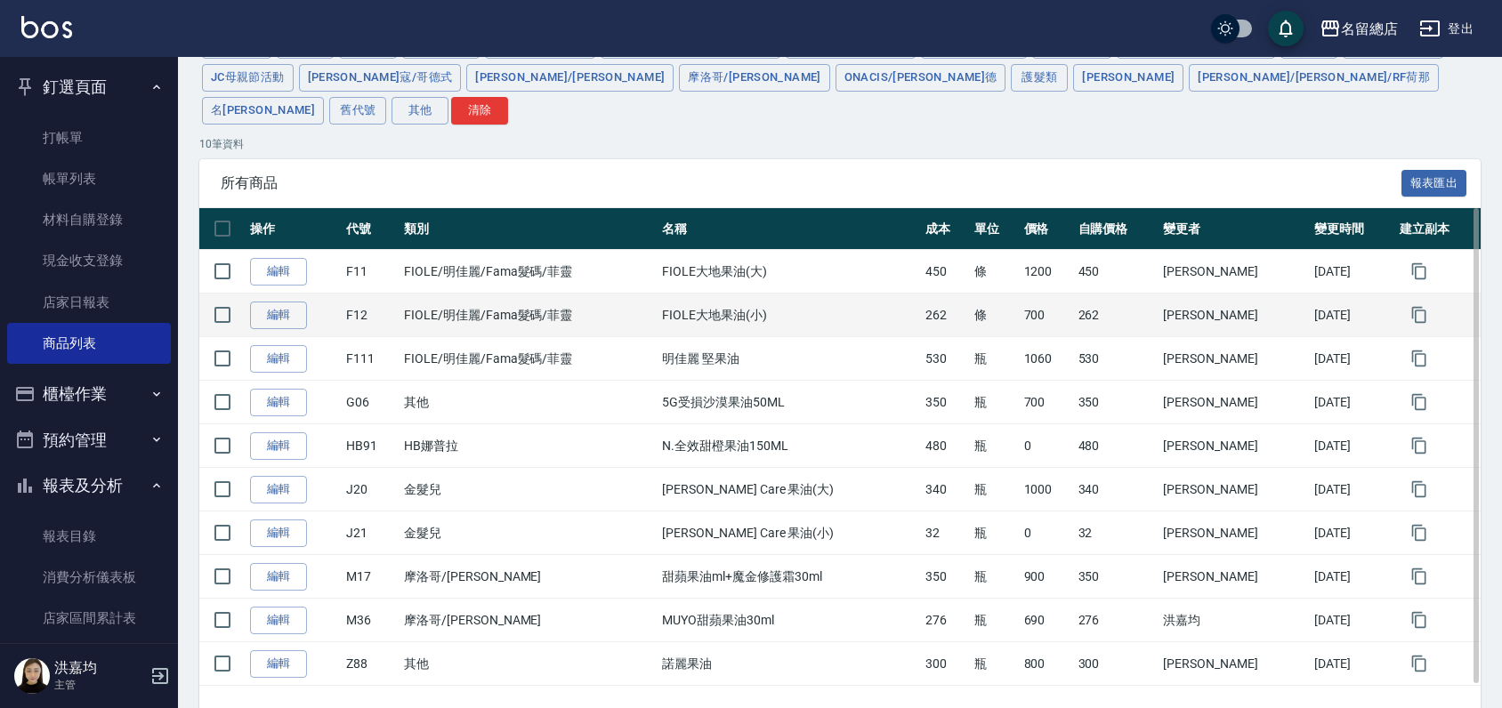
scroll to position [198, 0]
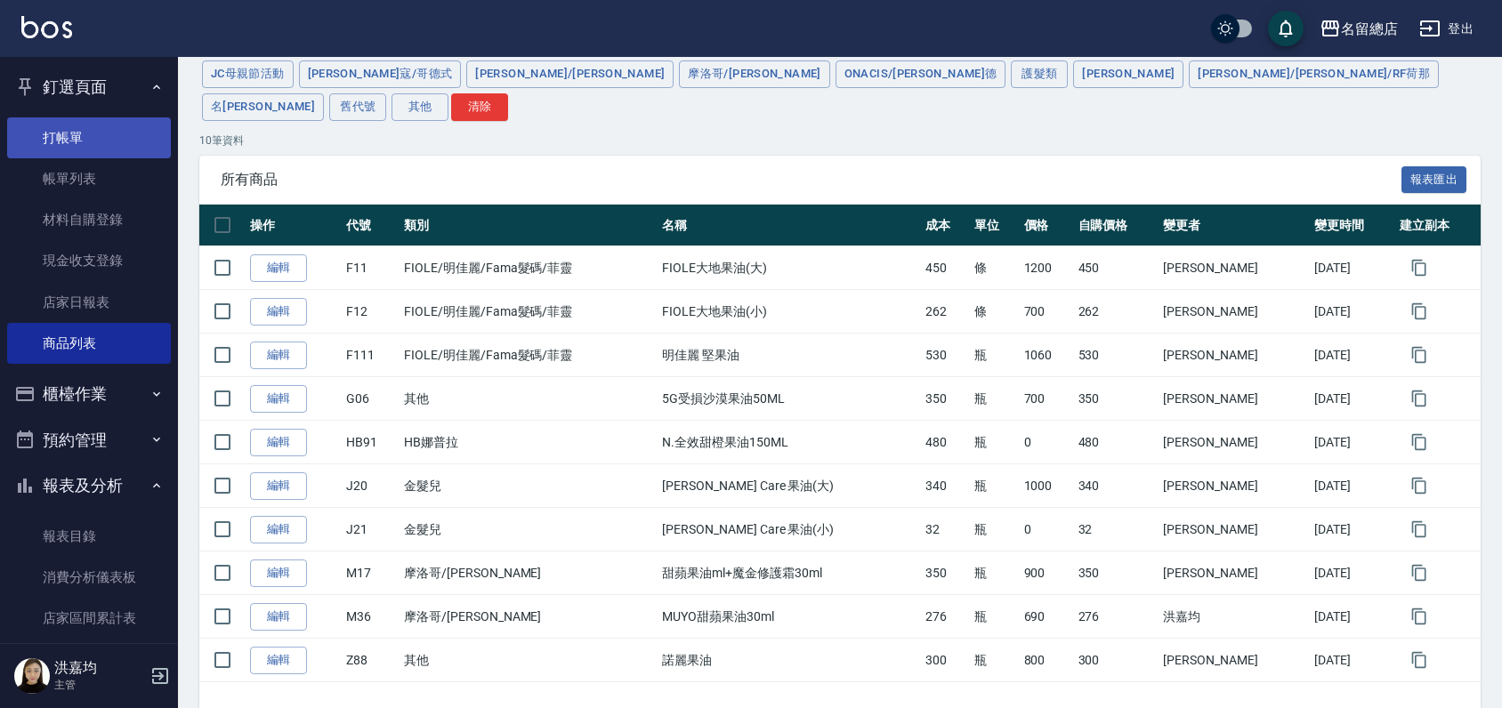
click at [77, 148] on link "打帳單" at bounding box center [89, 137] width 164 height 41
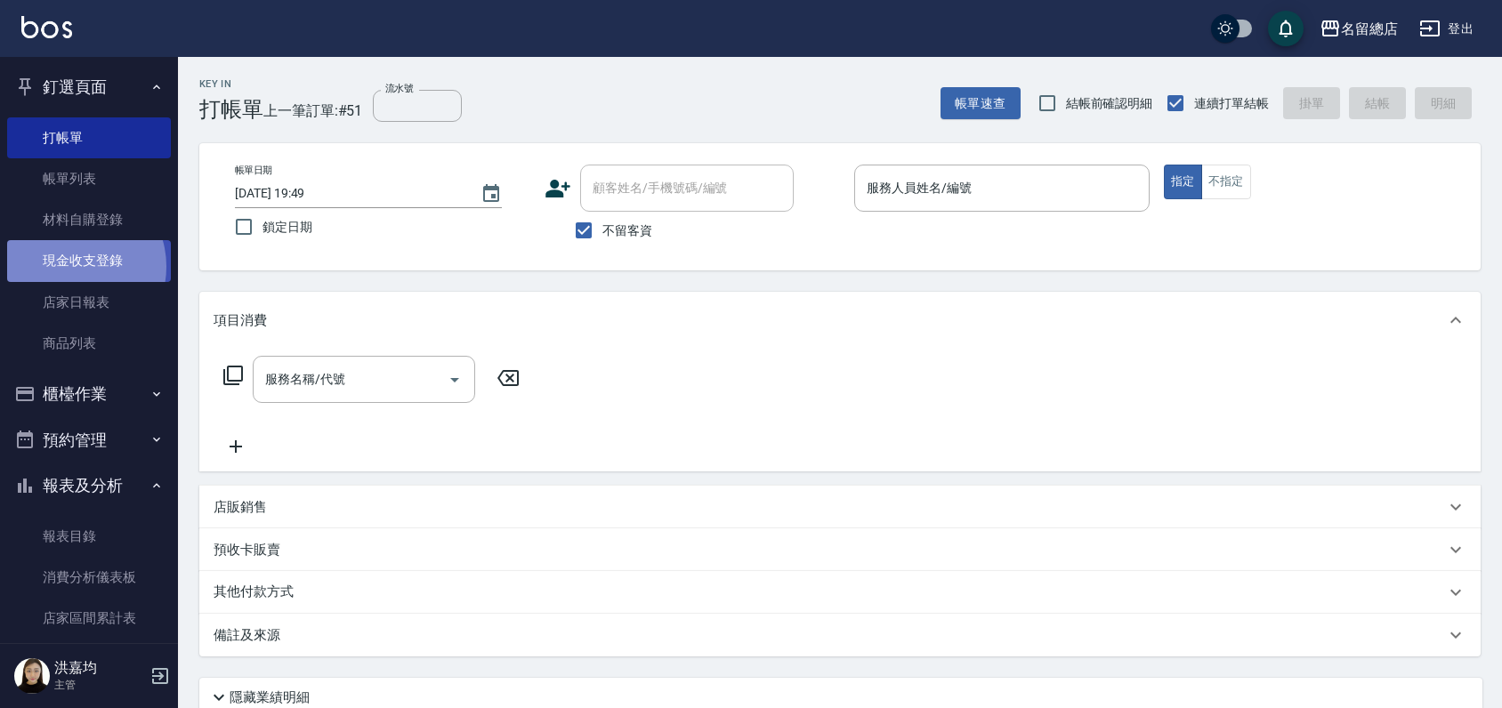
click at [76, 266] on link "現金收支登錄" at bounding box center [89, 260] width 164 height 41
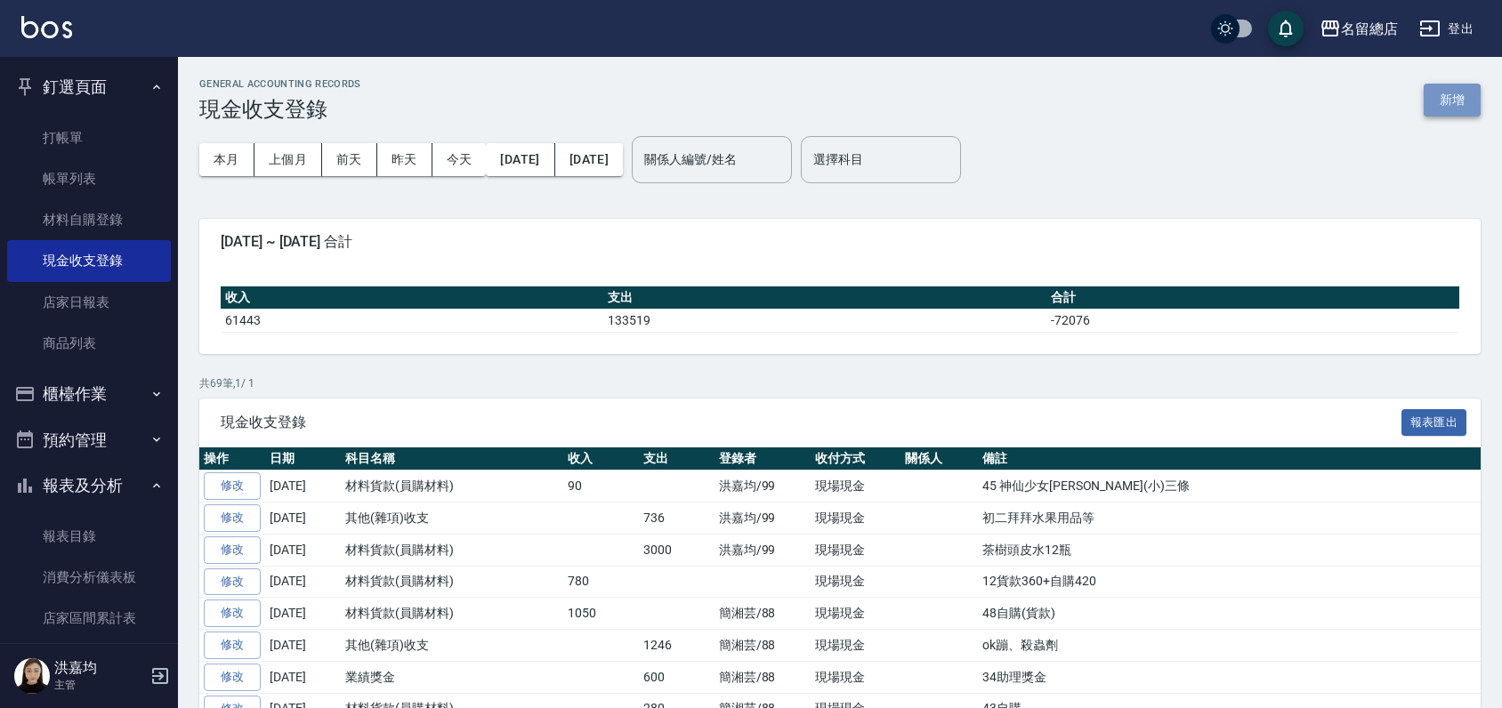
click at [1445, 87] on button "新增" at bounding box center [1452, 100] width 57 height 33
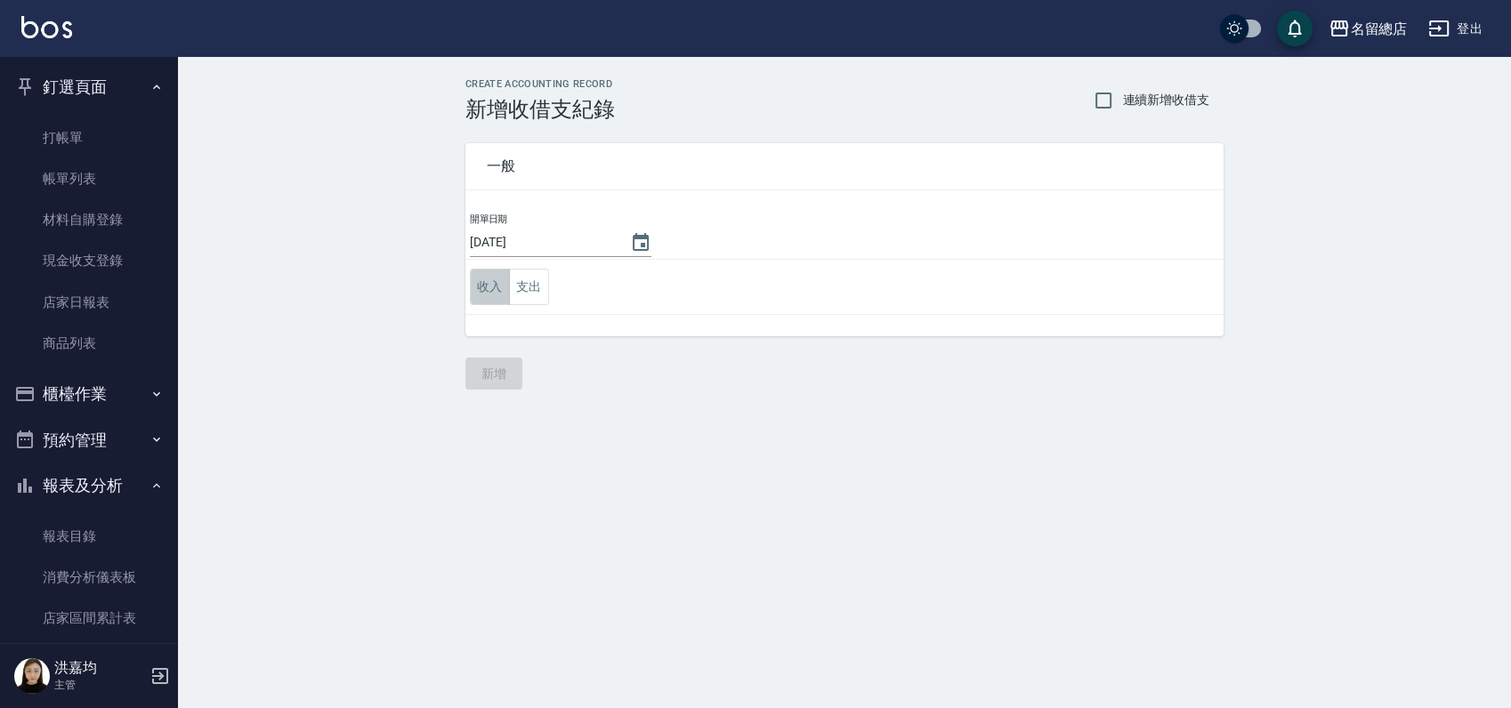
click at [471, 296] on button "收入" at bounding box center [490, 287] width 40 height 36
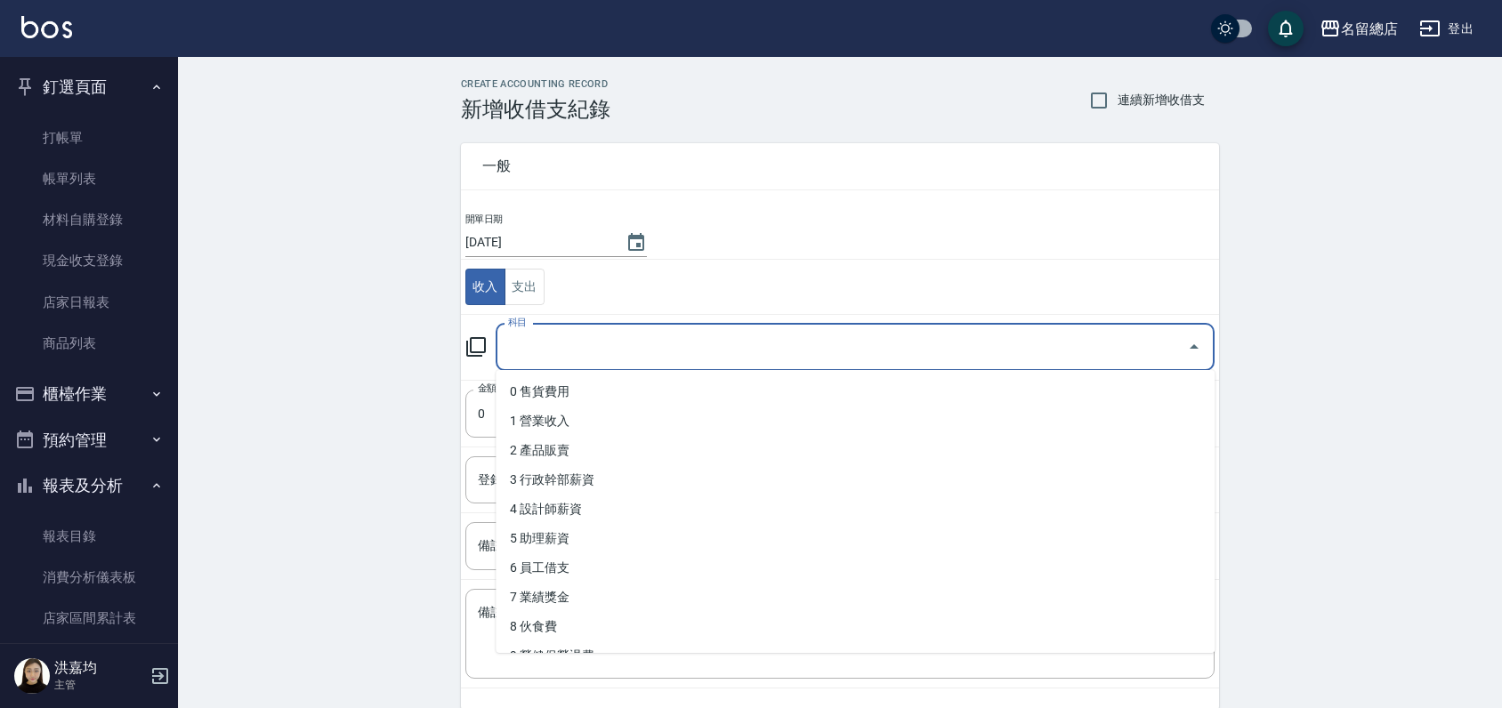
click at [591, 351] on input "科目" at bounding box center [842, 347] width 676 height 31
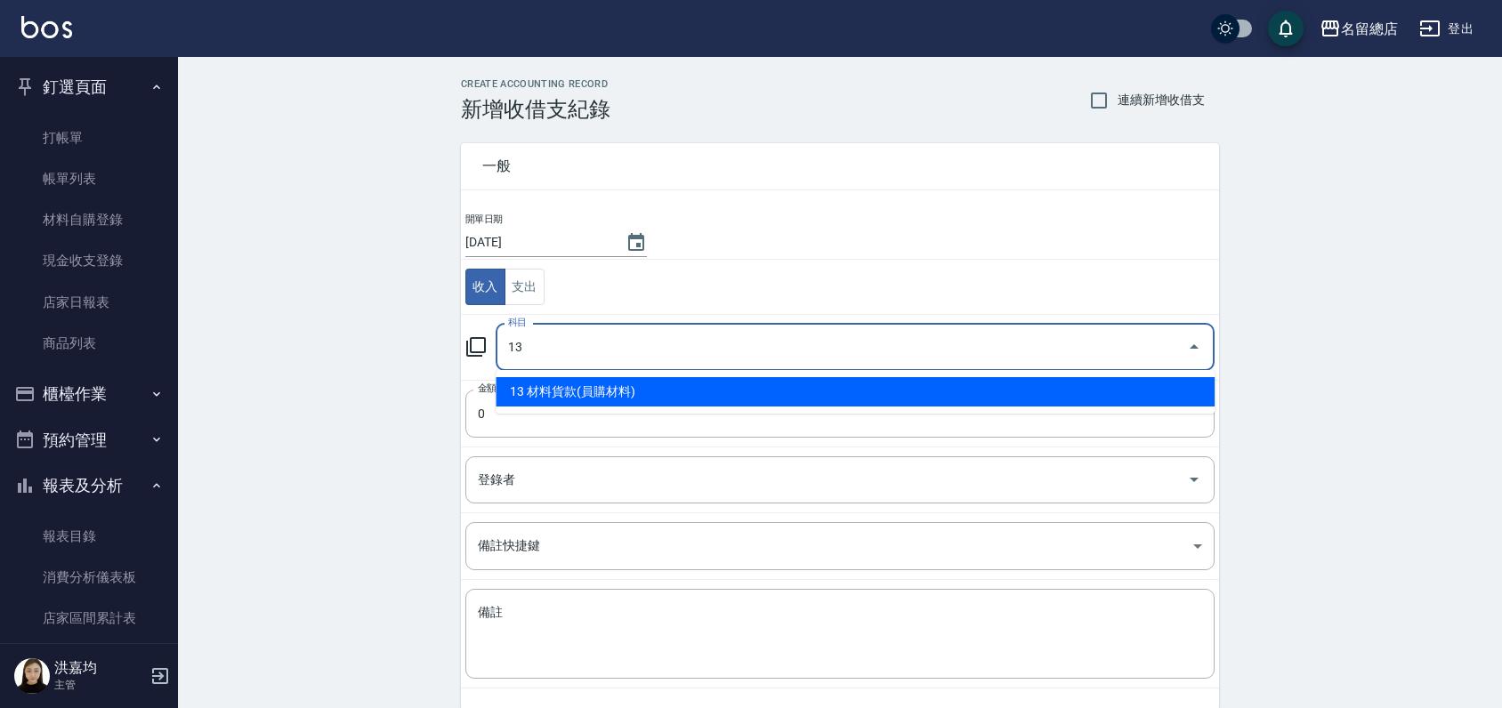
click at [560, 386] on li "13 材料貨款(員購材料)" at bounding box center [855, 391] width 719 height 29
type input "13 材料貨款(員購材料)"
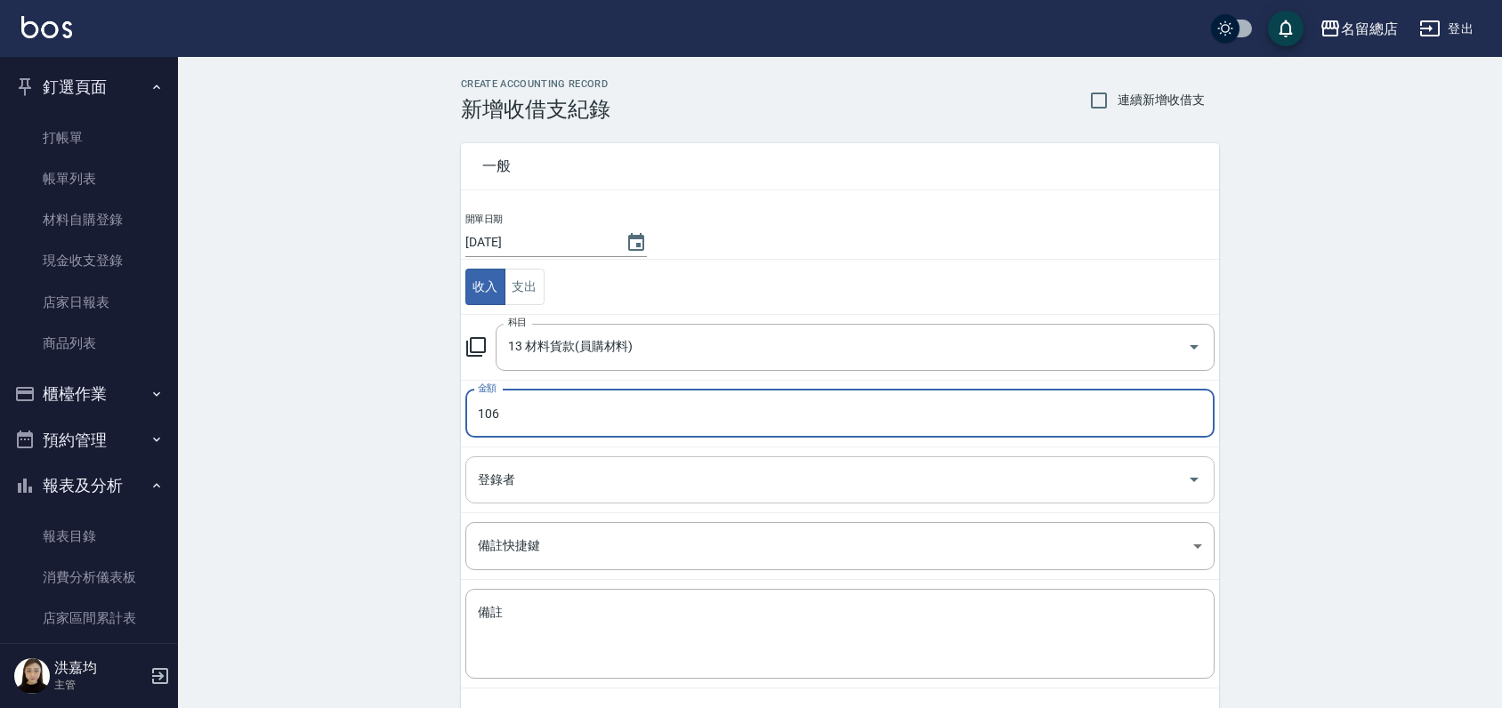
type input "106"
click at [572, 484] on input "登錄者" at bounding box center [826, 480] width 707 height 31
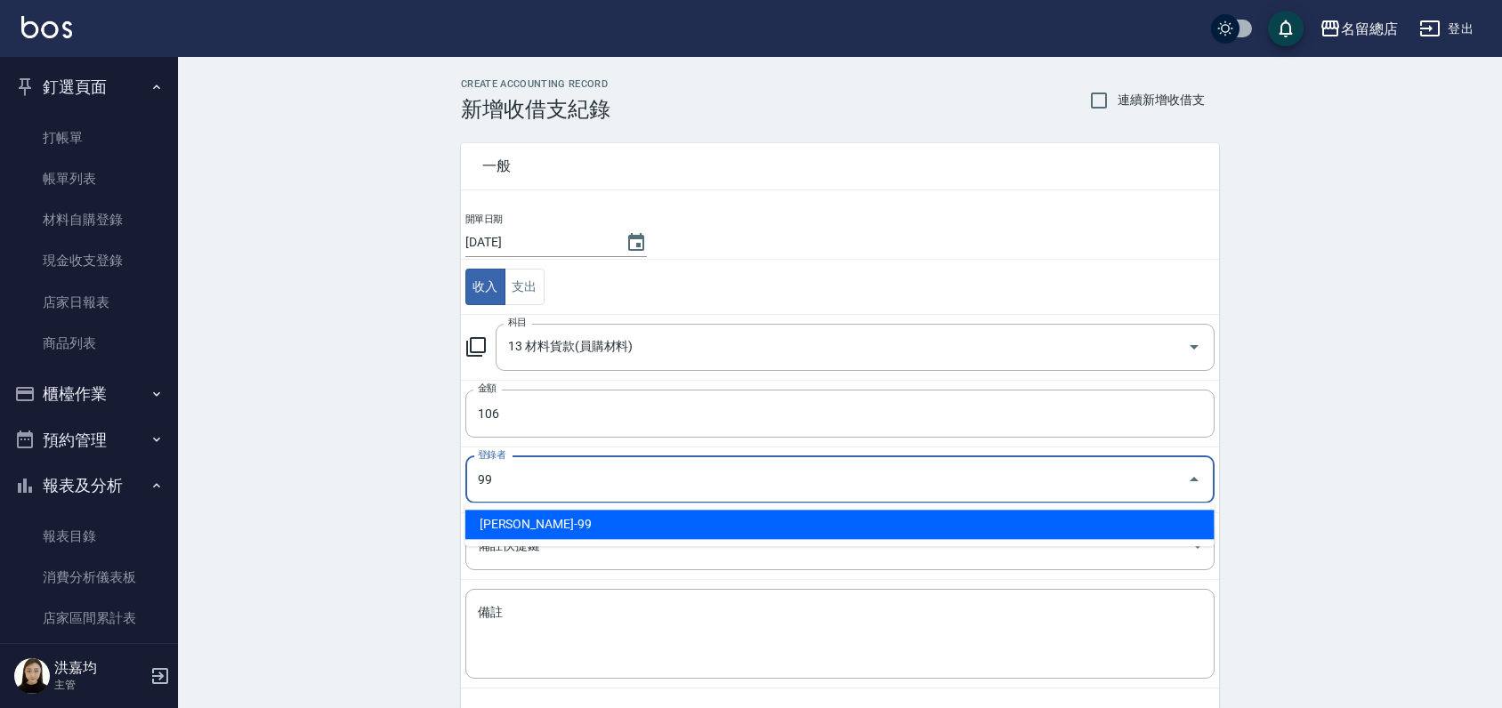
click at [595, 528] on li "[PERSON_NAME]-99" at bounding box center [839, 524] width 749 height 29
type input "[PERSON_NAME]-99"
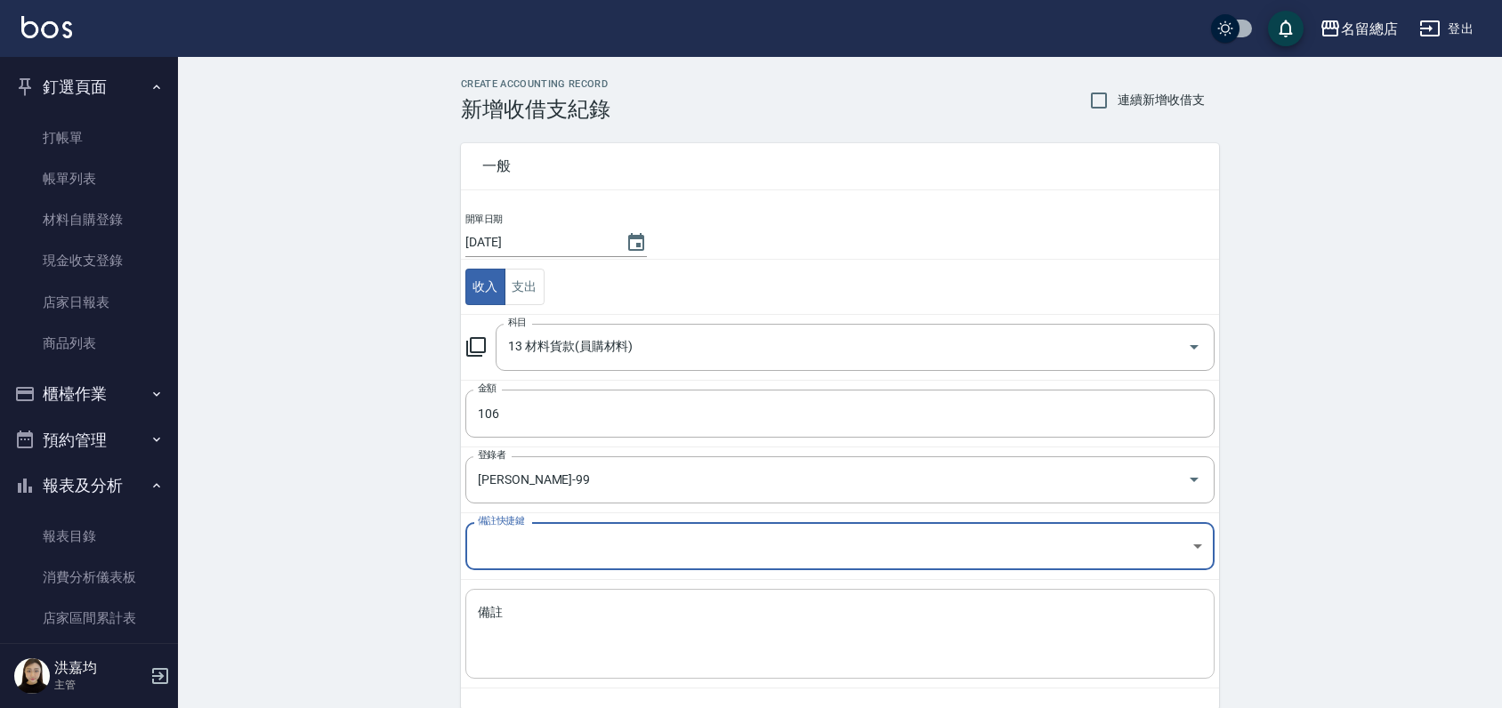
click at [569, 604] on textarea "備註" at bounding box center [840, 634] width 724 height 61
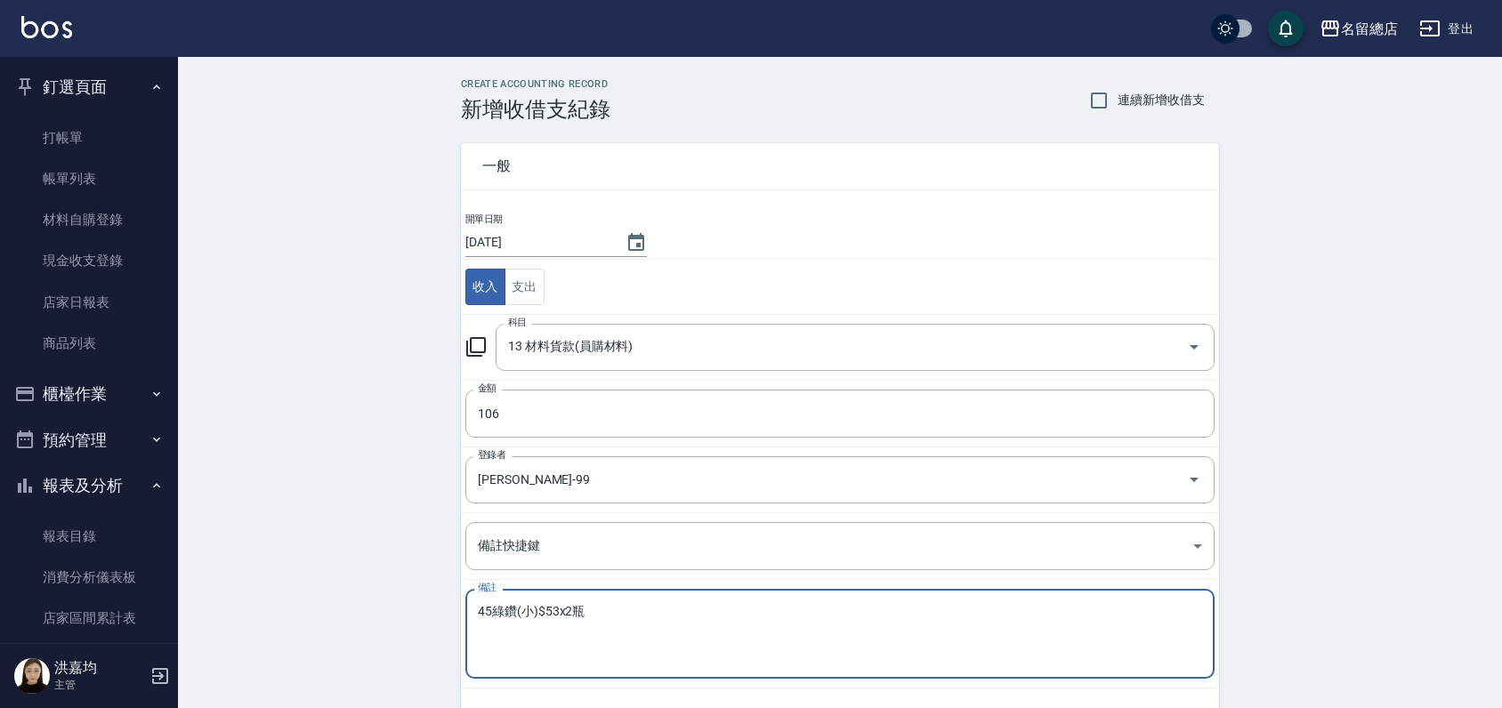
click at [575, 605] on textarea "45綠鑽(小)$53x2瓶" at bounding box center [840, 634] width 724 height 61
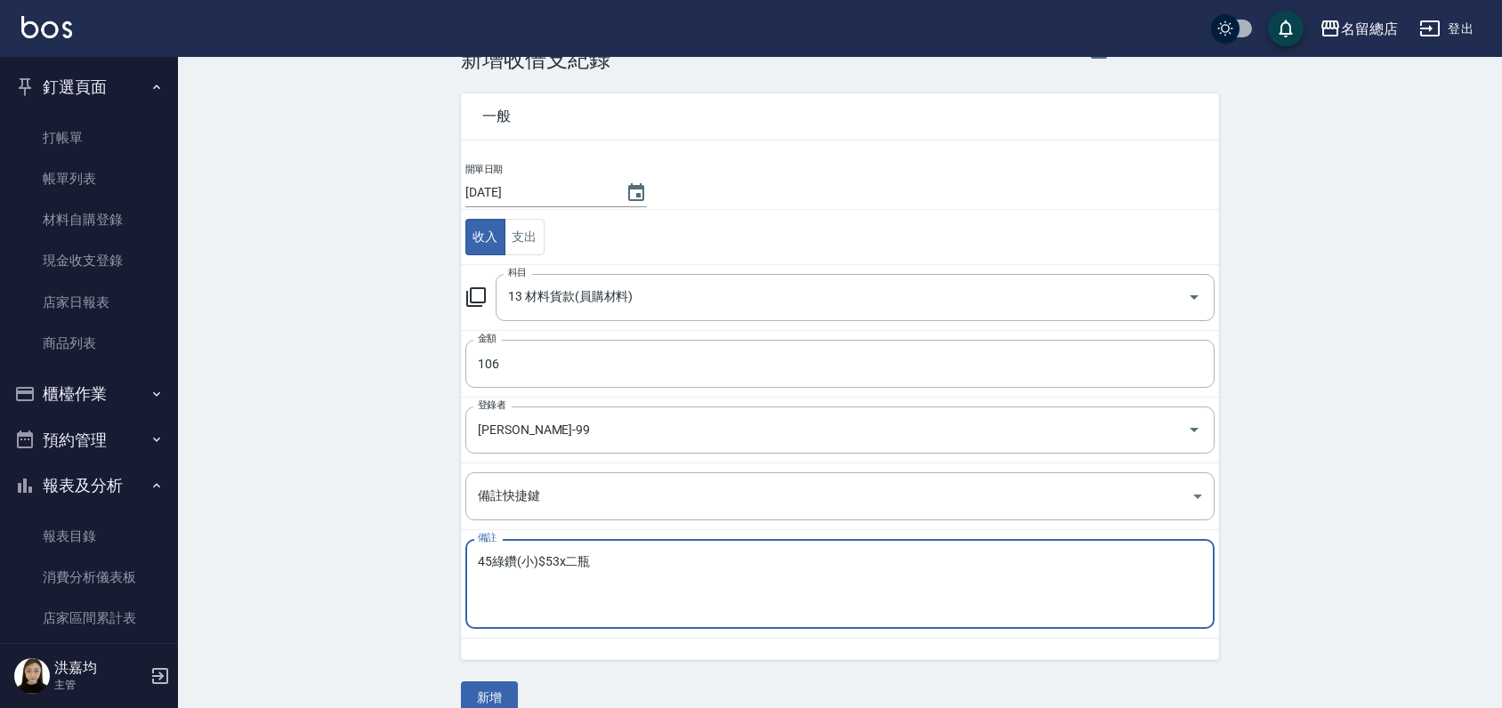
scroll to position [77, 0]
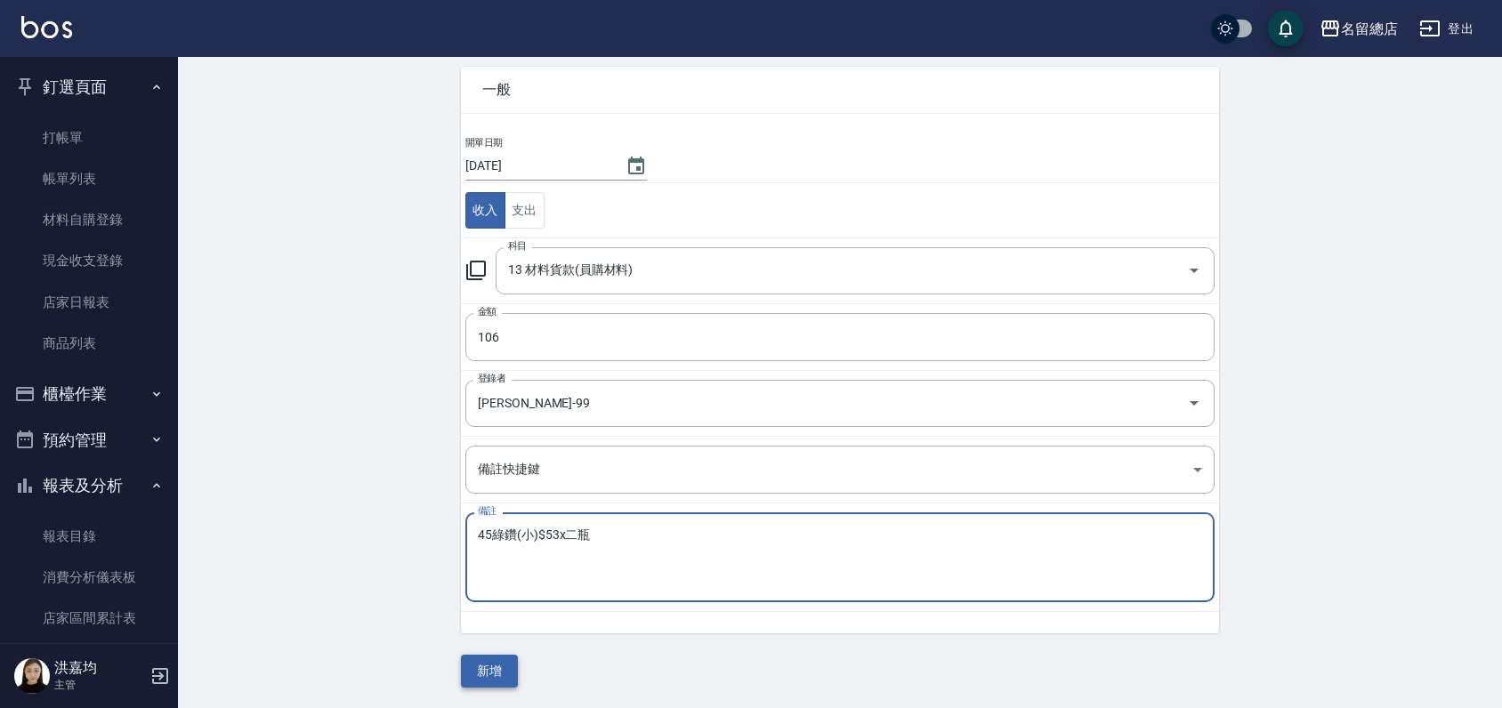
type textarea "45綠鑽(小)$53x二瓶"
click at [498, 670] on button "新增" at bounding box center [489, 671] width 57 height 33
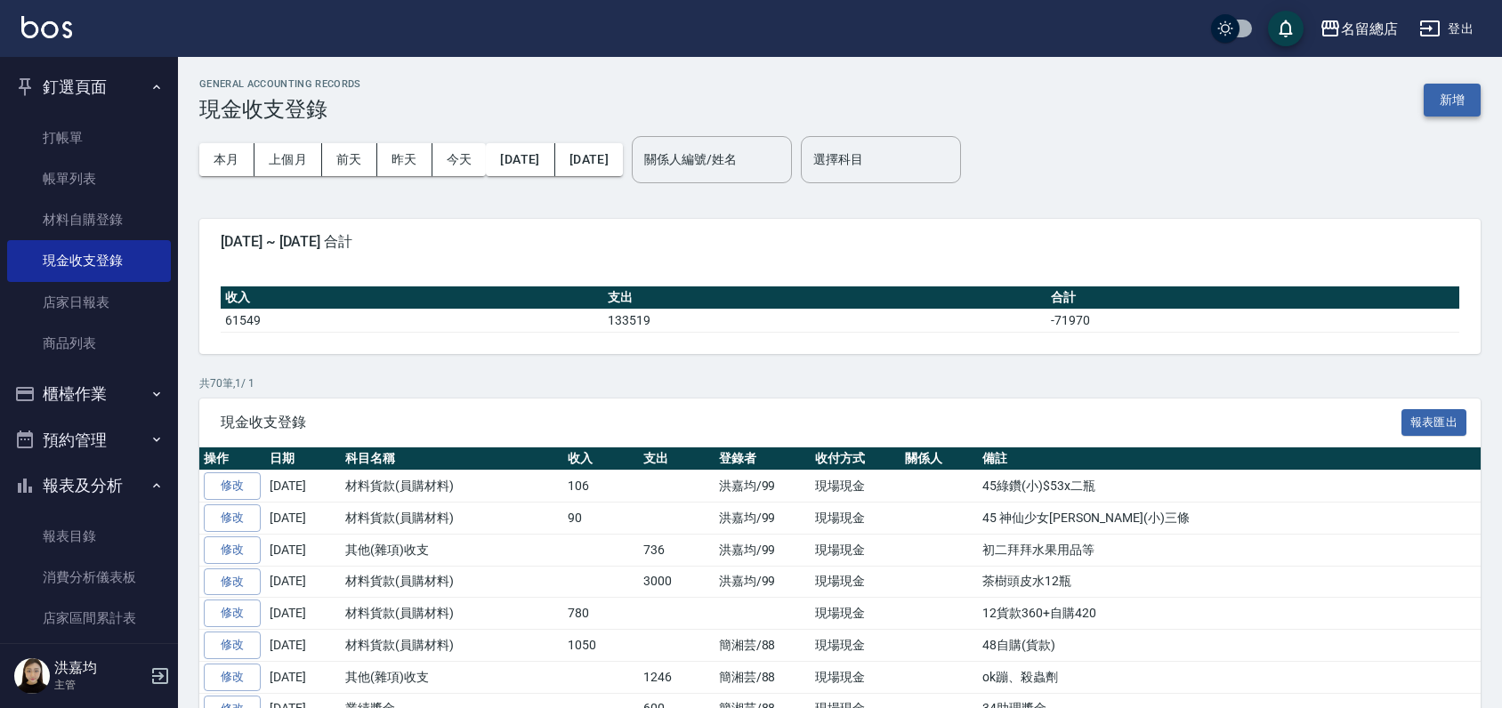
click at [1463, 97] on button "新增" at bounding box center [1452, 100] width 57 height 33
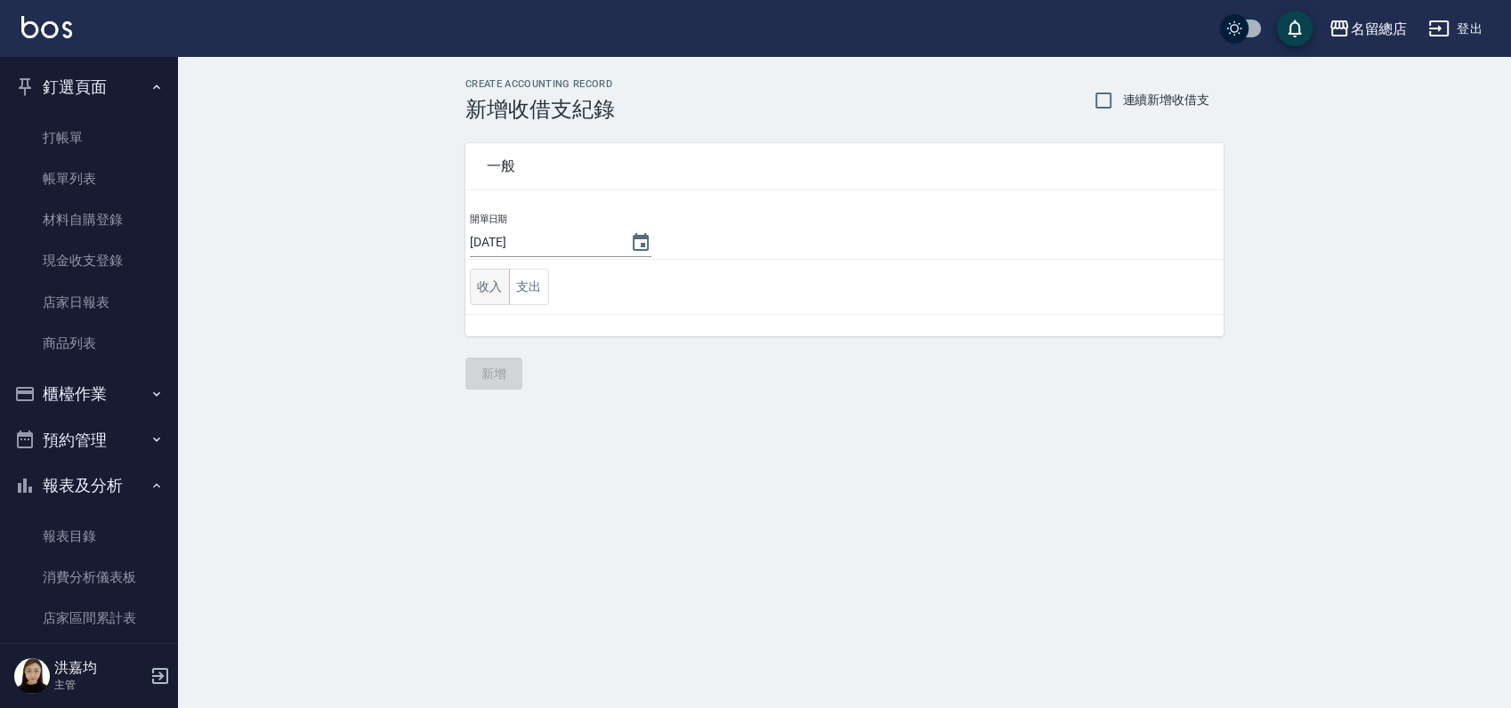
click at [494, 293] on button "收入" at bounding box center [490, 287] width 40 height 36
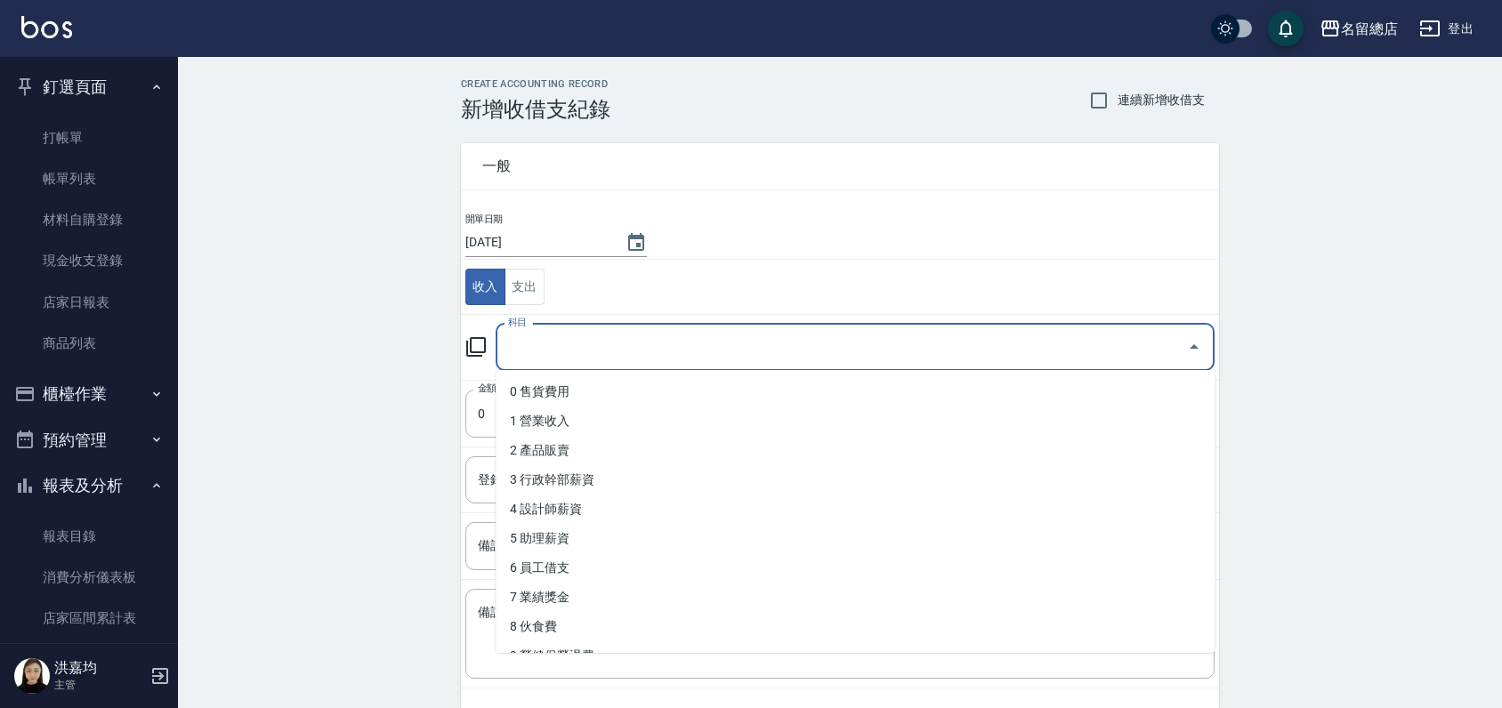
click at [553, 344] on input "科目" at bounding box center [842, 347] width 676 height 31
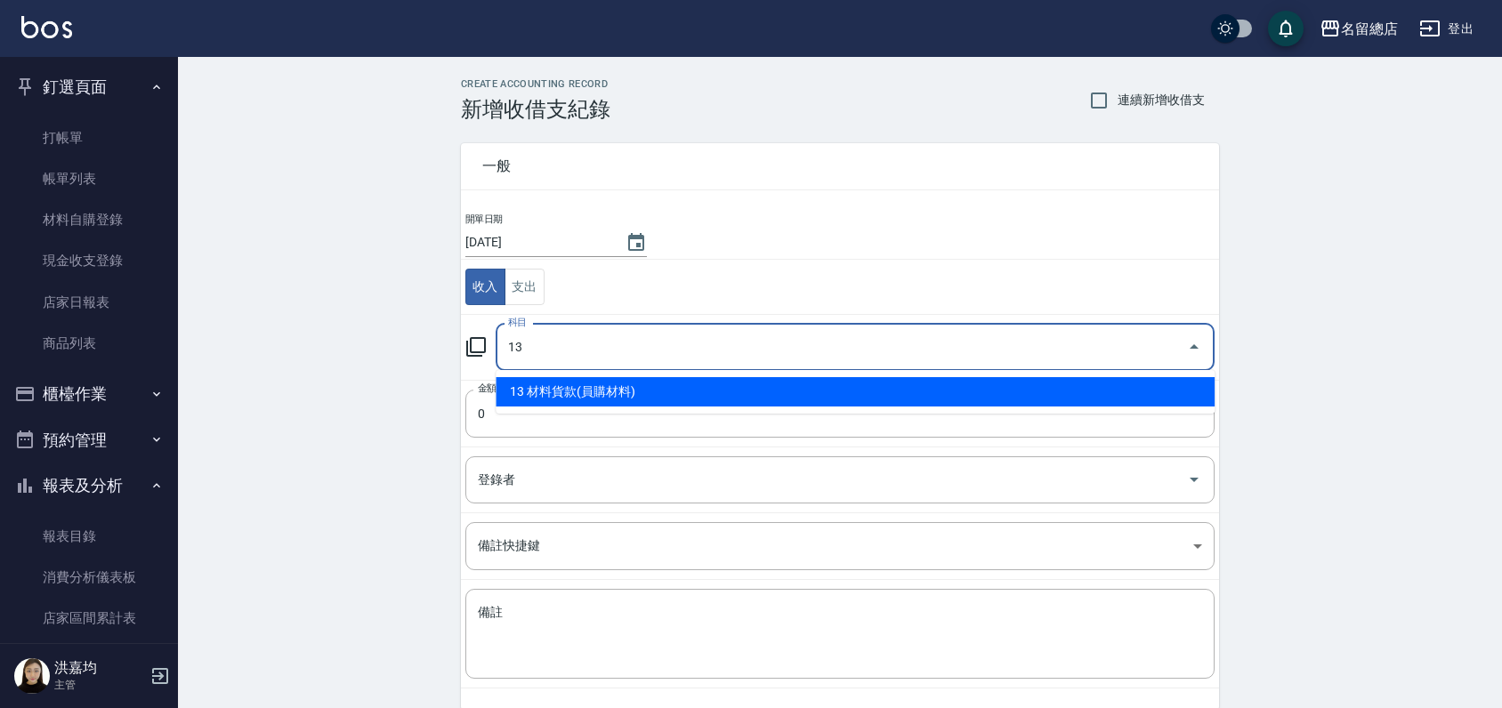
click at [569, 392] on li "13 材料貨款(員購材料)" at bounding box center [855, 391] width 719 height 29
type input "13 材料貨款(員購材料)"
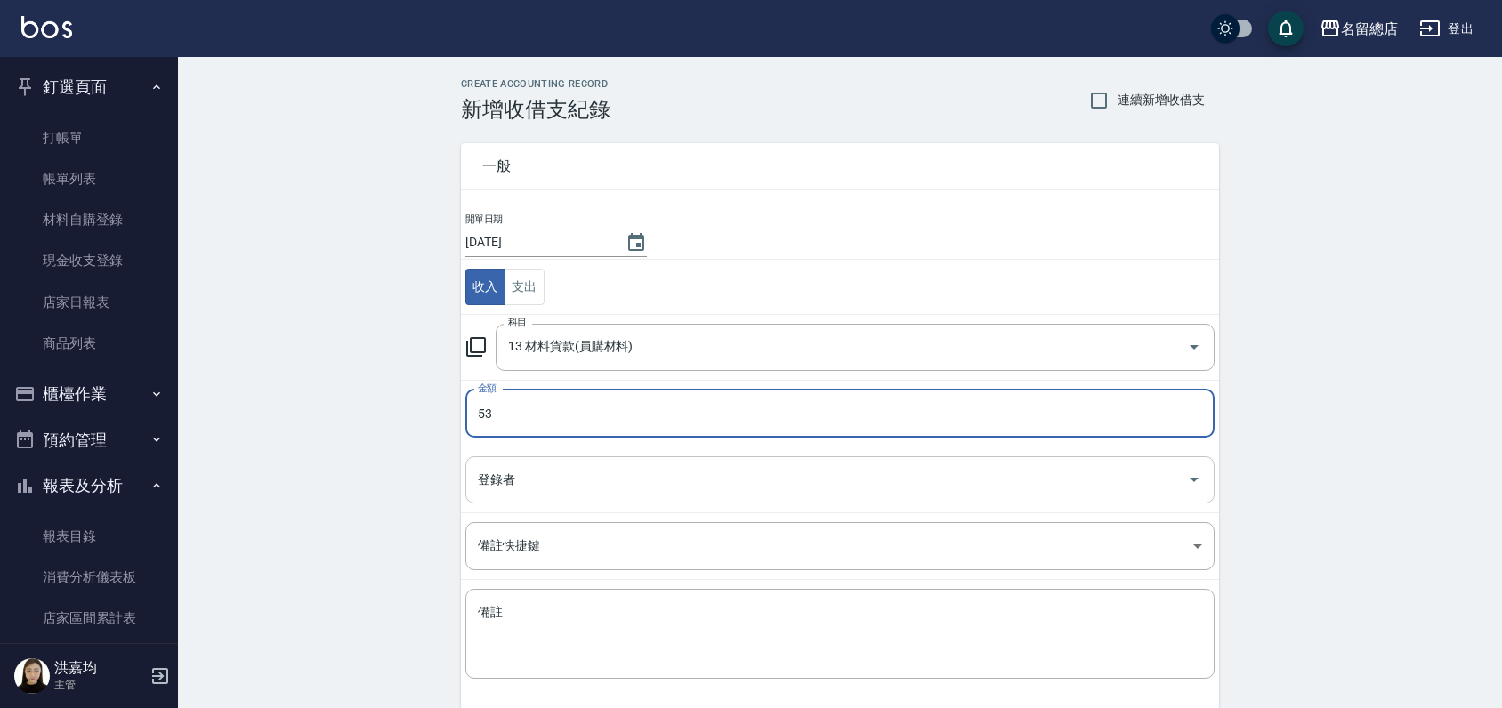
type input "53"
click at [561, 469] on input "登錄者" at bounding box center [826, 480] width 707 height 31
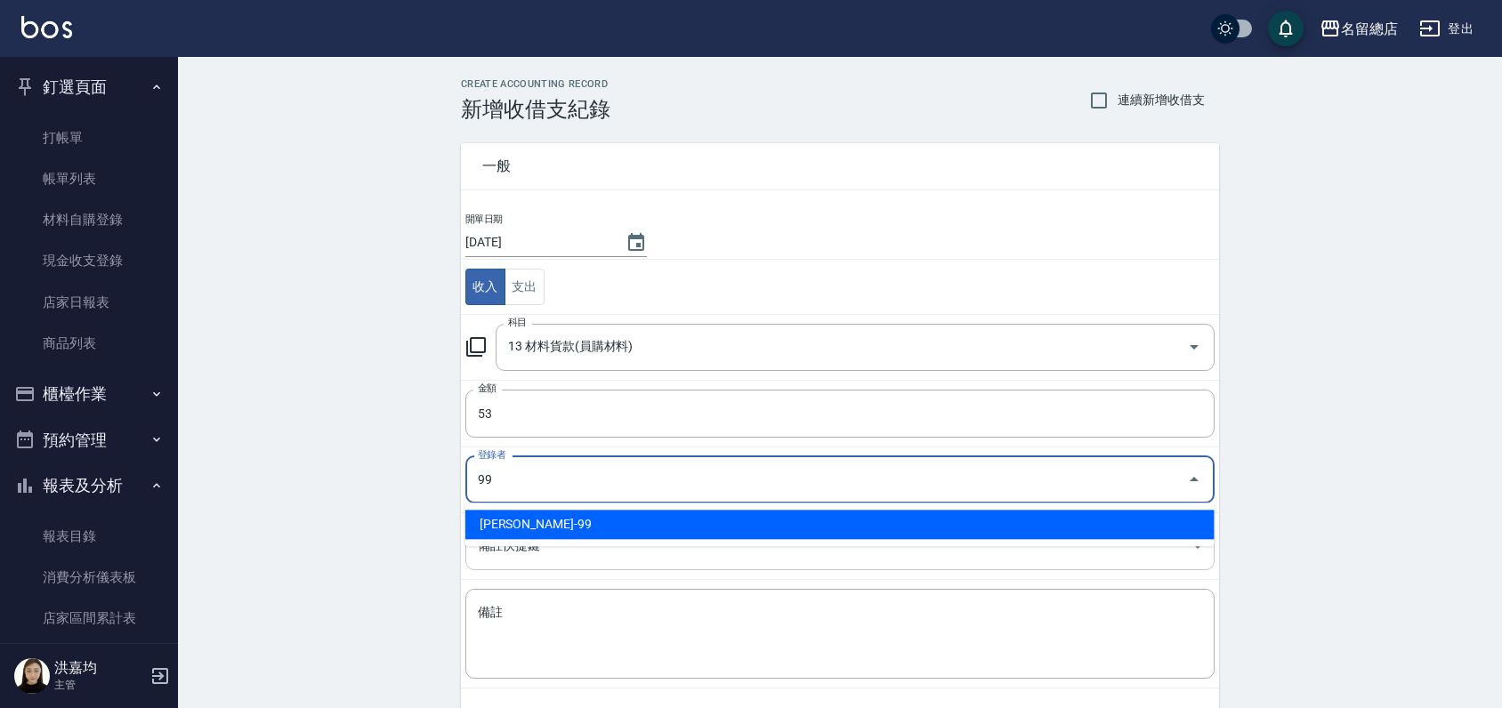
click at [557, 517] on li "[PERSON_NAME]-99" at bounding box center [839, 524] width 749 height 29
type input "[PERSON_NAME]-99"
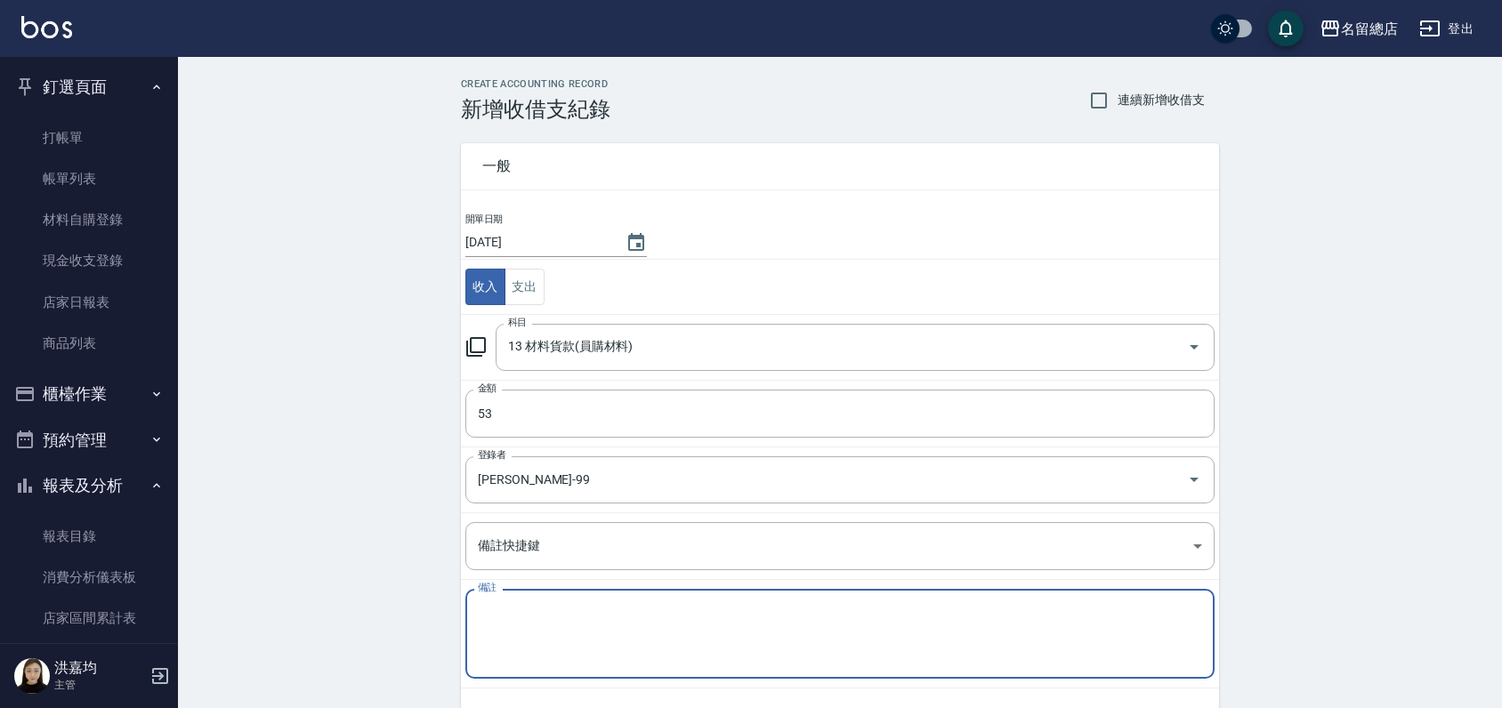
click at [514, 635] on textarea "備註" at bounding box center [840, 634] width 724 height 61
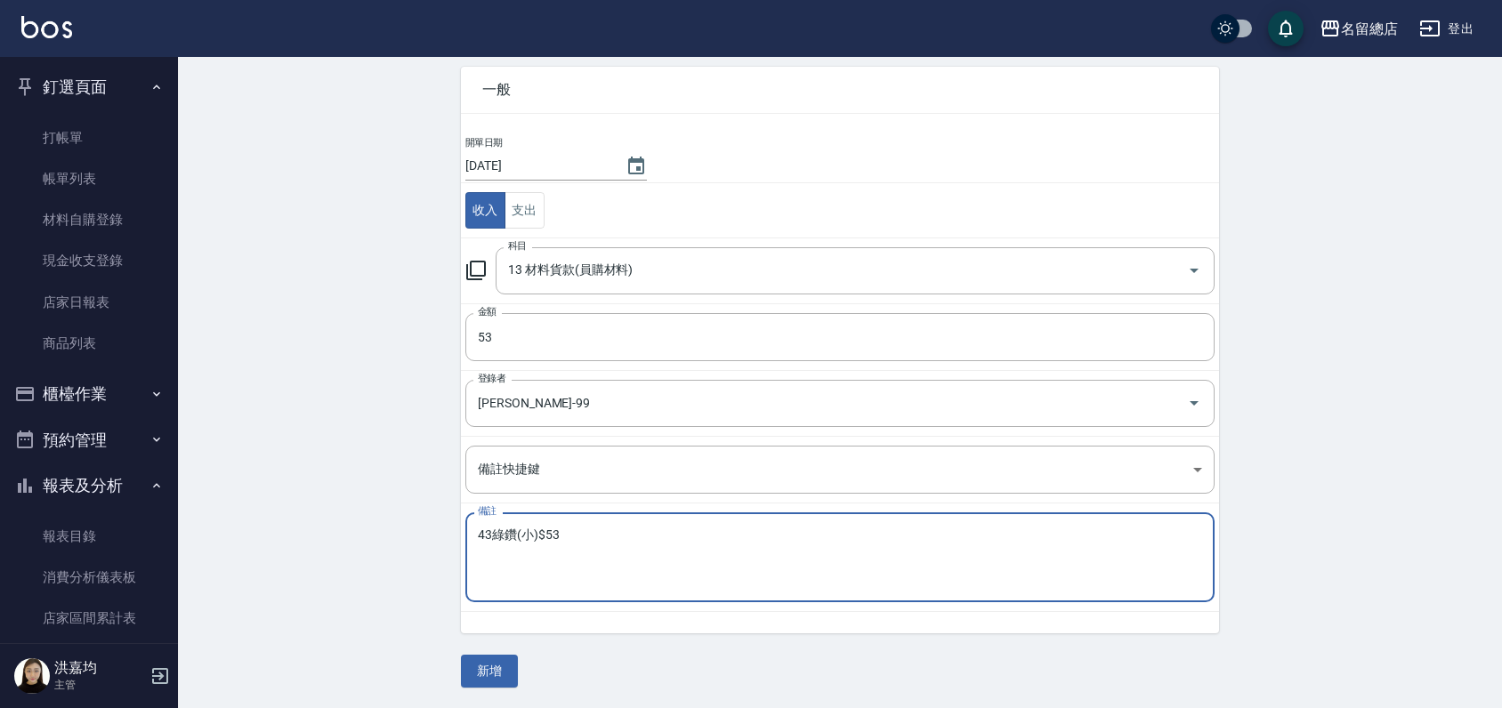
type textarea "43綠鑽(小)$53"
click at [474, 666] on button "新增" at bounding box center [489, 671] width 57 height 33
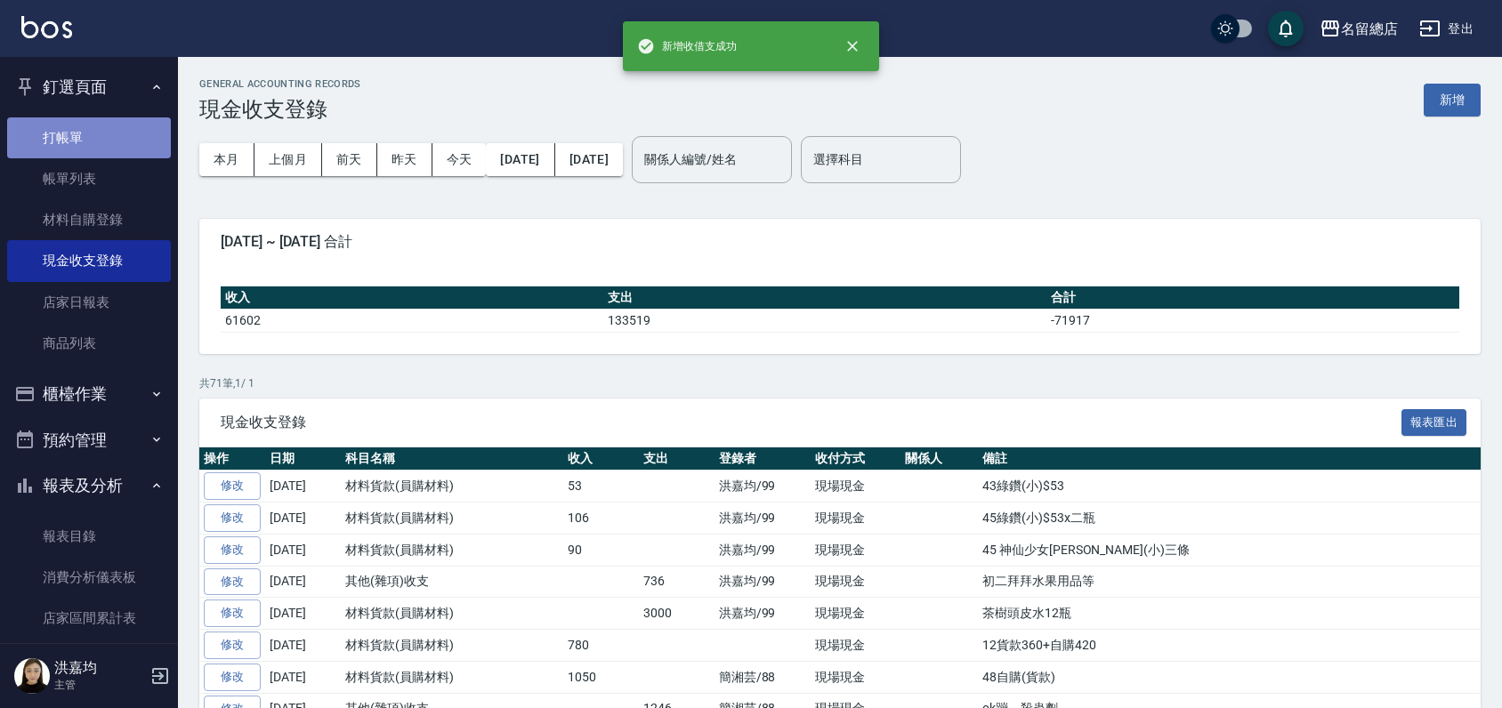
click at [89, 138] on link "打帳單" at bounding box center [89, 137] width 164 height 41
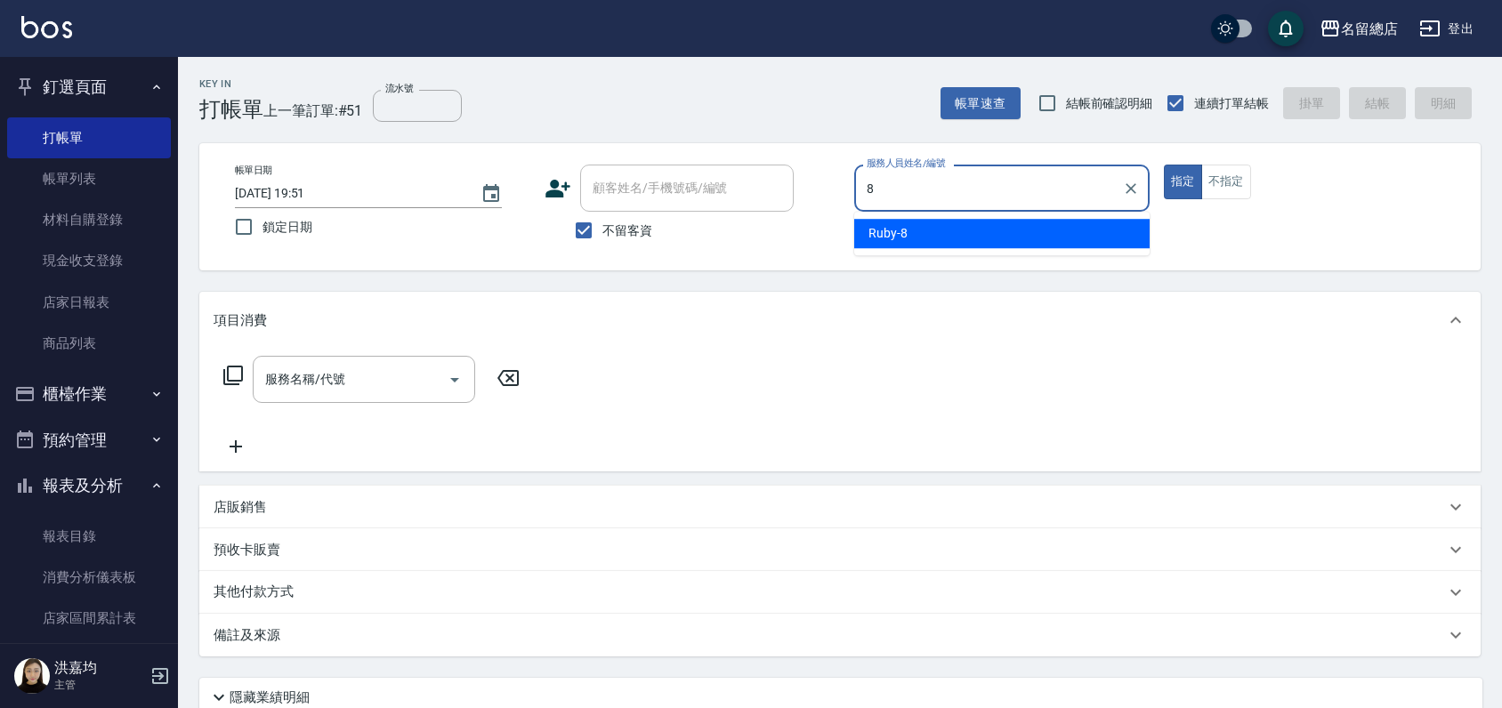
type input "Ruby-8"
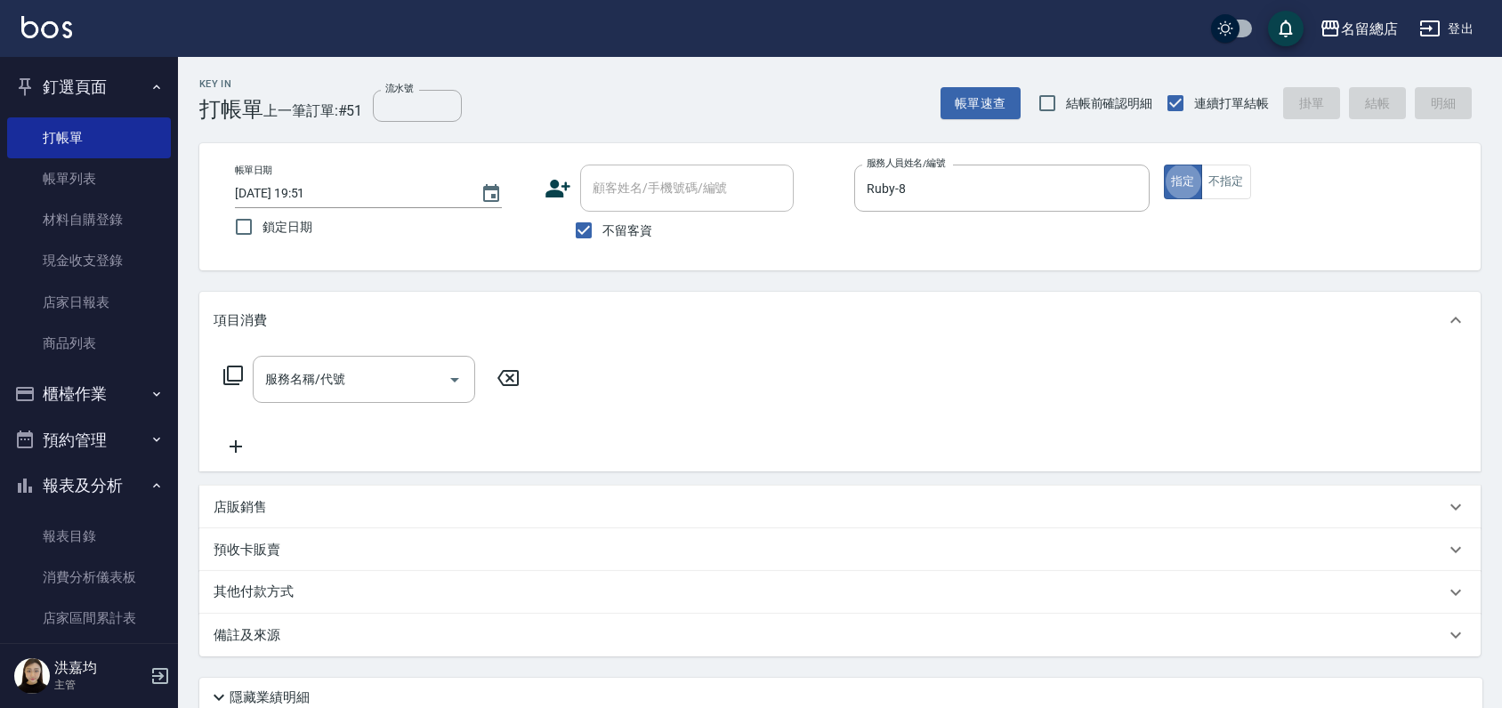
type button "true"
click at [1217, 190] on button "不指定" at bounding box center [1226, 182] width 50 height 35
type button "false"
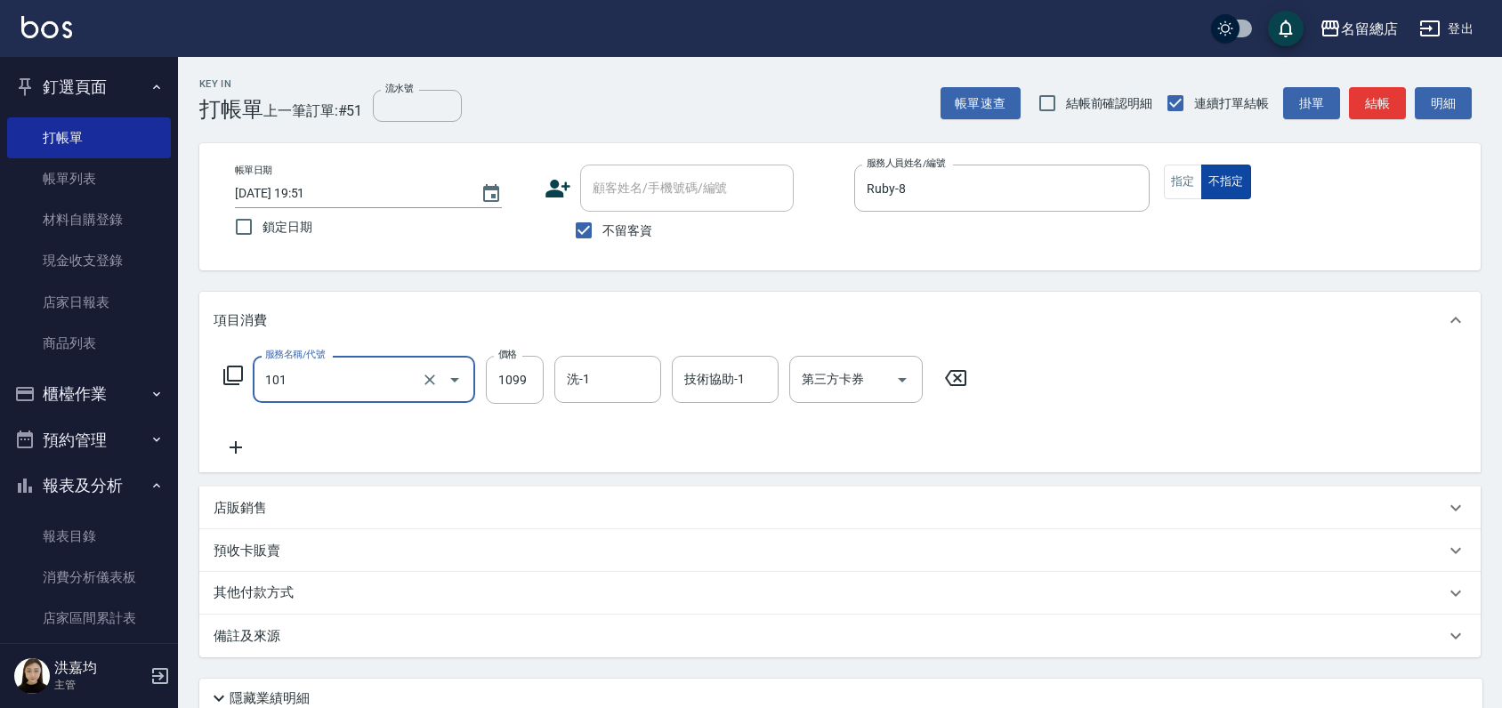
type input "蘊活頭皮1099(101)"
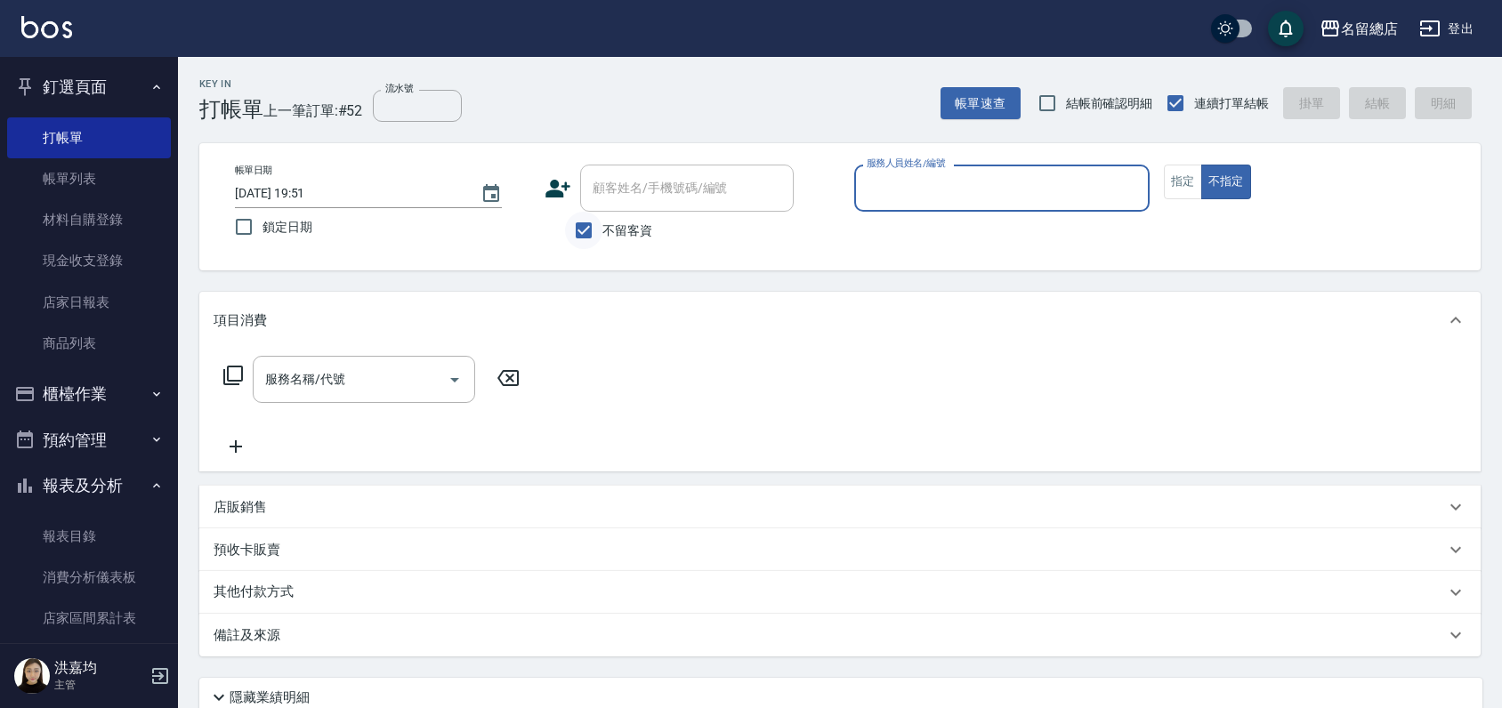
click at [584, 228] on input "不留客資" at bounding box center [583, 230] width 37 height 37
checkbox input "false"
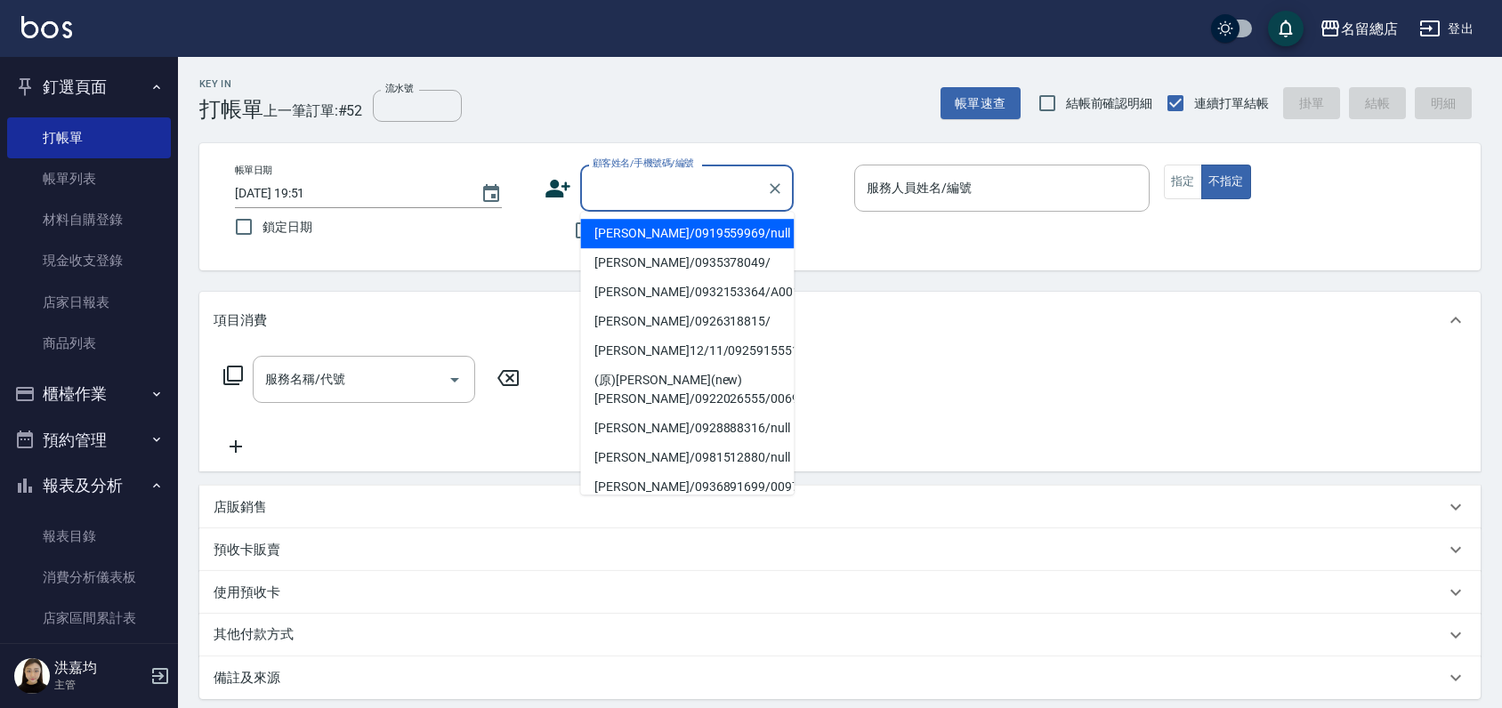
click at [609, 182] on input "顧客姓名/手機號碼/編號" at bounding box center [673, 188] width 171 height 31
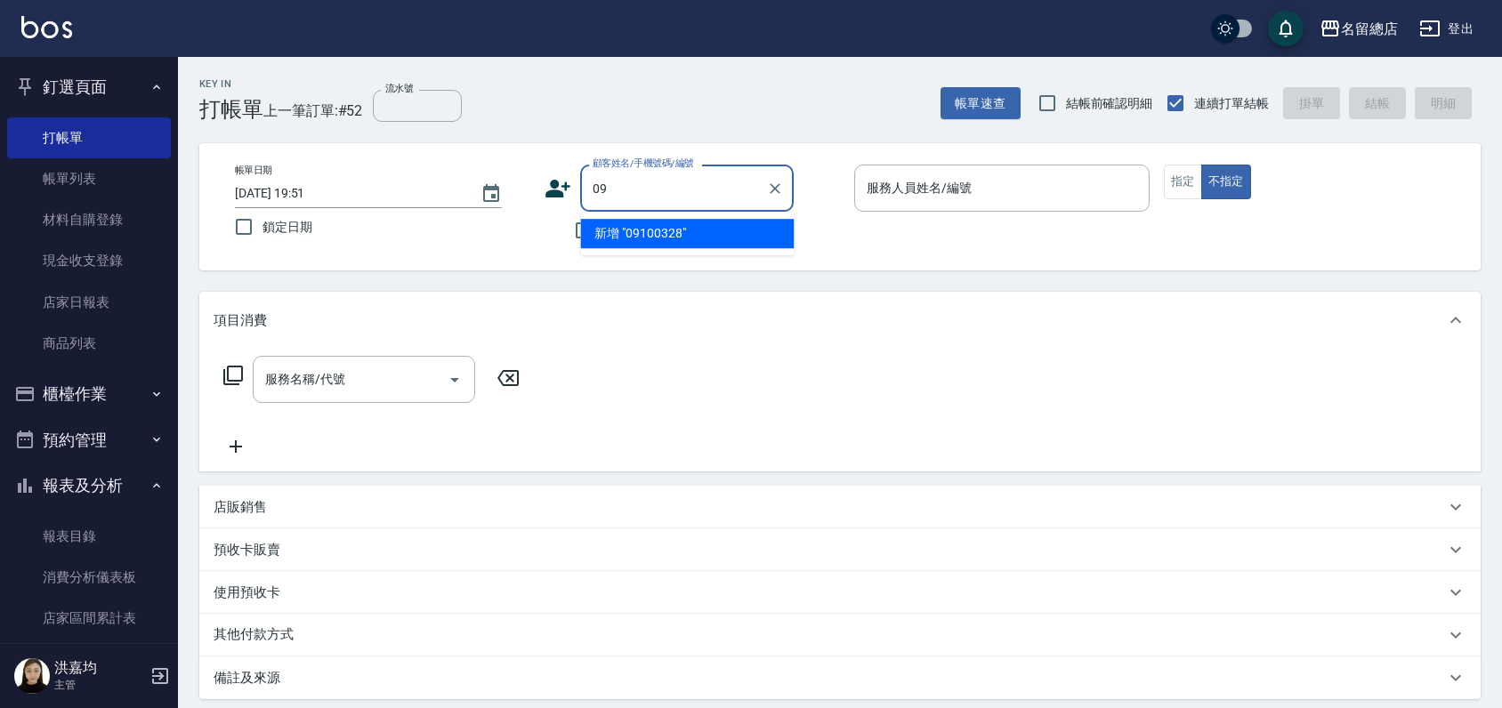
type input "0"
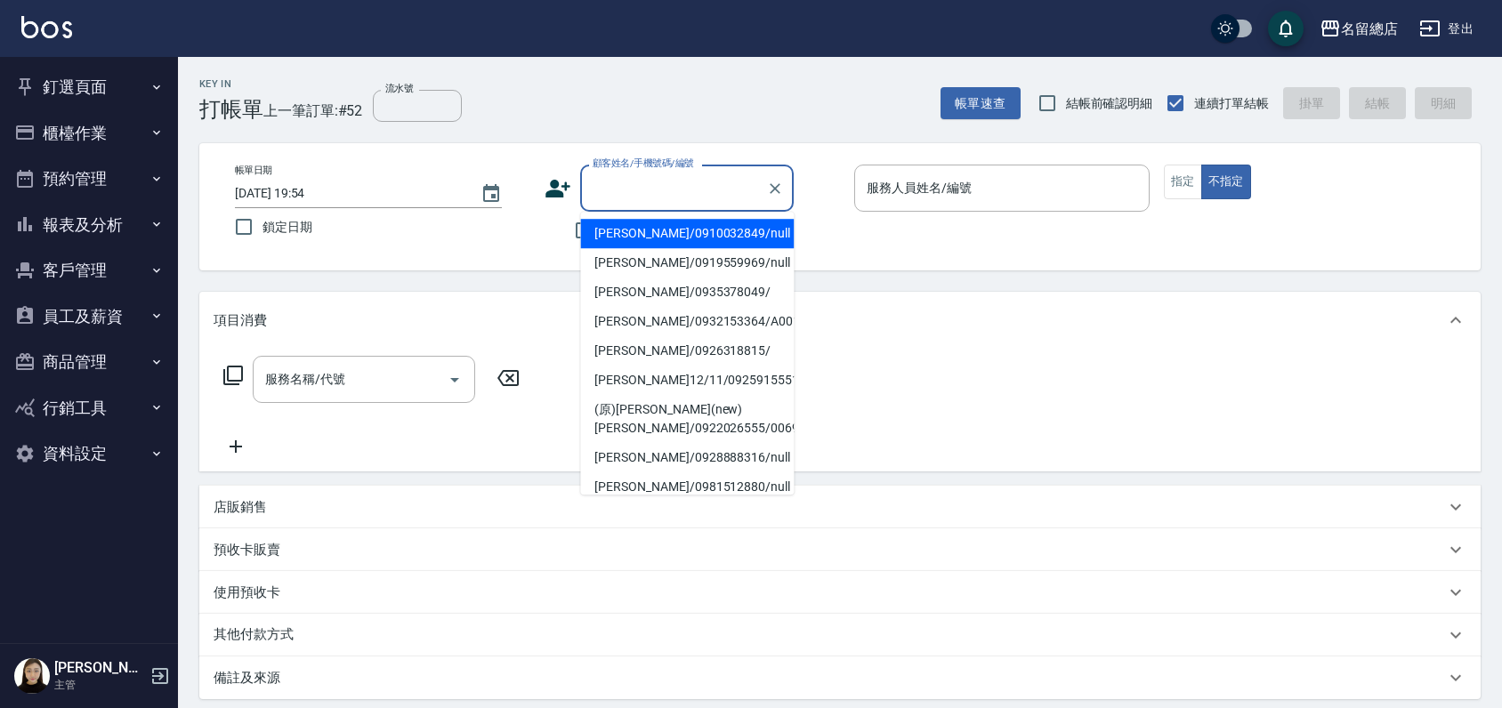
click at [610, 183] on input "顧客姓名/手機號碼/編號" at bounding box center [673, 188] width 171 height 31
click at [729, 228] on li "向莉明/0910032849/null" at bounding box center [687, 233] width 214 height 29
type input "向莉明/0910032849/null"
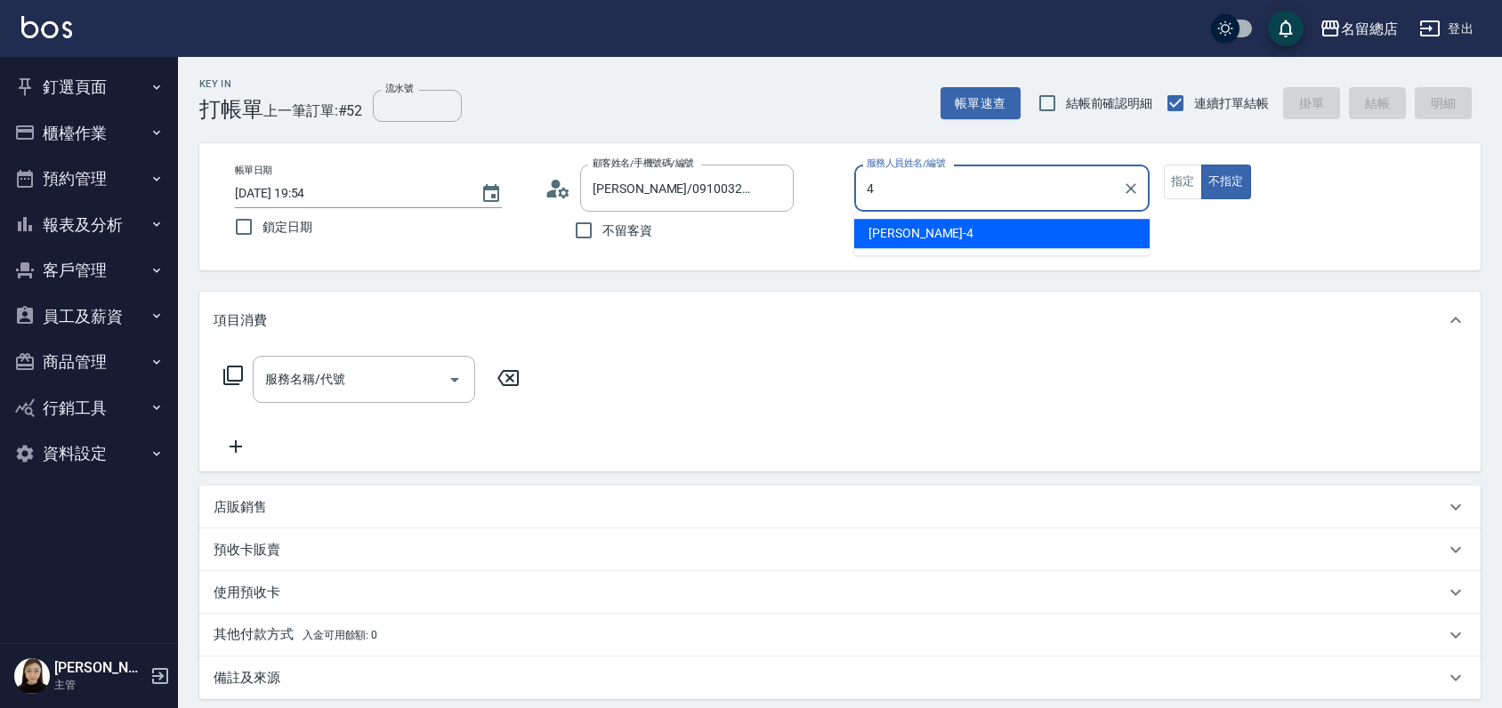
type input "[PERSON_NAME]-4"
type button "false"
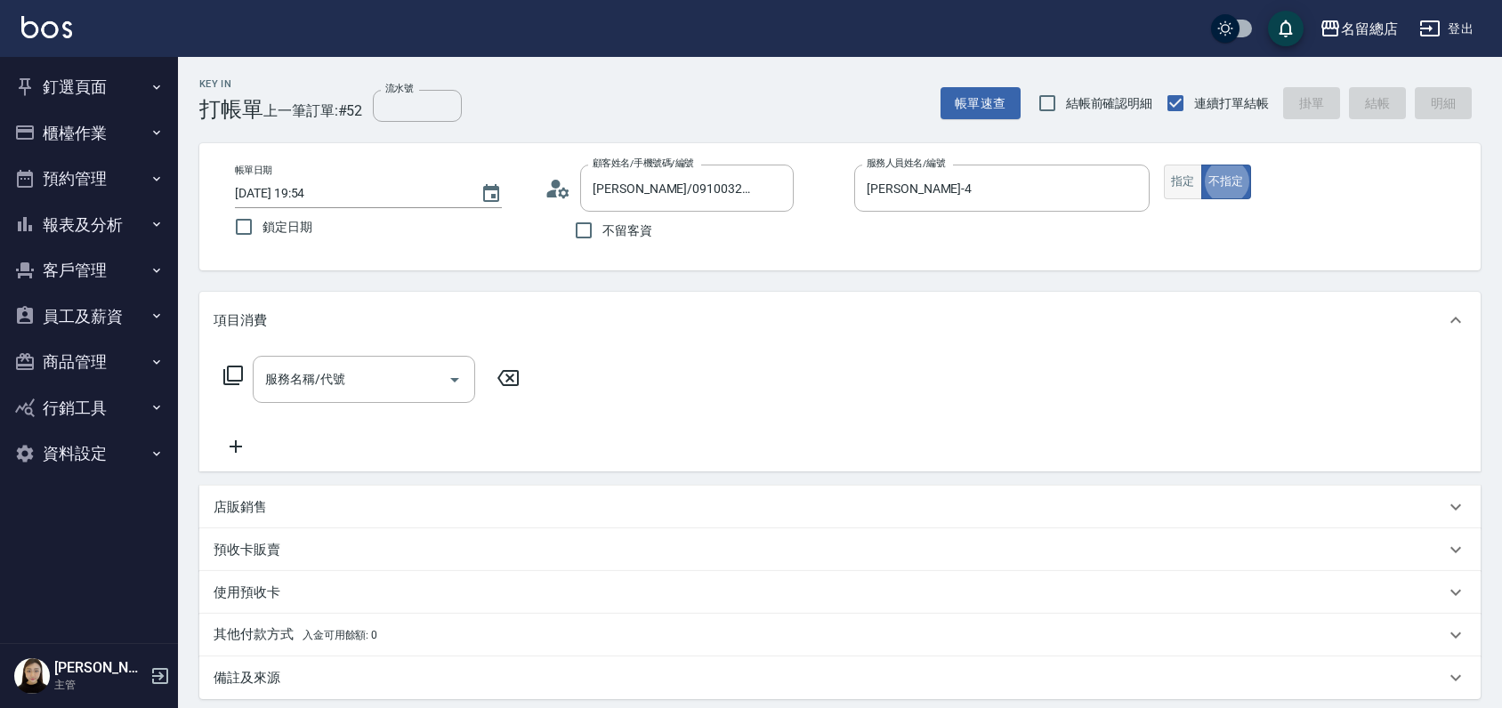
click at [1182, 186] on button "指定" at bounding box center [1183, 182] width 38 height 35
type button "true"
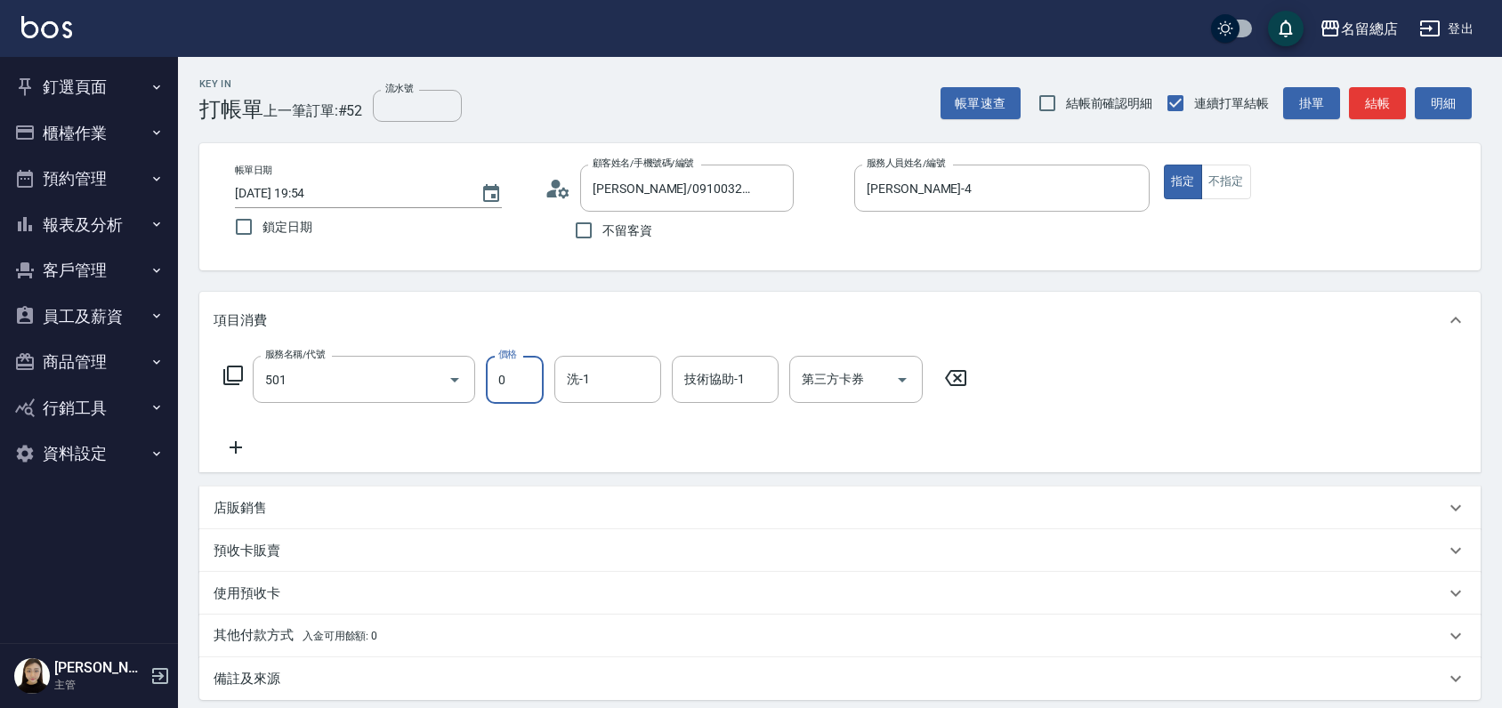
type input "2段蓋卡1300以上(501)"
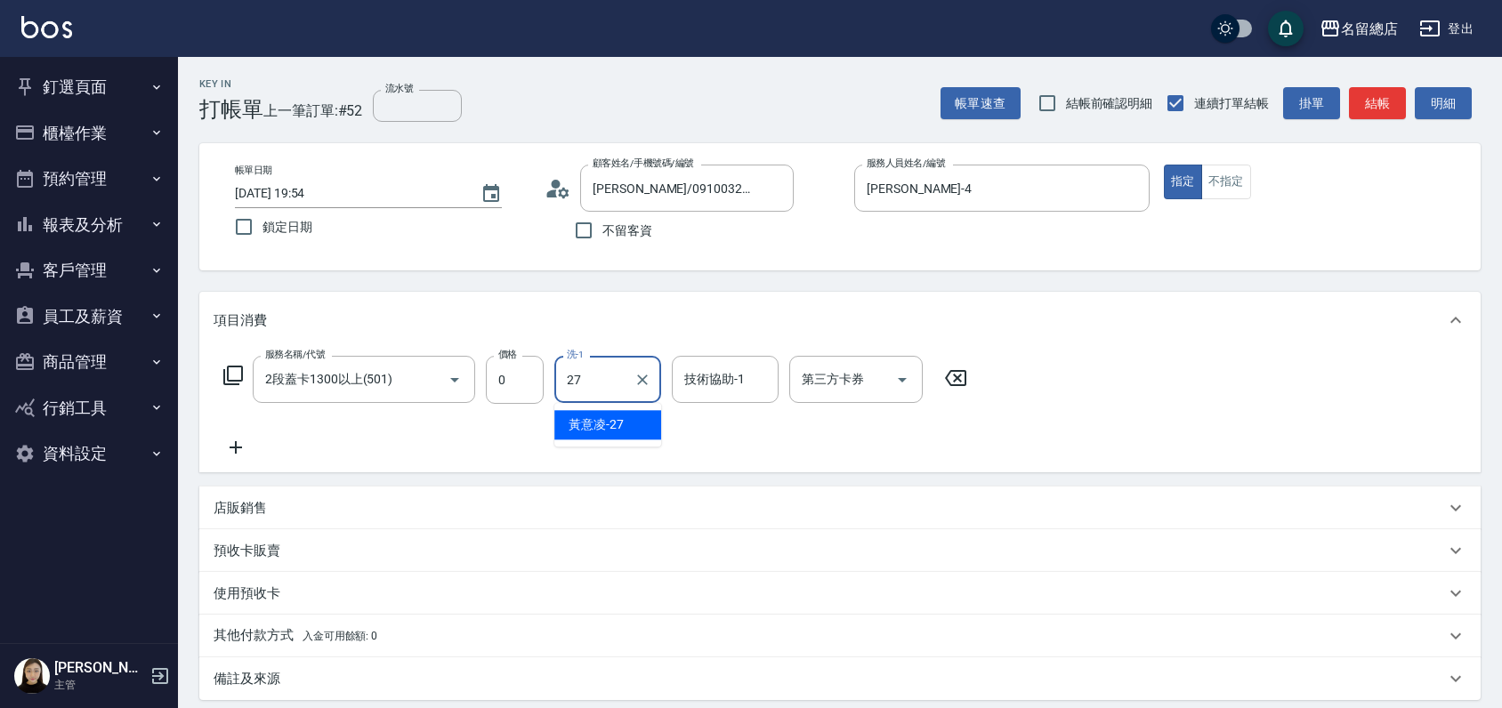
type input "[PERSON_NAME]-27"
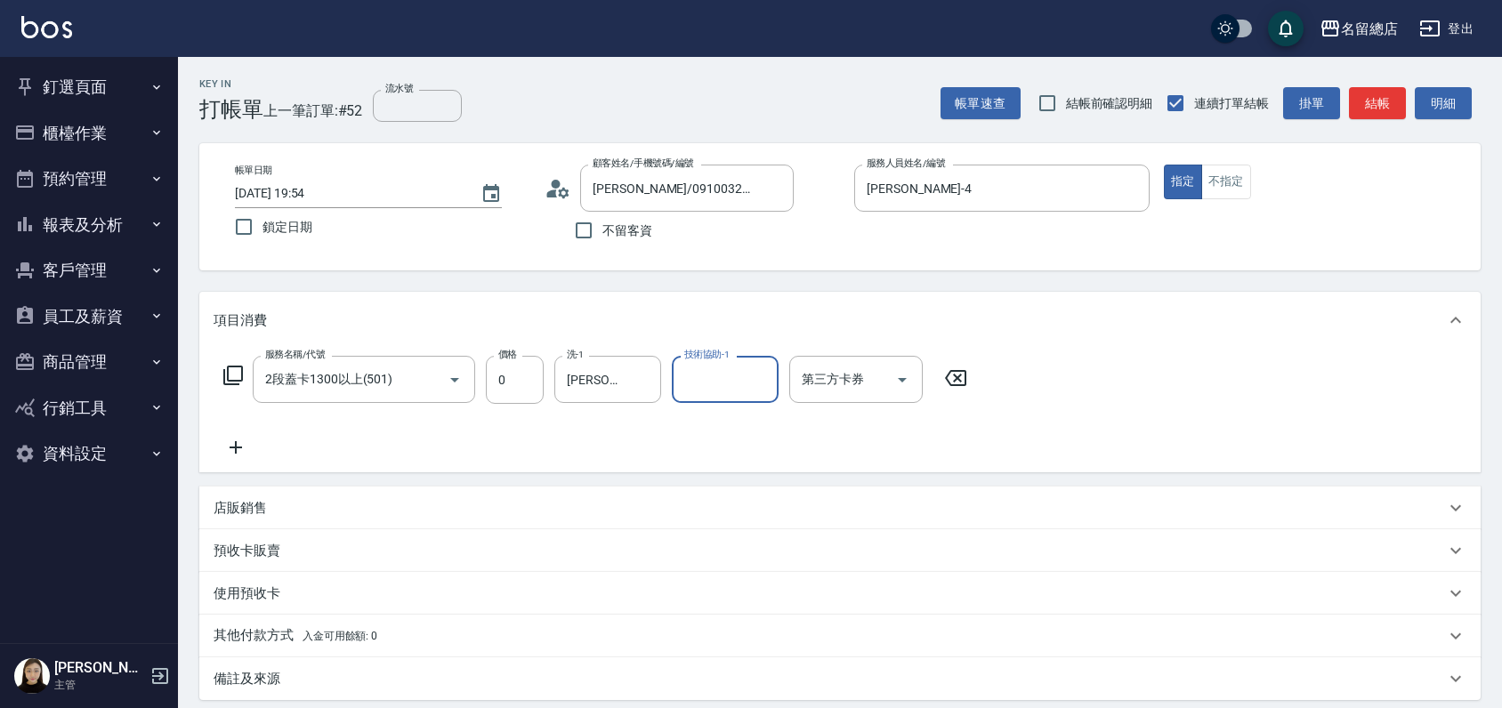
type input "3"
click at [754, 374] on icon "Clear" at bounding box center [760, 380] width 18 height 18
type input "[PERSON_NAME]-27"
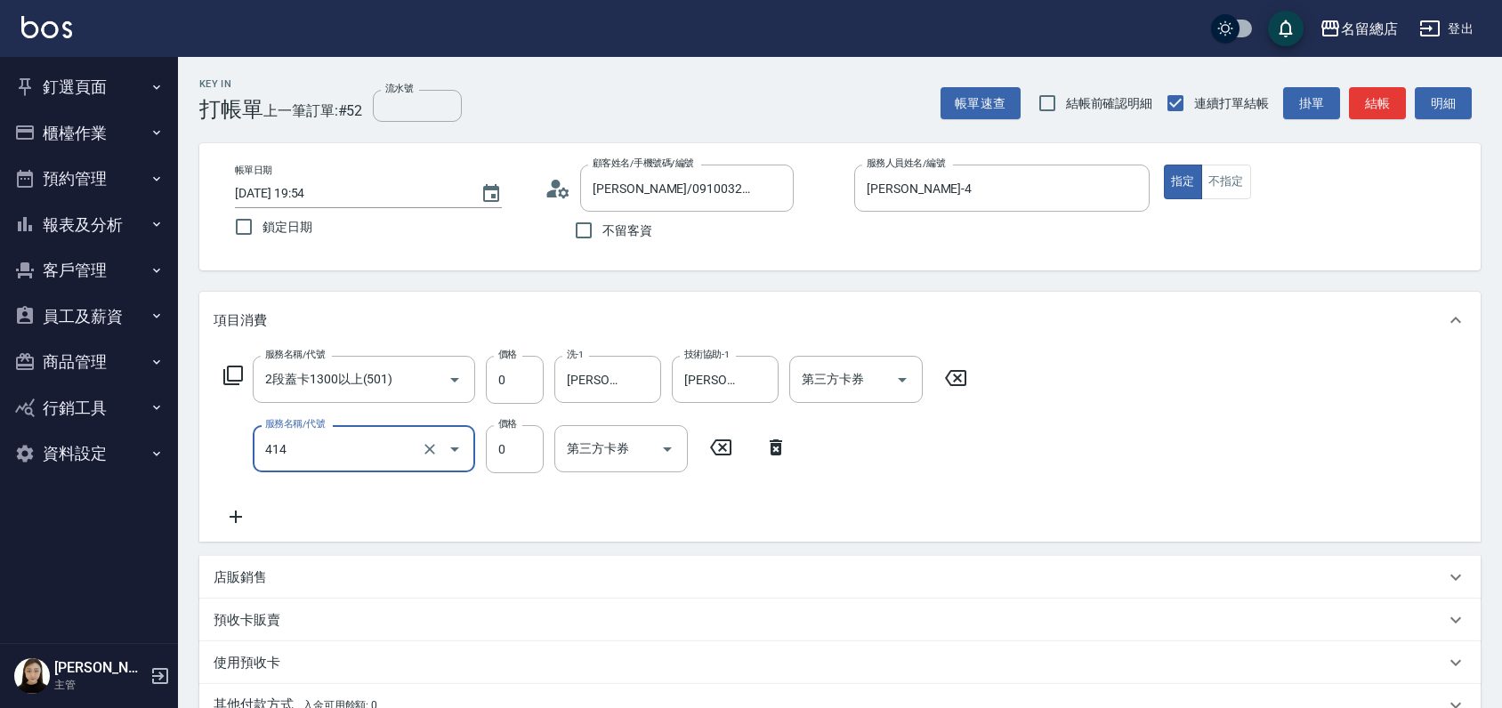
type input "護染蓋卡1000~1499(414)"
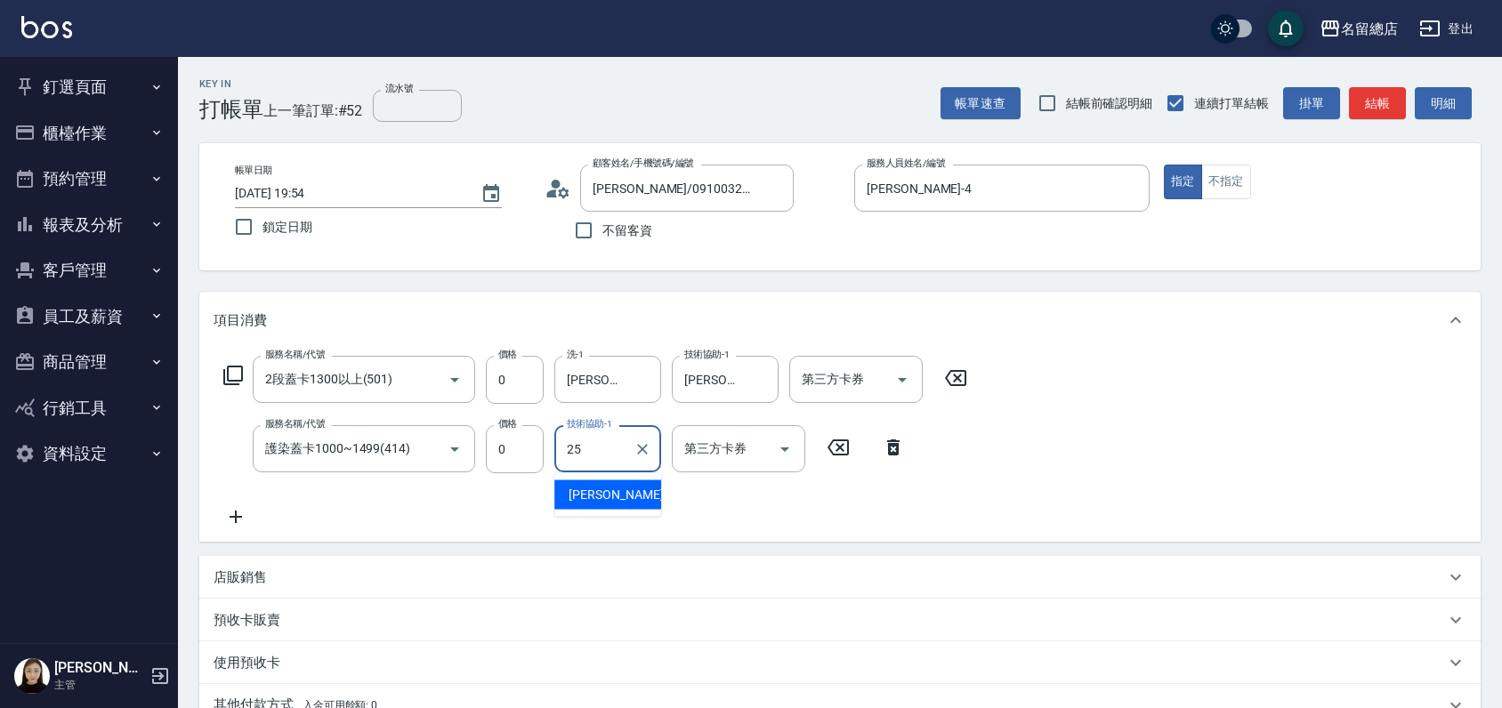
type input "[PERSON_NAME]-25"
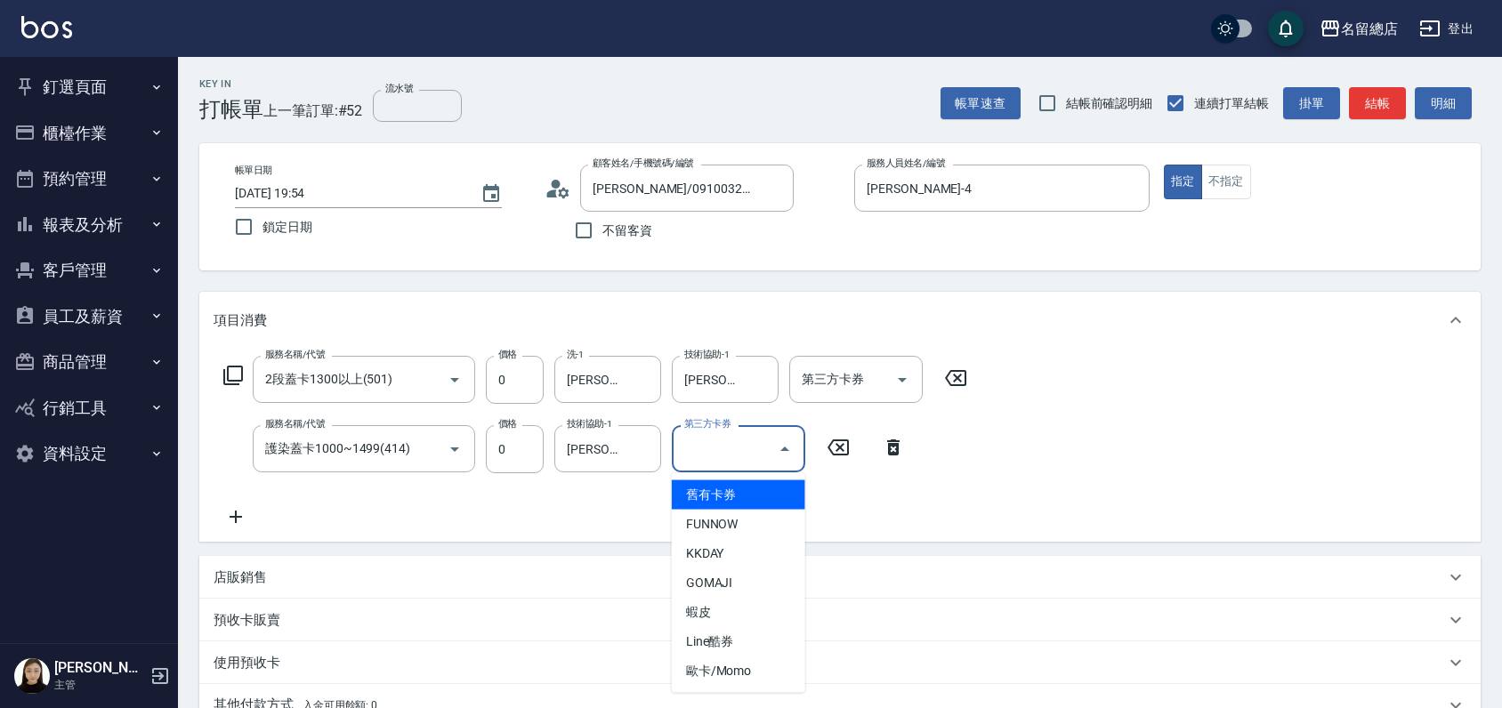
type input "舊有卡券"
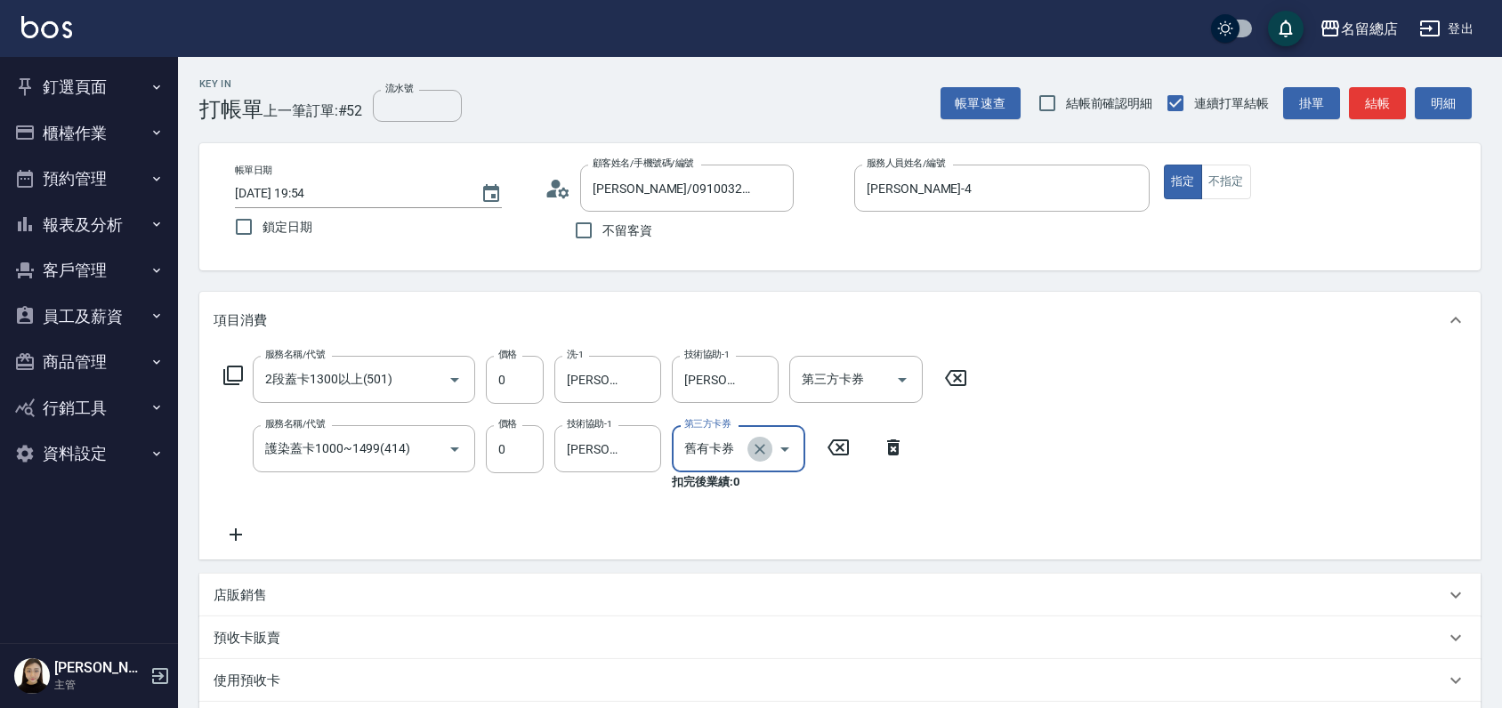
click at [755, 448] on icon "Clear" at bounding box center [760, 449] width 18 height 18
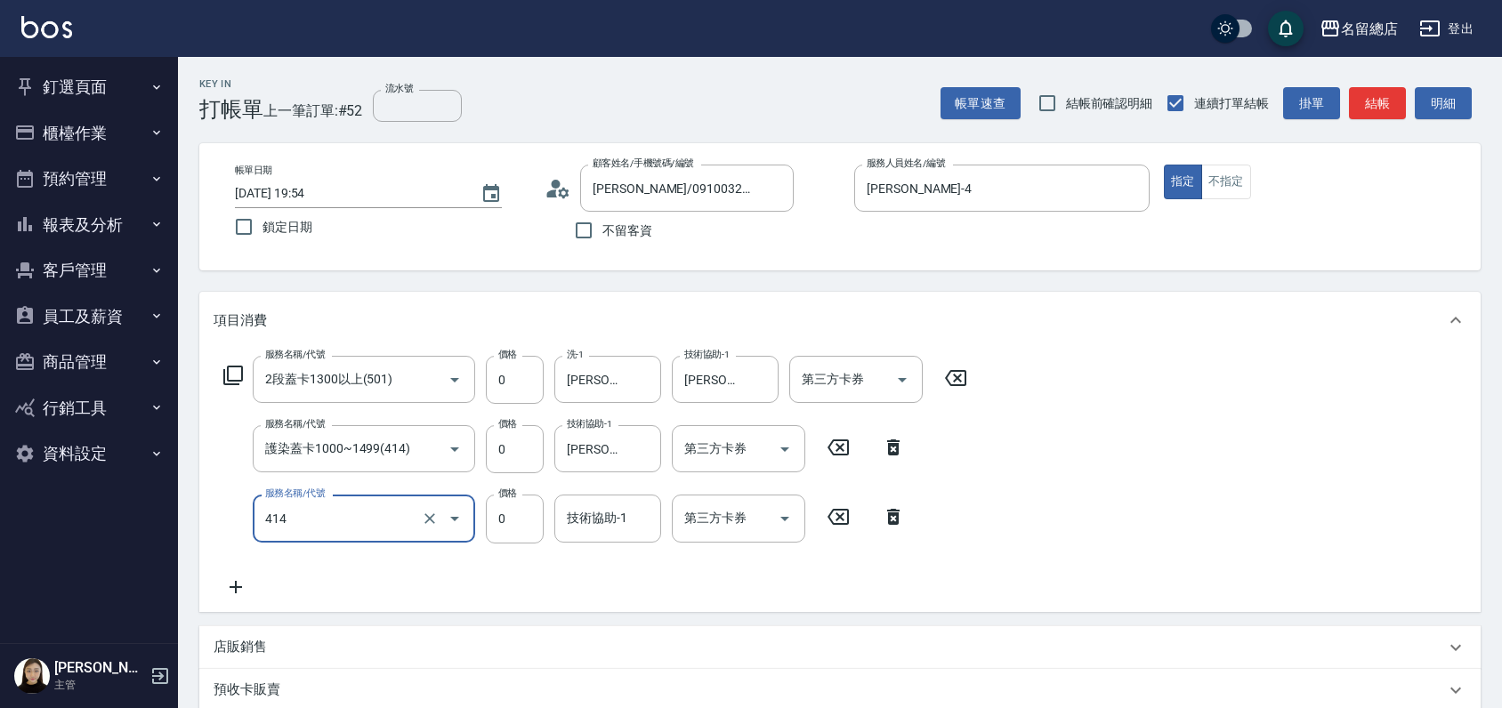
type input "護染蓋卡1000~1499(414)"
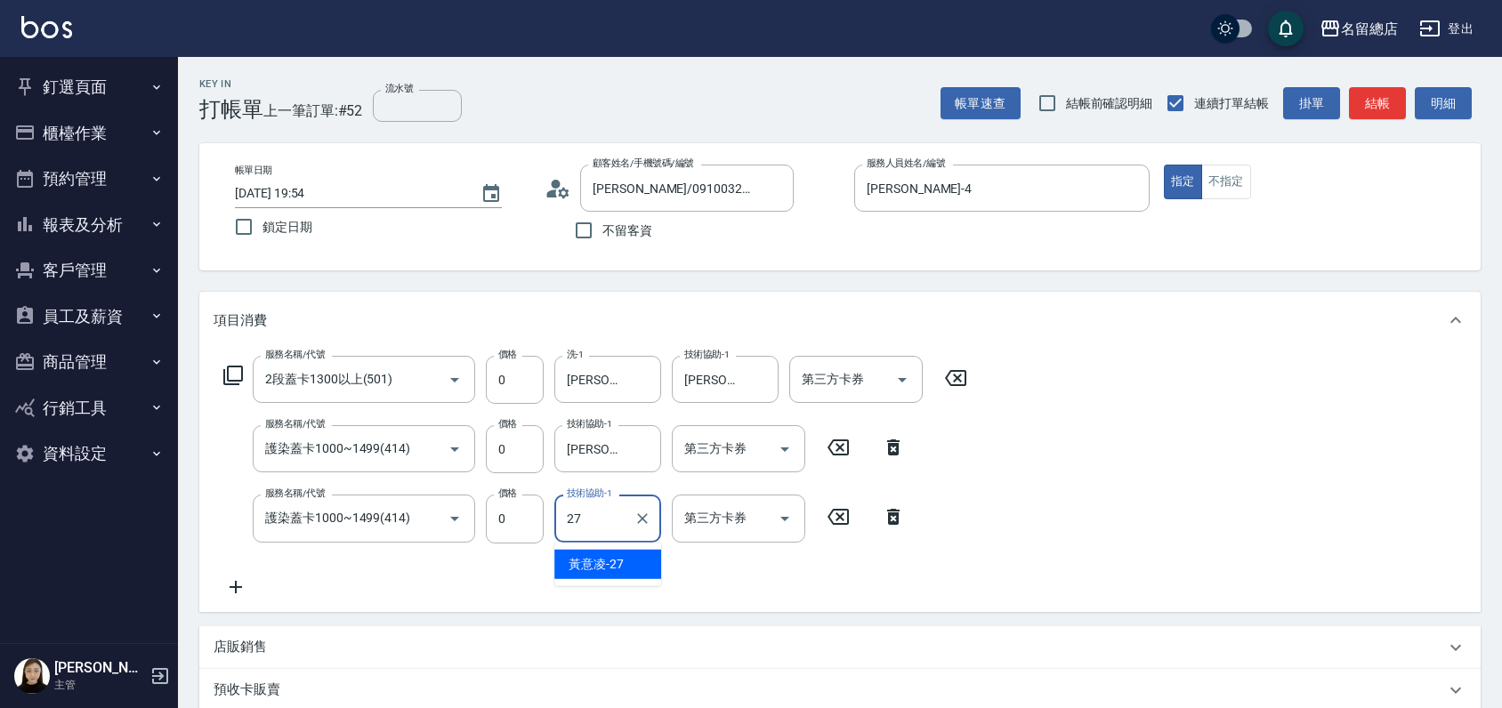
type input "[PERSON_NAME]-27"
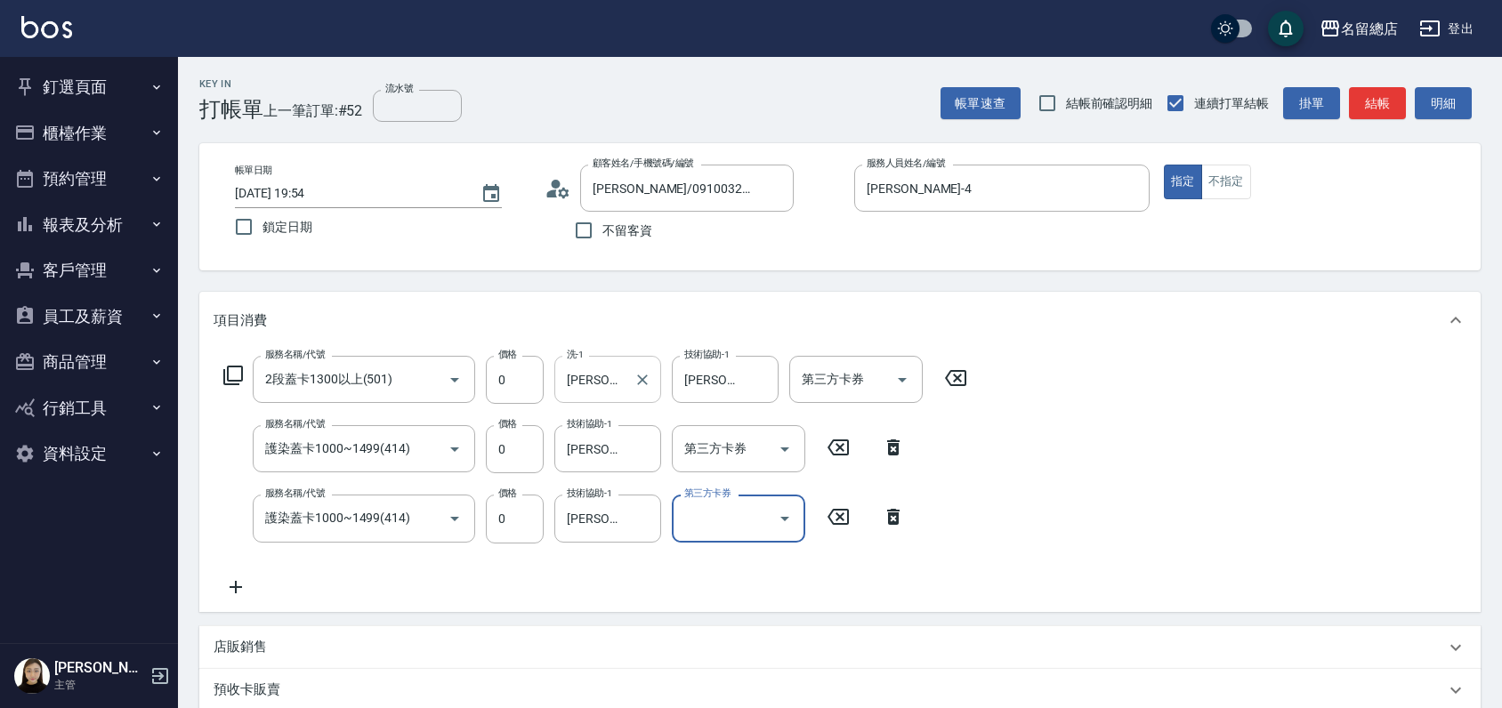
click at [622, 380] on input "[PERSON_NAME]-27" at bounding box center [594, 379] width 64 height 31
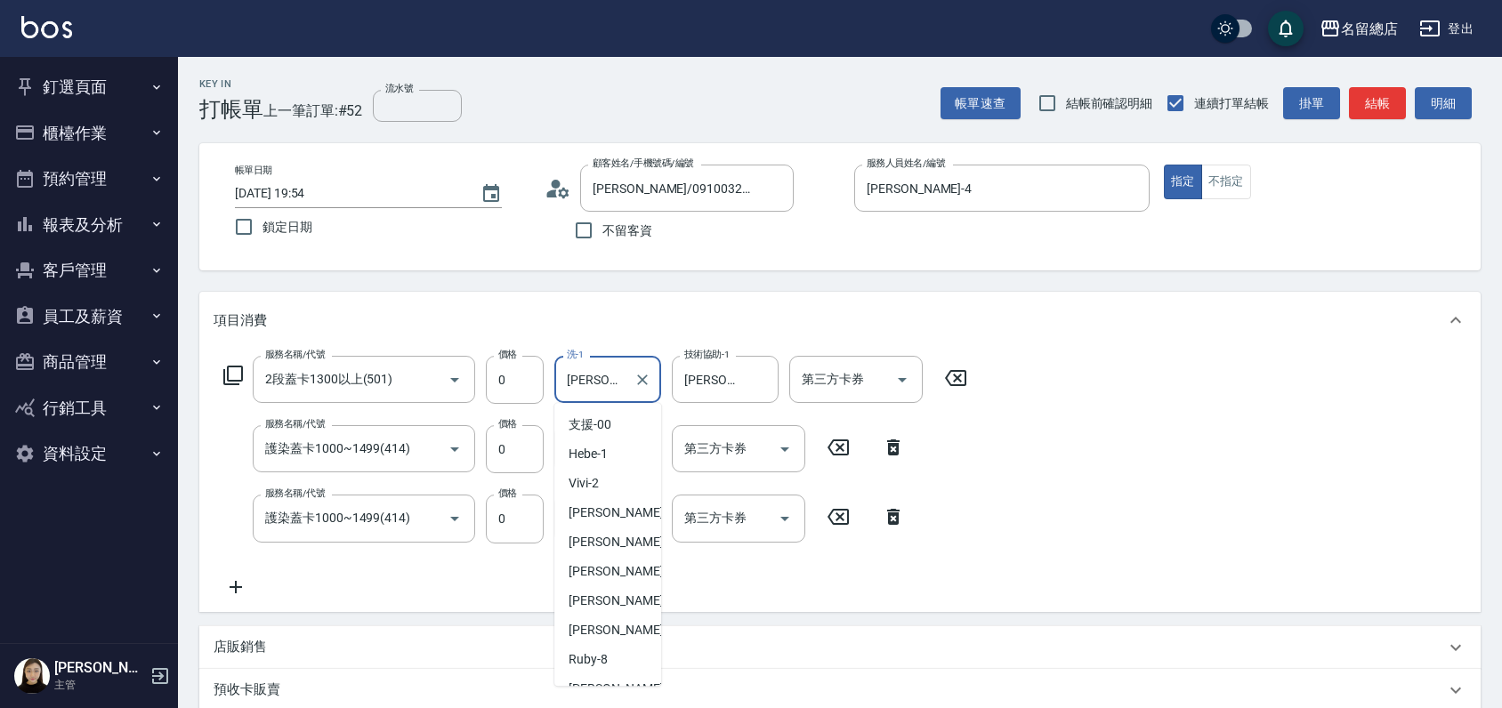
scroll to position [399, 0]
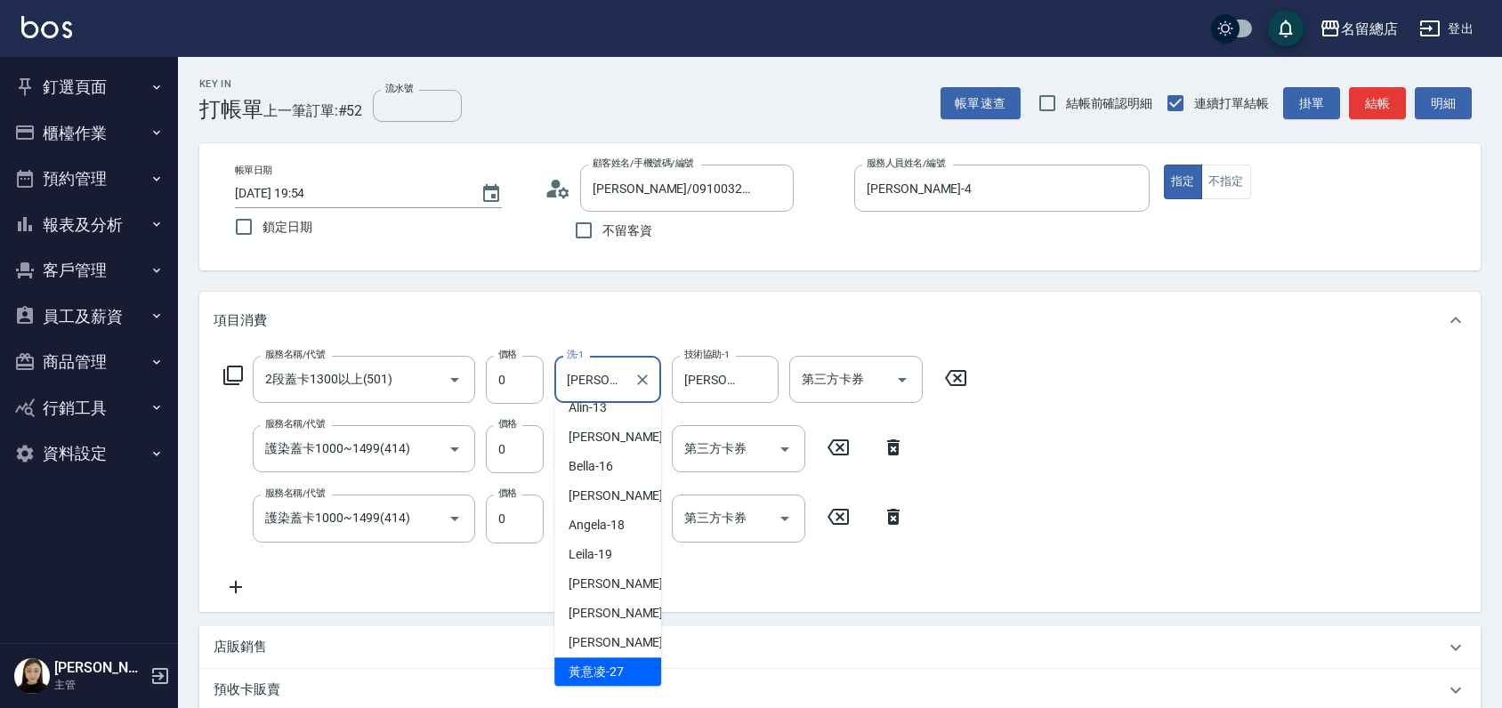
click at [850, 441] on icon at bounding box center [838, 447] width 44 height 21
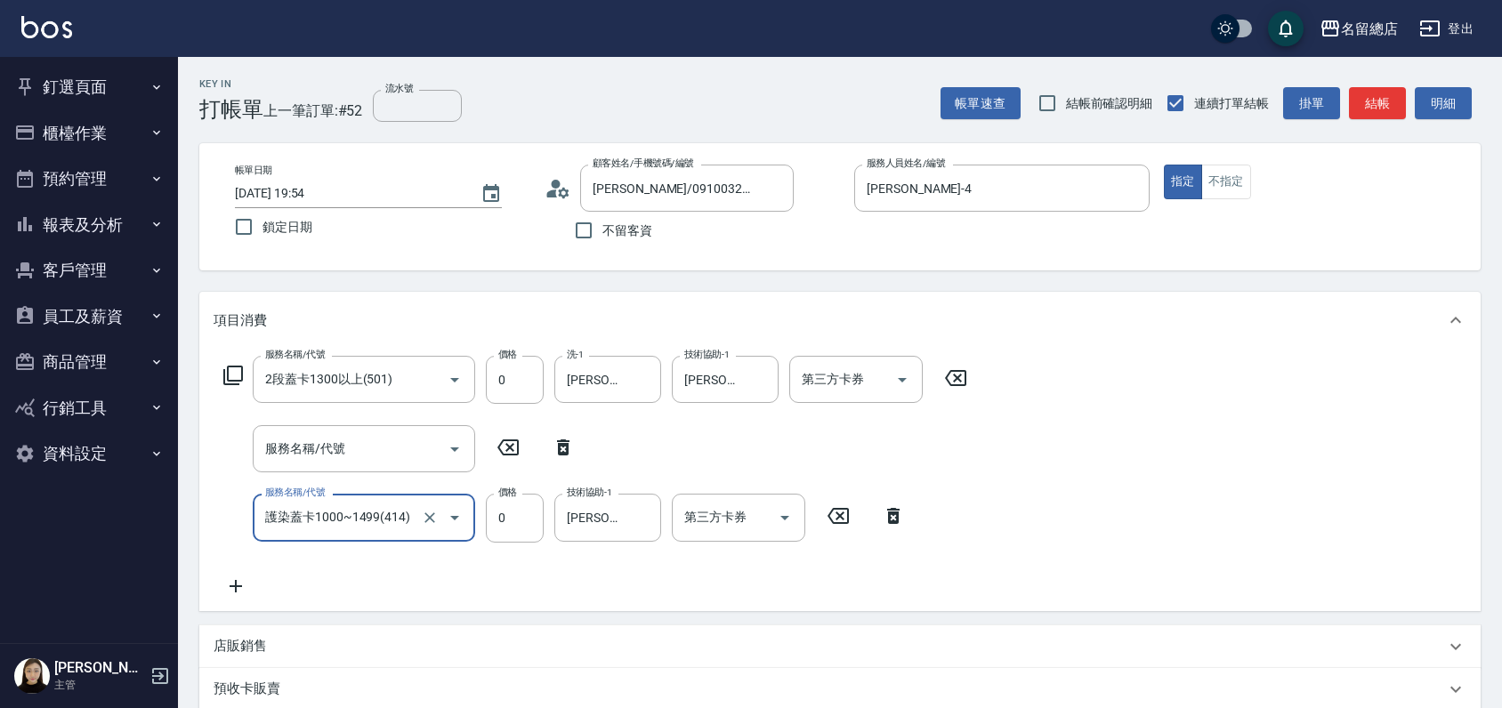
click at [556, 448] on icon at bounding box center [563, 447] width 44 height 21
type input "護染蓋卡1000~1499(414)"
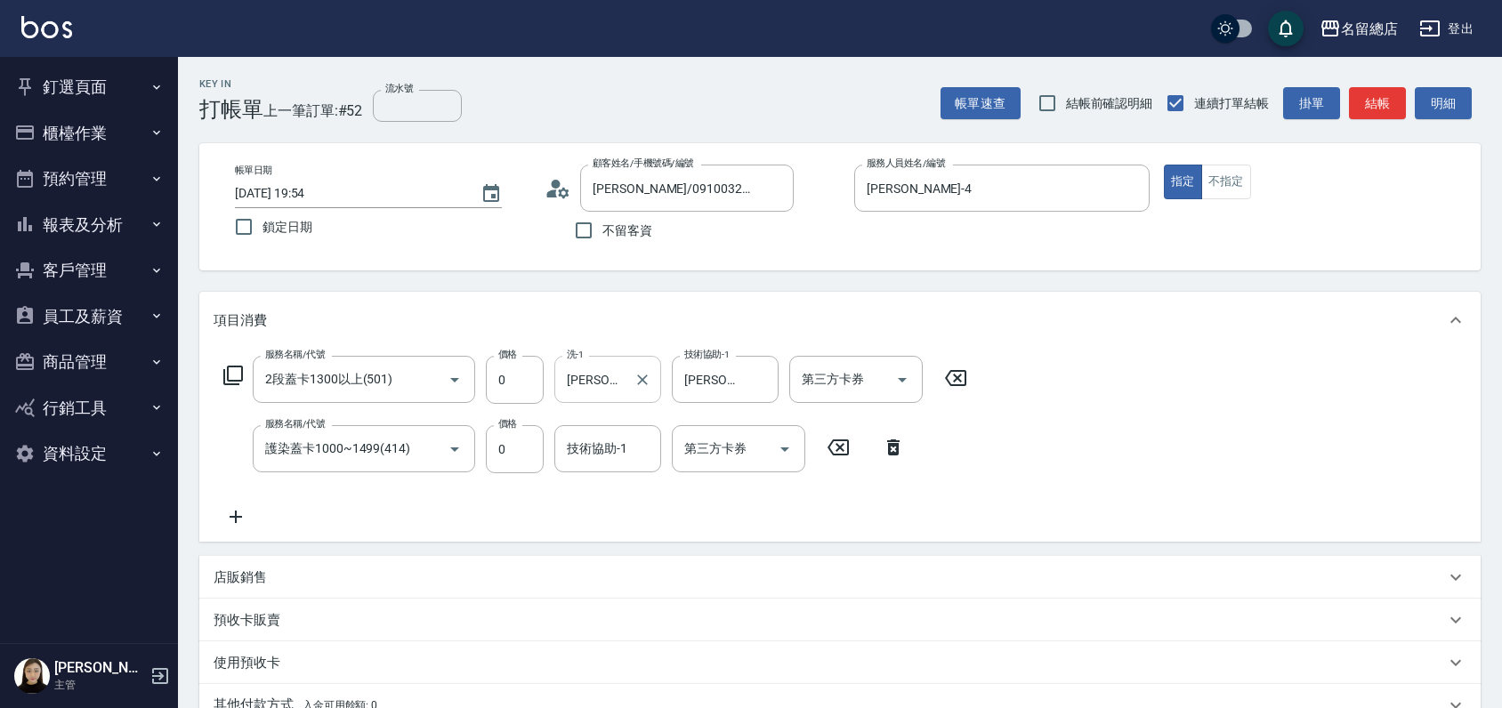
click at [609, 398] on div "黃意凌-27 洗-1" at bounding box center [607, 379] width 107 height 47
type input "黃"
type input "[PERSON_NAME]-25"
click at [806, 527] on div "服務名稱/代號 2段蓋卡1300以上(501) 服務名稱/代號 價格 0 價格 洗-1 王娟-25 洗-1 技術協助-1 黃意凌-27 技術協助-1 第三方卡…" at bounding box center [596, 442] width 764 height 172
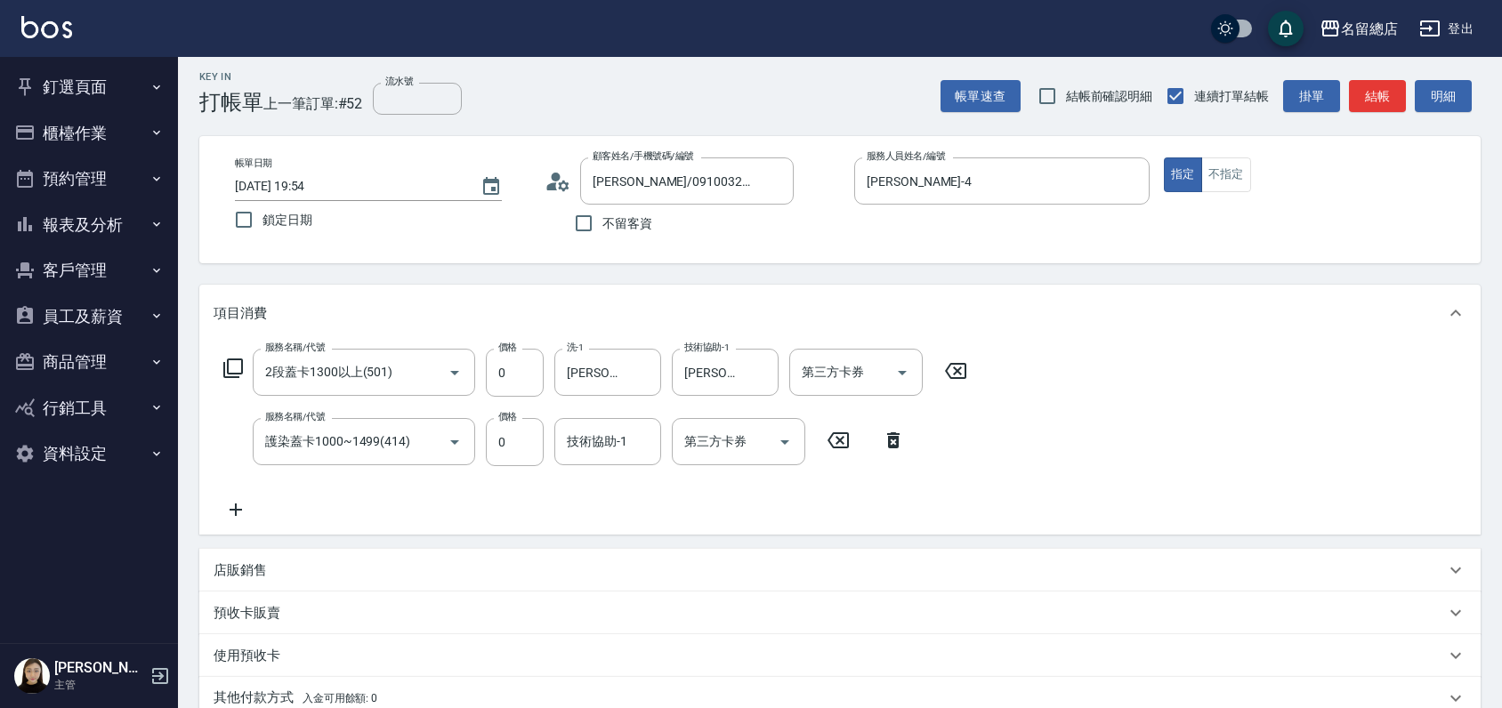
scroll to position [261, 0]
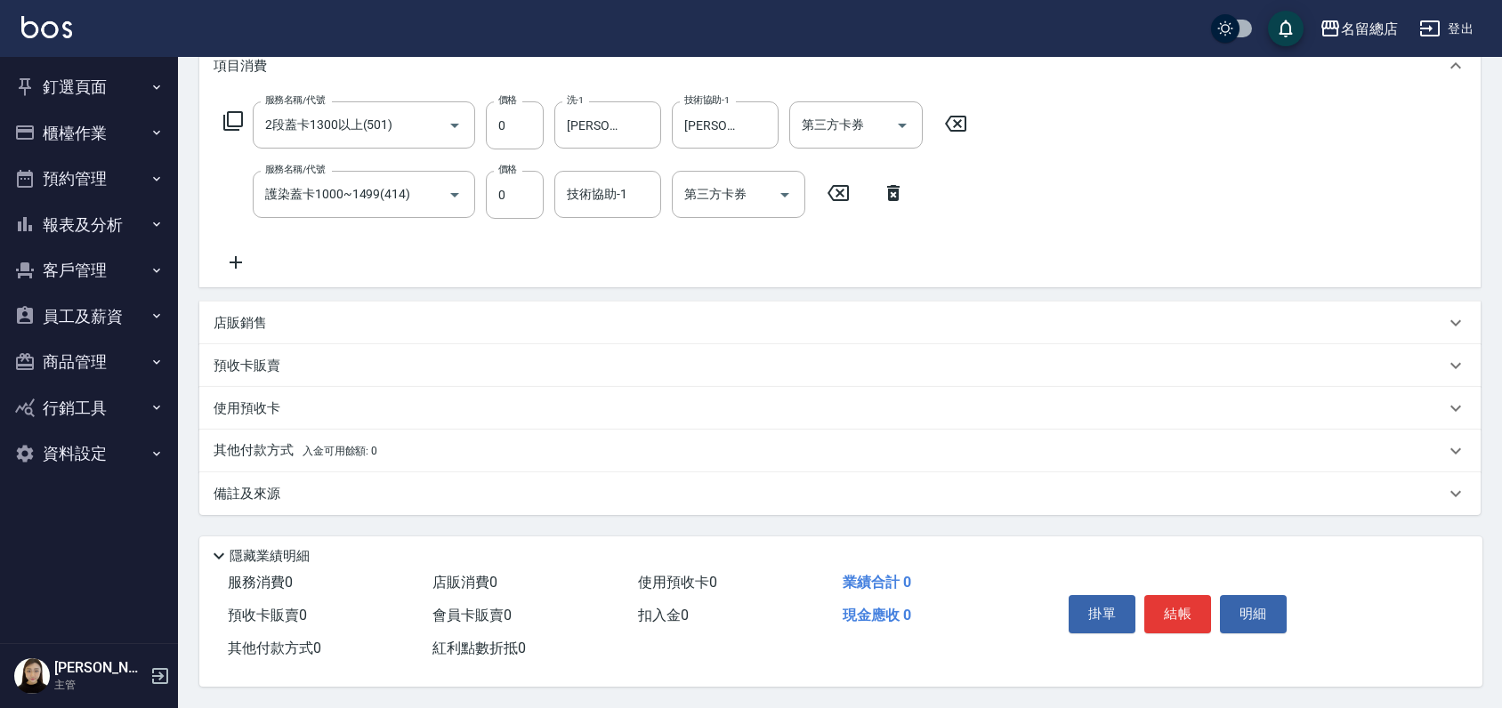
click at [237, 366] on p "預收卡販賣" at bounding box center [247, 366] width 67 height 19
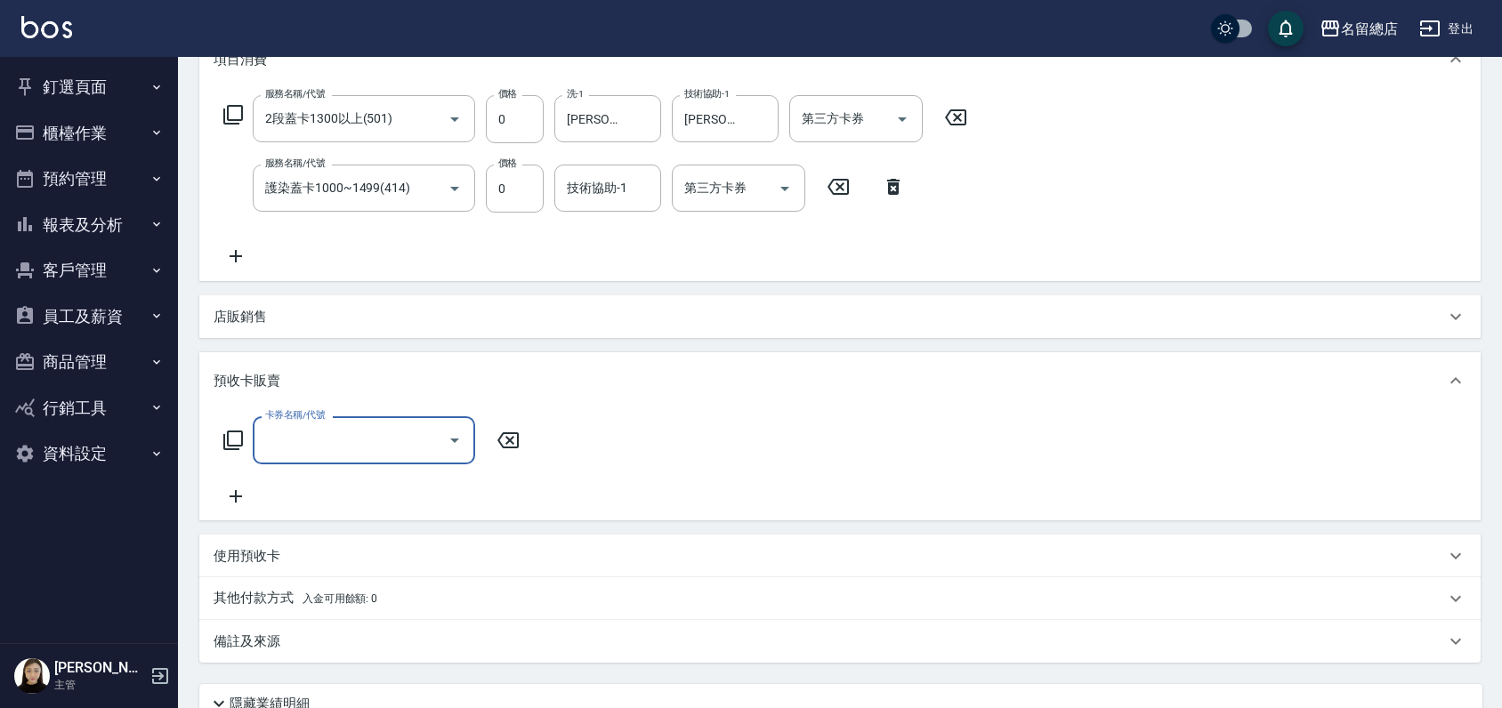
scroll to position [0, 0]
click at [284, 437] on input "卡券名稱/代號" at bounding box center [351, 439] width 180 height 31
type input "護染卡(449)"
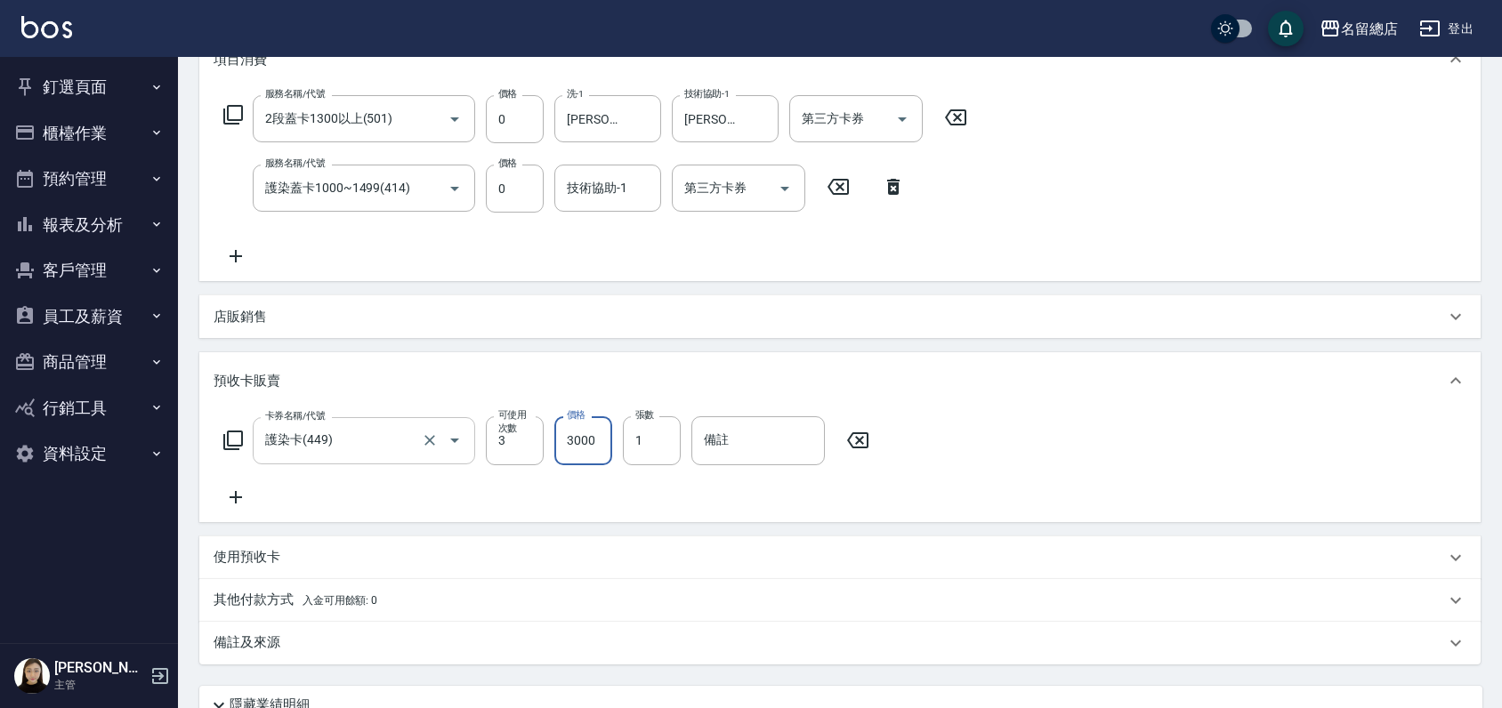
type input "3000"
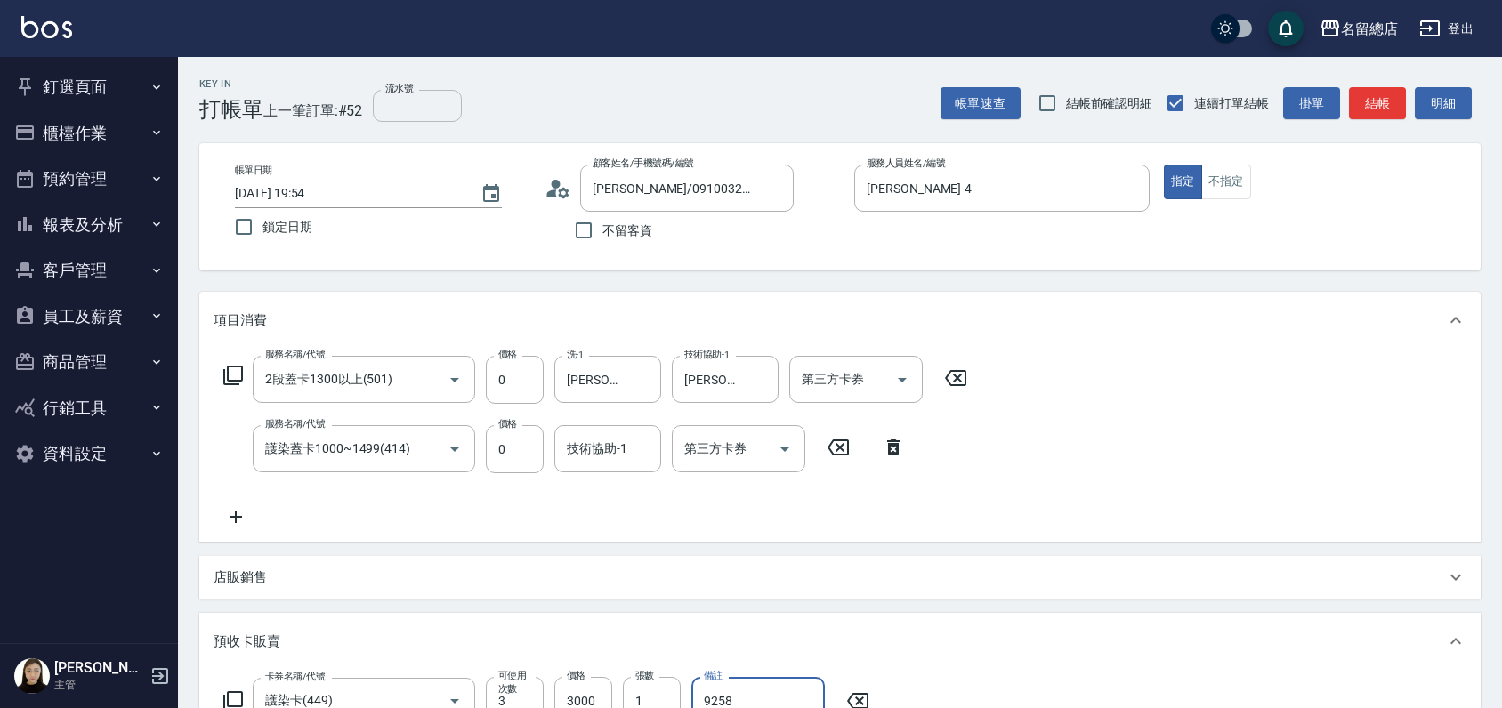
type input "9258"
click at [388, 109] on input "流水號" at bounding box center [417, 106] width 89 height 32
type input "9258"
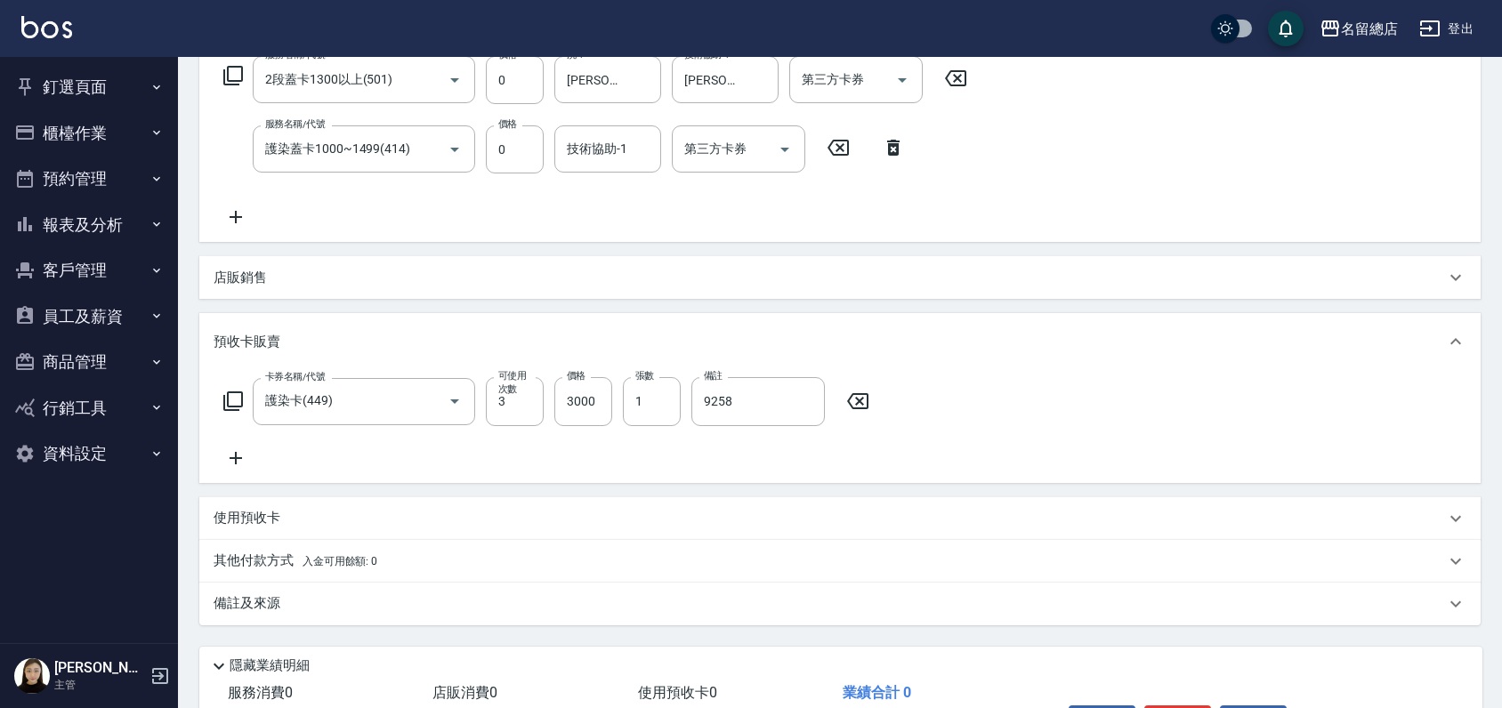
scroll to position [416, 0]
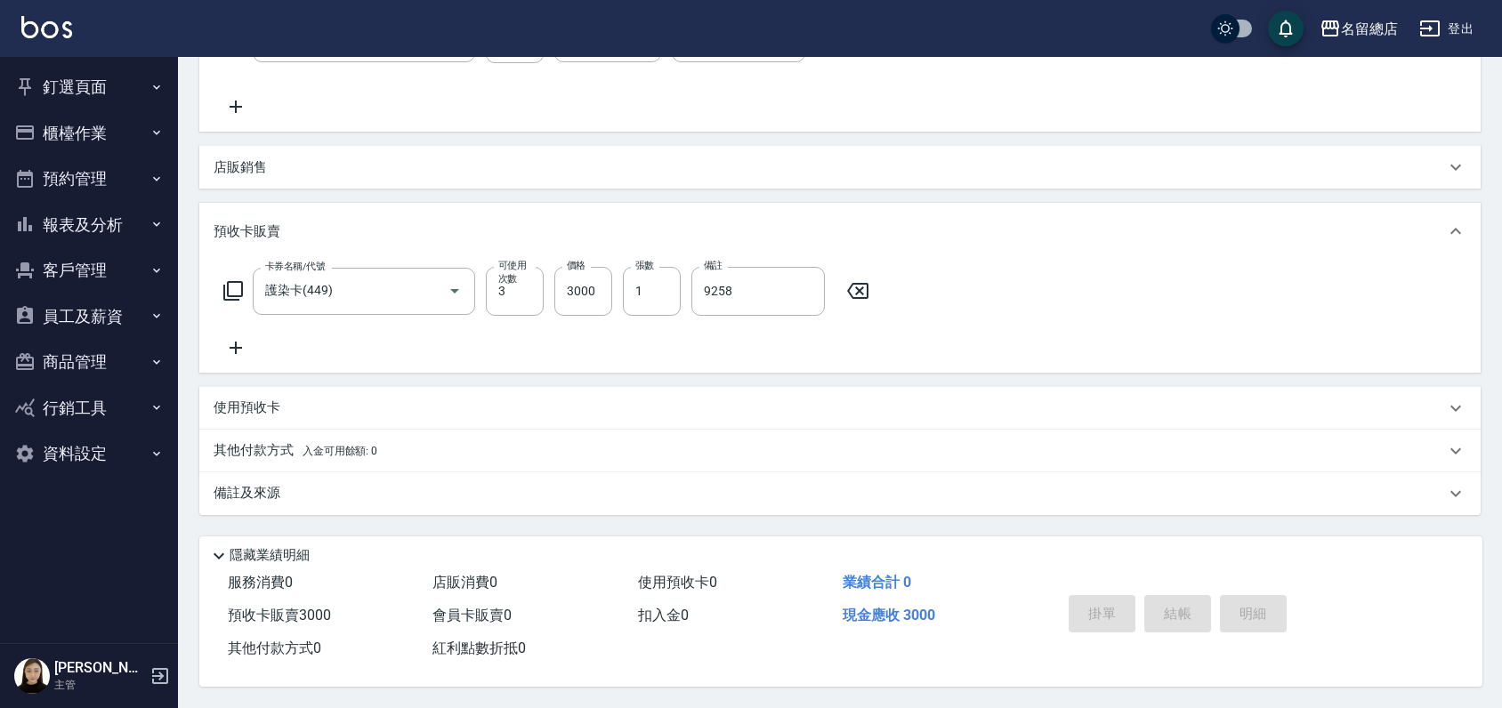
type input "2025/09/22 19:57"
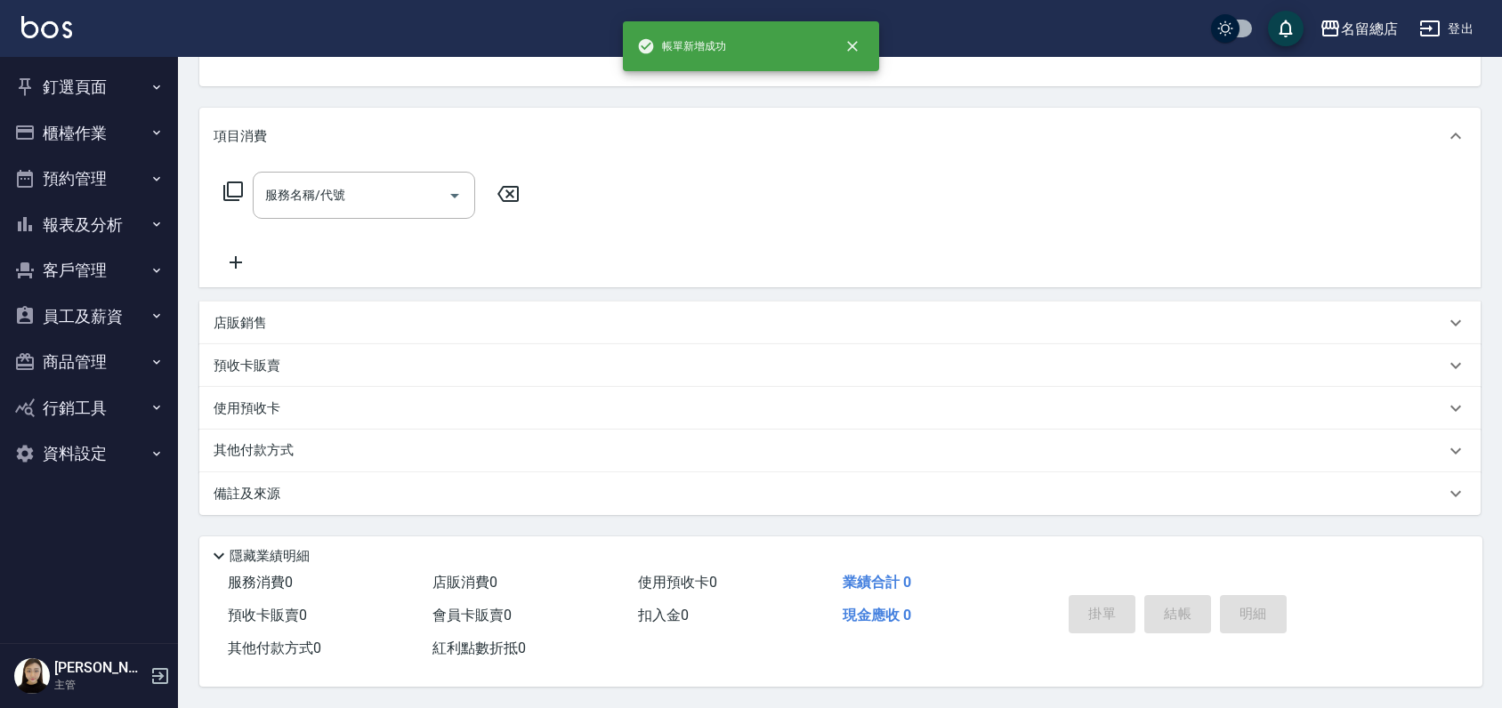
scroll to position [0, 0]
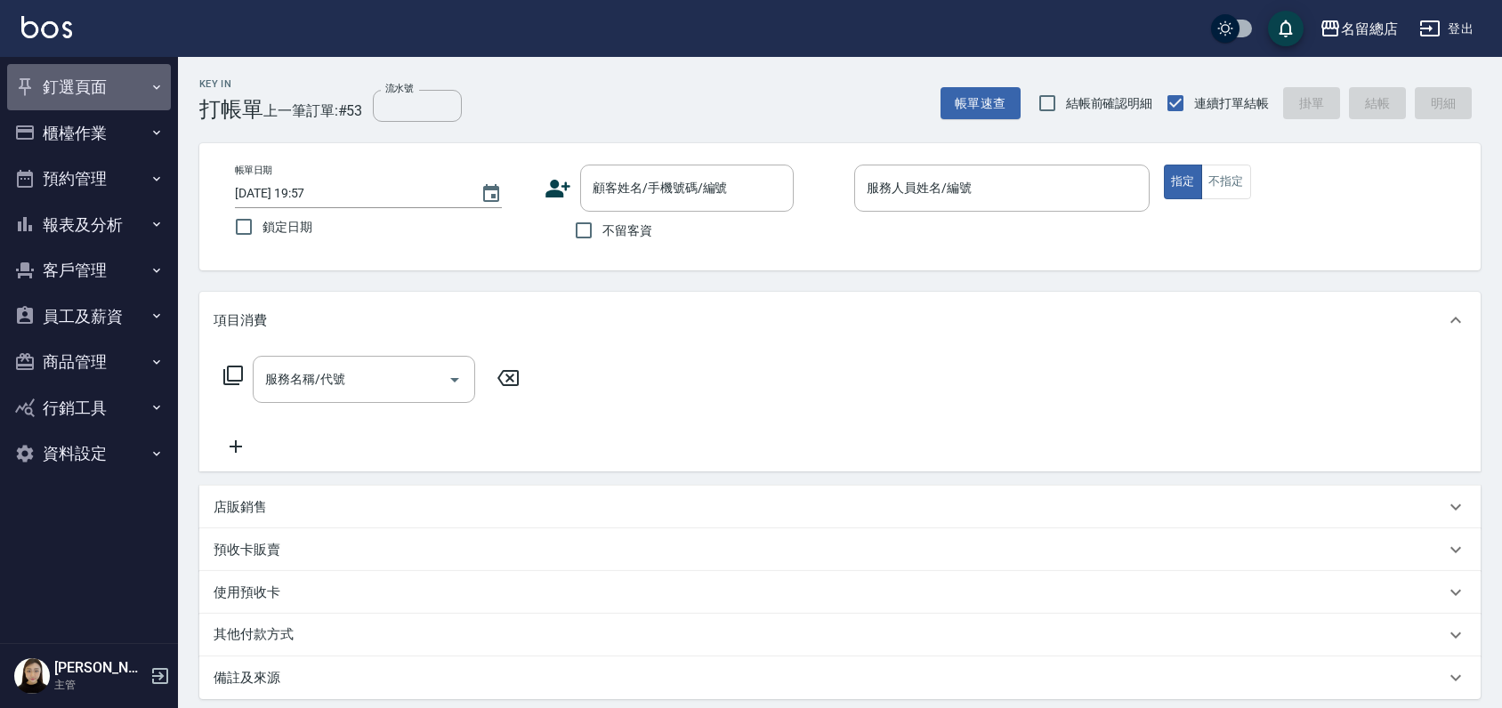
click at [71, 100] on button "釘選頁面" at bounding box center [89, 87] width 164 height 46
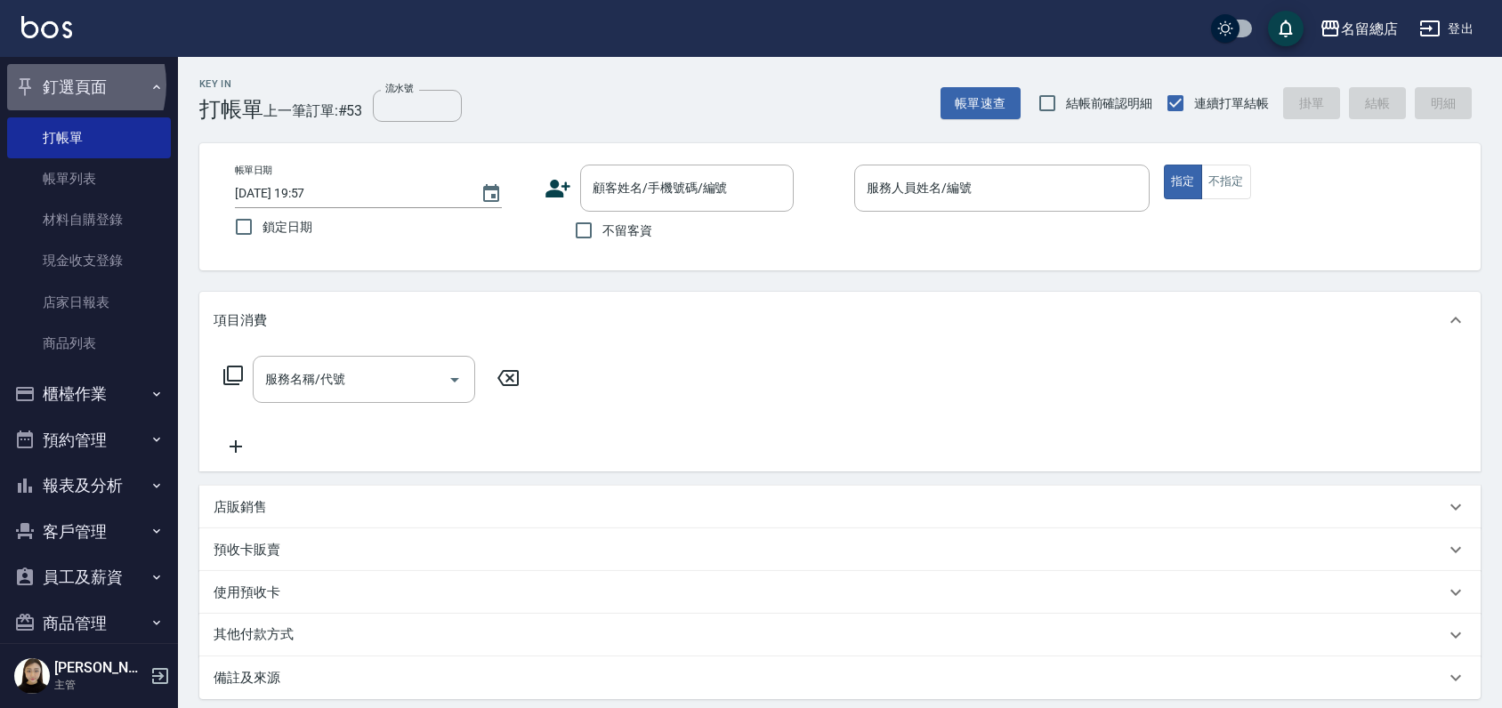
click at [57, 85] on button "釘選頁面" at bounding box center [89, 87] width 164 height 46
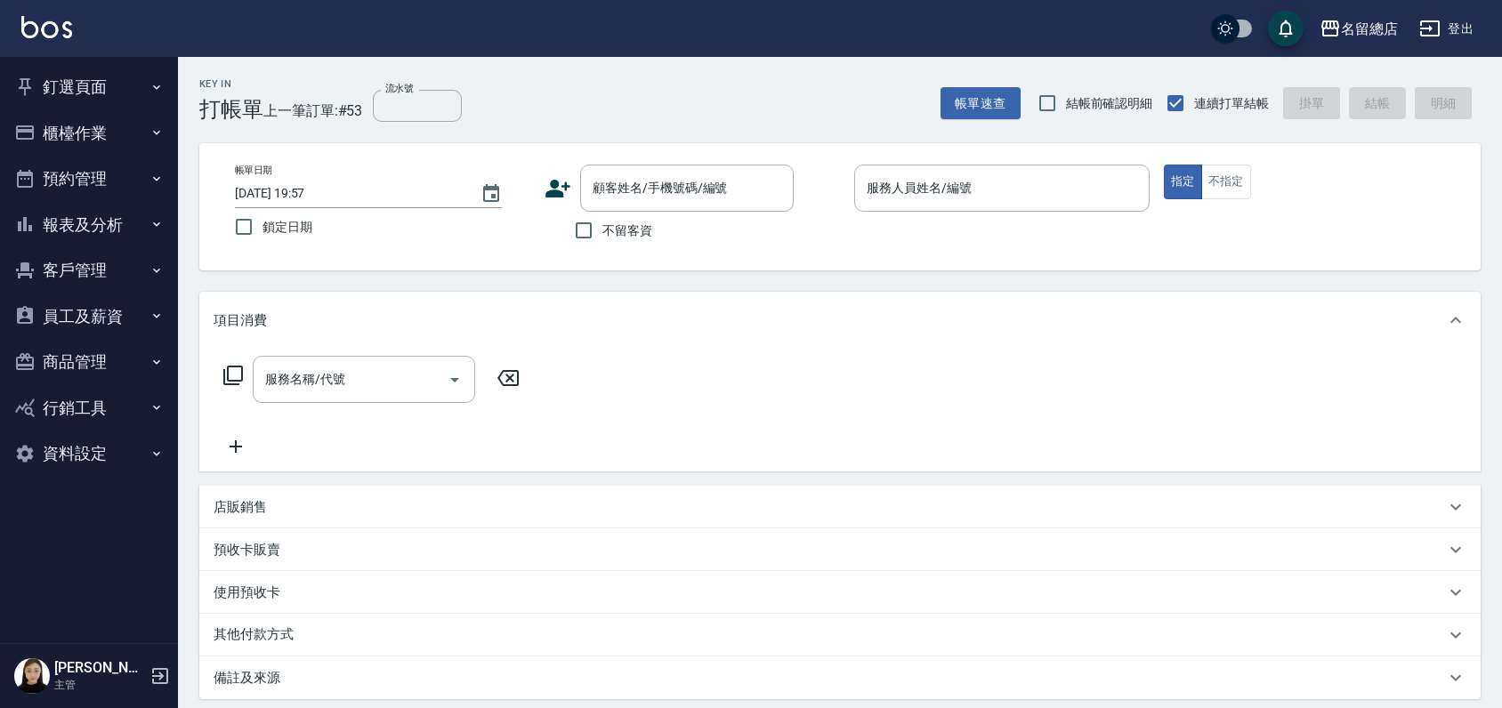
click at [69, 92] on button "釘選頁面" at bounding box center [89, 87] width 164 height 46
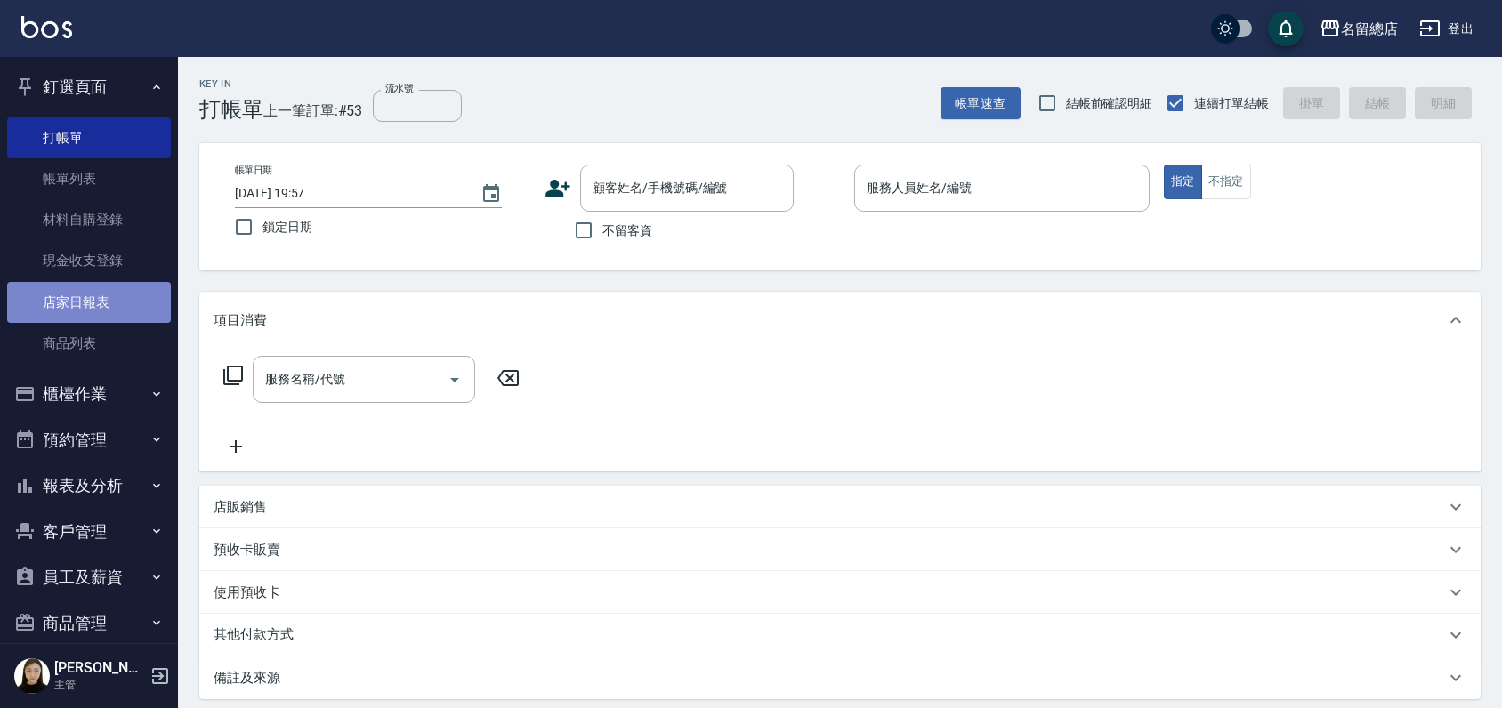
click at [89, 303] on link "店家日報表" at bounding box center [89, 302] width 164 height 41
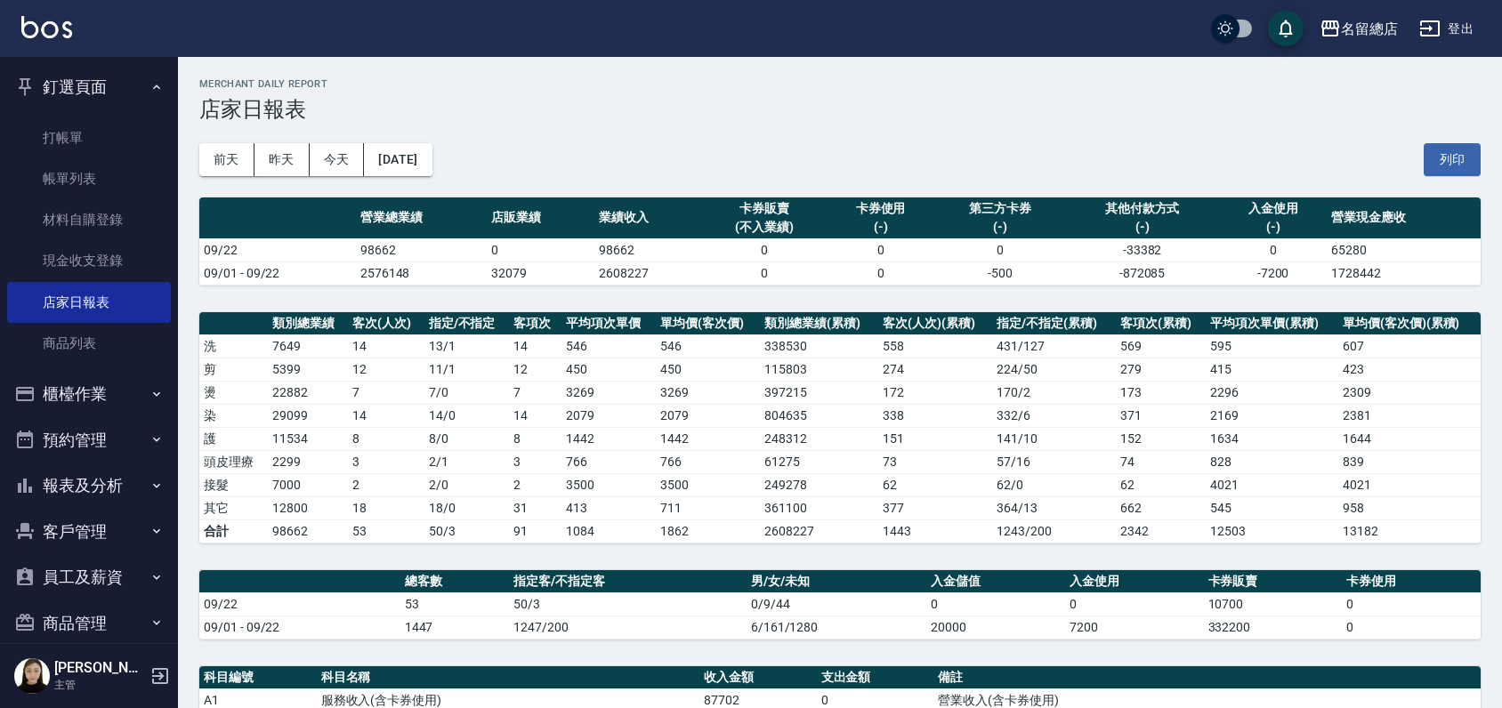
drag, startPoint x: 1437, startPoint y: 163, endPoint x: 109, endPoint y: 594, distance: 1396.9
click at [1438, 163] on button "列印" at bounding box center [1452, 159] width 57 height 33
click at [1445, 167] on button "列印" at bounding box center [1452, 159] width 57 height 33
